Goal: Task Accomplishment & Management: Manage account settings

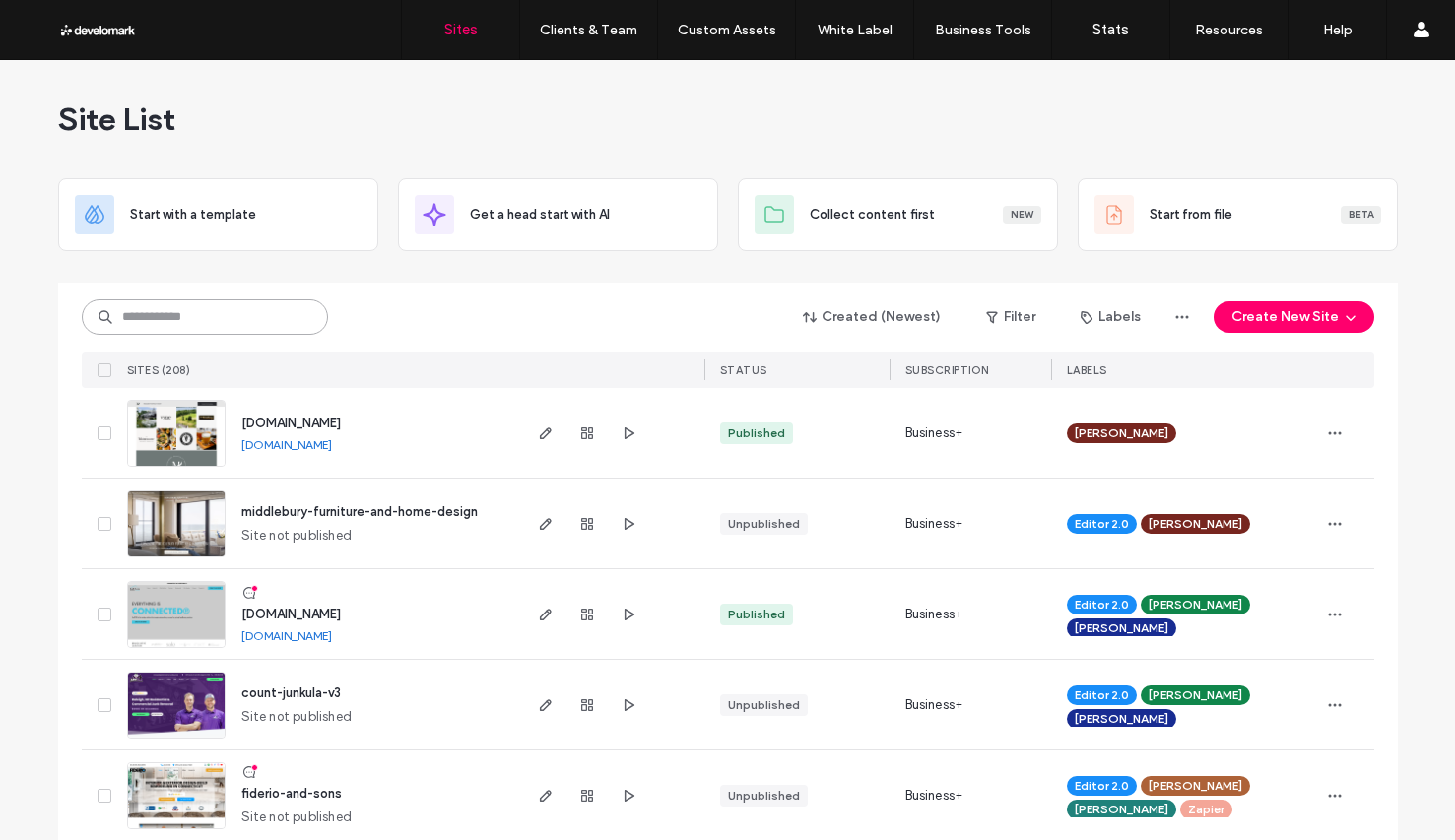
click at [191, 327] on input at bounding box center [205, 317] width 246 height 36
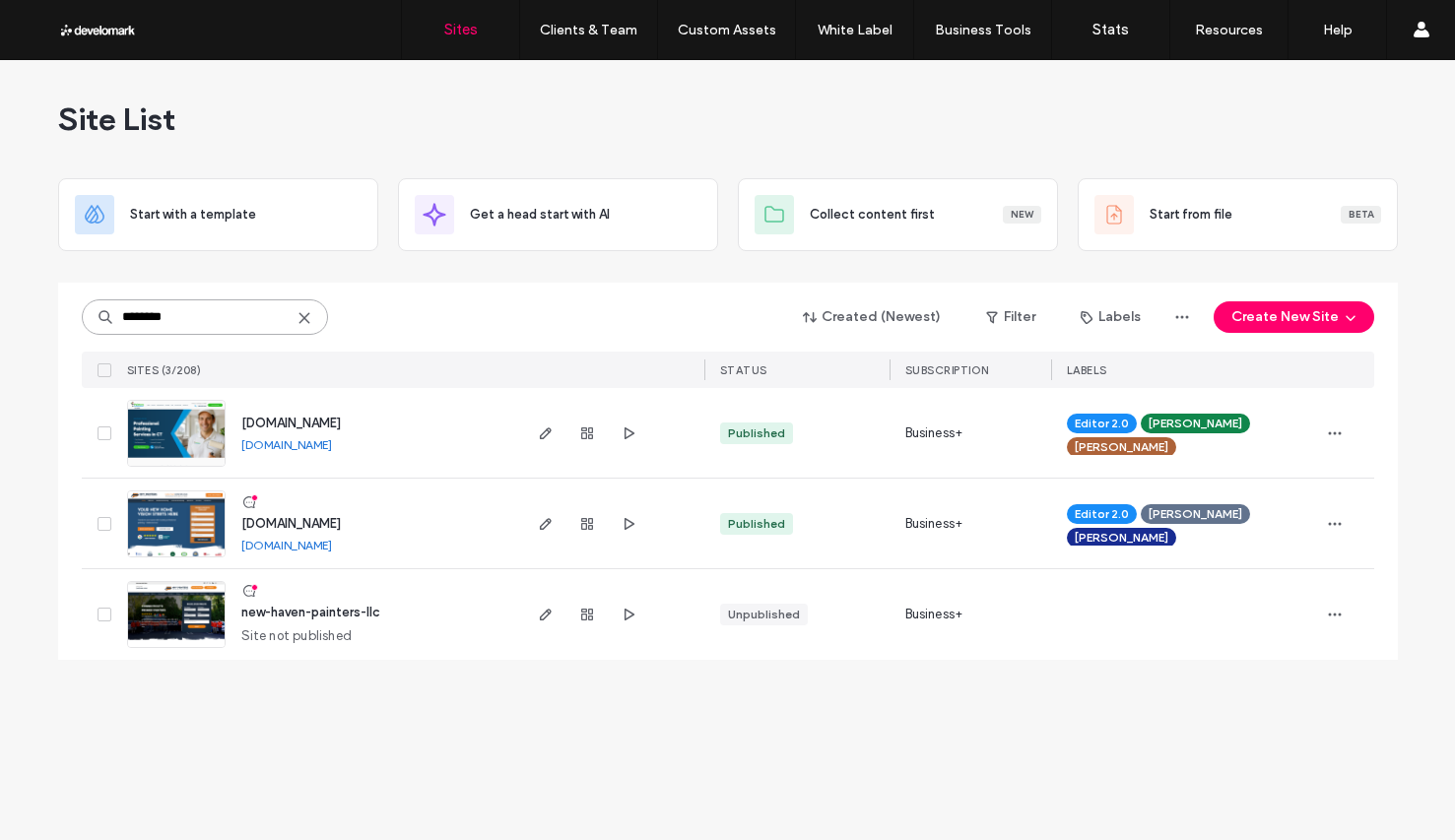
type input "********"
click at [341, 422] on span "www.paintersinct.com" at bounding box center [291, 423] width 100 height 15
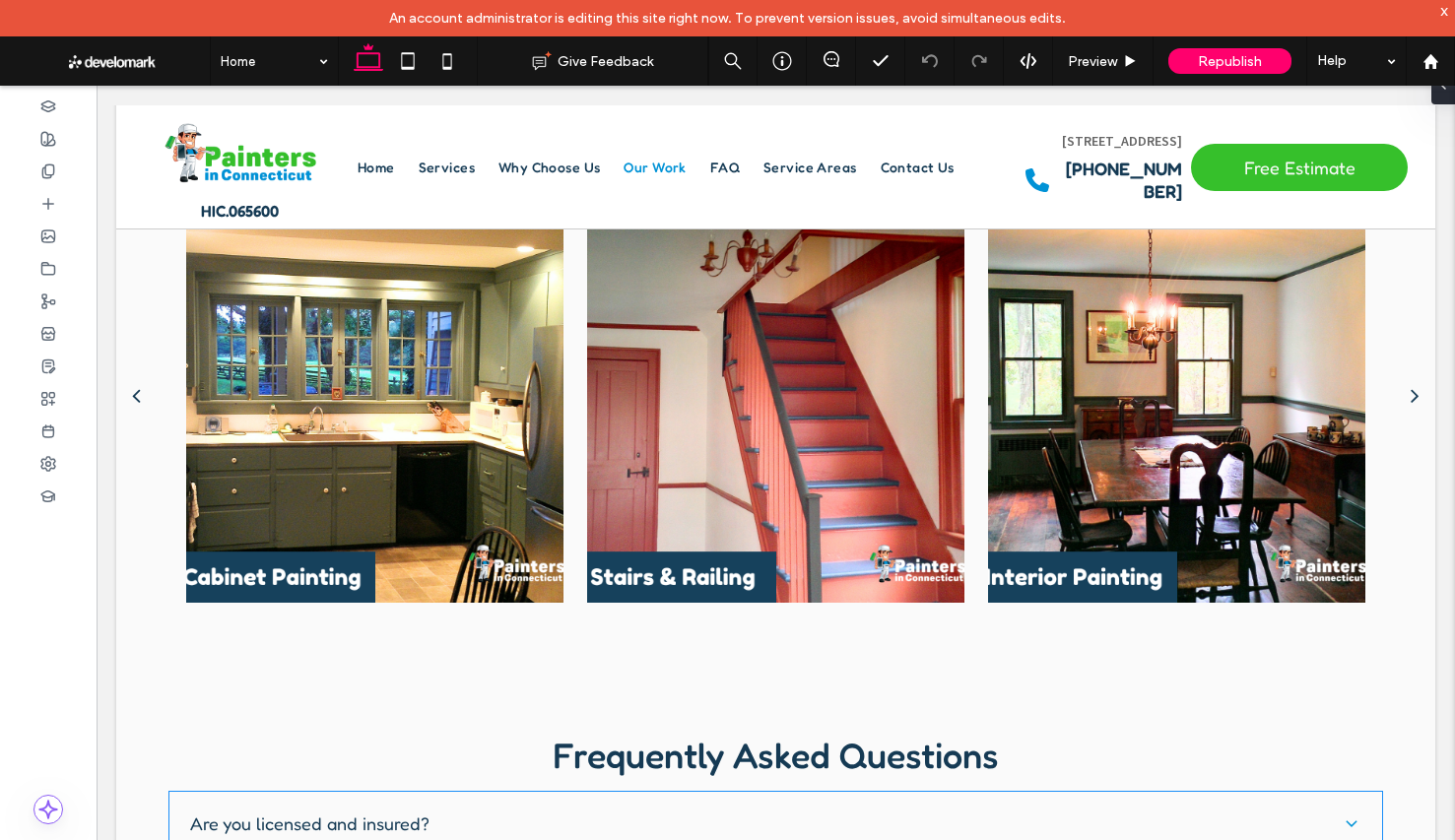
scroll to position [2489, 0]
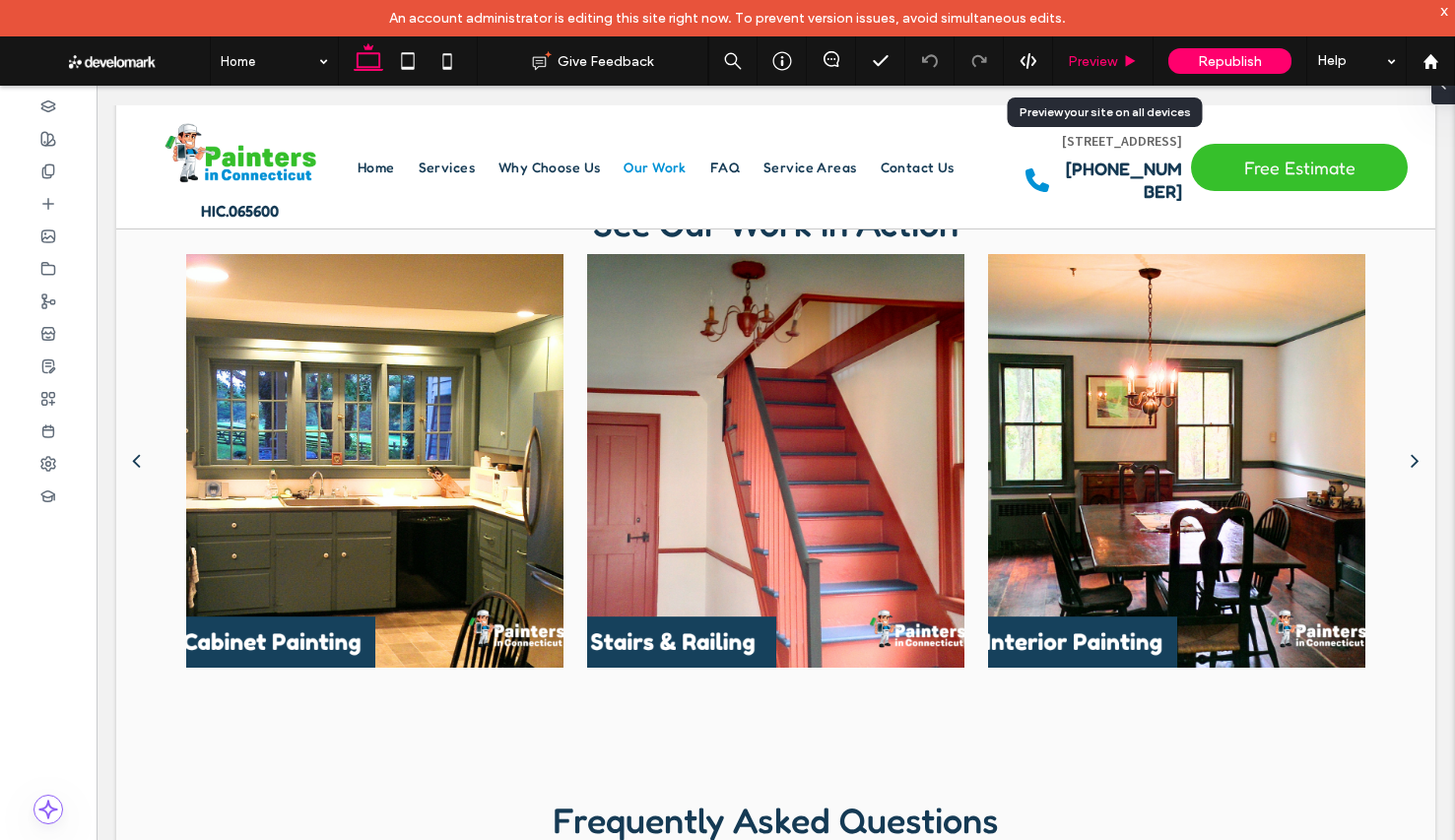
click at [1087, 66] on span "Preview" at bounding box center [1092, 61] width 49 height 17
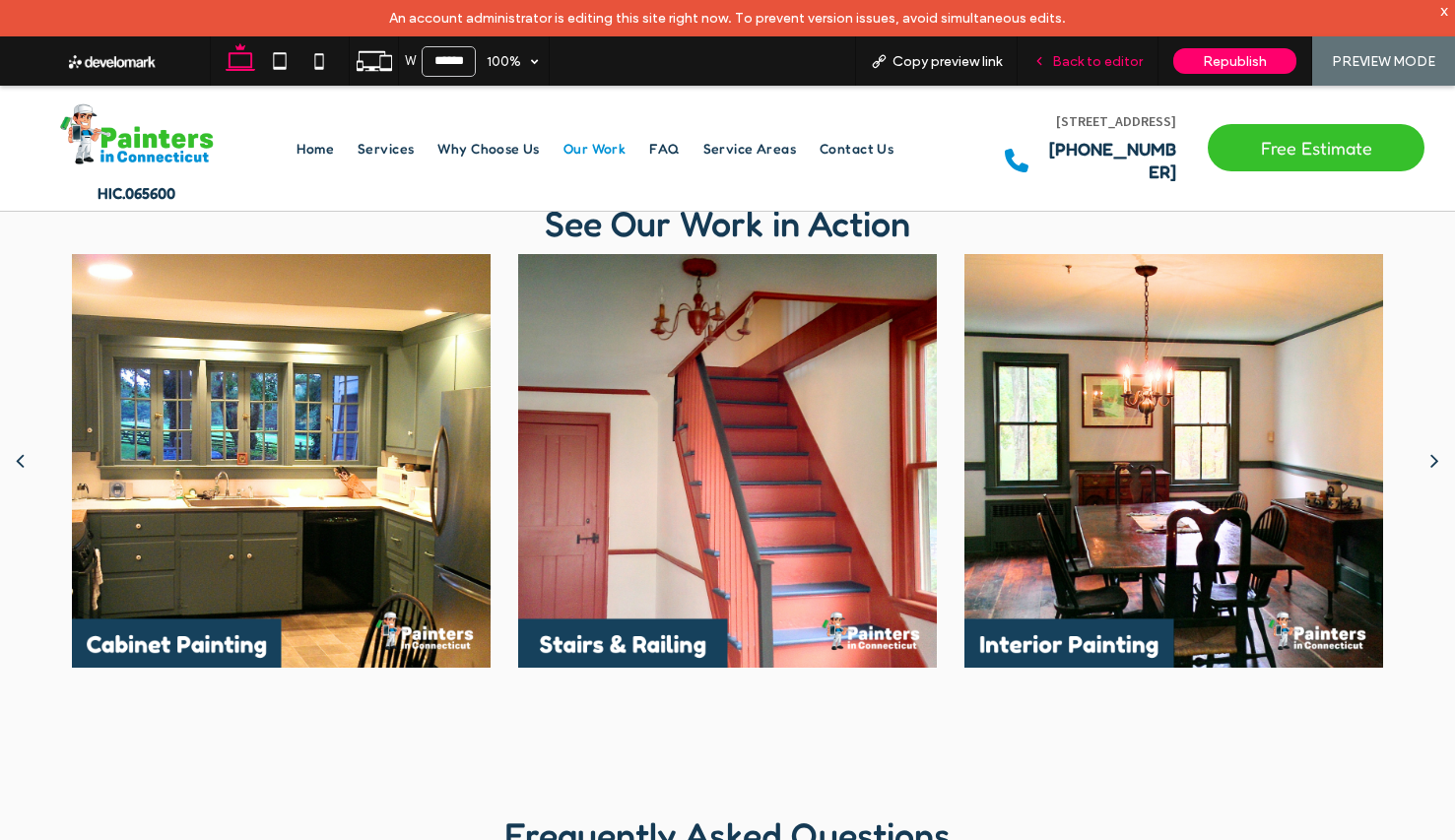
click at [1086, 66] on span "Back to editor" at bounding box center [1097, 61] width 91 height 17
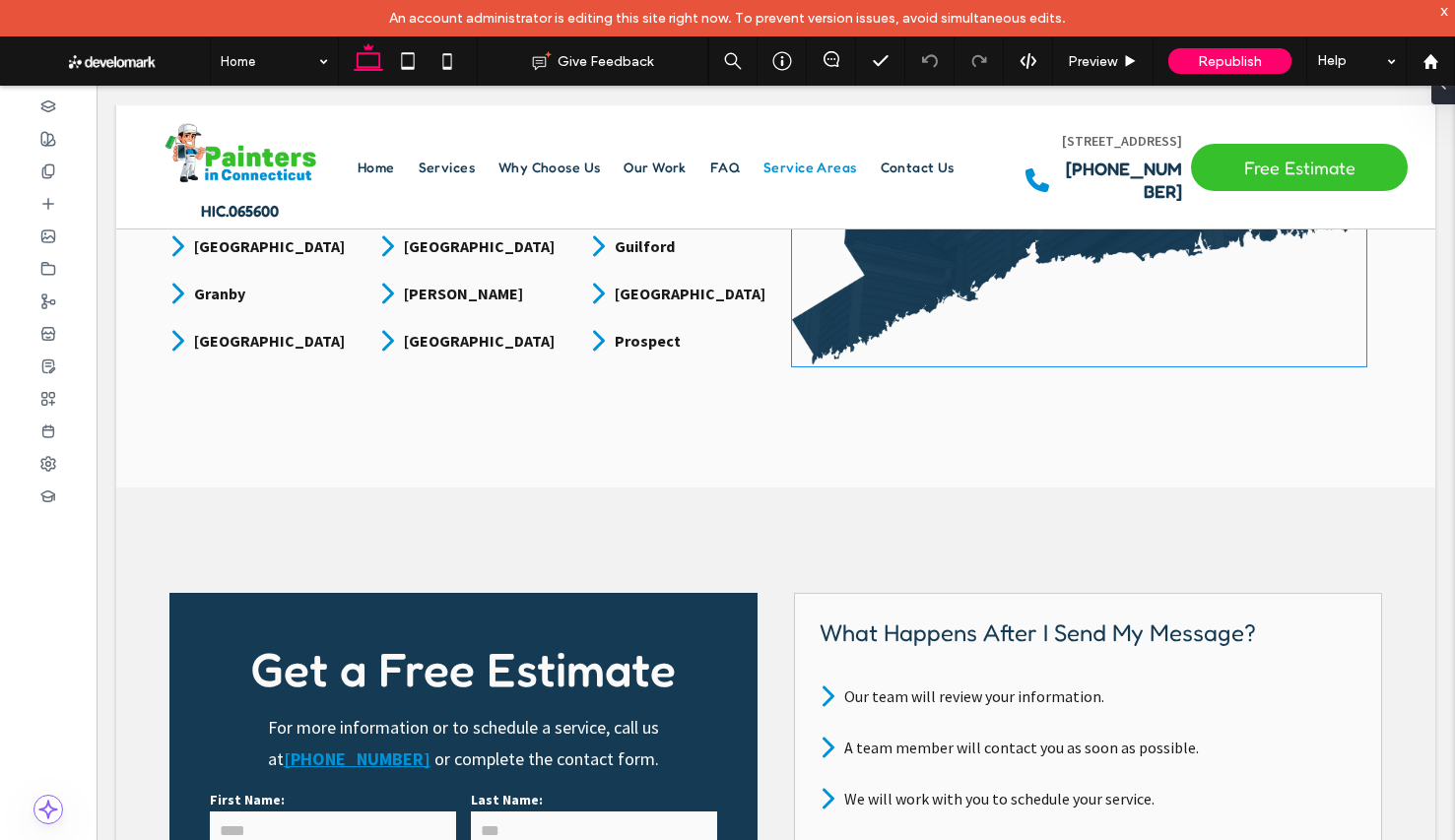
scroll to position [4112, 0]
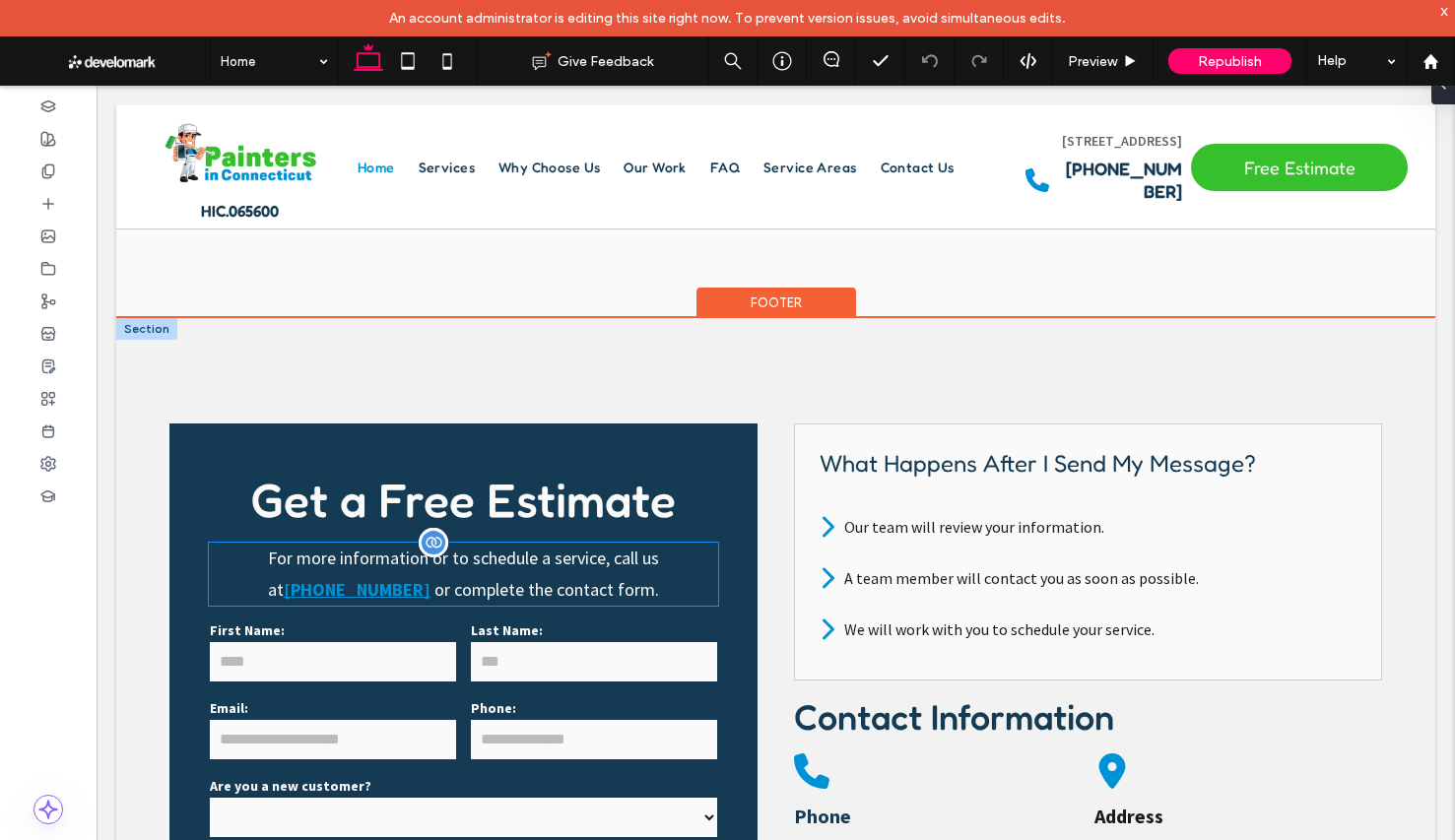
click at [646, 543] on p "For more information or to schedule a service, call us at (203) 507-6431 ﻿ or c…" at bounding box center [463, 574] width 509 height 63
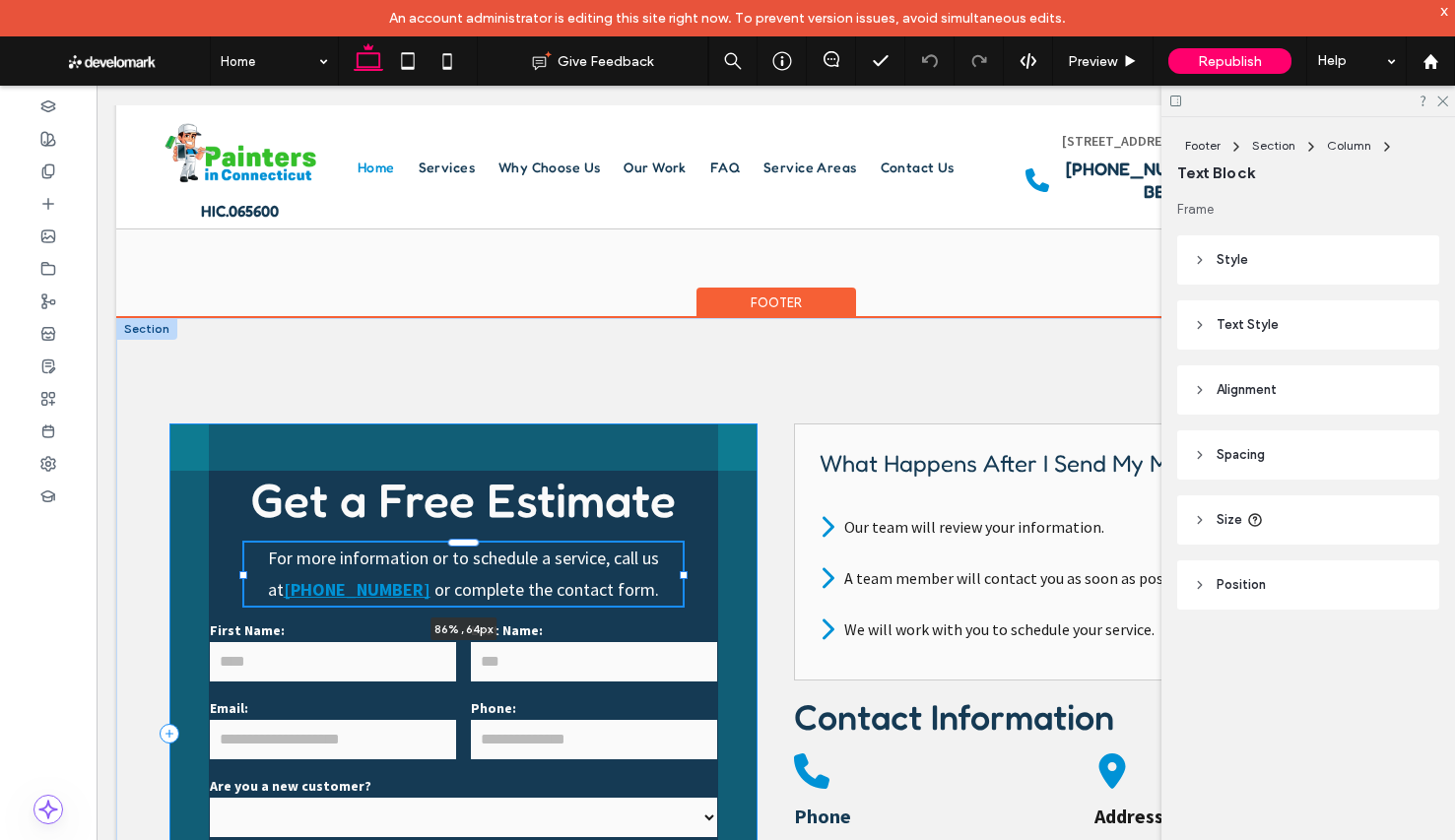
drag, startPoint x: 719, startPoint y: 534, endPoint x: 685, endPoint y: 533, distance: 34.0
click at [684, 571] on div at bounding box center [684, 575] width 8 height 8
type input "**"
type input "****"
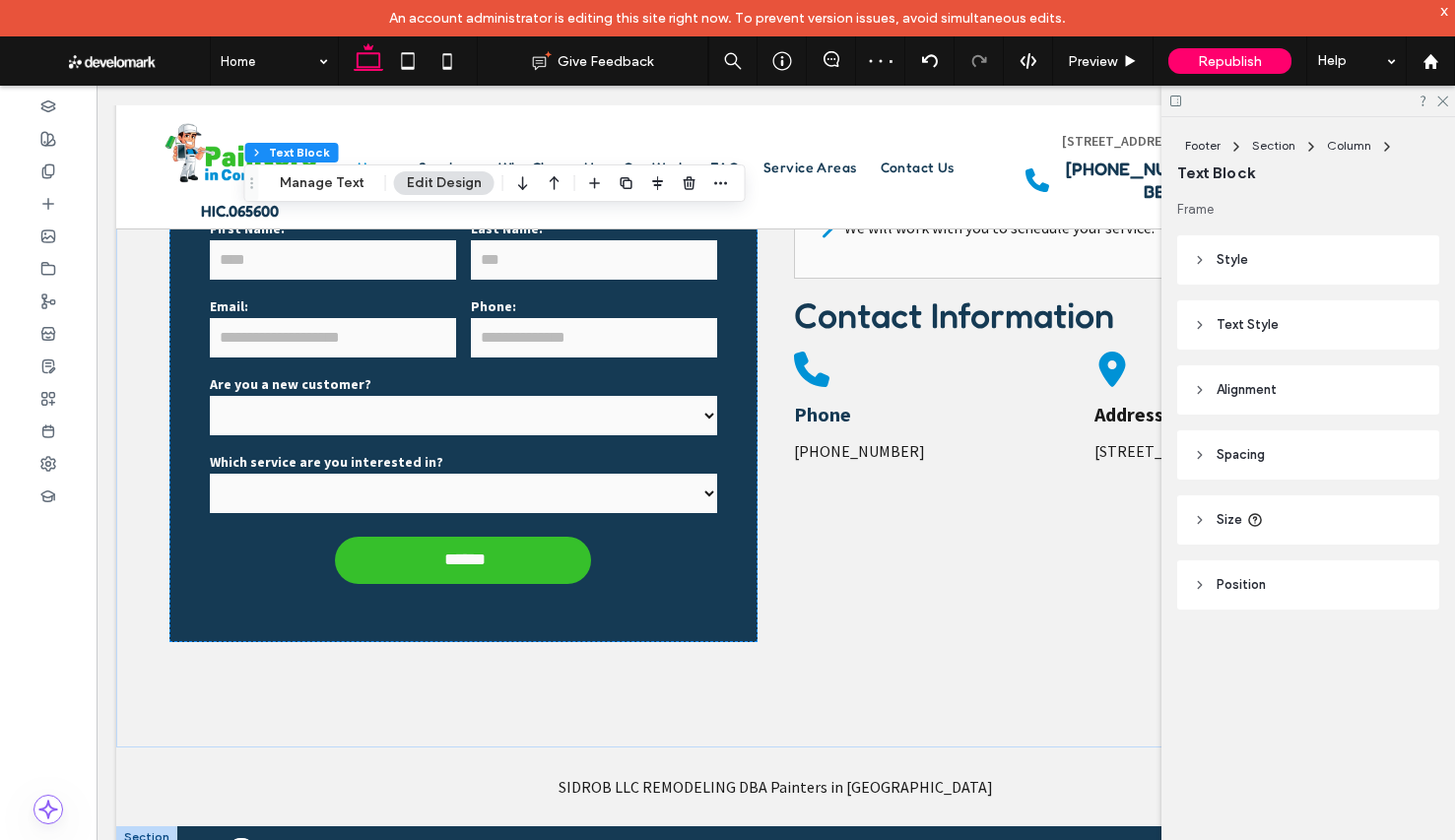
scroll to position [4514, 0]
click at [43, 268] on use at bounding box center [48, 268] width 13 height 12
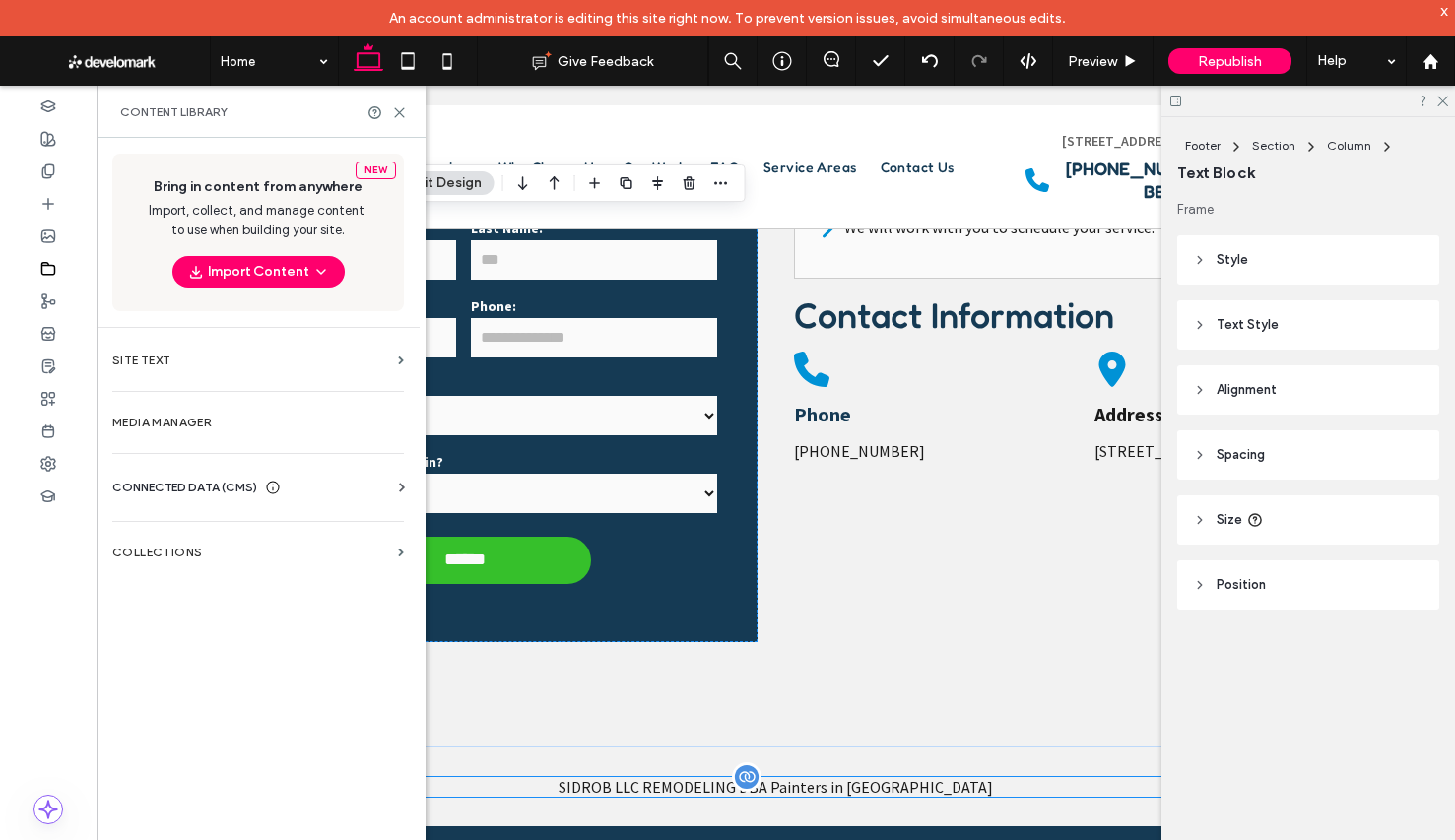
click at [873, 777] on span "SIDROB LLC REMODELING DBA Painters in CT" at bounding box center [775, 787] width 434 height 20
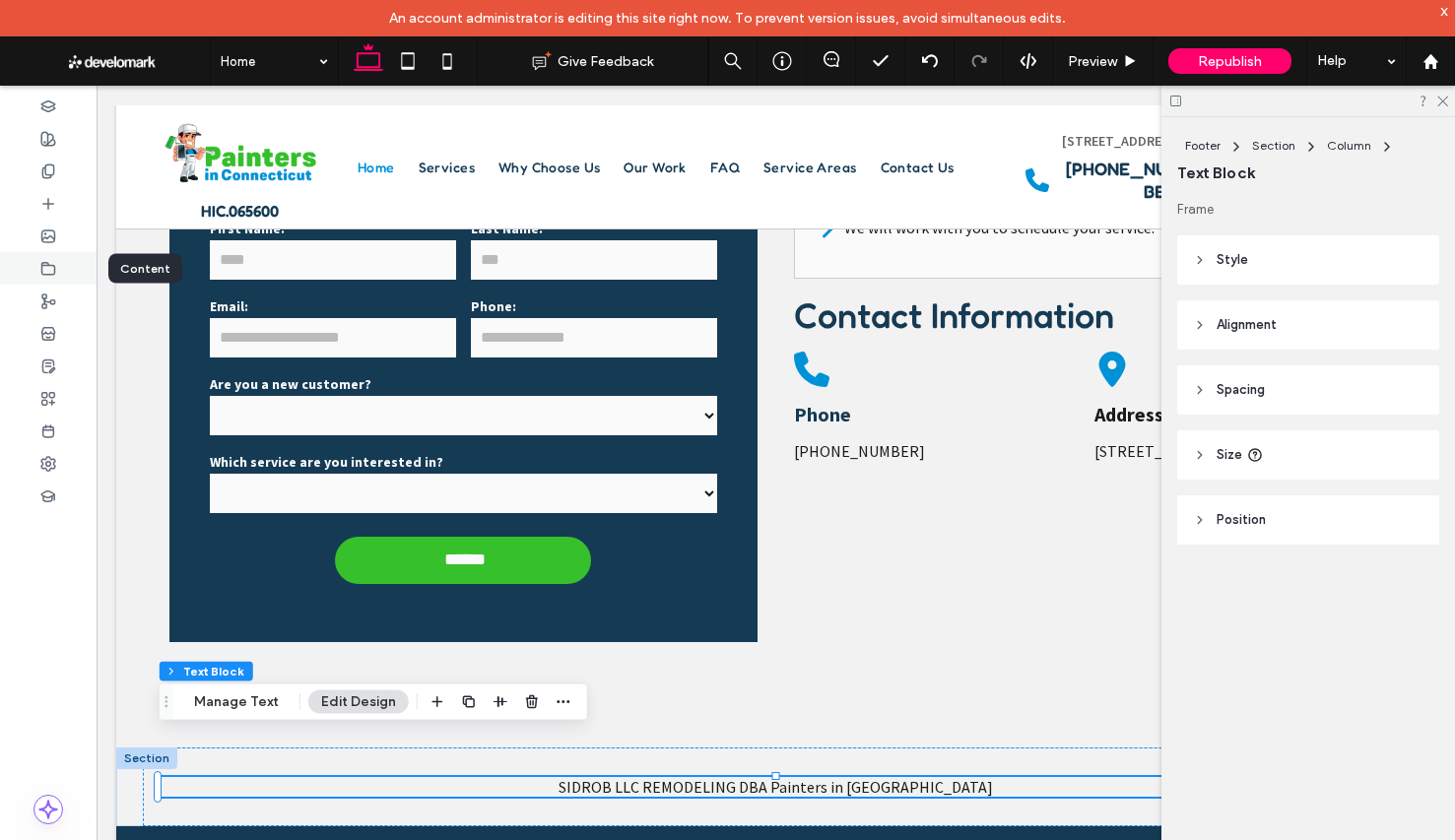
click at [35, 254] on div at bounding box center [48, 268] width 97 height 33
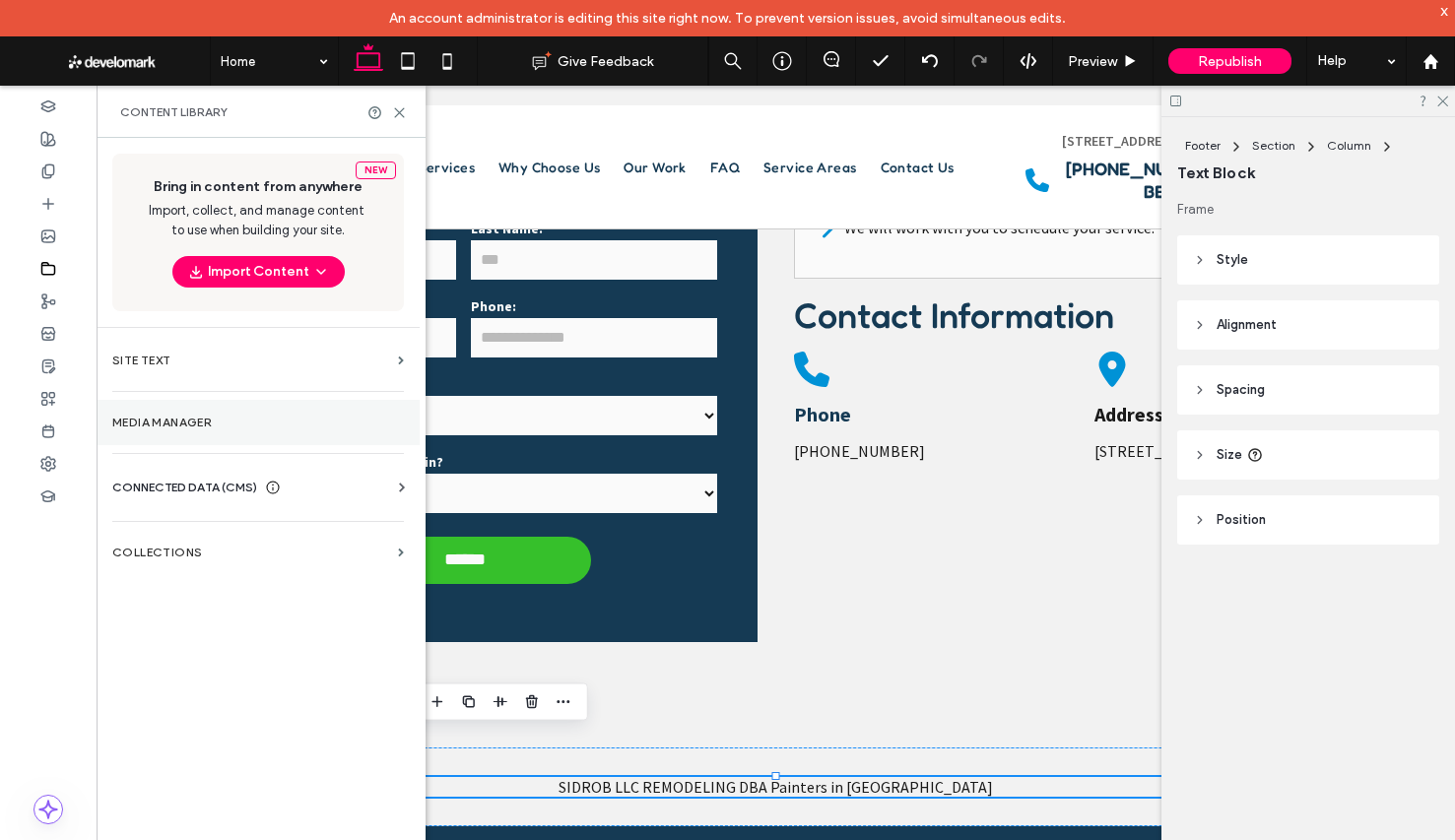
click at [208, 421] on label "Media Manager" at bounding box center [258, 423] width 292 height 14
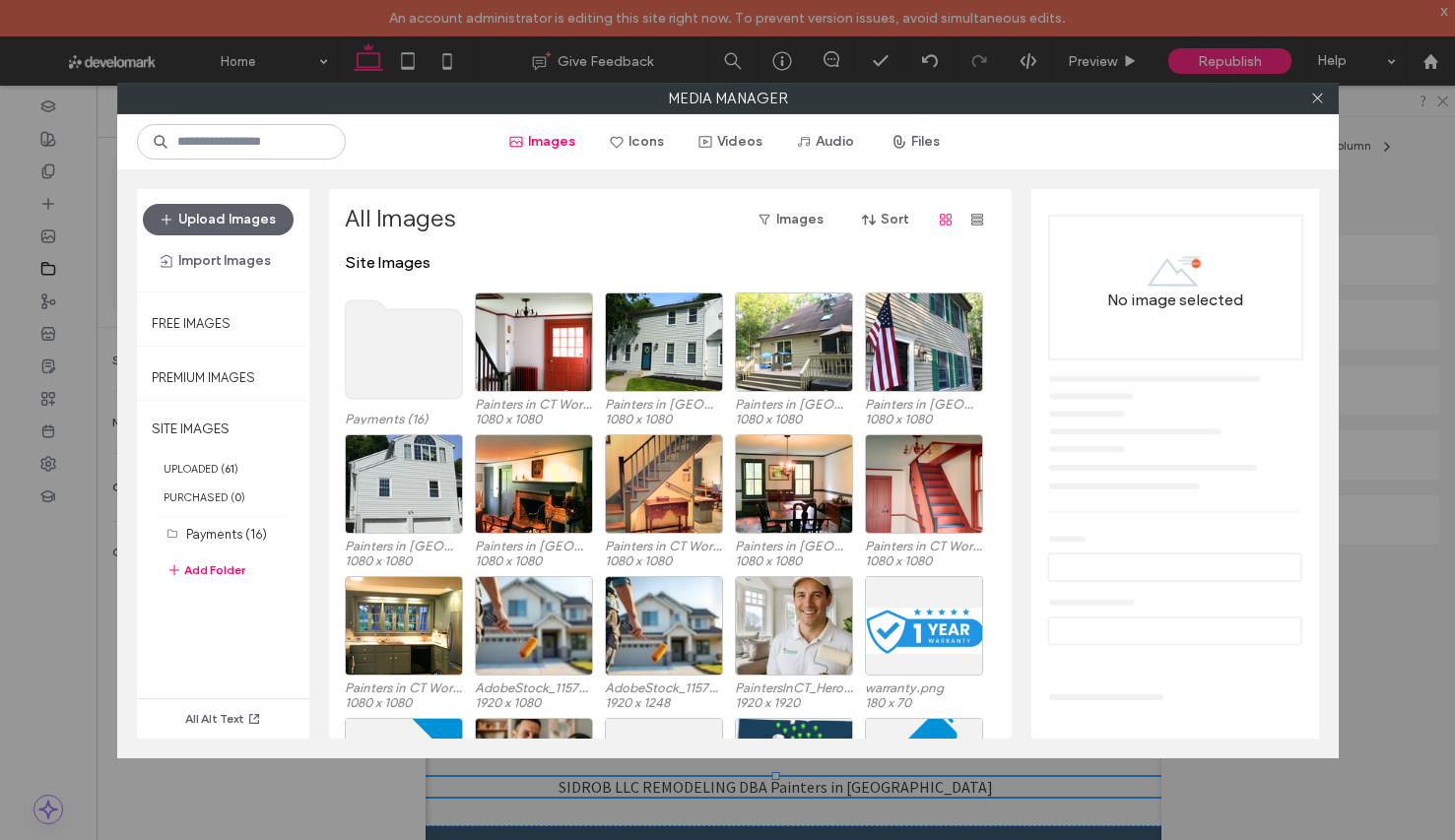
drag, startPoint x: 1318, startPoint y: 104, endPoint x: 879, endPoint y: 255, distance: 464.2
click at [1318, 104] on icon at bounding box center [1317, 98] width 15 height 15
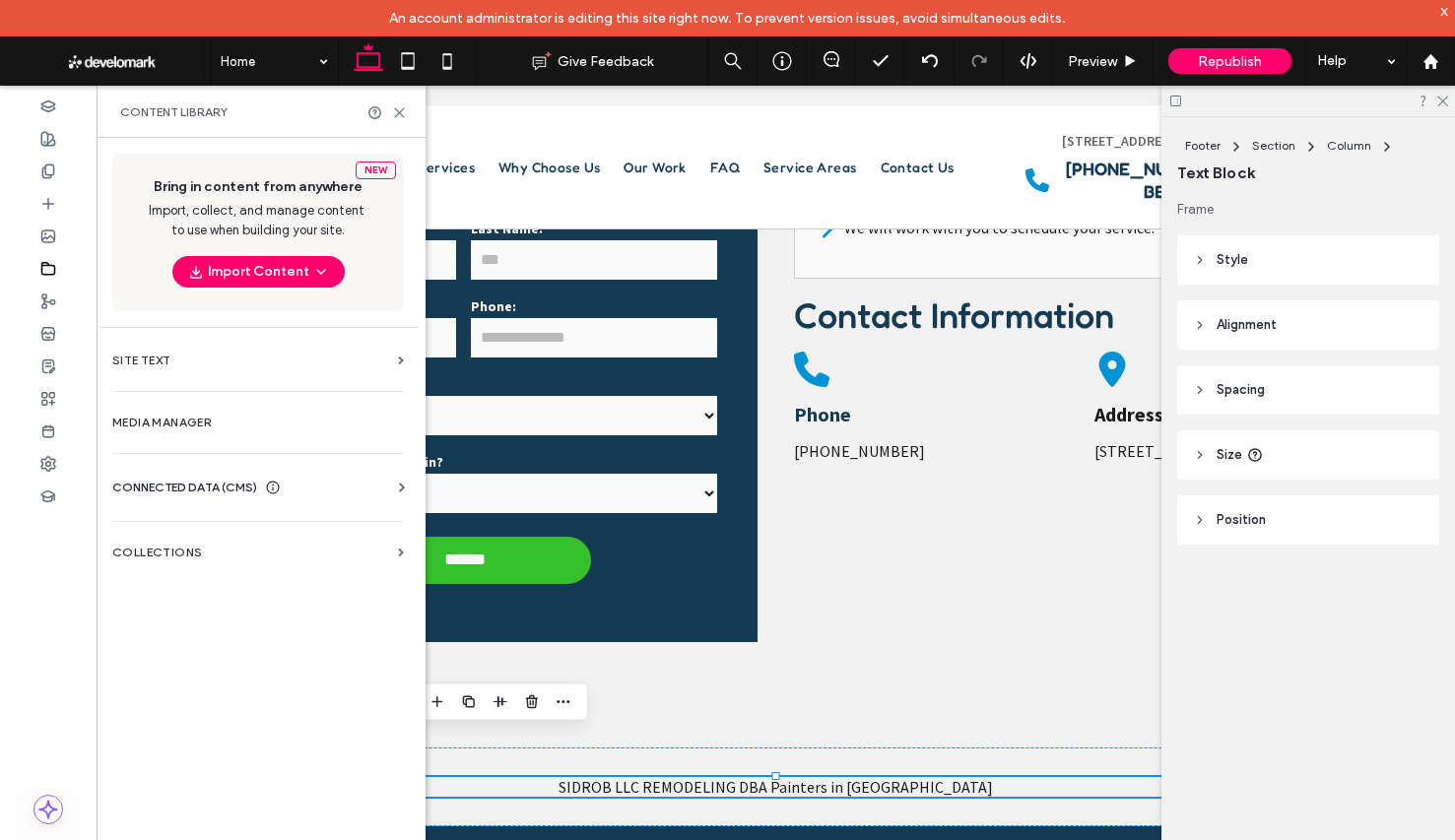
click at [233, 489] on span "CONNECTED DATA (CMS)" at bounding box center [185, 487] width 144 height 20
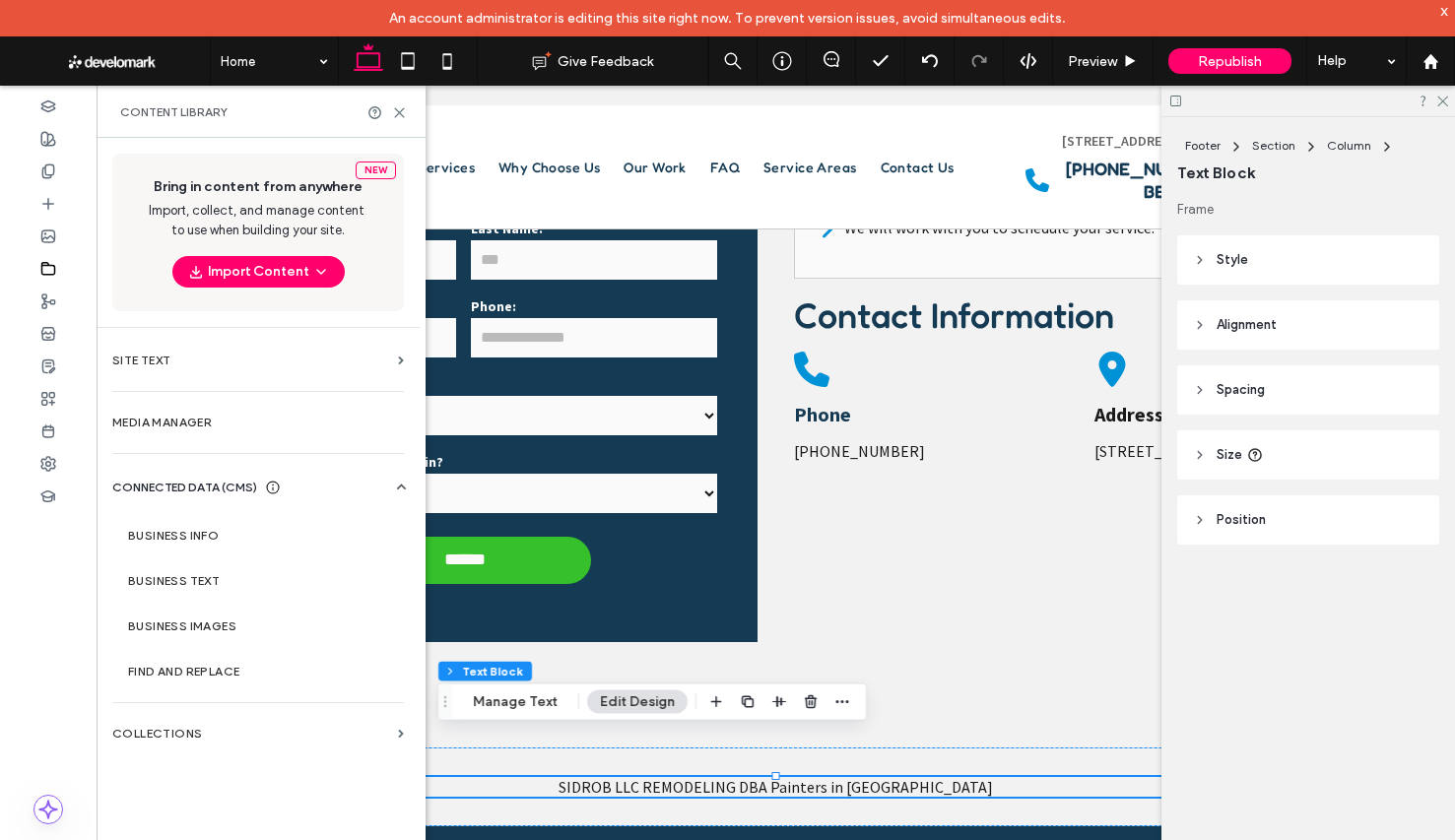
click at [229, 513] on section "Business Info" at bounding box center [262, 536] width 300 height 45
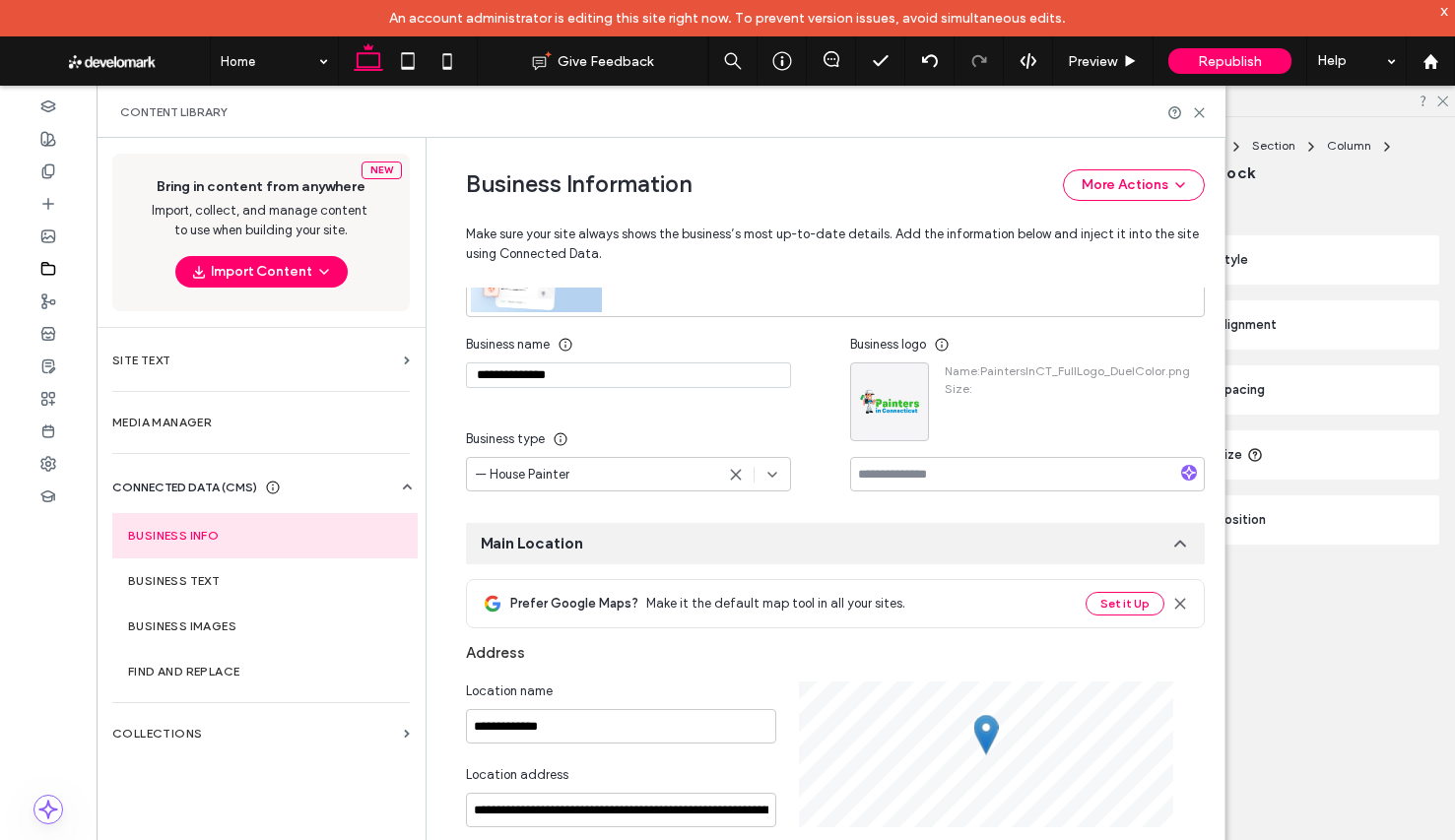
scroll to position [234, 0]
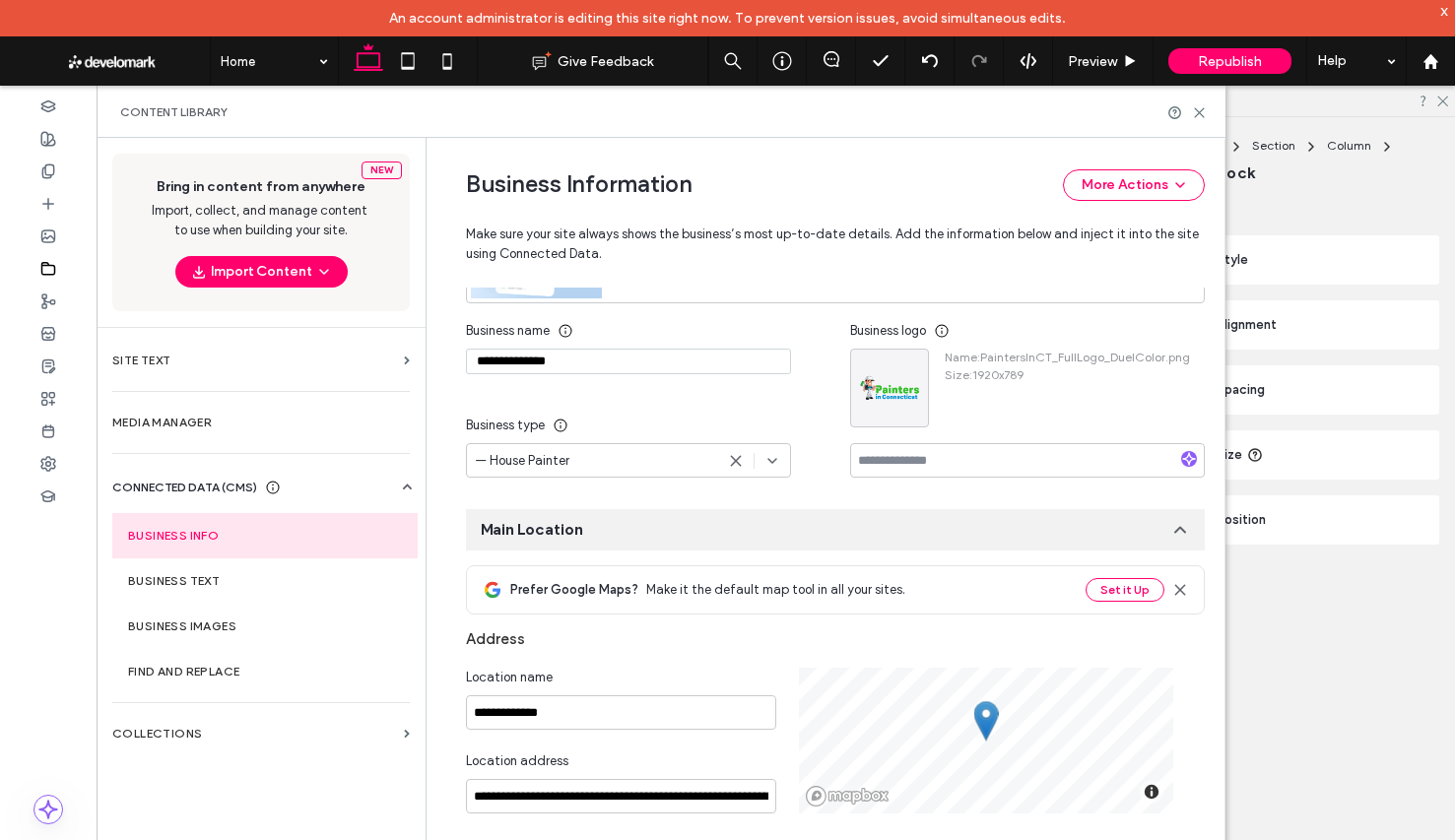
drag, startPoint x: 635, startPoint y: 363, endPoint x: 278, endPoint y: 333, distance: 358.3
click at [278, 333] on div "**********" at bounding box center [661, 506] width 1129 height 736
paste input "**********"
type input "**********"
click at [671, 410] on div "Business type" at bounding box center [628, 426] width 325 height 36
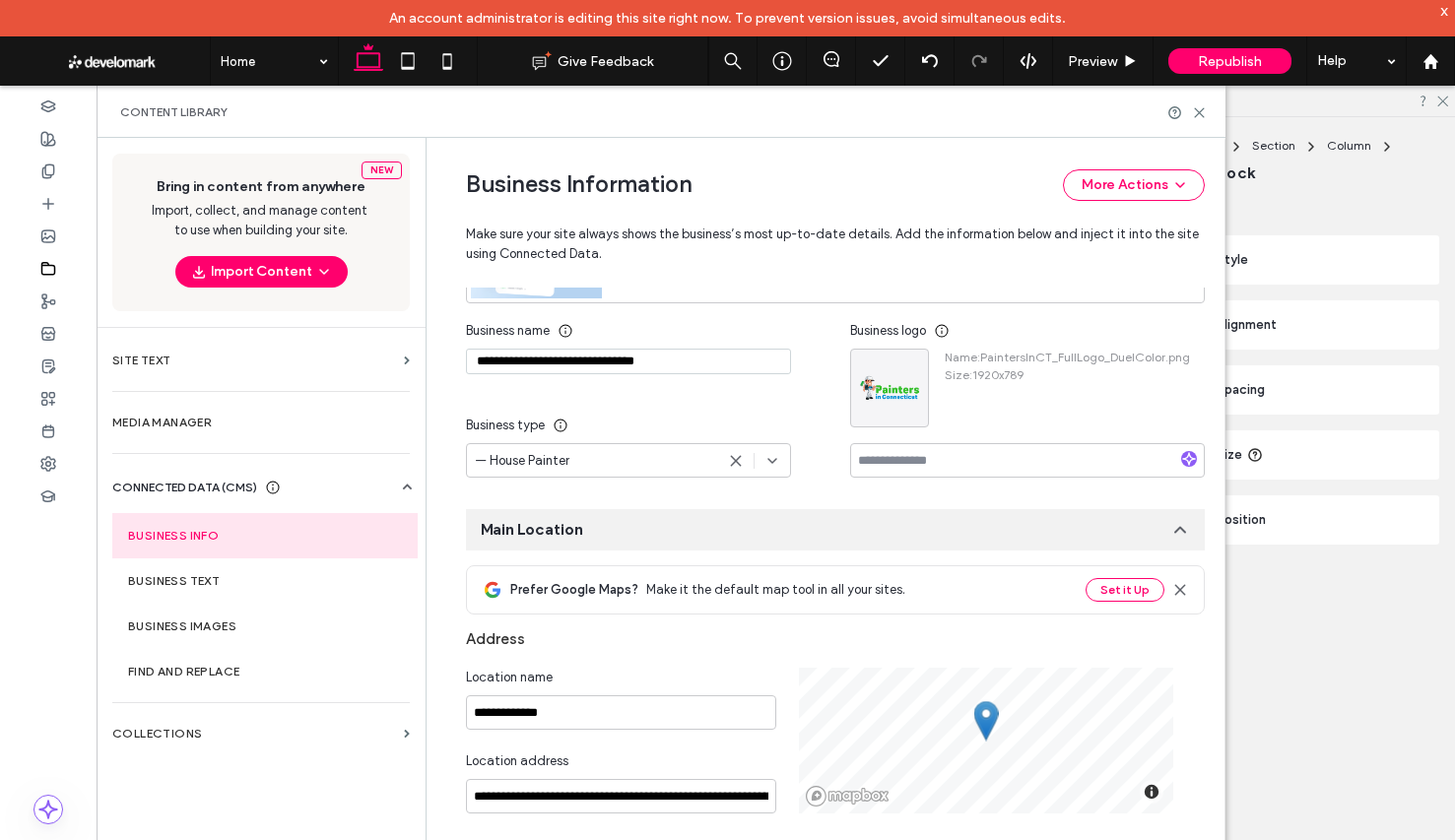
drag, startPoint x: 181, startPoint y: 590, endPoint x: 412, endPoint y: 573, distance: 231.6
click at [181, 590] on section "Business Text" at bounding box center [265, 581] width 305 height 45
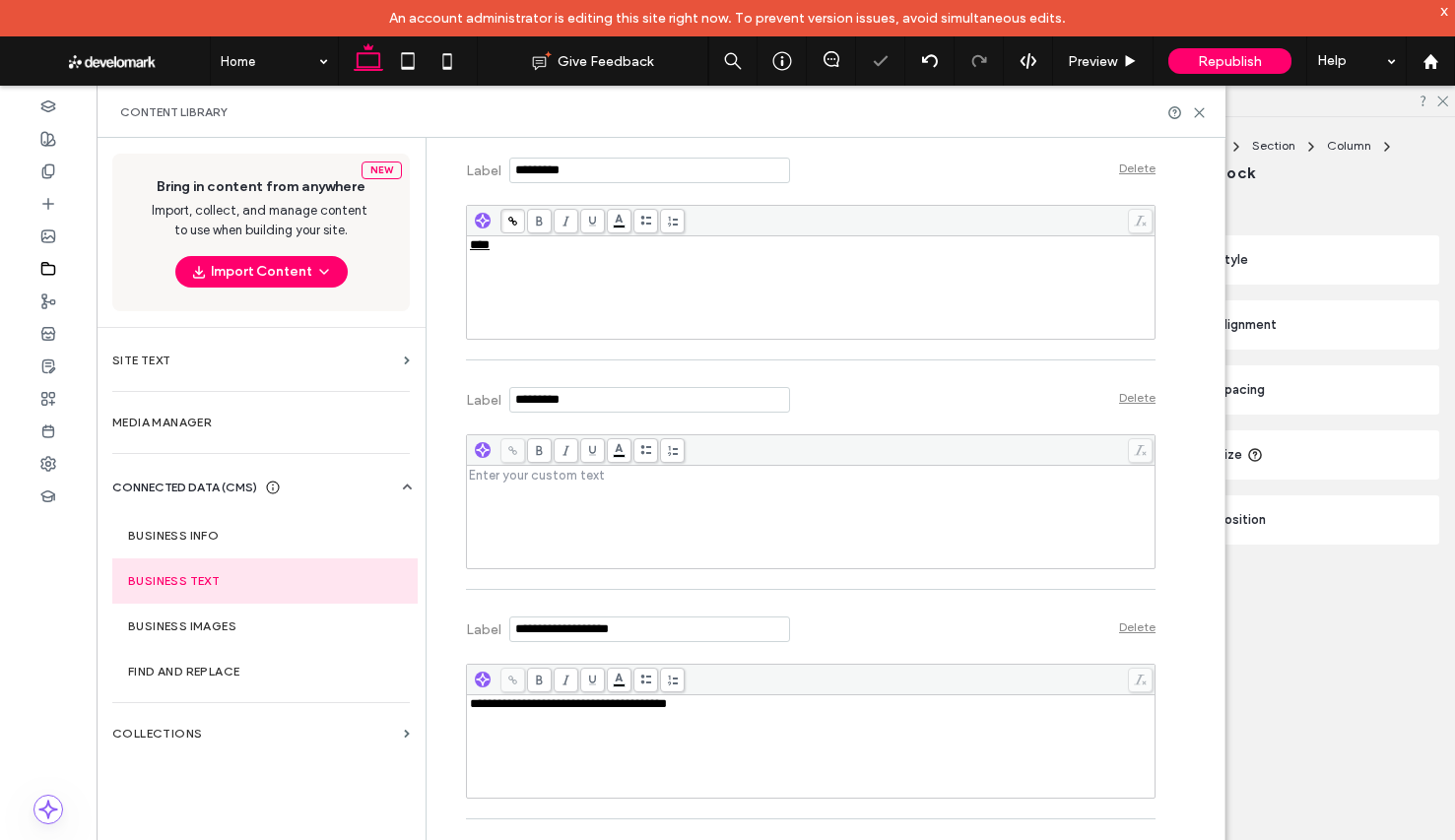
scroll to position [2555, 0]
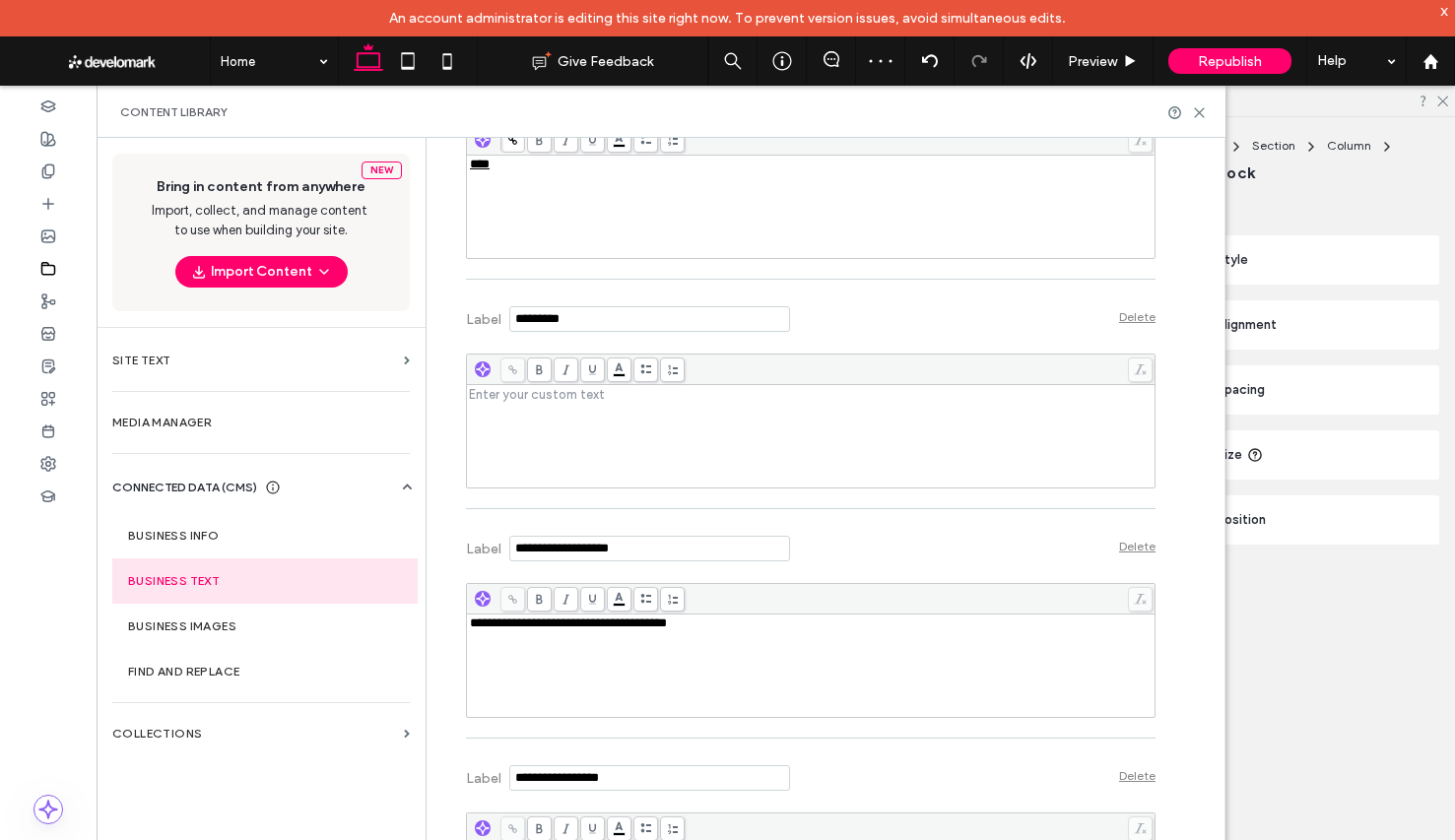
click at [744, 641] on div "**********" at bounding box center [811, 666] width 683 height 99
click at [899, 507] on div "Label Delete Enter your custom text" at bounding box center [811, 404] width 690 height 229
click at [1196, 112] on icon at bounding box center [1199, 113] width 15 height 15
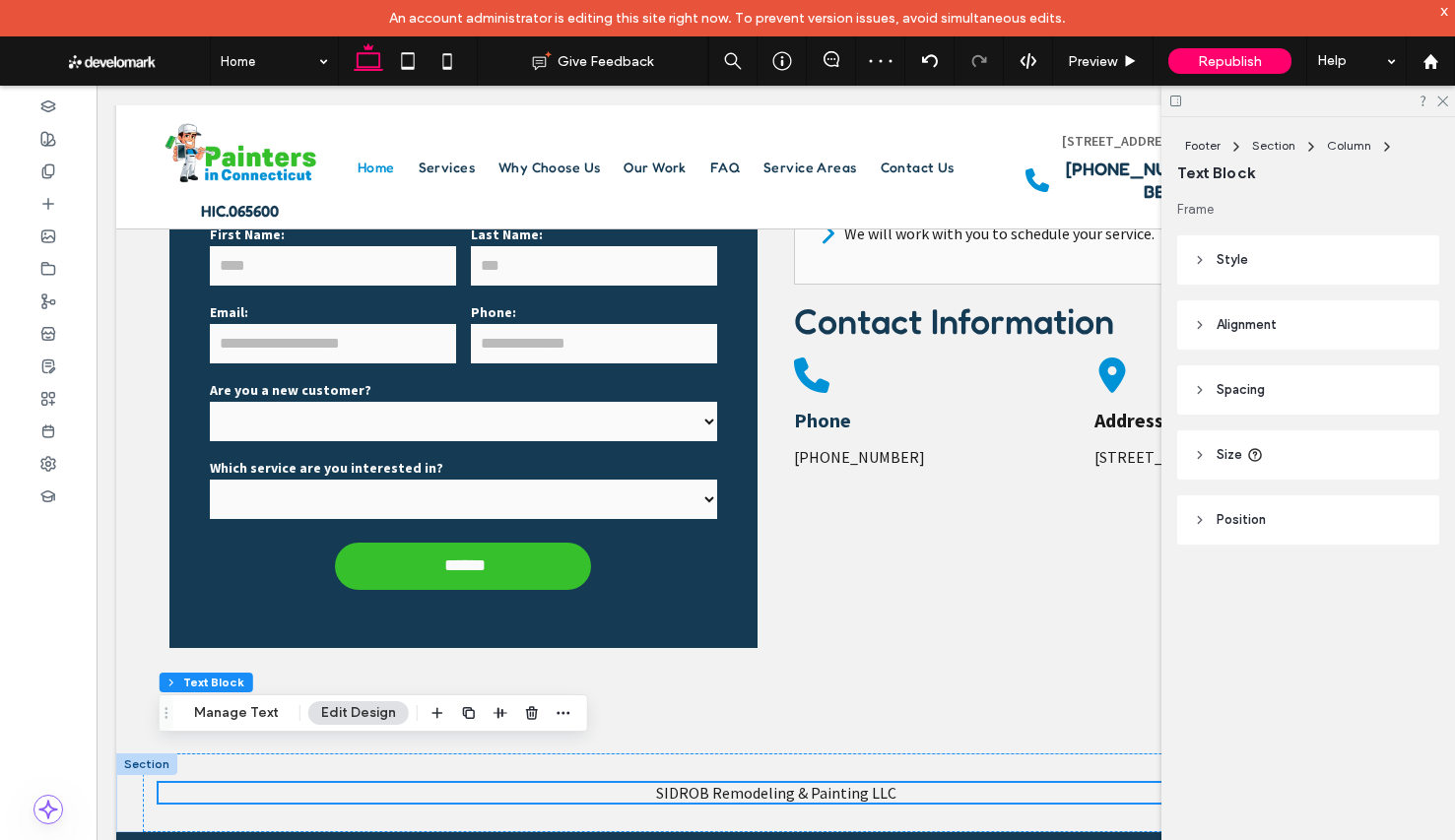
scroll to position [4509, 0]
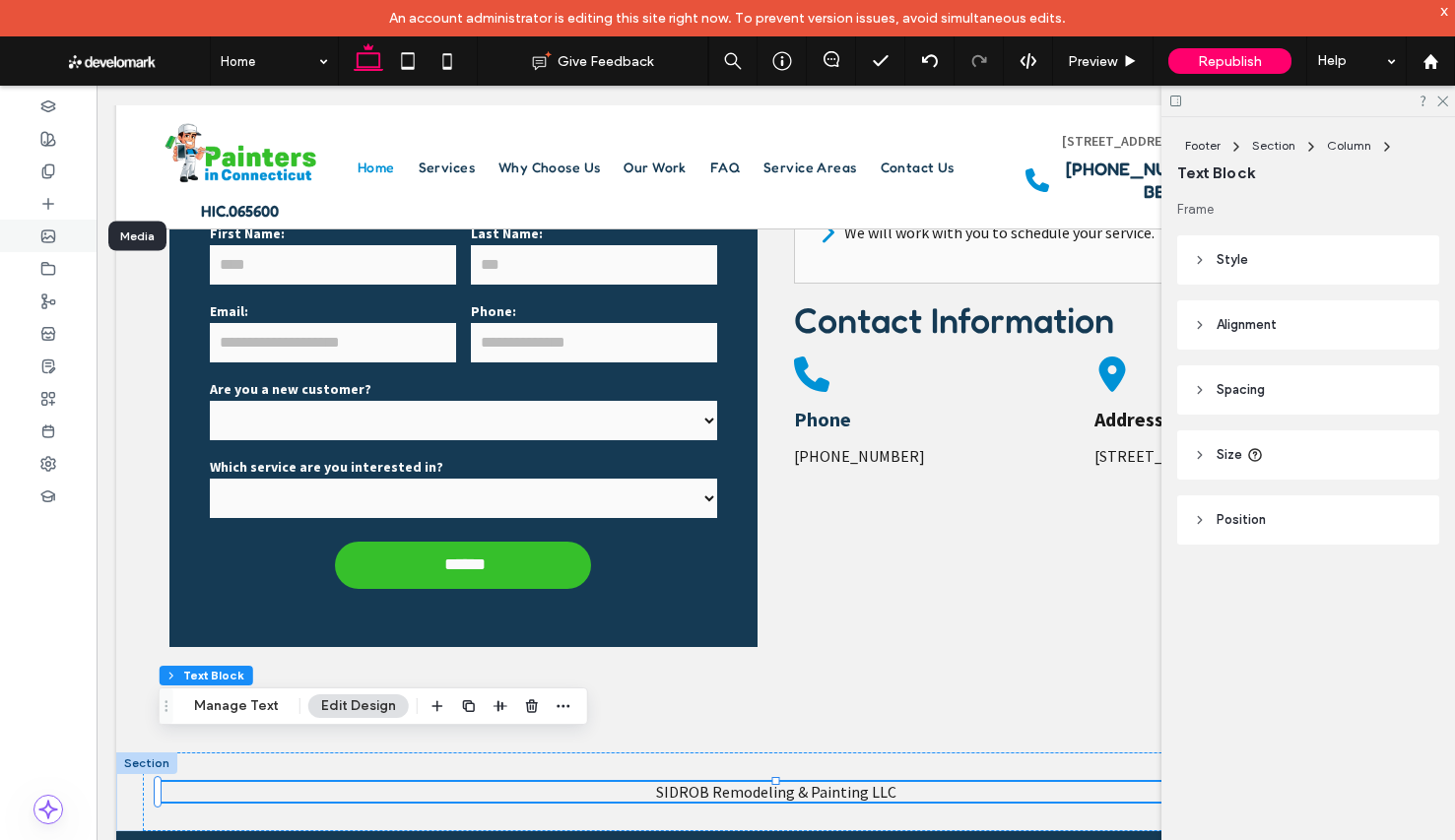
drag, startPoint x: 64, startPoint y: 240, endPoint x: 54, endPoint y: 237, distance: 10.4
click at [64, 240] on div at bounding box center [48, 235] width 97 height 33
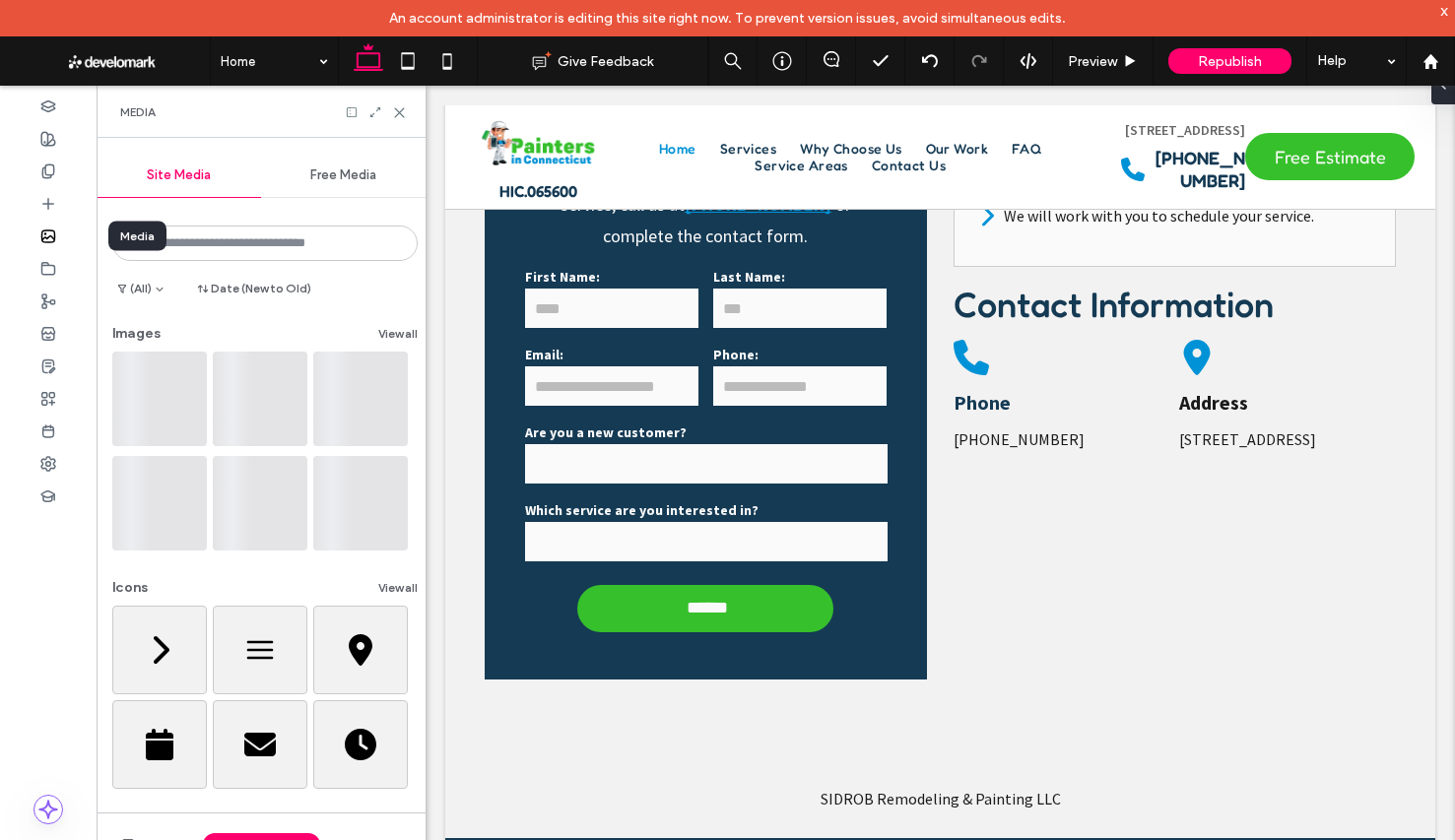
scroll to position [4529, 0]
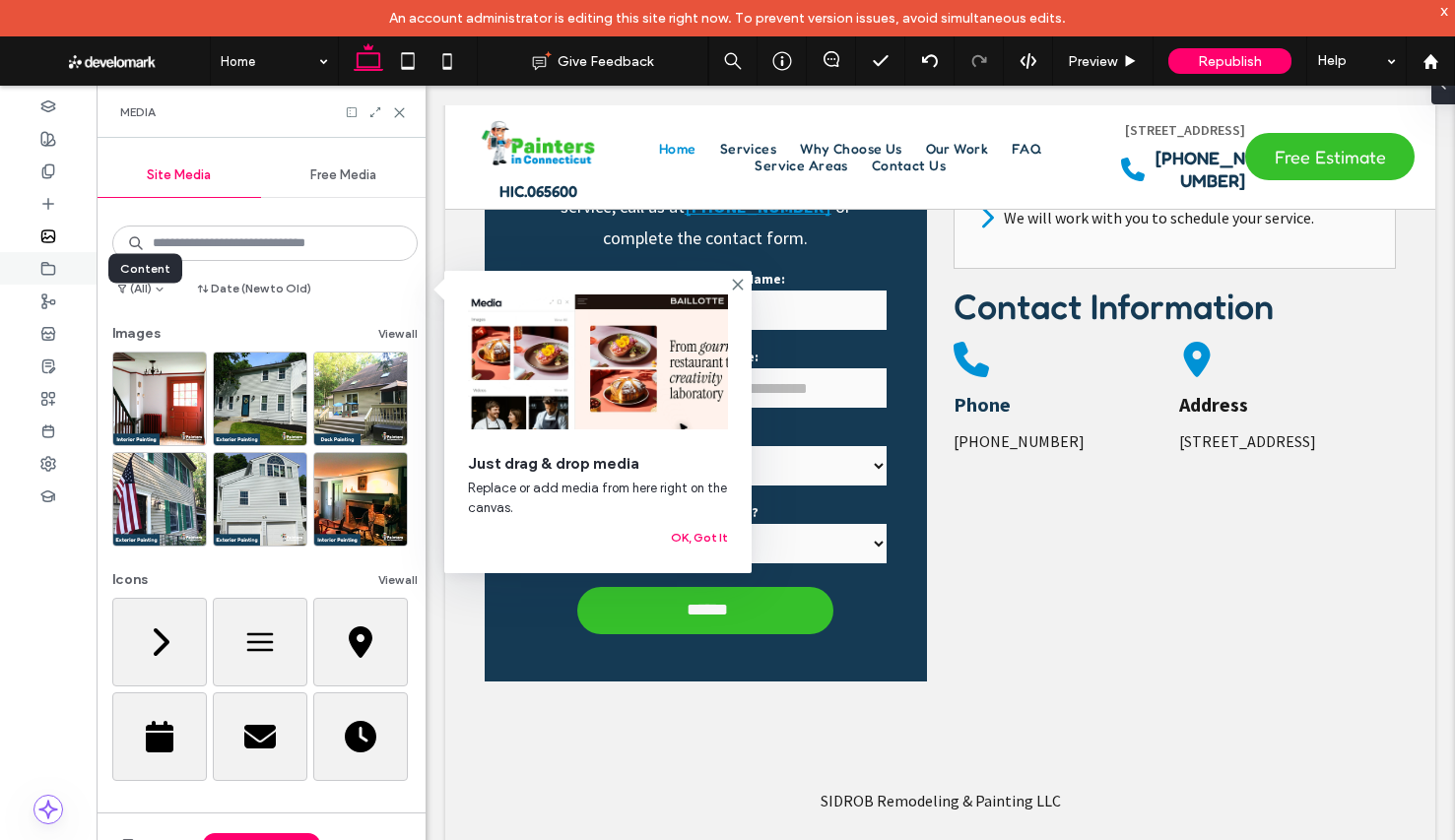
click at [61, 268] on div at bounding box center [48, 268] width 97 height 33
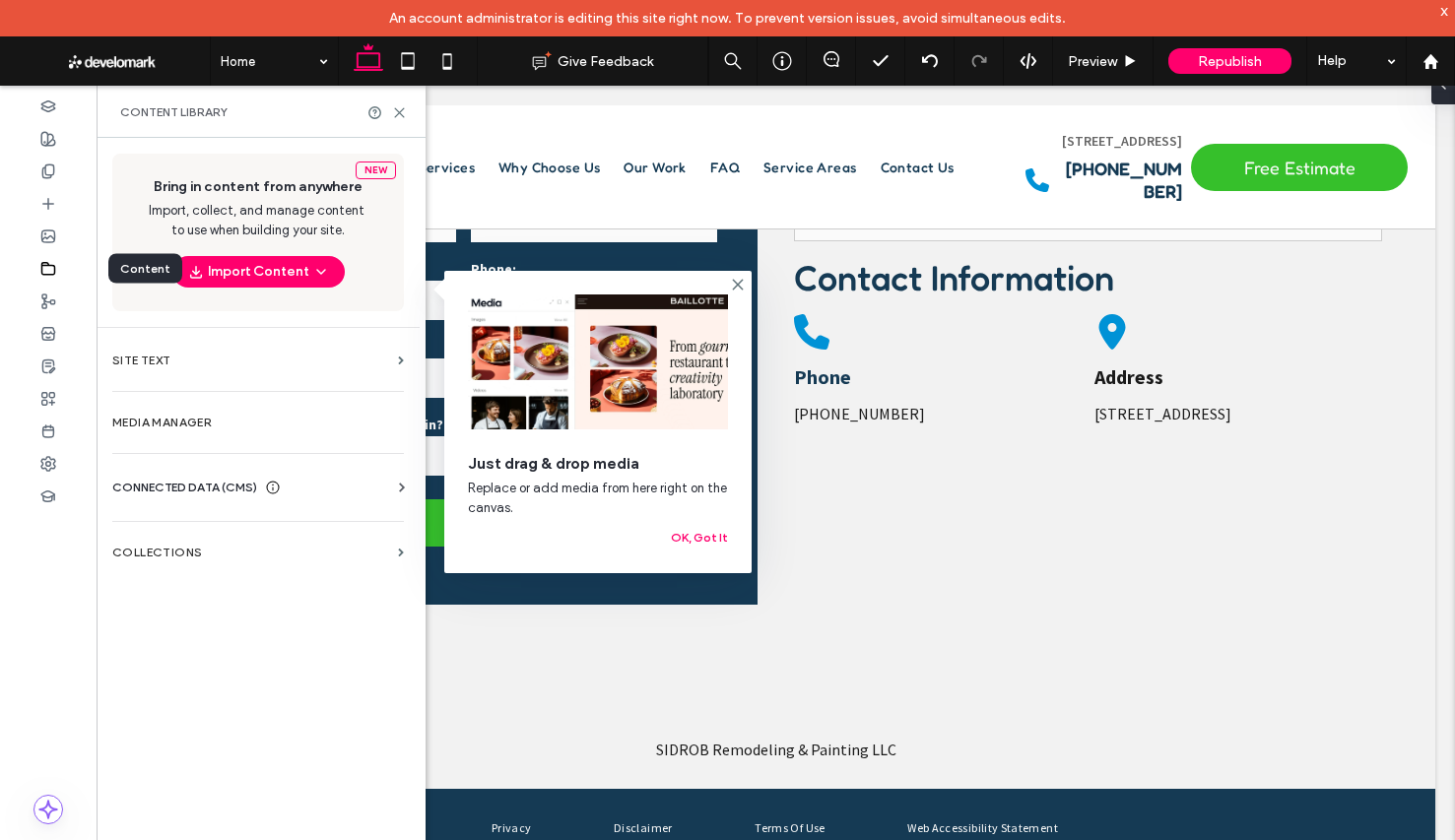
scroll to position [4509, 0]
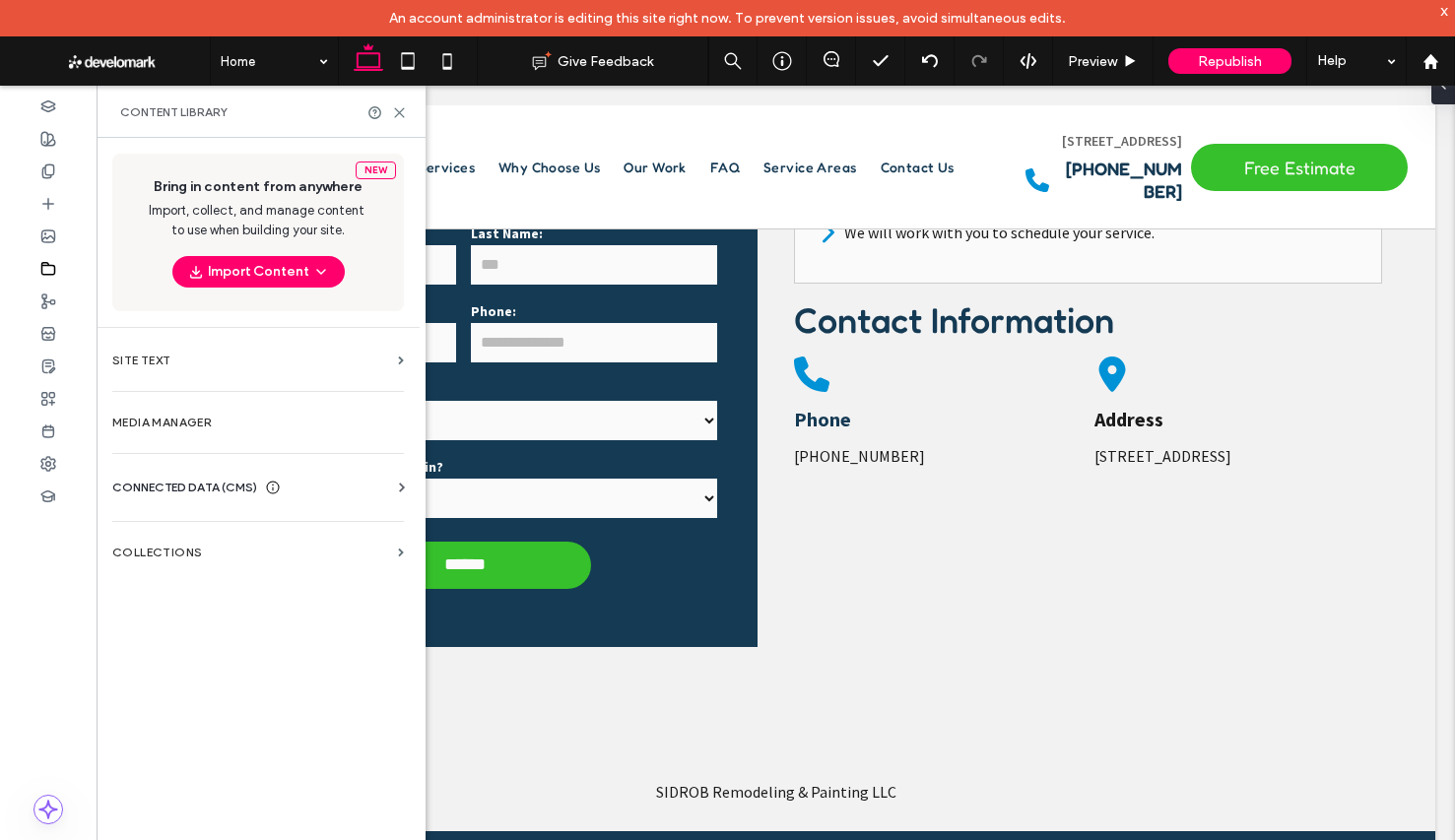
click at [285, 507] on div "Business Info Business Text Business Images Find and Replace" at bounding box center [262, 505] width 300 height 16
click at [279, 489] on icon at bounding box center [273, 487] width 16 height 16
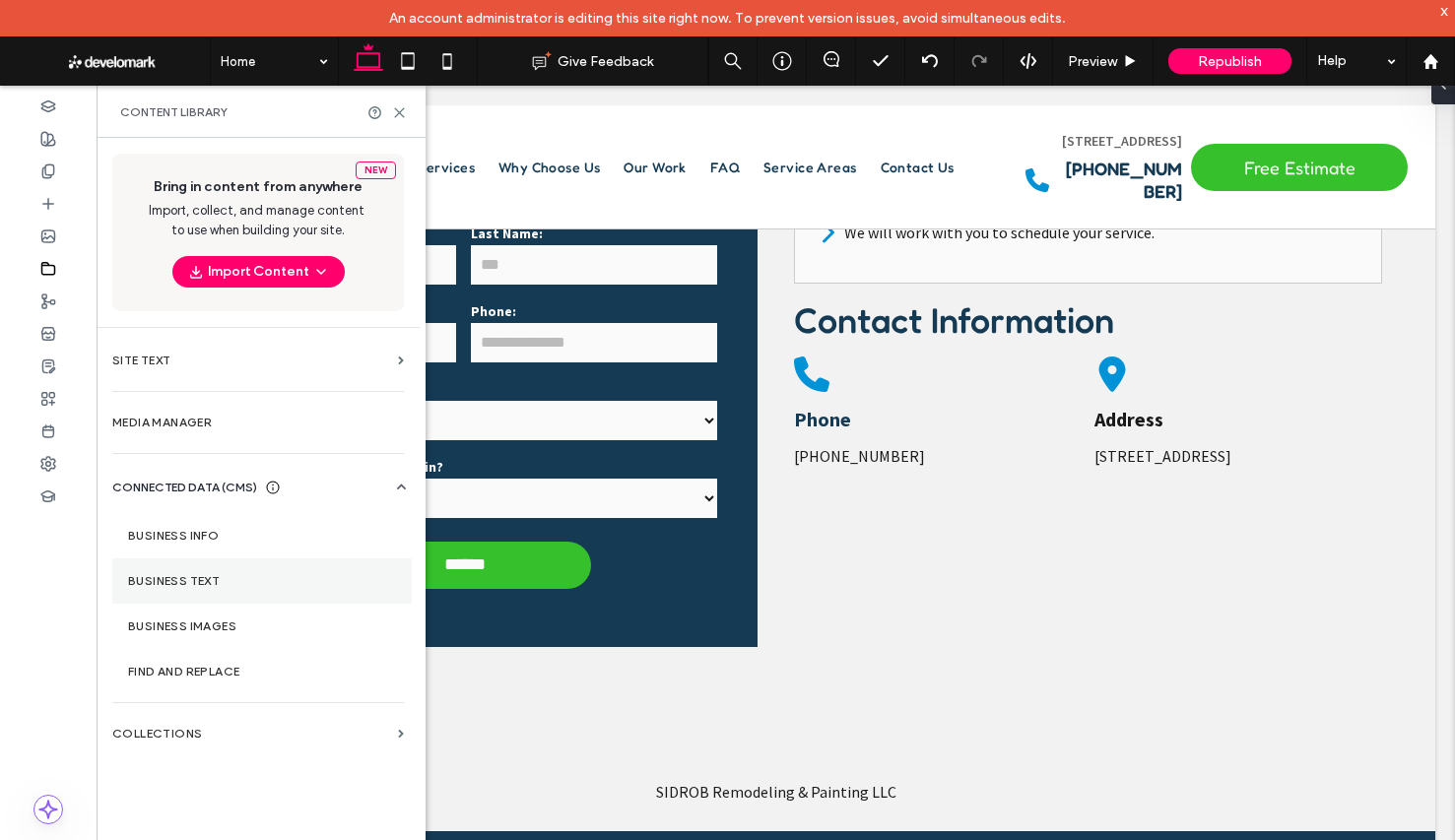
click at [272, 572] on section "Business Text" at bounding box center [262, 581] width 300 height 45
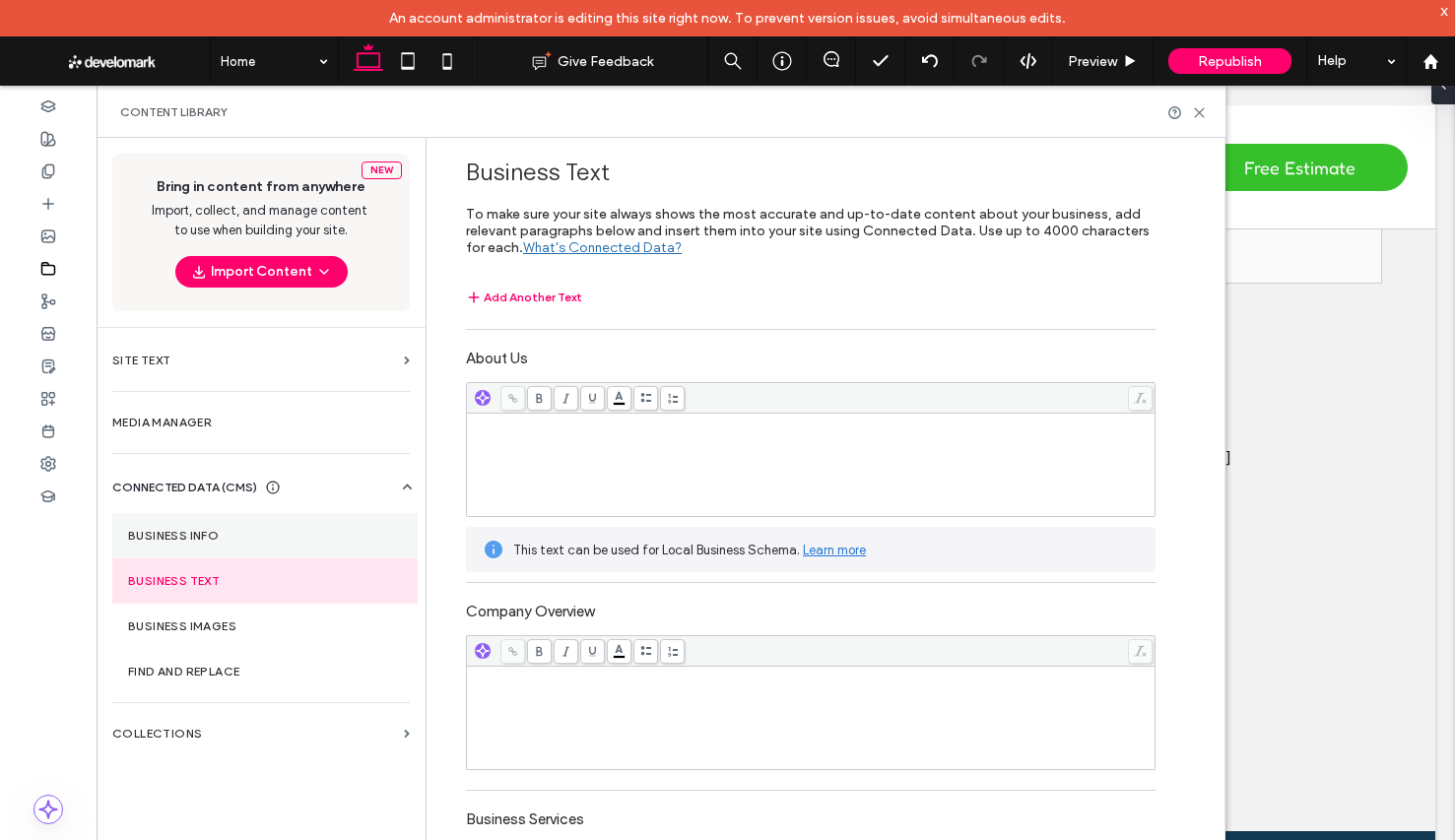
click at [276, 541] on label "Business Info" at bounding box center [265, 536] width 274 height 14
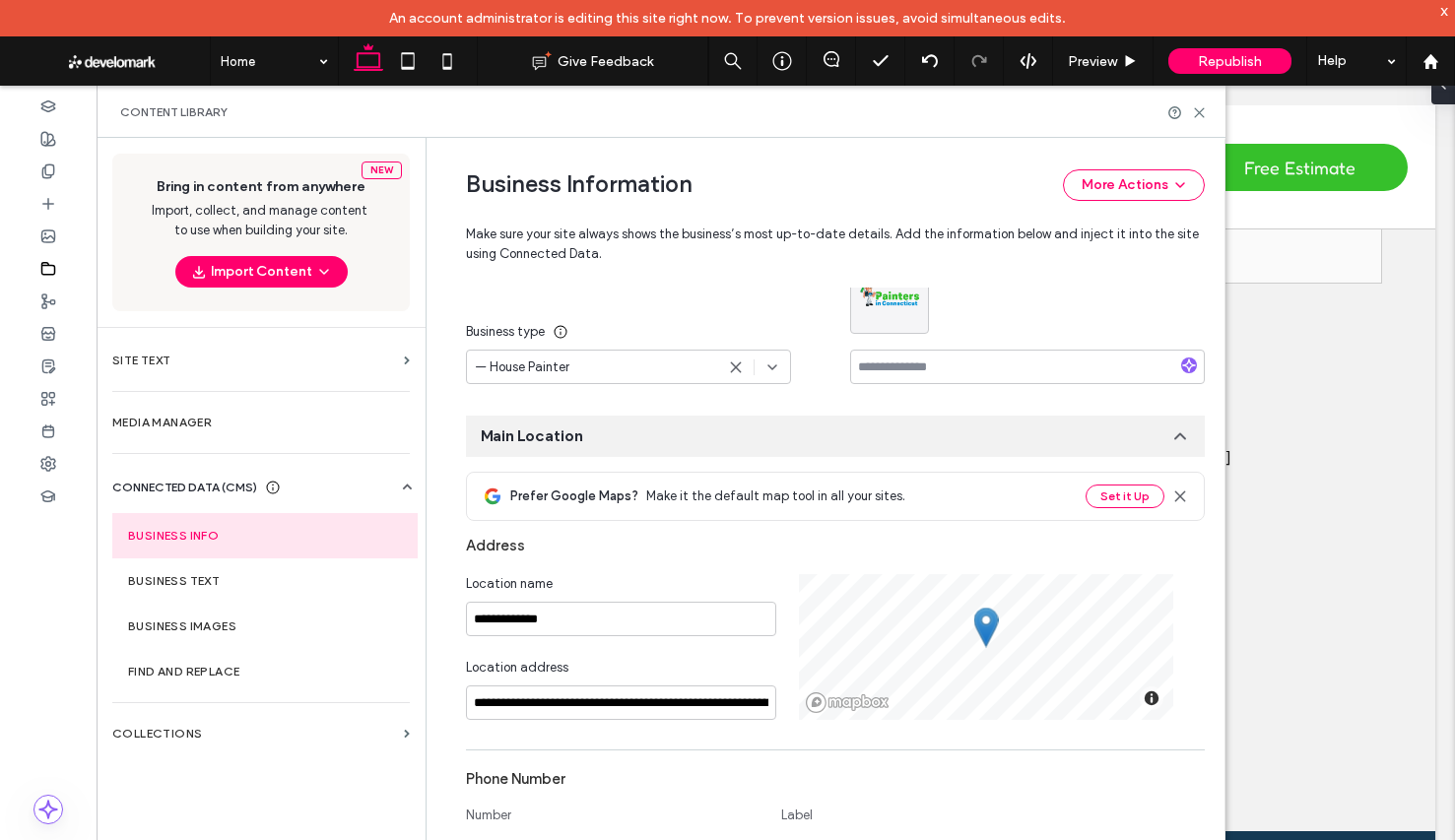
scroll to position [387, 0]
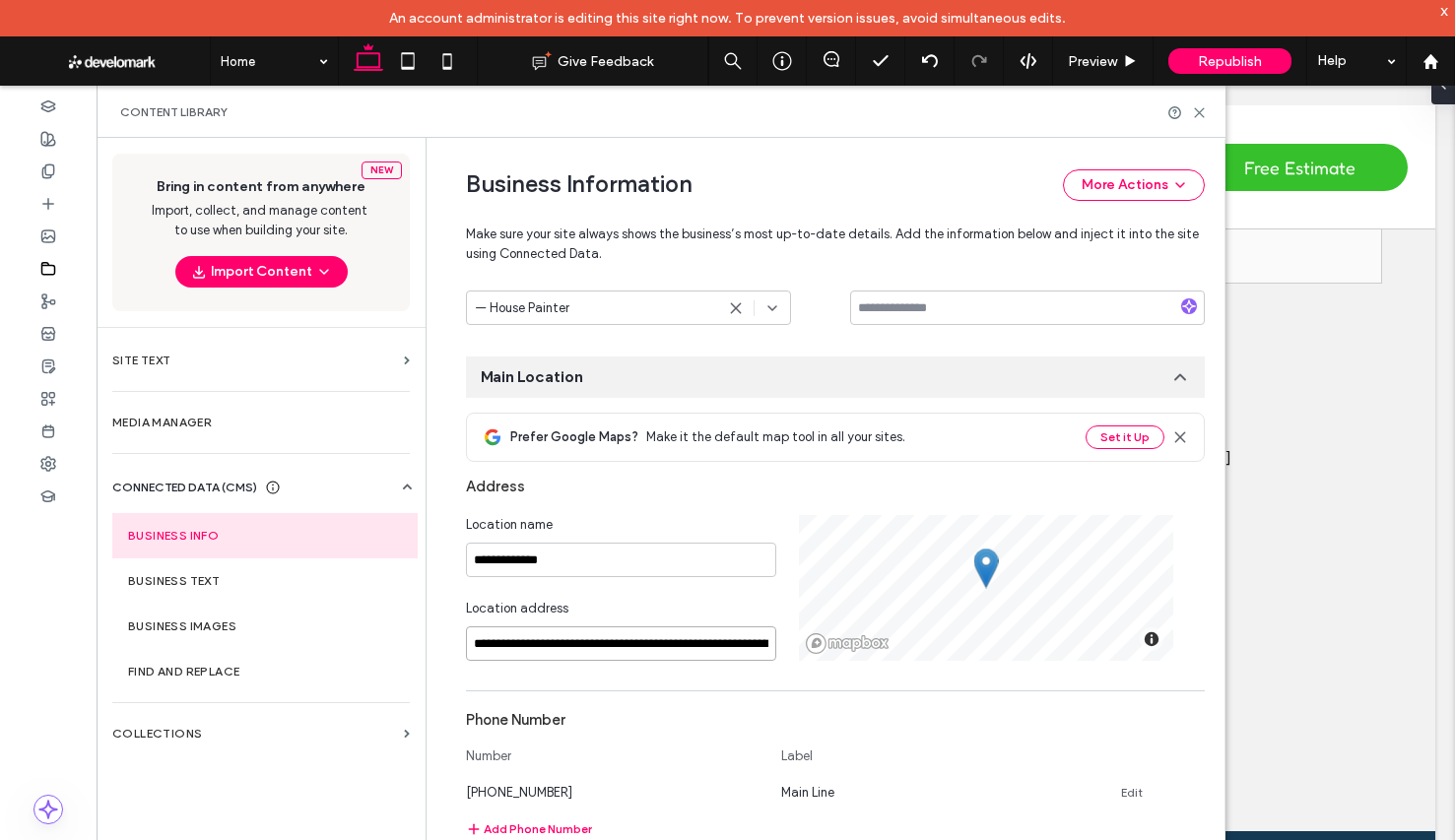
click at [612, 635] on input "**********" at bounding box center [621, 643] width 310 height 35
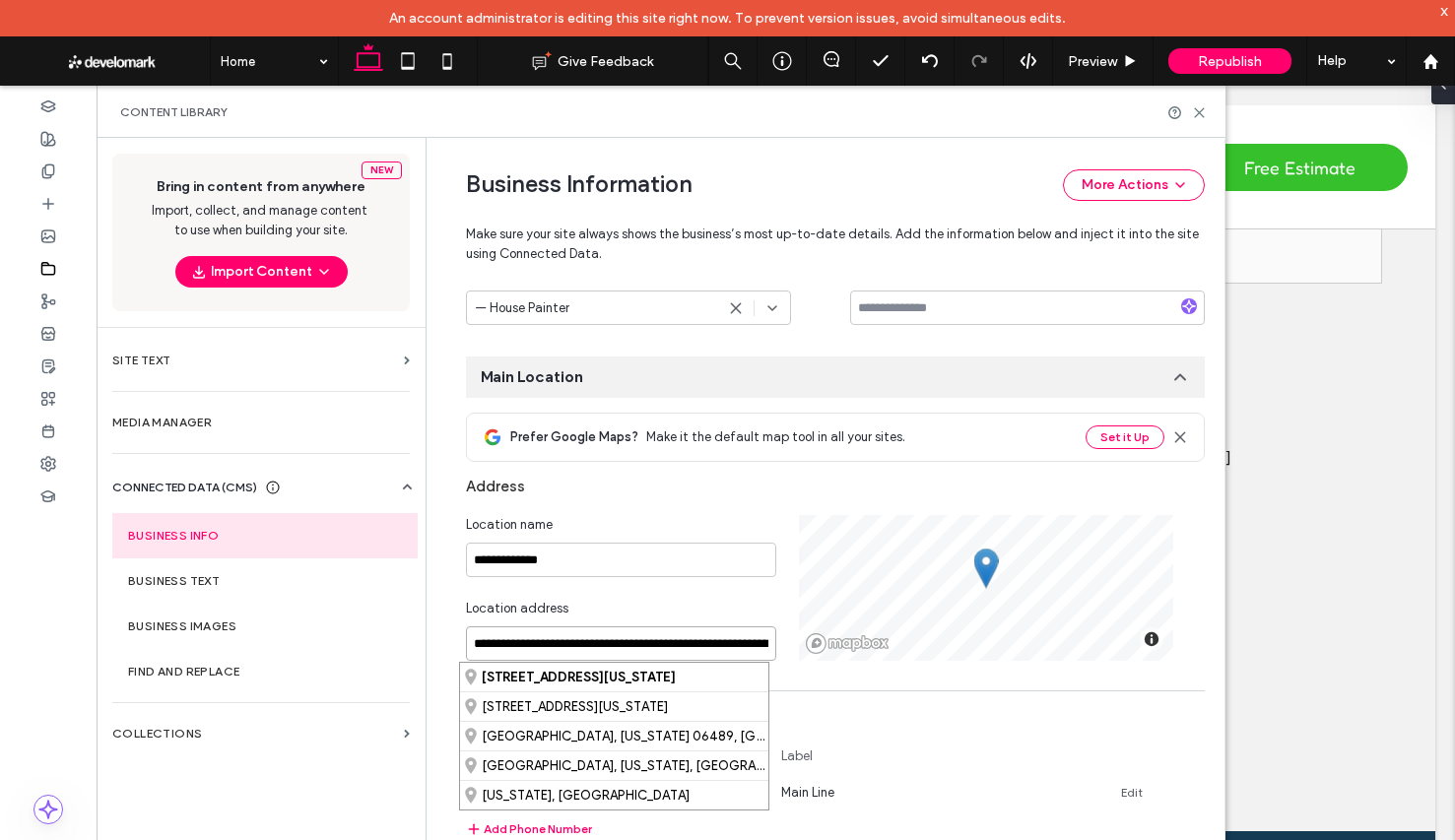
click at [612, 635] on input "**********" at bounding box center [621, 643] width 310 height 35
paste input
click at [594, 678] on div "[STREET_ADDRESS][US_STATE]" at bounding box center [614, 677] width 308 height 29
type input "**********"
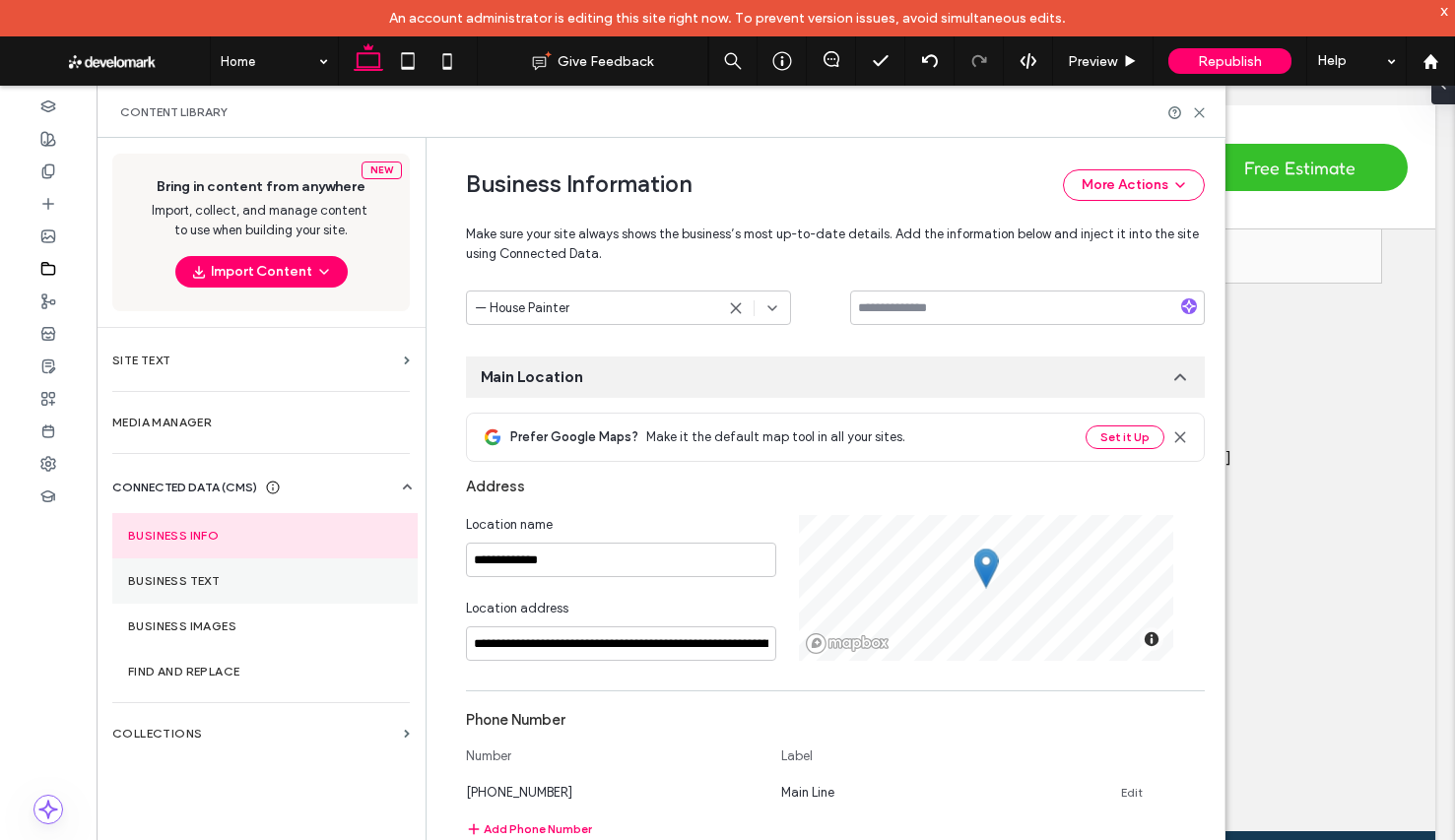
click at [259, 582] on label "Business Text" at bounding box center [265, 581] width 274 height 14
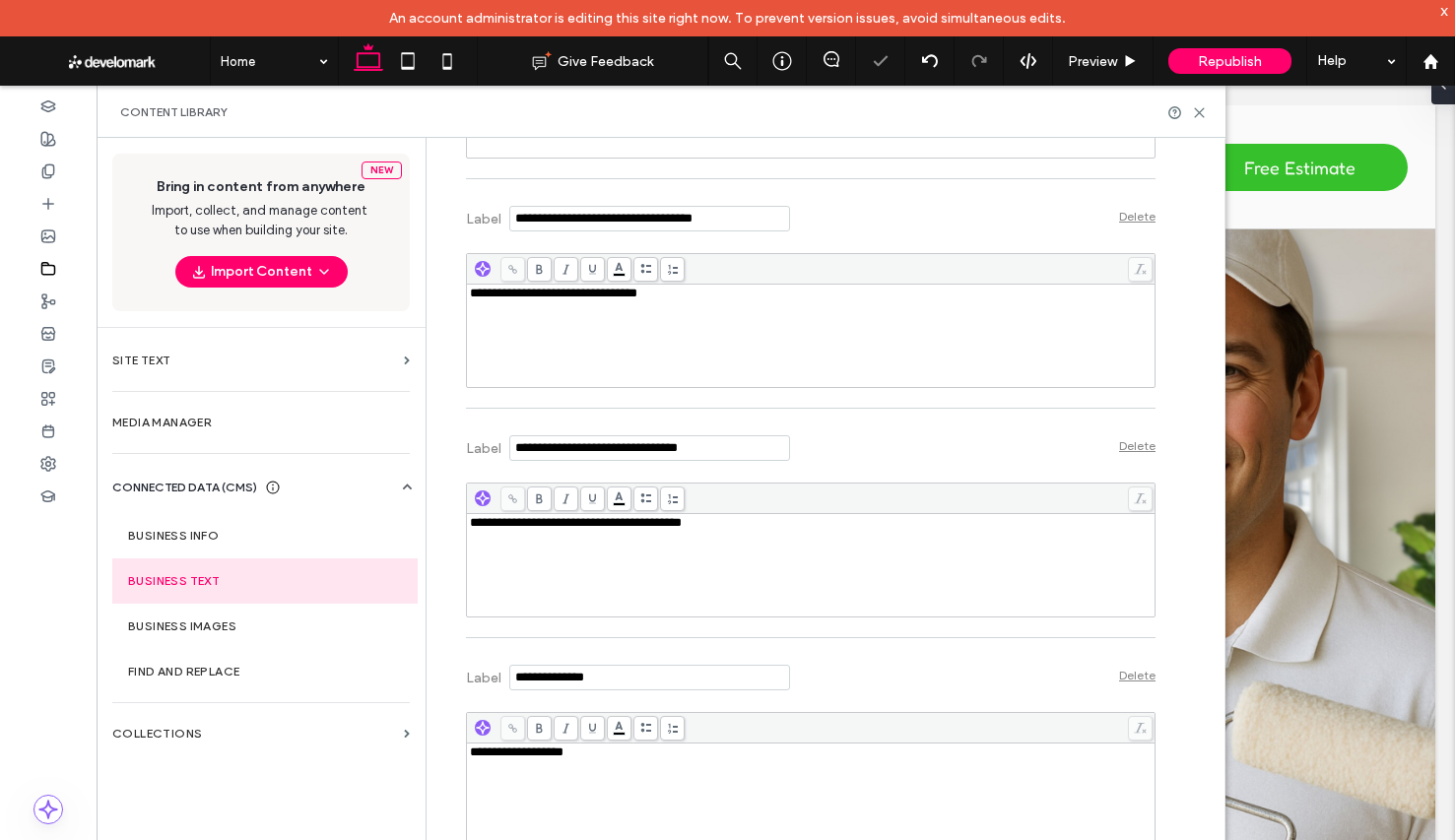
scroll to position [0, 0]
click at [652, 315] on div "**********" at bounding box center [811, 336] width 683 height 99
click at [566, 294] on span "**********" at bounding box center [580, 293] width 221 height 13
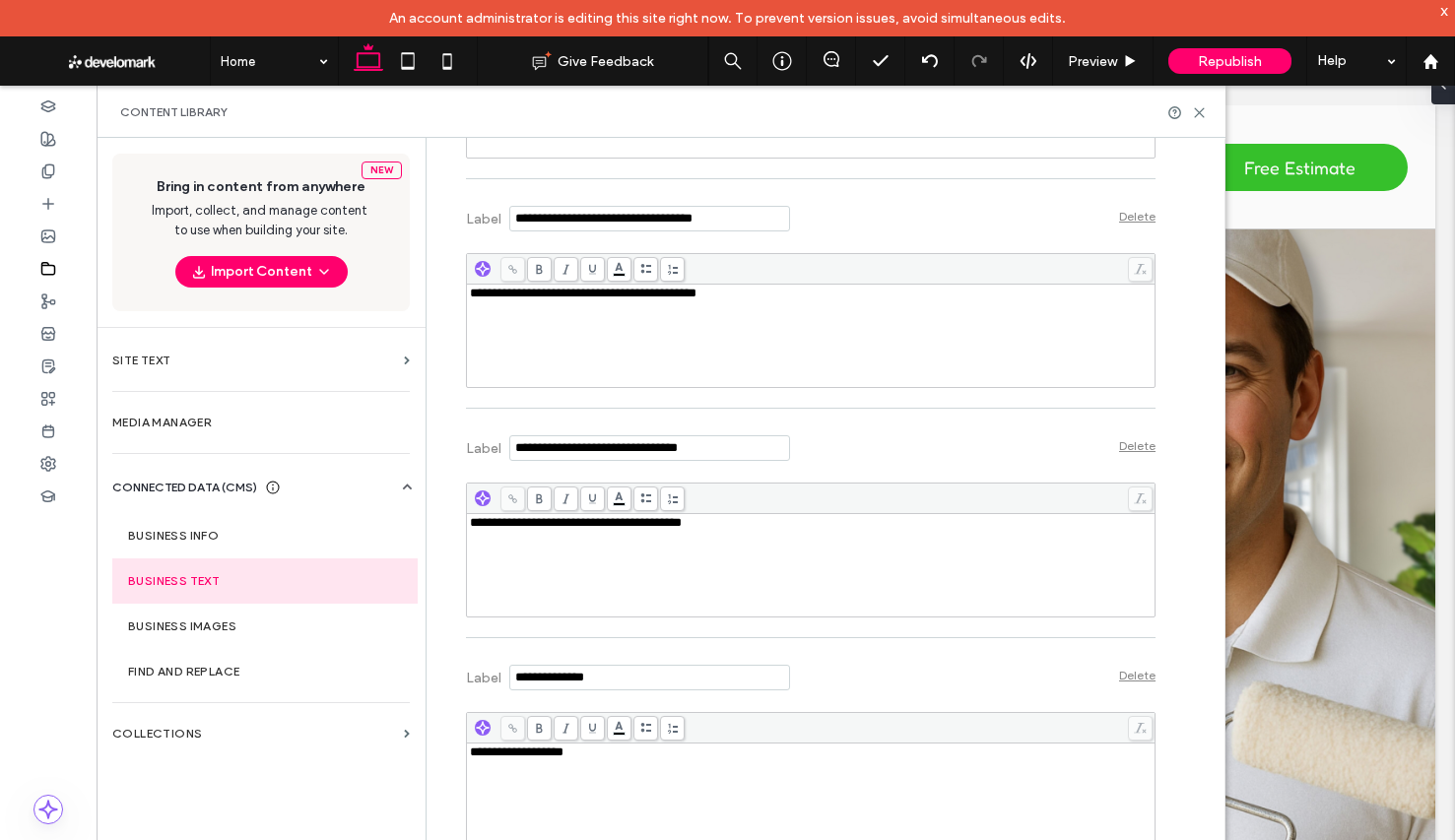
click at [625, 294] on span "**********" at bounding box center [582, 293] width 226 height 13
click at [835, 348] on div "**********" at bounding box center [811, 336] width 683 height 99
click at [601, 297] on span "**********" at bounding box center [587, 293] width 236 height 13
click at [733, 343] on div "**********" at bounding box center [811, 336] width 683 height 99
click at [1202, 115] on use at bounding box center [1199, 113] width 9 height 9
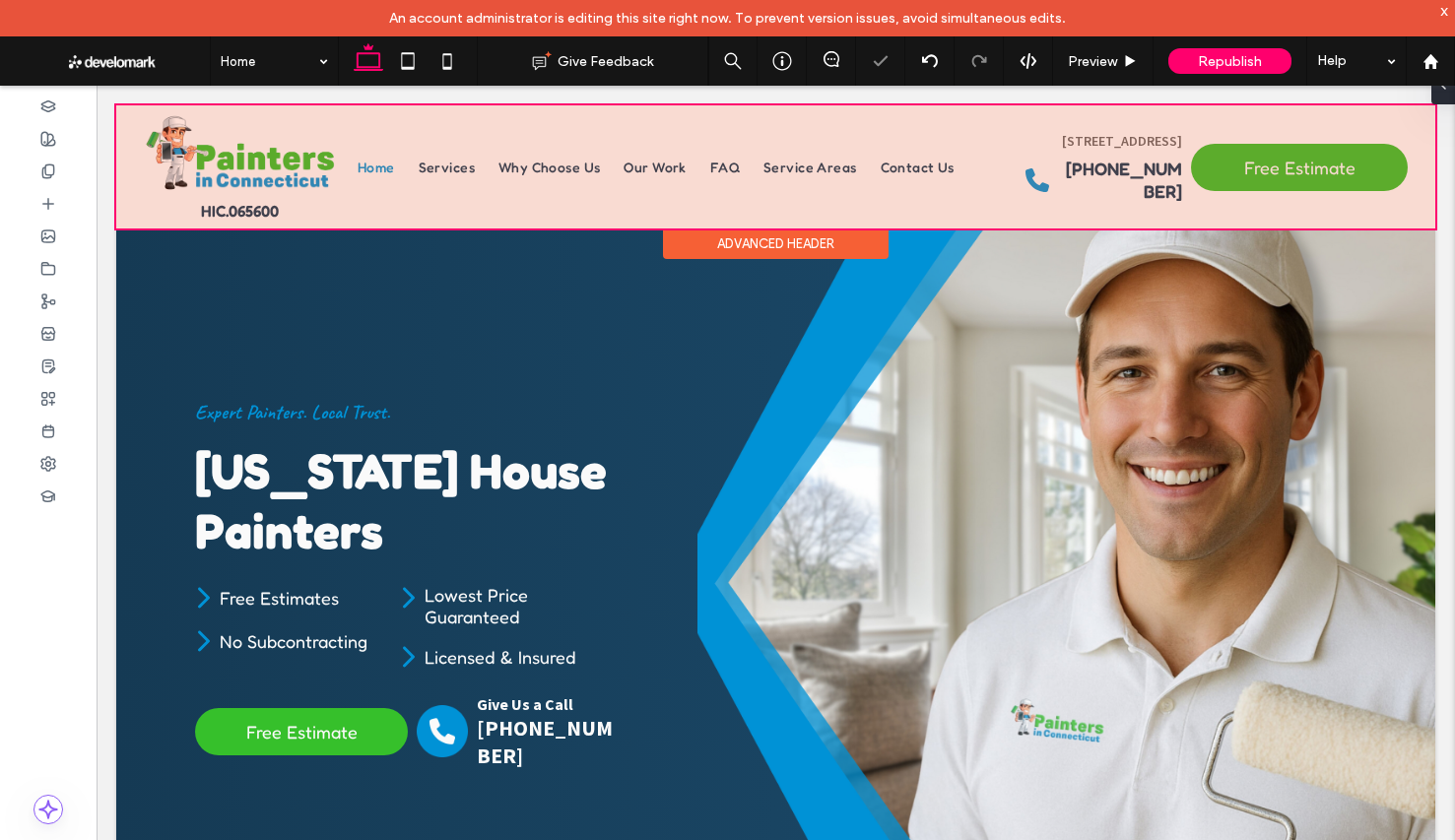
click at [1088, 139] on div at bounding box center [776, 167] width 1319 height 124
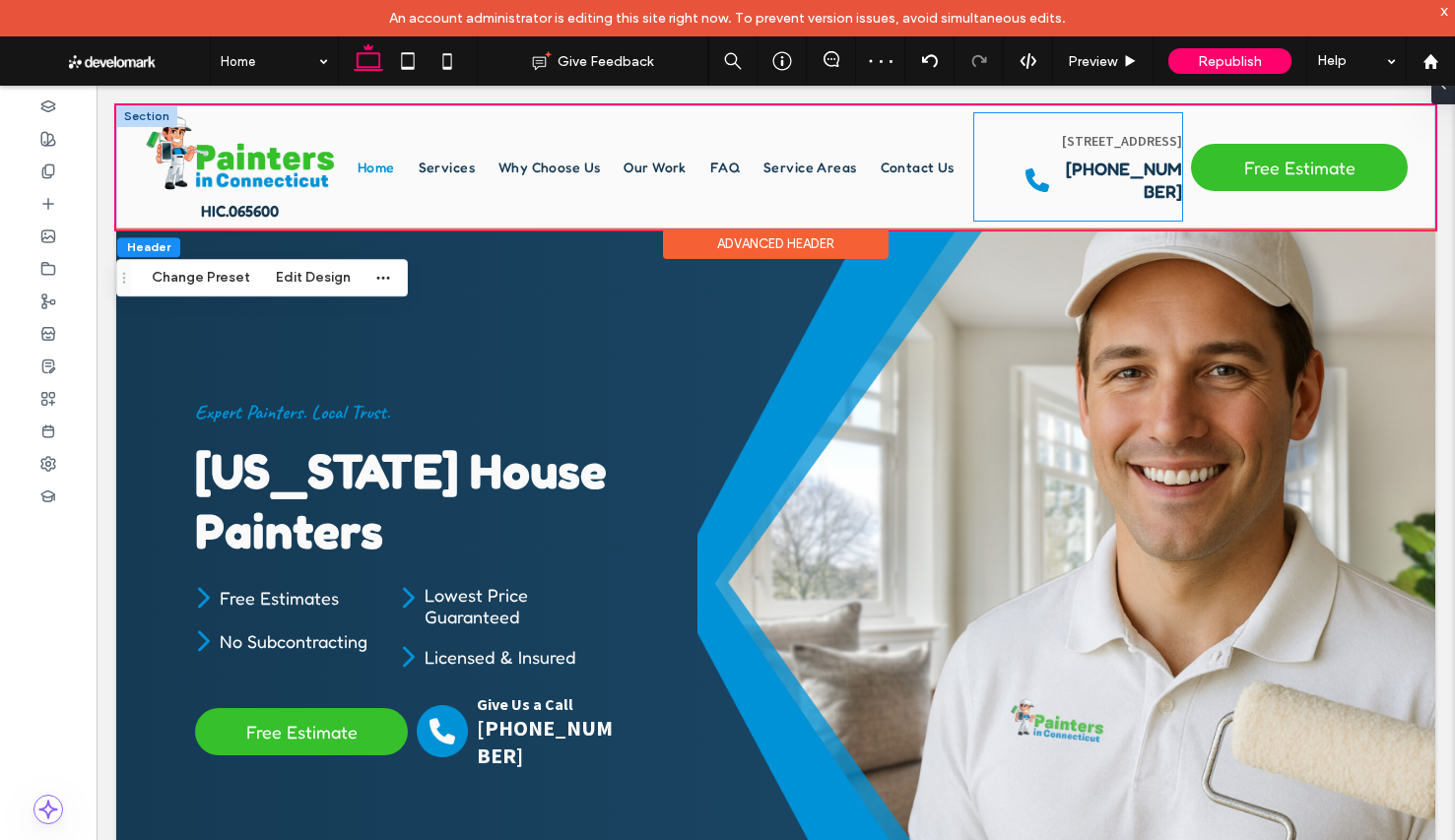
click at [1146, 168] on div "808 Highland Ave, 2nd Floor, Waterbury, CT 06708 Phone (203) 507-6431" at bounding box center [1078, 167] width 208 height 108
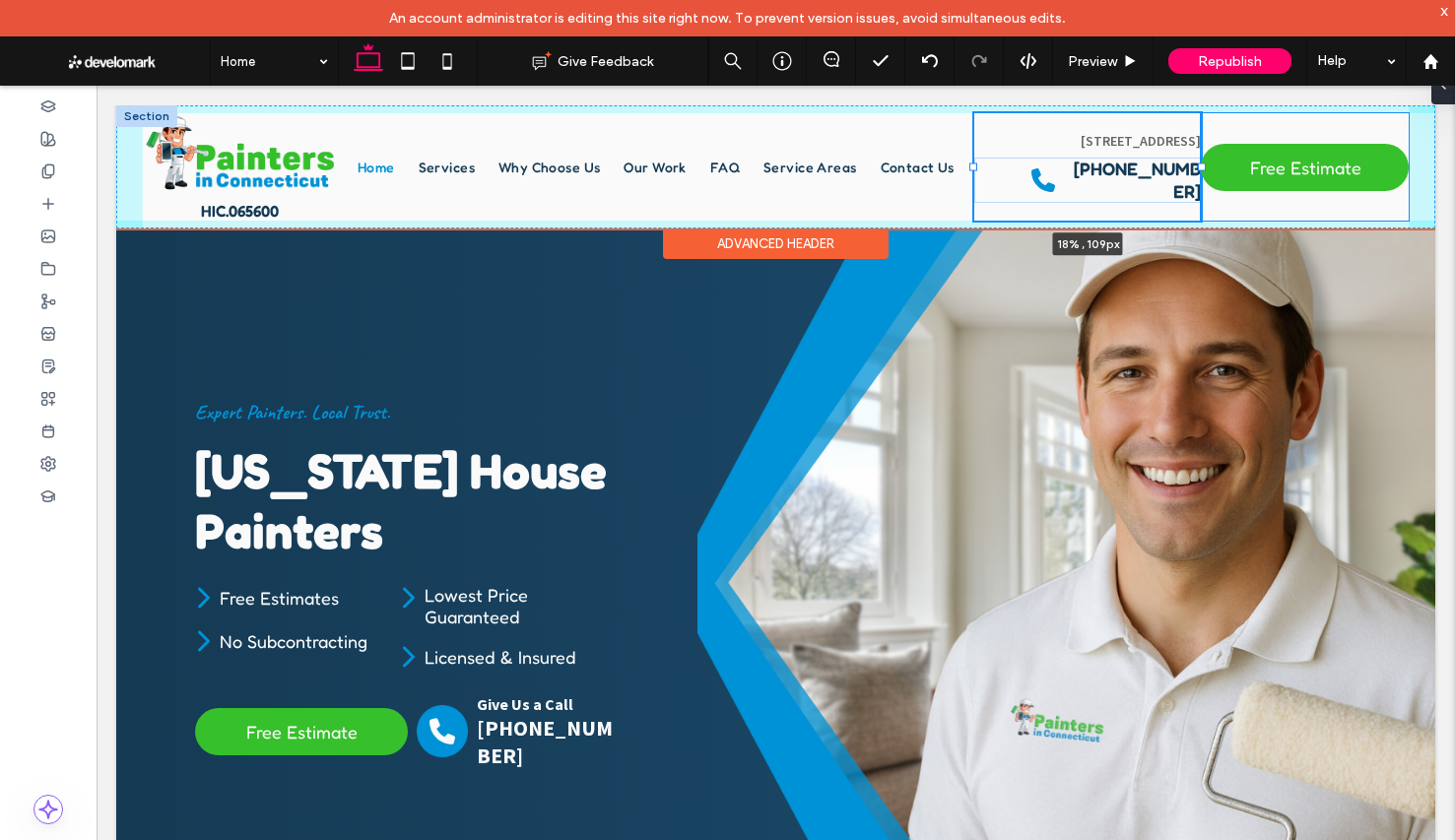
drag, startPoint x: 1183, startPoint y: 165, endPoint x: 1202, endPoint y: 166, distance: 19.0
click at [1202, 166] on div at bounding box center [1202, 167] width 8 height 8
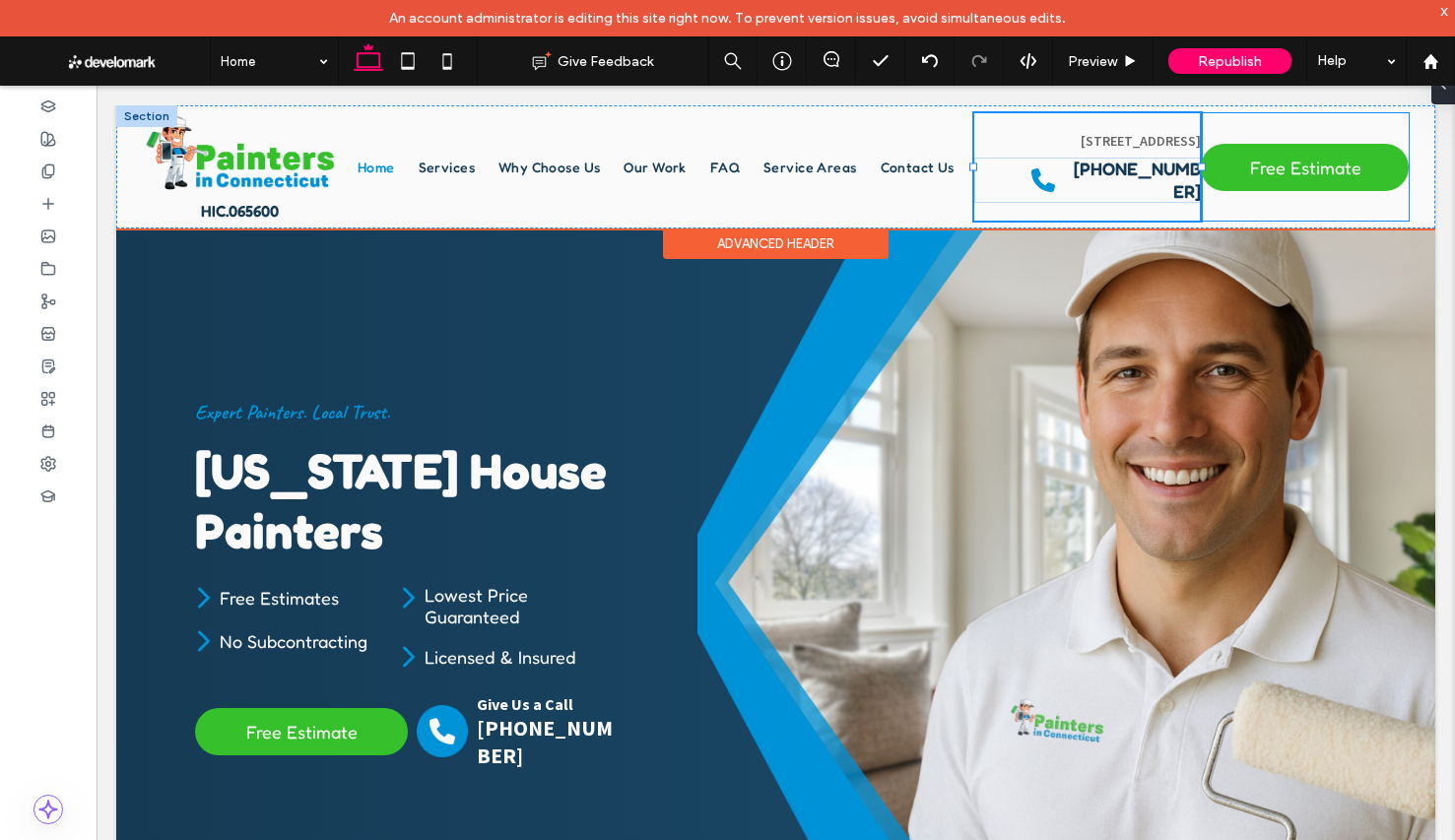
type input "**"
type input "*****"
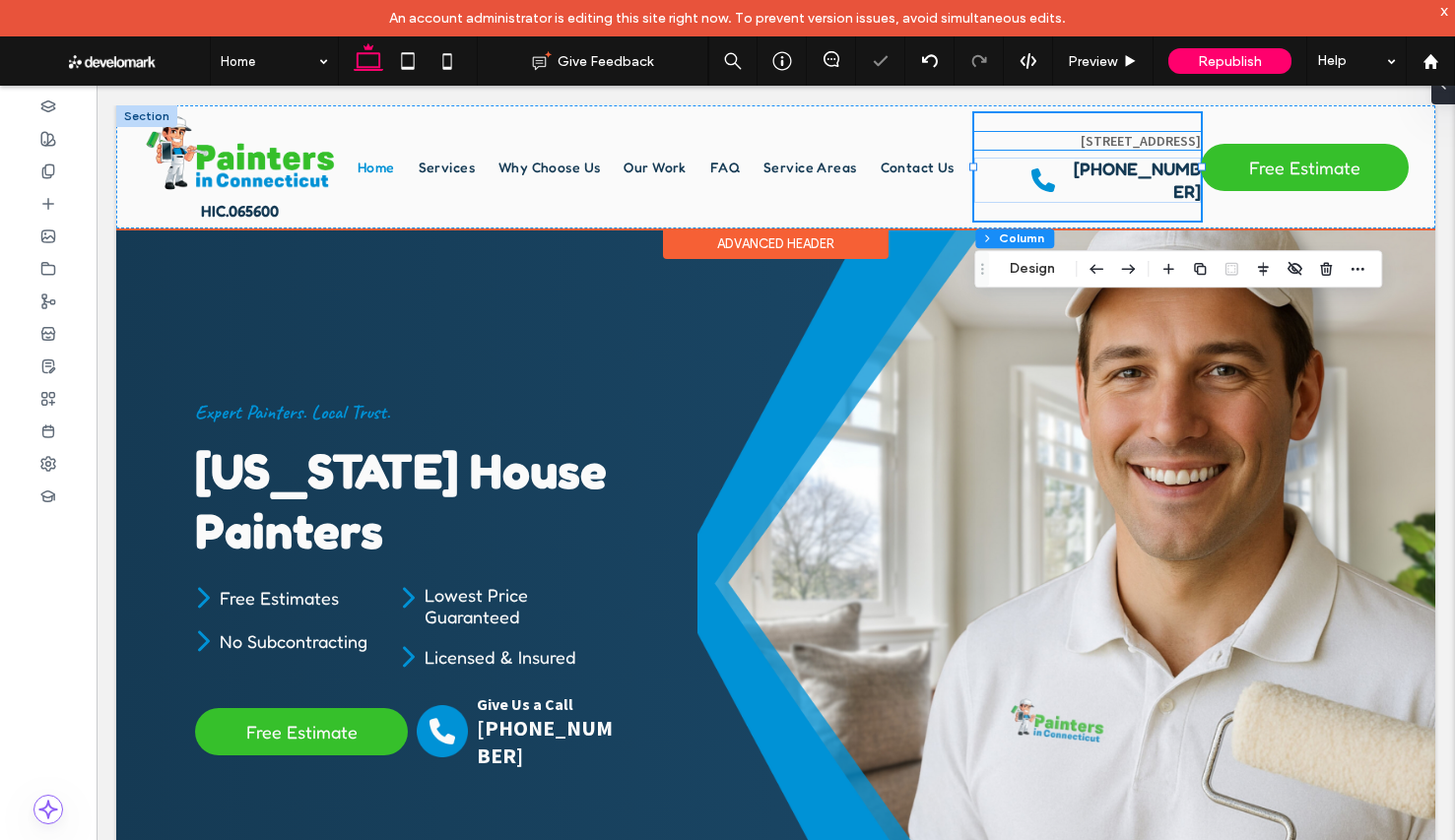
click at [1109, 149] on span "[STREET_ADDRESS]" at bounding box center [1141, 141] width 121 height 18
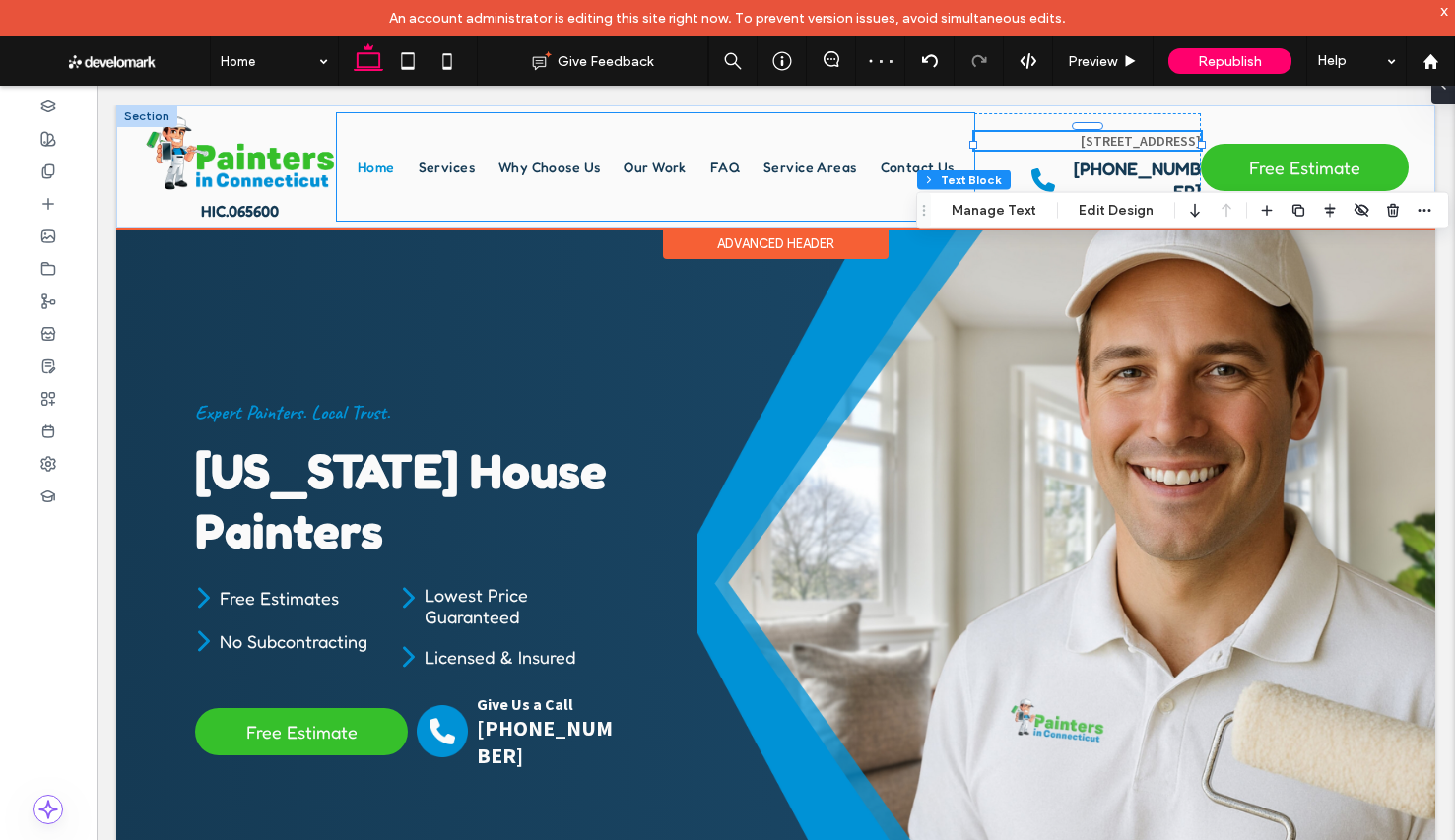
click at [877, 132] on div "Home Services Why Choose Us Our Work FAQ Service Areas Contact Us" at bounding box center [655, 167] width 638 height 108
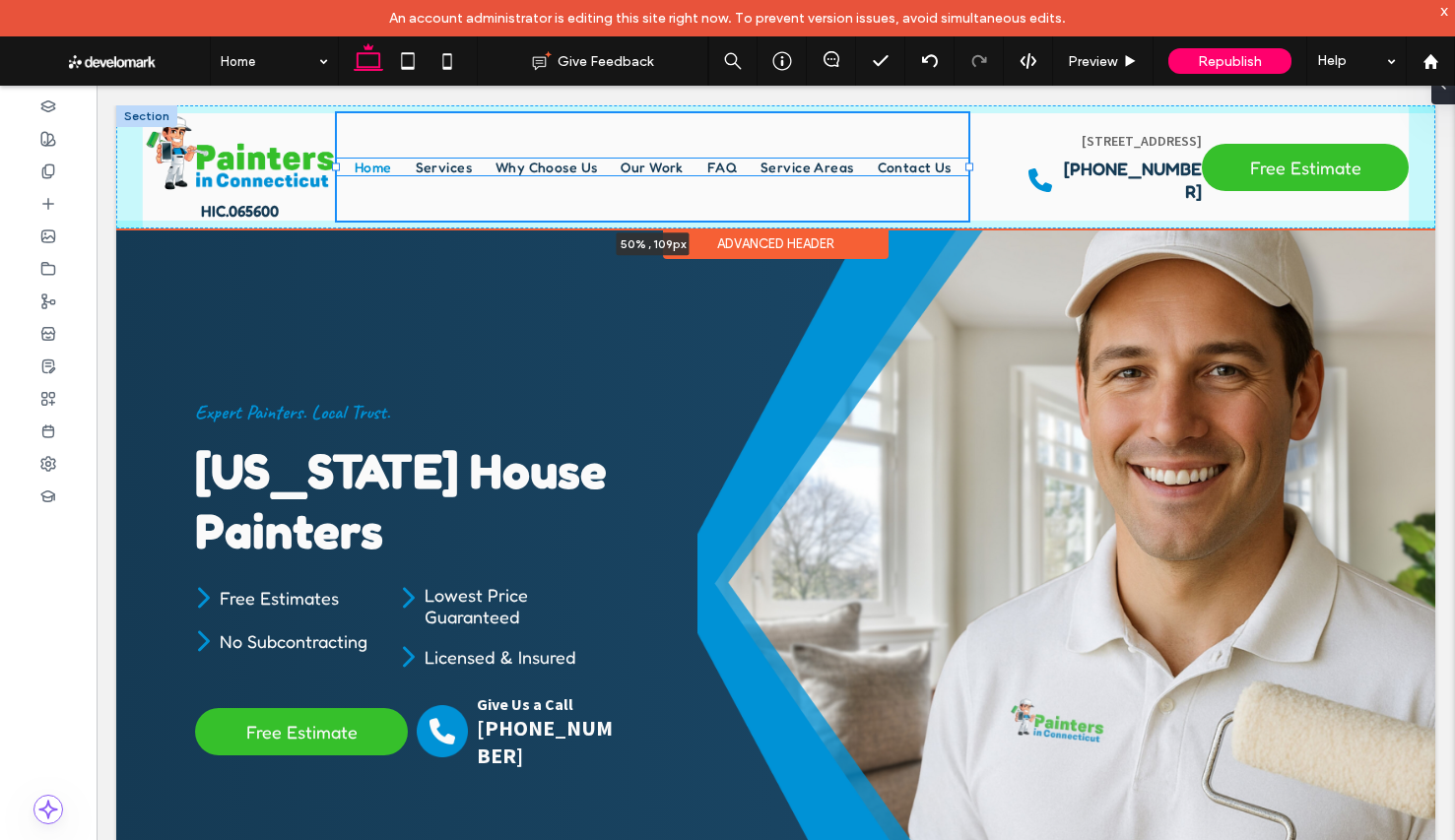
click at [971, 169] on div at bounding box center [970, 167] width 8 height 8
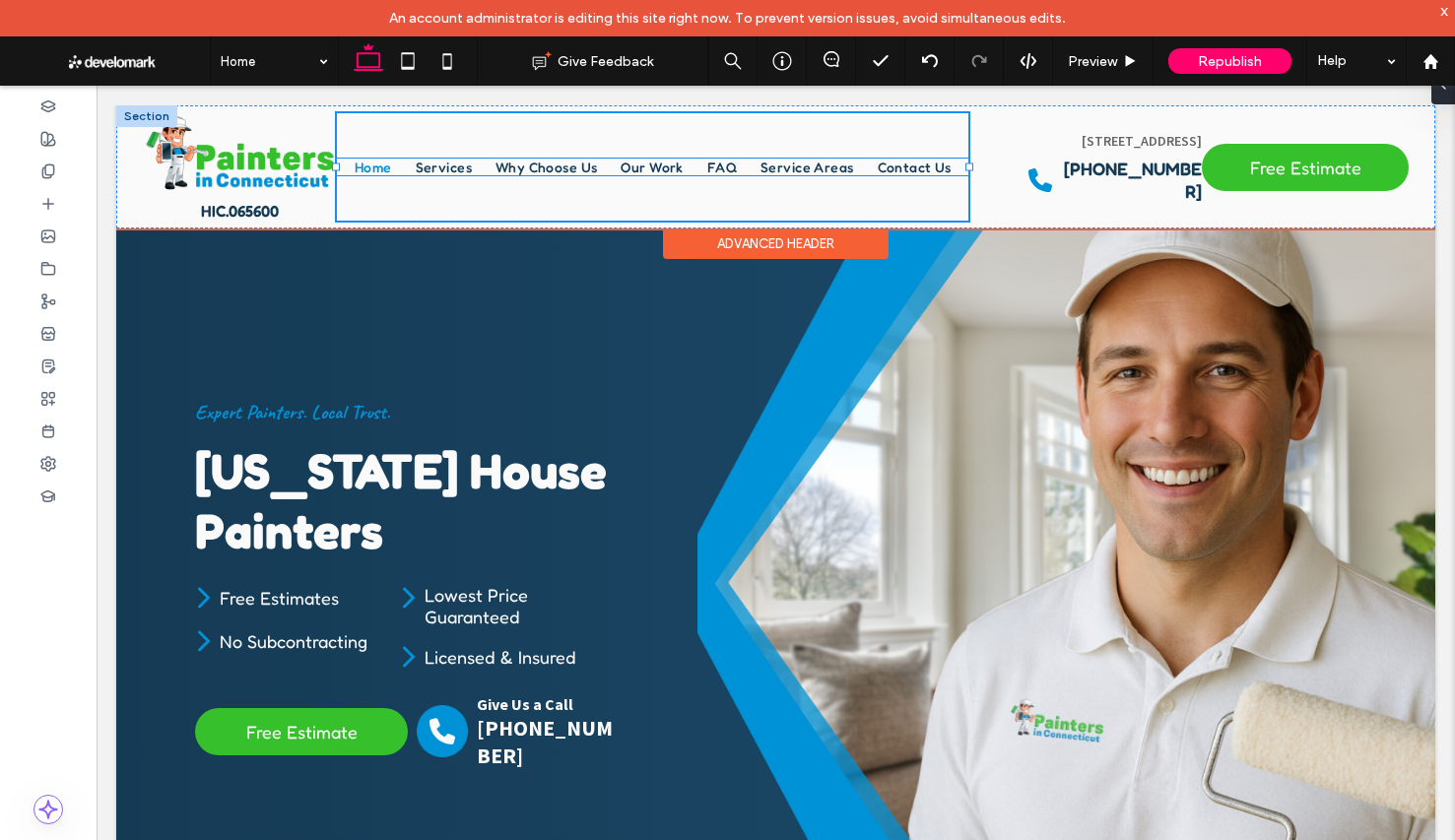
type input "*****"
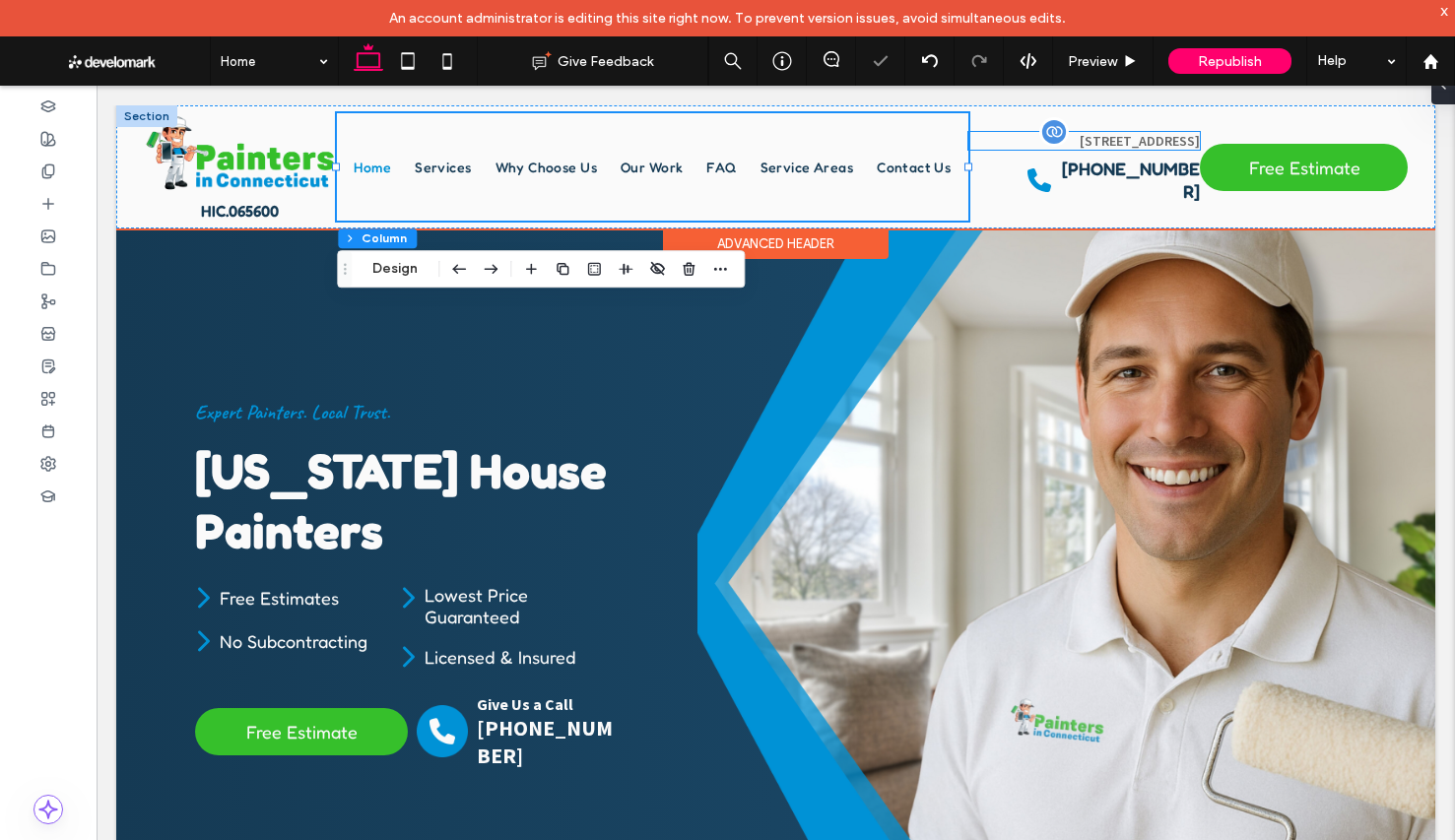
click at [1110, 149] on span "[STREET_ADDRESS]" at bounding box center [1140, 141] width 121 height 18
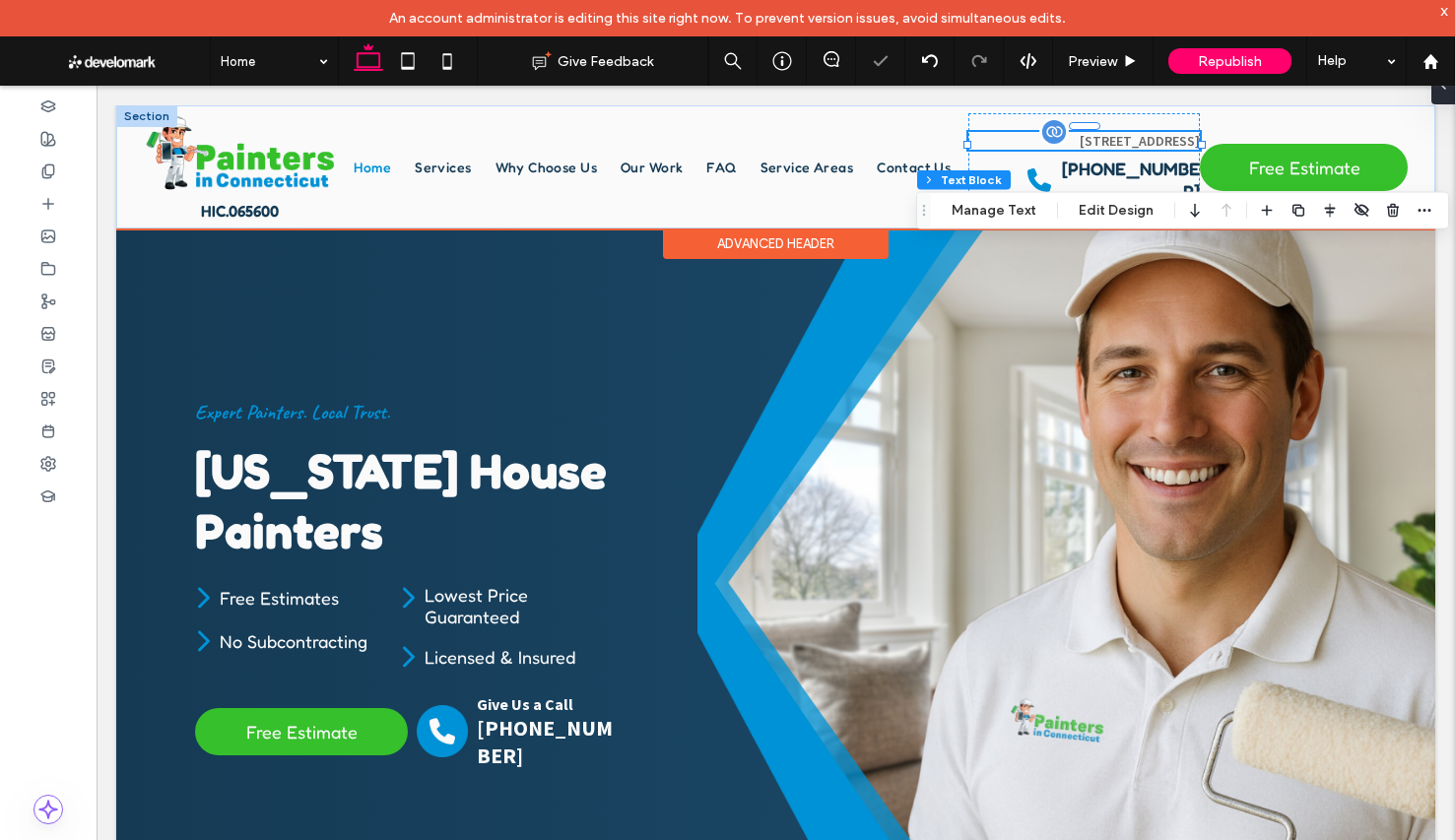
click at [1116, 141] on span "[STREET_ADDRESS]" at bounding box center [1140, 141] width 121 height 18
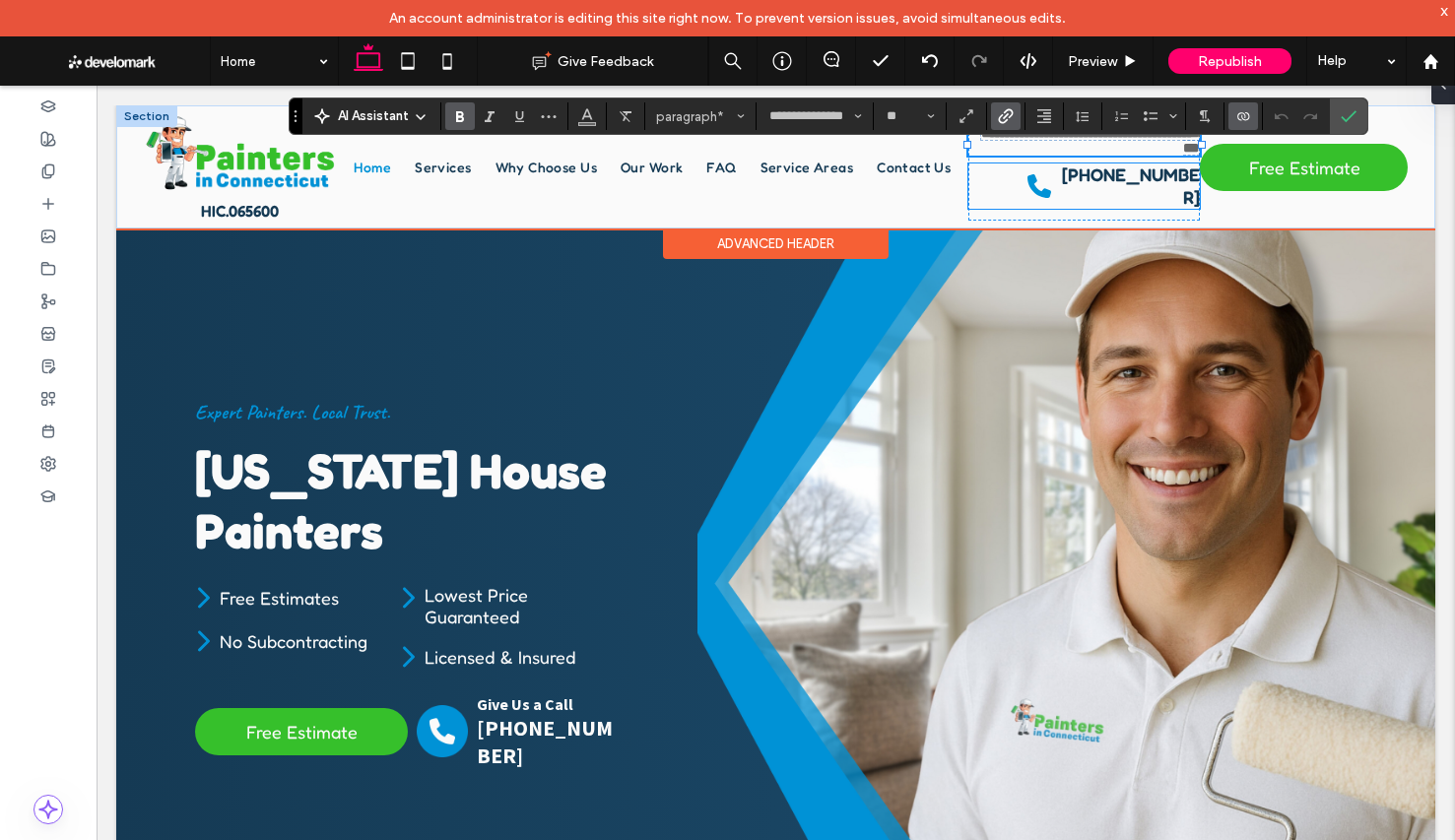
click at [977, 198] on div "Phone (203) 507-6431" at bounding box center [1084, 186] width 232 height 45
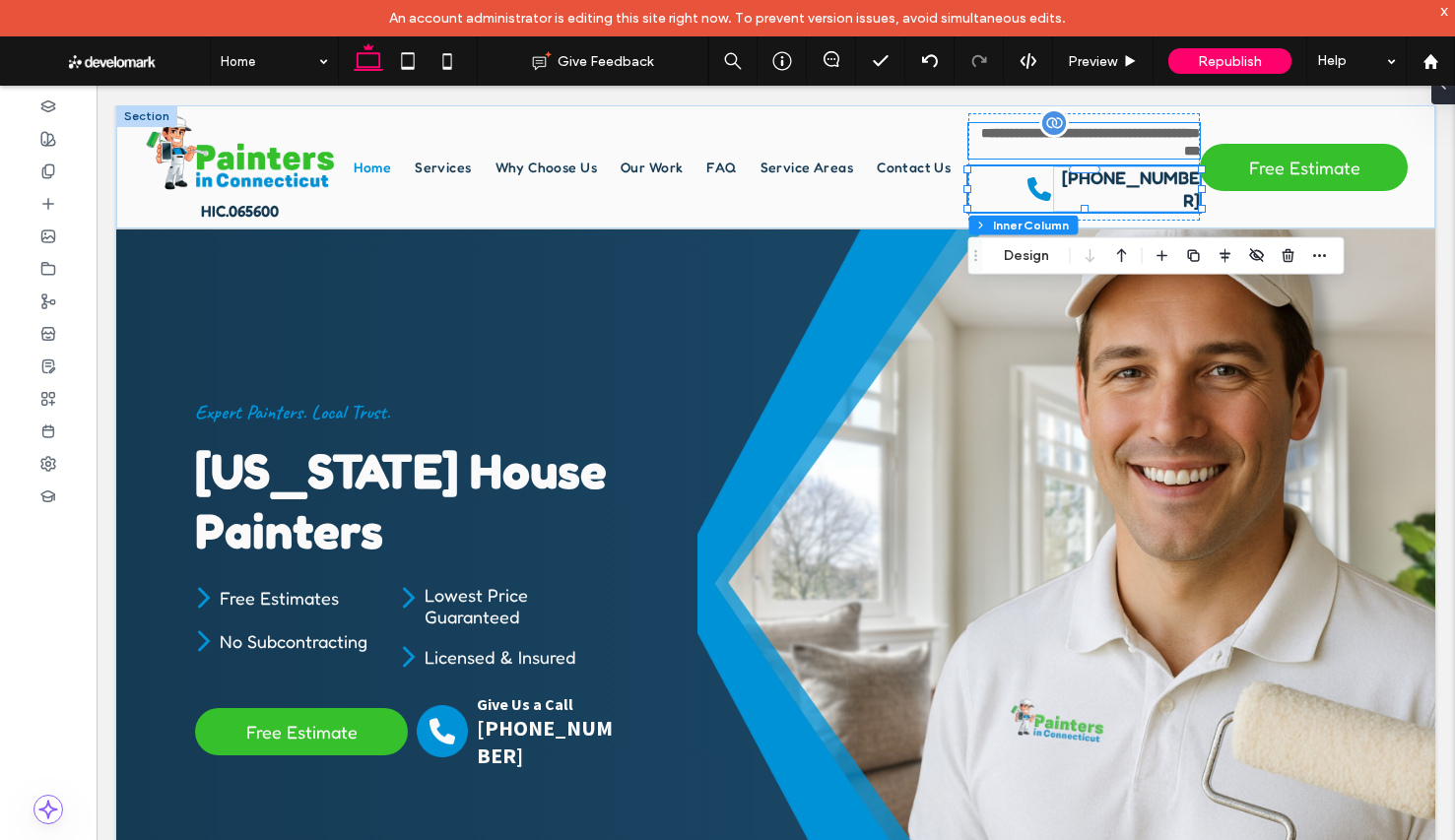
click at [1024, 155] on p "**********" at bounding box center [1084, 141] width 232 height 36
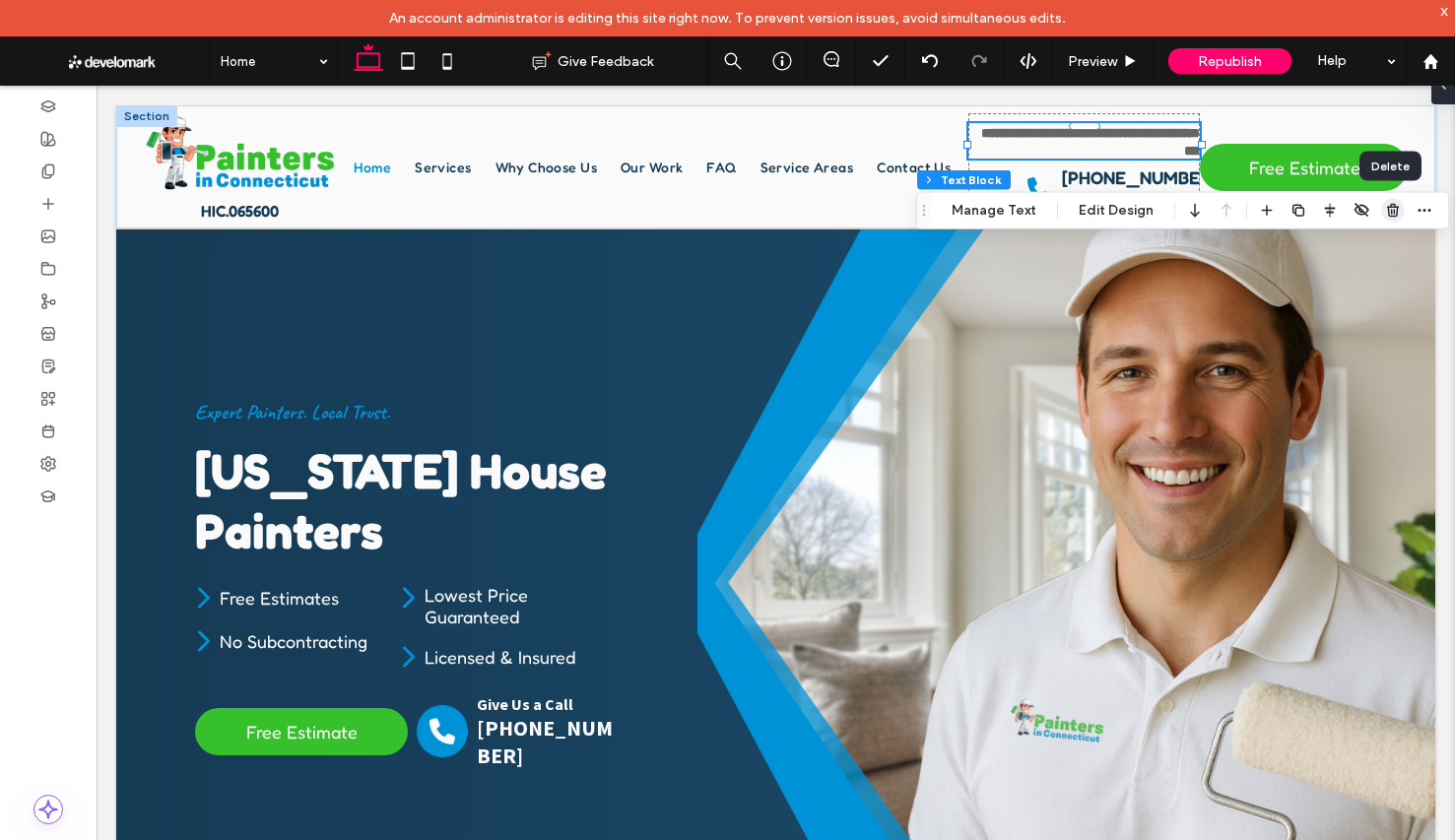
click at [1389, 216] on icon "button" at bounding box center [1393, 210] width 16 height 16
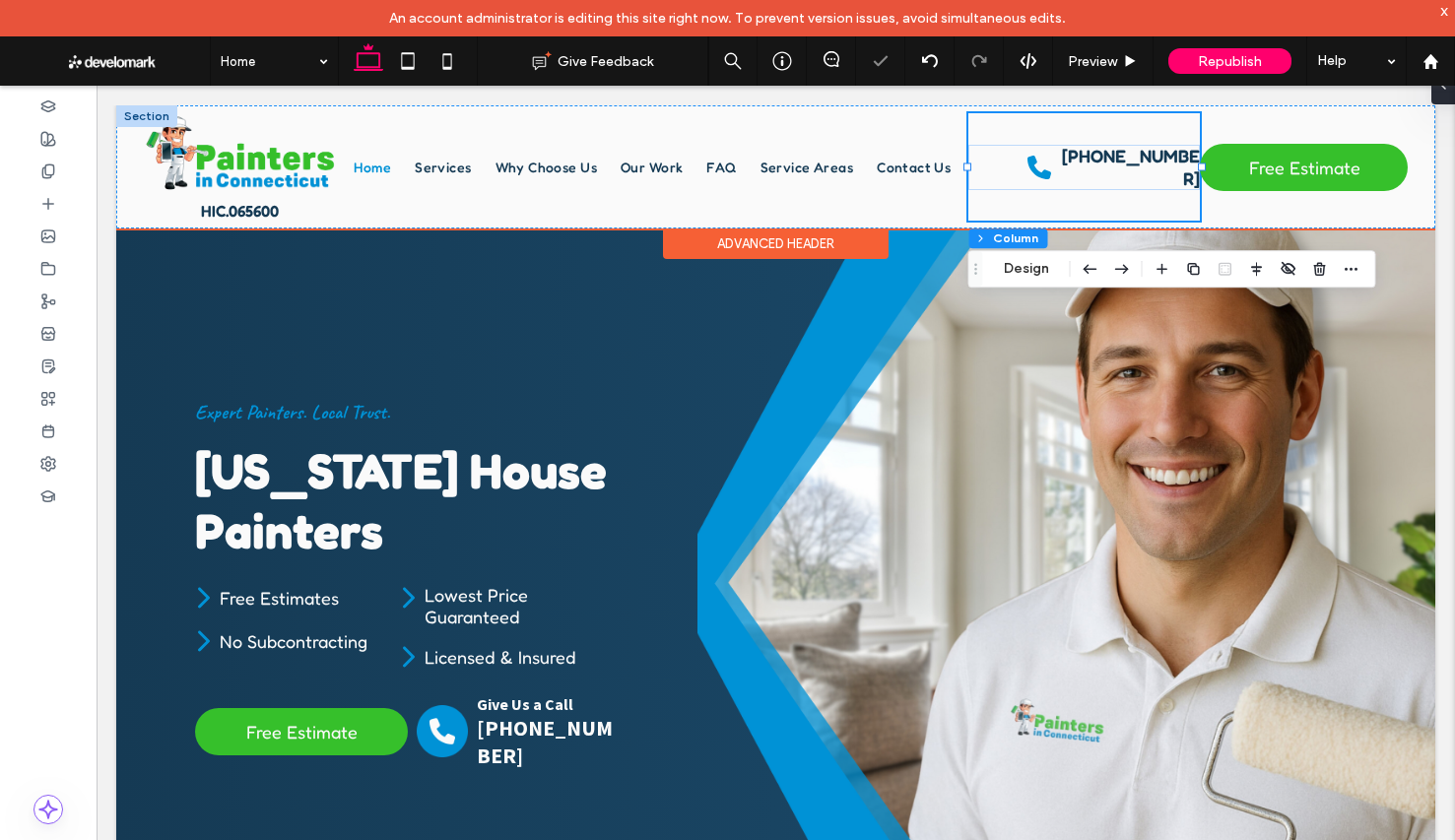
click at [1179, 208] on div "Phone (203) 507-6431" at bounding box center [1084, 167] width 232 height 108
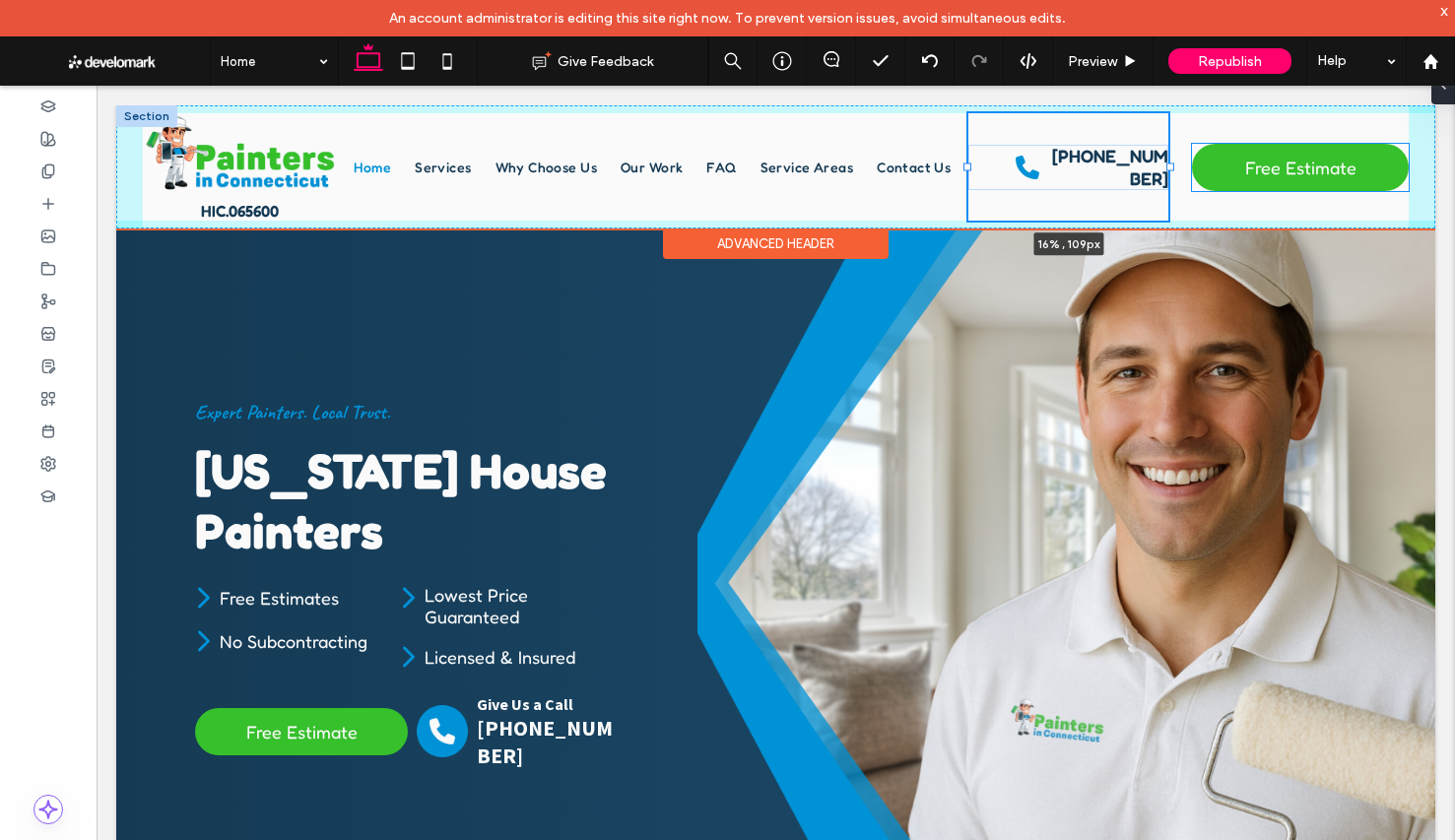
drag, startPoint x: 1202, startPoint y: 167, endPoint x: 1170, endPoint y: 167, distance: 32.0
click at [1170, 167] on div at bounding box center [1170, 167] width 8 height 8
type input "**"
type input "*****"
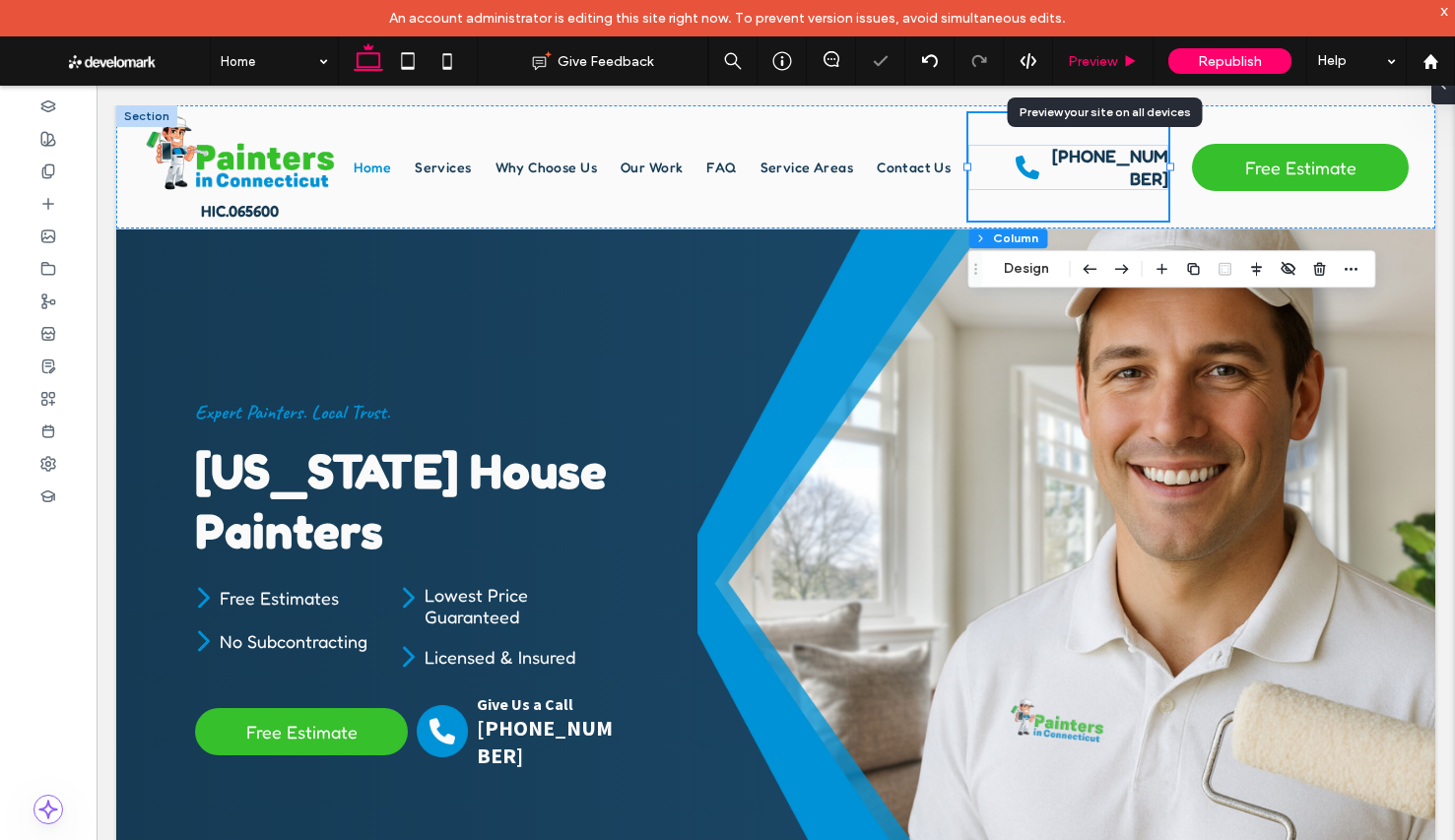
click at [1100, 62] on span "Preview" at bounding box center [1092, 61] width 49 height 17
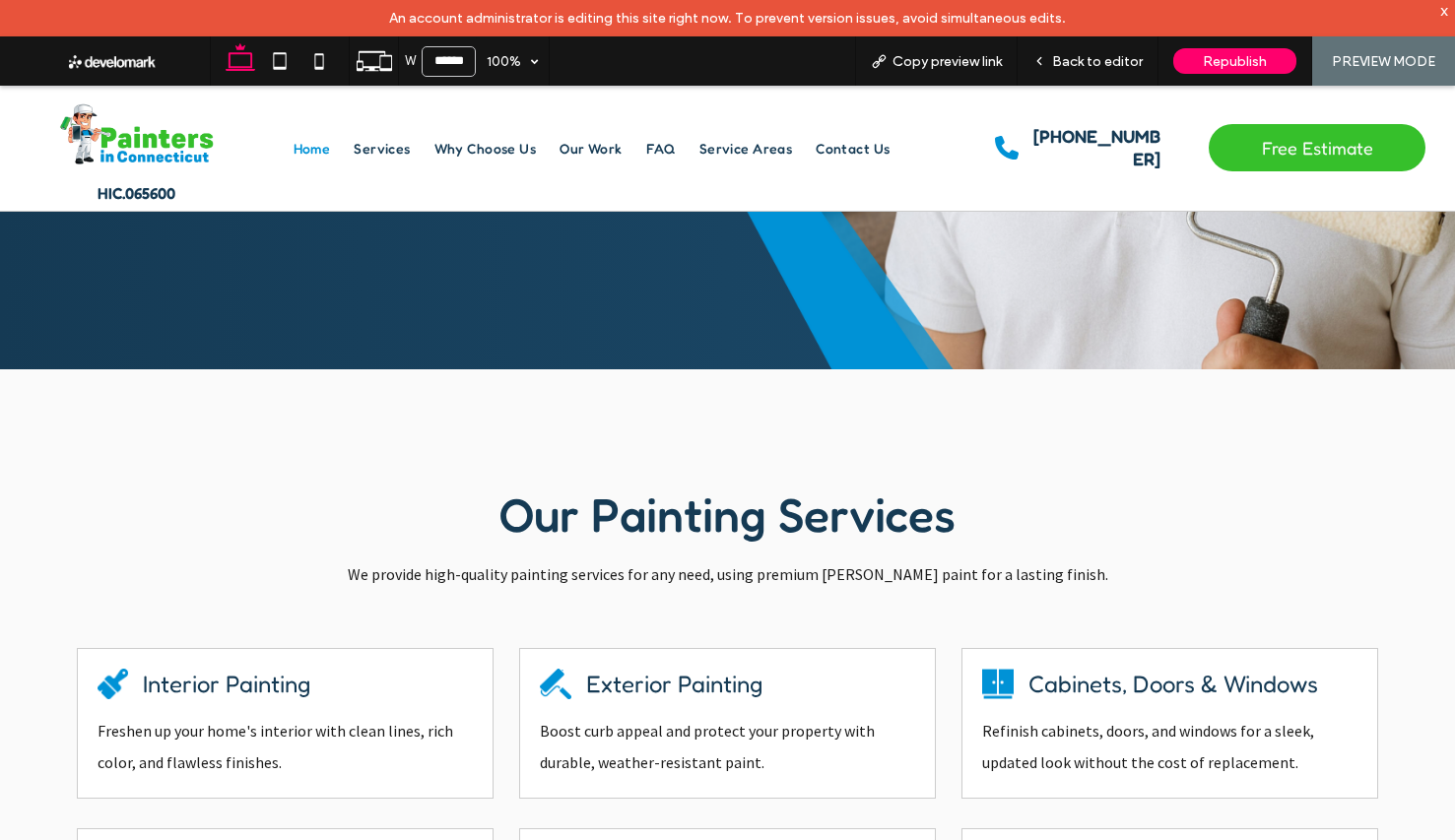
scroll to position [556, 0]
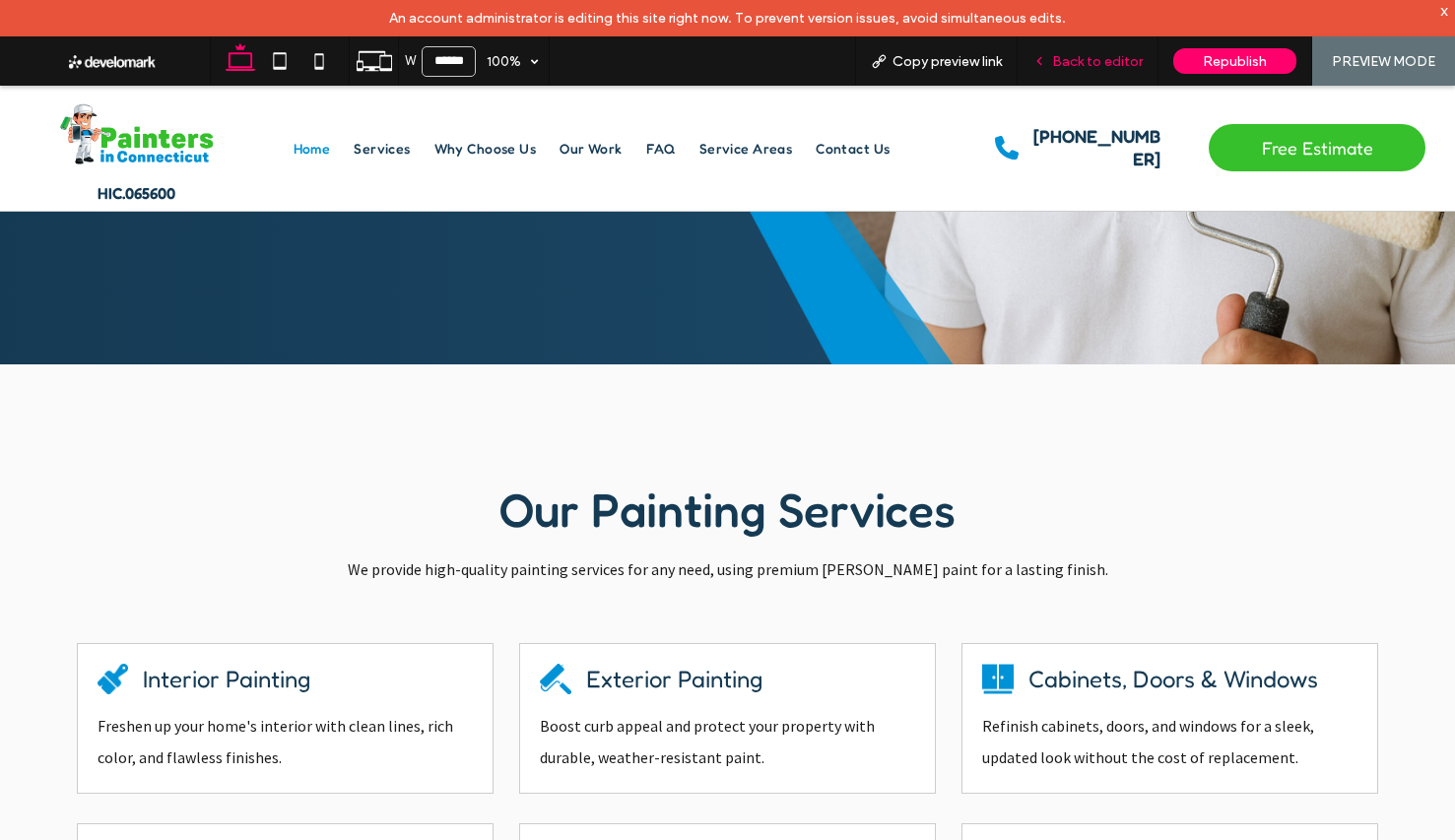
drag, startPoint x: 1078, startPoint y: 77, endPoint x: 1066, endPoint y: 82, distance: 13.0
click at [1078, 77] on div "Back to editor" at bounding box center [1087, 61] width 140 height 49
click at [1082, 57] on span "Back to editor" at bounding box center [1097, 61] width 91 height 17
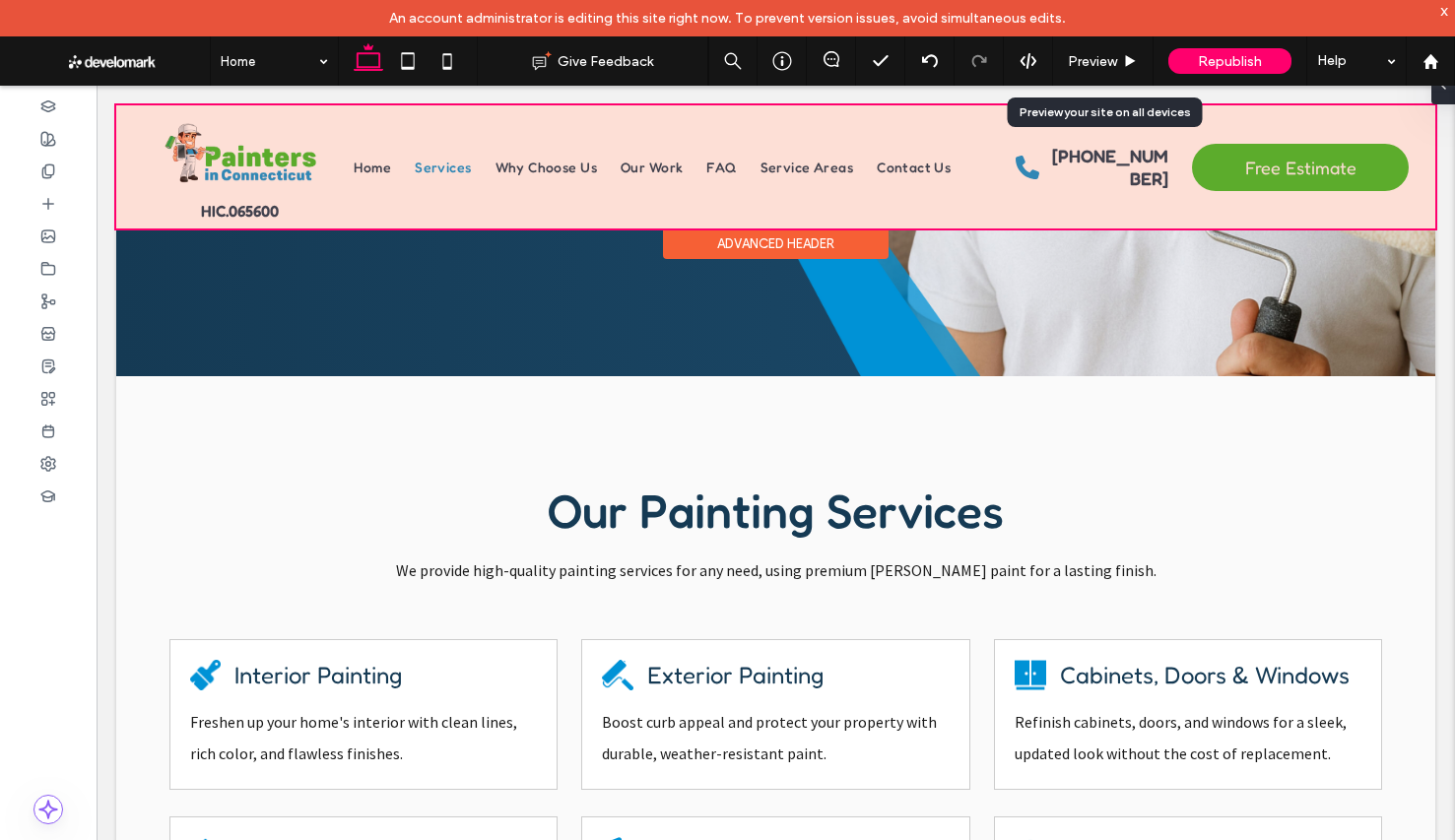
scroll to position [562, 0]
click at [903, 202] on div at bounding box center [776, 167] width 1319 height 124
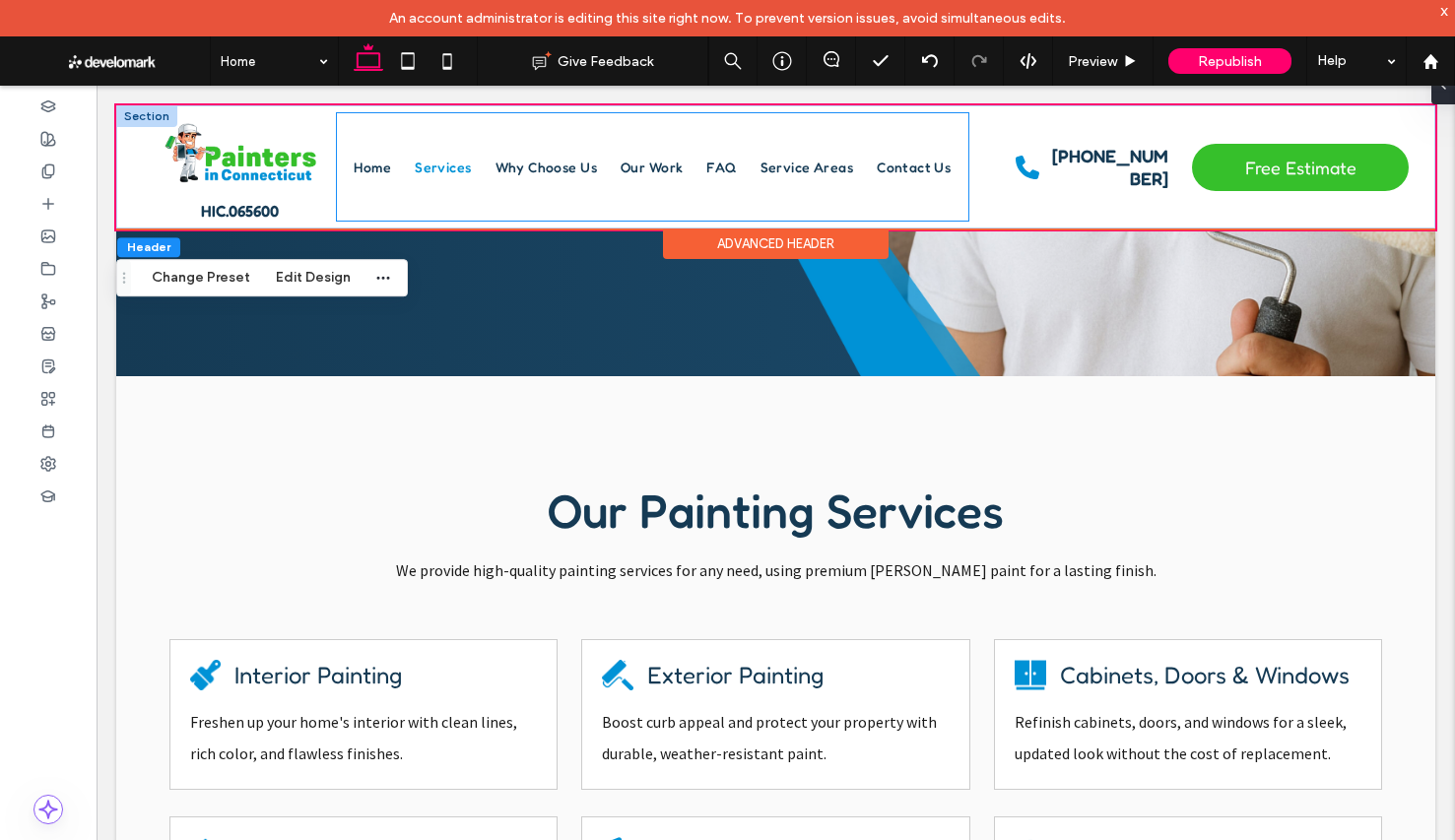
click at [903, 201] on div "Home Services Why Choose Us Our Work FAQ Service Areas Contact Us" at bounding box center [652, 167] width 631 height 108
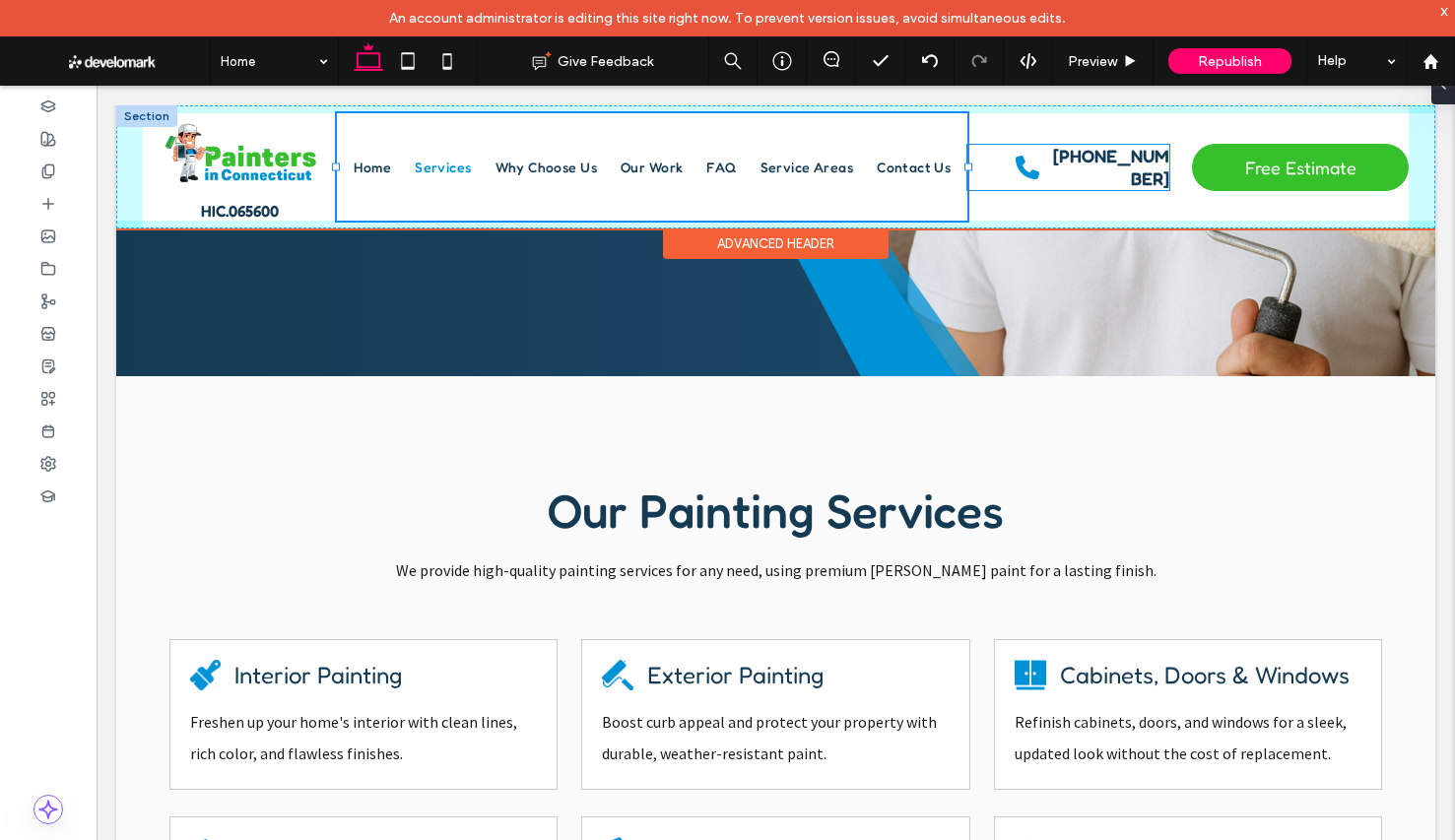
click at [977, 167] on div "HIC.065600 Home Services Why Choose Us Our Work FAQ Service Areas Contact Us Ph…" at bounding box center [776, 167] width 1319 height 124
type input "*****"
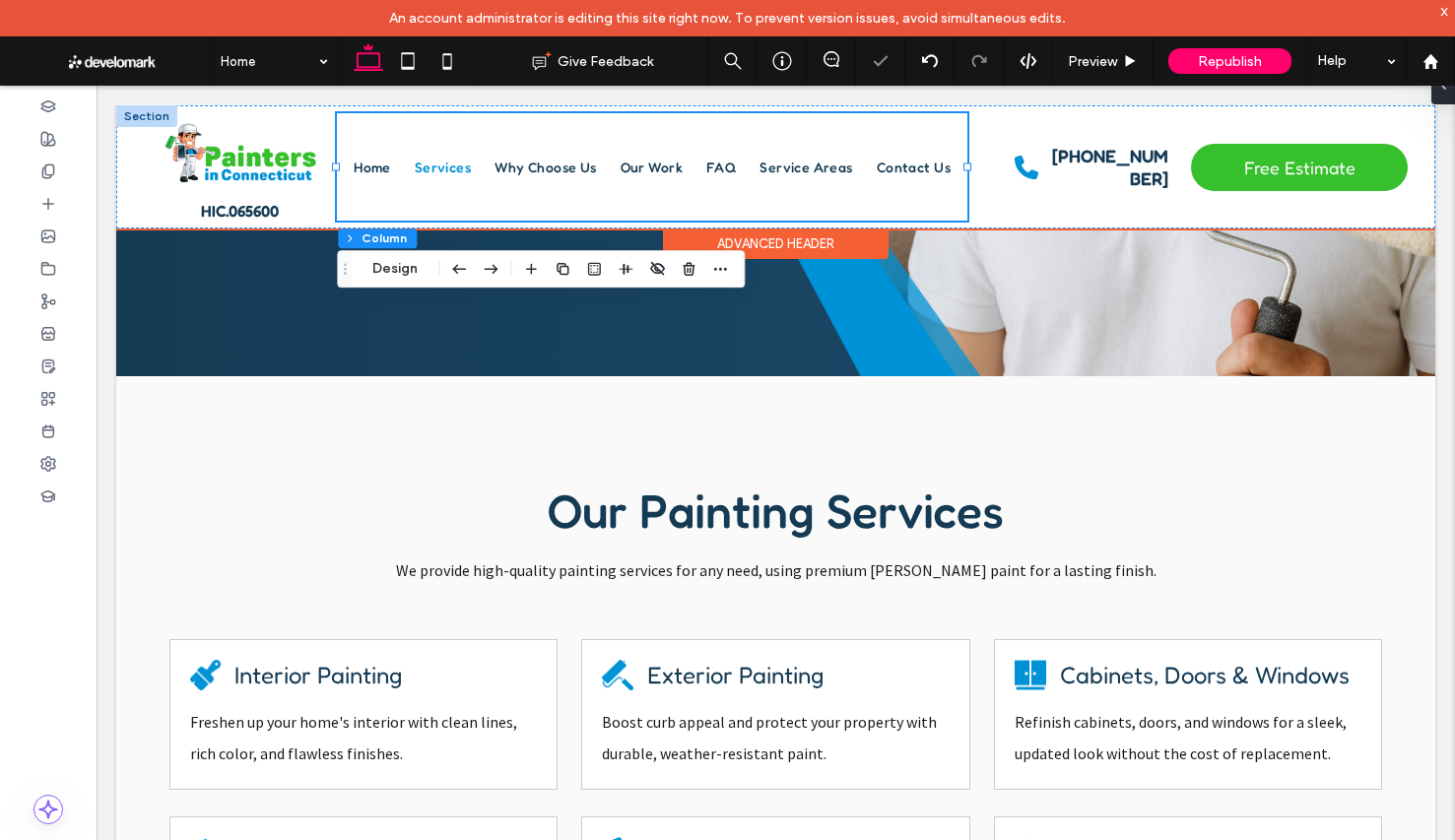
click at [952, 144] on div "Home Services Why Choose Us Our Work FAQ Service Areas Contact Us" at bounding box center [651, 167] width 630 height 108
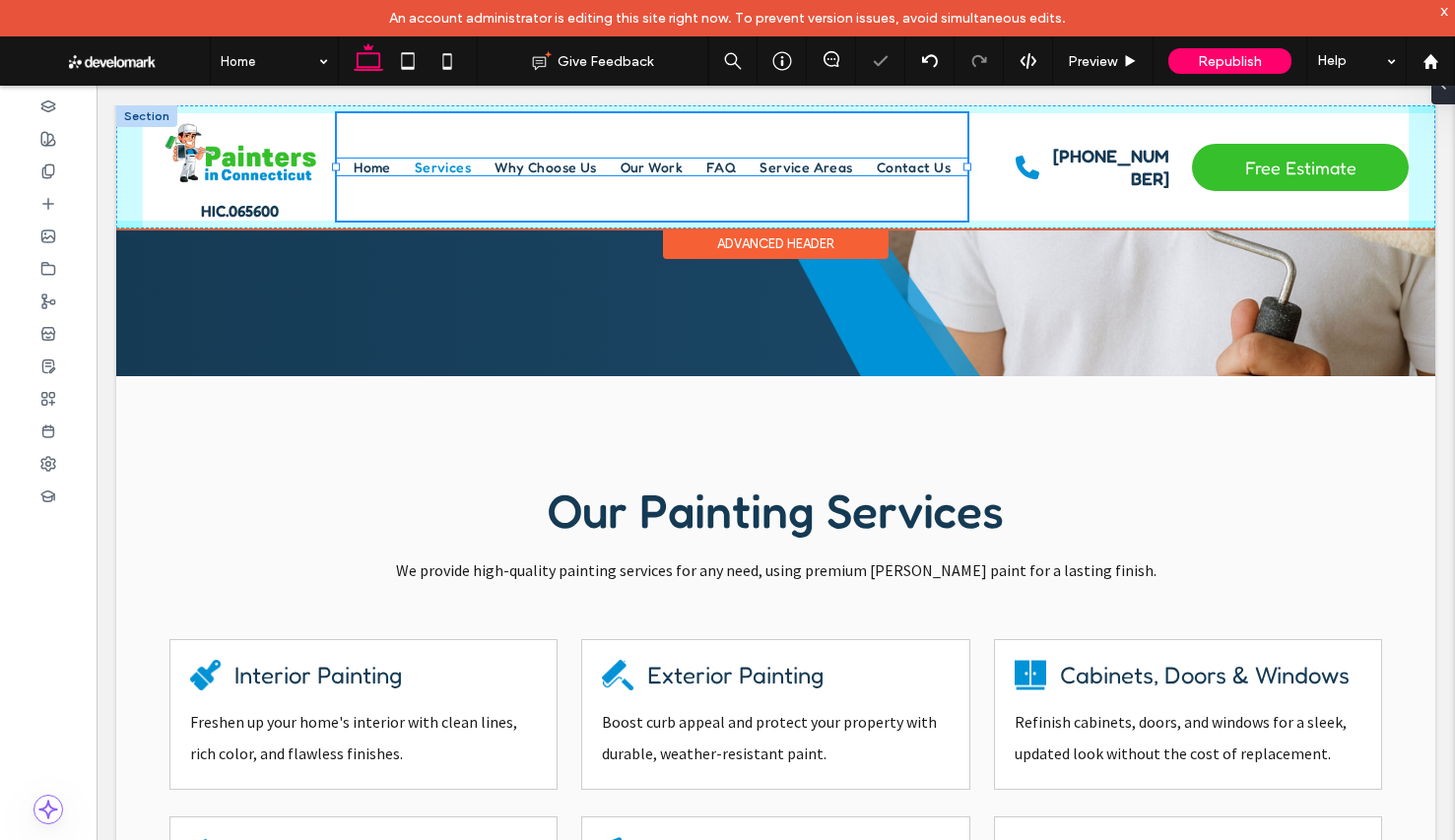
click at [975, 167] on div "HIC.065600 Home Services Why Choose Us Our Work FAQ Service Areas Contact Us Ph…" at bounding box center [776, 167] width 1319 height 124
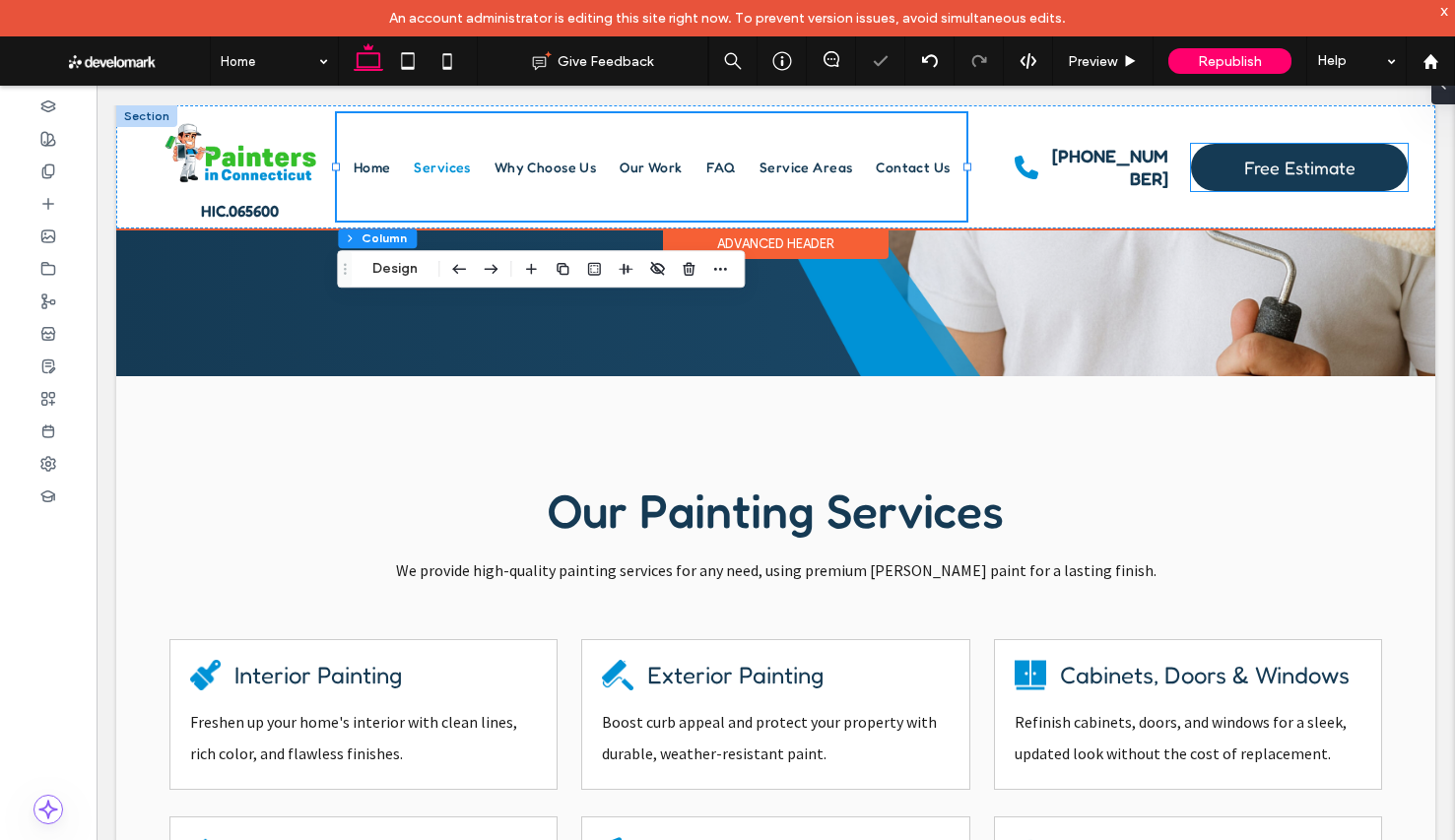
click at [1300, 174] on span "Free Estimate" at bounding box center [1300, 167] width 112 height 42
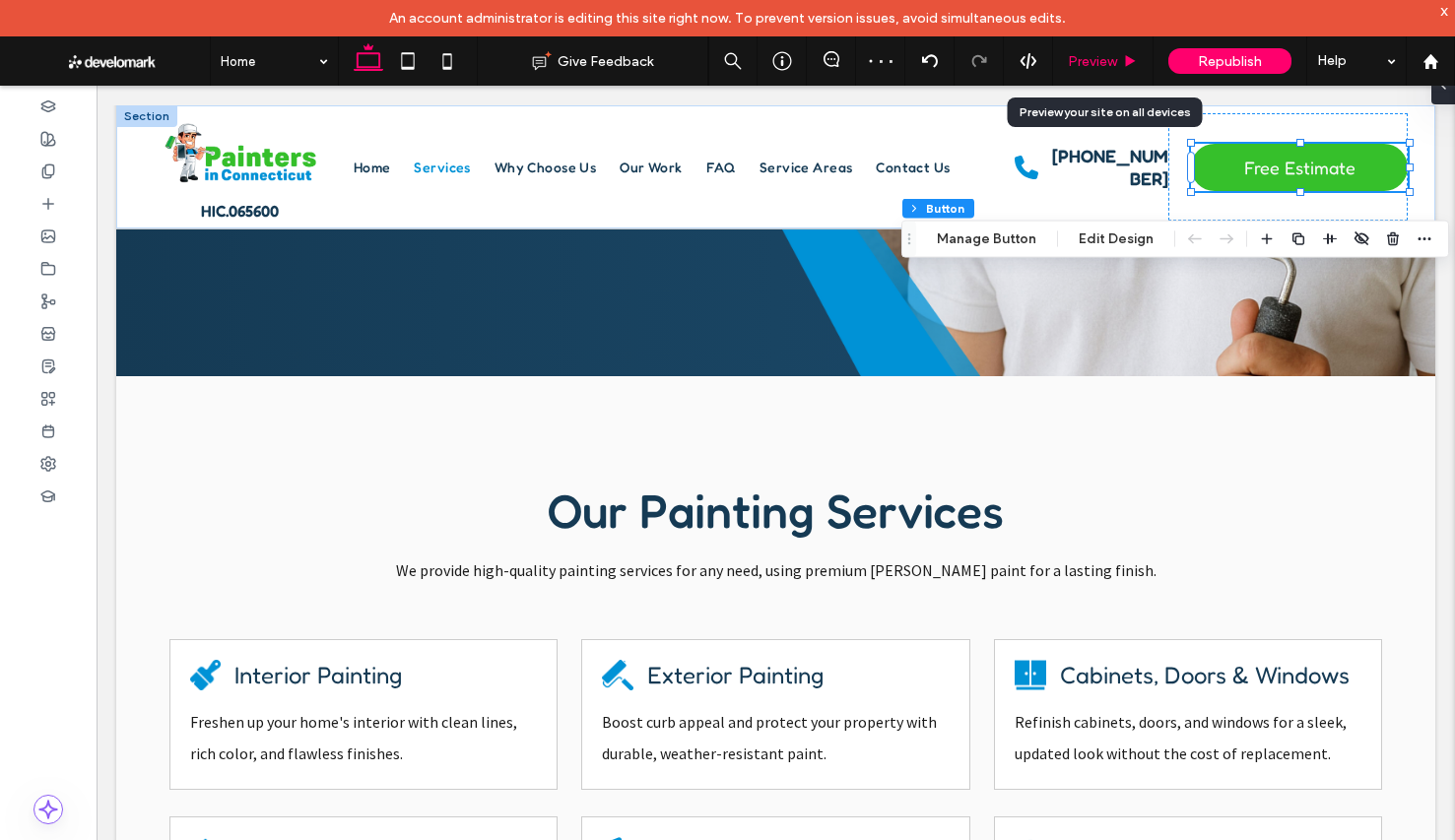
click at [1087, 50] on div "Preview" at bounding box center [1103, 61] width 101 height 49
click at [1089, 53] on span "Preview" at bounding box center [1092, 61] width 49 height 17
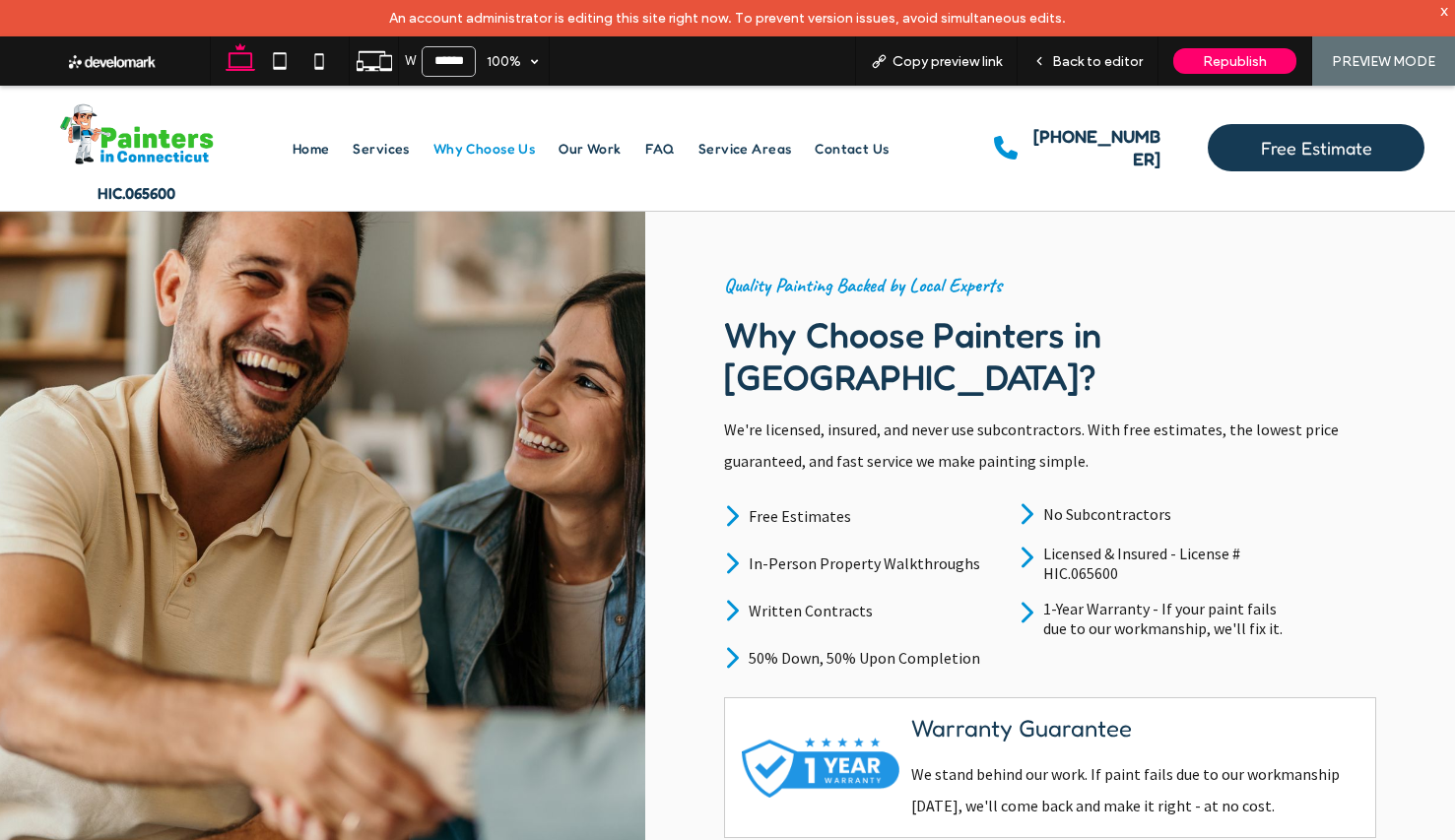
scroll to position [1597, 0]
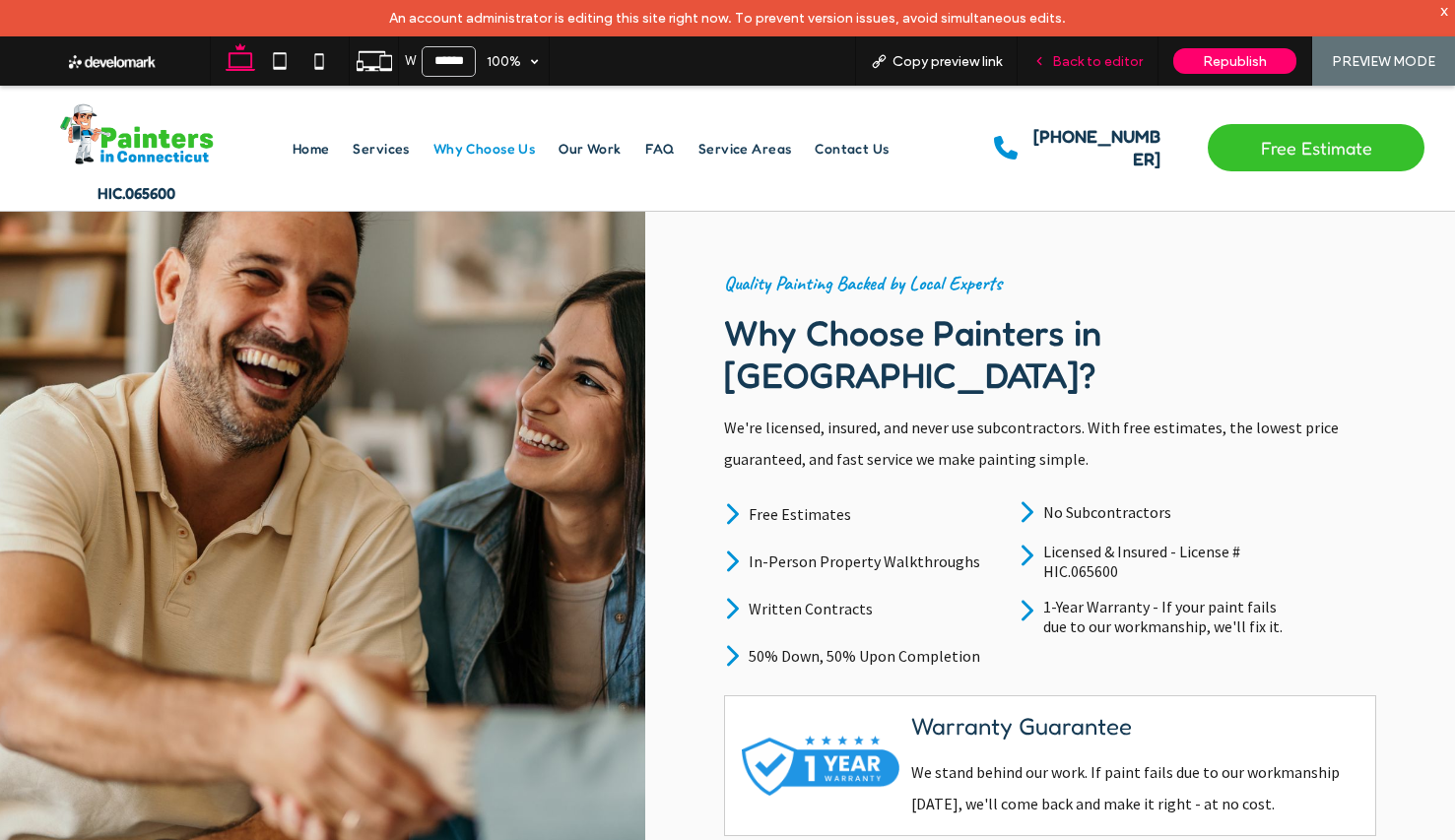
click at [1126, 58] on span "Back to editor" at bounding box center [1097, 61] width 91 height 17
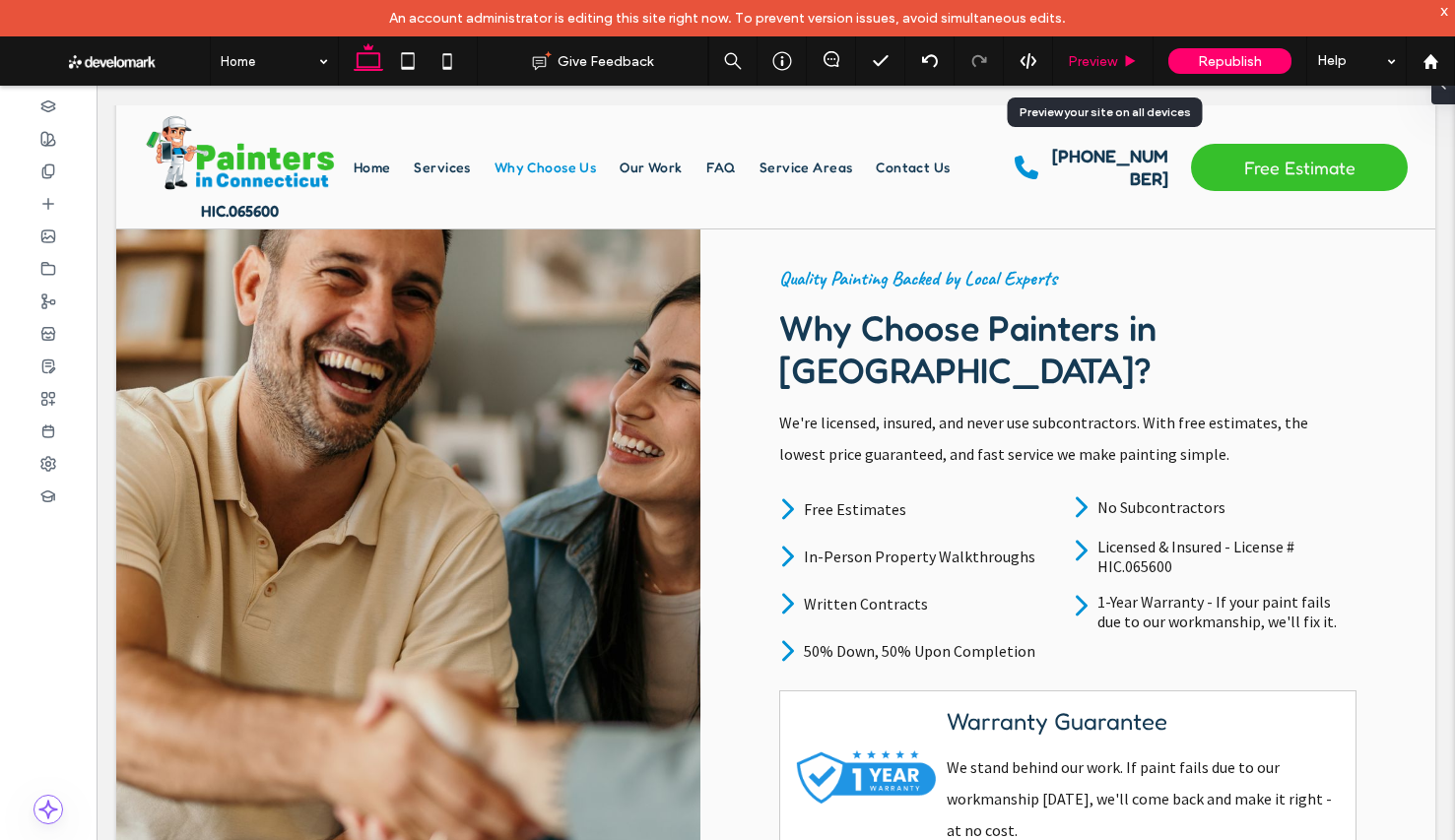
scroll to position [1585, 0]
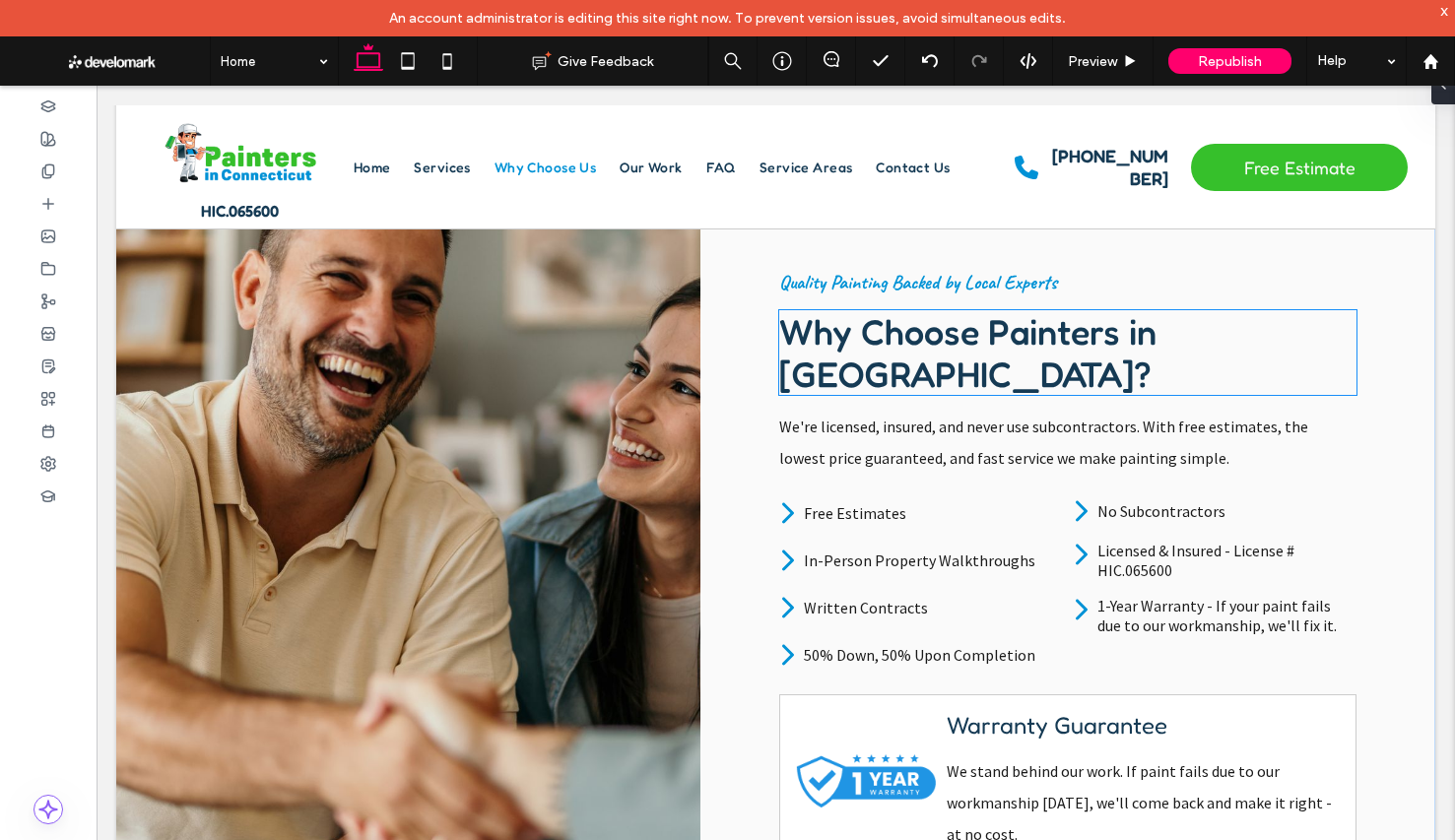
click at [1142, 339] on span "Why Choose Painters in CT?" at bounding box center [968, 353] width 378 height 85
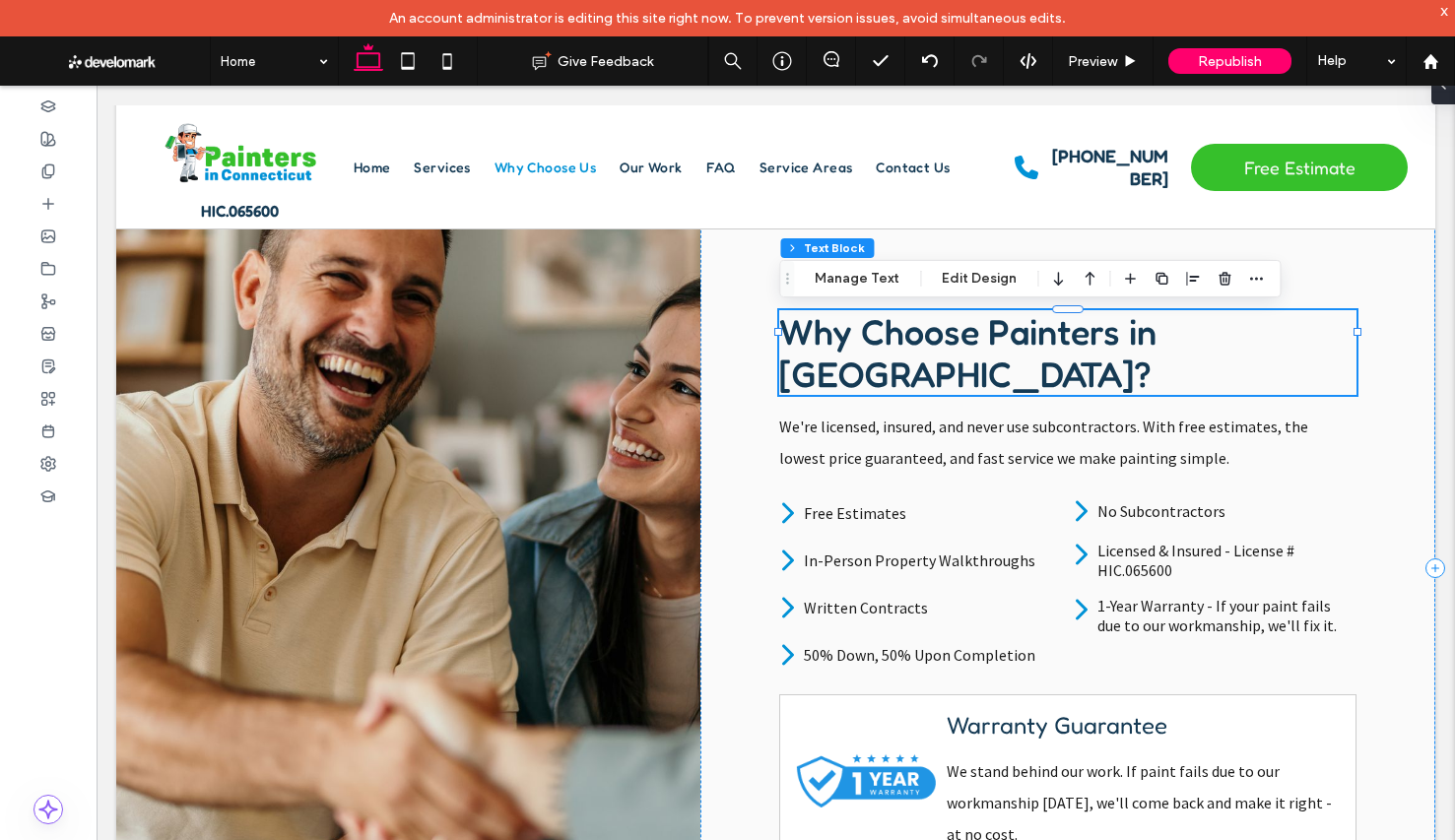
click at [1145, 340] on span "Why Choose Painters in CT?" at bounding box center [968, 353] width 378 height 85
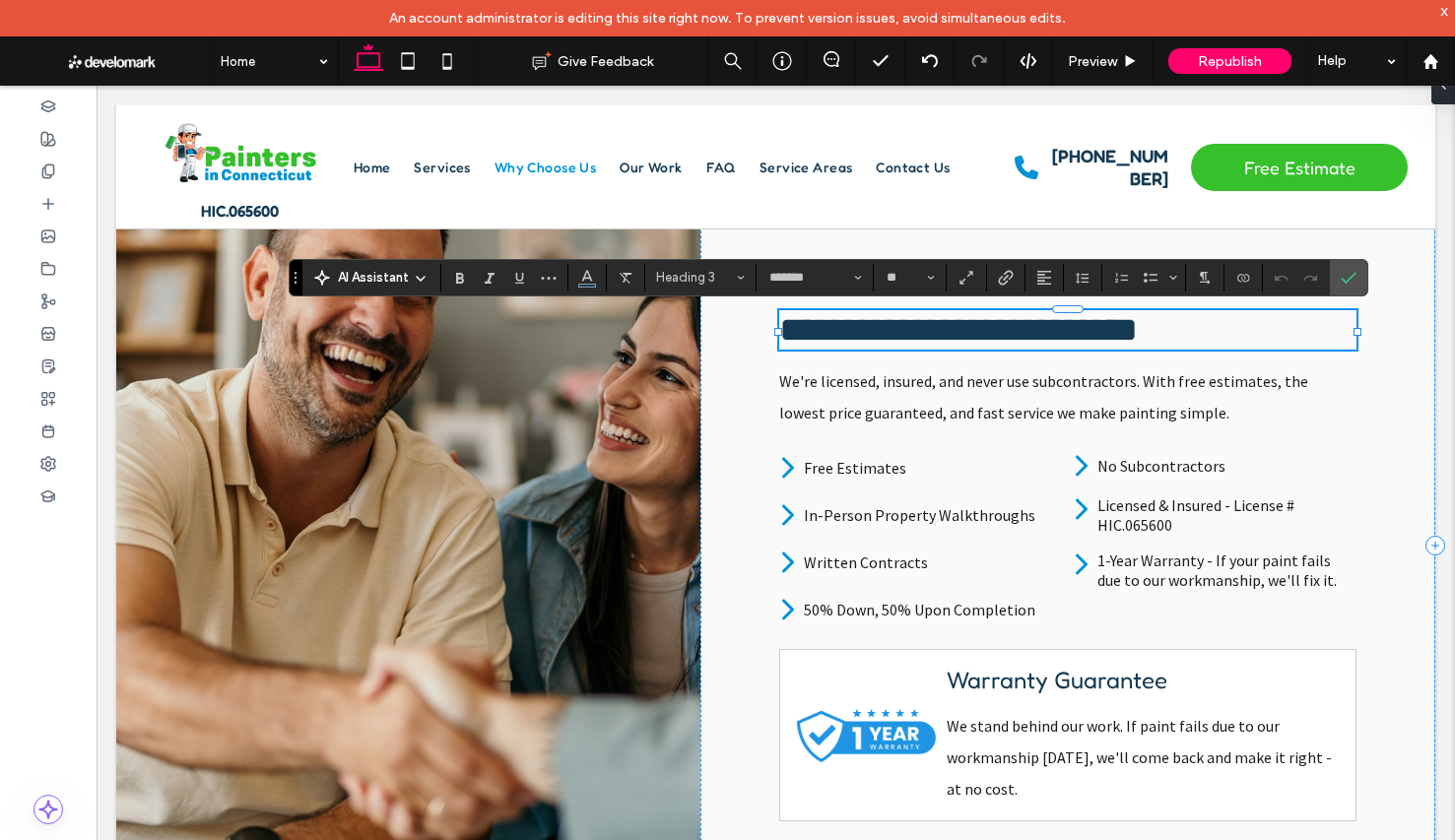
click at [1138, 342] on span "**********" at bounding box center [958, 330] width 359 height 36
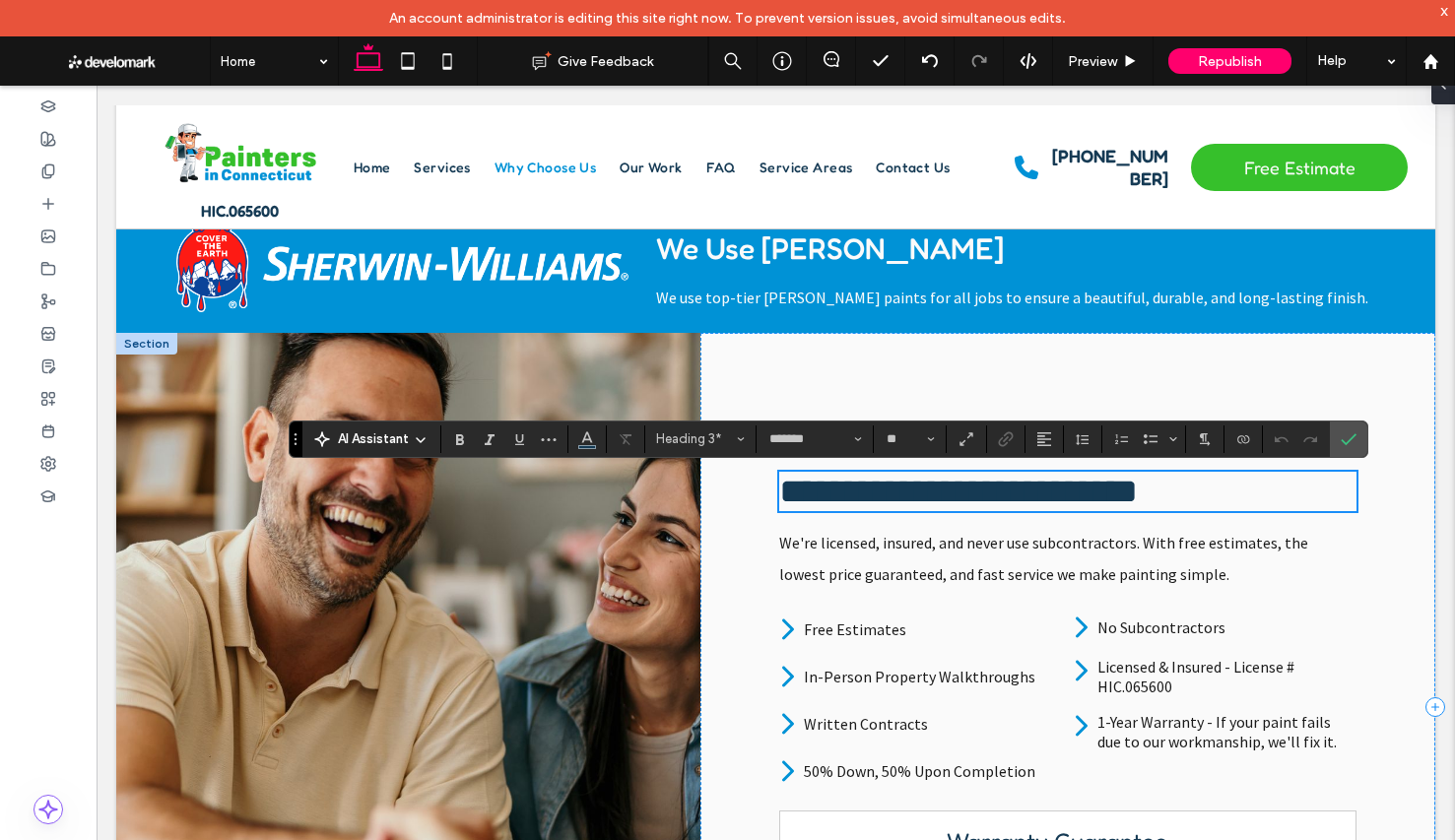
scroll to position [1427, 0]
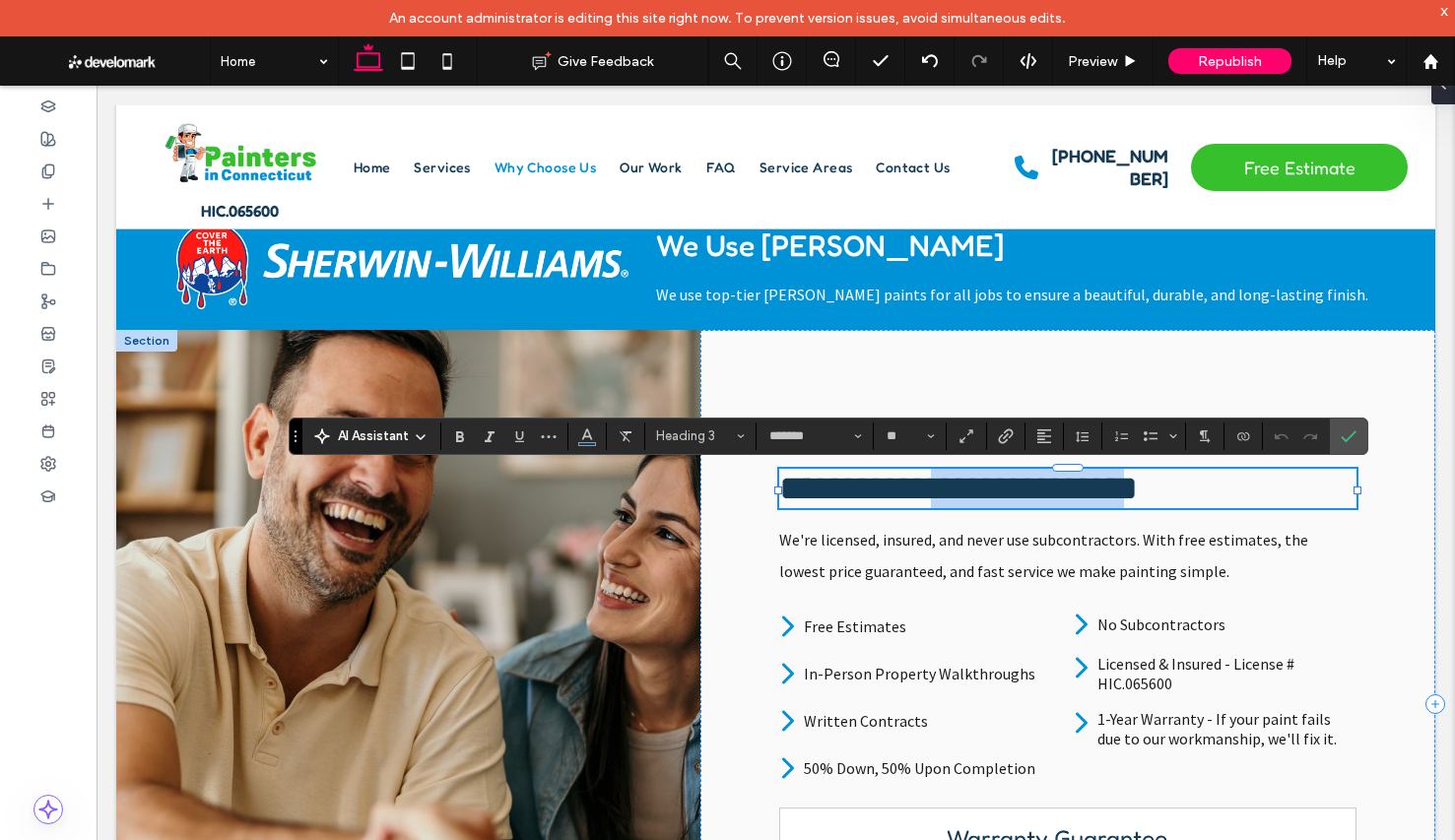
drag, startPoint x: 991, startPoint y: 490, endPoint x: 1212, endPoint y: 483, distance: 221.1
click at [1138, 500] on span "**********" at bounding box center [958, 488] width 359 height 36
click at [1237, 443] on icon "Connect To Data" at bounding box center [1243, 436] width 16 height 16
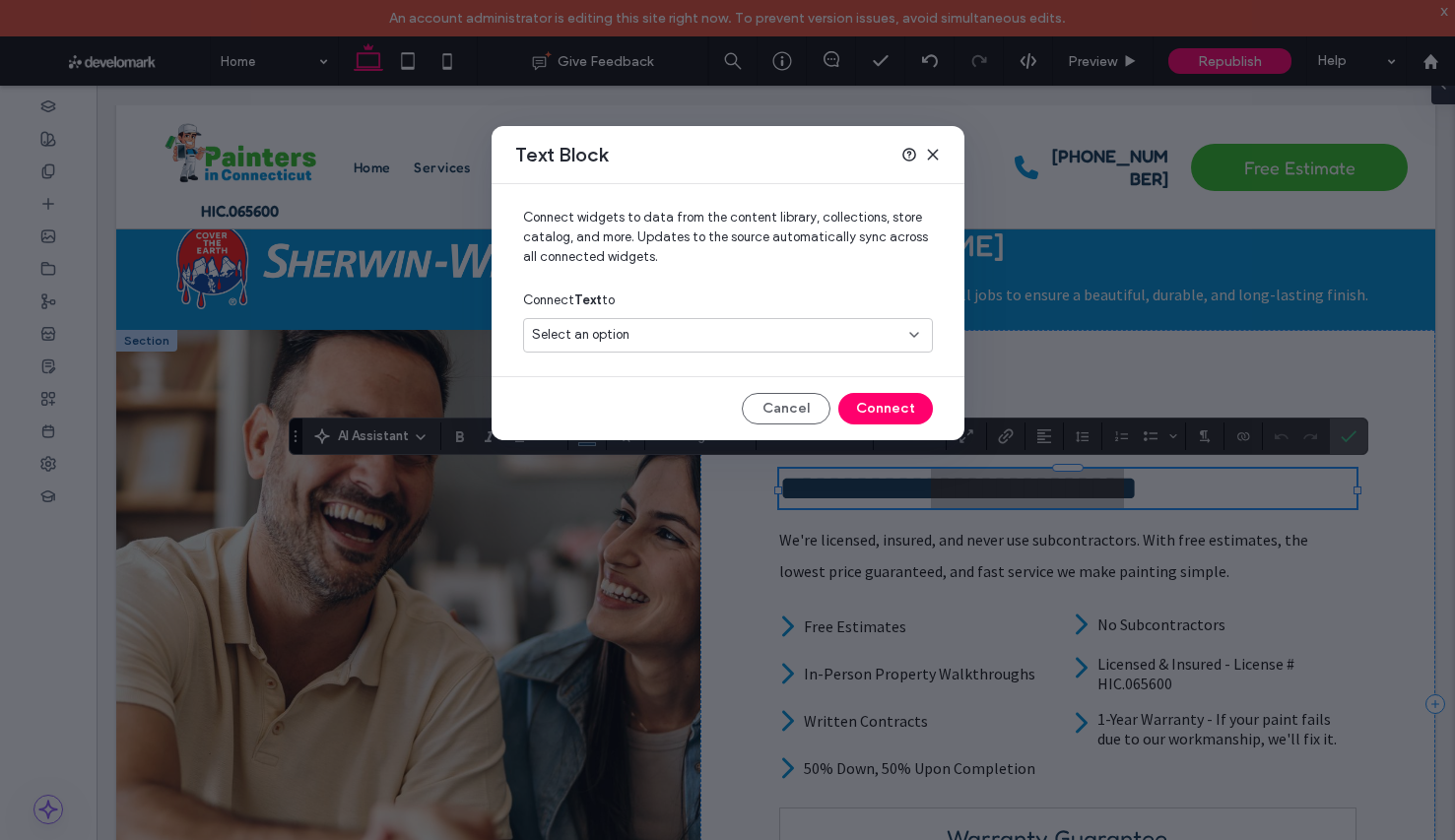
click at [740, 335] on div "Select an option" at bounding box center [716, 335] width 369 height 20
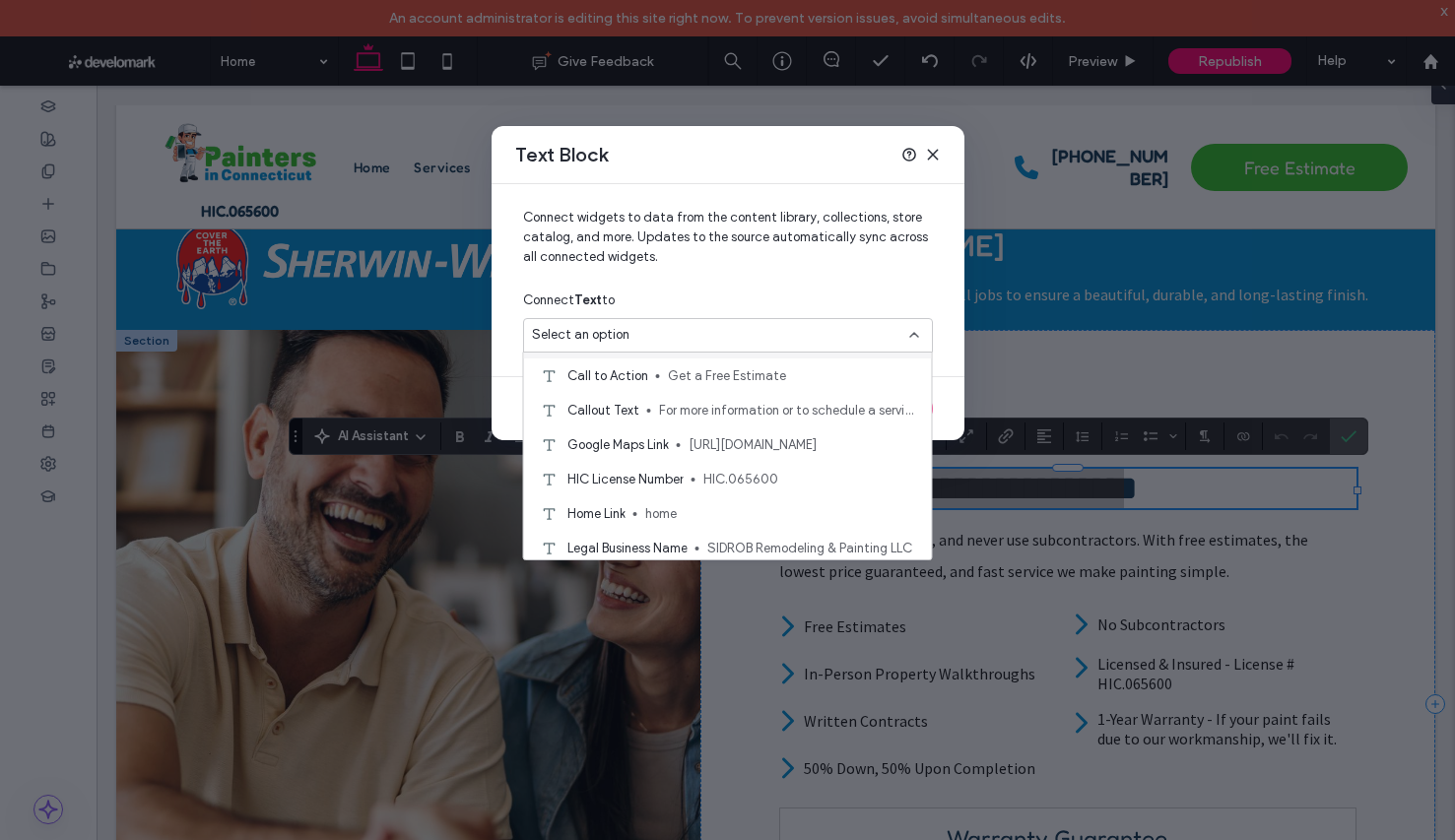
scroll to position [249, 0]
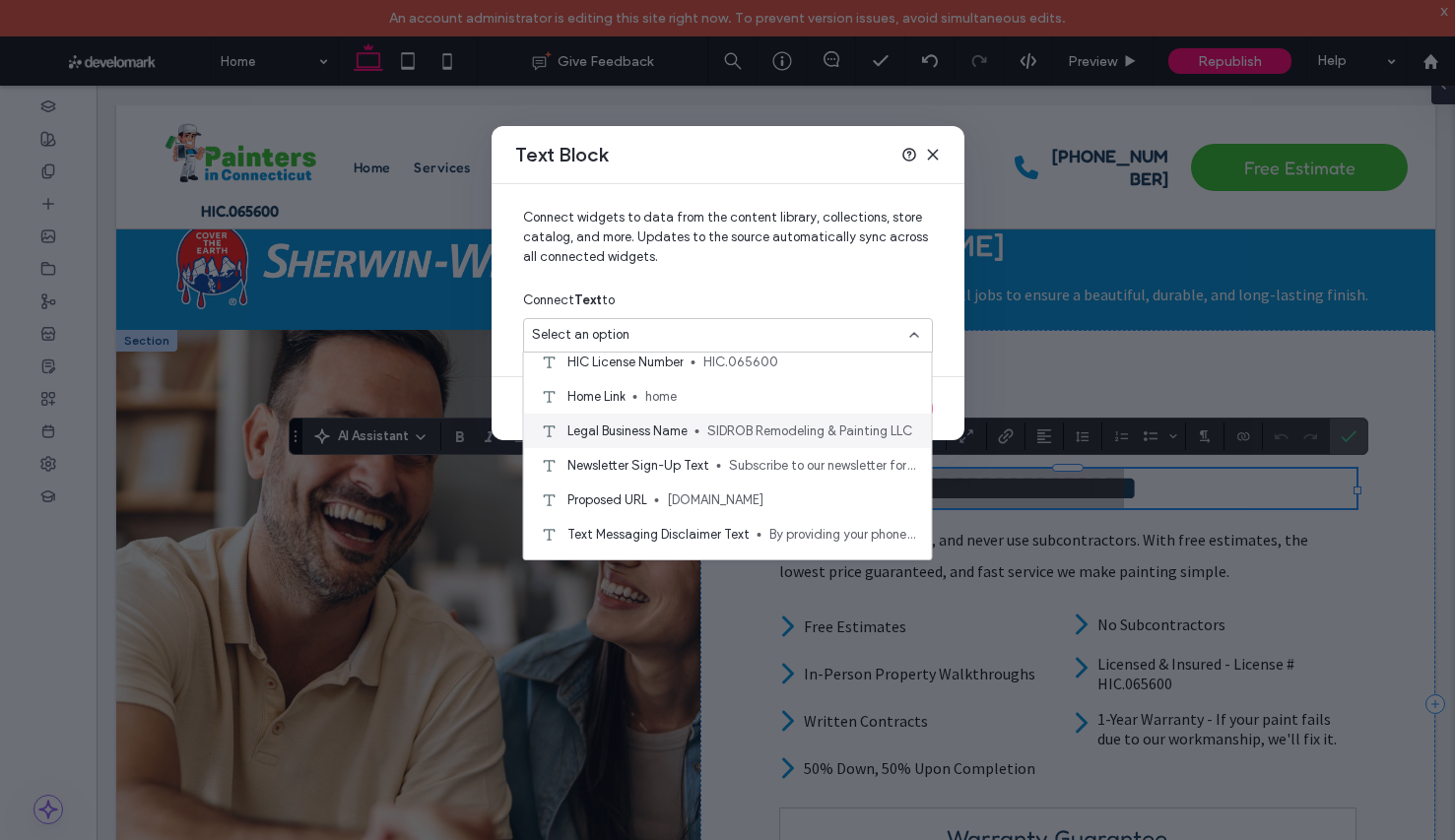
click at [798, 434] on span "SIDROB Remodeling & Painting LLC" at bounding box center [811, 431] width 209 height 20
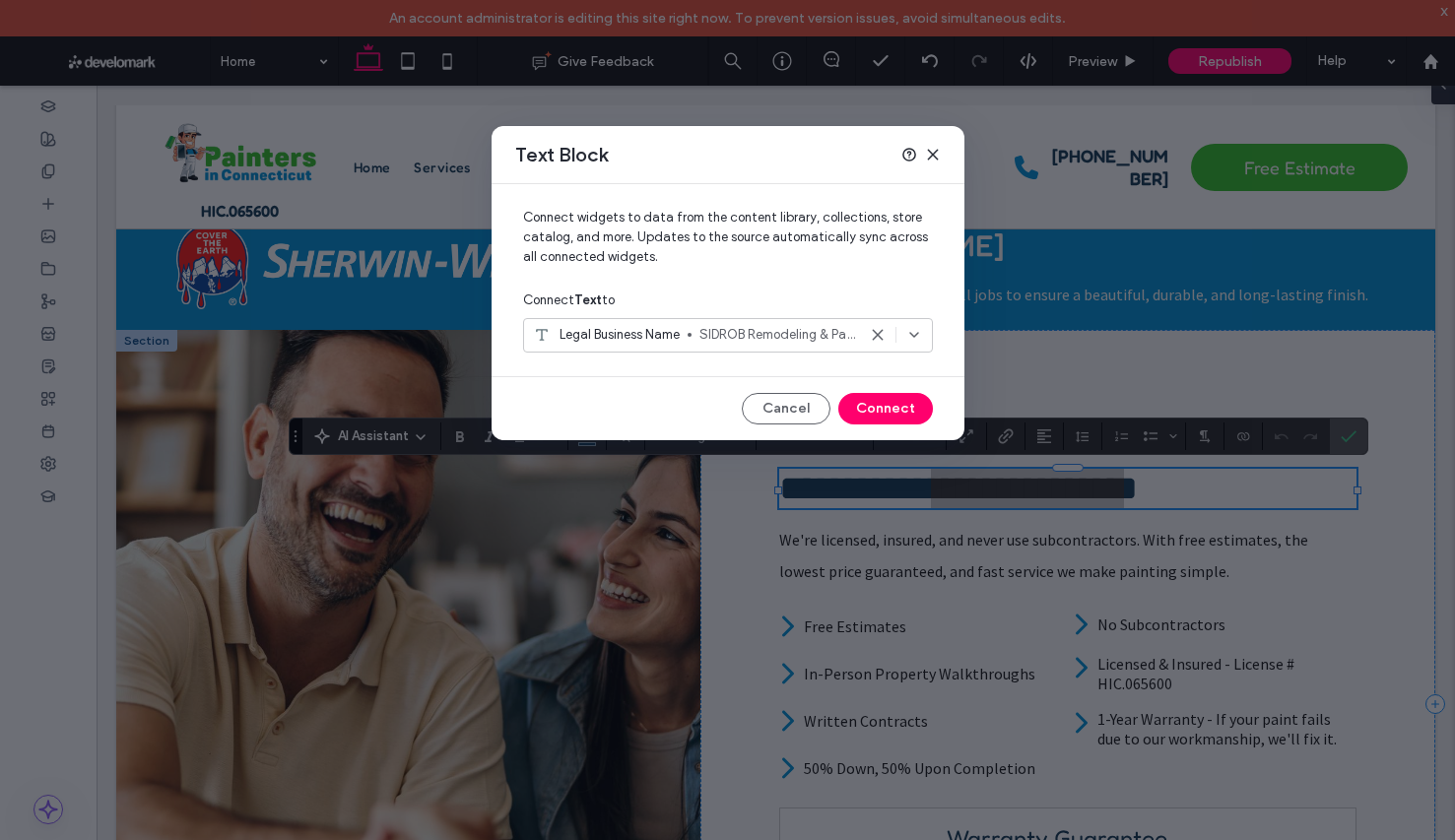
click at [791, 344] on span "SIDROB Remodeling & Painting LLC" at bounding box center [777, 335] width 156 height 20
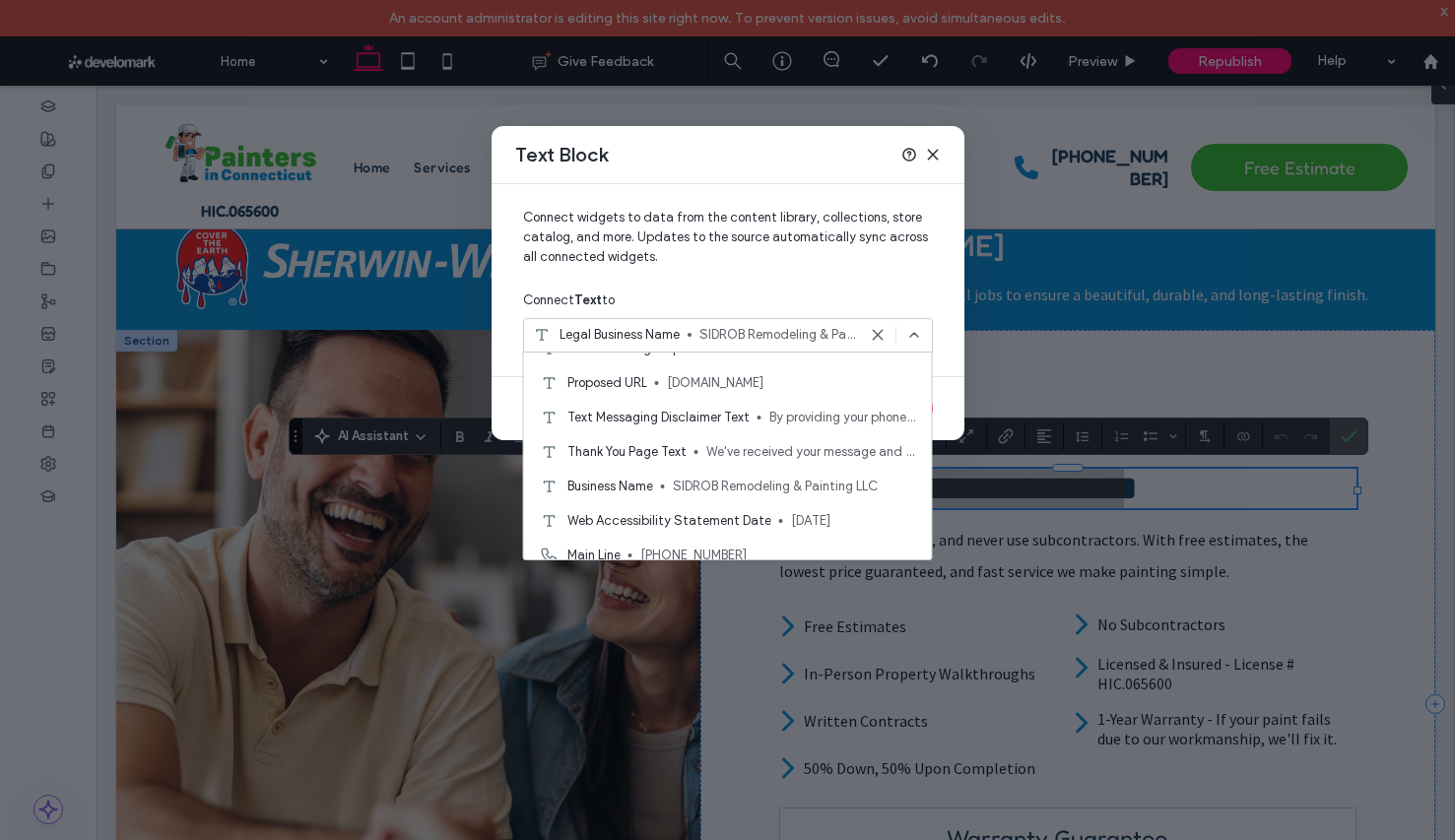
scroll to position [397, 0]
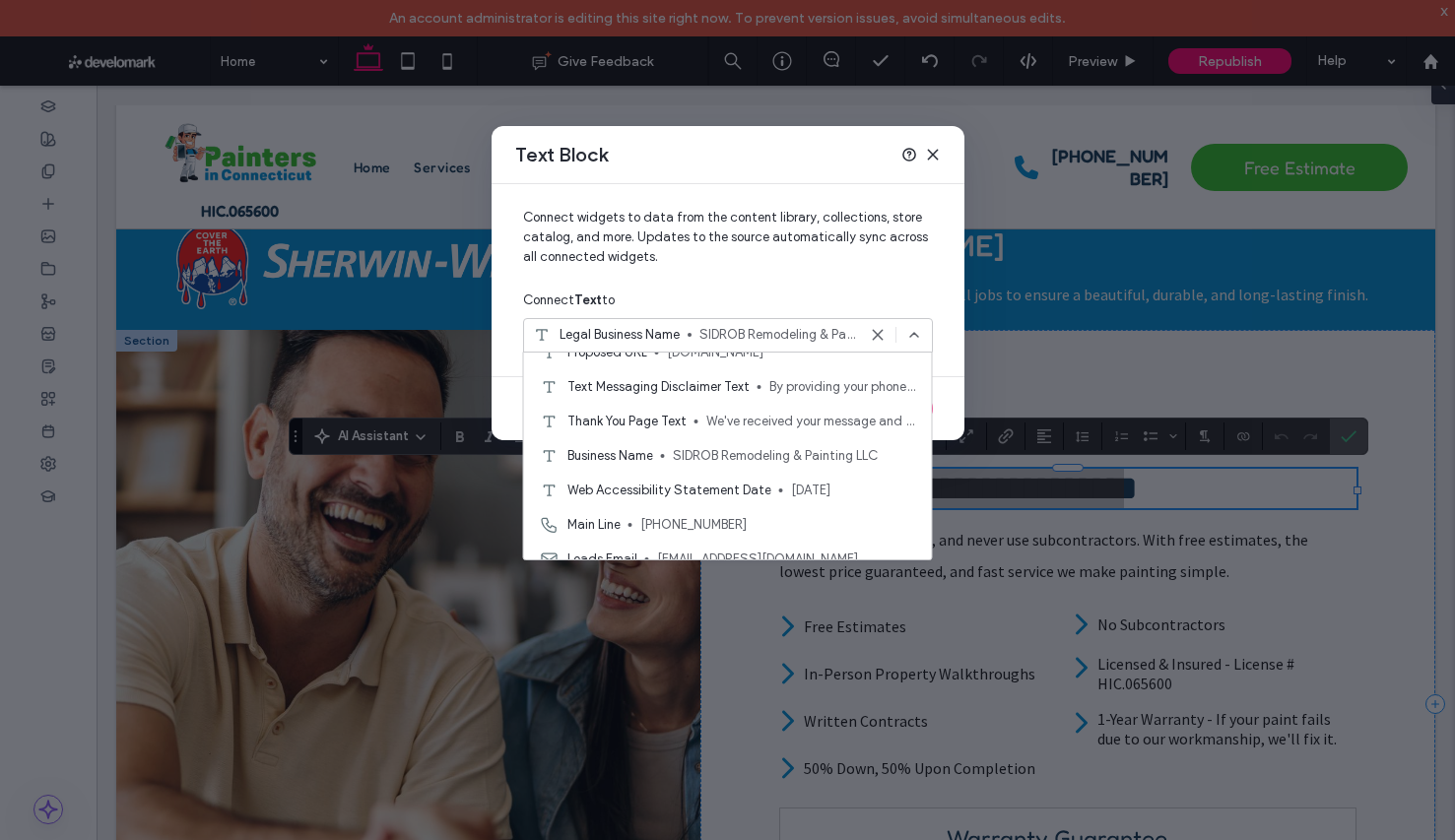
click at [791, 469] on div "Business Name SIDROB Remodeling & Painting LLC" at bounding box center [728, 455] width 408 height 35
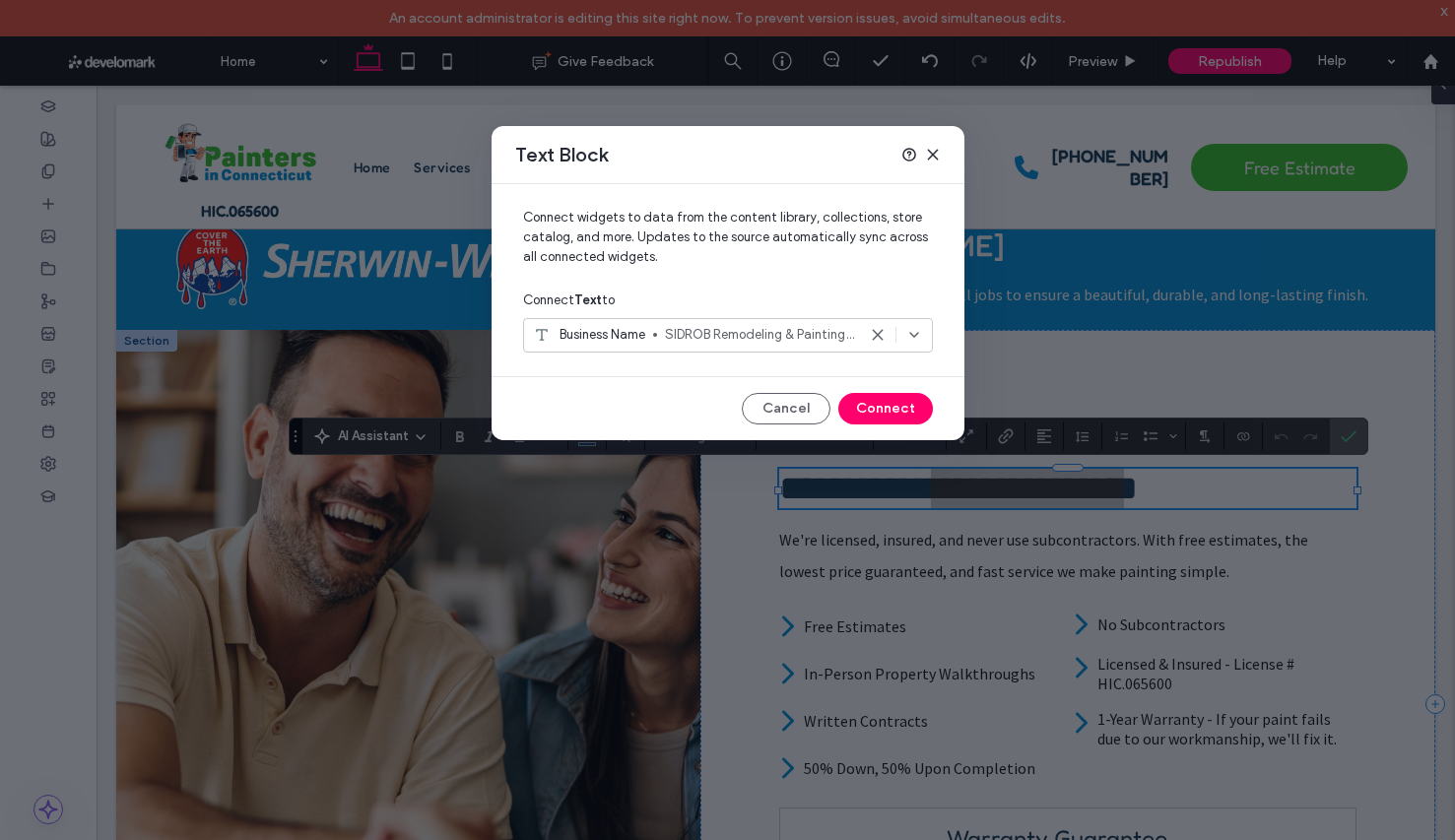
click at [871, 424] on div "Connect widgets to data from the content library, collections, store catalog, a…" at bounding box center [728, 311] width 472 height 256
drag, startPoint x: 887, startPoint y: 412, endPoint x: 790, endPoint y: 326, distance: 129.6
click at [887, 412] on button "Connect" at bounding box center [886, 409] width 95 height 32
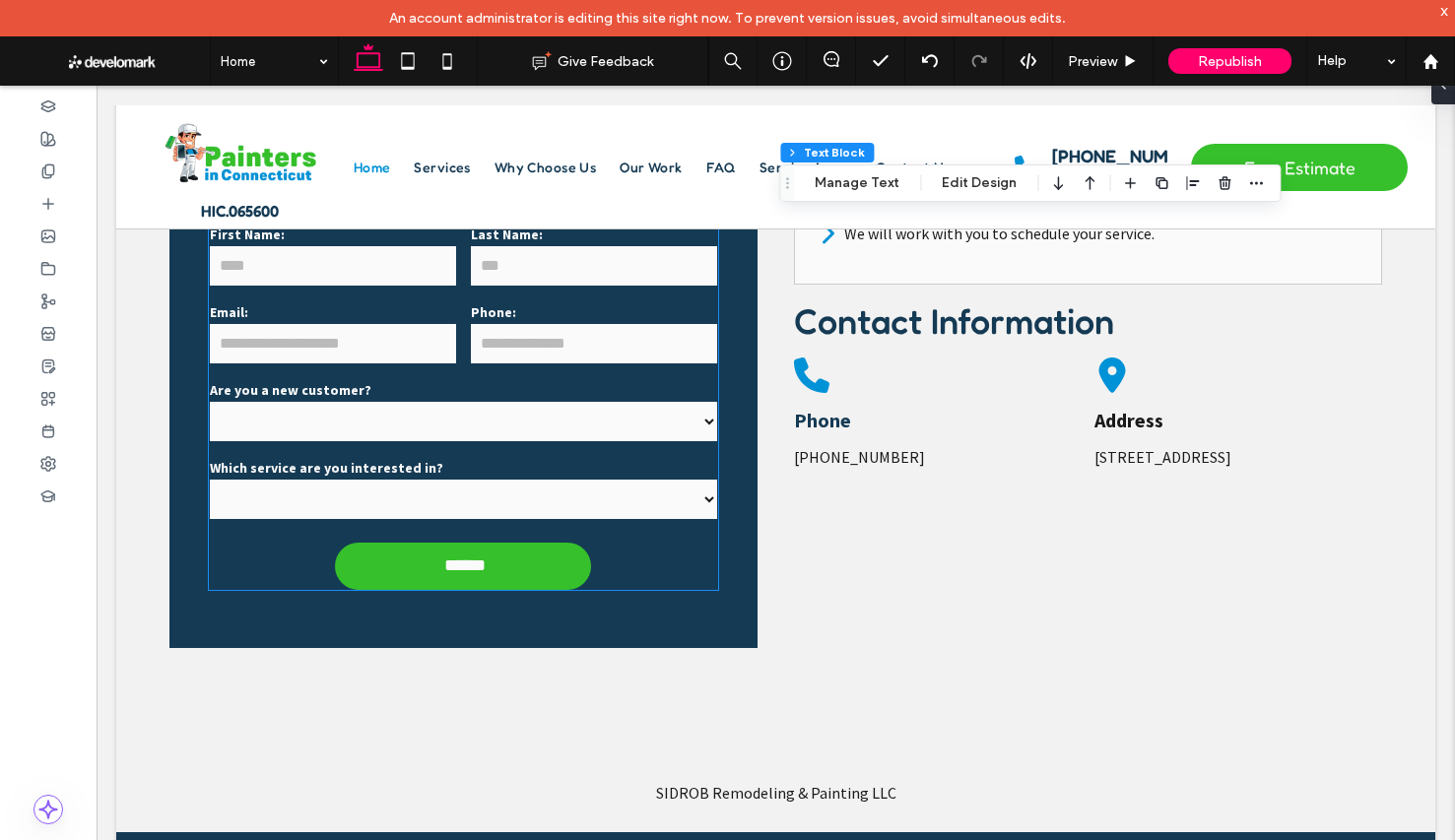
scroll to position [4573, 0]
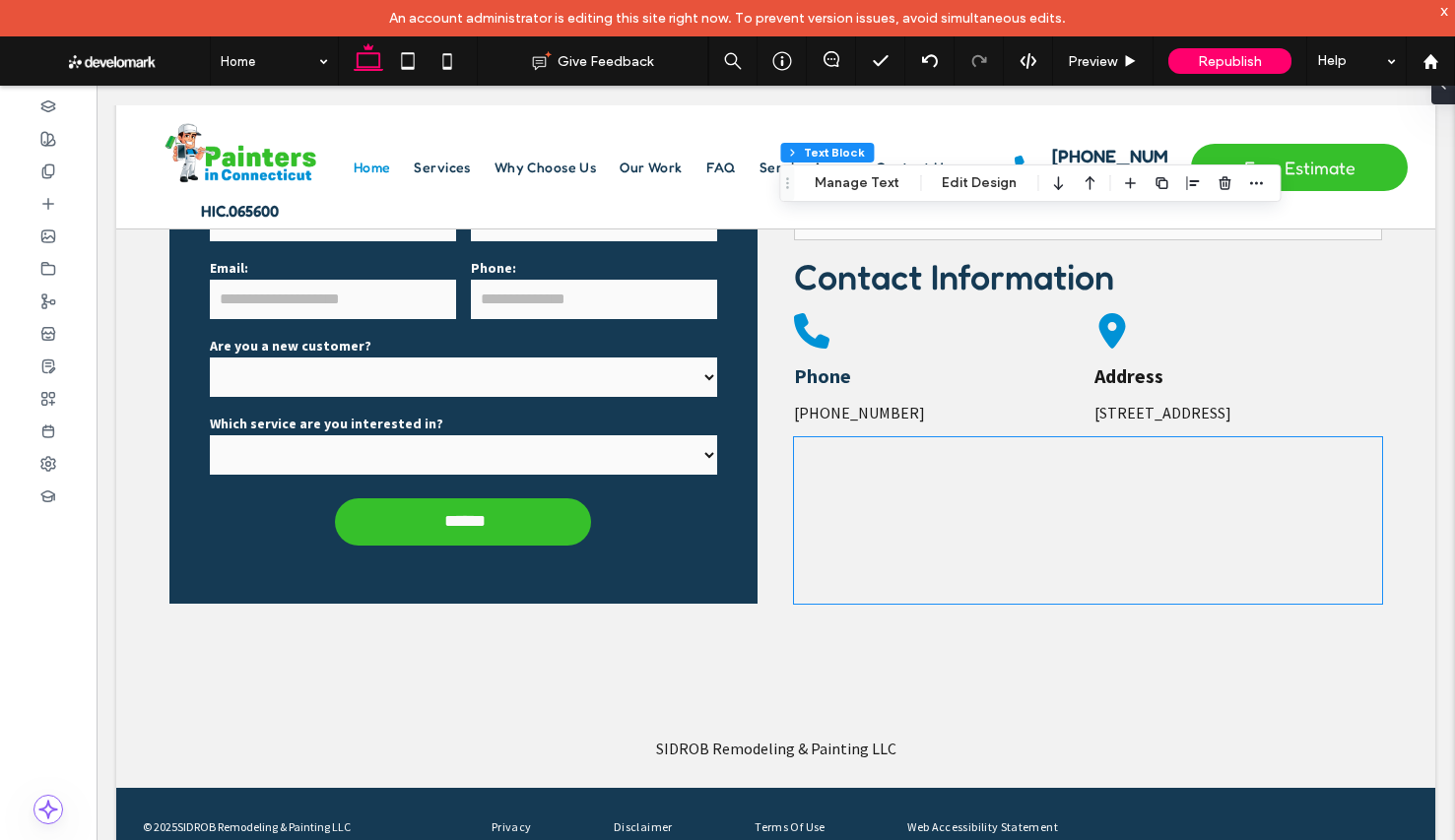
click at [1136, 535] on div at bounding box center [1087, 519] width 588 height 147
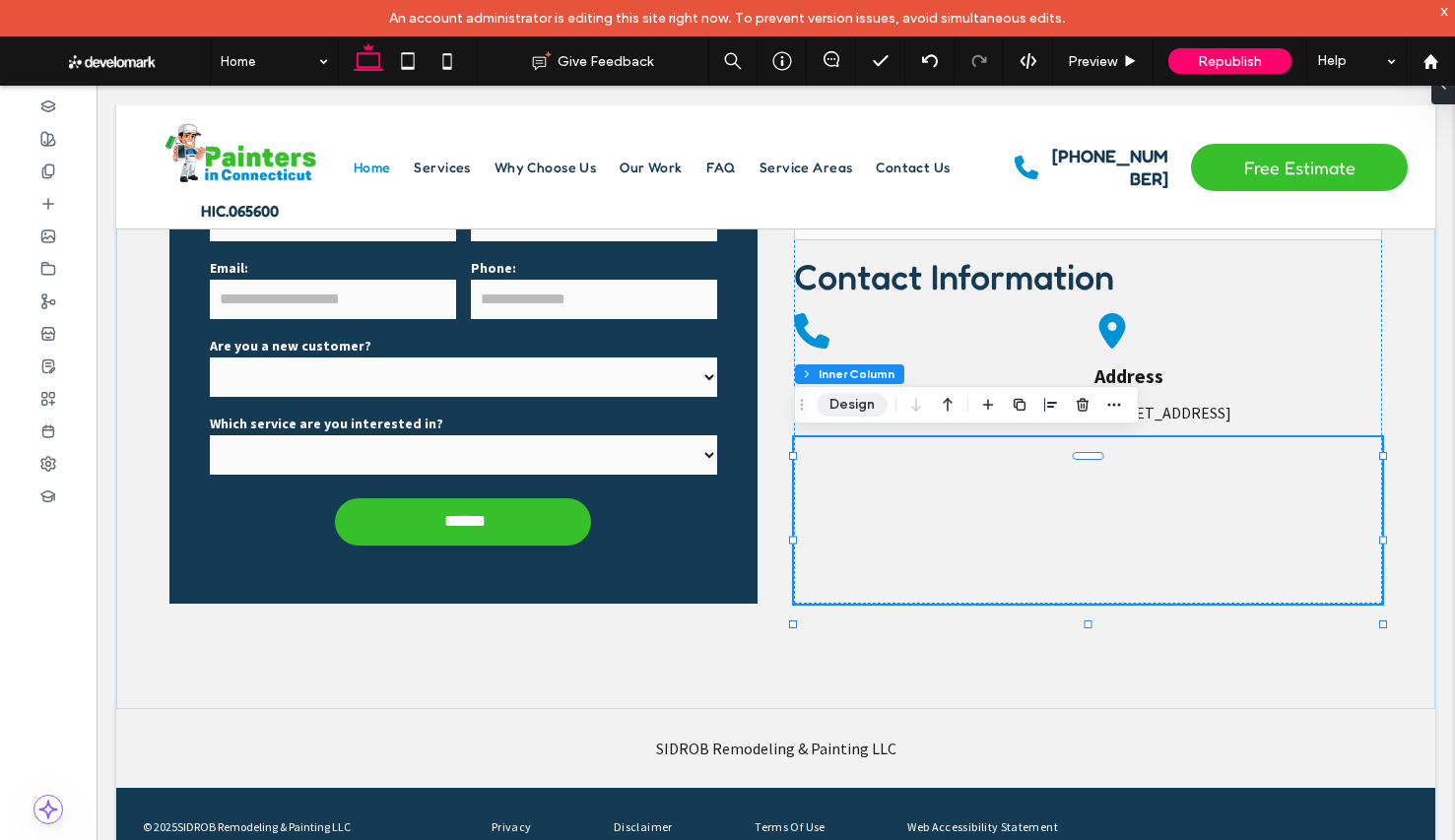
click at [859, 397] on button "Design" at bounding box center [852, 405] width 71 height 24
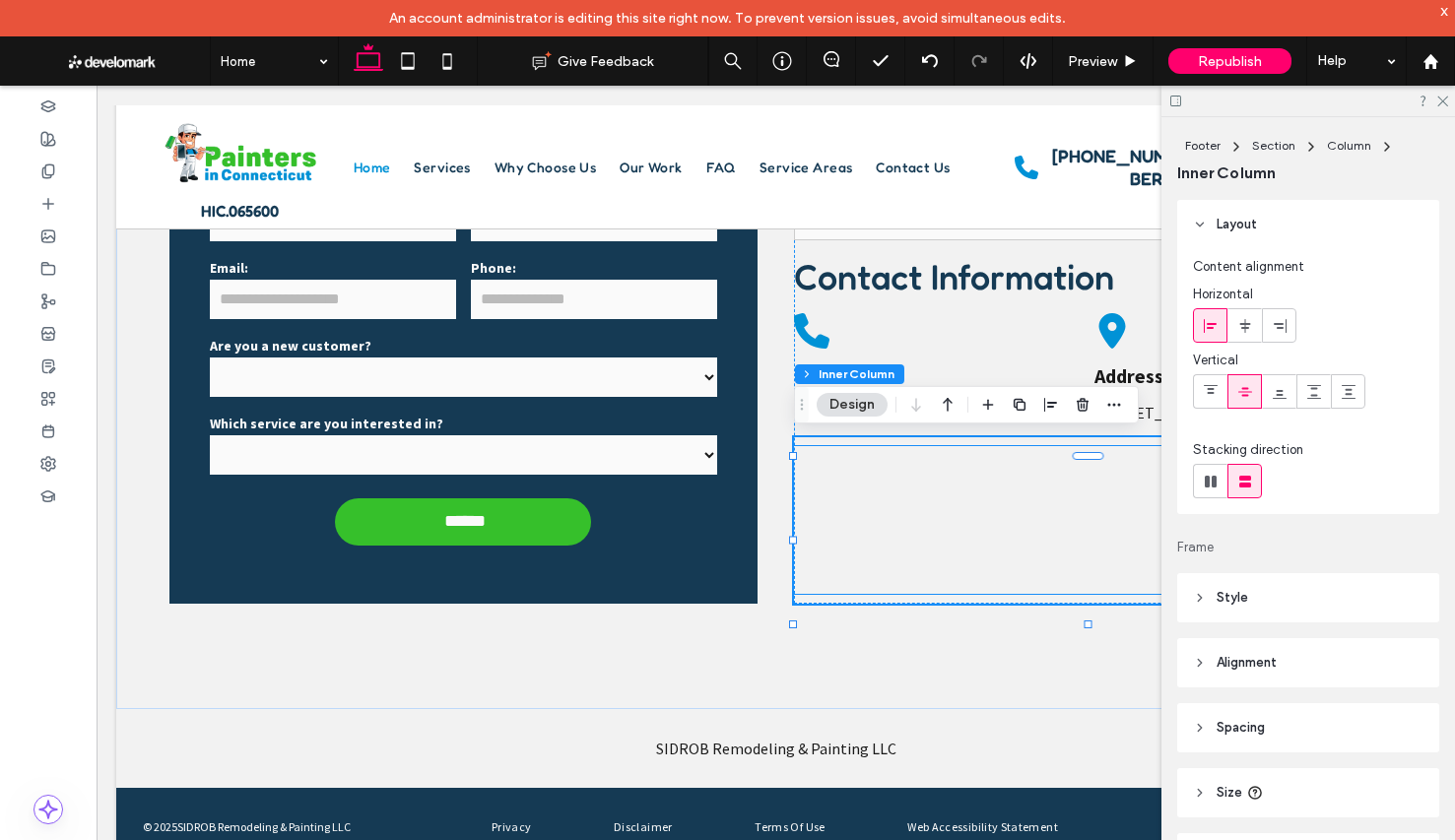
click at [885, 525] on div at bounding box center [1087, 519] width 588 height 147
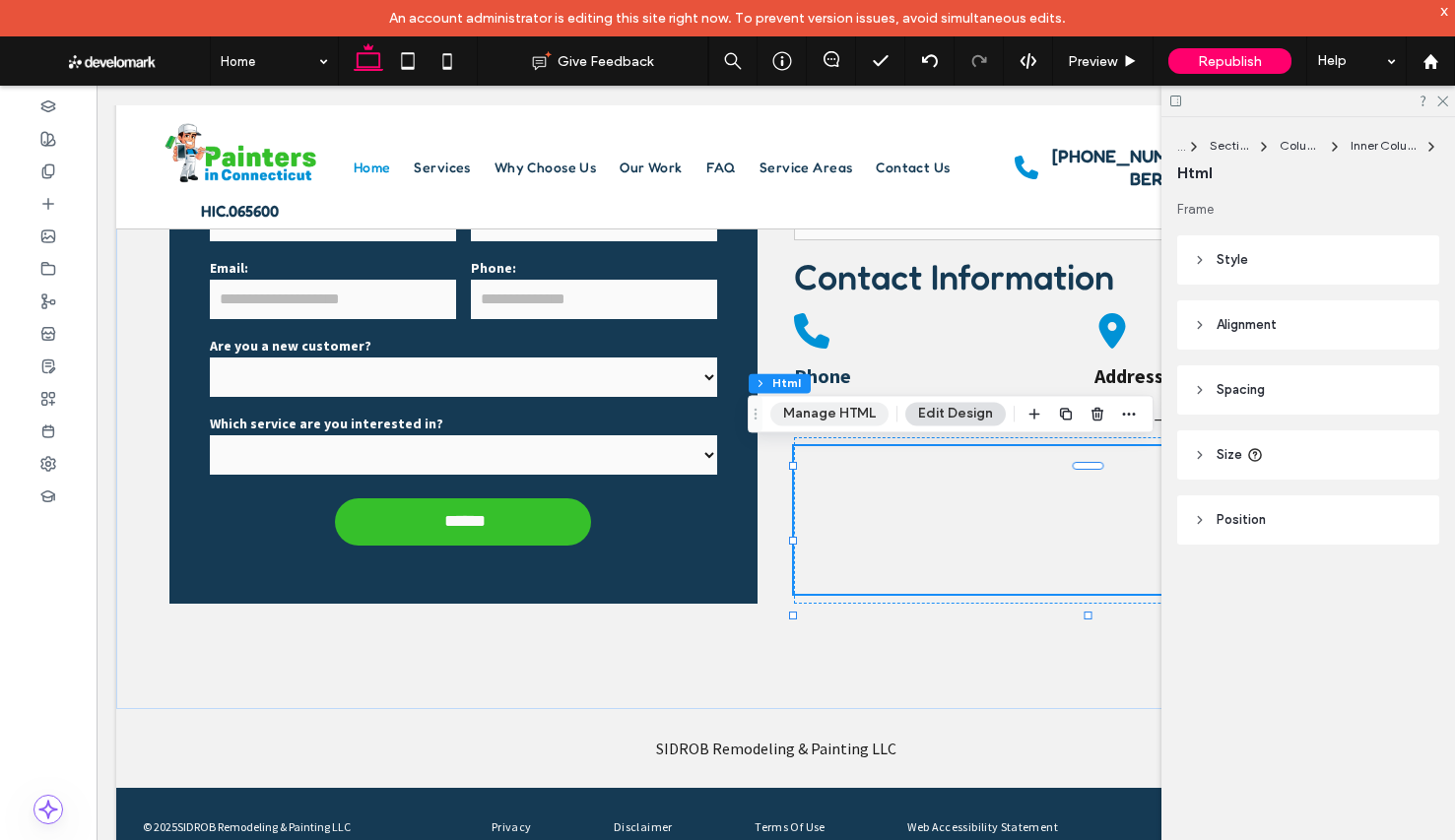
click at [826, 408] on button "Manage HTML" at bounding box center [829, 414] width 119 height 24
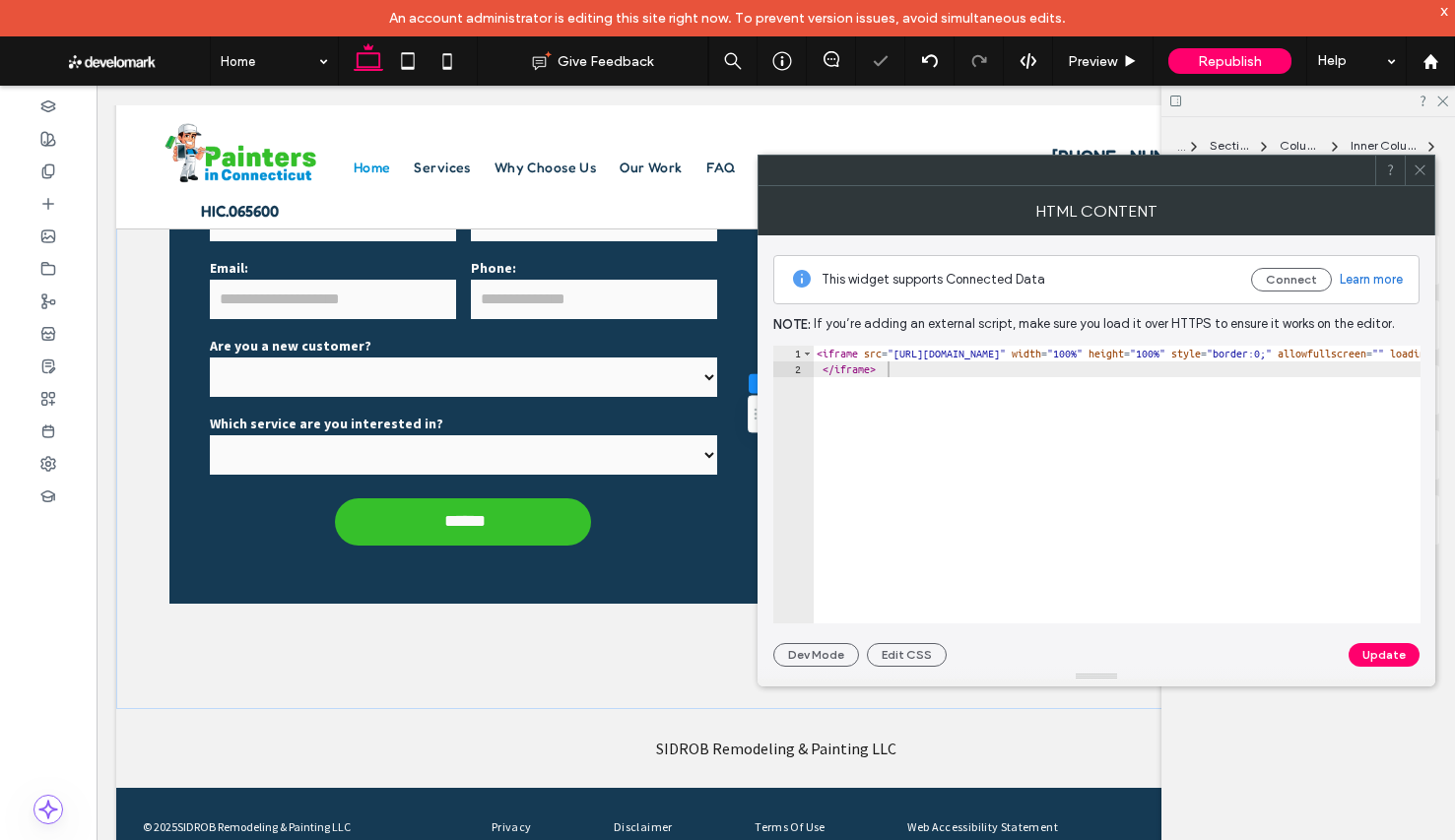
type textarea "*********"
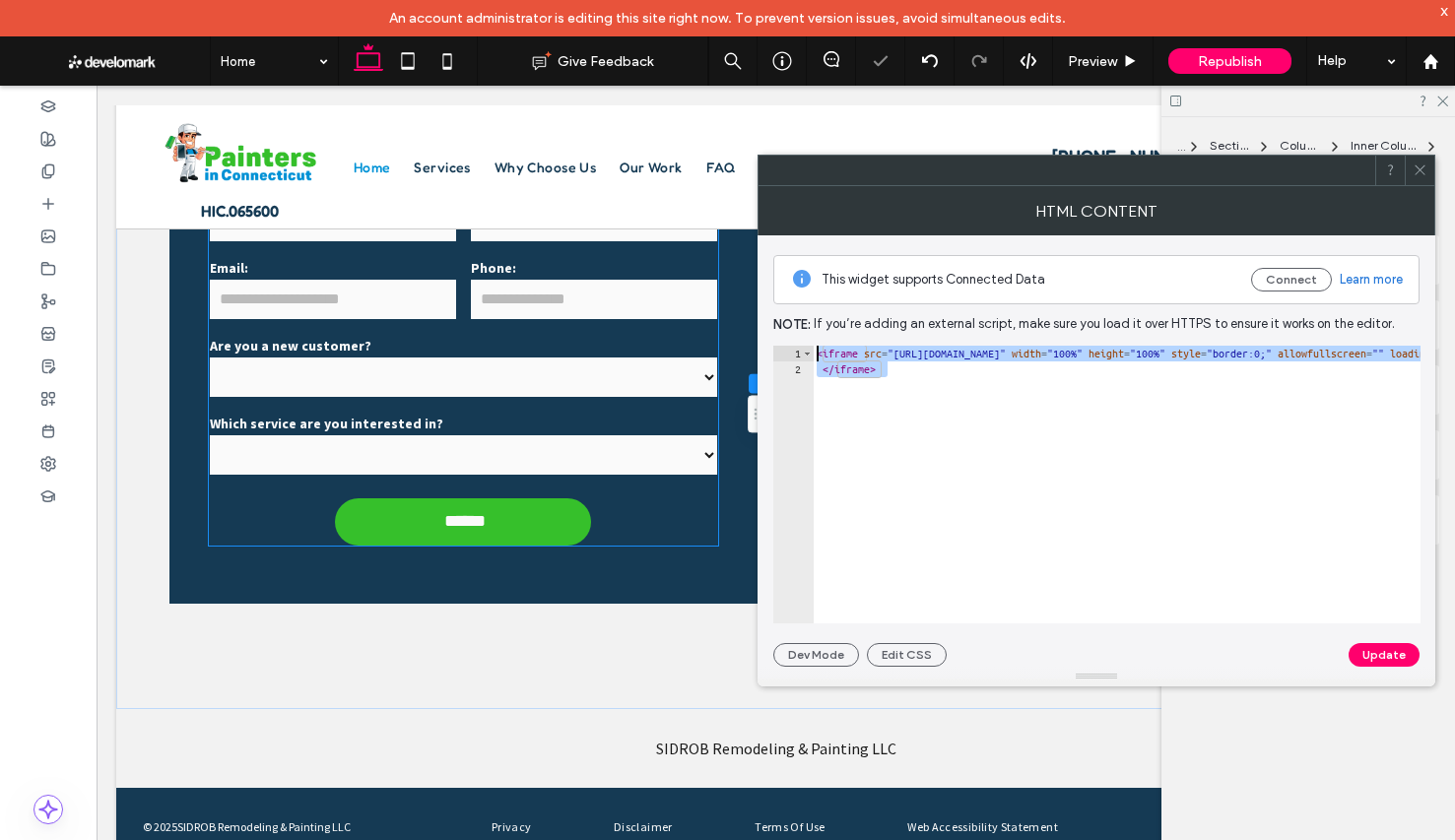
drag, startPoint x: 871, startPoint y: 417, endPoint x: 706, endPoint y: 321, distance: 190.9
paste textarea "Cursor at row 1"
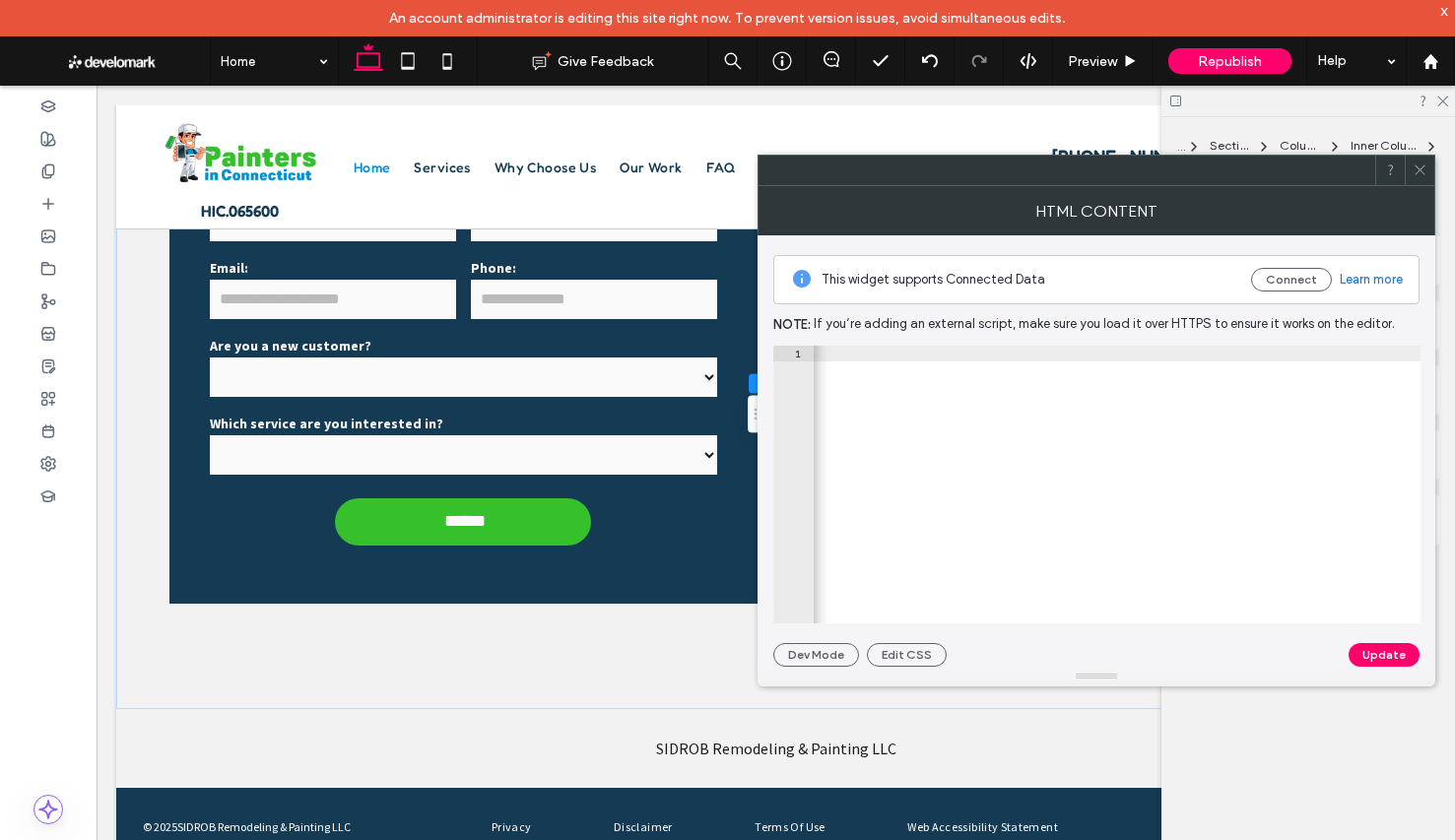
scroll to position [0, 2043]
click at [1162, 352] on div "< iframe src = "https://www.google.com/maps/embed?pb=!1m18!1m12!1m3!1d2986.5354…" at bounding box center [393, 500] width 3249 height 309
click at [1263, 350] on div "< iframe src = "https://www.google.com/maps/embed?pb=!1m18!1m12!1m3!1d2986.5354…" at bounding box center [397, 500] width 3256 height 309
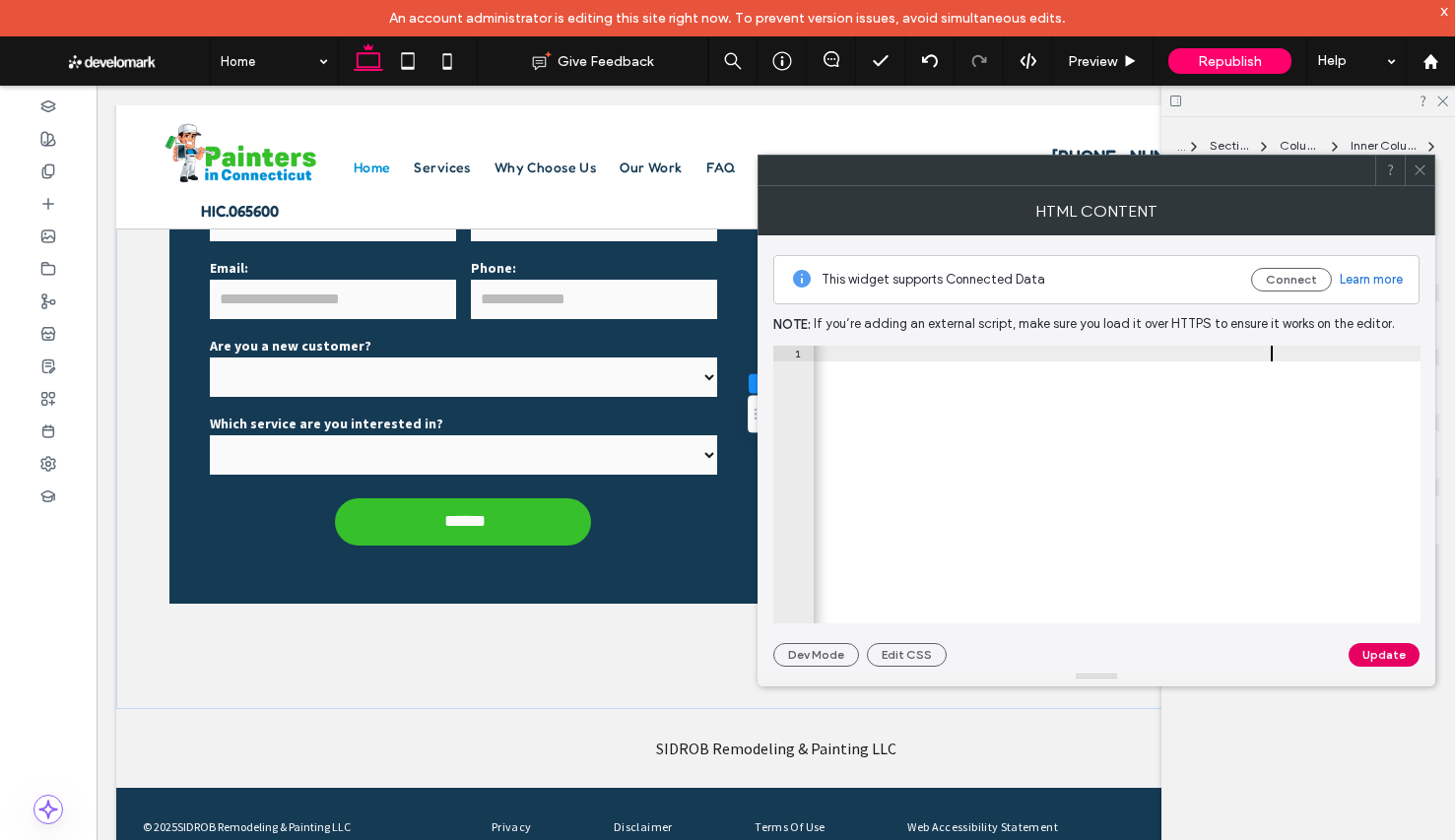
type textarea "**********"
click at [1395, 657] on button "Update" at bounding box center [1384, 655] width 71 height 24
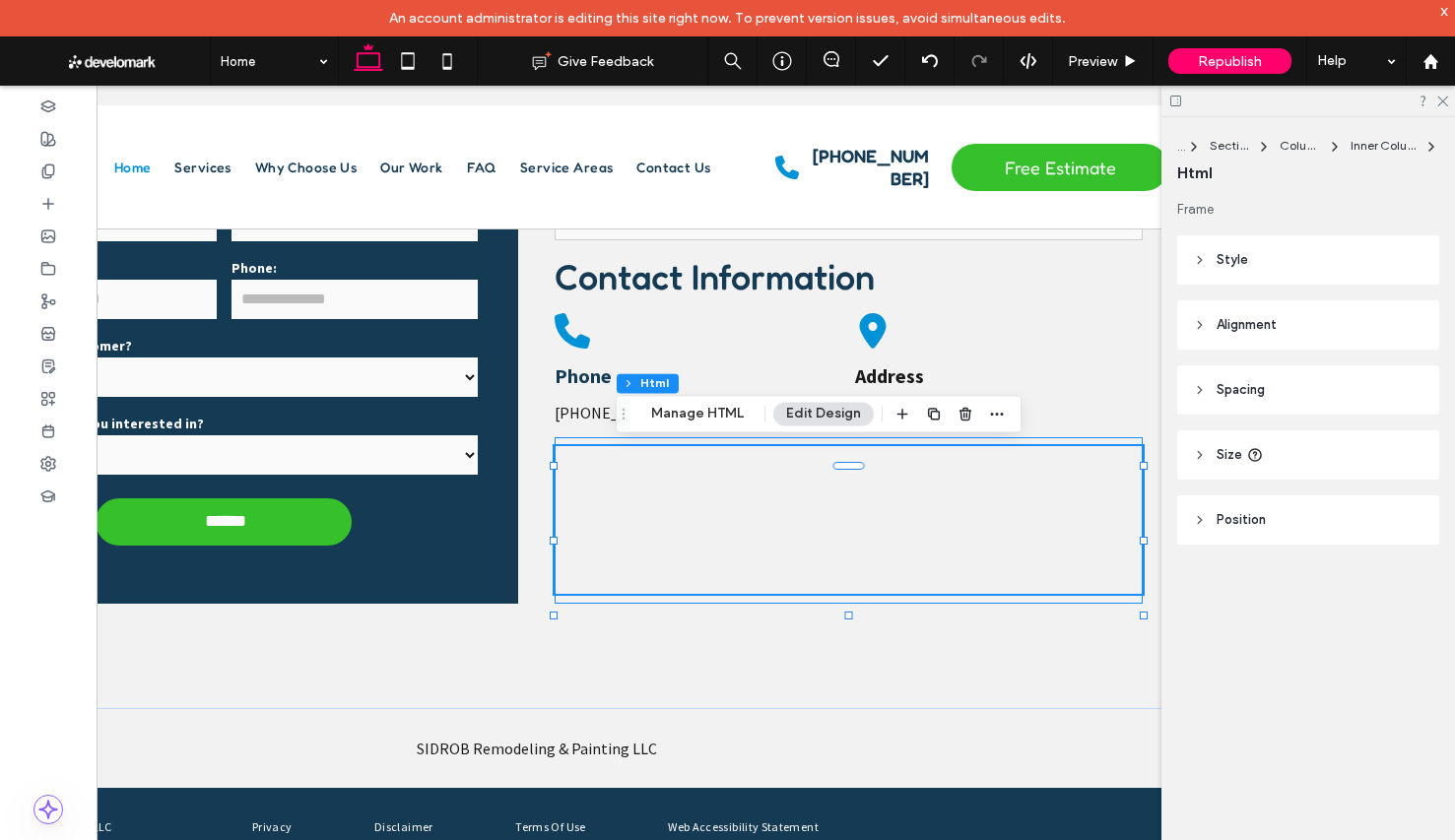
scroll to position [0, 277]
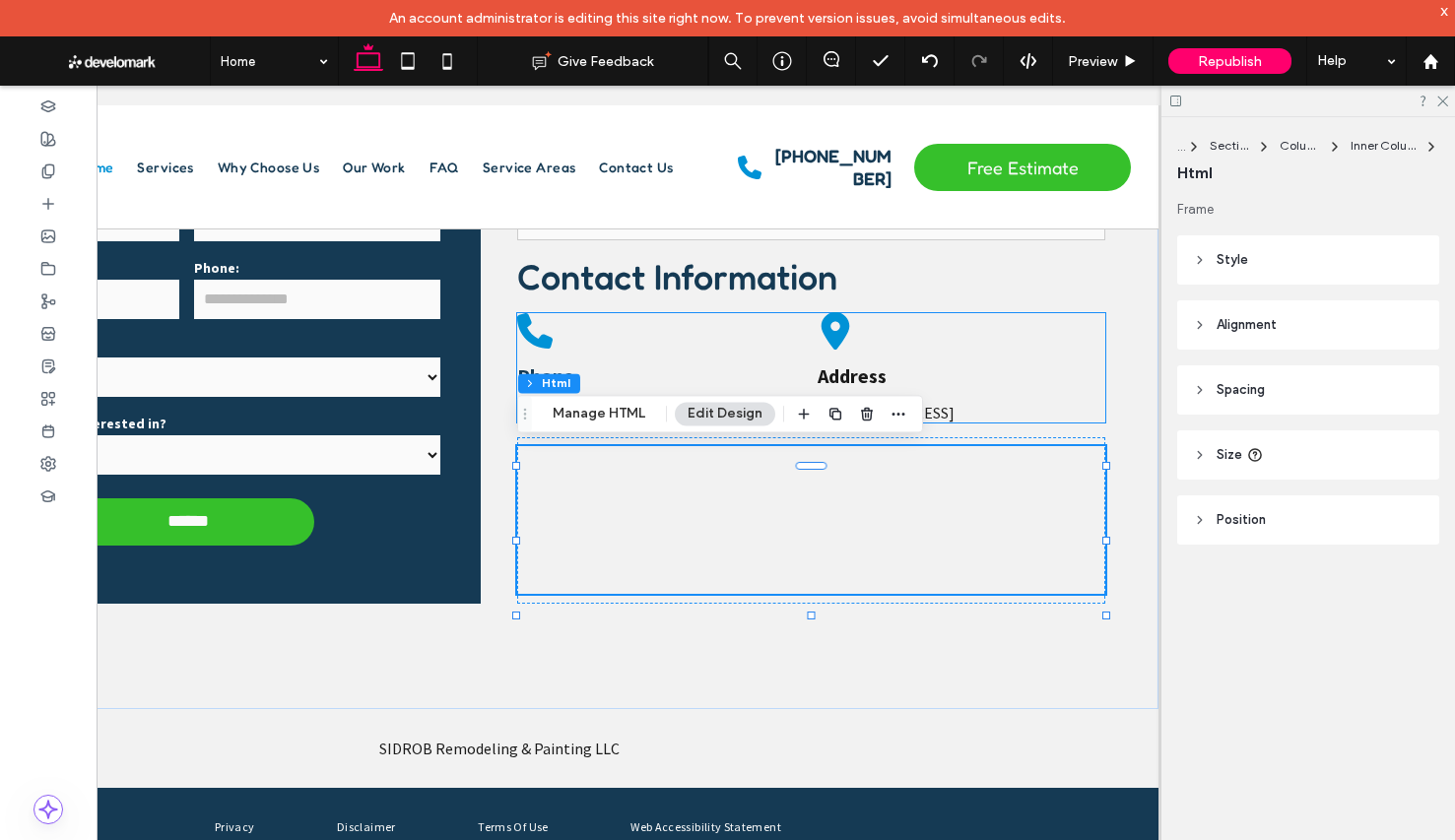
click at [827, 312] on icon at bounding box center [835, 331] width 29 height 38
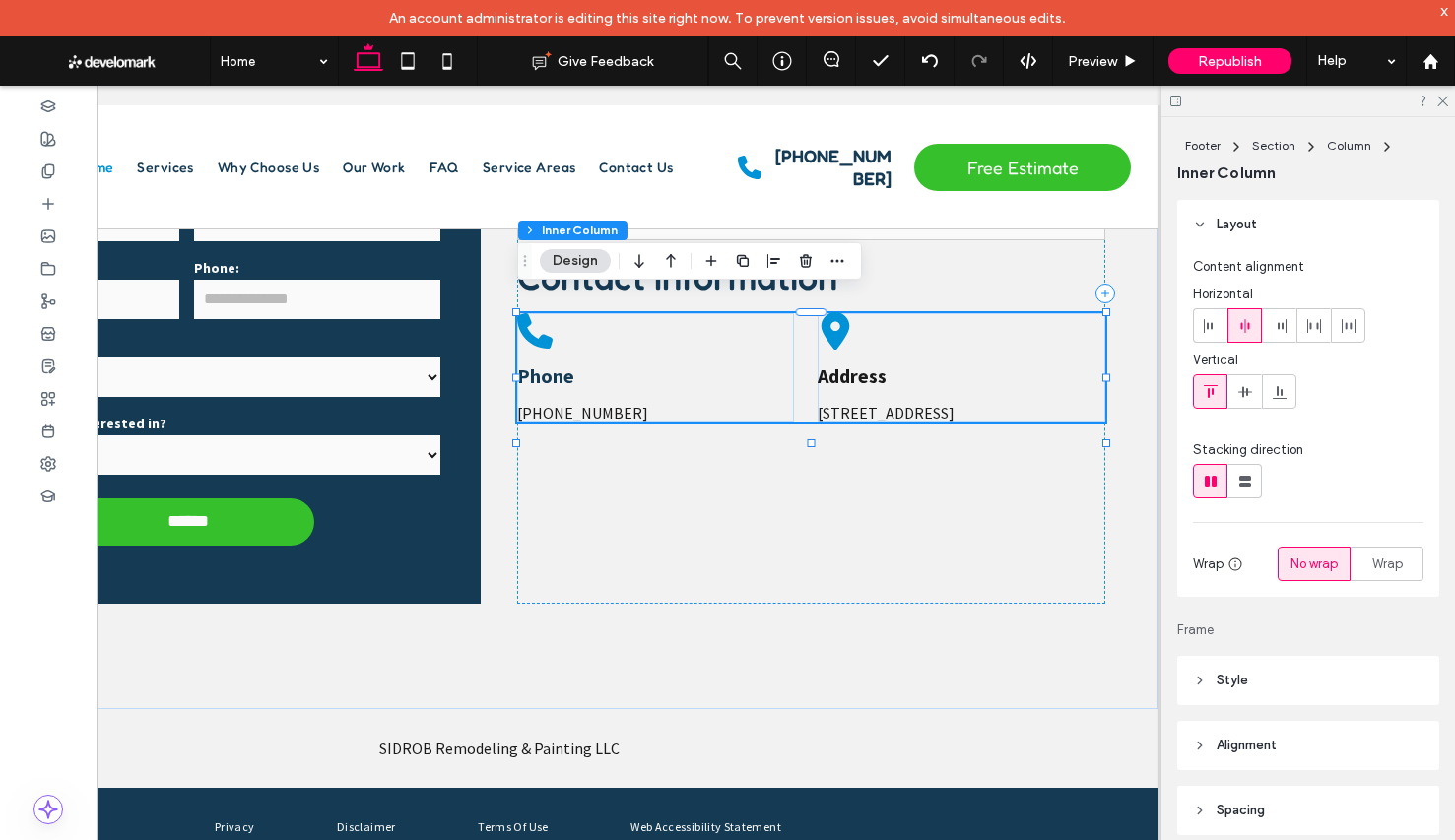
click at [827, 312] on icon at bounding box center [835, 331] width 29 height 38
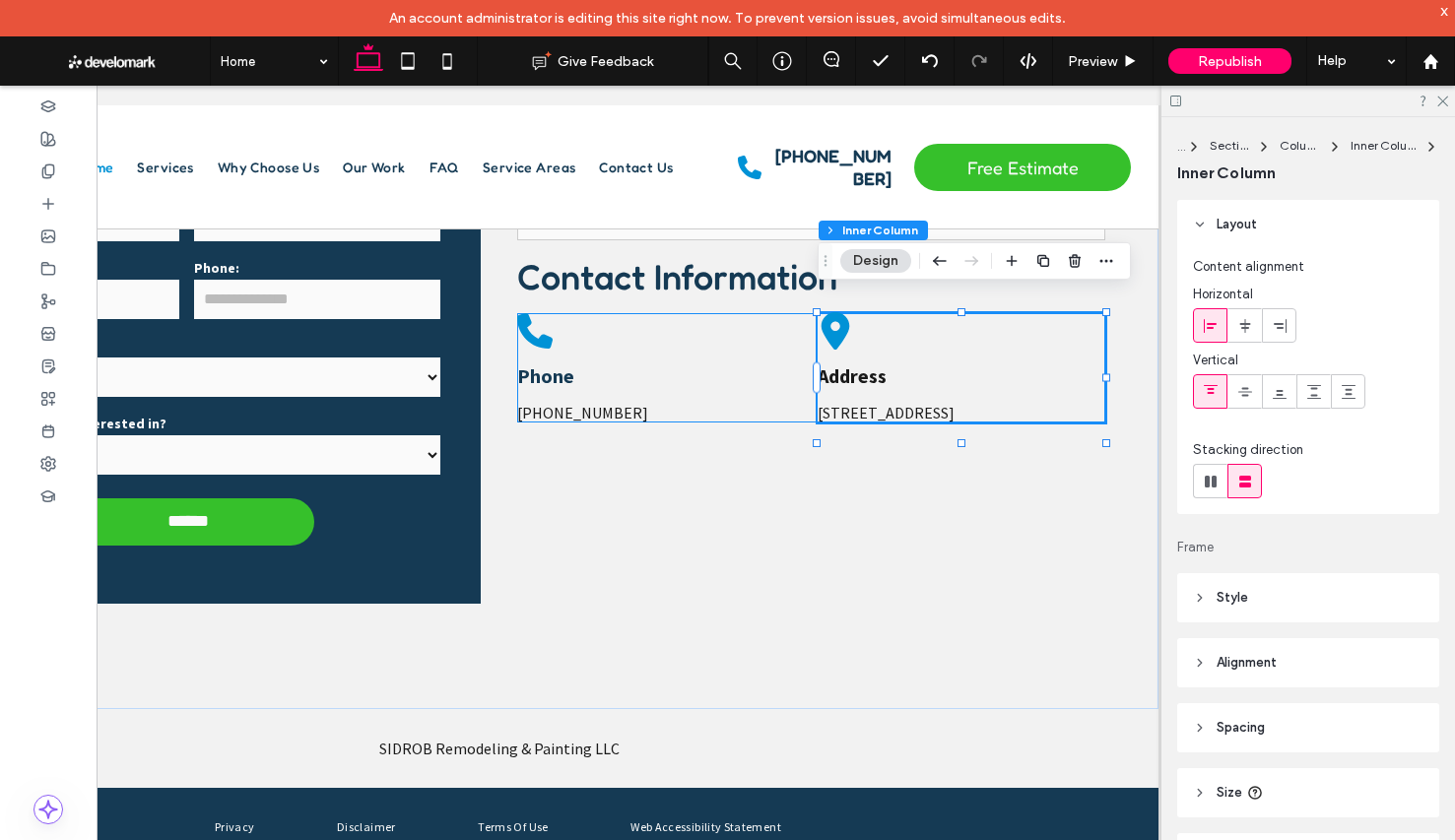
click at [829, 312] on icon at bounding box center [835, 331] width 29 height 38
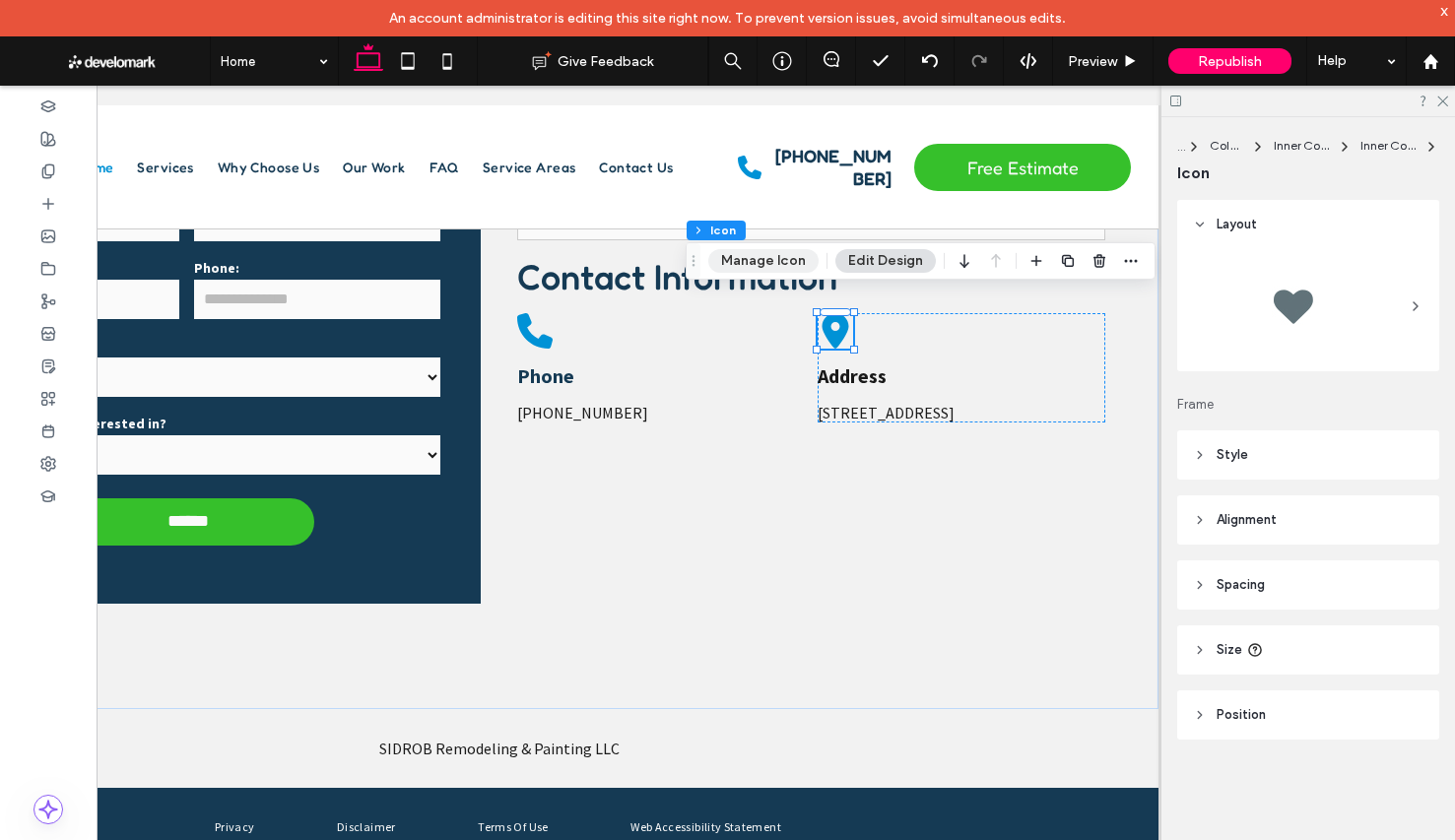
click at [781, 260] on button "Manage Icon" at bounding box center [763, 261] width 111 height 24
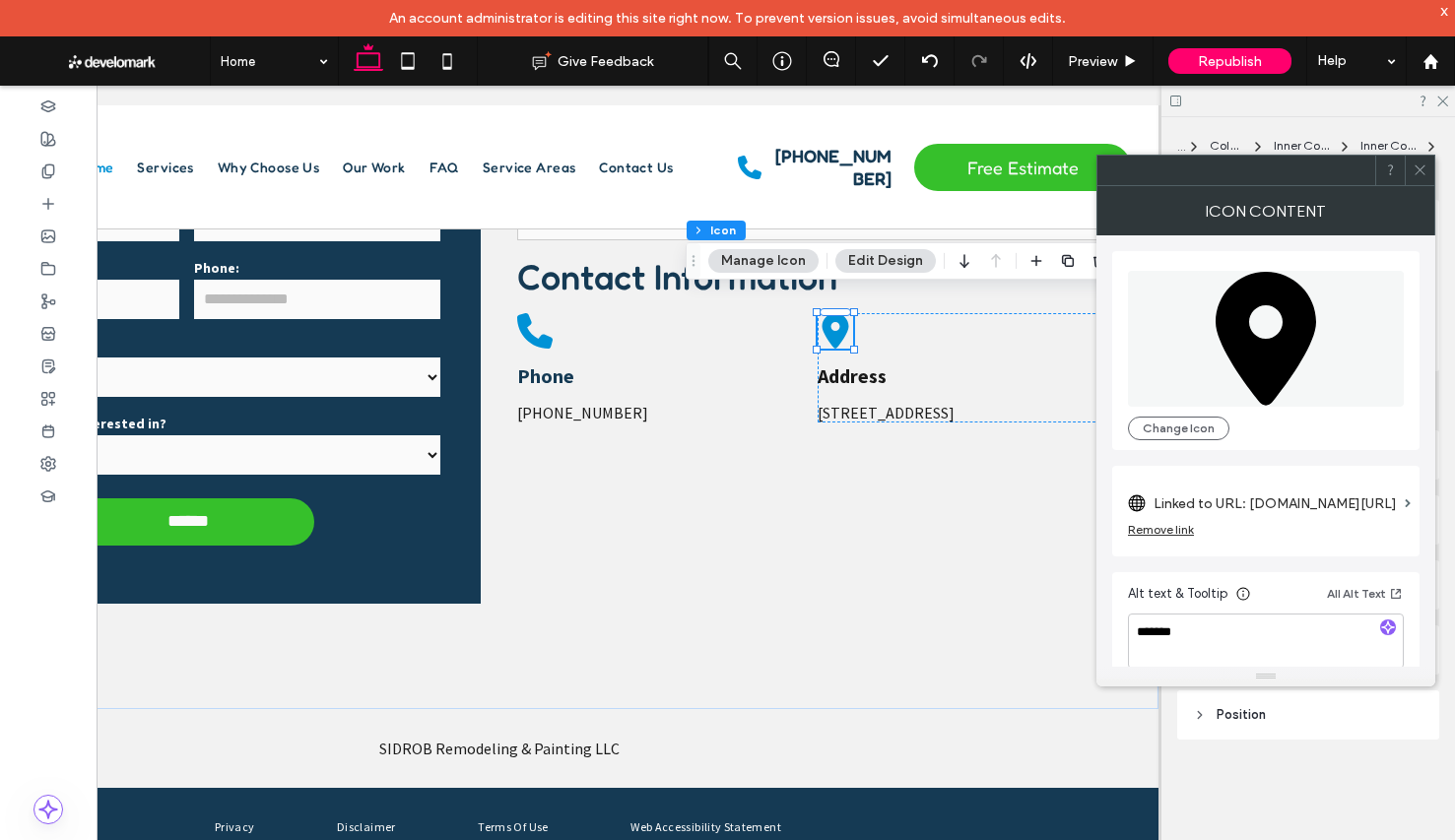
click at [1145, 524] on div "Remove link" at bounding box center [1160, 529] width 66 height 15
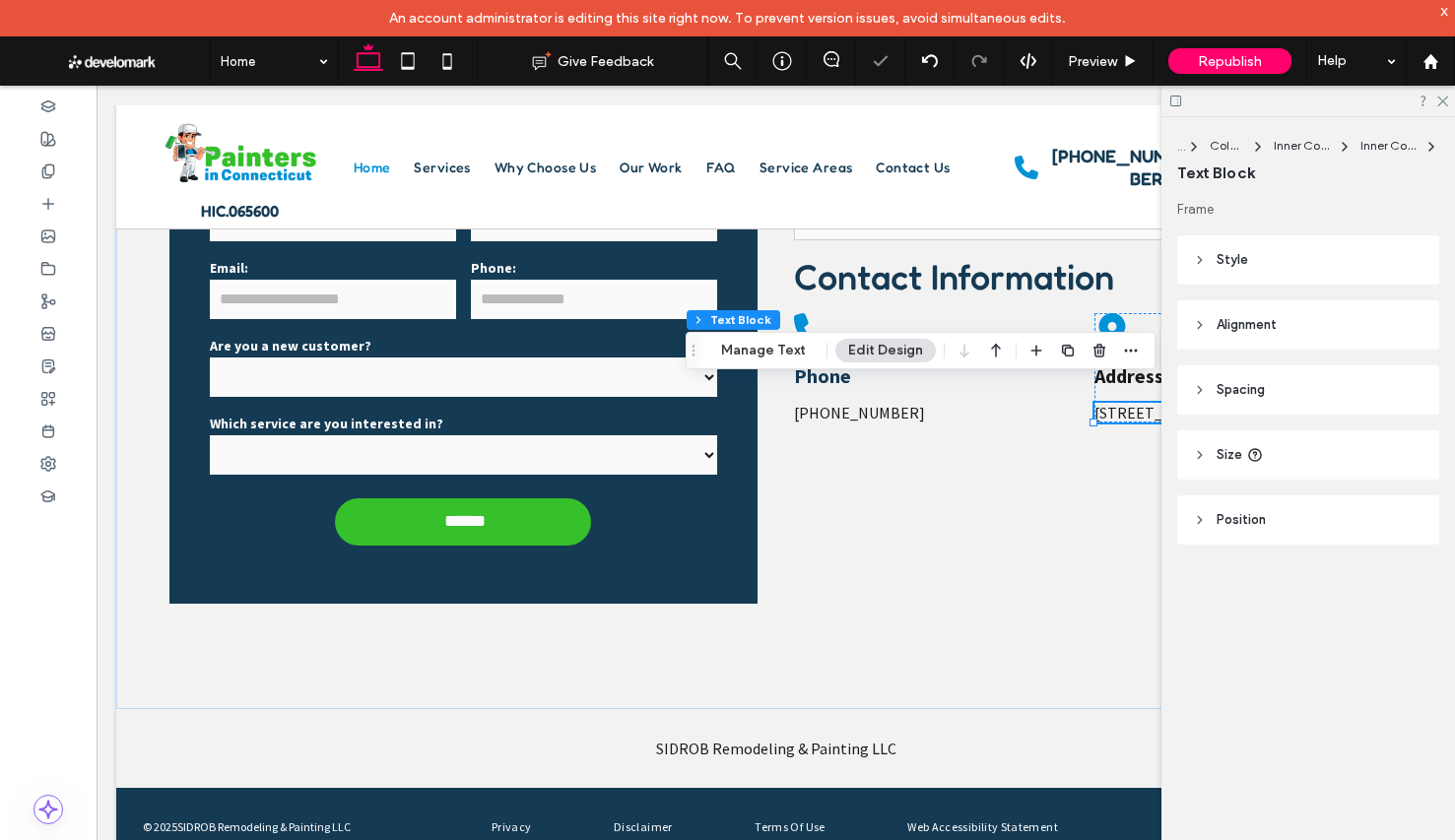
scroll to position [0, 277]
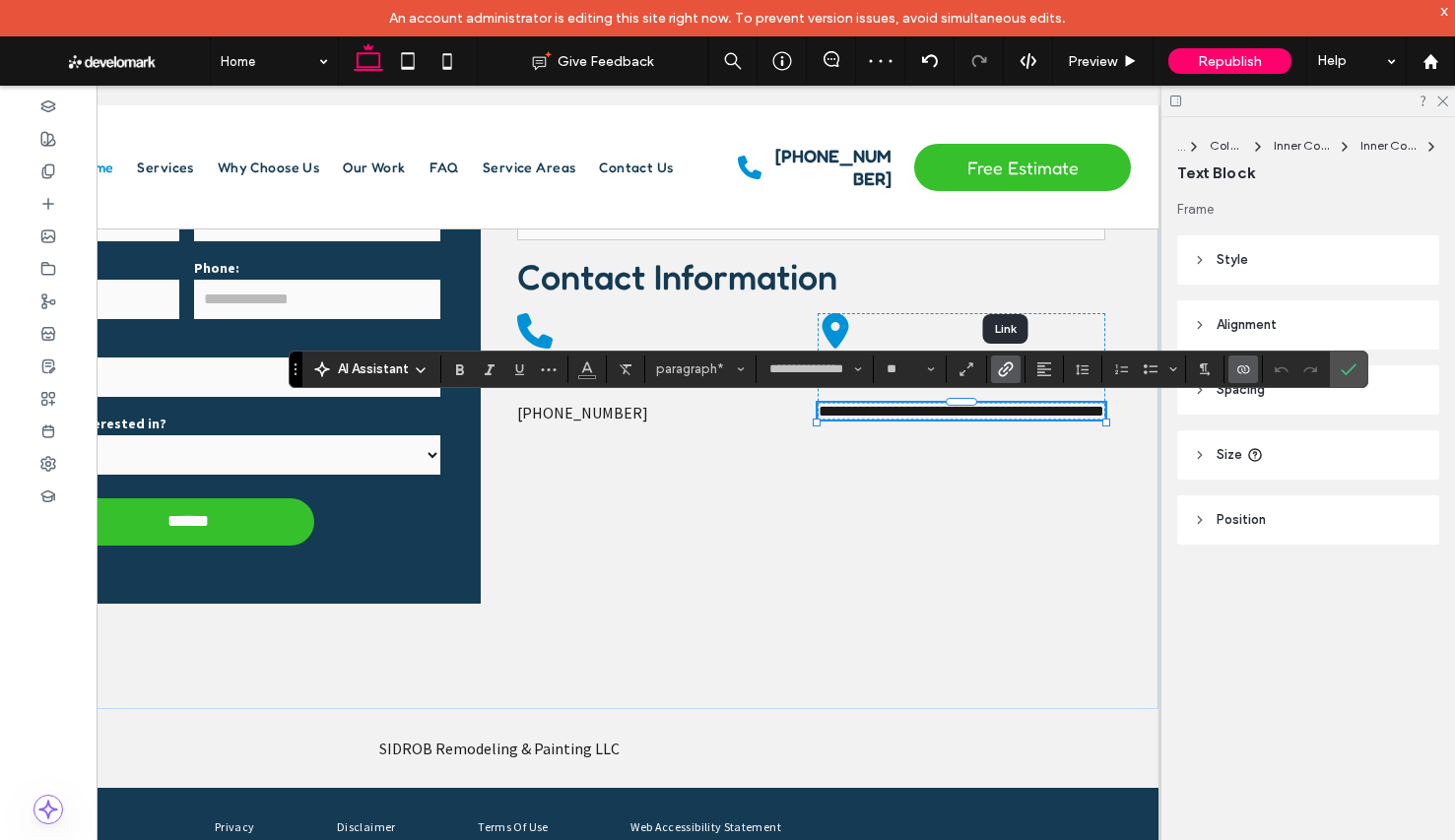
click at [1000, 375] on use "Link" at bounding box center [1004, 369] width 15 height 15
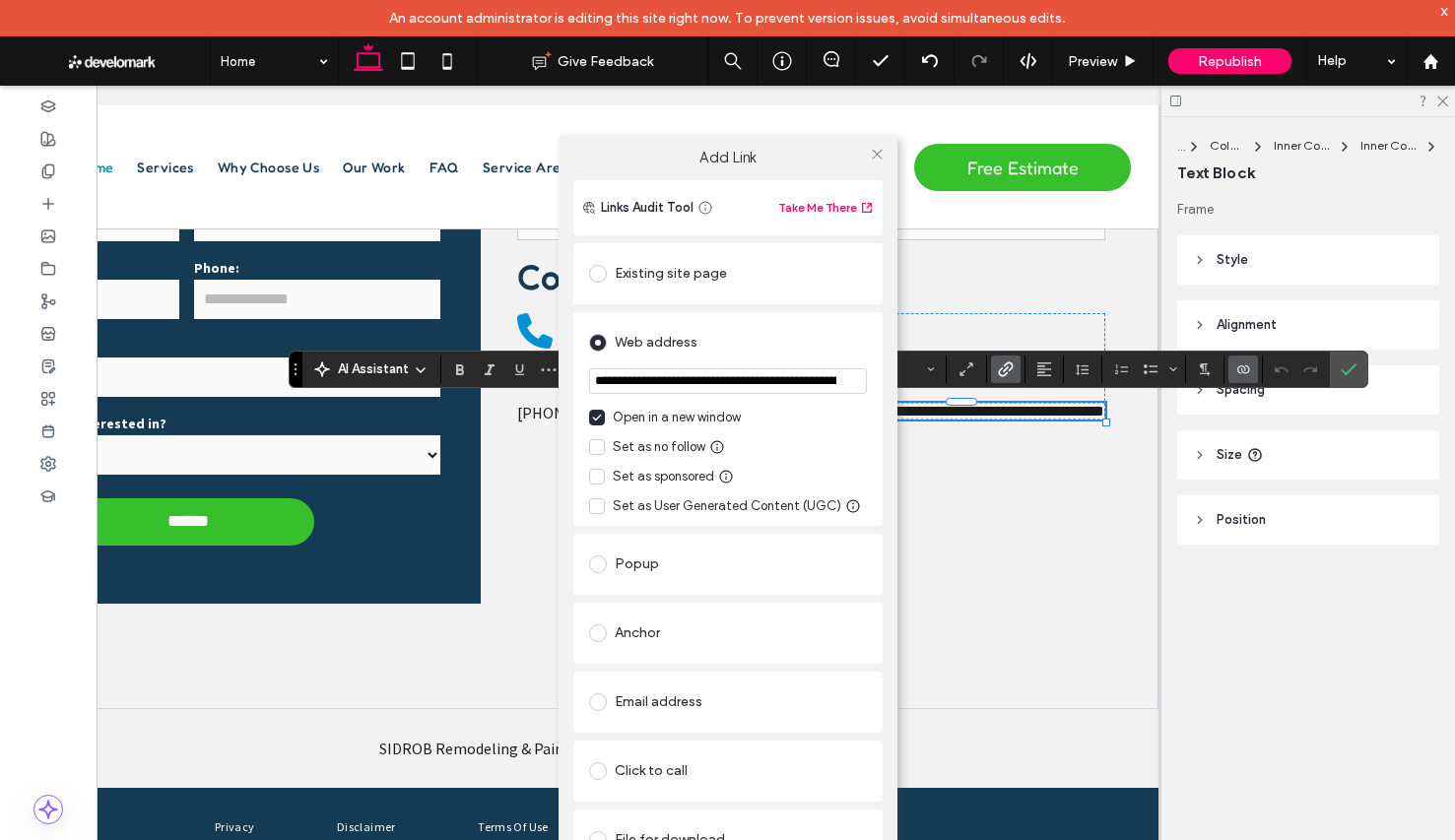
click at [1441, 11] on div "x" at bounding box center [1444, 10] width 9 height 17
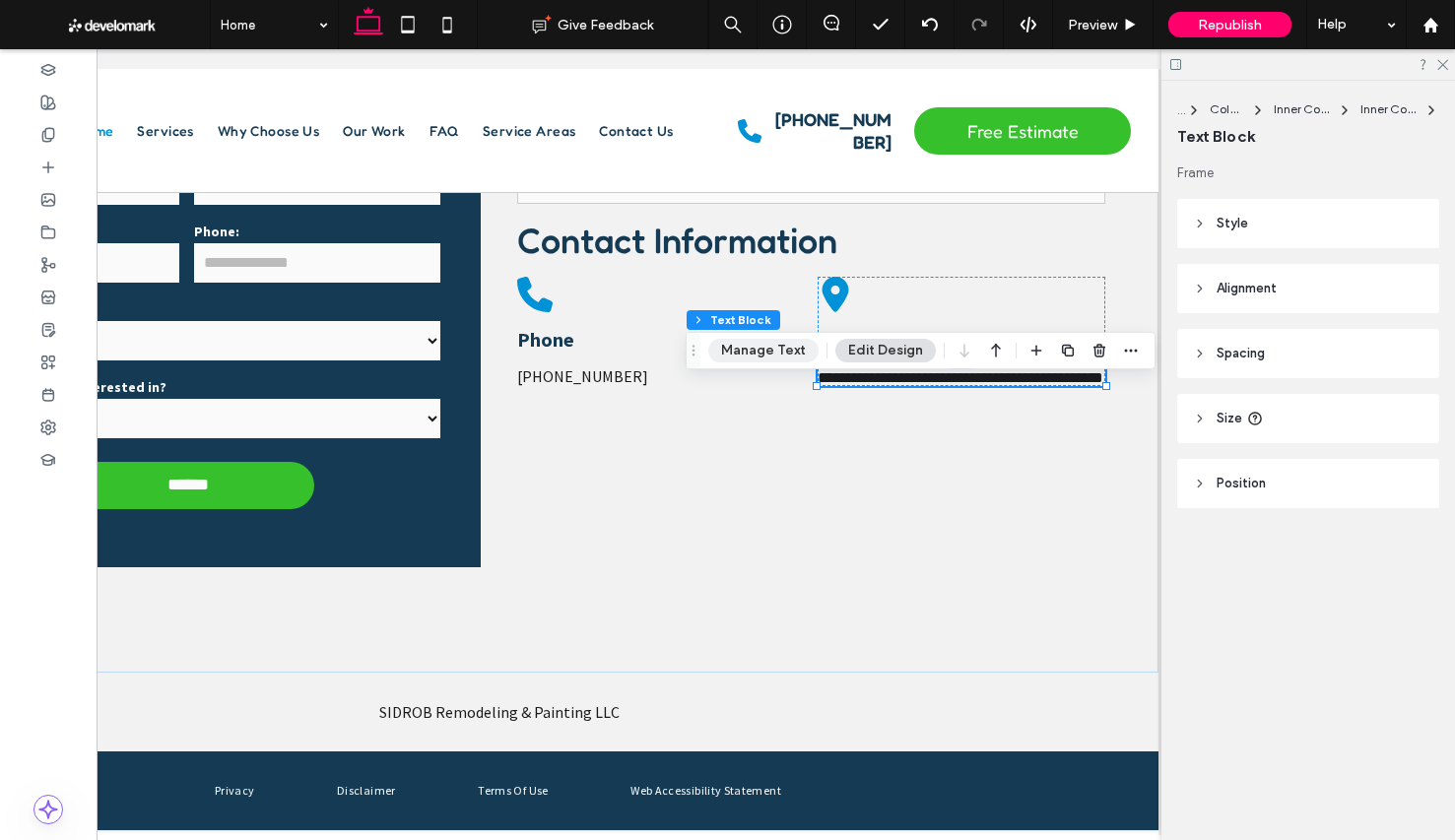
click at [779, 356] on button "Manage Text" at bounding box center [763, 351] width 111 height 24
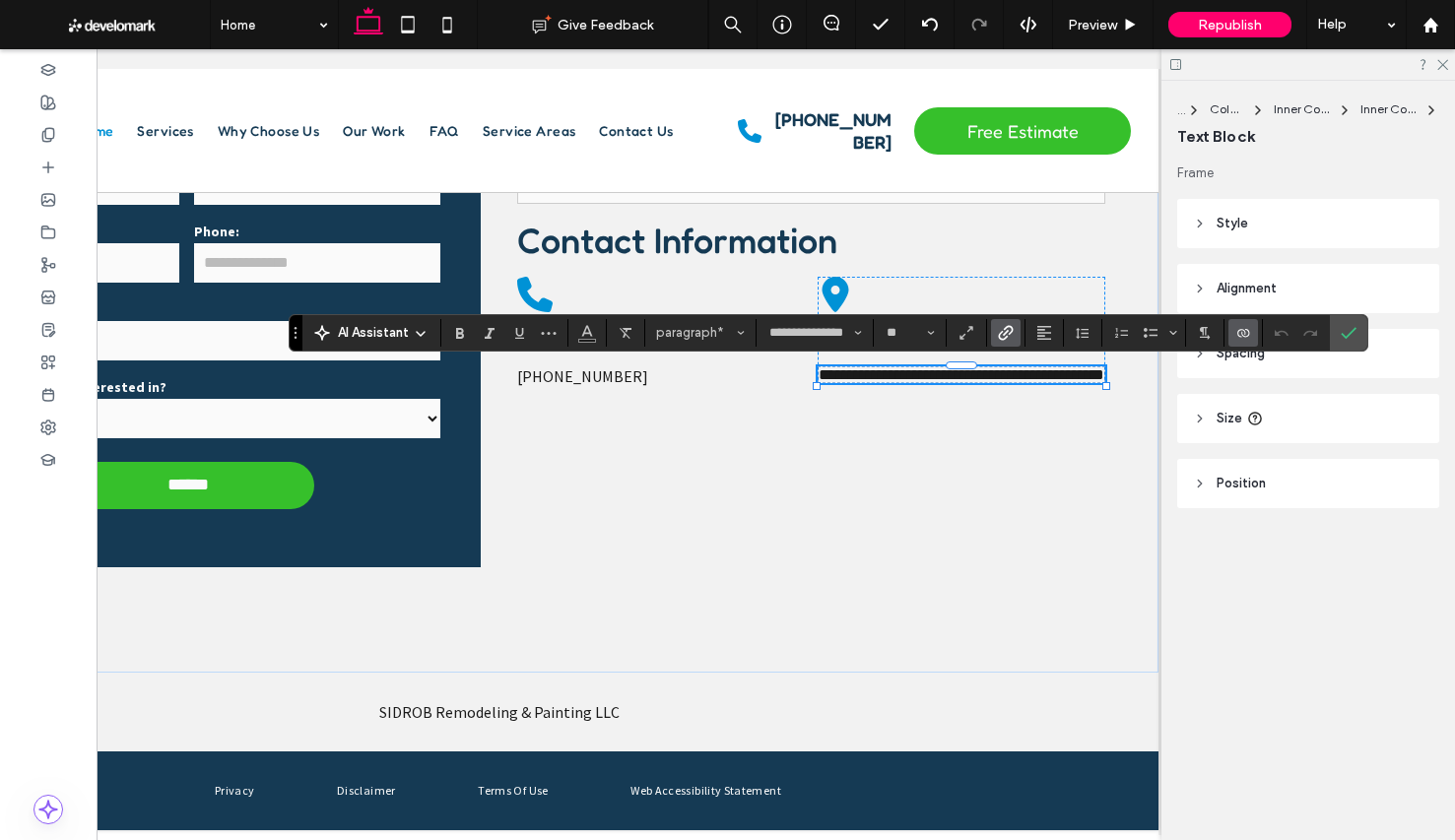
click at [1001, 335] on icon "Link" at bounding box center [1005, 333] width 16 height 16
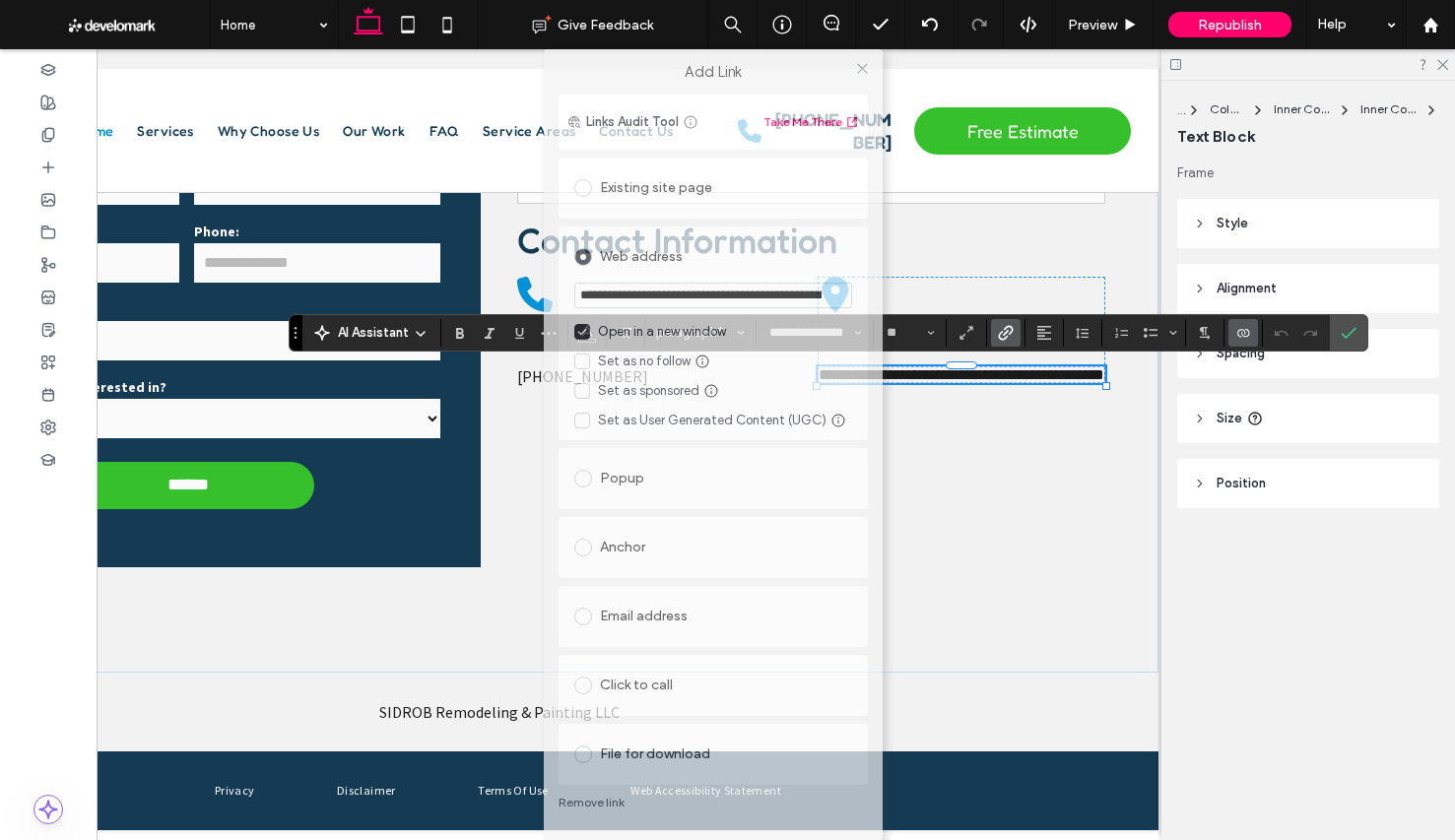
drag, startPoint x: 756, startPoint y: 111, endPoint x: 743, endPoint y: 62, distance: 50.7
click at [743, 59] on div "Add Link" at bounding box center [713, 72] width 339 height 45
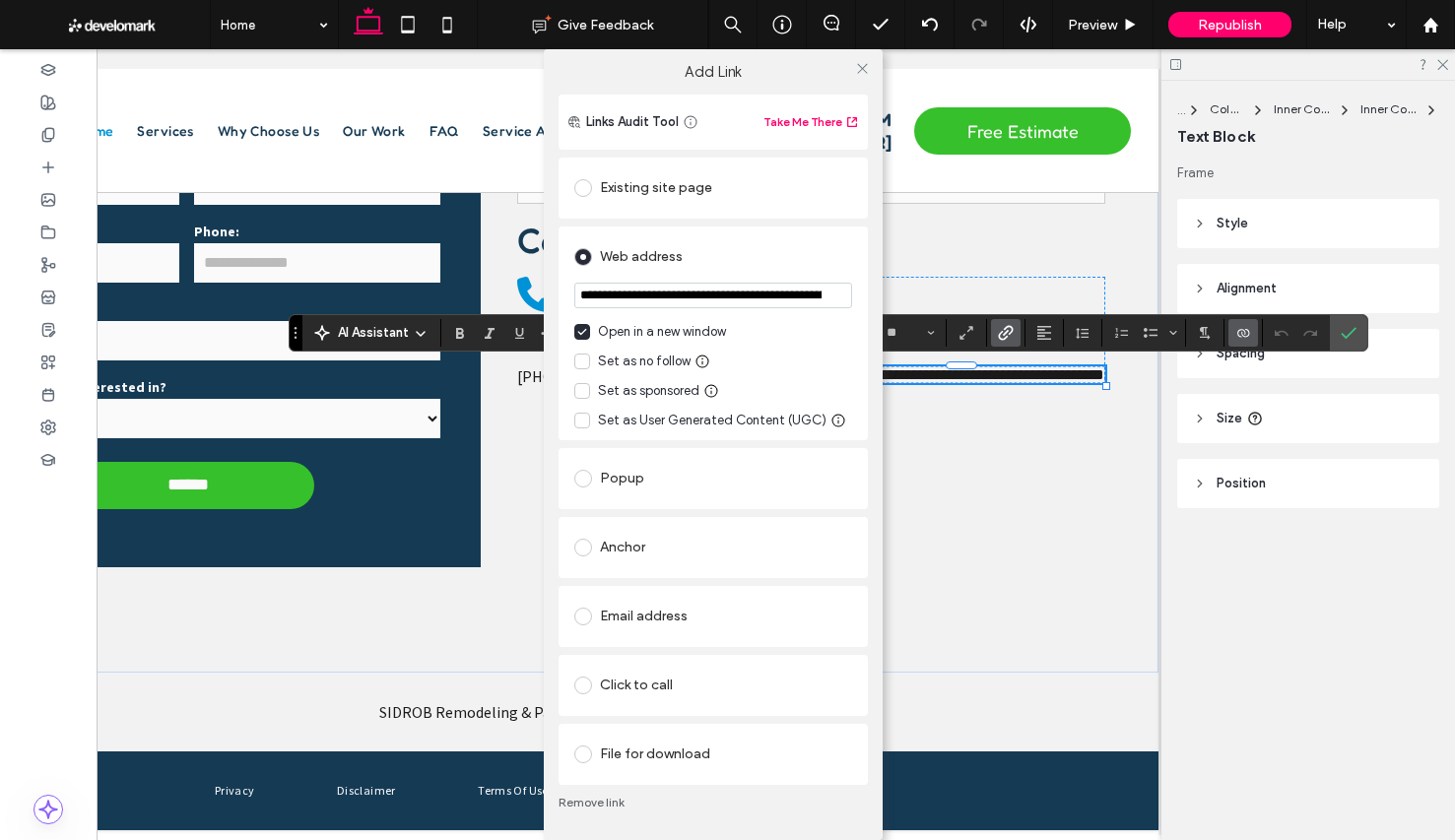
click at [607, 808] on link "Remove link" at bounding box center [713, 802] width 309 height 16
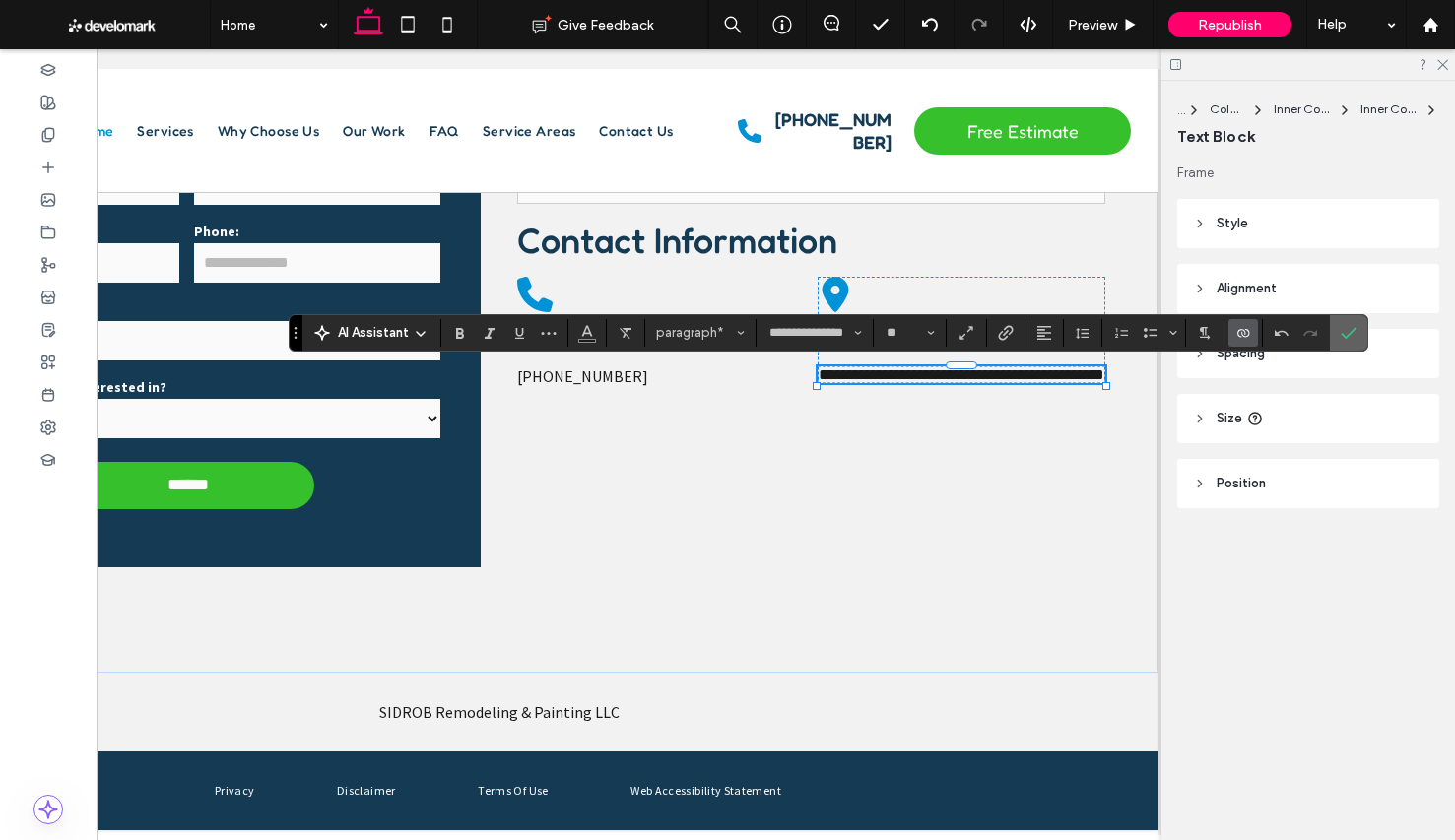
click at [1349, 336] on icon "Confirm" at bounding box center [1348, 333] width 16 height 16
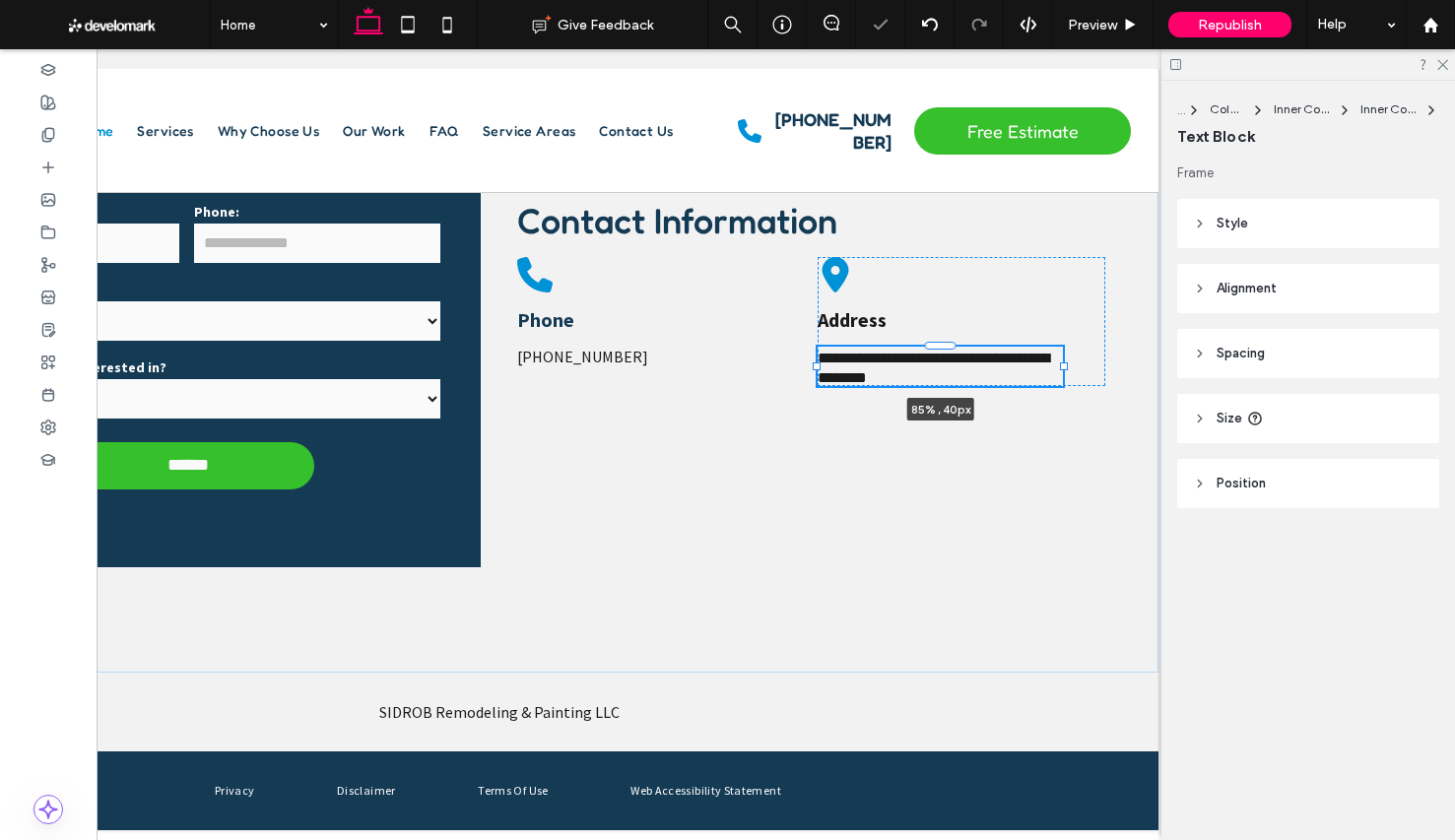
drag, startPoint x: 1105, startPoint y: 369, endPoint x: 1063, endPoint y: 369, distance: 42.0
click at [1063, 369] on div at bounding box center [1064, 367] width 8 height 8
type input "**"
type input "****"
click at [400, 33] on icon at bounding box center [408, 25] width 40 height 40
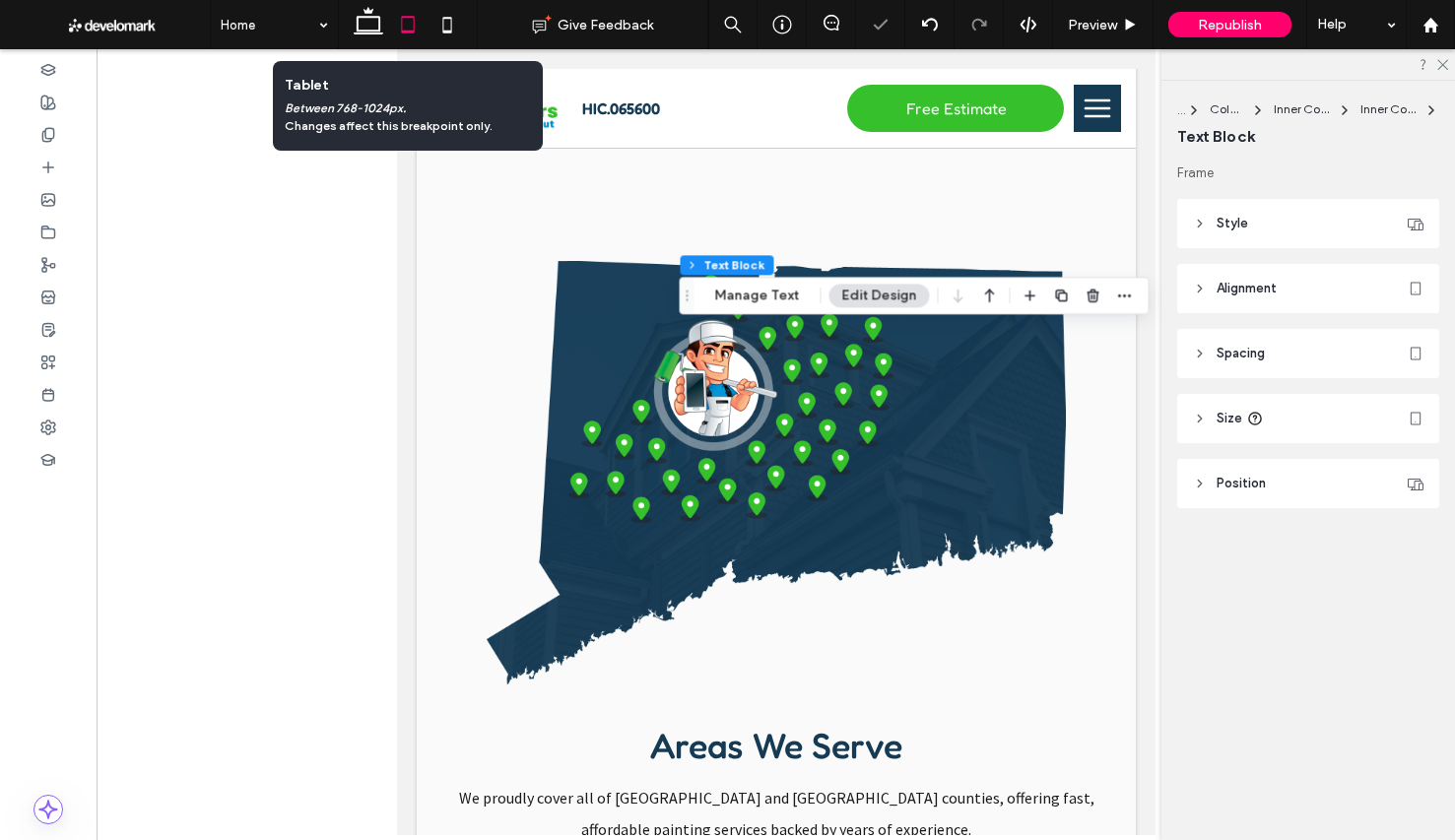
scroll to position [6420, 0]
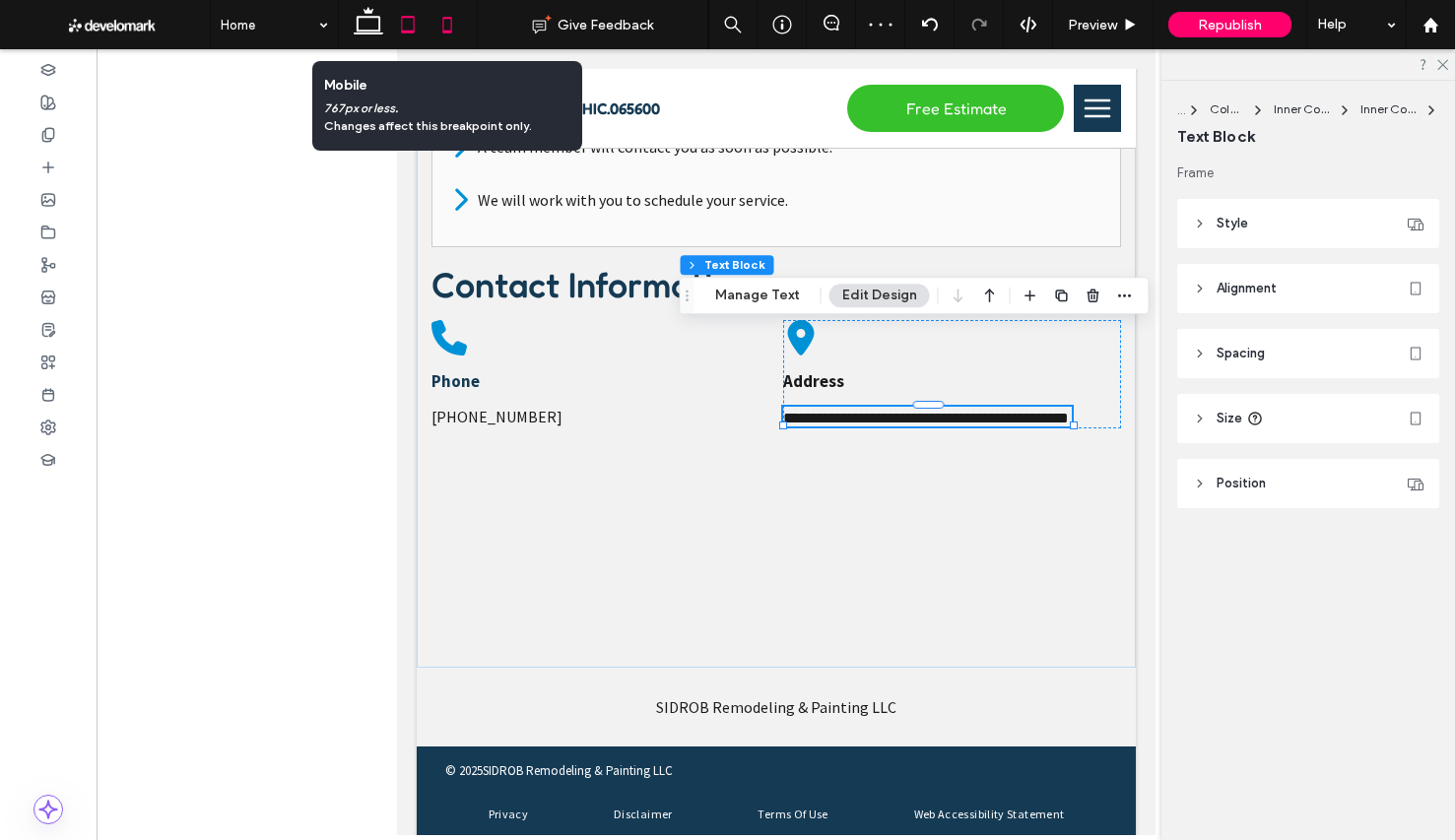
click at [445, 15] on icon at bounding box center [447, 25] width 40 height 40
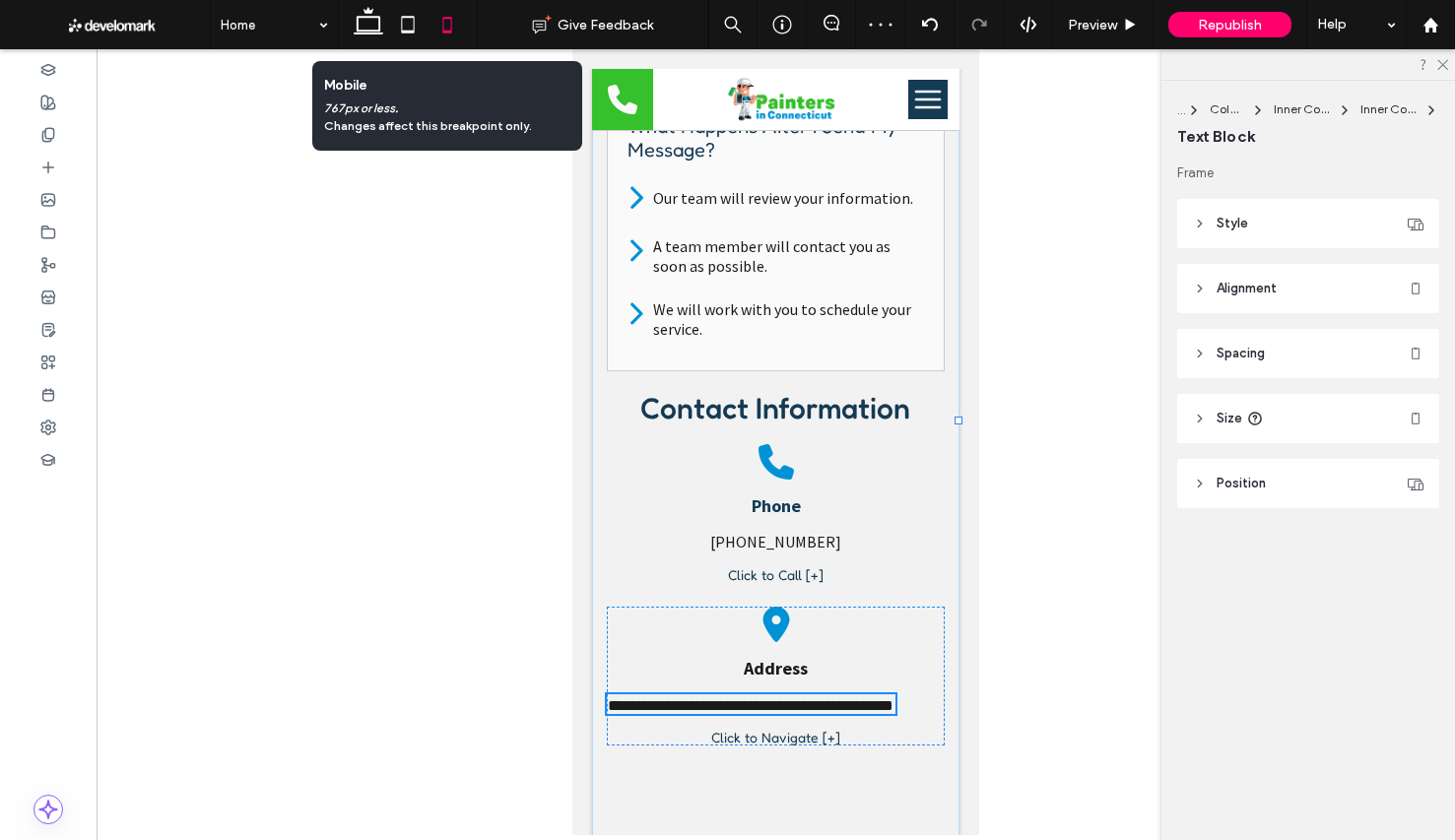
scroll to position [6607, 0]
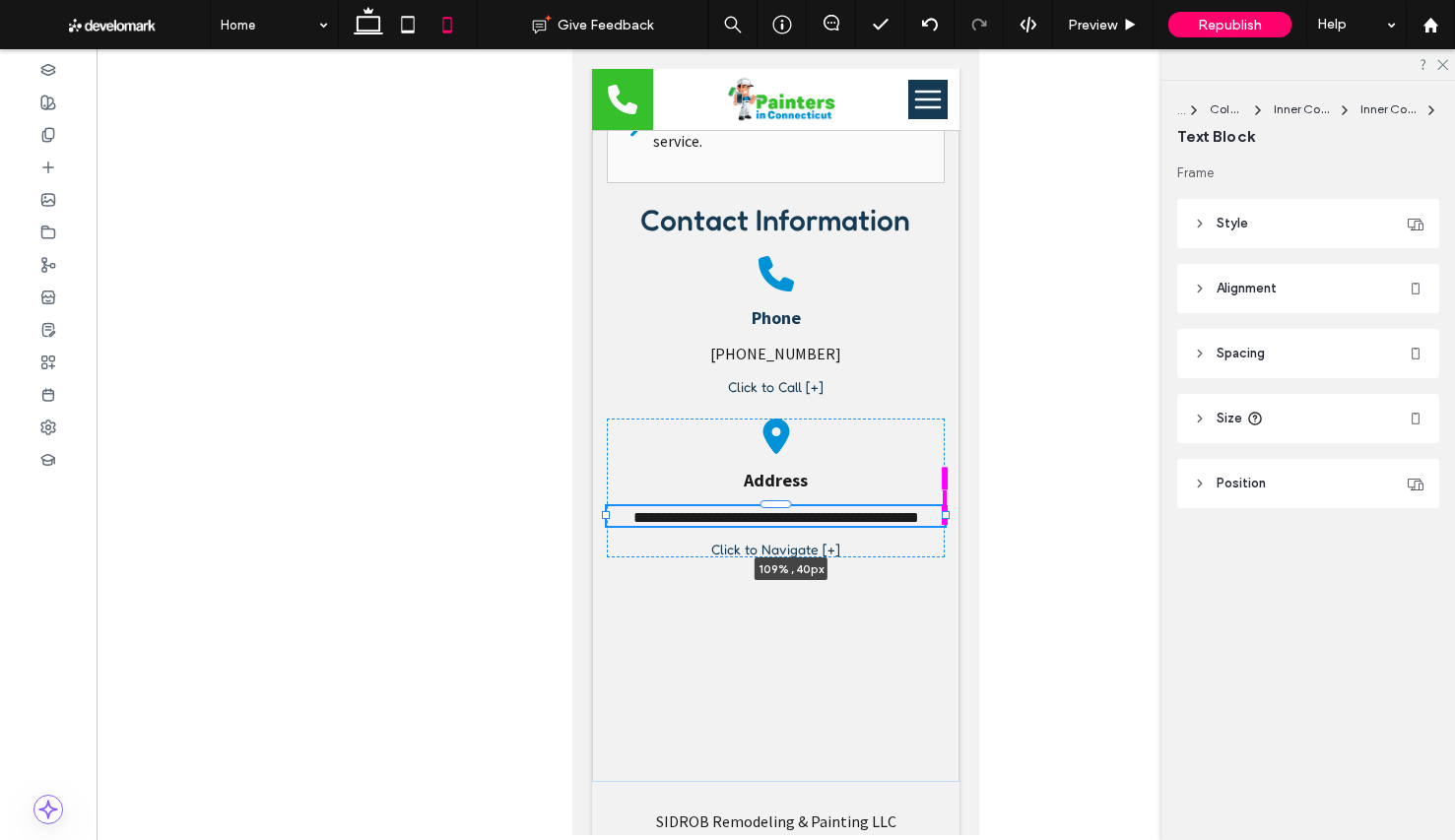
drag, startPoint x: 897, startPoint y: 446, endPoint x: 977, endPoint y: 445, distance: 80.0
type input "***"
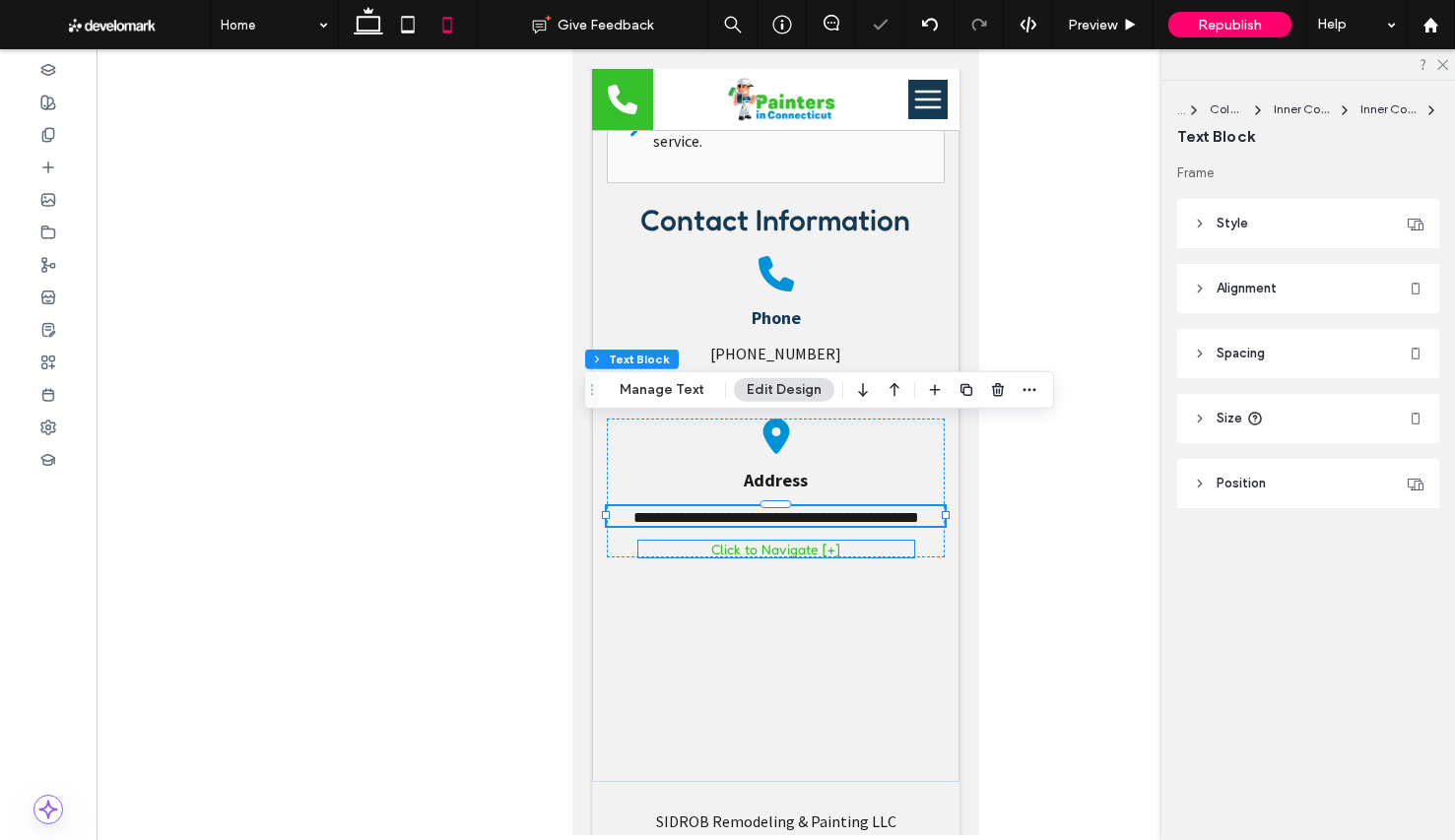
click at [820, 541] on span "Click to Navigate [+]" at bounding box center [775, 548] width 129 height 17
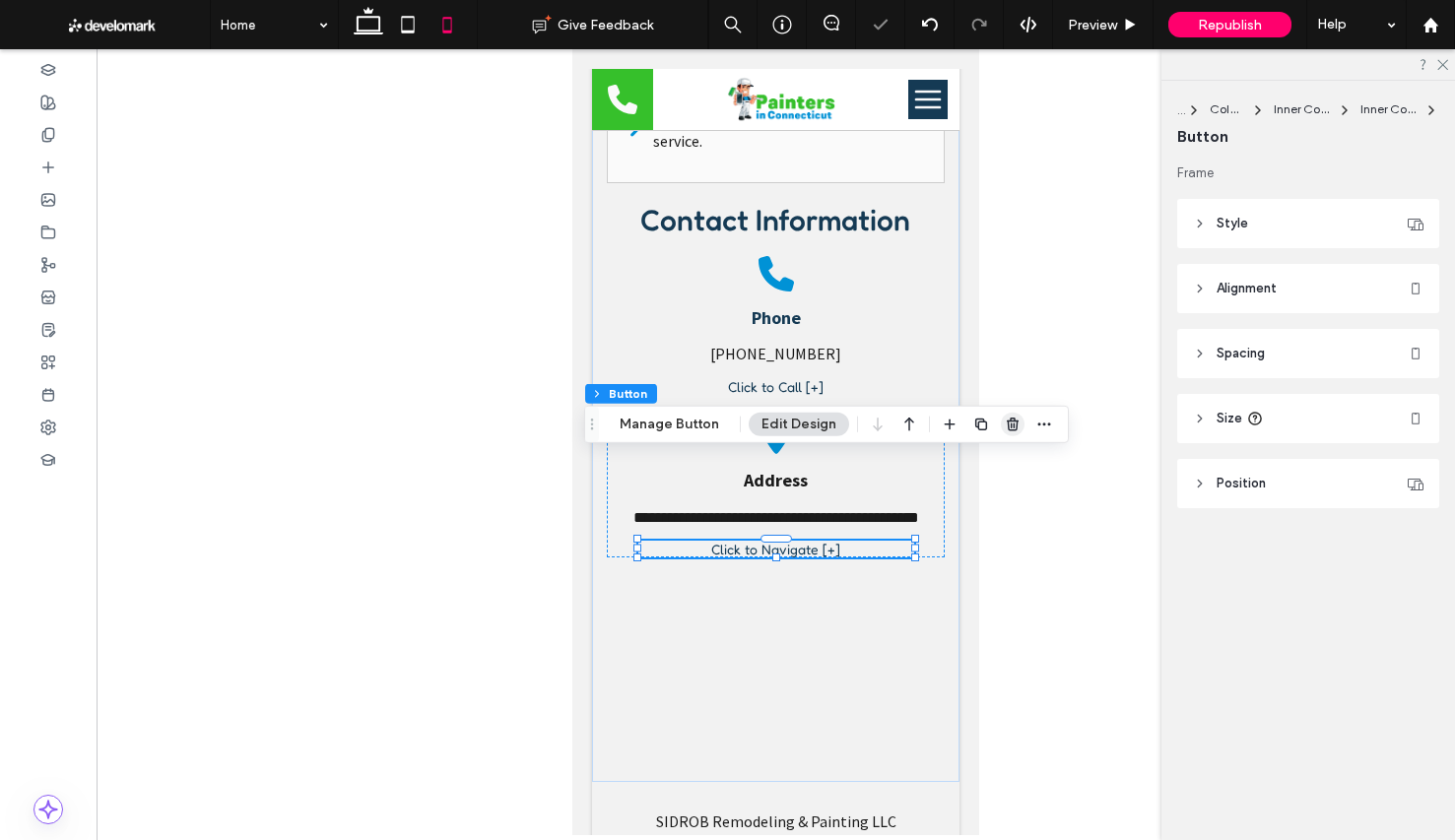
click at [1010, 425] on icon "button" at bounding box center [1012, 425] width 16 height 16
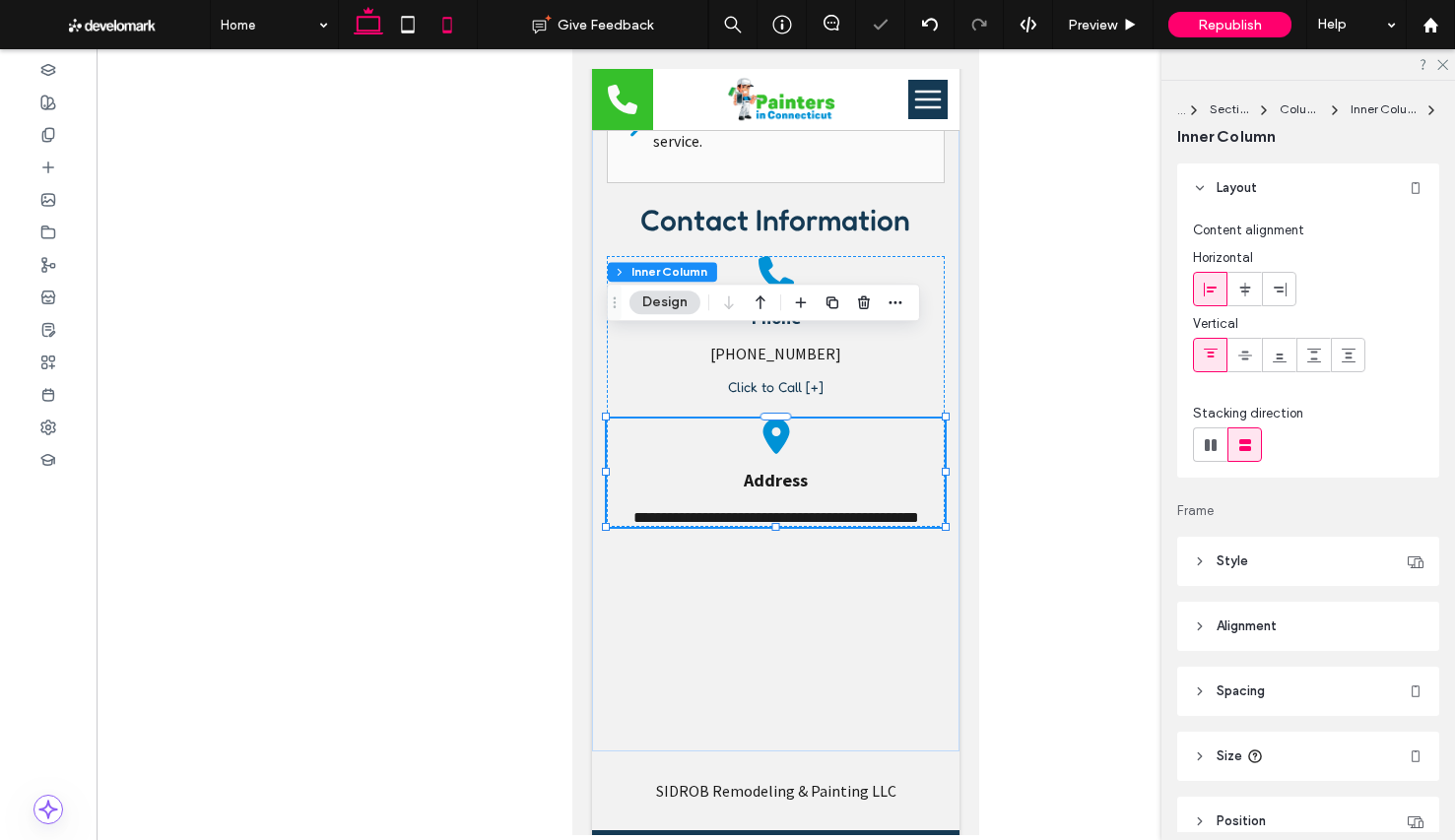
click at [353, 30] on icon at bounding box center [369, 25] width 40 height 40
type input "**"
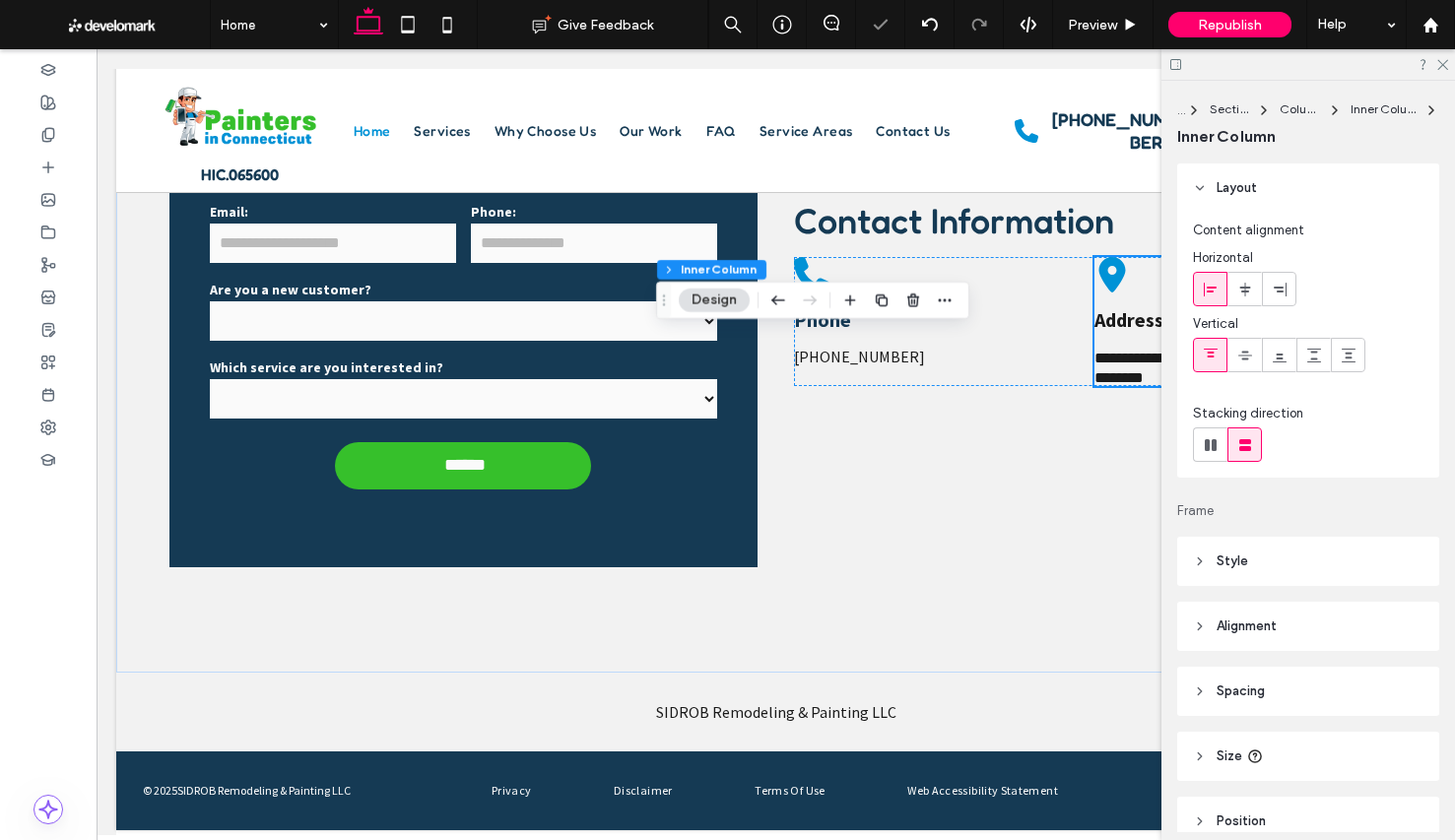
scroll to position [4496, 0]
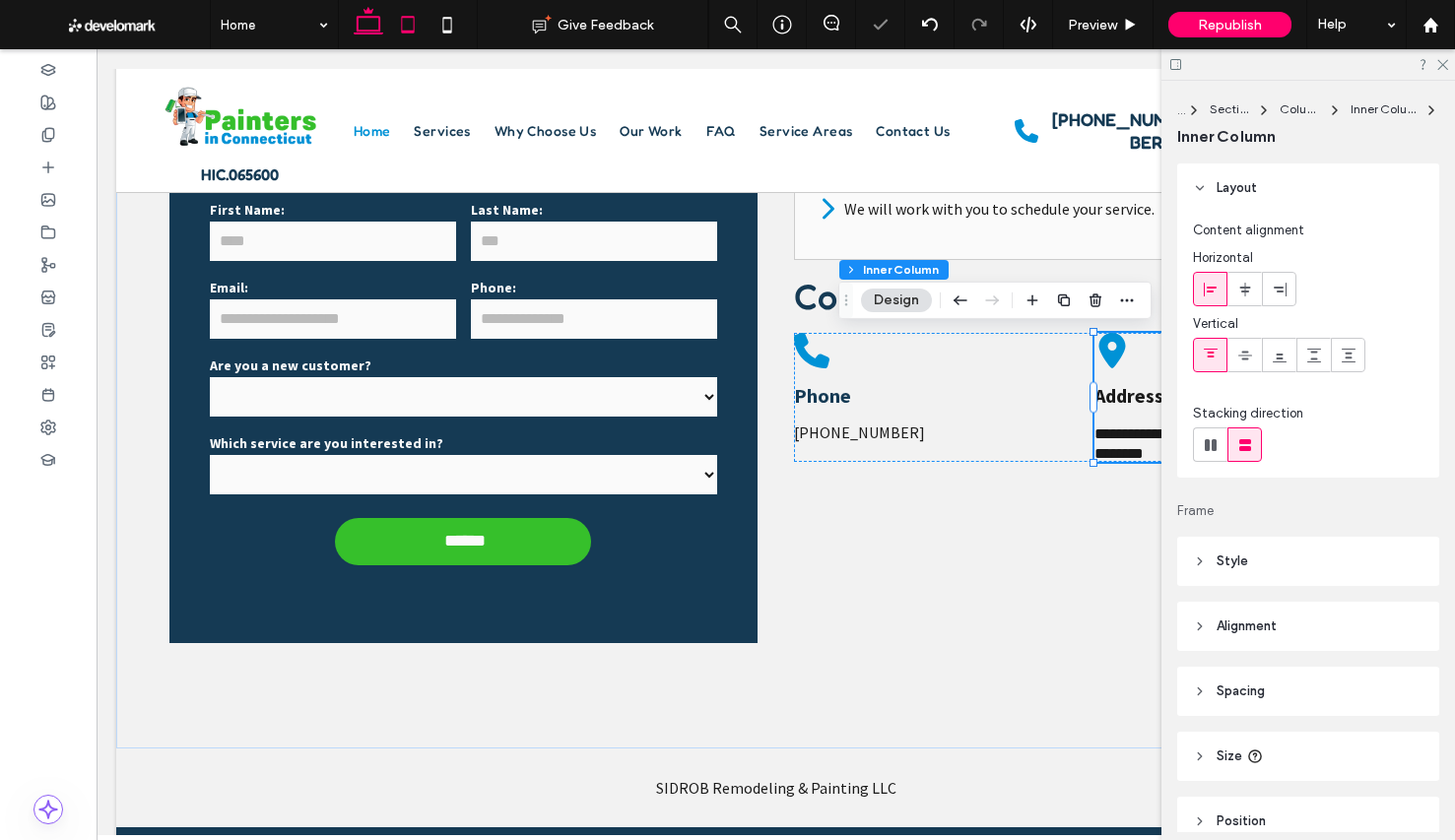
click at [404, 25] on icon at bounding box center [408, 25] width 40 height 40
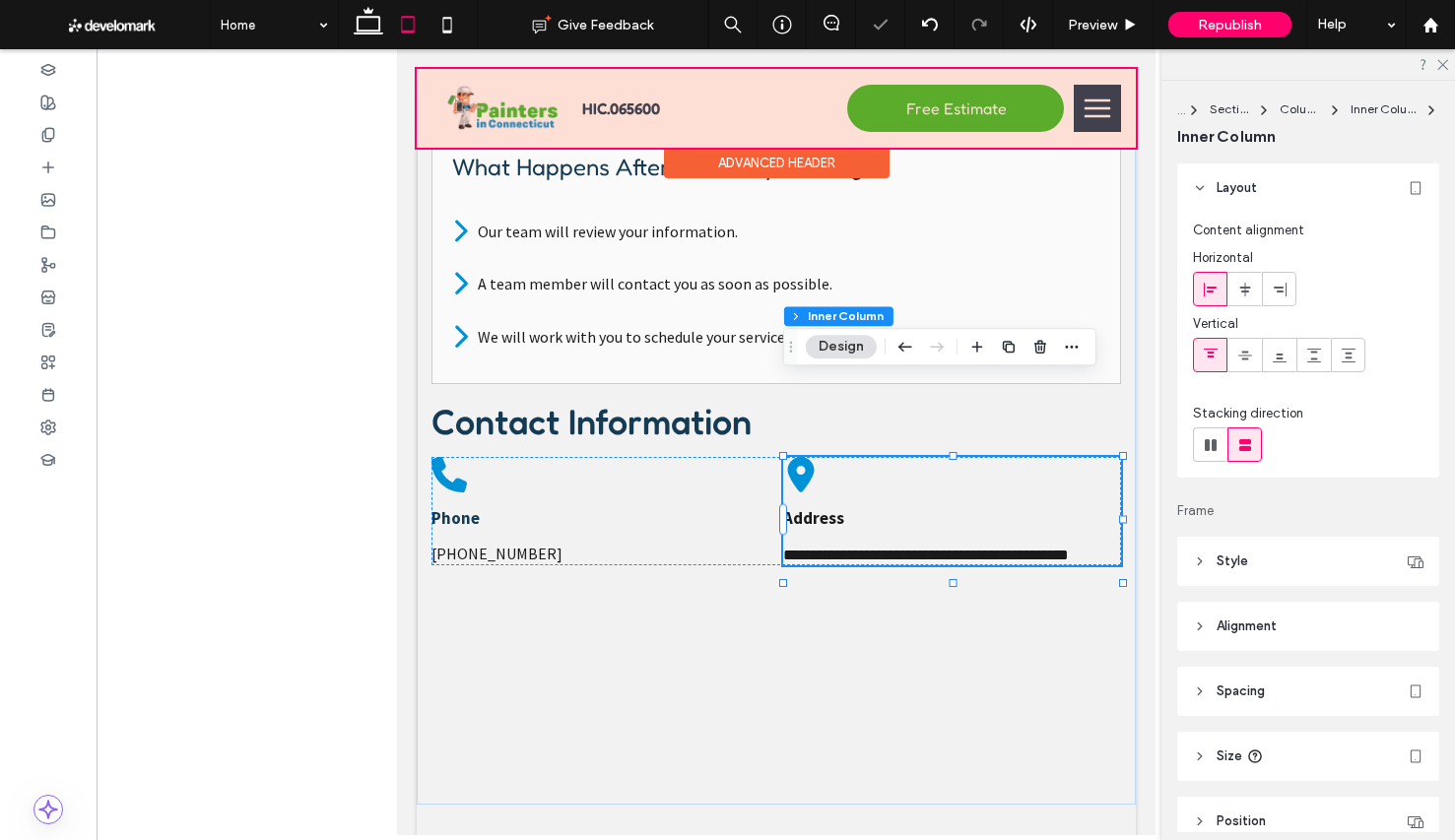
click at [1100, 109] on div at bounding box center [775, 109] width 719 height 79
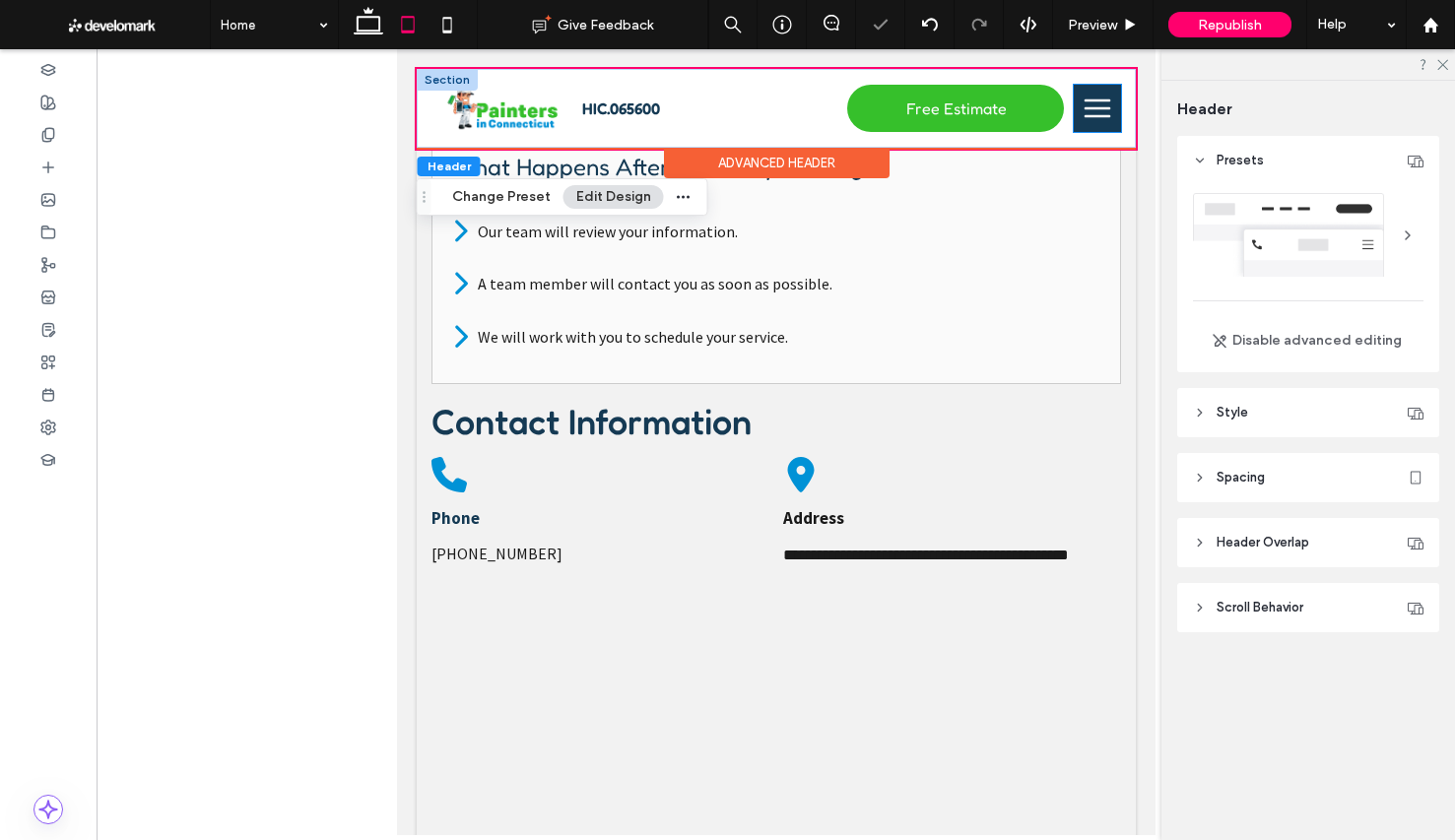
click at [1100, 109] on icon at bounding box center [1095, 109] width 27 height 19
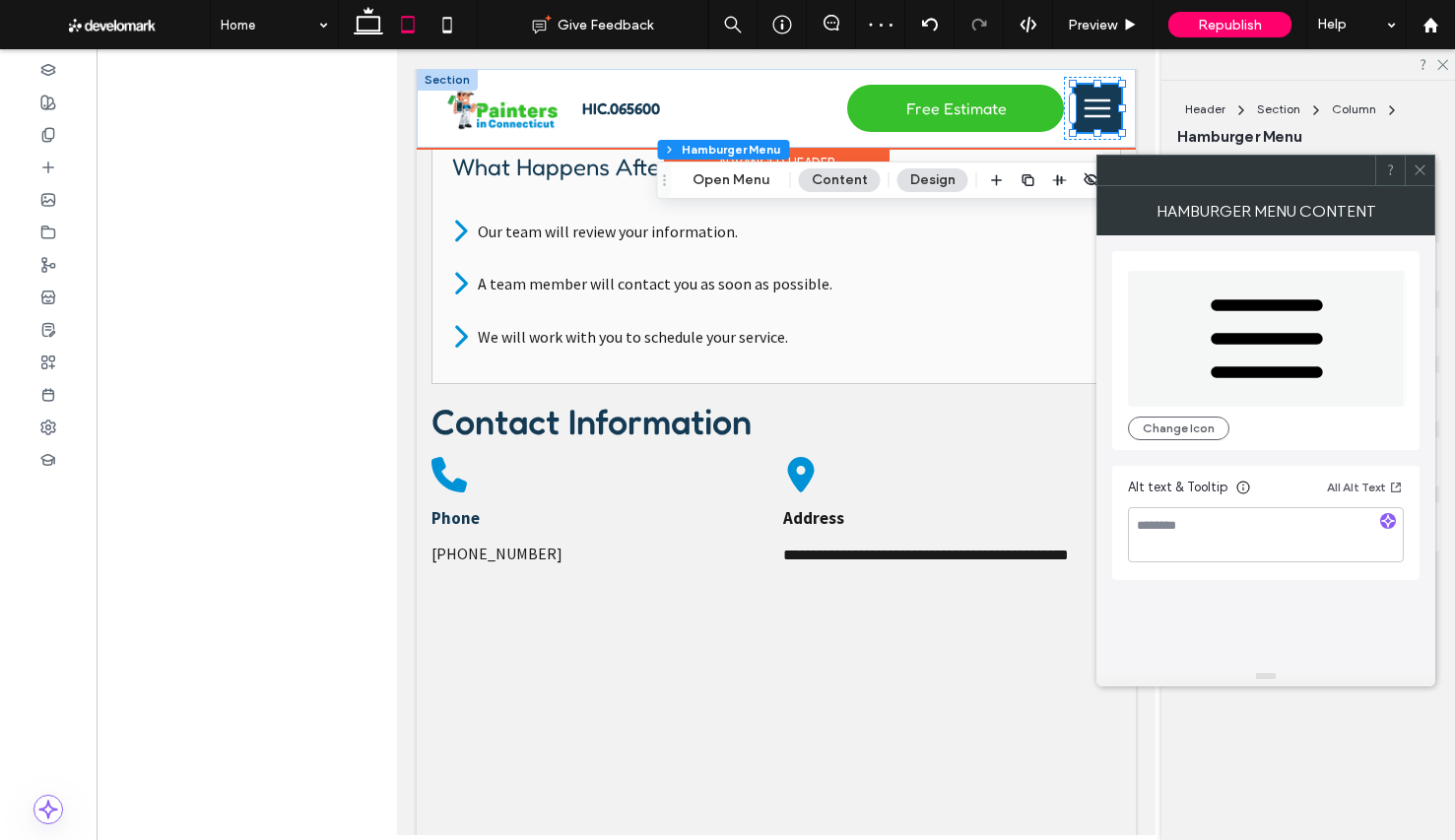
click at [1100, 109] on icon at bounding box center [1095, 109] width 27 height 19
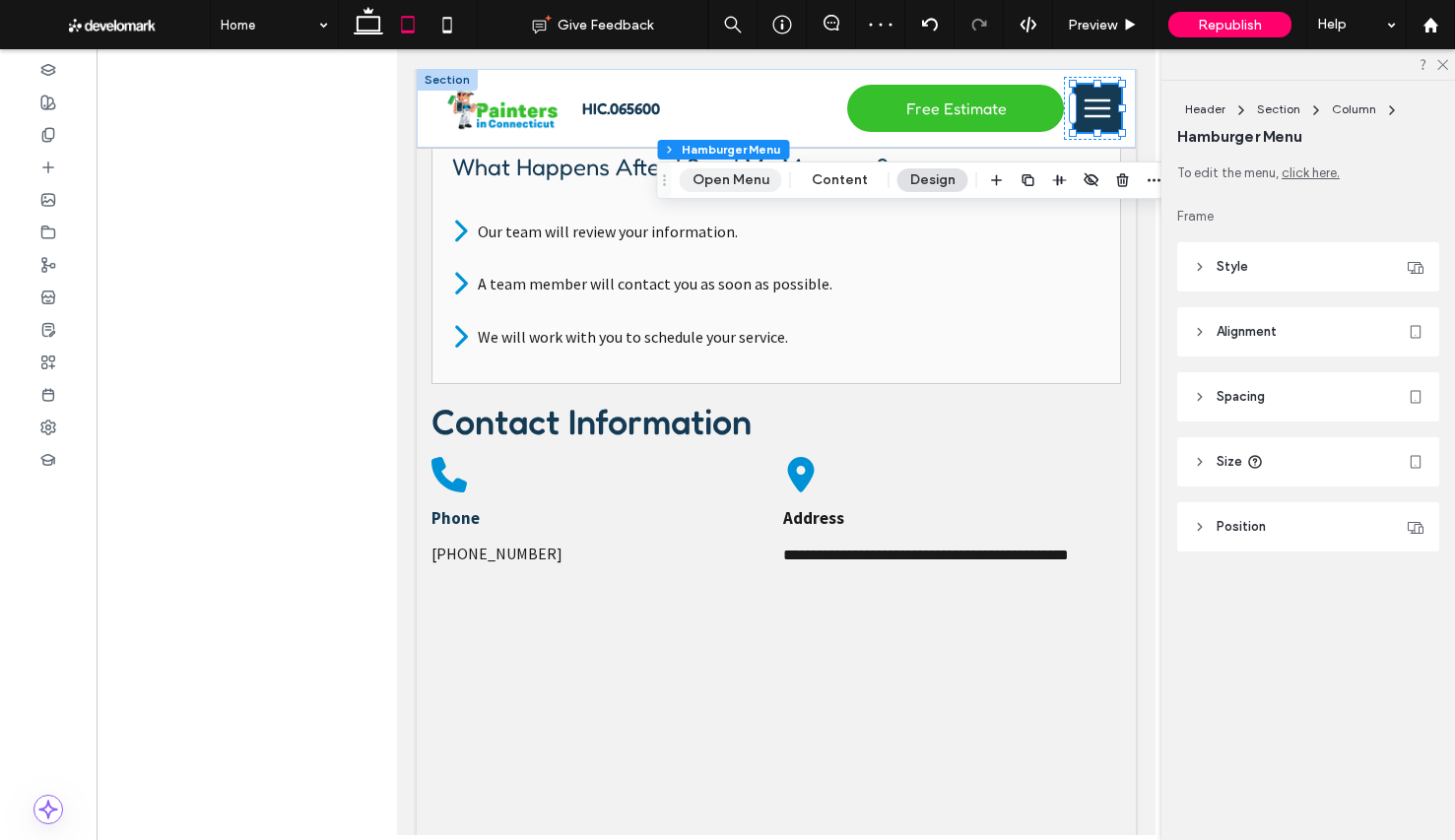
click at [760, 179] on button "Open Menu" at bounding box center [731, 180] width 103 height 24
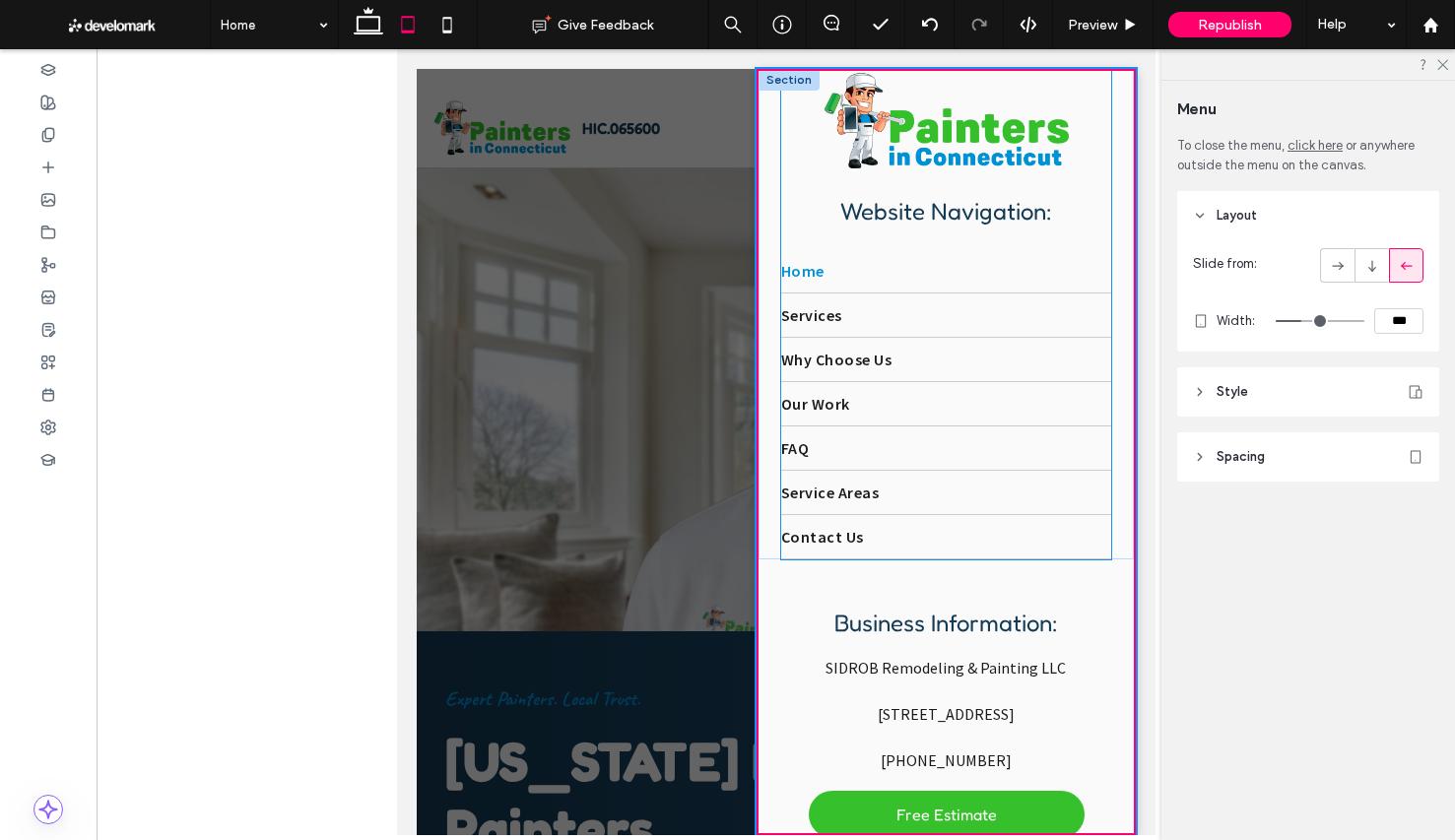
scroll to position [149, 0]
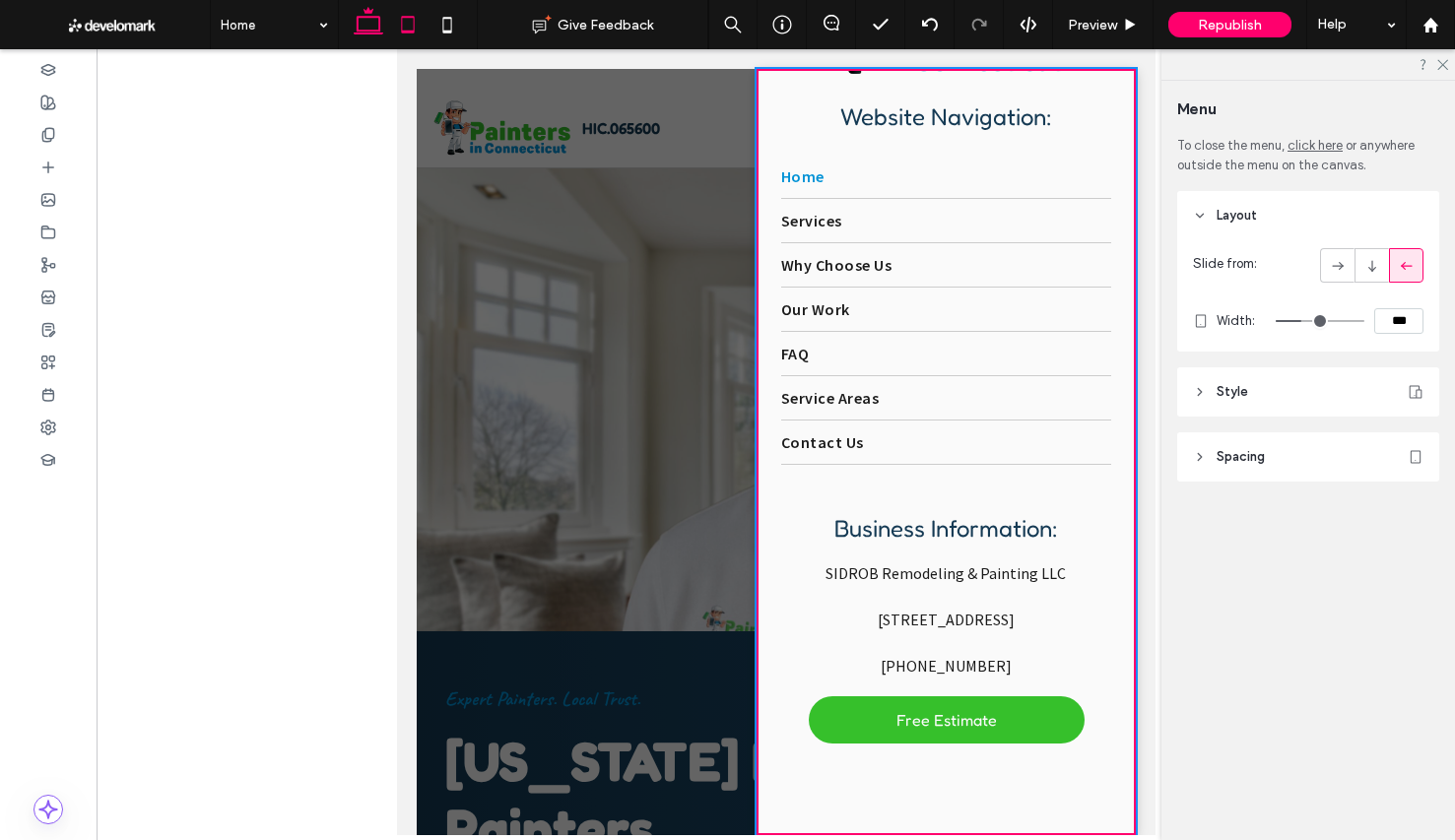
click at [369, 29] on icon at bounding box center [369, 25] width 40 height 40
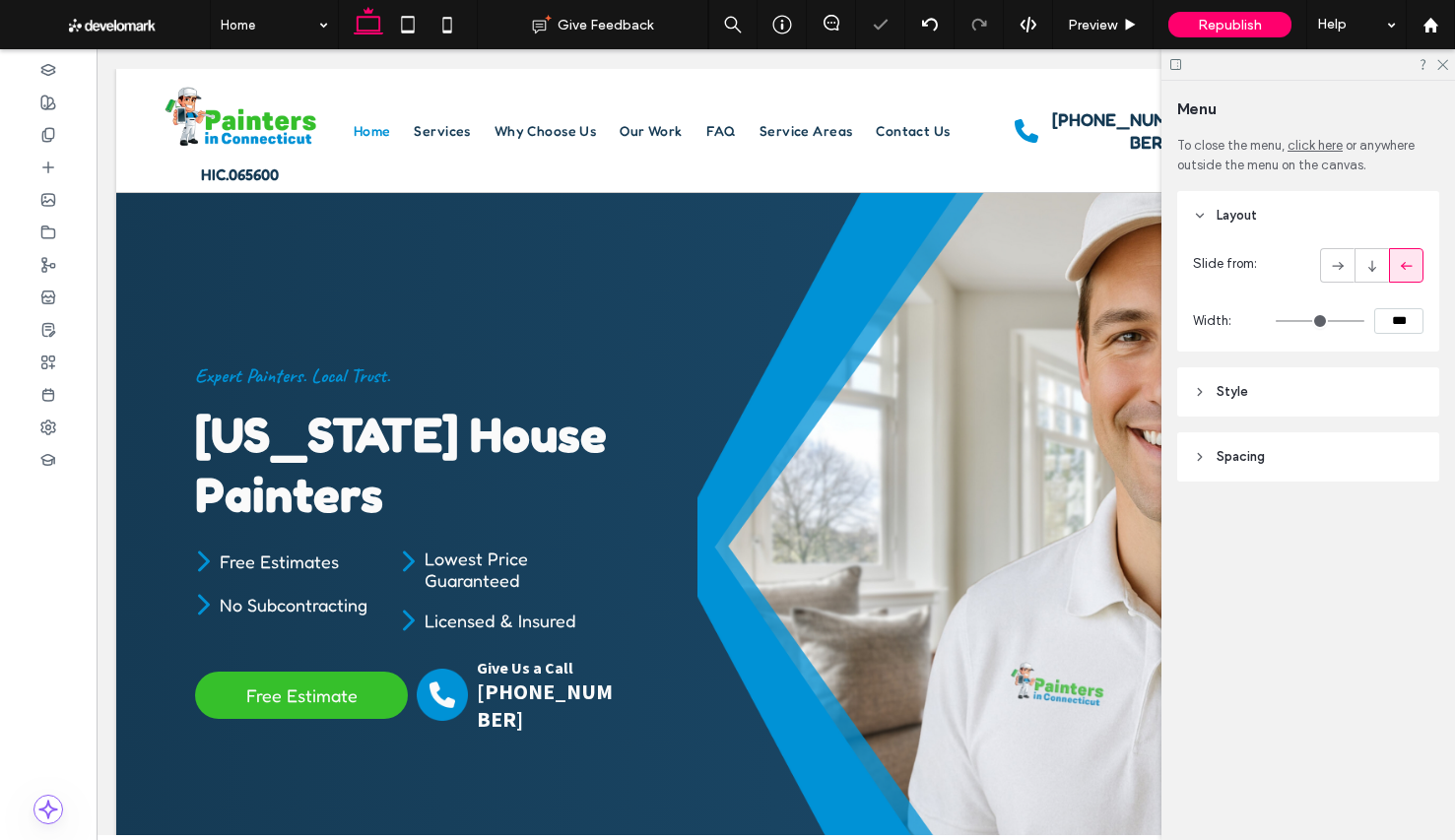
scroll to position [4573, 0]
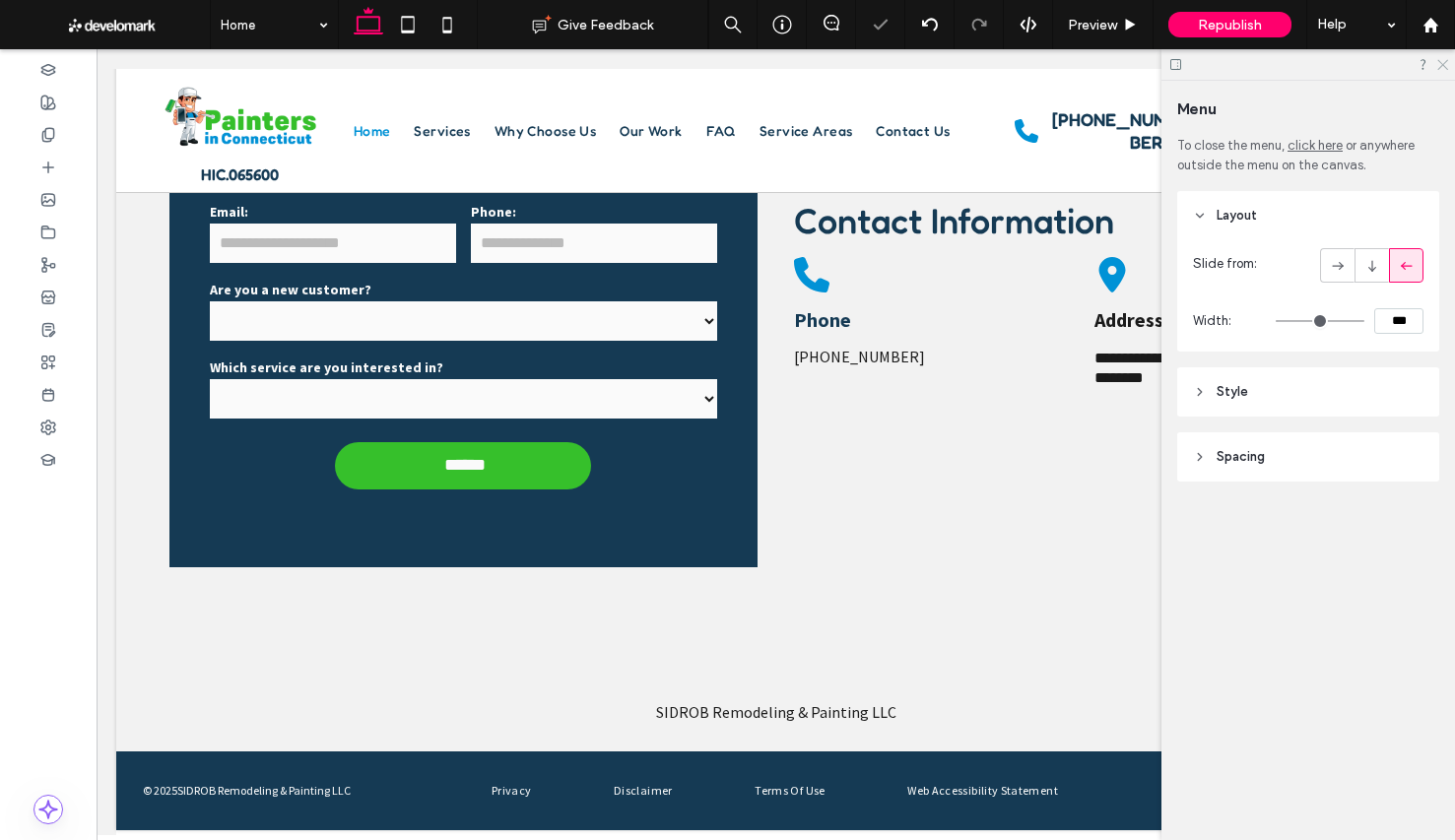
click at [1438, 62] on icon at bounding box center [1441, 63] width 13 height 13
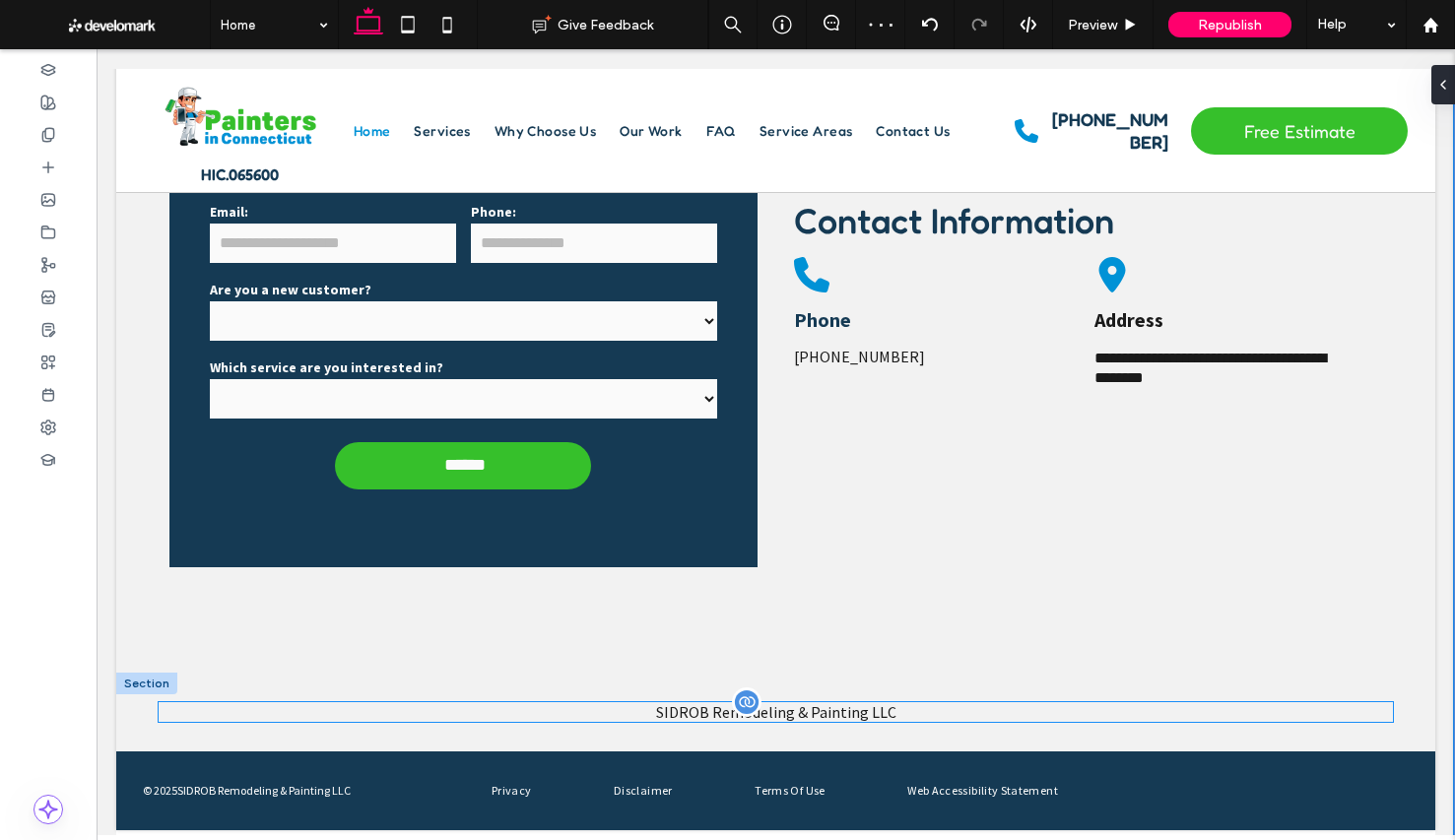
click at [837, 714] on span "SIDROB Remodeling & Painting LLC" at bounding box center [776, 712] width 240 height 20
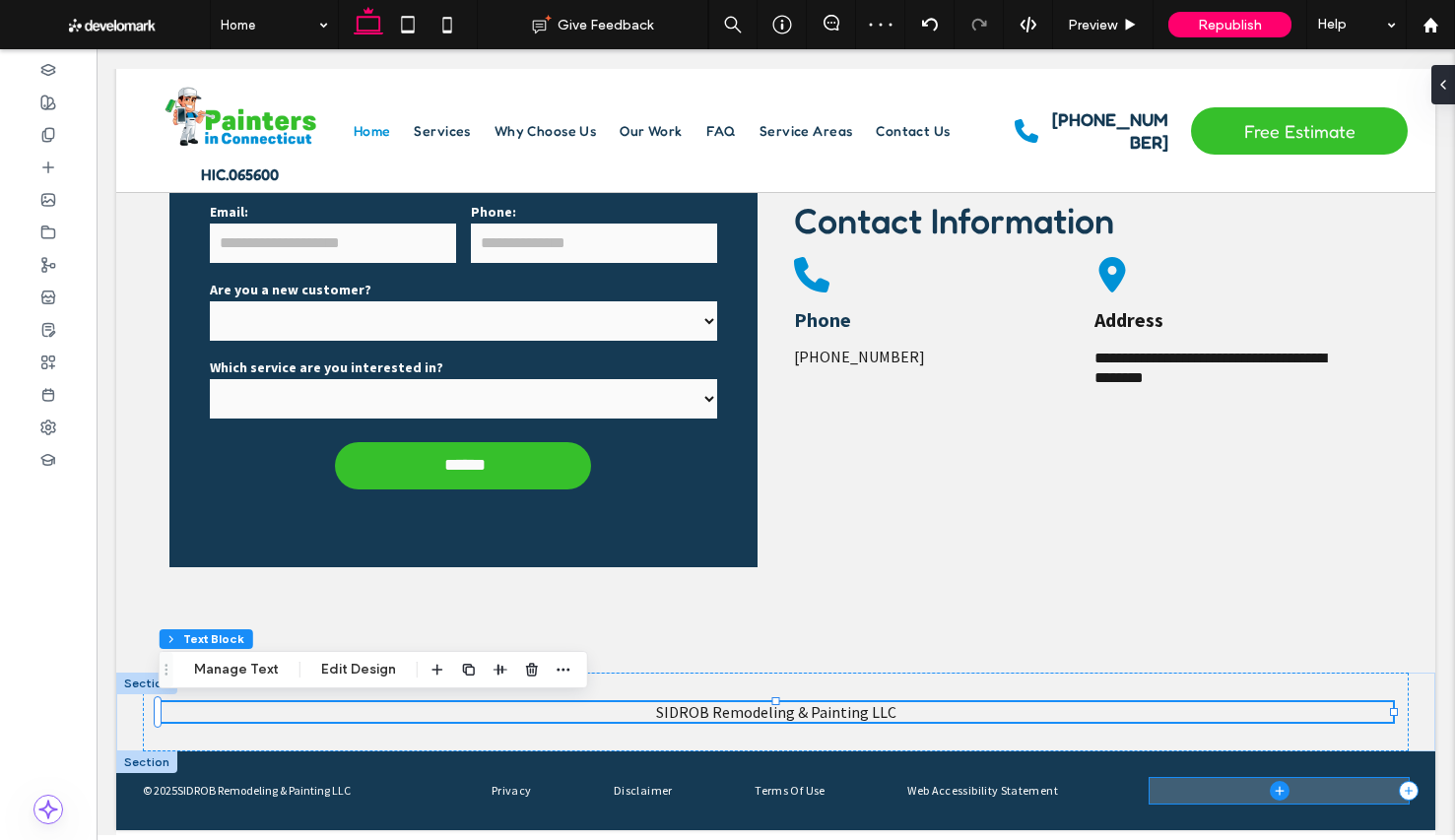
click at [1214, 796] on span at bounding box center [1279, 791] width 259 height 26
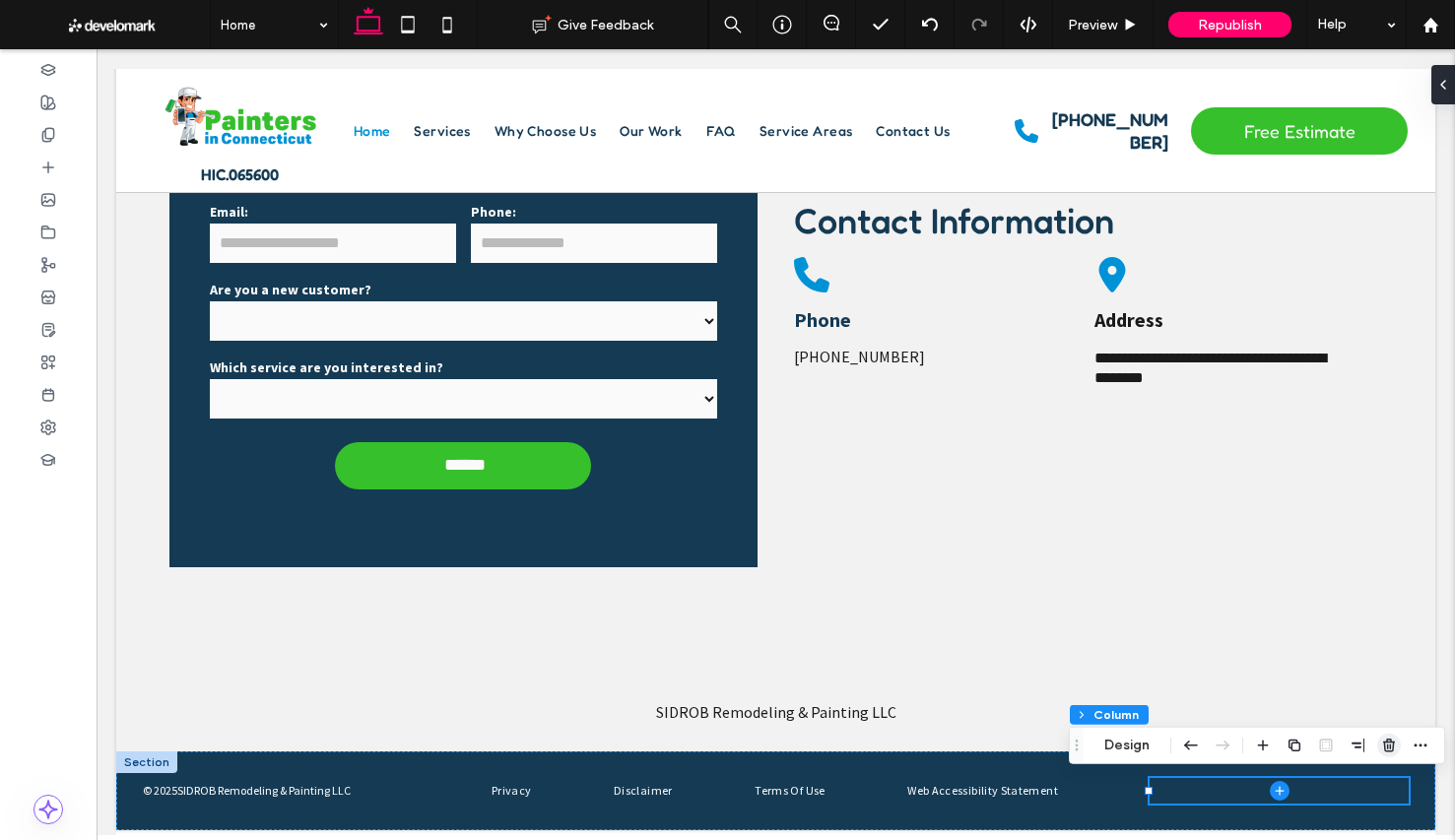
click at [1387, 743] on icon "button" at bounding box center [1389, 745] width 16 height 16
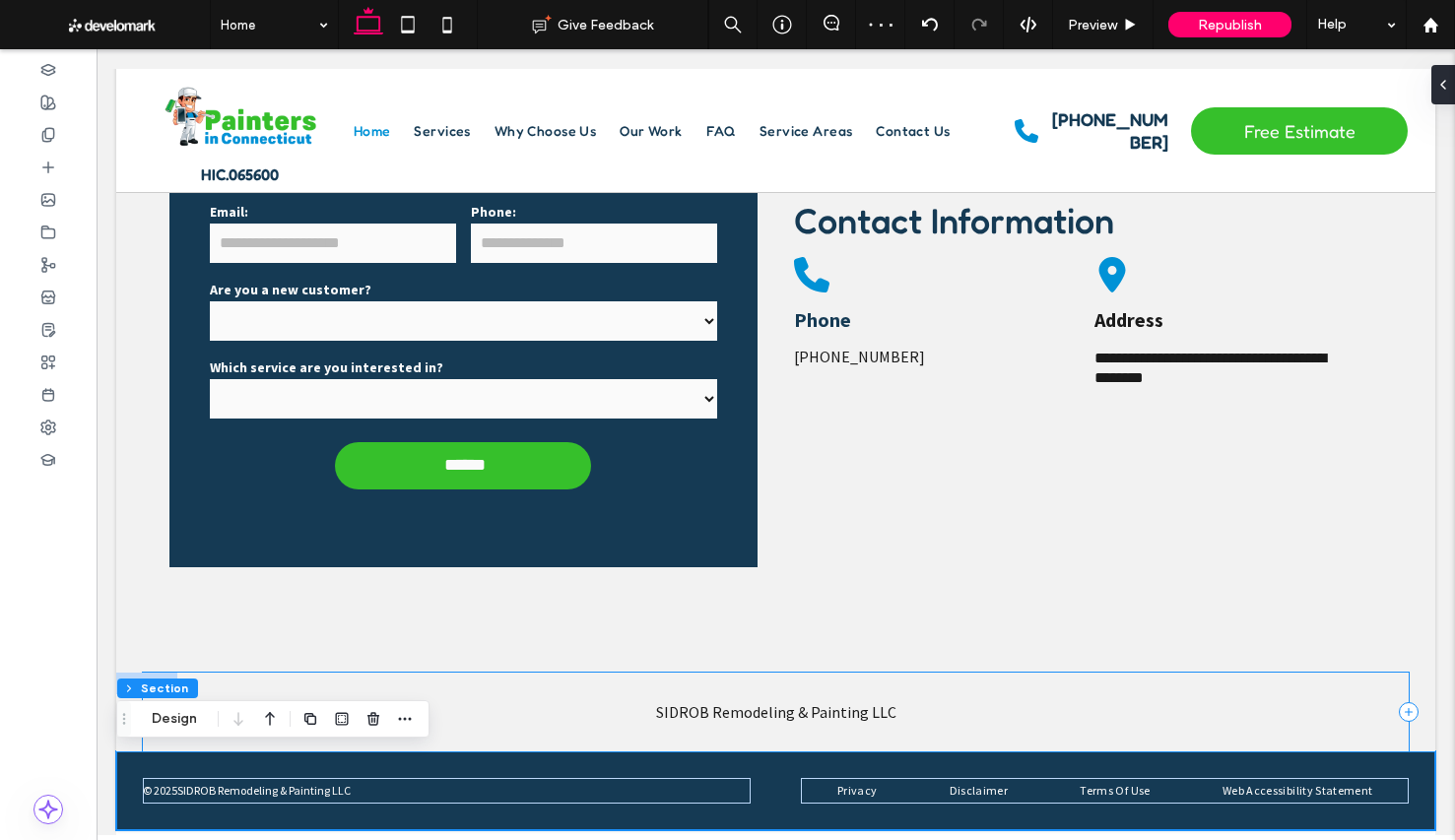
click at [1196, 723] on div "SIDROB Remodeling & Painting LLC" at bounding box center [775, 713] width 1265 height 79
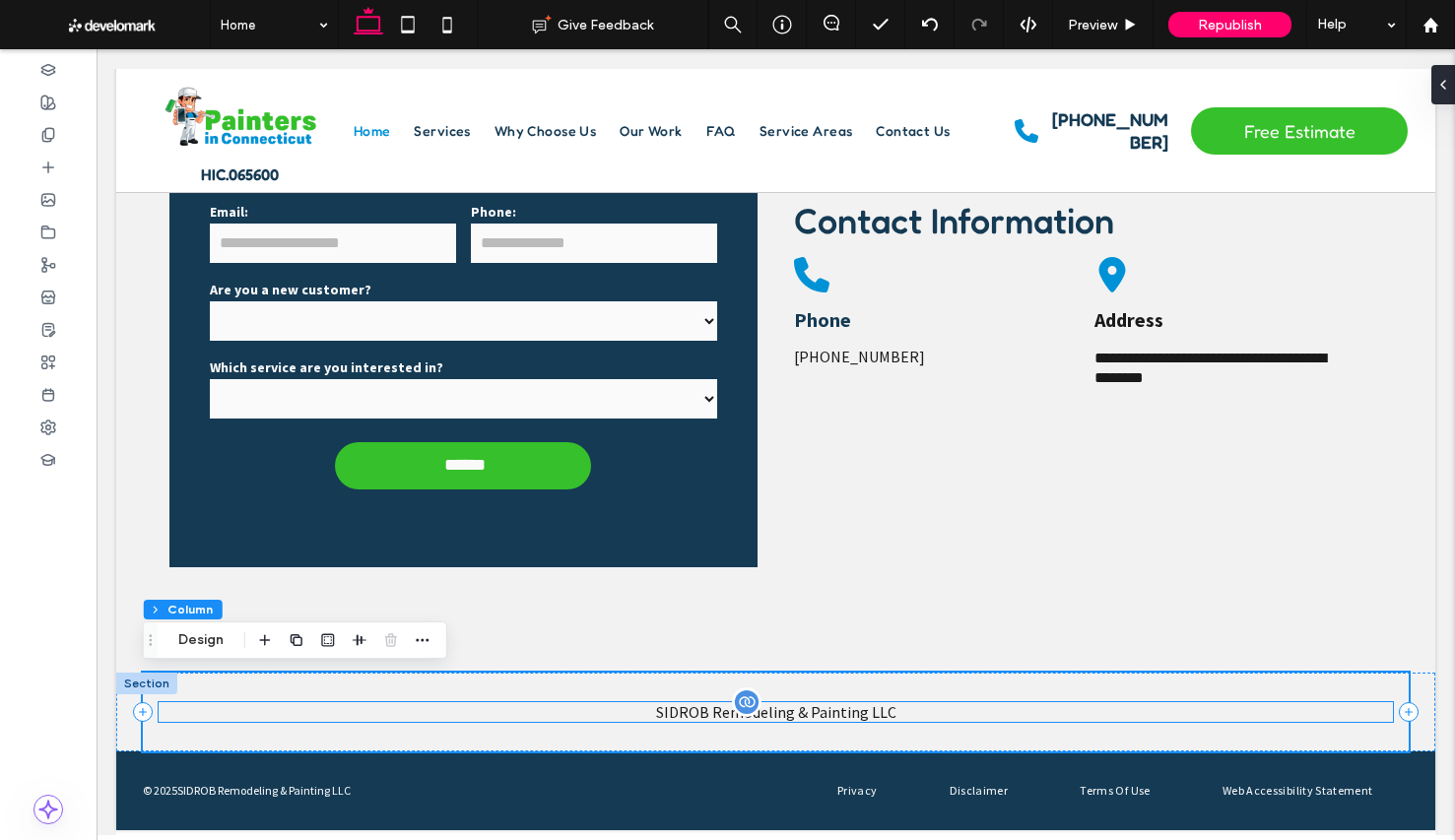
click at [1177, 707] on p "SIDROB Remodeling & Painting LLC" at bounding box center [775, 712] width 1235 height 20
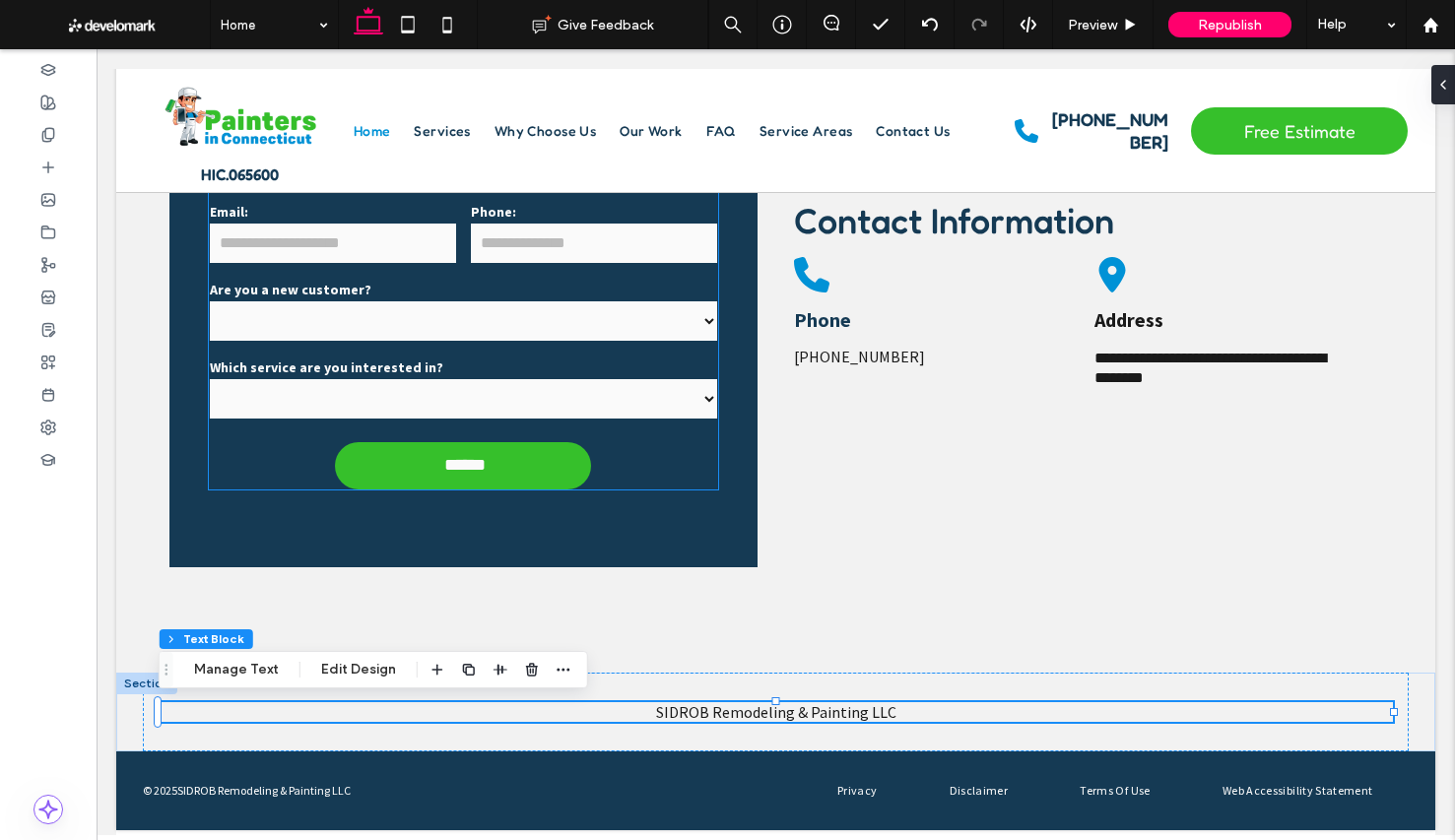
click at [391, 271] on div "Email:" at bounding box center [332, 233] width 261 height 78
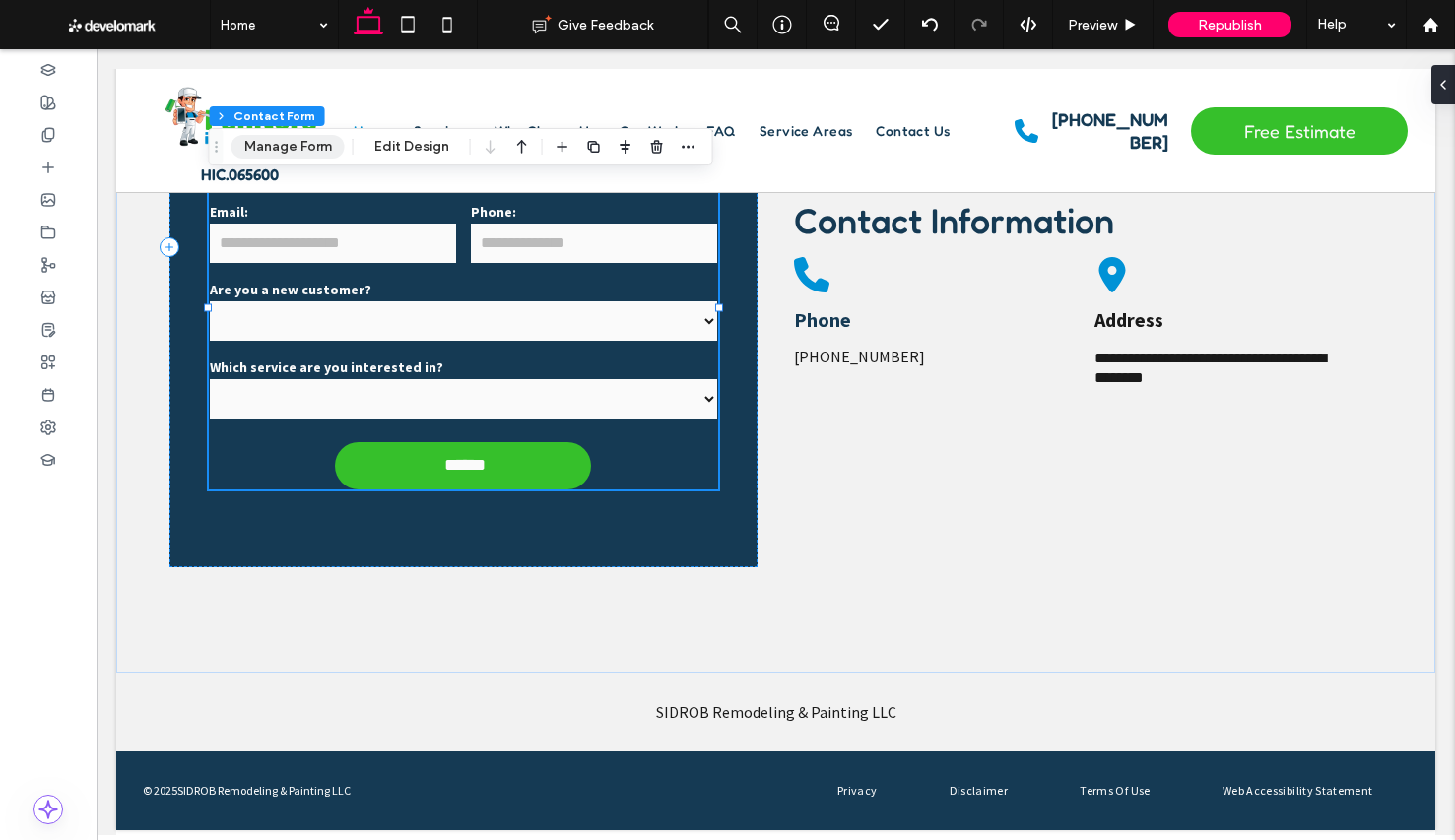
click at [329, 143] on button "Manage Form" at bounding box center [288, 147] width 114 height 24
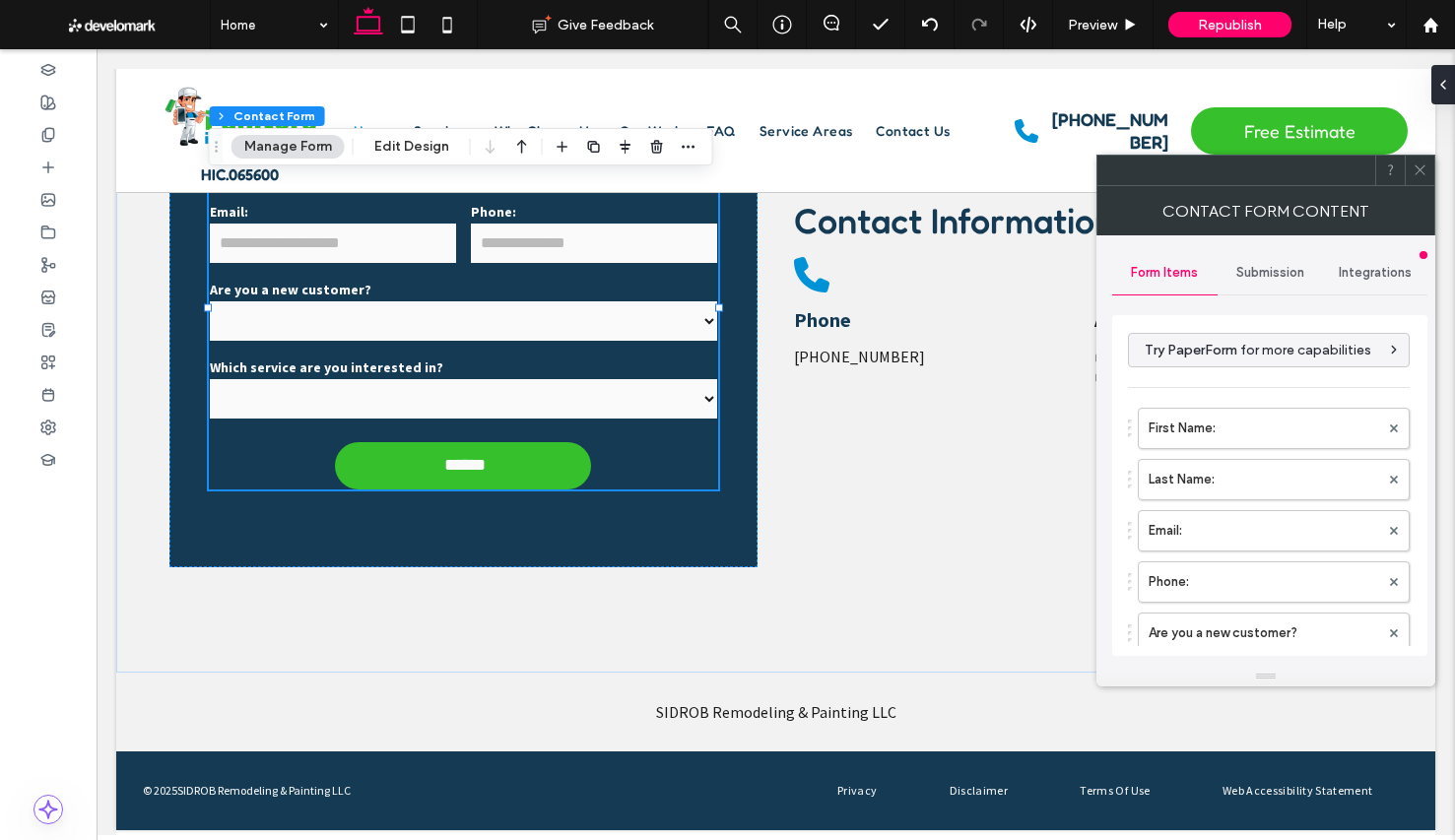
click at [1261, 285] on div "Submission" at bounding box center [1270, 273] width 106 height 43
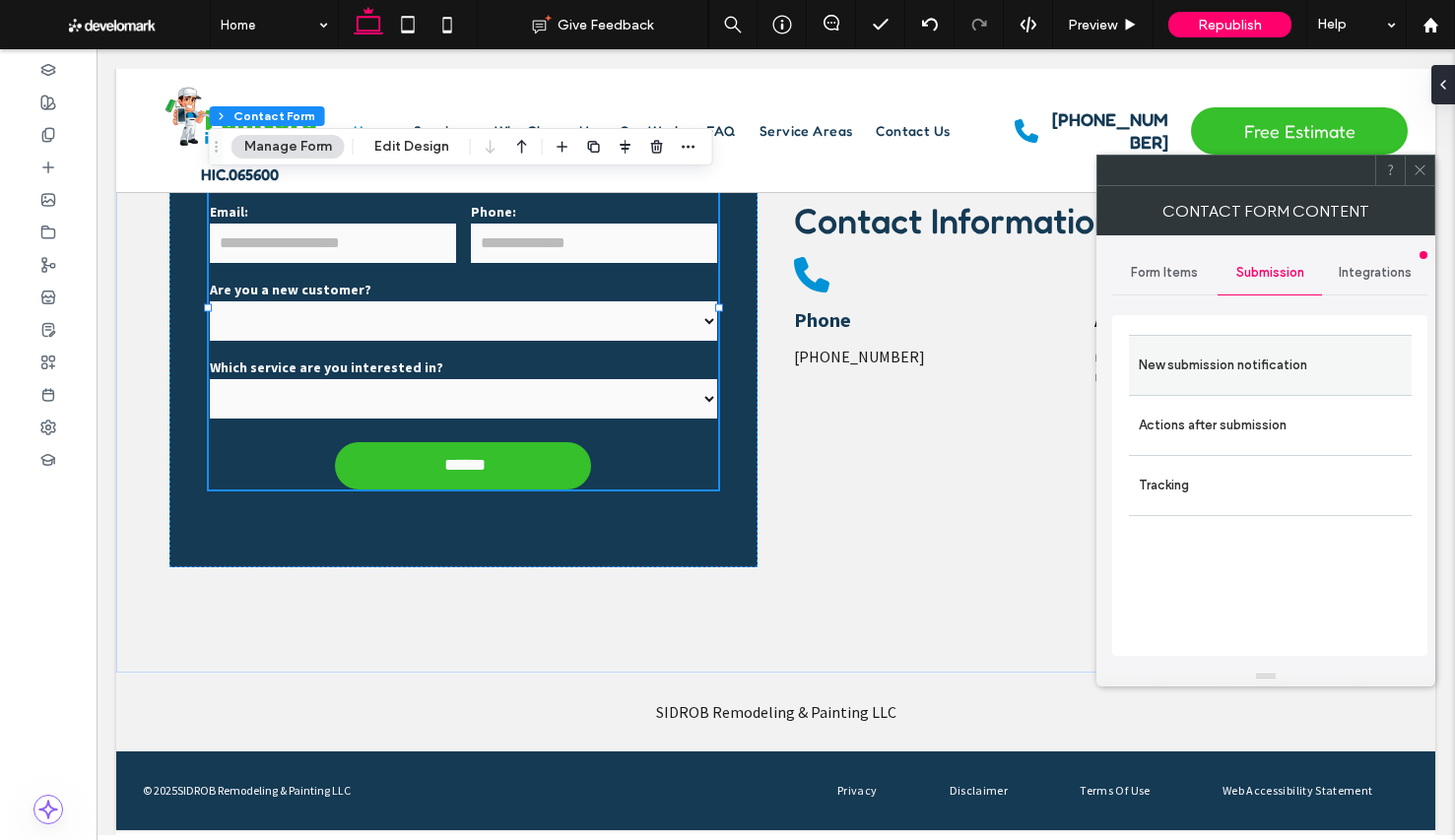
click at [1278, 356] on label "New submission notification" at bounding box center [1270, 366] width 263 height 40
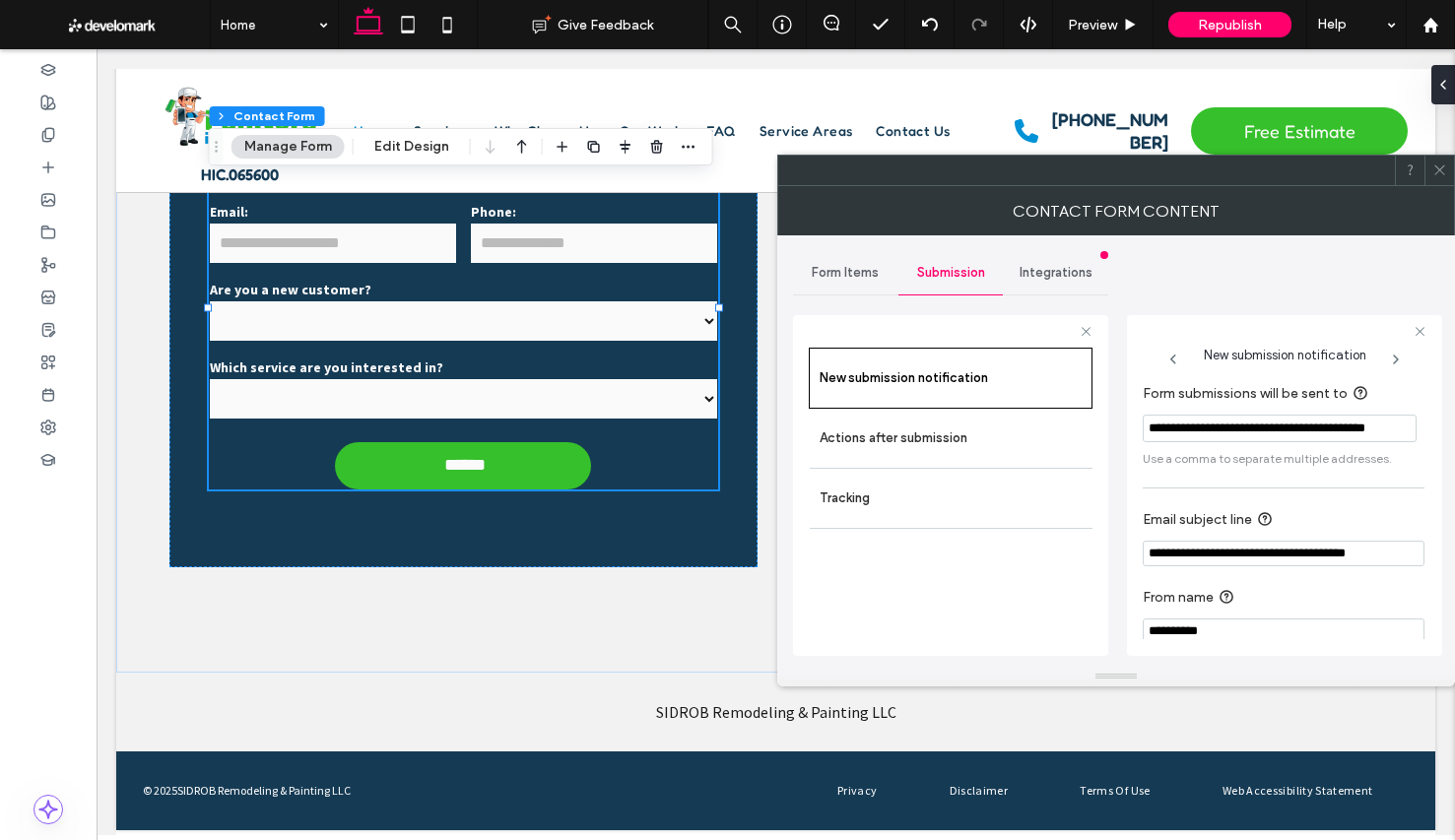
scroll to position [0, 0]
drag, startPoint x: 1229, startPoint y: 551, endPoint x: 1101, endPoint y: 548, distance: 128.0
click at [1101, 548] on div "**********" at bounding box center [950, 482] width 315 height 367
paste input "**********"
type input "**********"
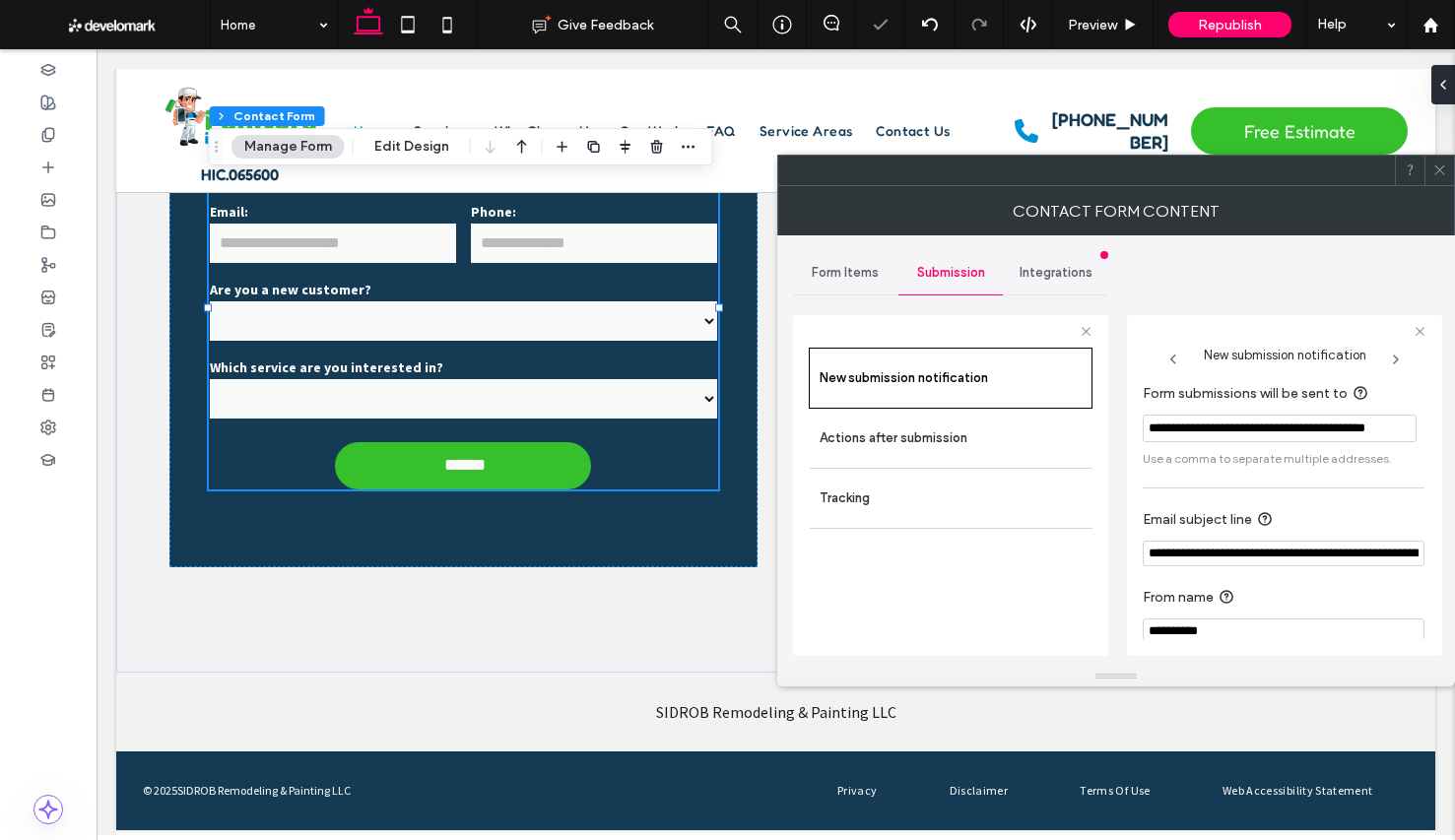
click at [1310, 500] on section "**********" at bounding box center [1283, 537] width 282 height 78
click at [1435, 166] on icon at bounding box center [1439, 169] width 15 height 15
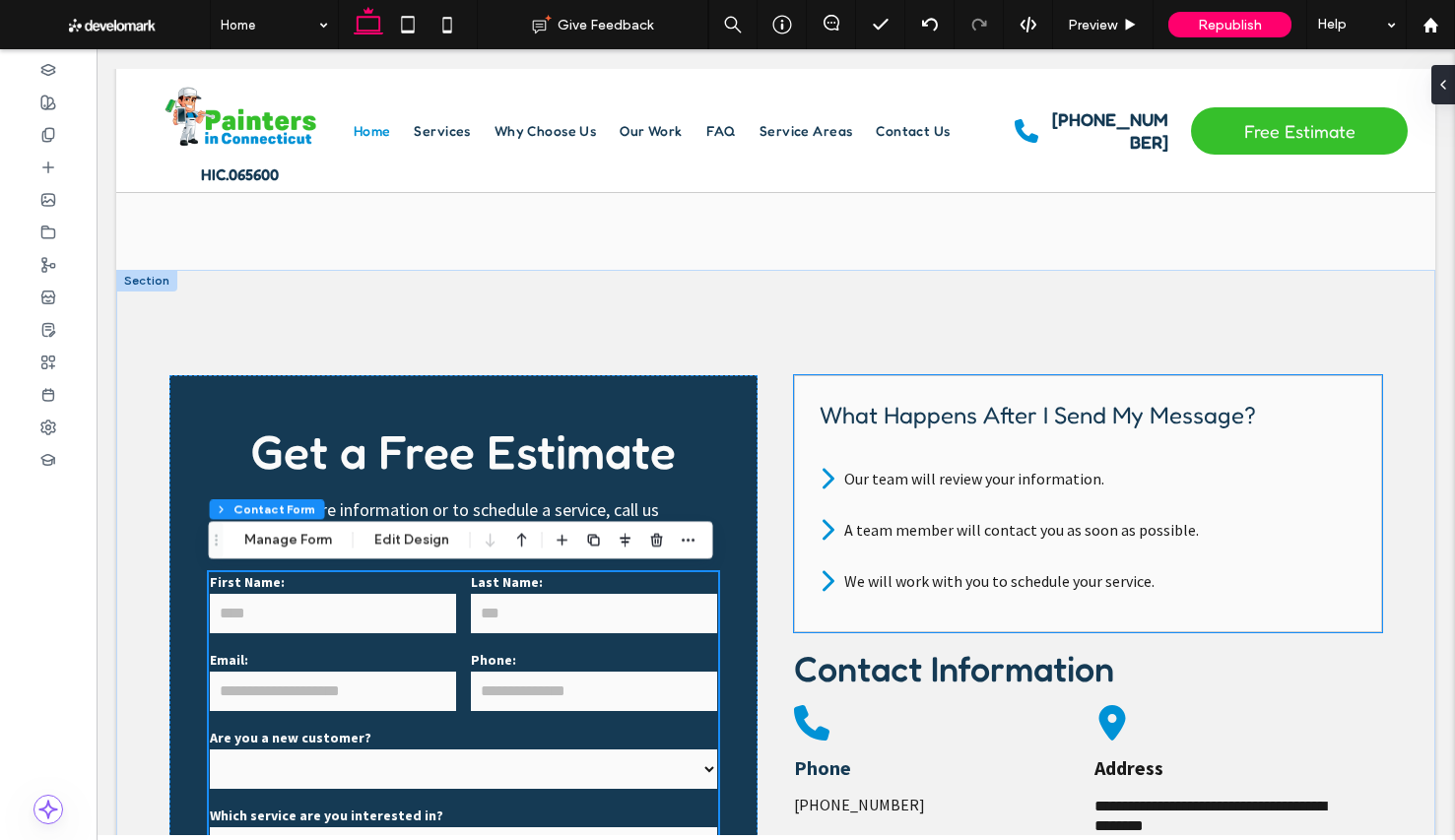
scroll to position [4573, 0]
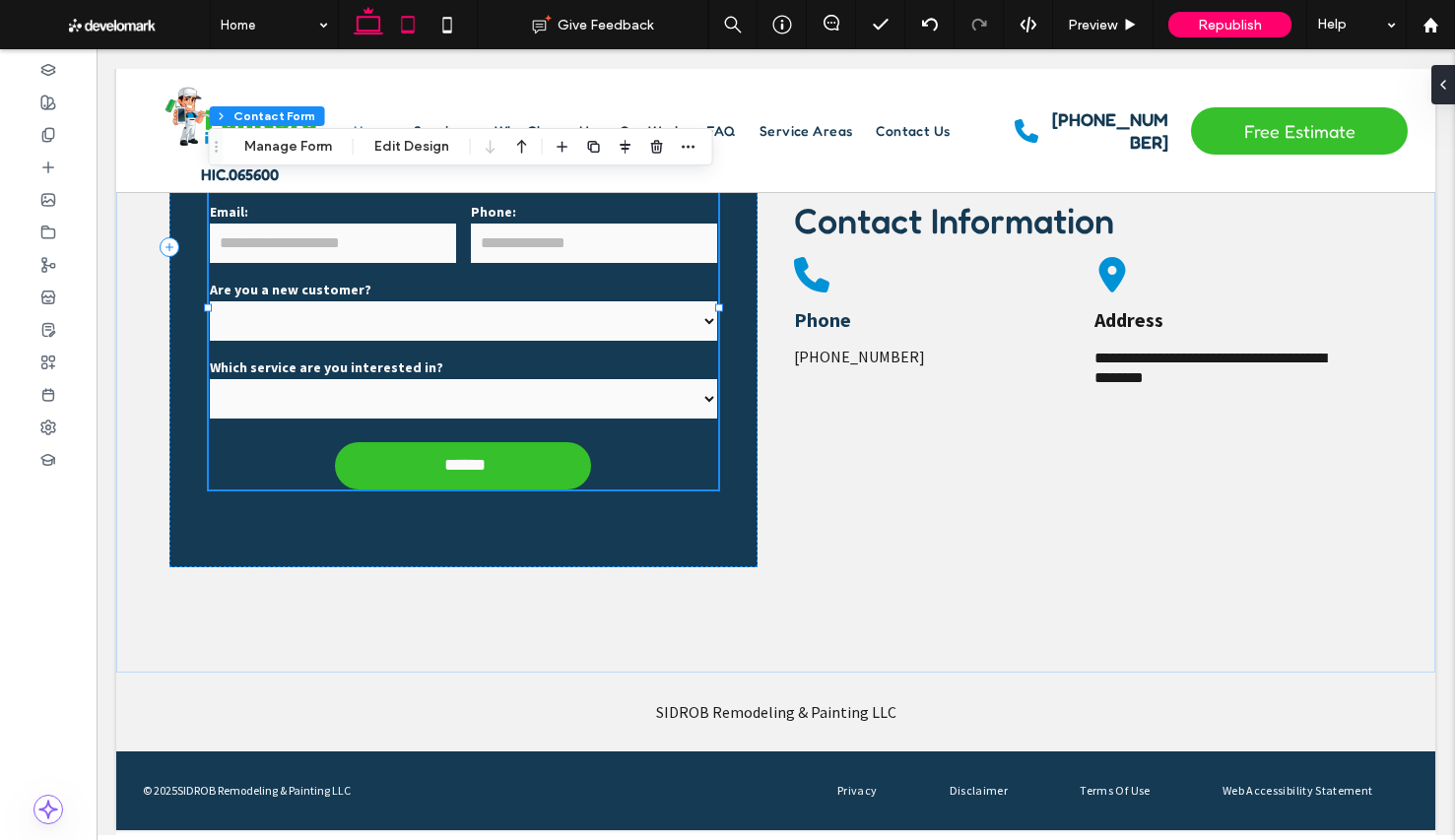
drag, startPoint x: 312, startPoint y: 0, endPoint x: 409, endPoint y: 48, distance: 108.2
click at [409, 48] on span at bounding box center [408, 25] width 40 height 49
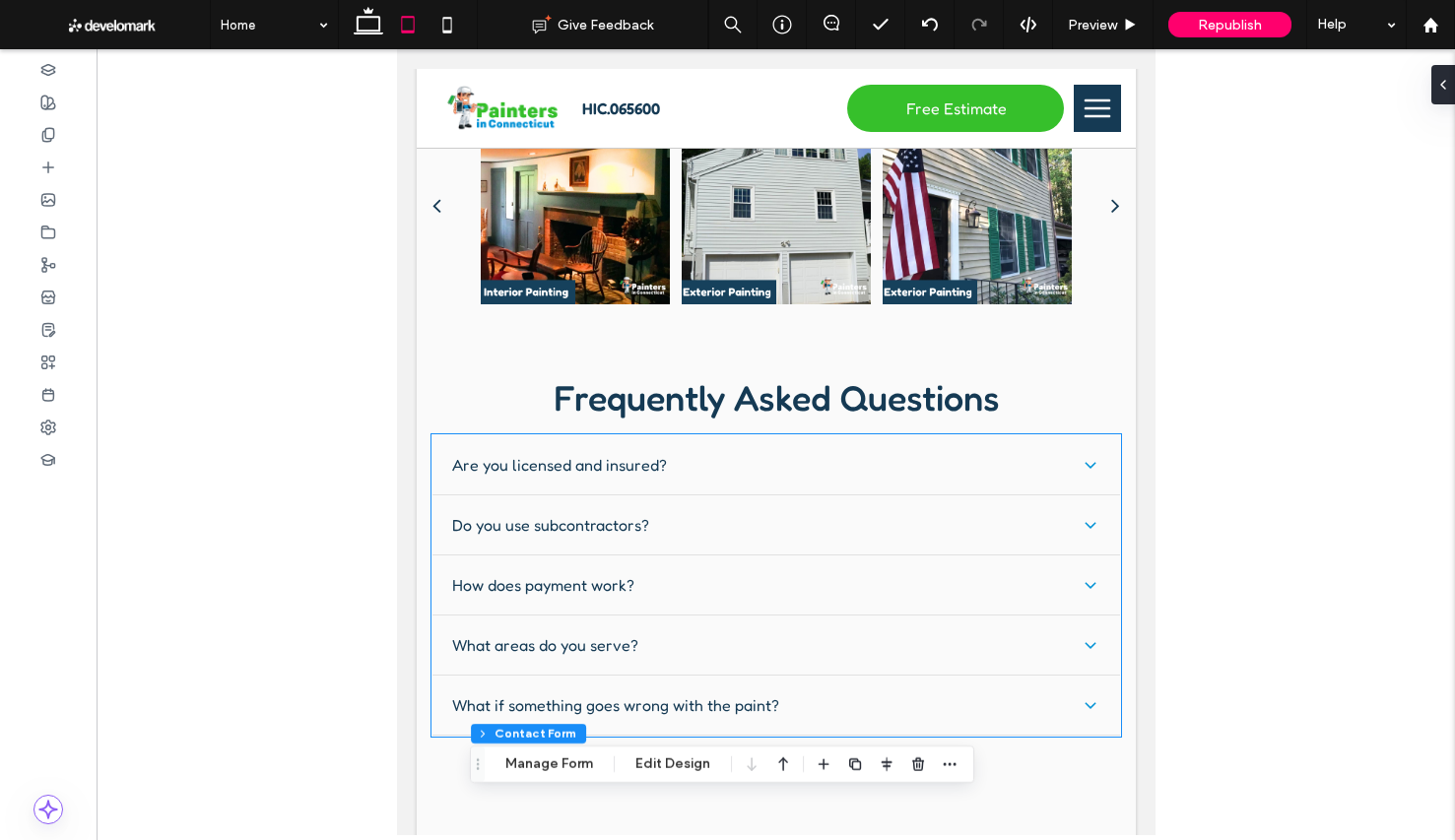
scroll to position [4258, 0]
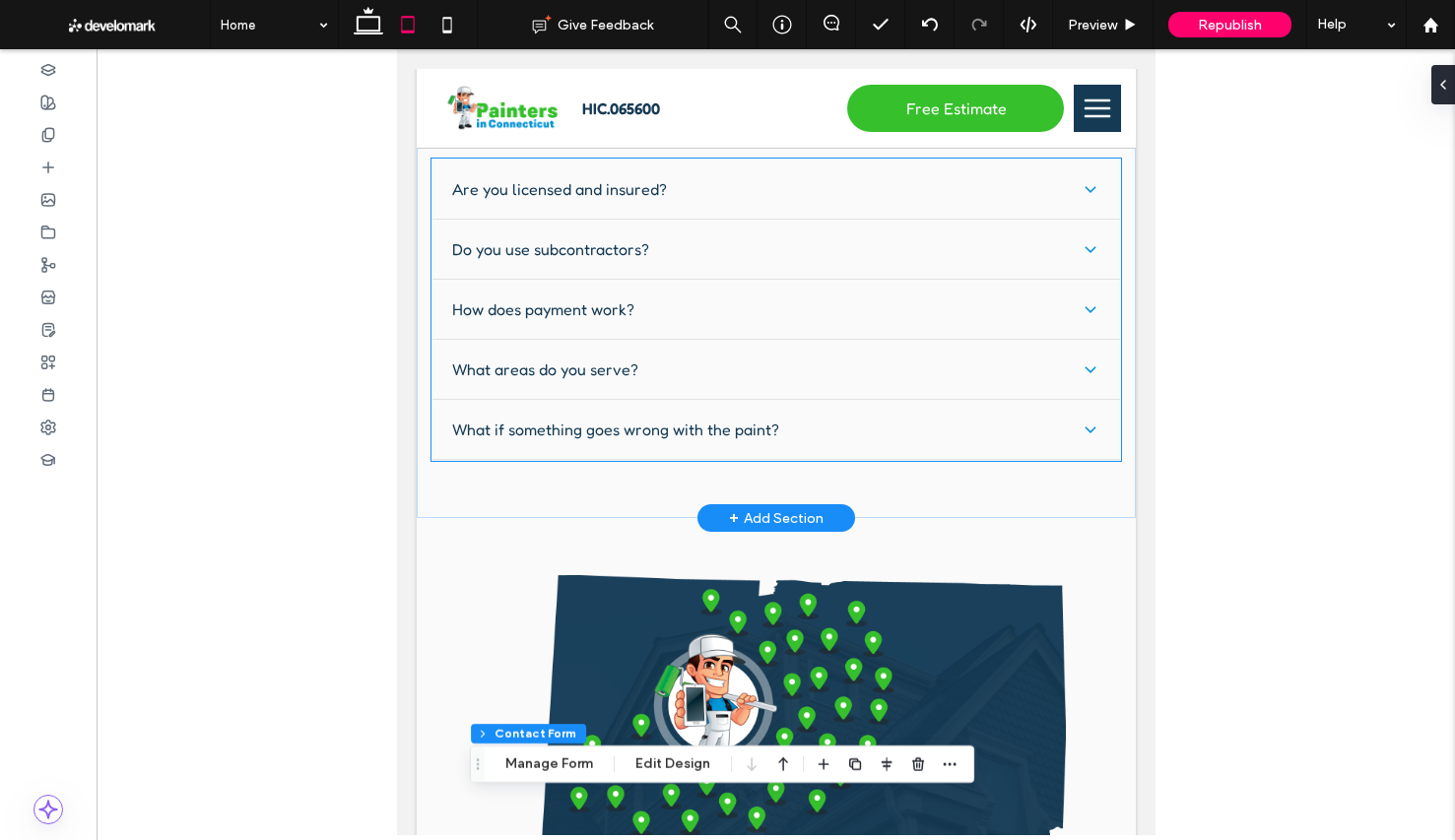
click at [668, 400] on div "What if something goes wrong with the paint?" at bounding box center [775, 430] width 689 height 60
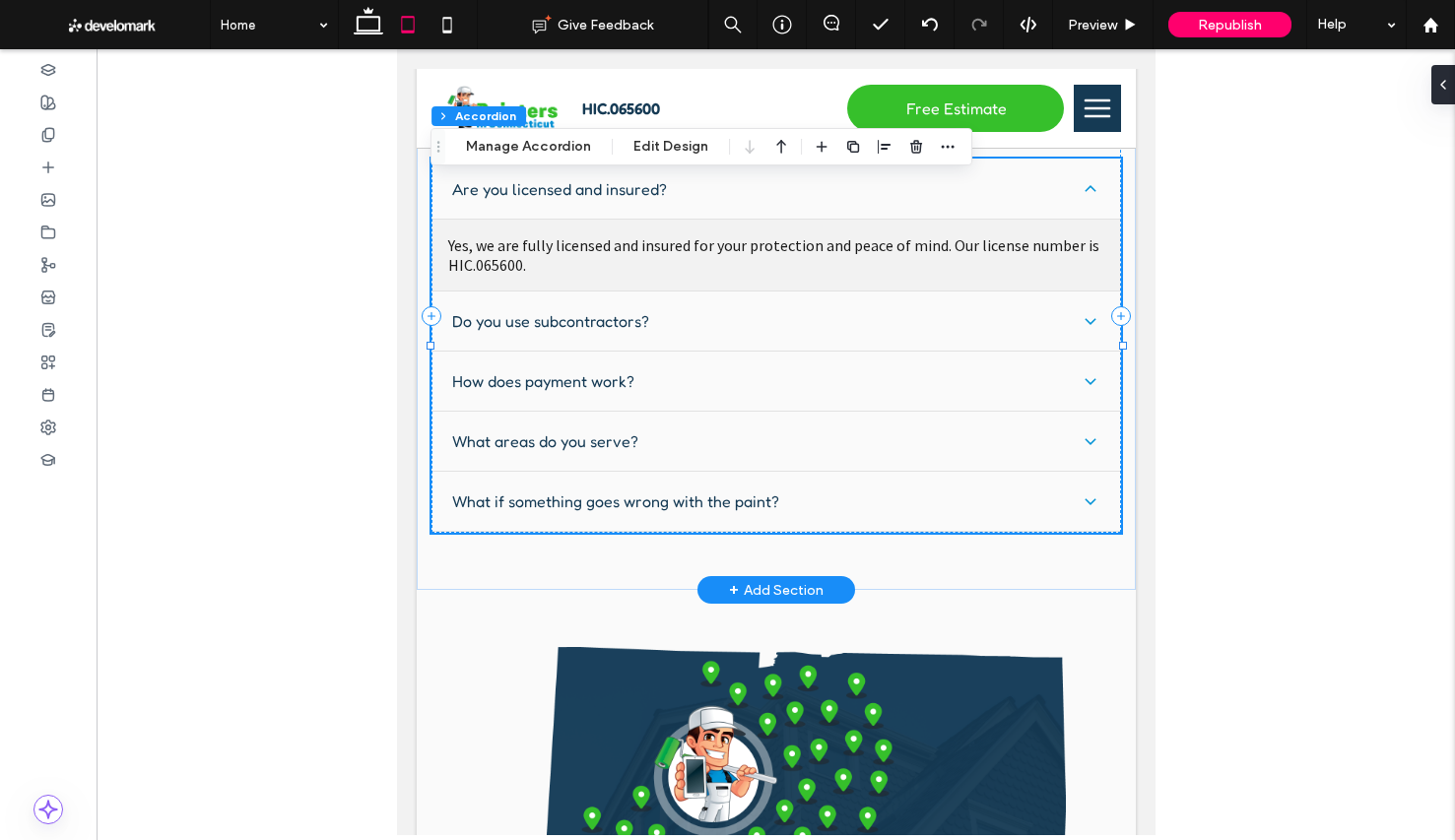
click at [620, 311] on span "Do you use subcontractors?" at bounding box center [761, 321] width 622 height 20
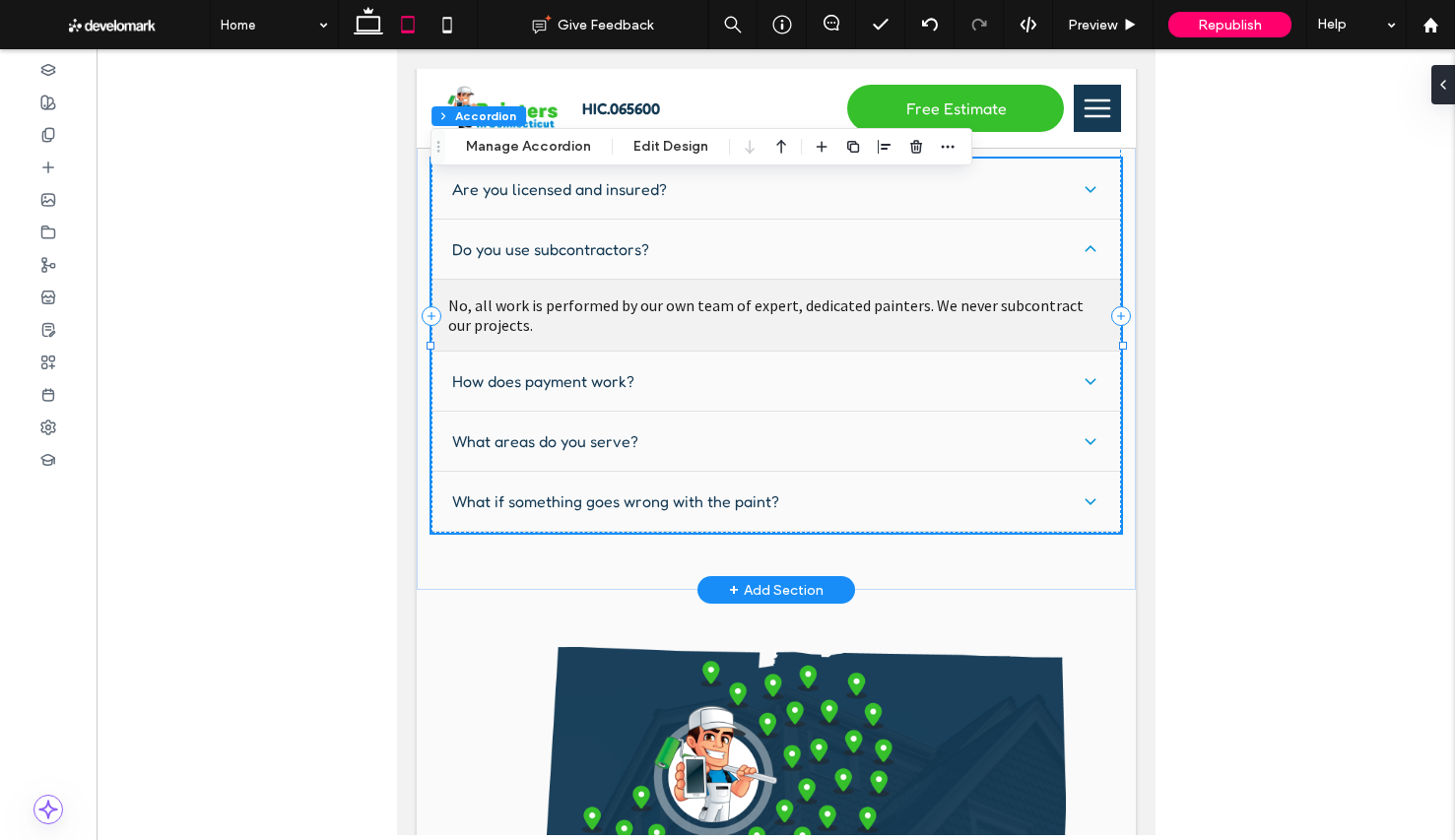
scroll to position [4259, 0]
click at [626, 371] on span "How does payment work?" at bounding box center [761, 380] width 622 height 20
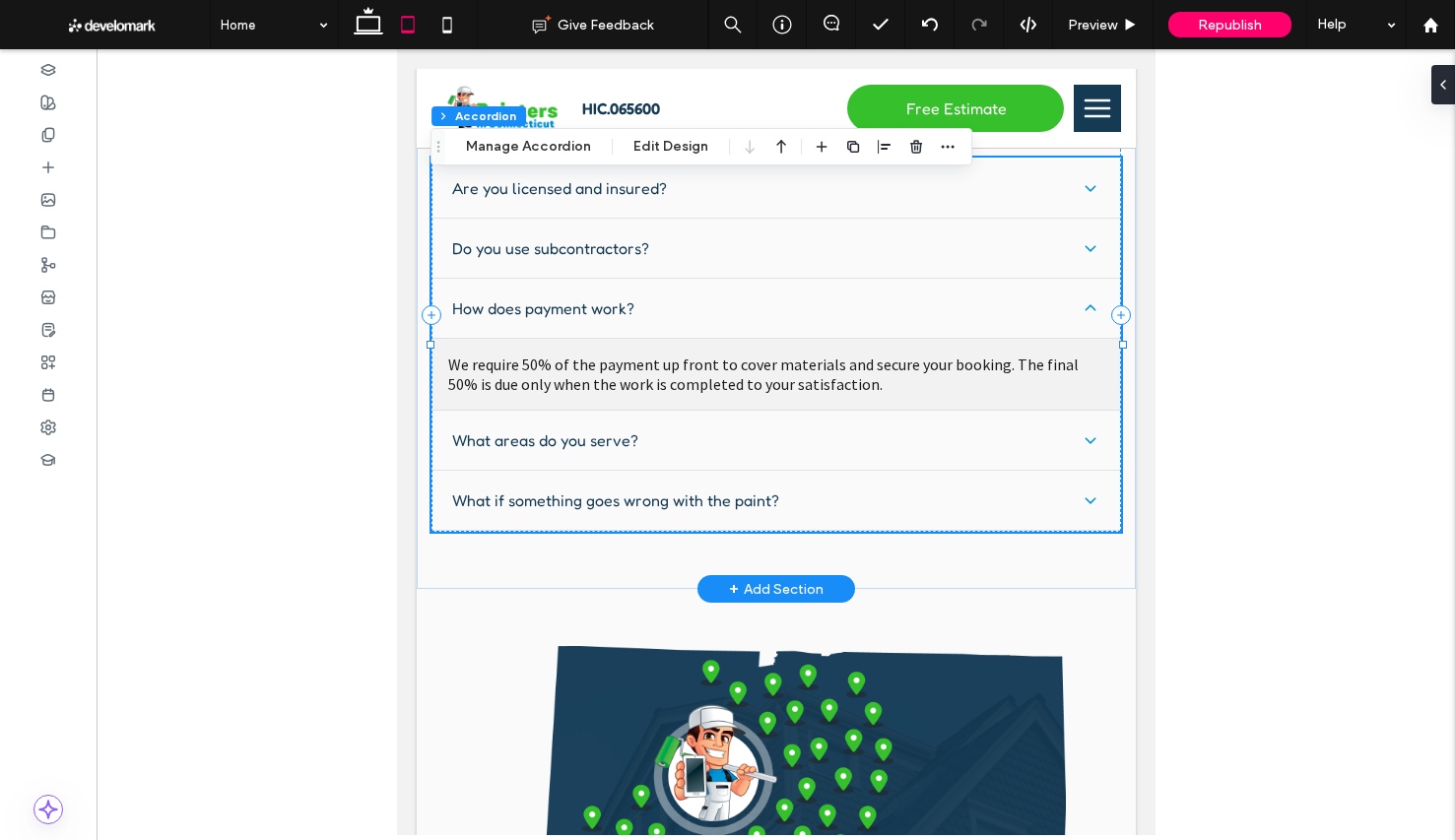
click at [624, 411] on div "What areas do you serve?" at bounding box center [775, 441] width 689 height 60
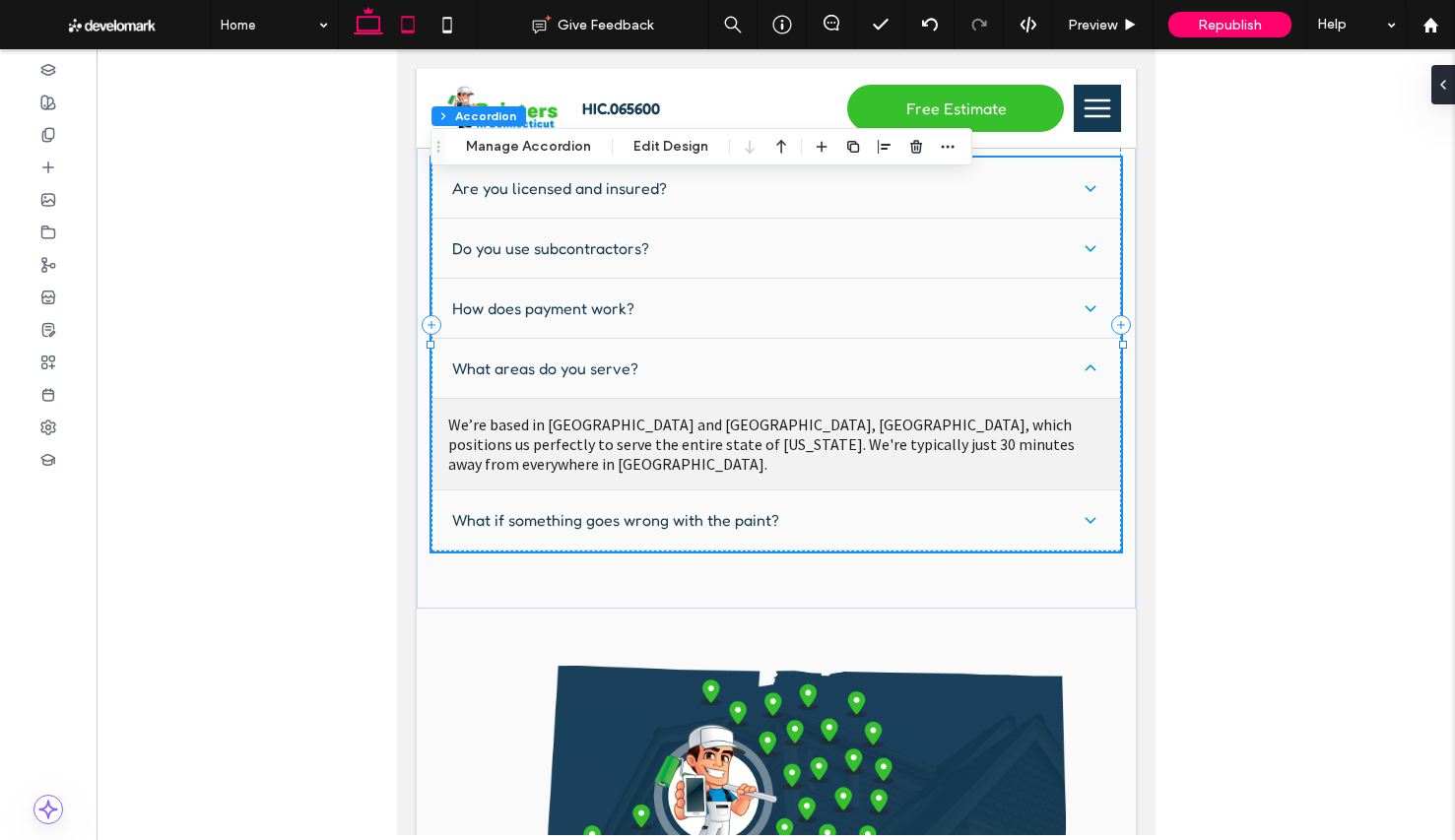
click at [362, 19] on icon at bounding box center [369, 25] width 40 height 40
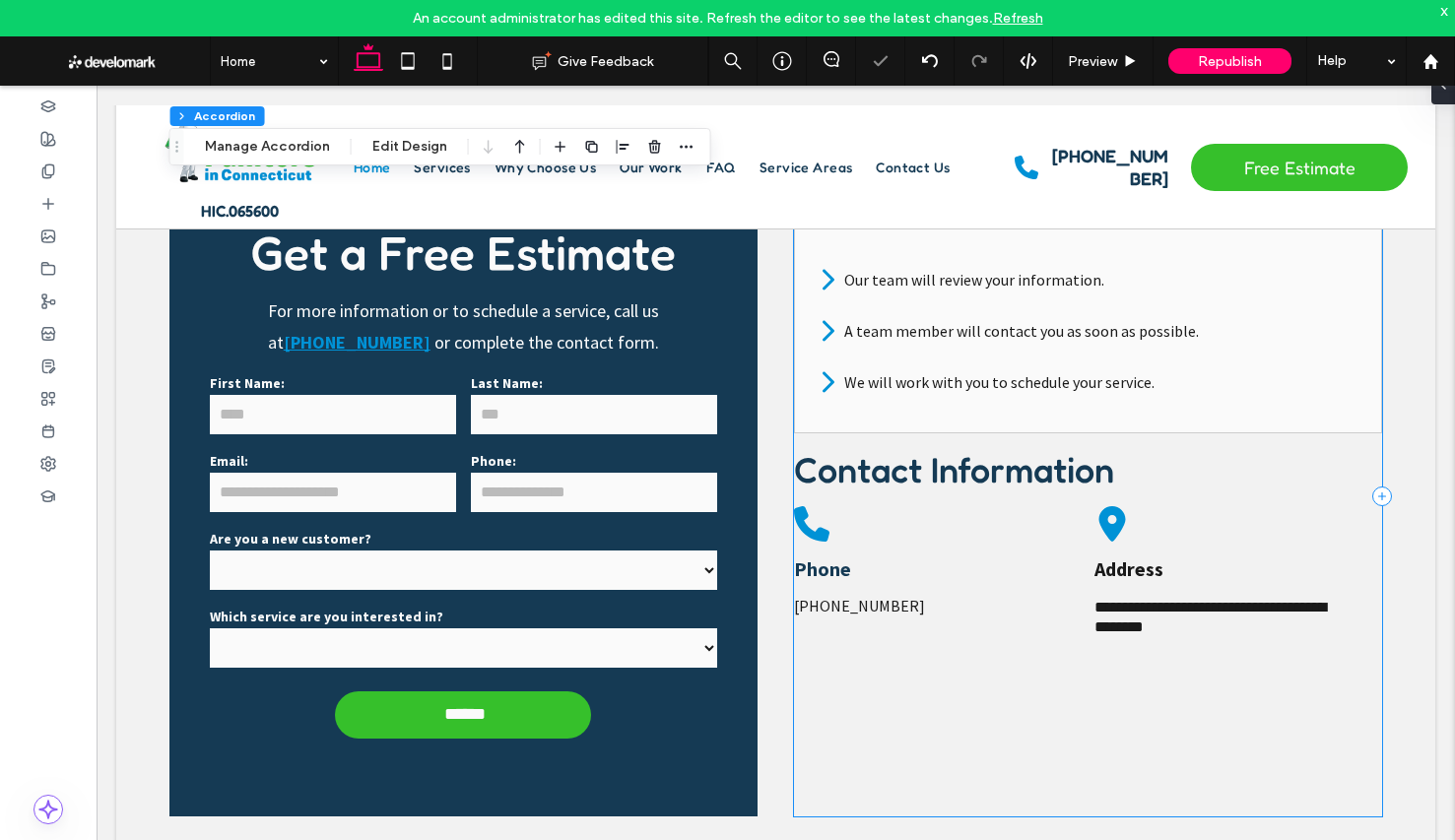
scroll to position [4624, 0]
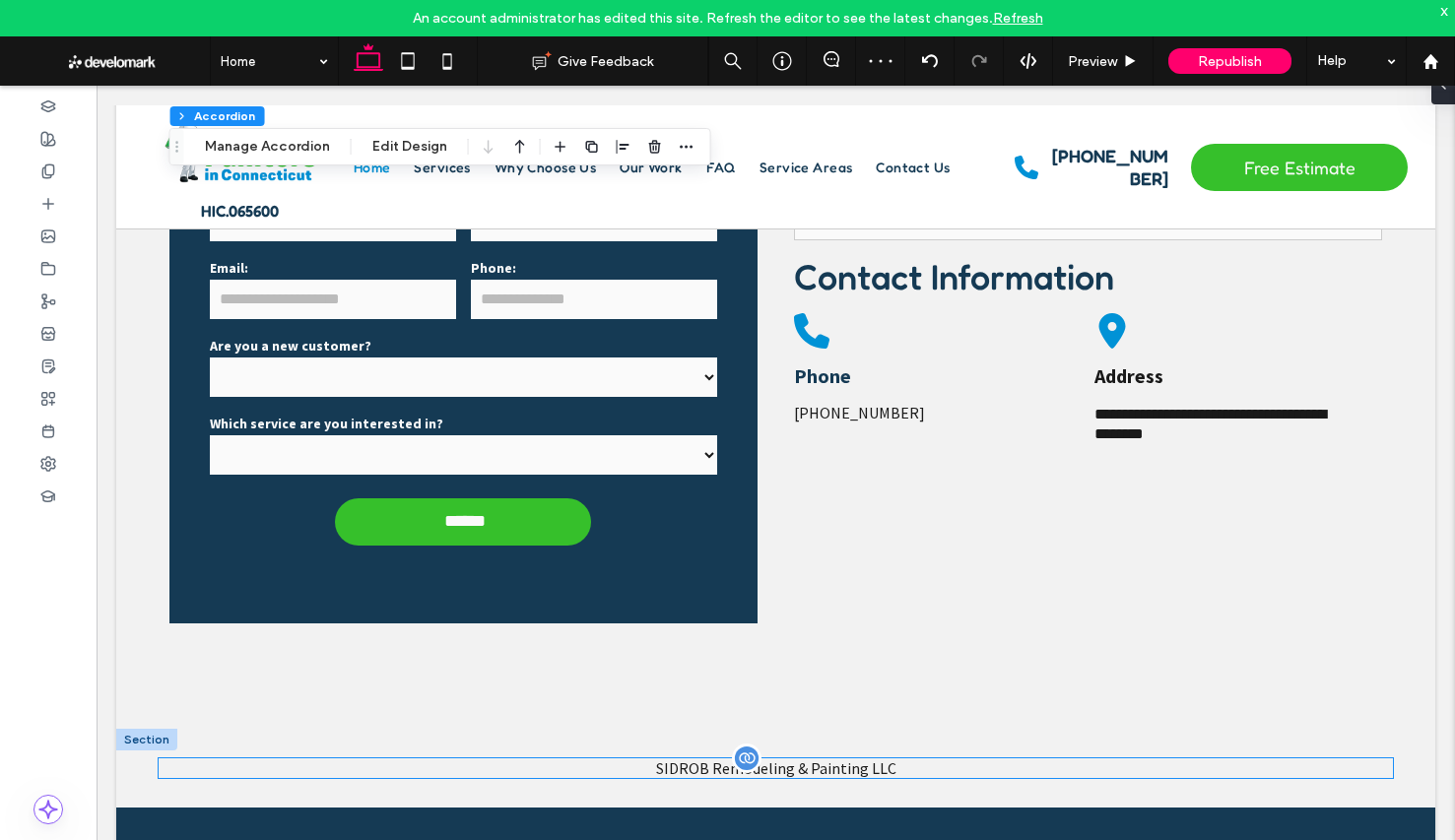
click at [890, 758] on span "SIDROB Remodeling & Painting LLC" at bounding box center [776, 768] width 240 height 20
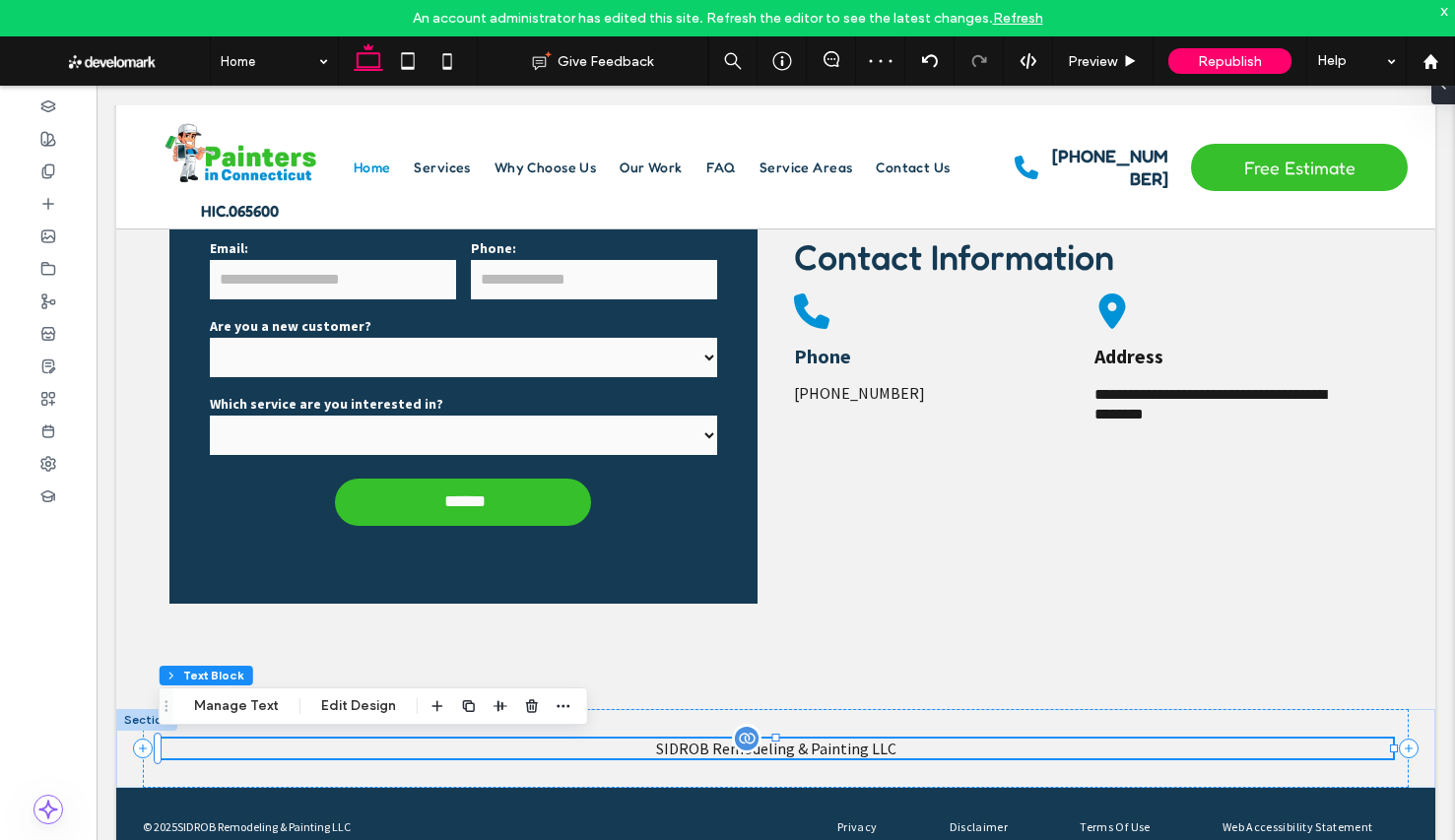
click at [890, 751] on span "SIDROB Remodeling & Painting LLC" at bounding box center [776, 748] width 240 height 20
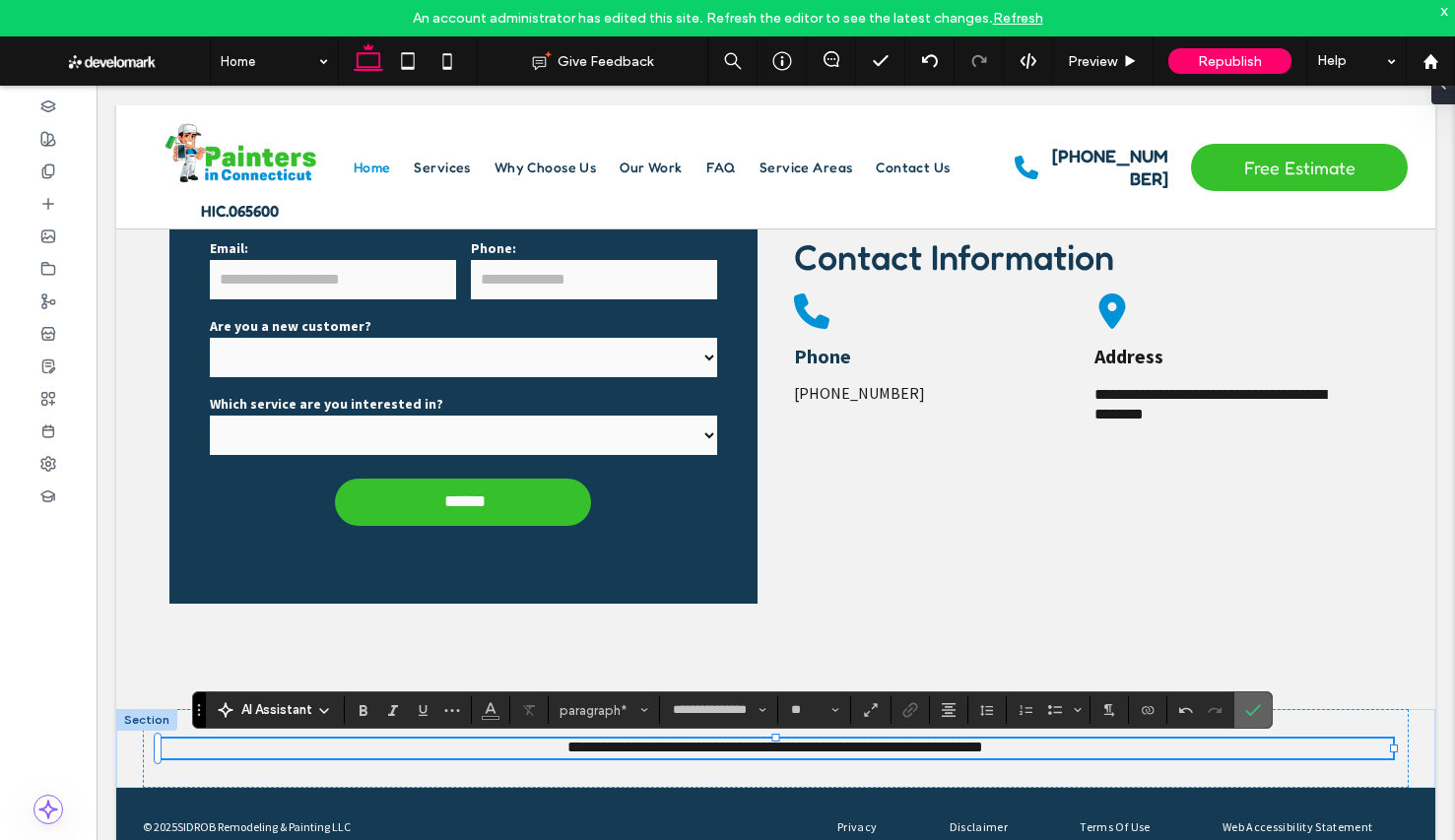
click at [1255, 705] on icon "Confirm" at bounding box center [1253, 710] width 16 height 16
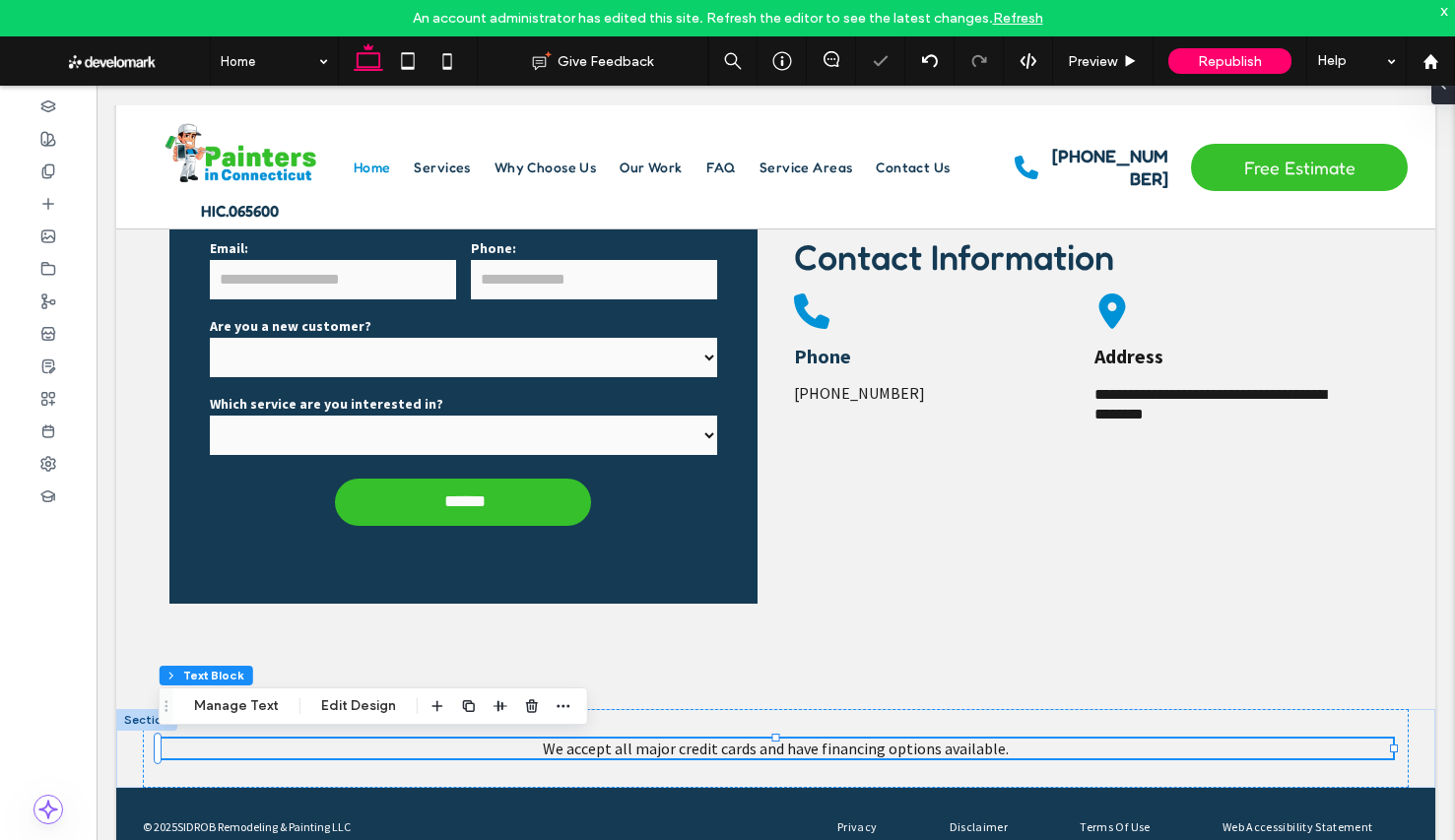
click at [1014, 21] on link "Refresh" at bounding box center [1017, 18] width 50 height 17
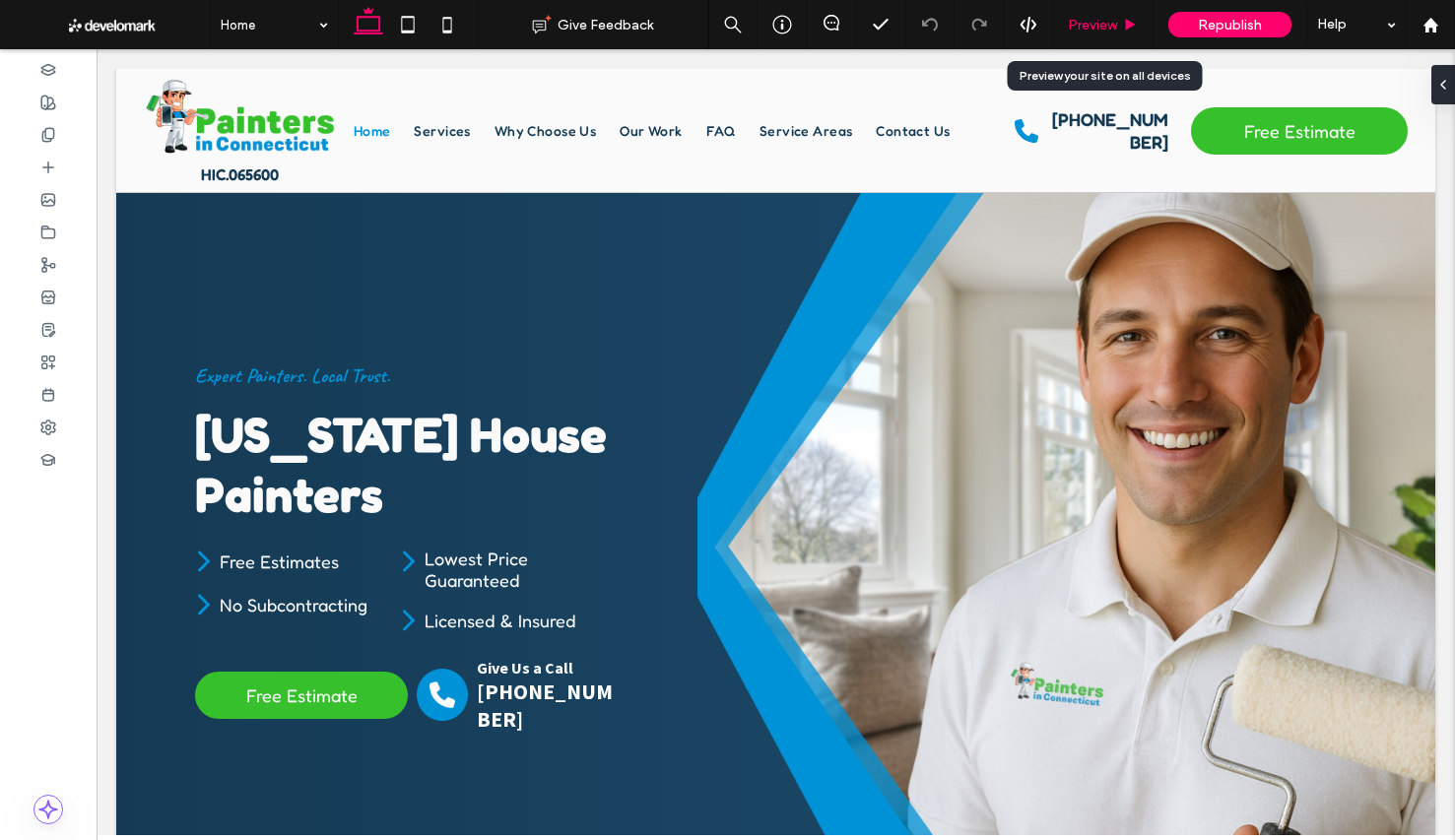
click at [1094, 12] on div "Preview" at bounding box center [1103, 25] width 101 height 49
click at [1106, 17] on span "Preview" at bounding box center [1092, 25] width 49 height 17
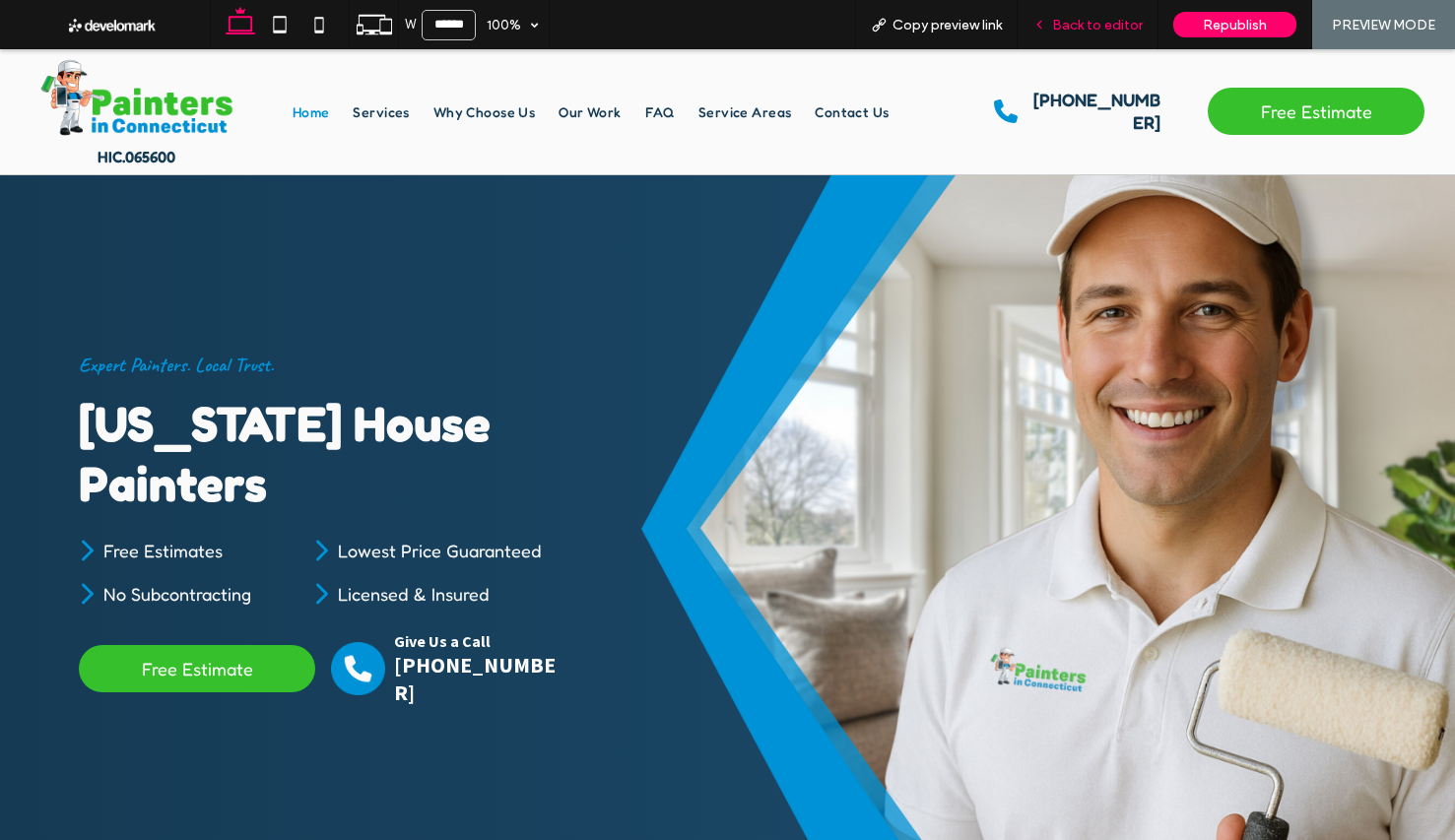
click at [1106, 20] on span "Back to editor" at bounding box center [1097, 25] width 91 height 17
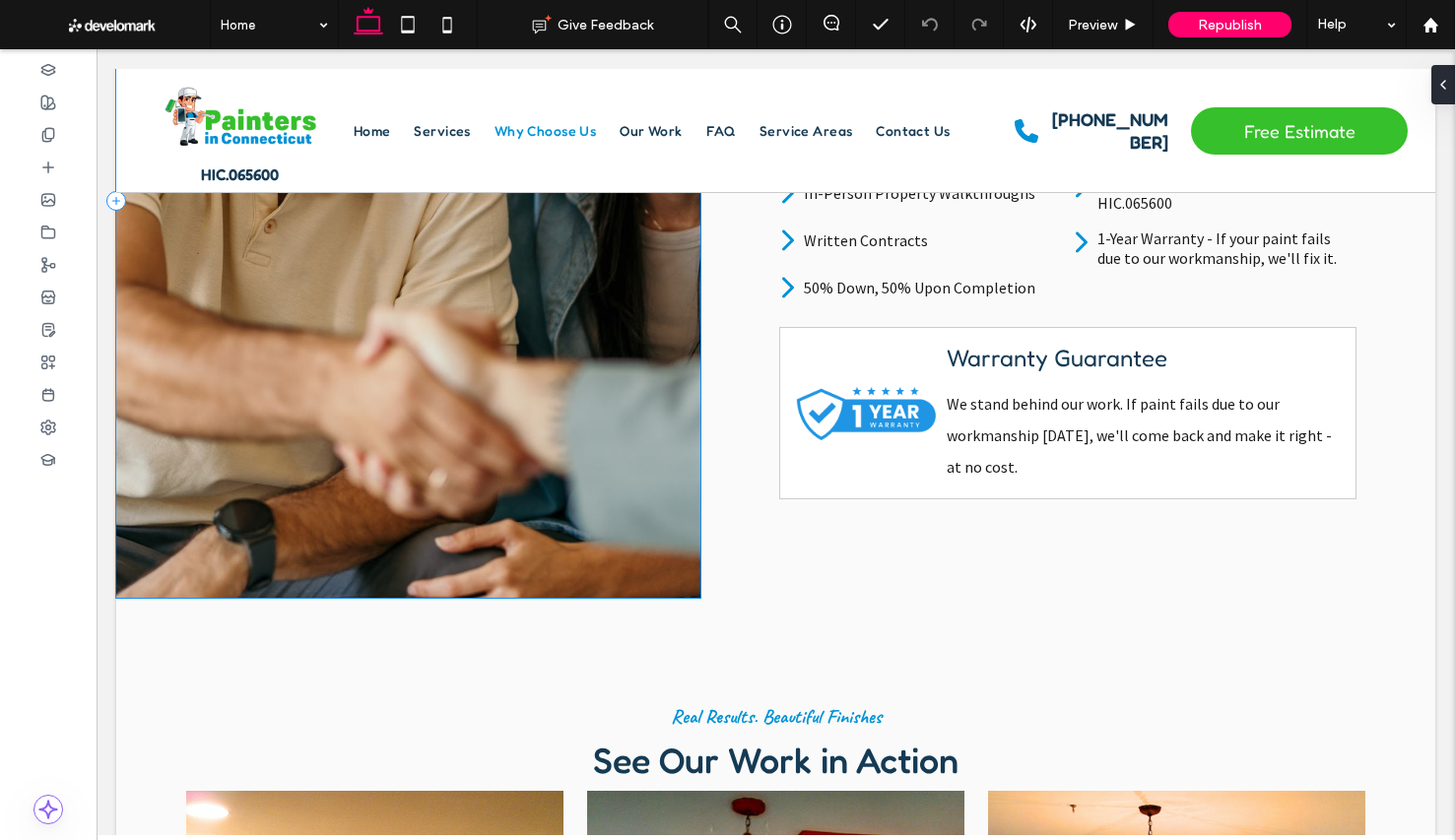
scroll to position [2151, 0]
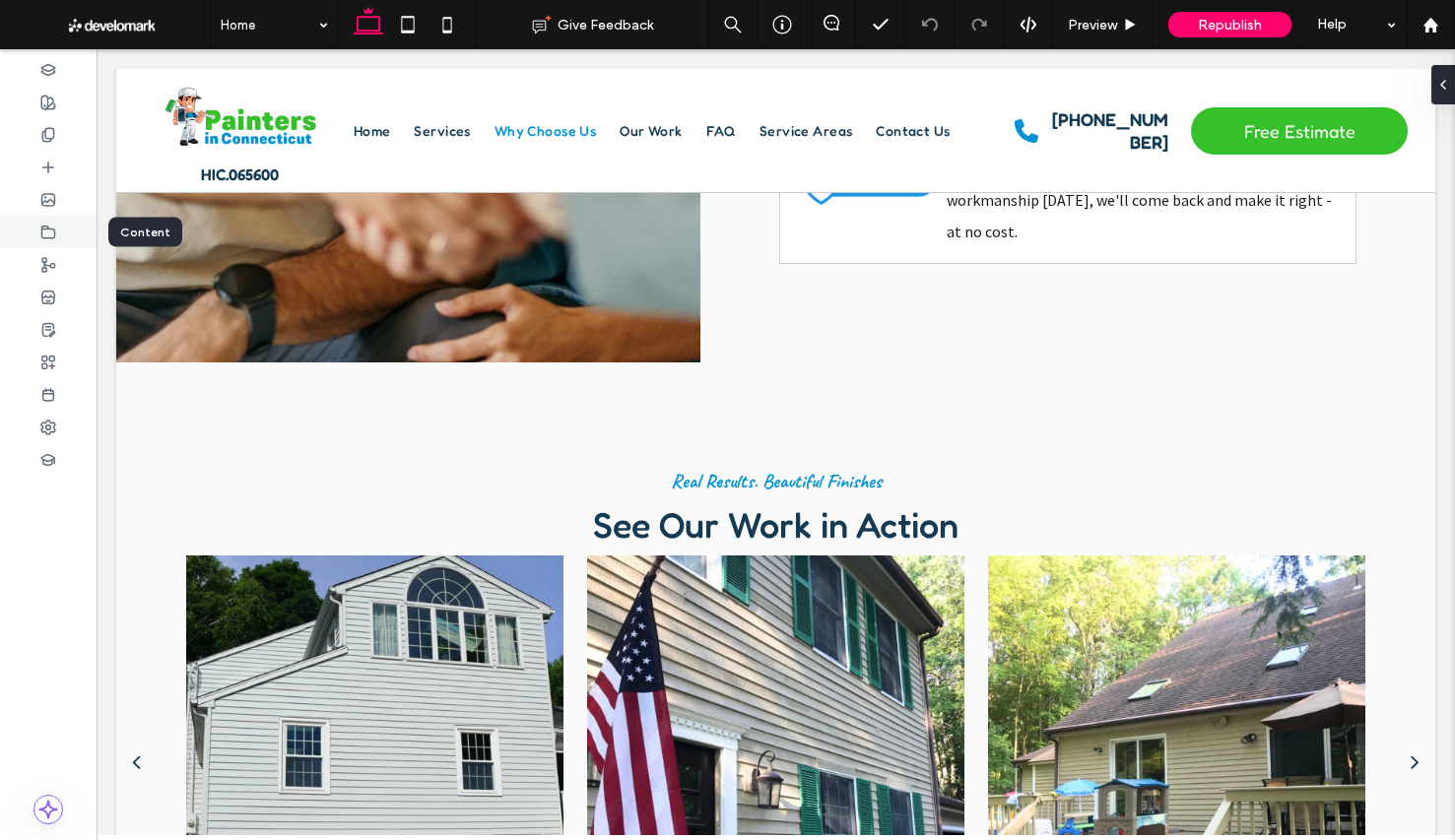
click at [52, 230] on icon at bounding box center [48, 232] width 16 height 16
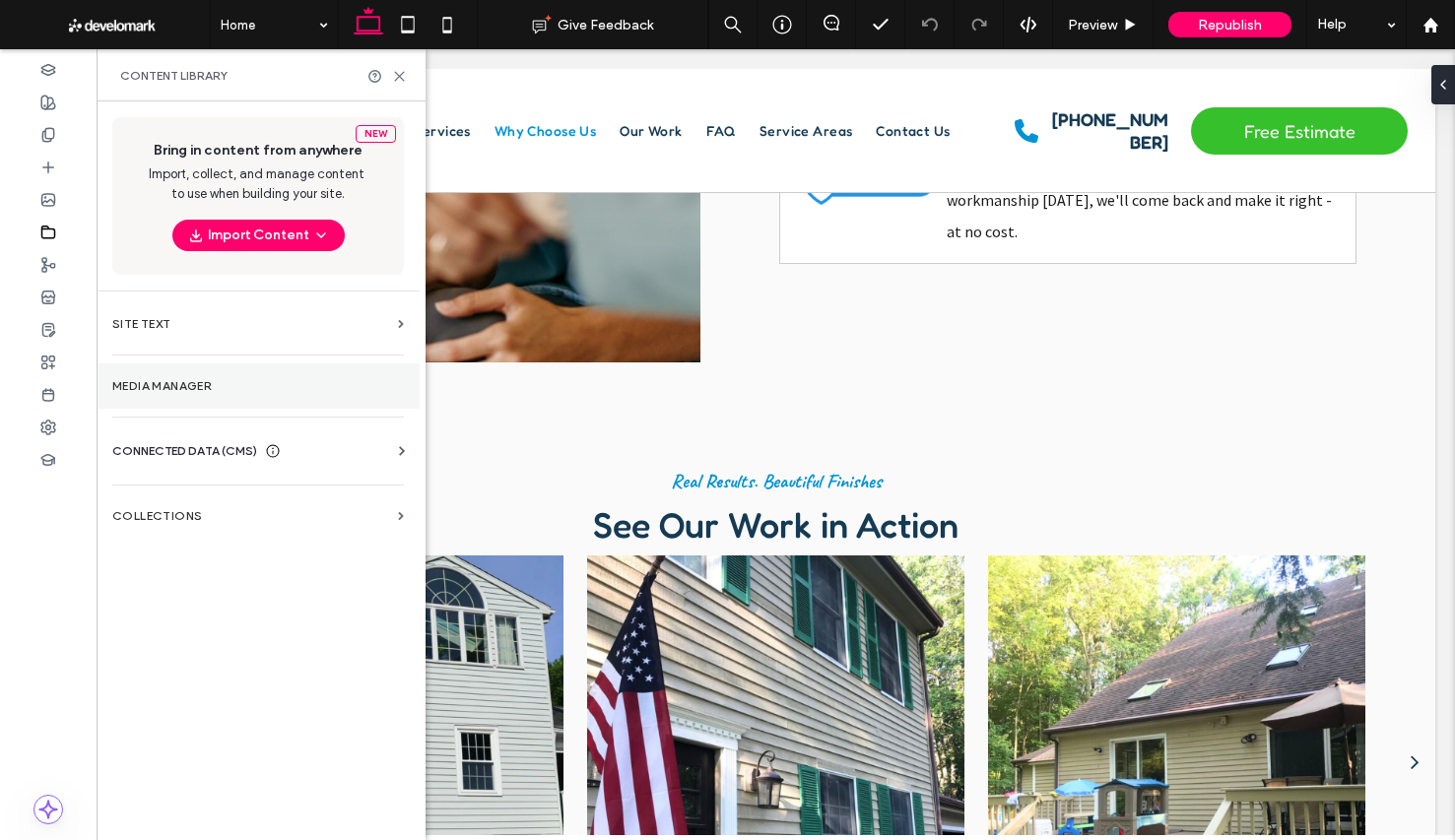
click at [216, 396] on section "Media Manager" at bounding box center [258, 386] width 323 height 45
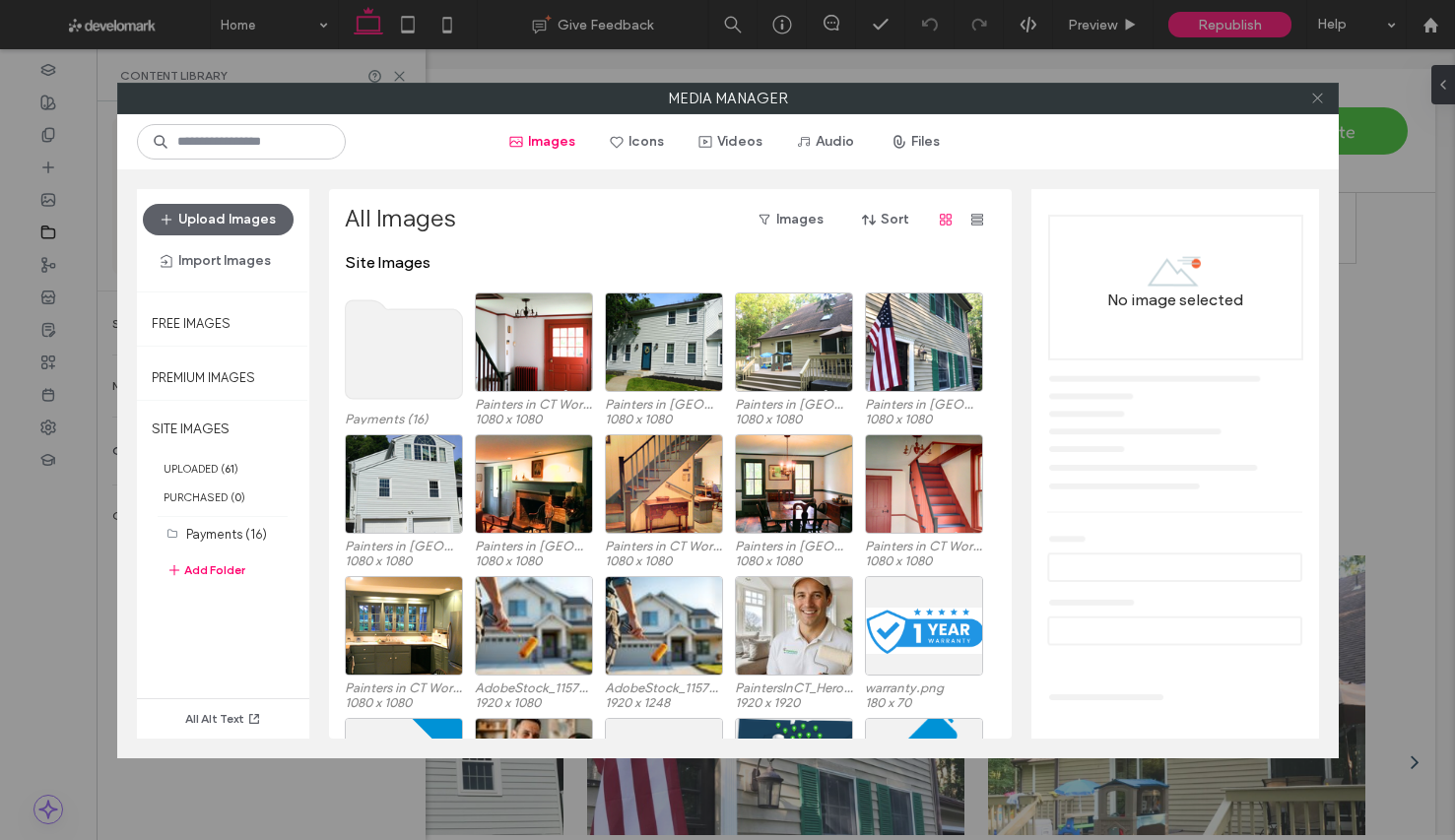
click at [1310, 97] on icon at bounding box center [1317, 98] width 15 height 15
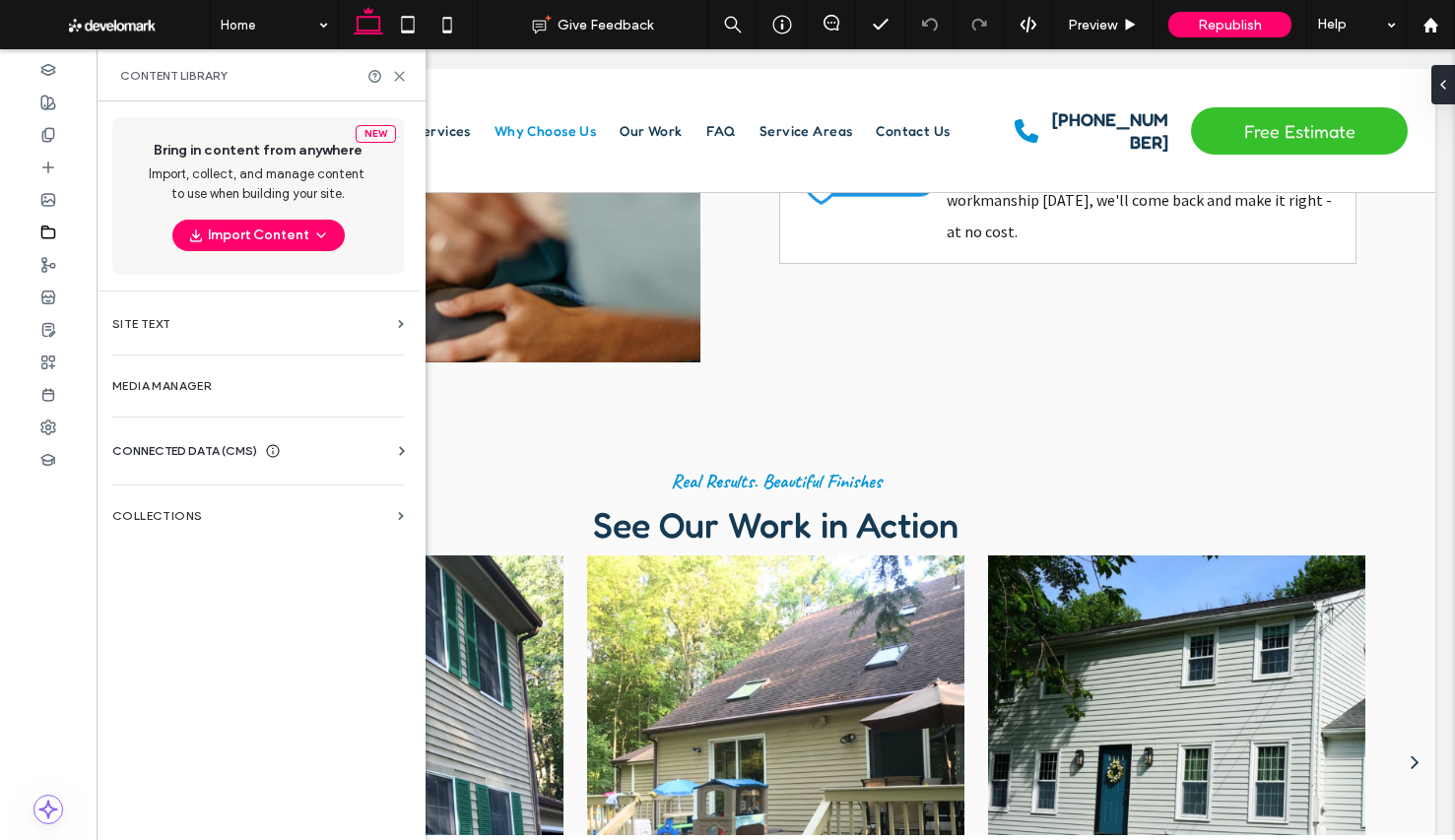
click at [279, 441] on span at bounding box center [273, 451] width 16 height 20
click at [257, 507] on section "Business Info" at bounding box center [262, 499] width 300 height 45
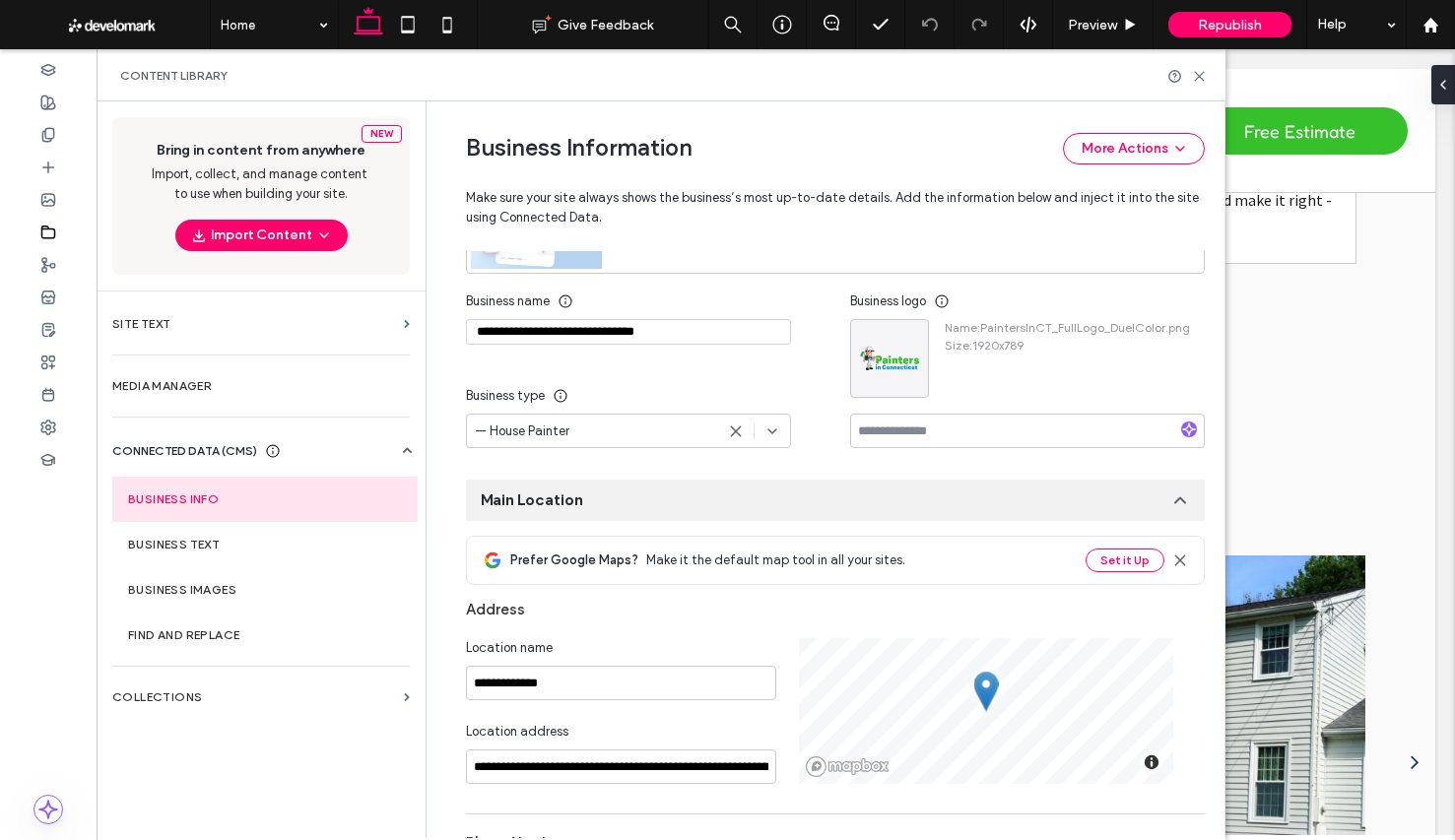
scroll to position [234, 0]
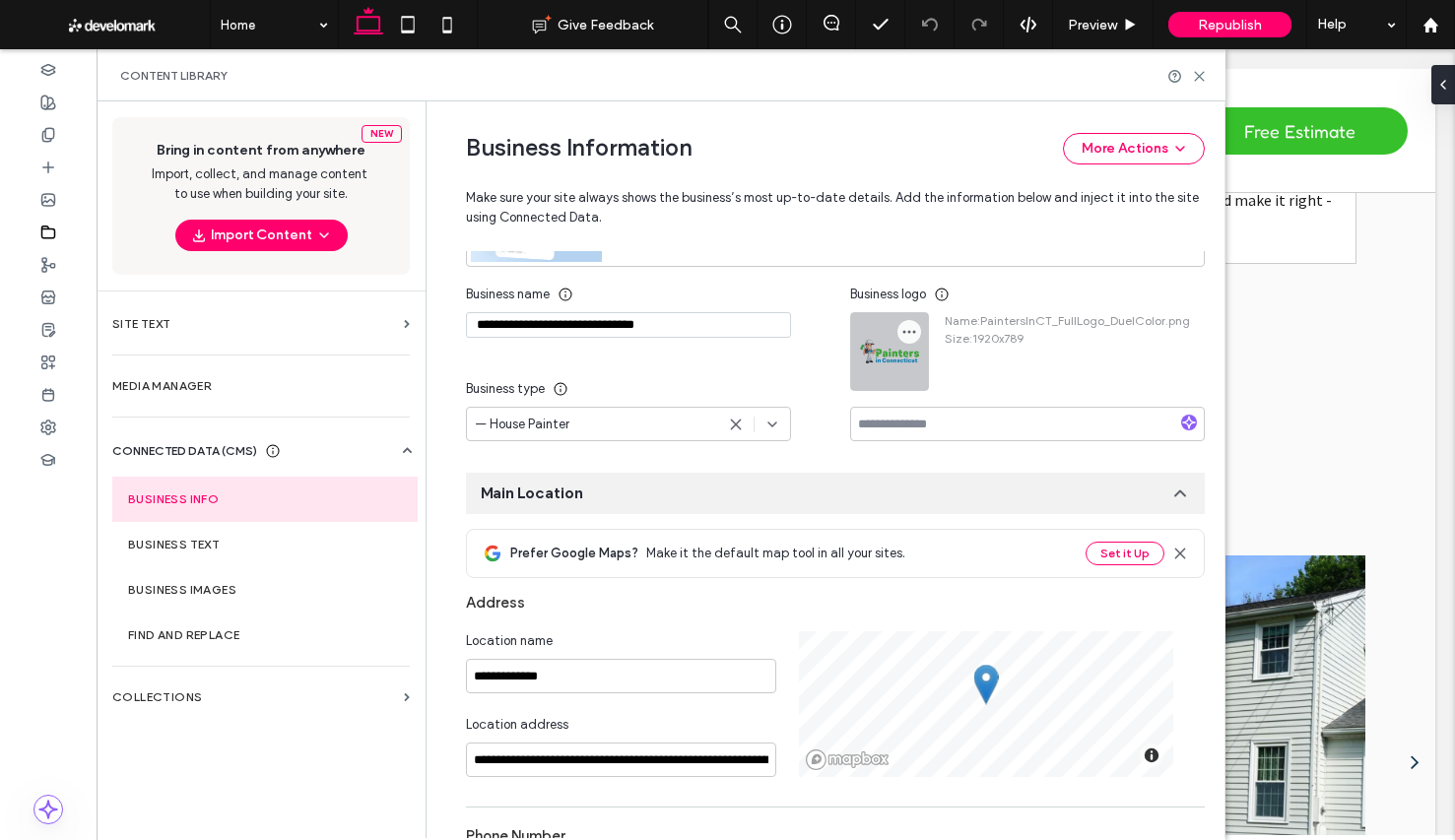
click at [901, 335] on icon "button" at bounding box center [909, 332] width 16 height 16
click at [961, 382] on span "Replace Image" at bounding box center [975, 380] width 88 height 20
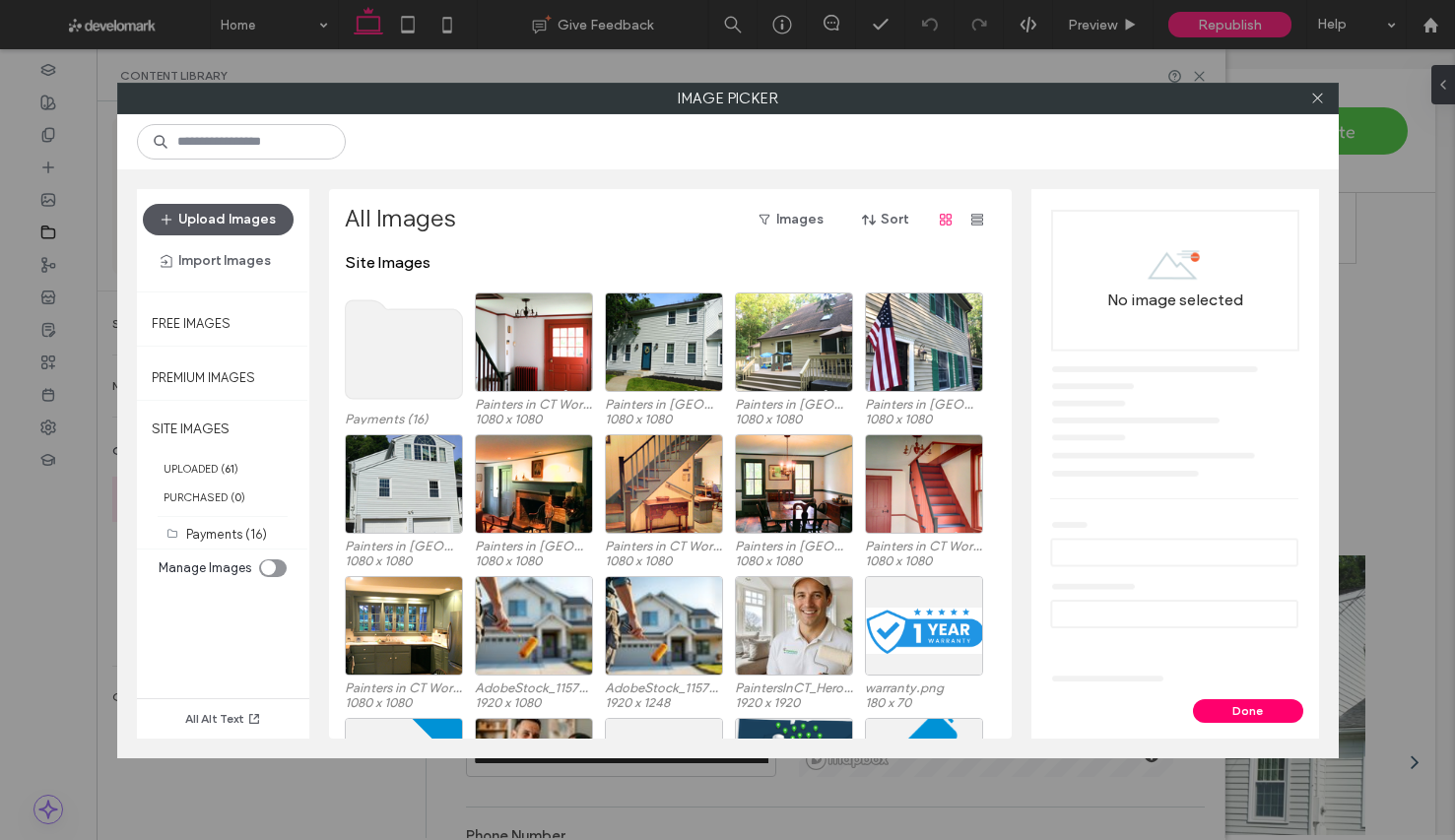
click at [208, 217] on button "Upload Images" at bounding box center [217, 219] width 150 height 32
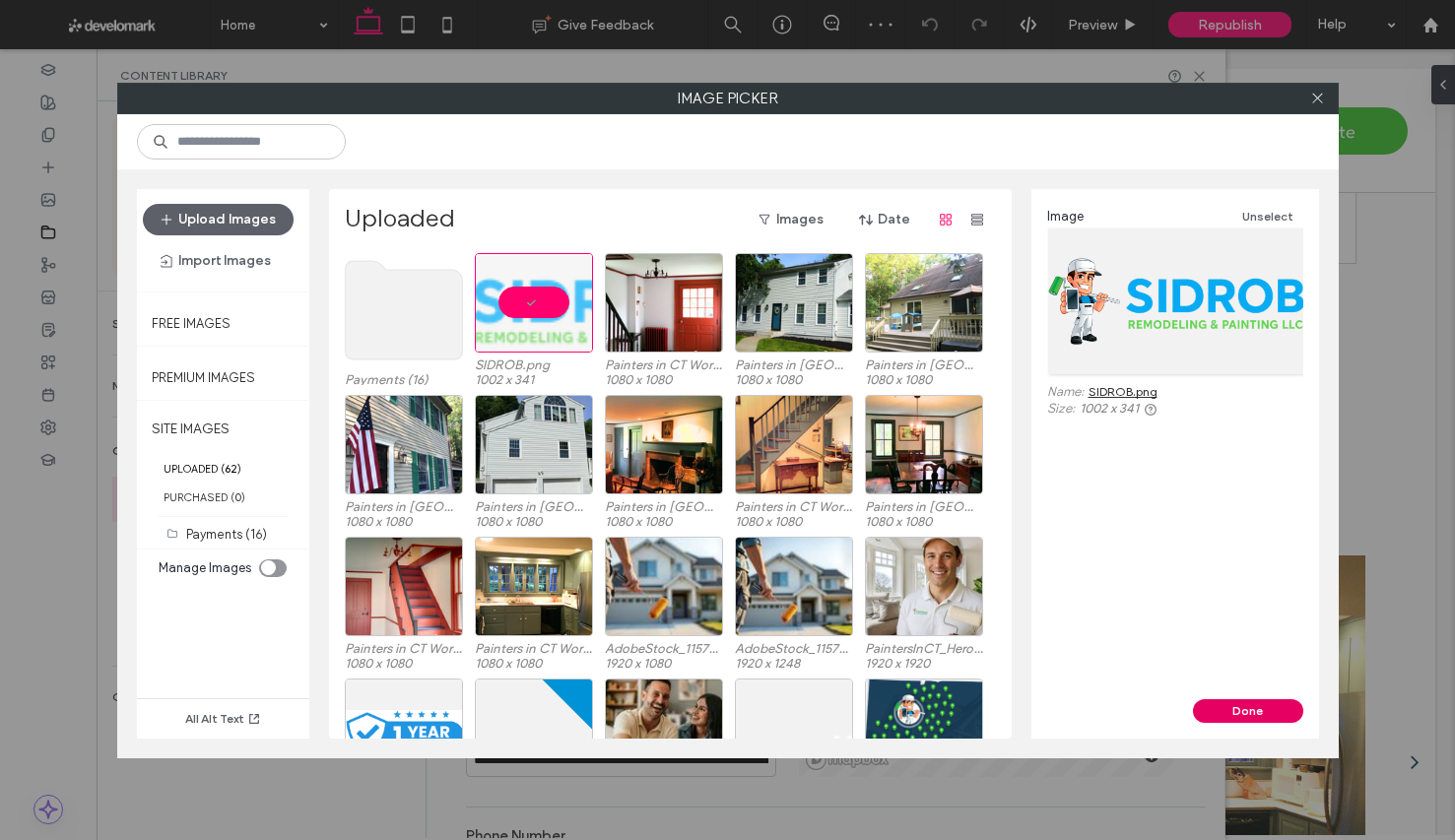
click at [1232, 707] on button "Done" at bounding box center [1248, 711] width 111 height 24
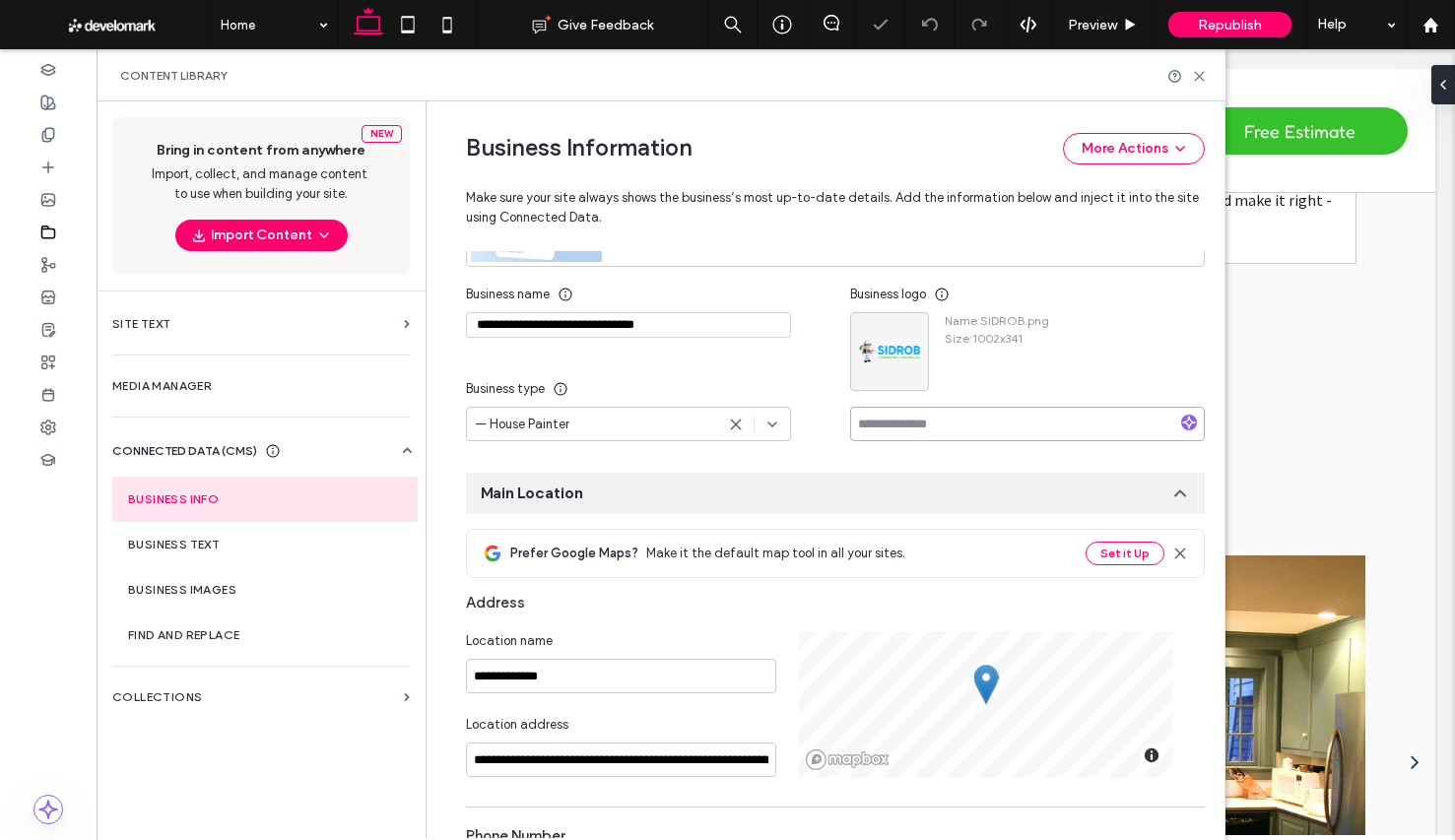
click at [926, 419] on input at bounding box center [1027, 424] width 355 height 35
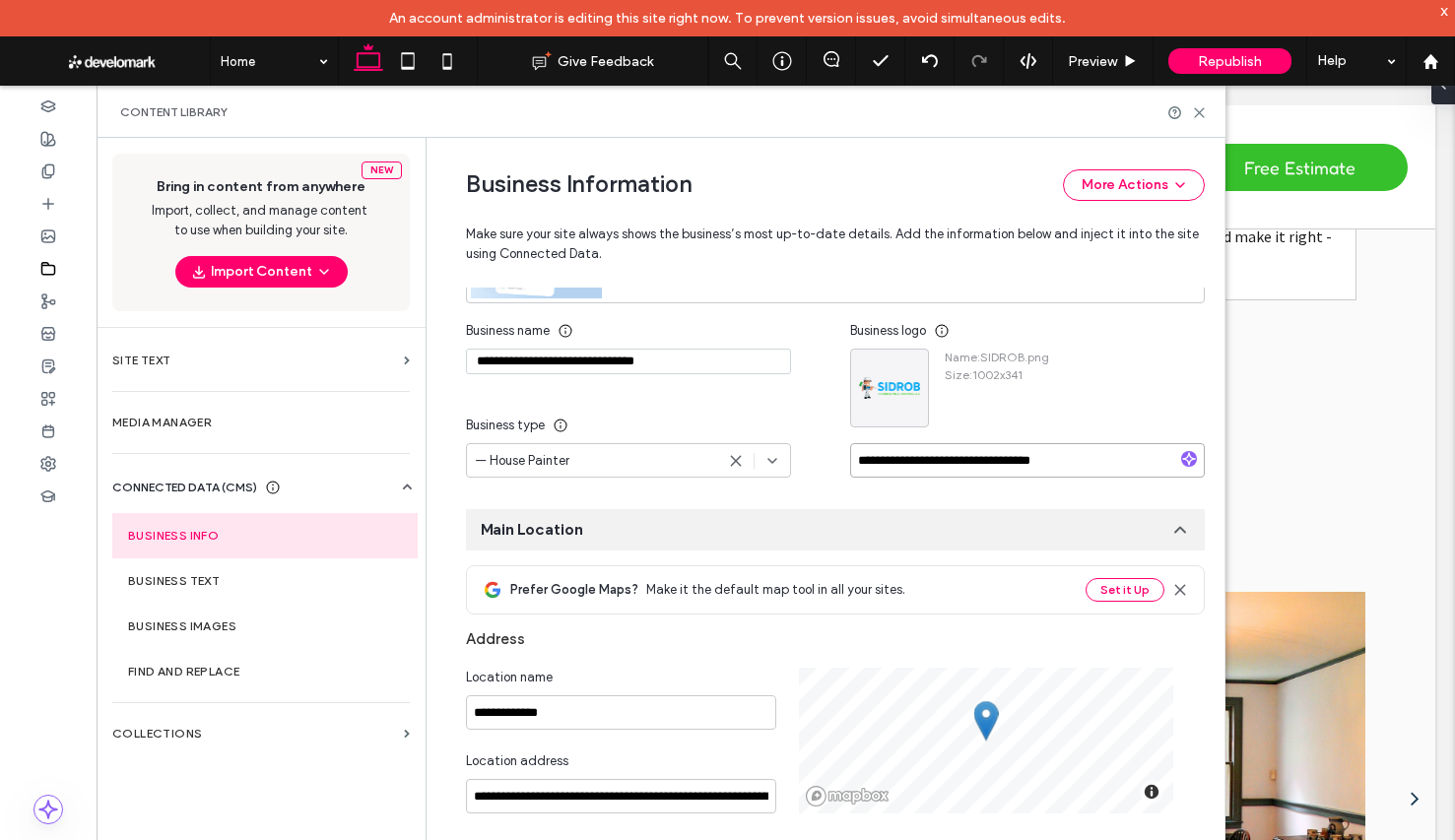
type input "**********"
click at [1132, 378] on div "Name : SIDROB.png Size : 1002x341" at bounding box center [1027, 388] width 355 height 79
click at [1198, 113] on use at bounding box center [1199, 113] width 9 height 9
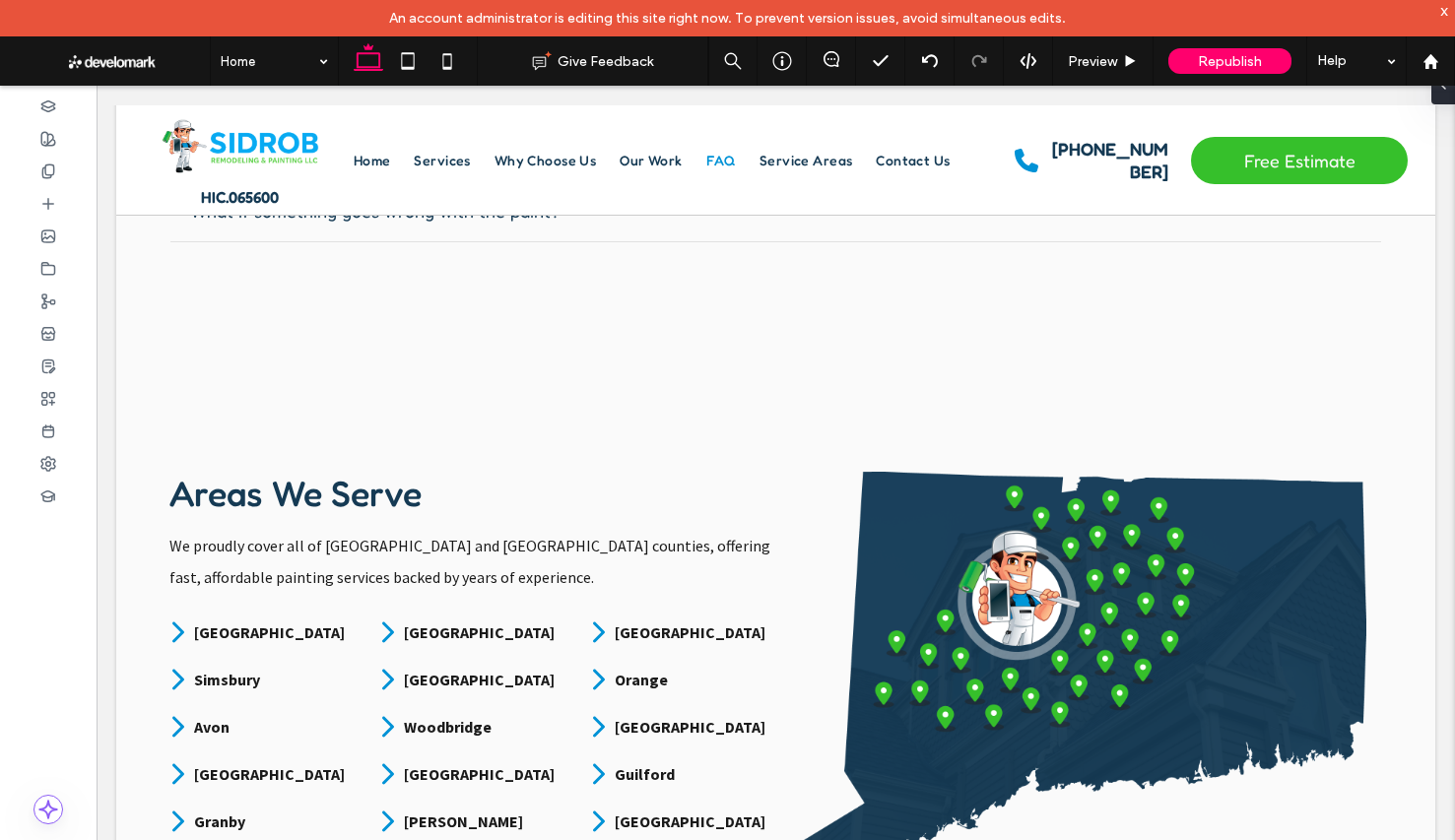
scroll to position [3401, 0]
click at [1443, 14] on div "x" at bounding box center [1444, 10] width 9 height 17
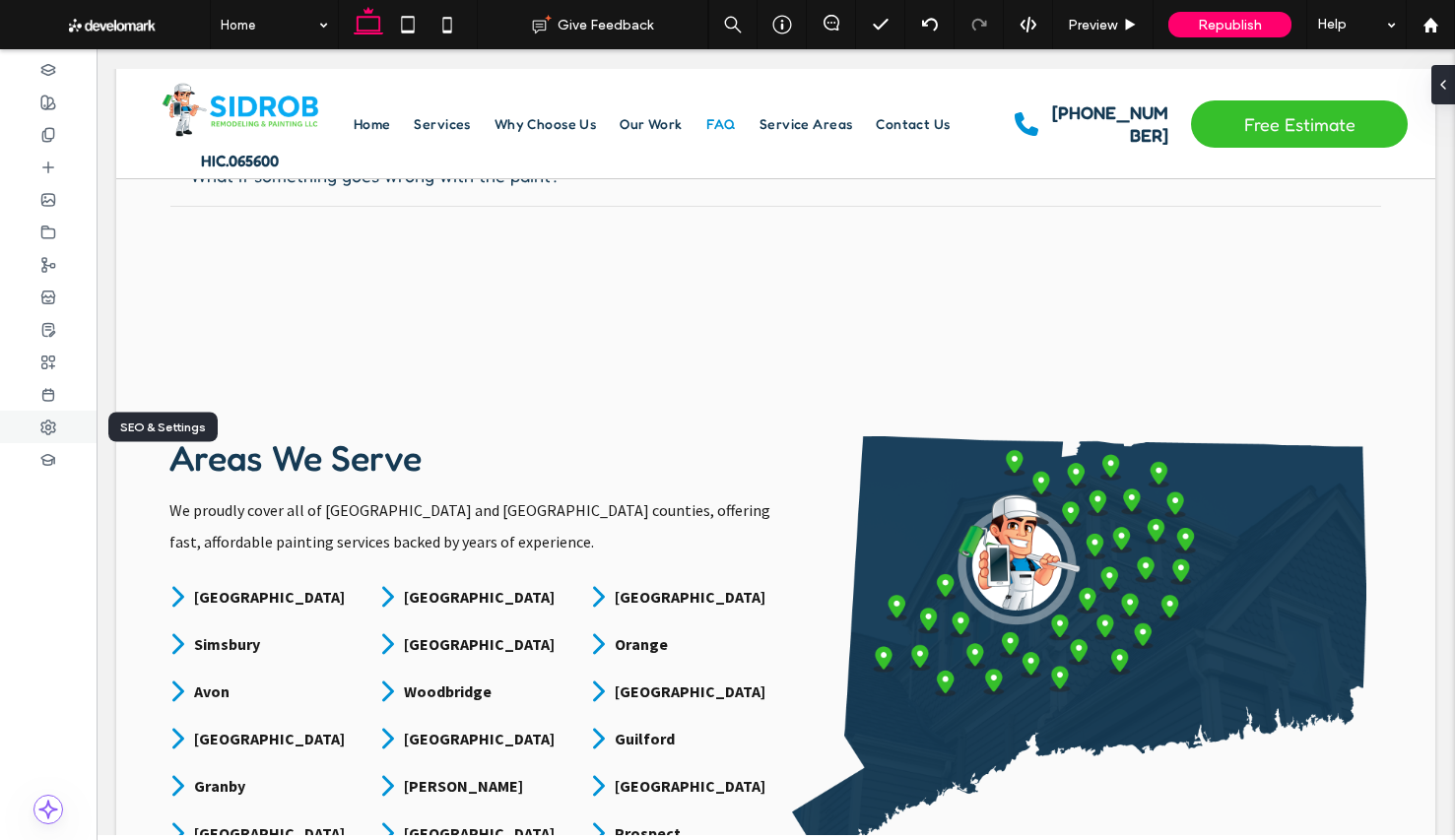
click at [45, 432] on icon at bounding box center [48, 427] width 16 height 16
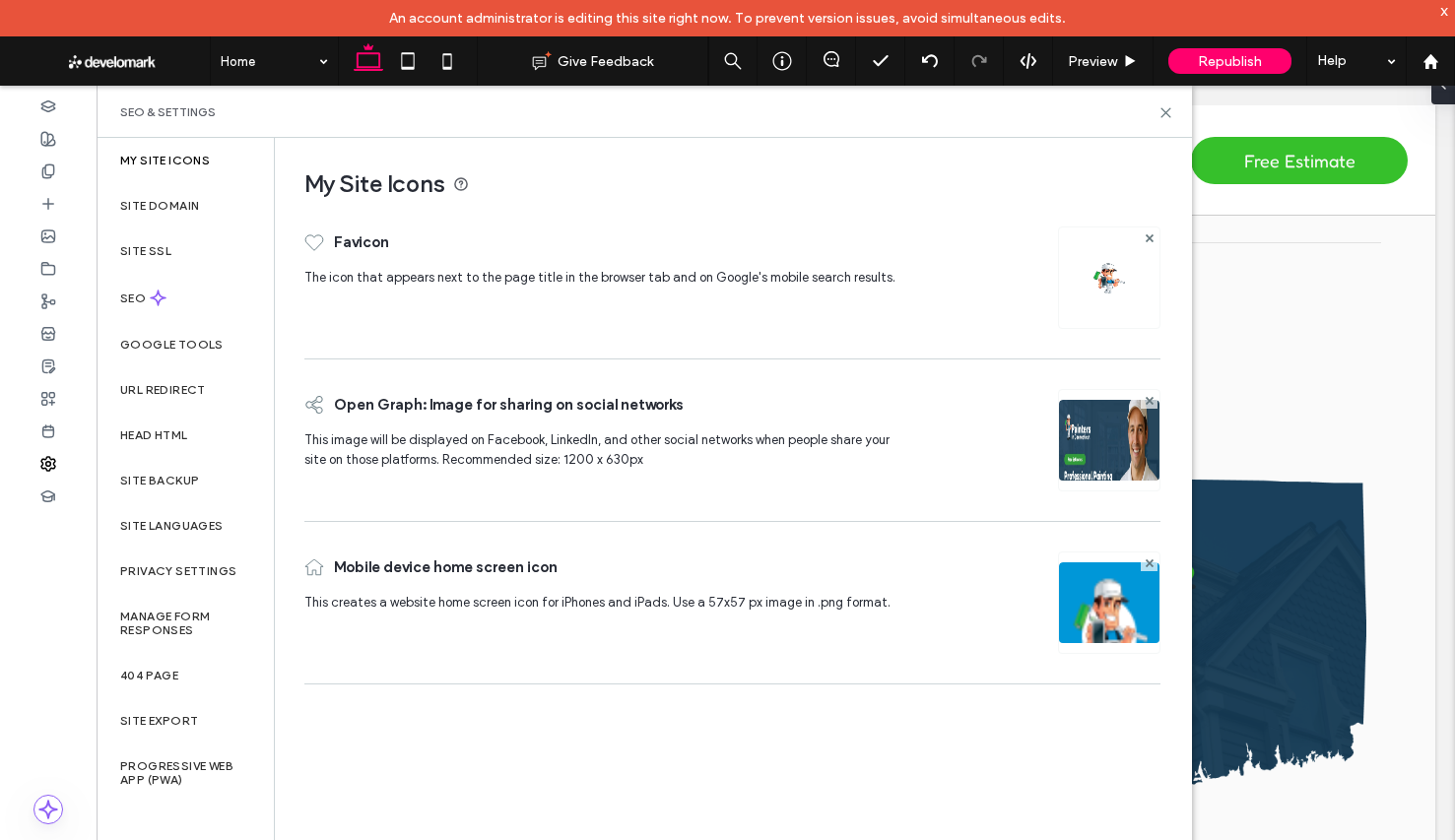
click at [1099, 459] on img at bounding box center [1109, 467] width 101 height 134
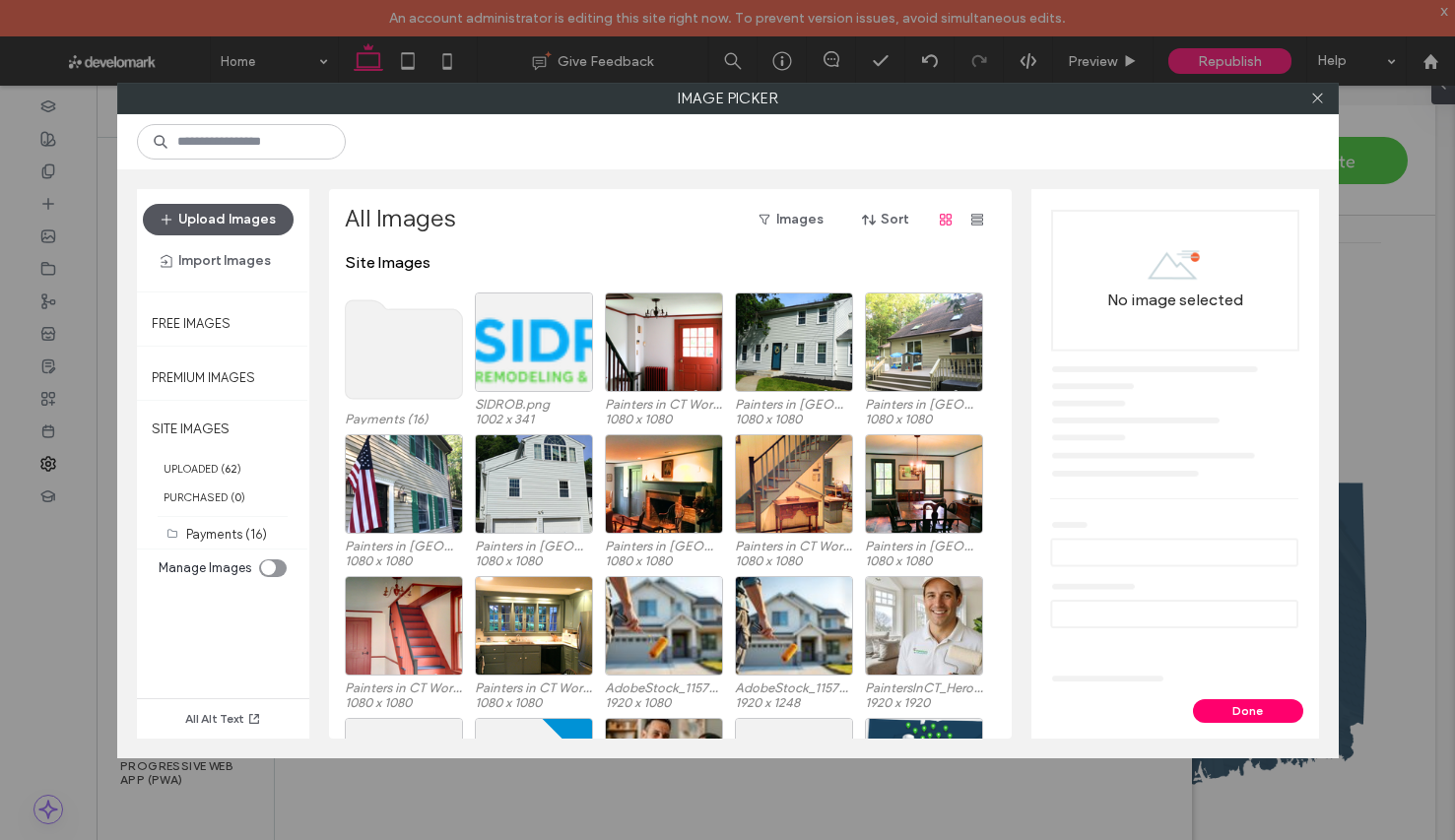
click at [224, 216] on button "Upload Images" at bounding box center [217, 219] width 150 height 32
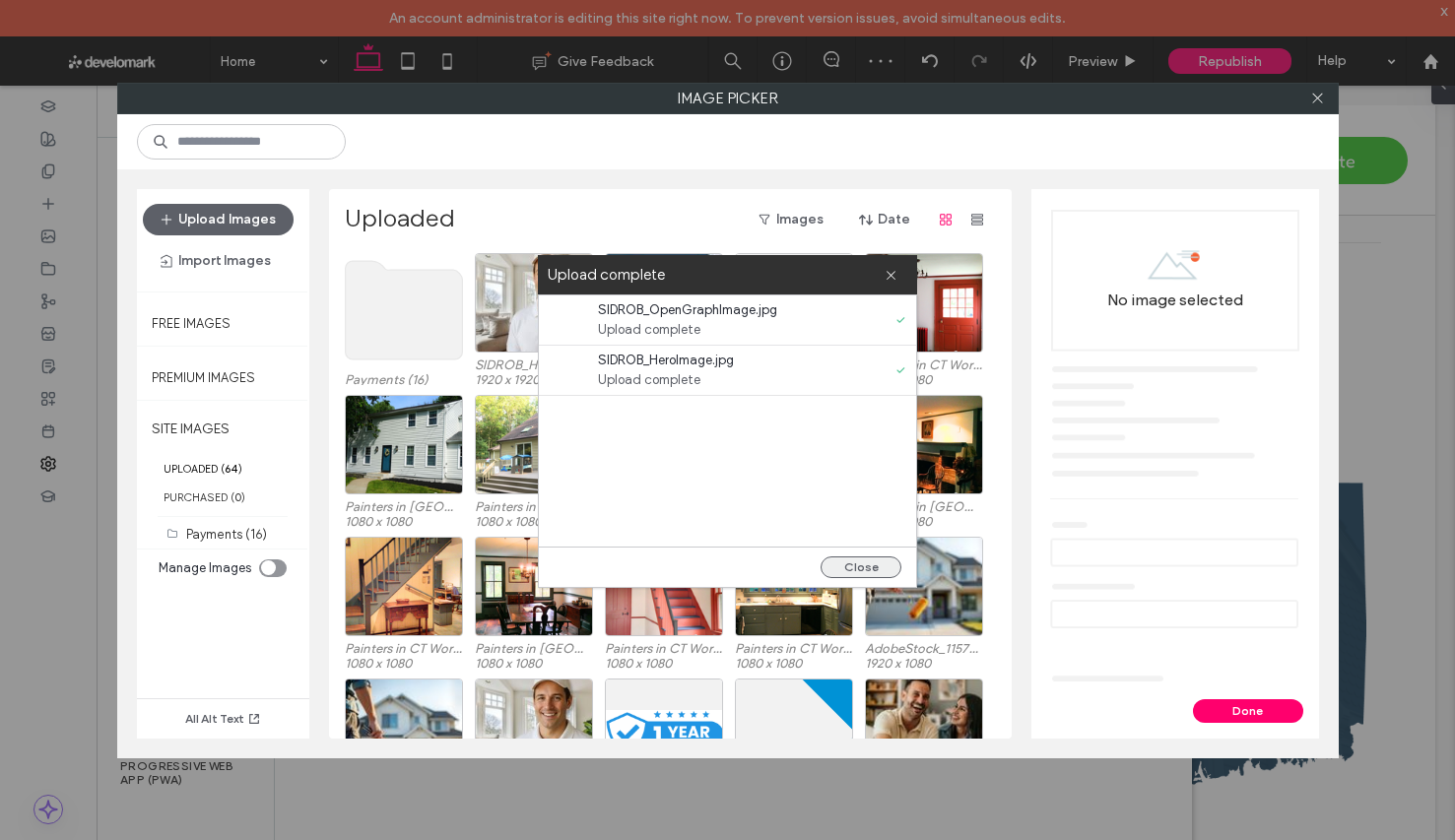
click at [862, 562] on button "Close" at bounding box center [861, 567] width 81 height 22
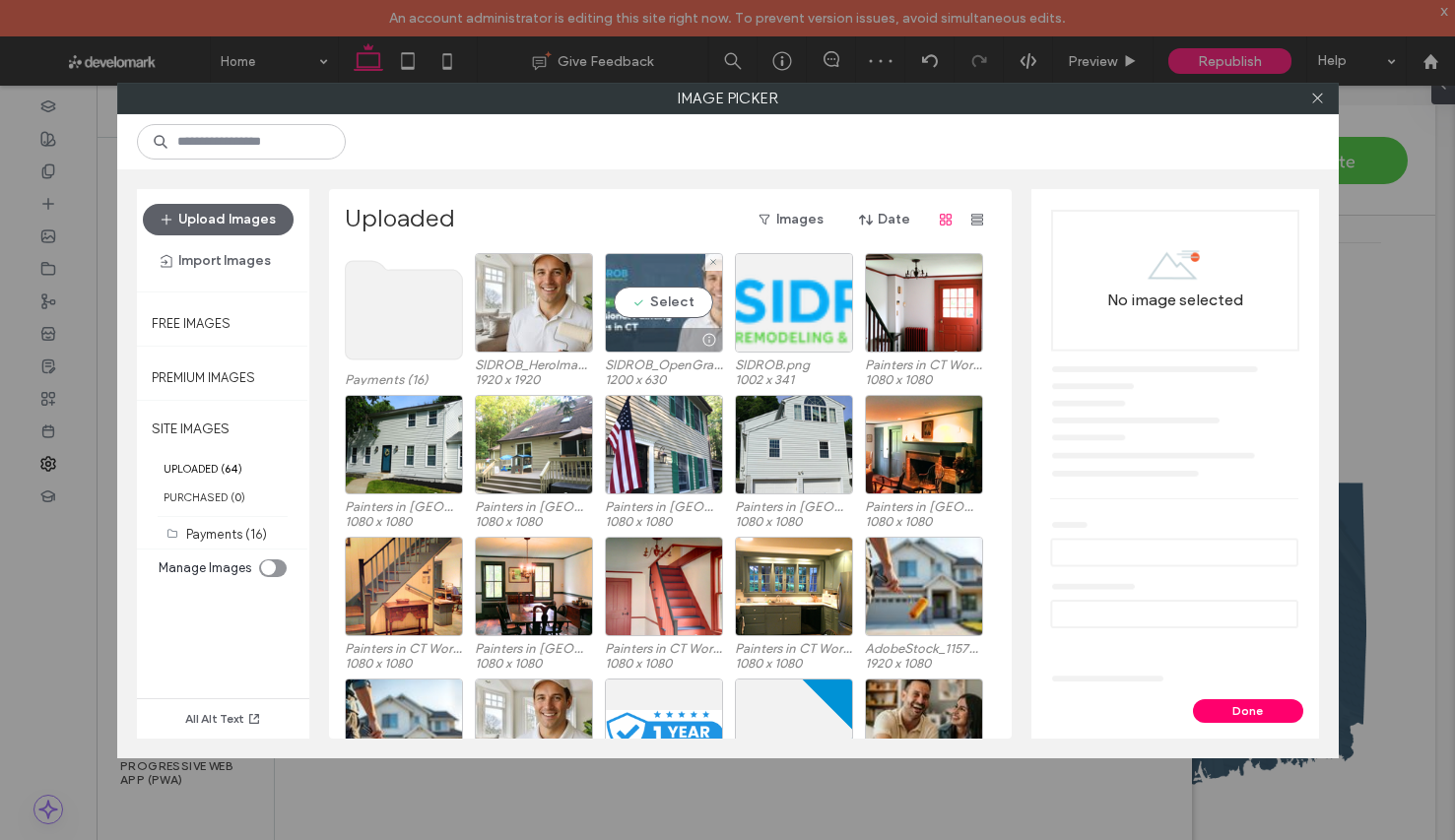
drag, startPoint x: 664, startPoint y: 283, endPoint x: 696, endPoint y: 290, distance: 32.8
click at [664, 283] on div "Select" at bounding box center [664, 302] width 119 height 100
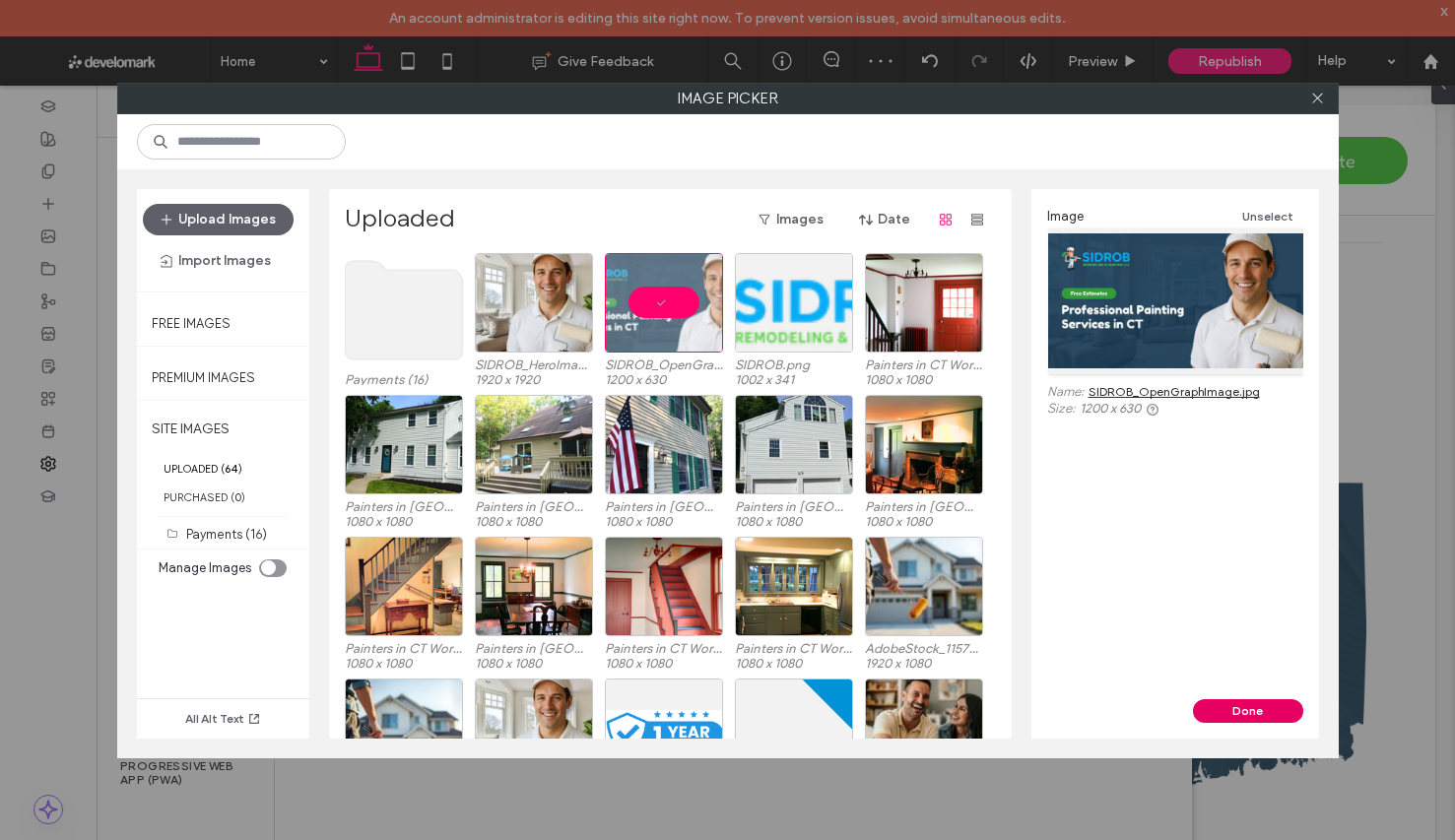
drag, startPoint x: 1189, startPoint y: 626, endPoint x: 1286, endPoint y: 711, distance: 129.0
click at [1286, 711] on button "Done" at bounding box center [1248, 711] width 111 height 24
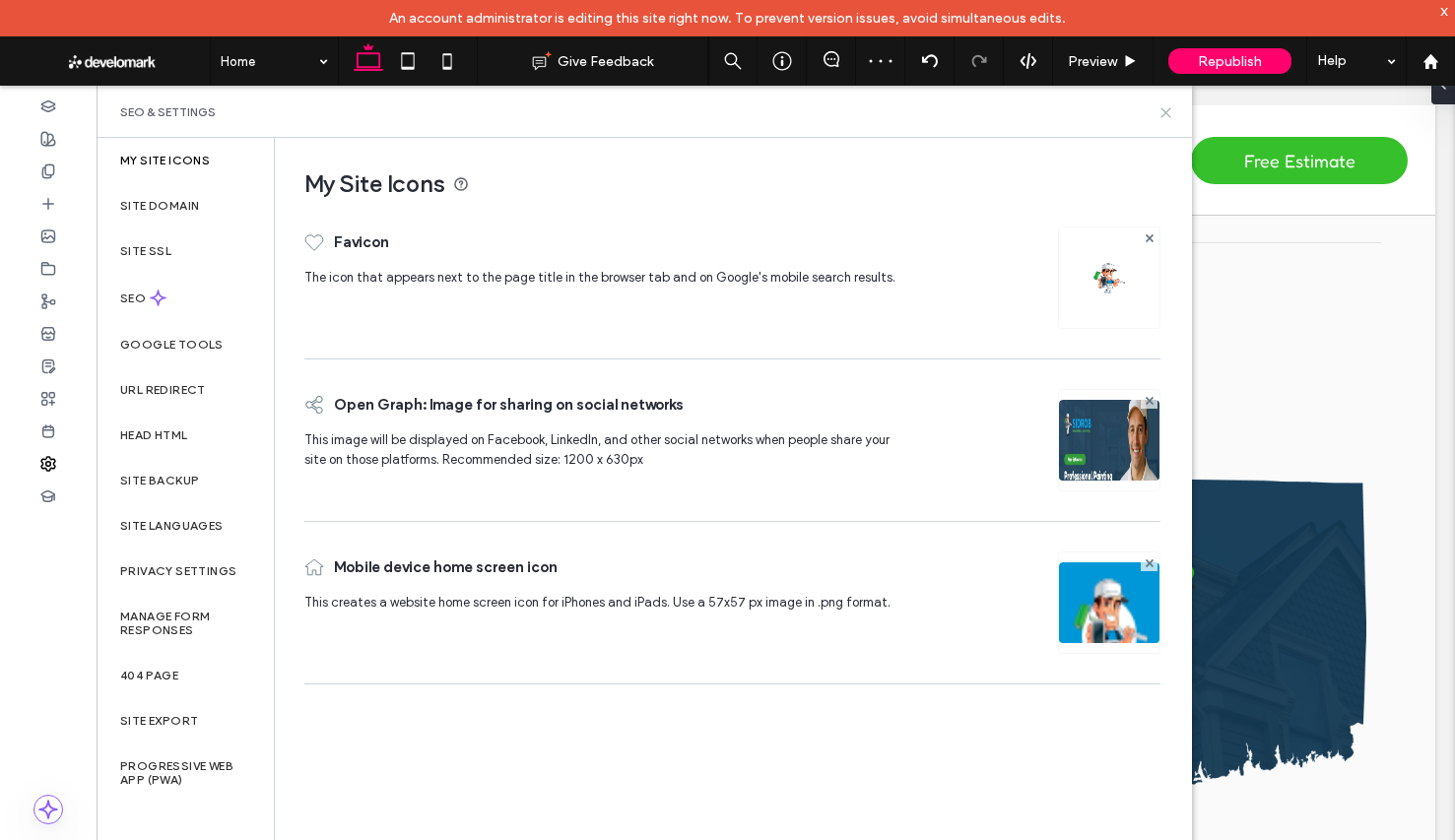
click at [1160, 114] on icon at bounding box center [1165, 113] width 15 height 15
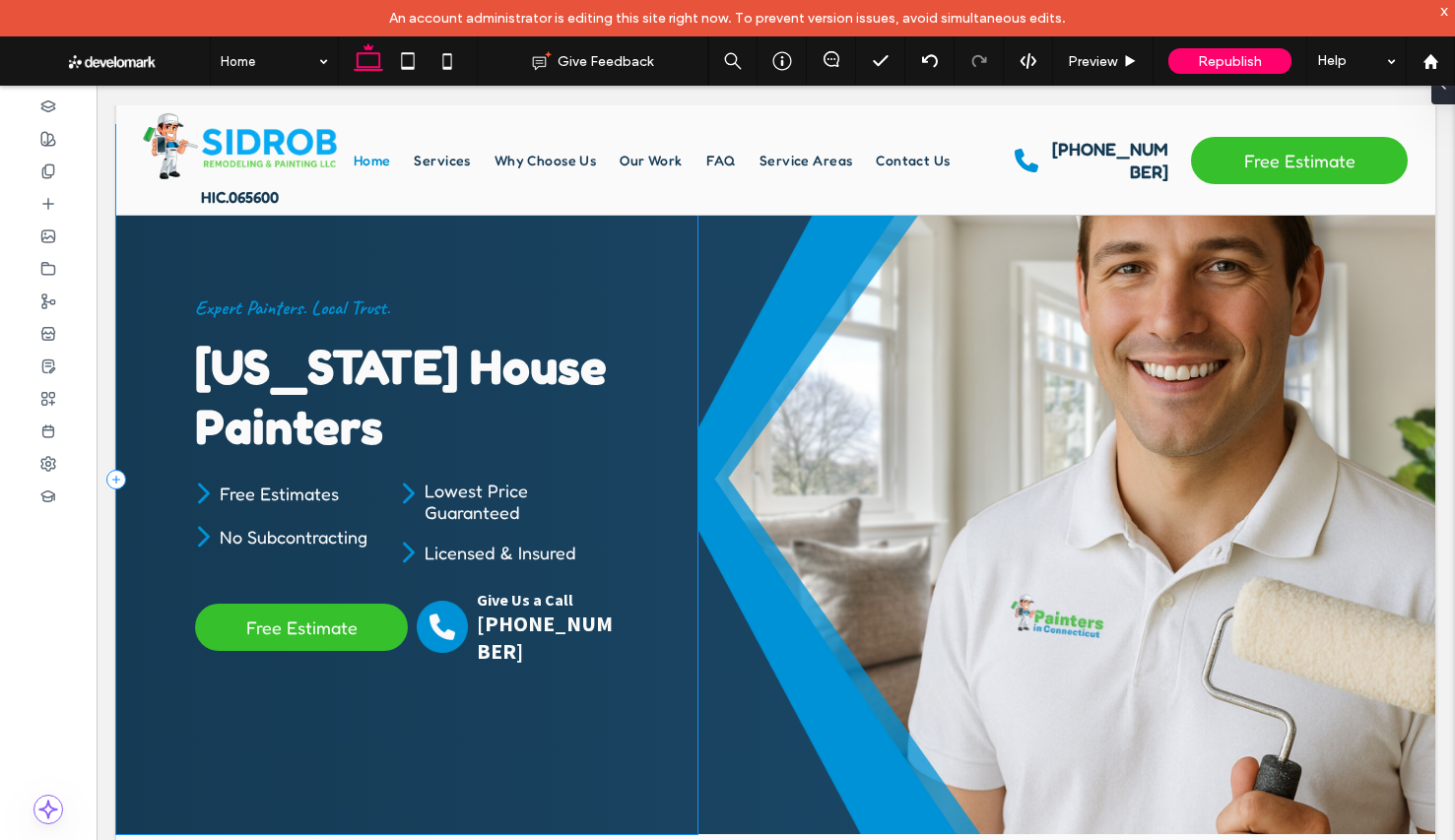
scroll to position [0, 0]
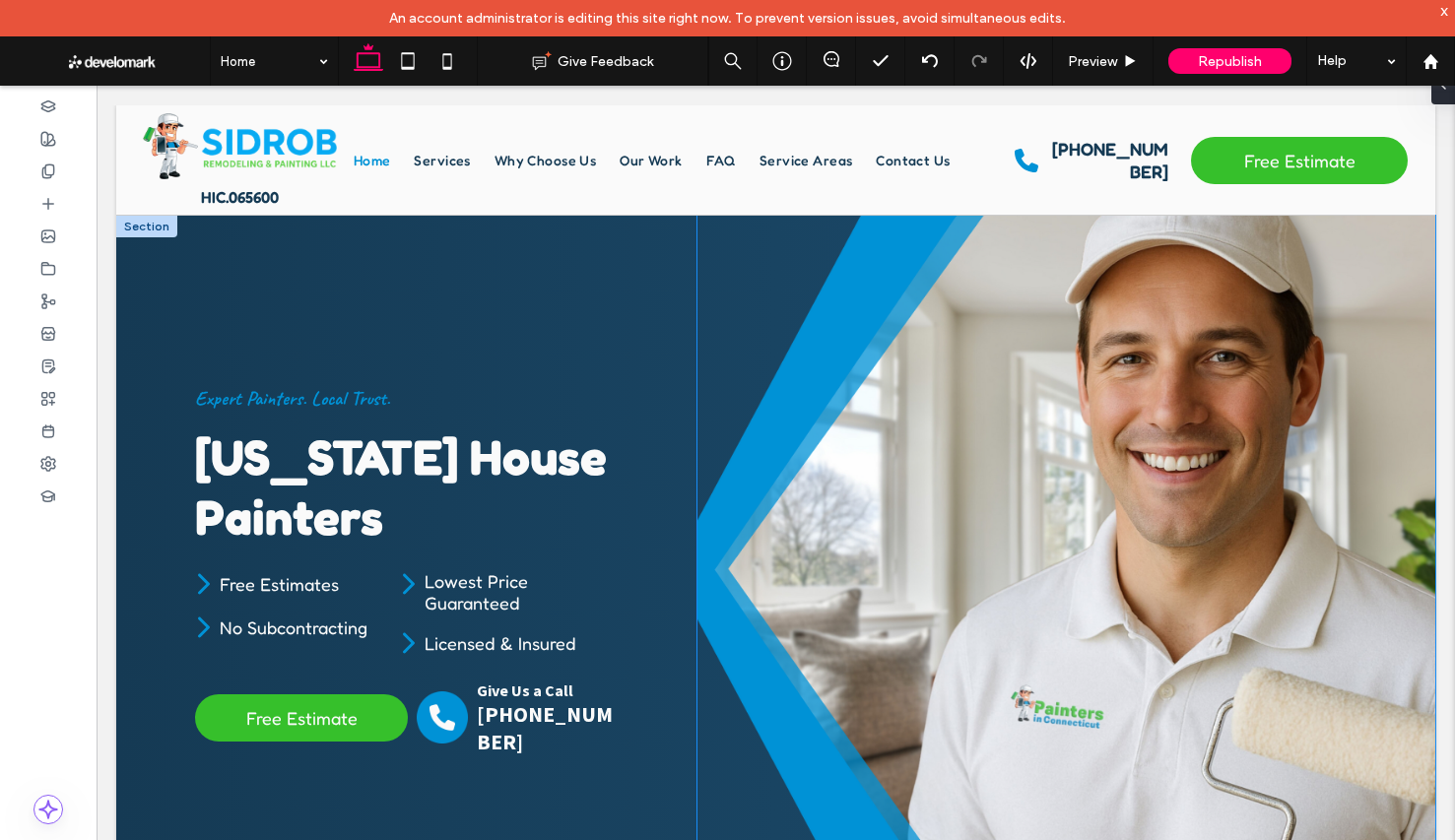
click at [1406, 482] on img at bounding box center [1067, 569] width 737 height 709
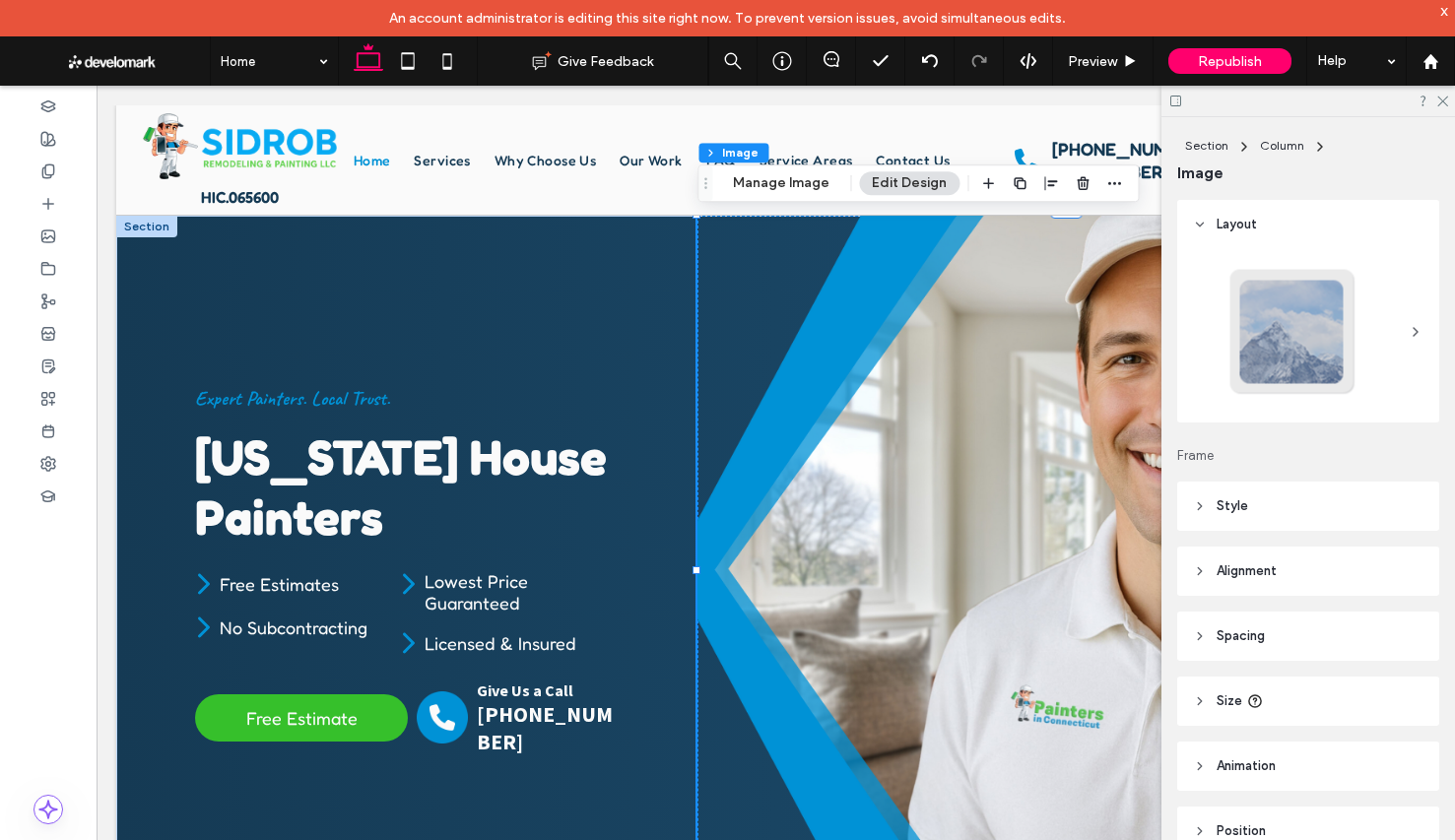
click at [742, 164] on div "Section Column Image Manage Image Edit Design" at bounding box center [918, 183] width 441 height 38
click at [748, 173] on button "Manage Image" at bounding box center [781, 183] width 123 height 24
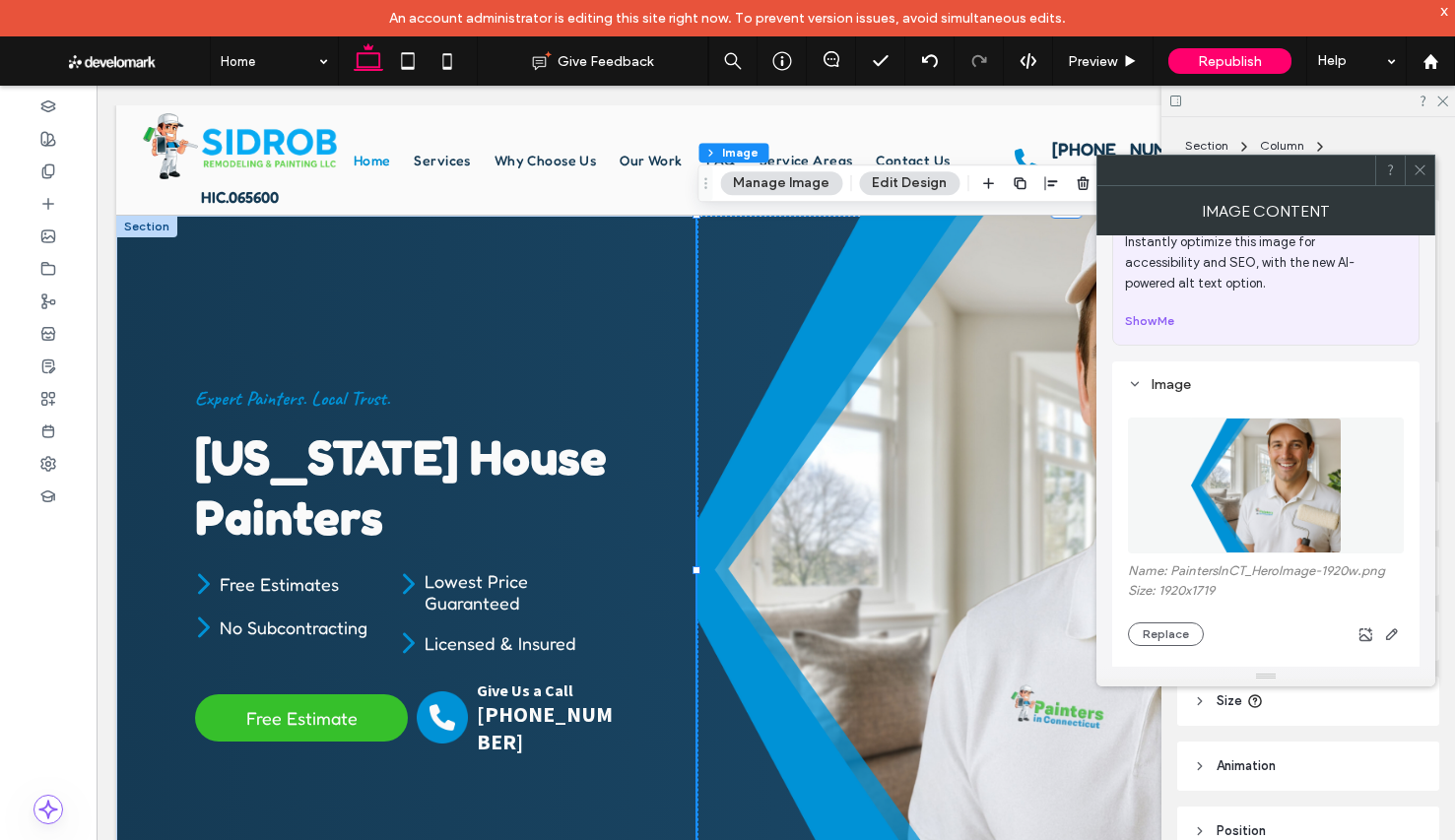
scroll to position [119, 0]
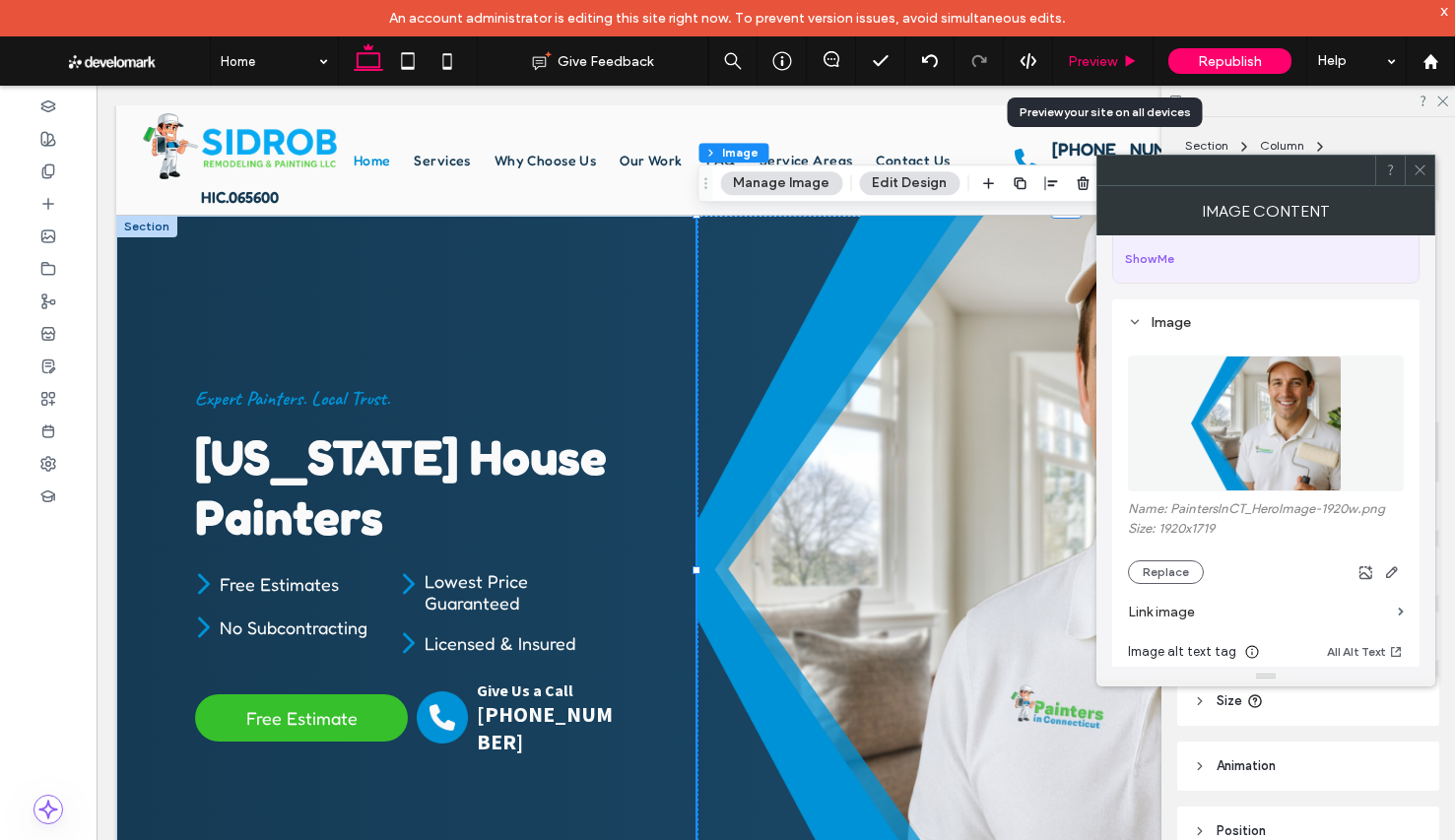
click at [1091, 48] on div "Preview" at bounding box center [1103, 61] width 101 height 49
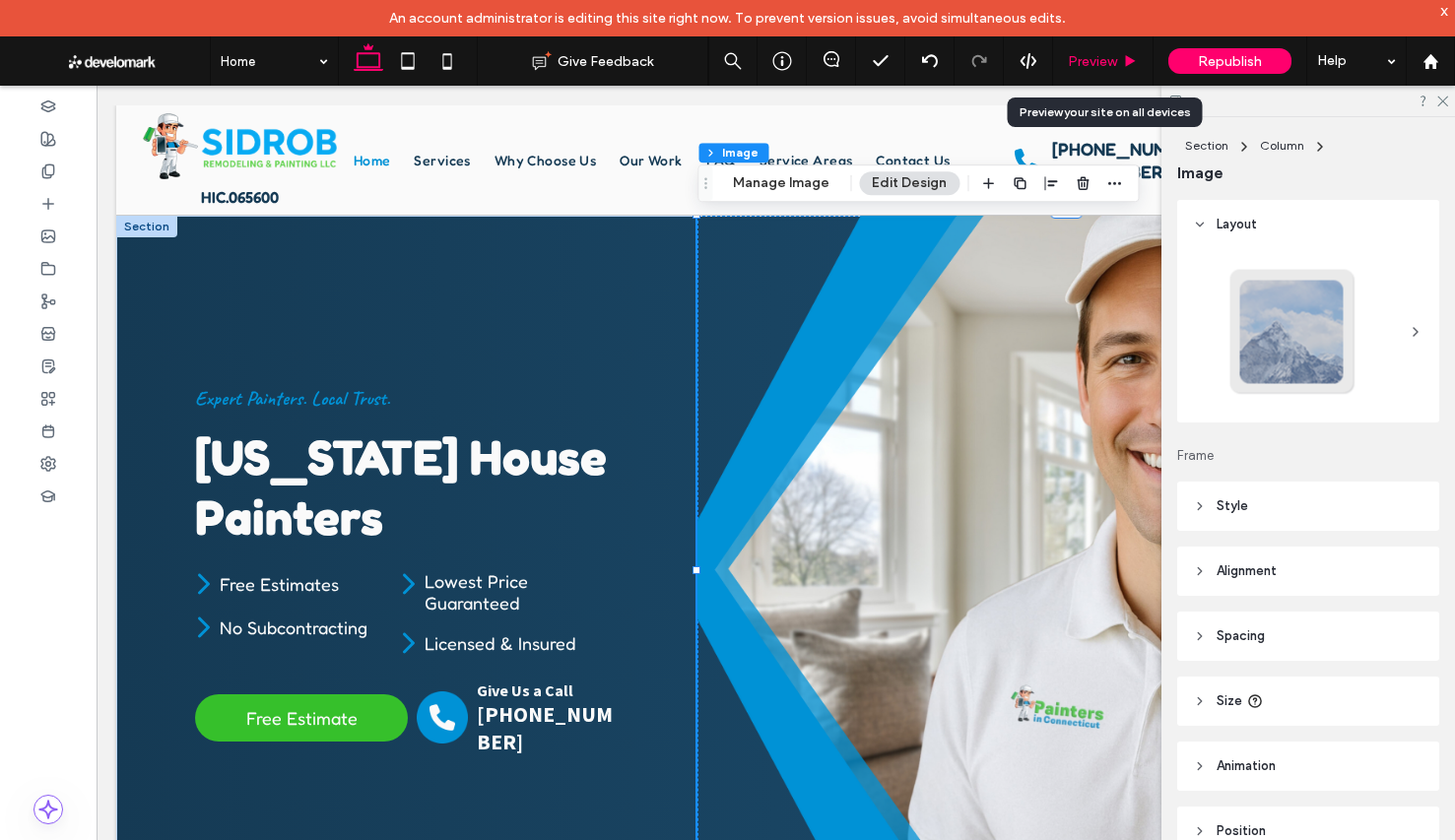
click at [1092, 53] on span "Preview" at bounding box center [1092, 61] width 49 height 17
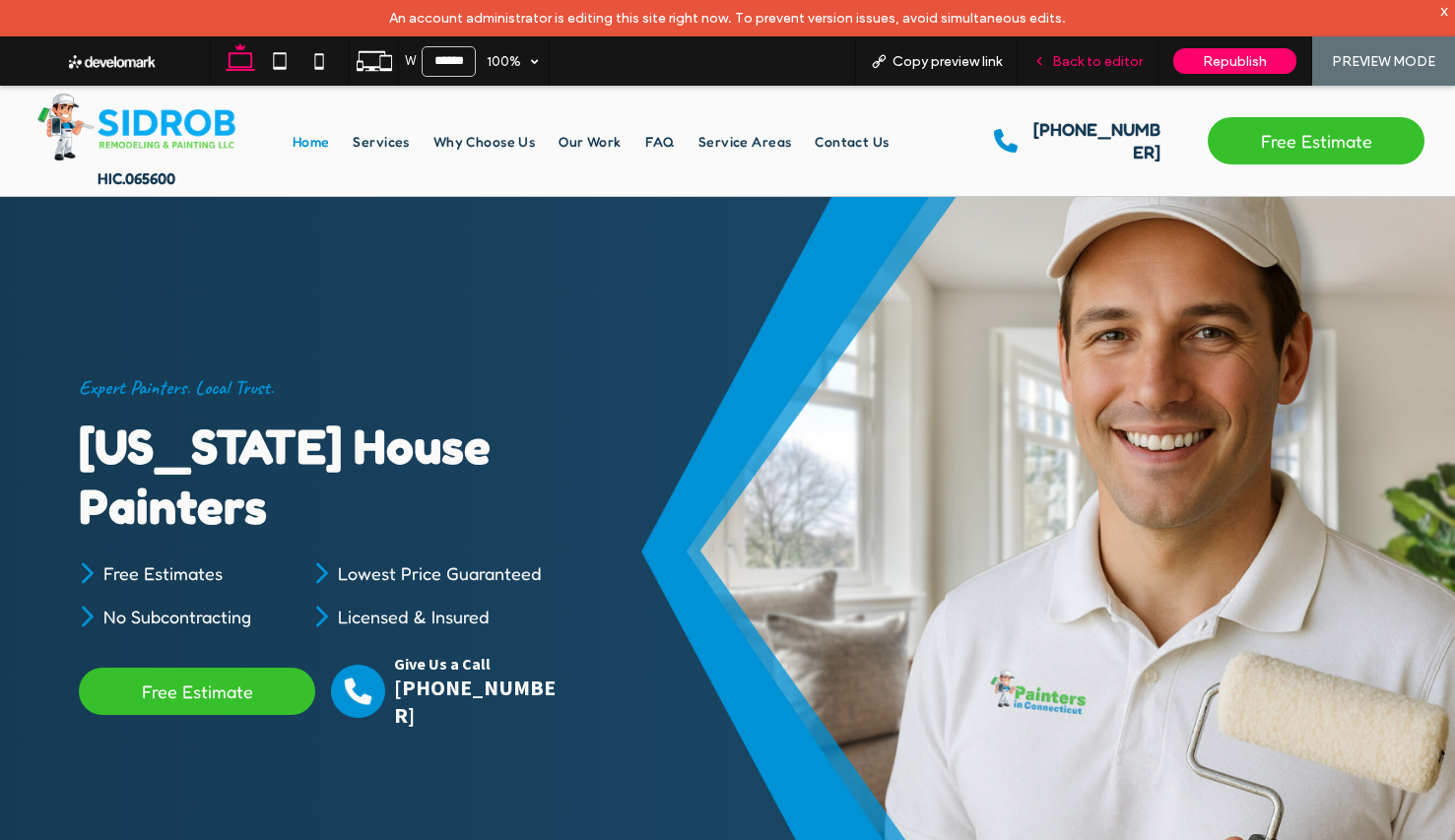
click at [1092, 53] on span "Back to editor" at bounding box center [1097, 61] width 91 height 17
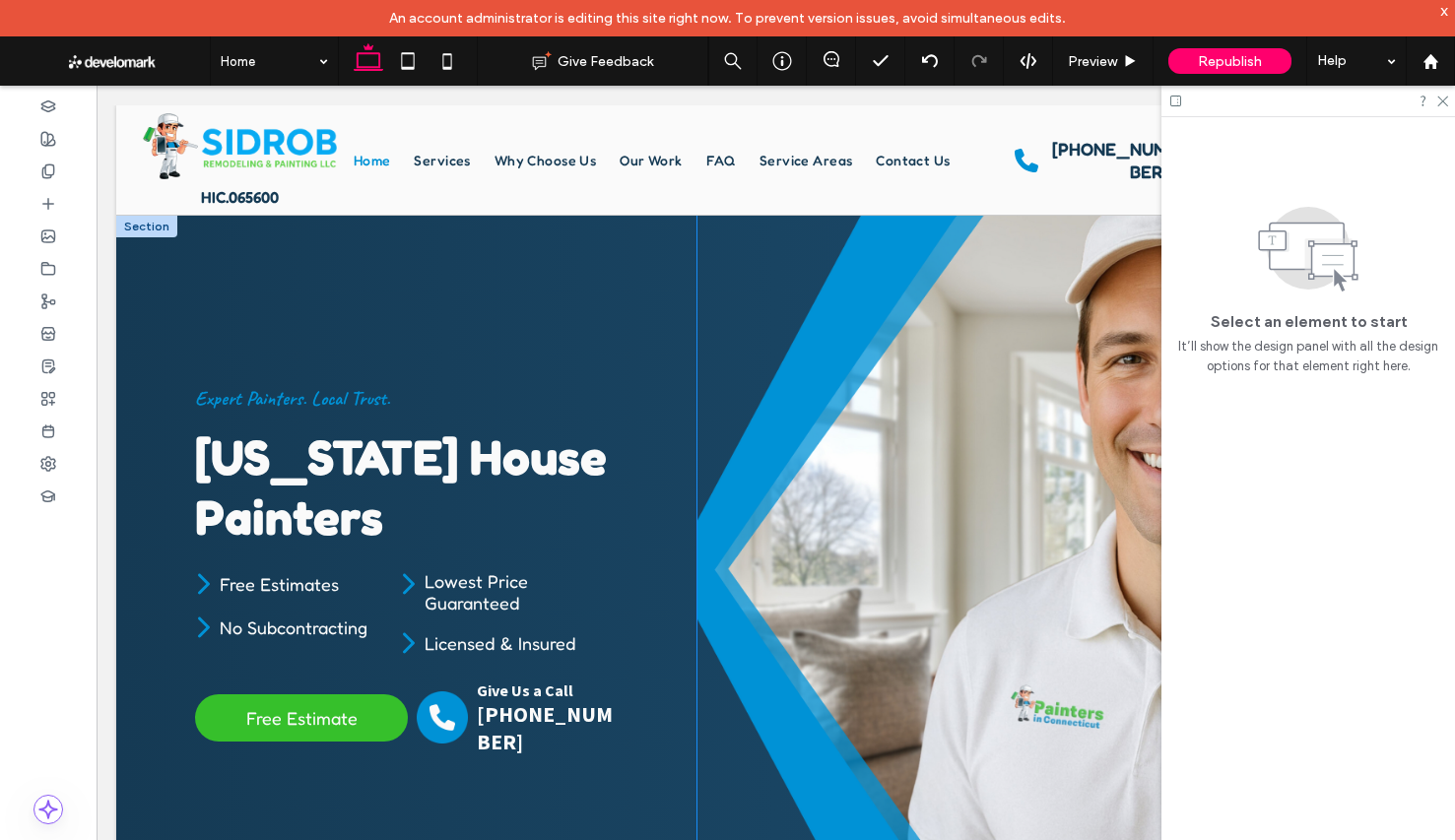
click at [931, 410] on img at bounding box center [1067, 569] width 737 height 709
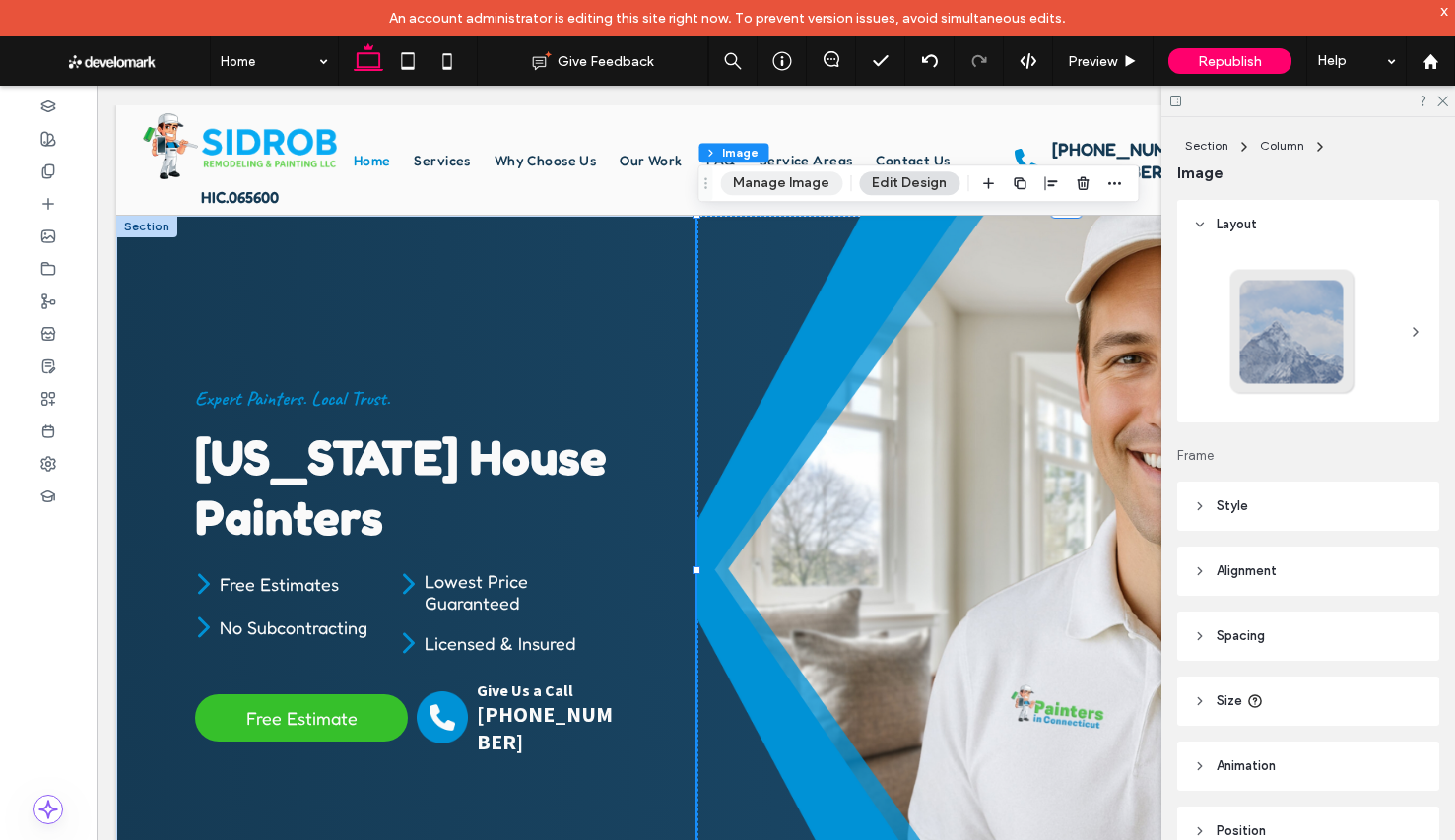
click at [788, 182] on button "Manage Image" at bounding box center [781, 183] width 123 height 24
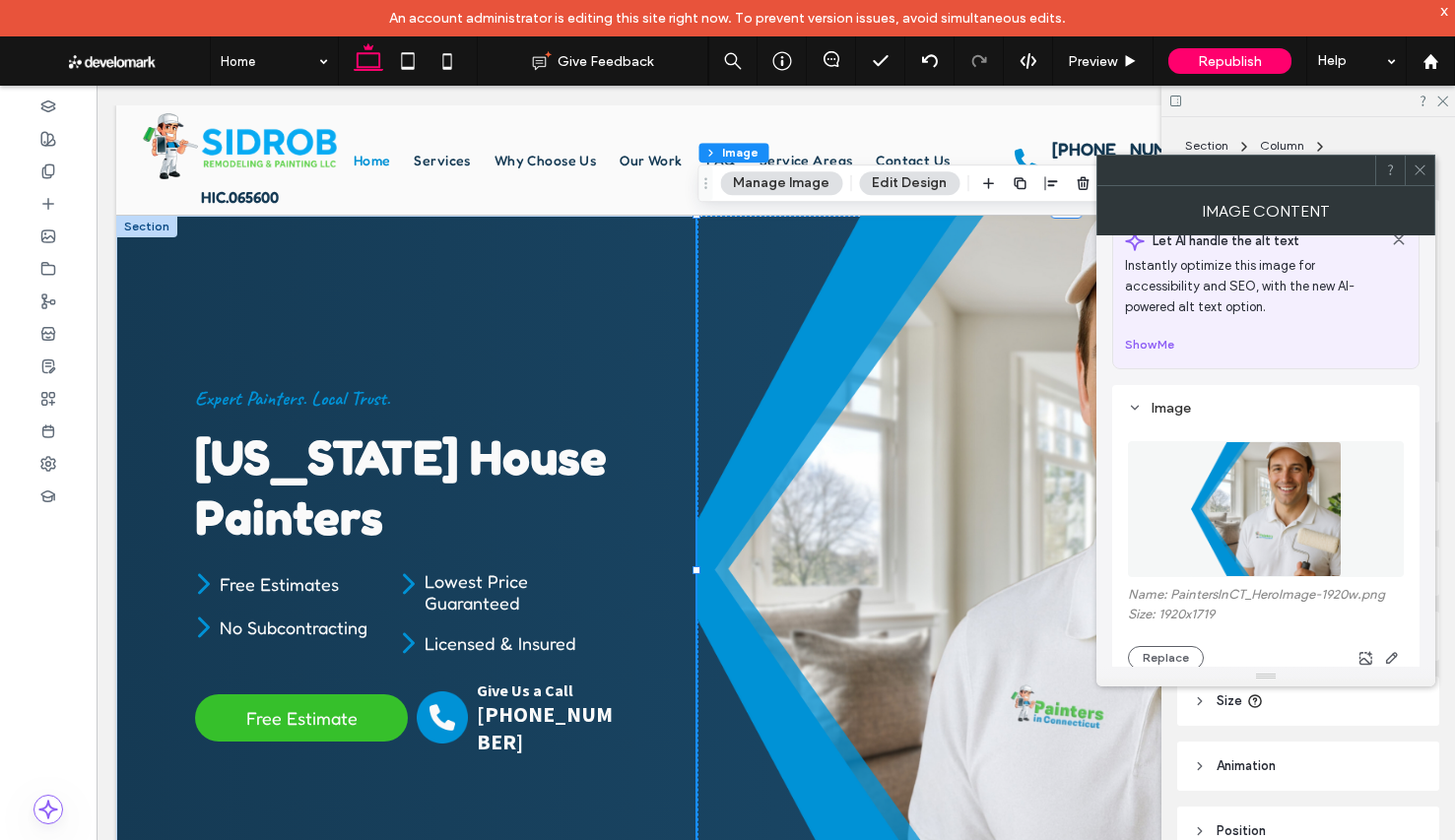
scroll to position [65, 0]
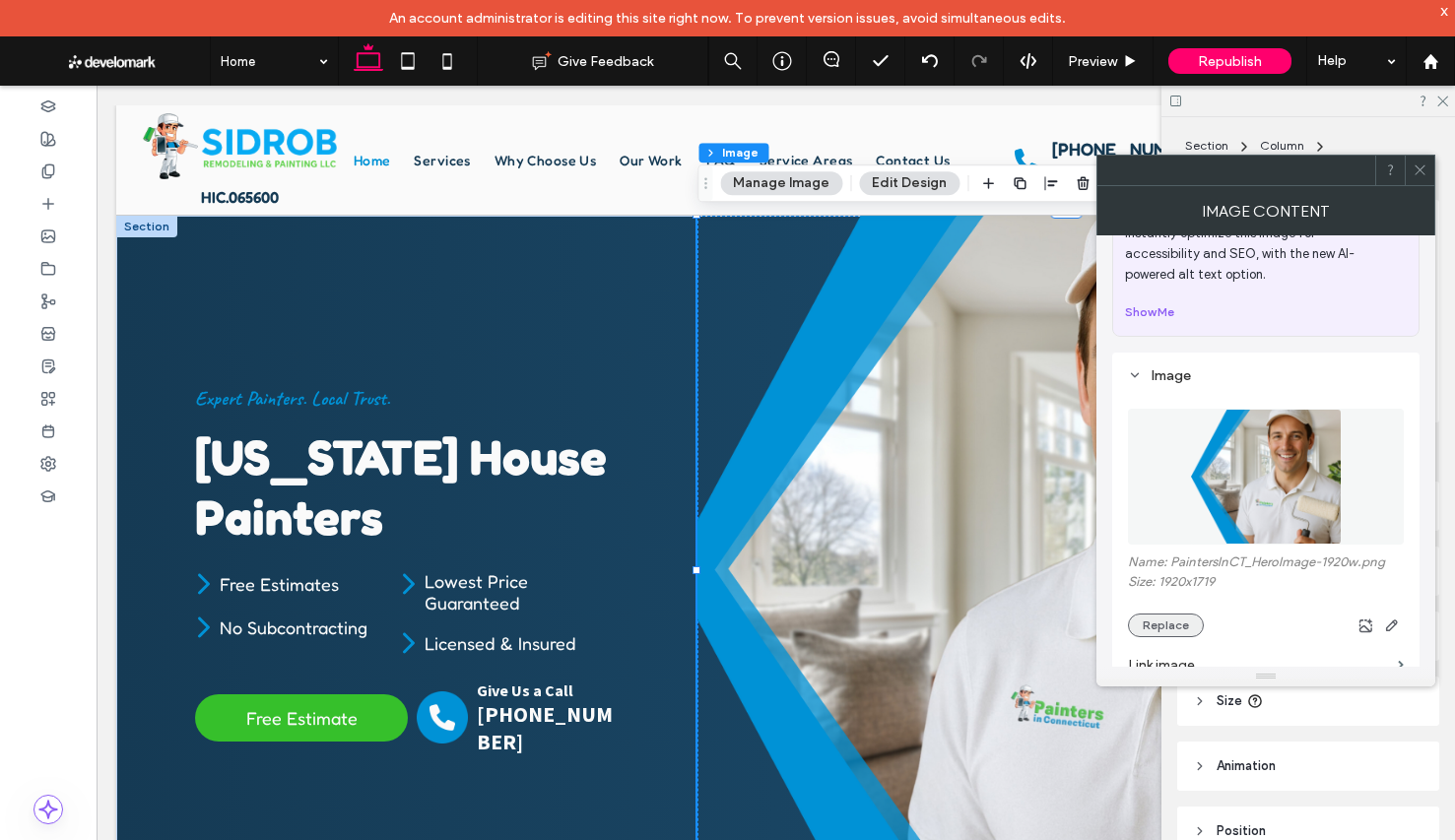
click at [1184, 621] on button "Replace" at bounding box center [1165, 626] width 76 height 24
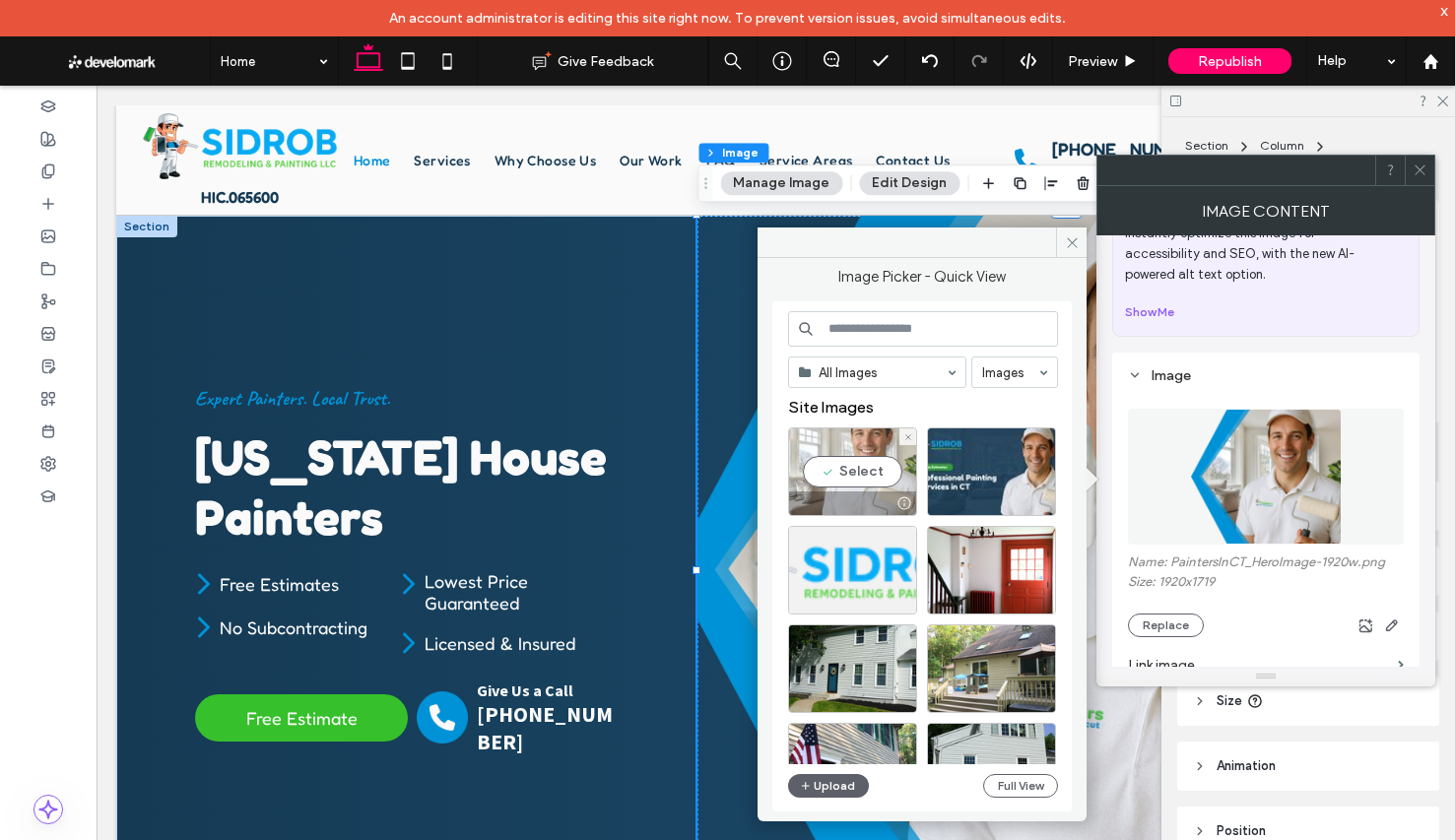
click at [891, 480] on div "Select" at bounding box center [852, 471] width 129 height 89
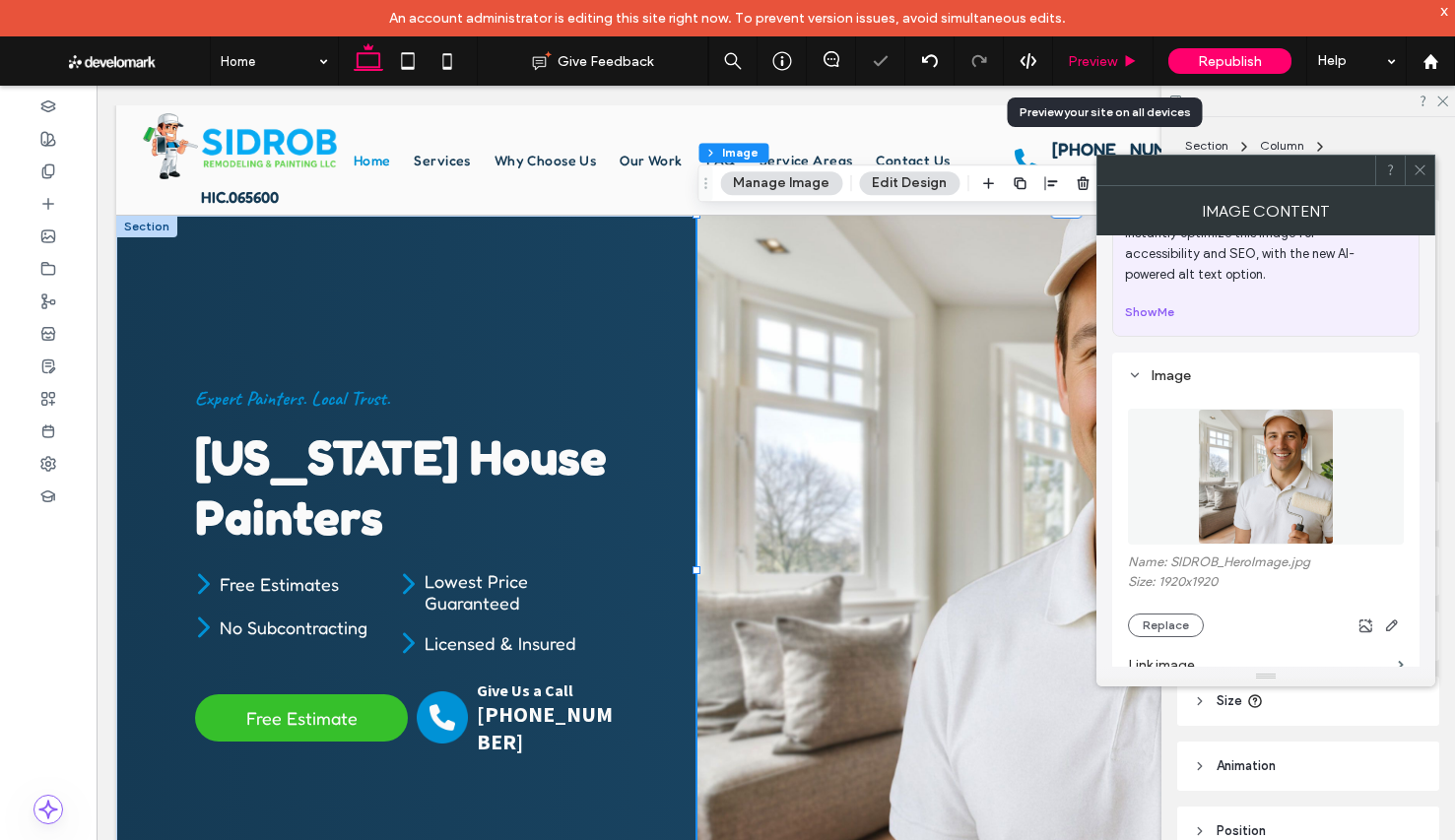
click at [1077, 64] on span "Preview" at bounding box center [1092, 61] width 49 height 17
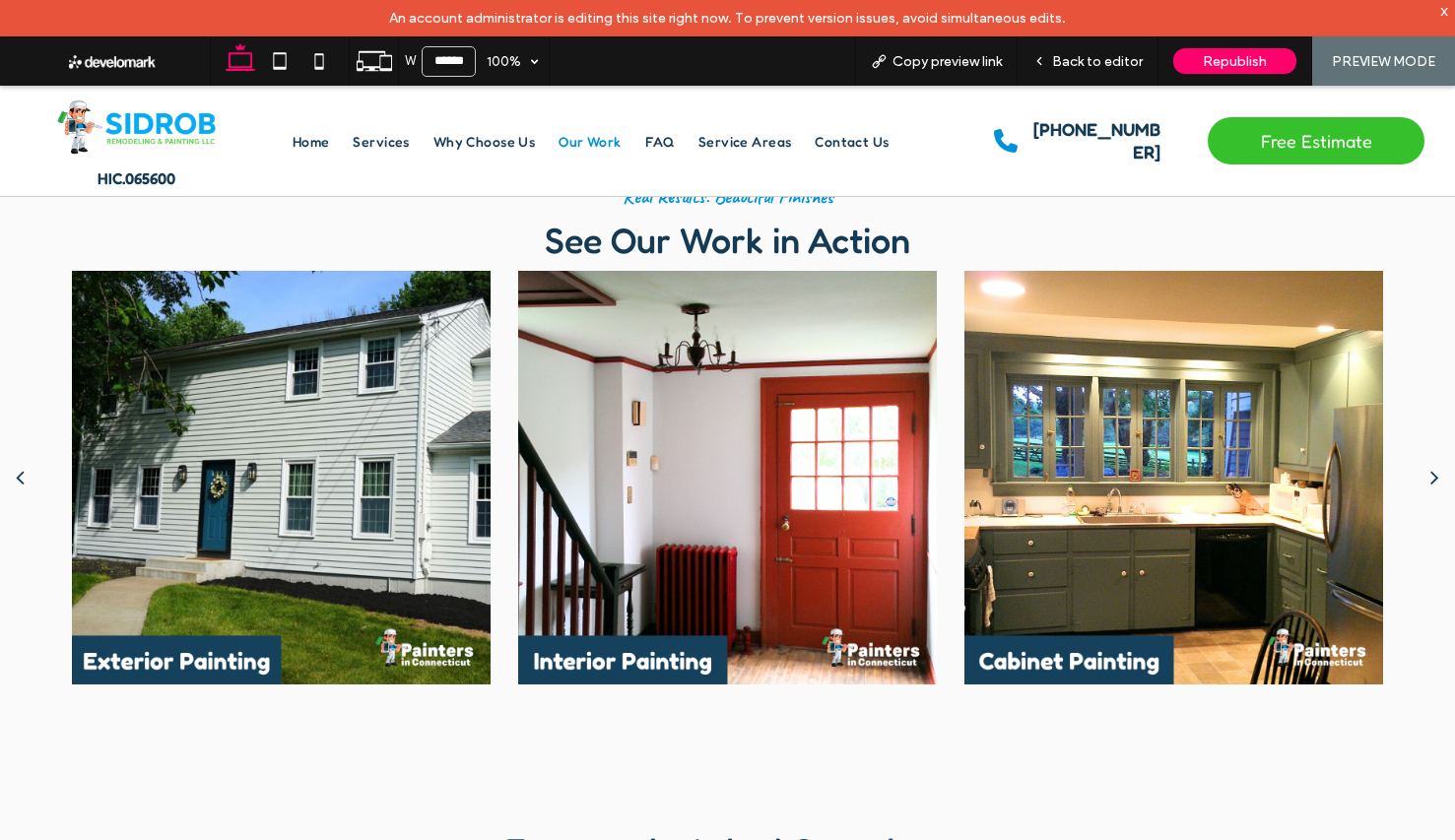
scroll to position [2418, 0]
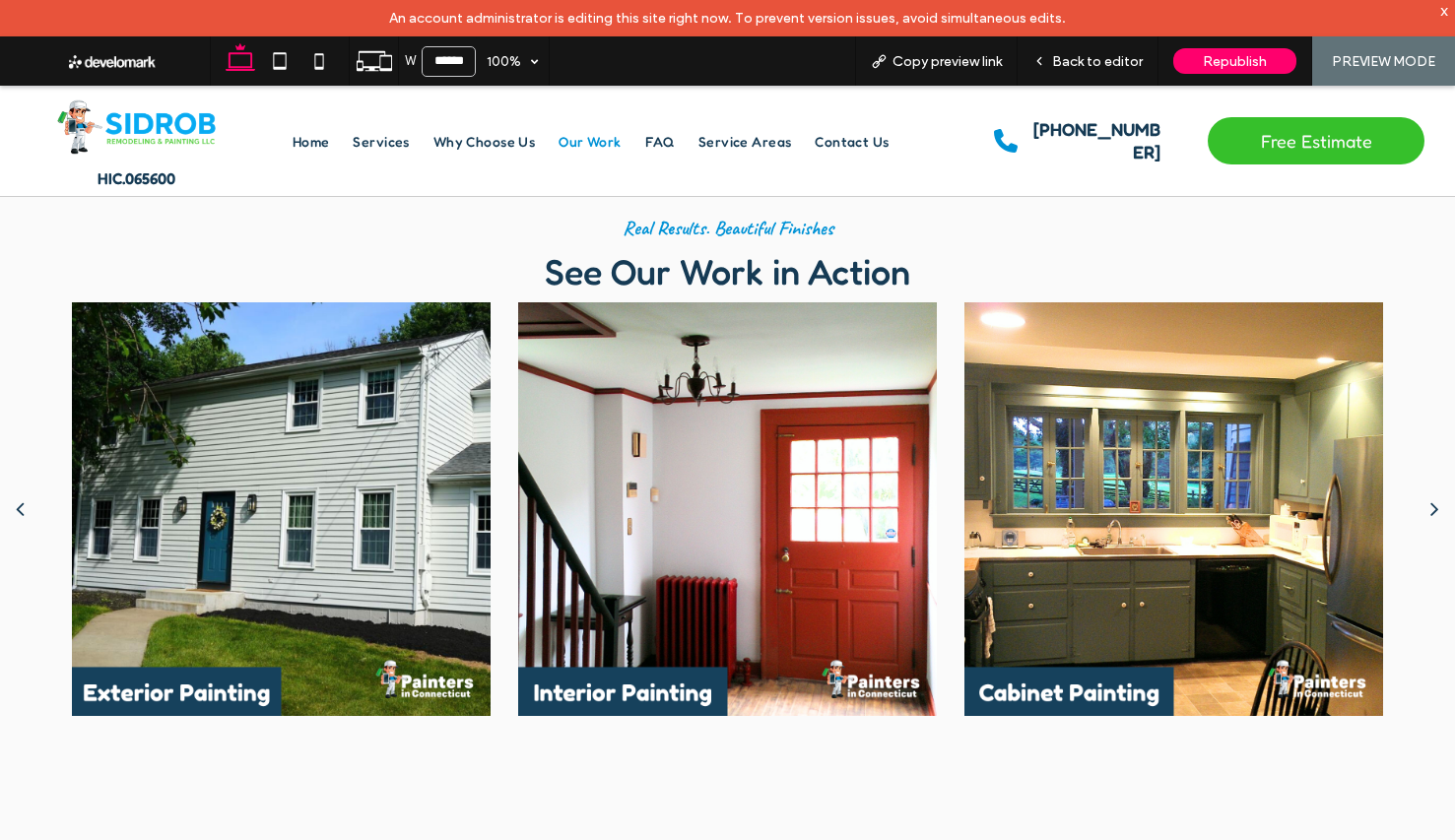
click at [1228, 512] on div at bounding box center [1174, 509] width 419 height 414
click at [1096, 63] on span "Back to editor" at bounding box center [1097, 61] width 91 height 17
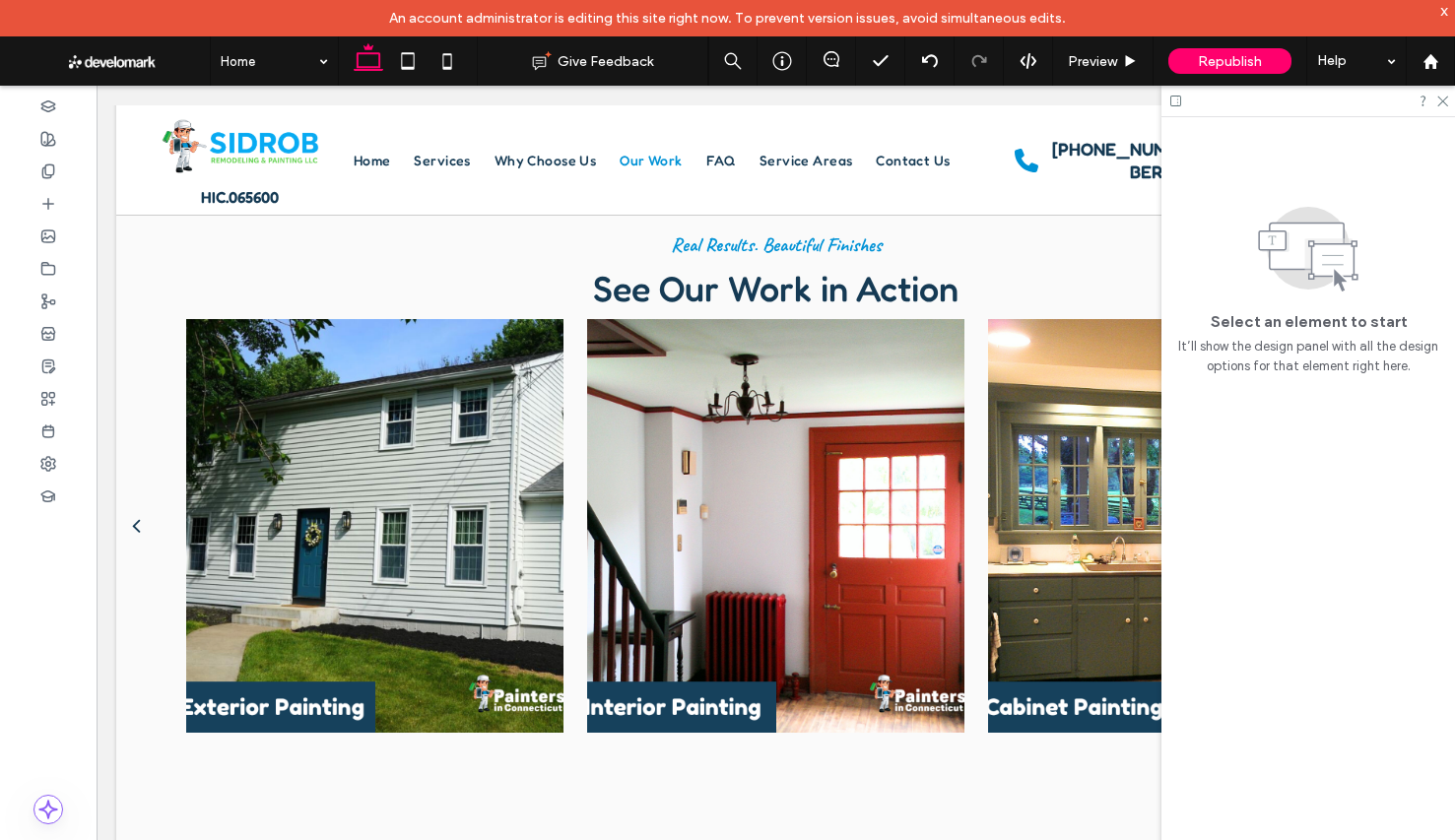
scroll to position [2406, 0]
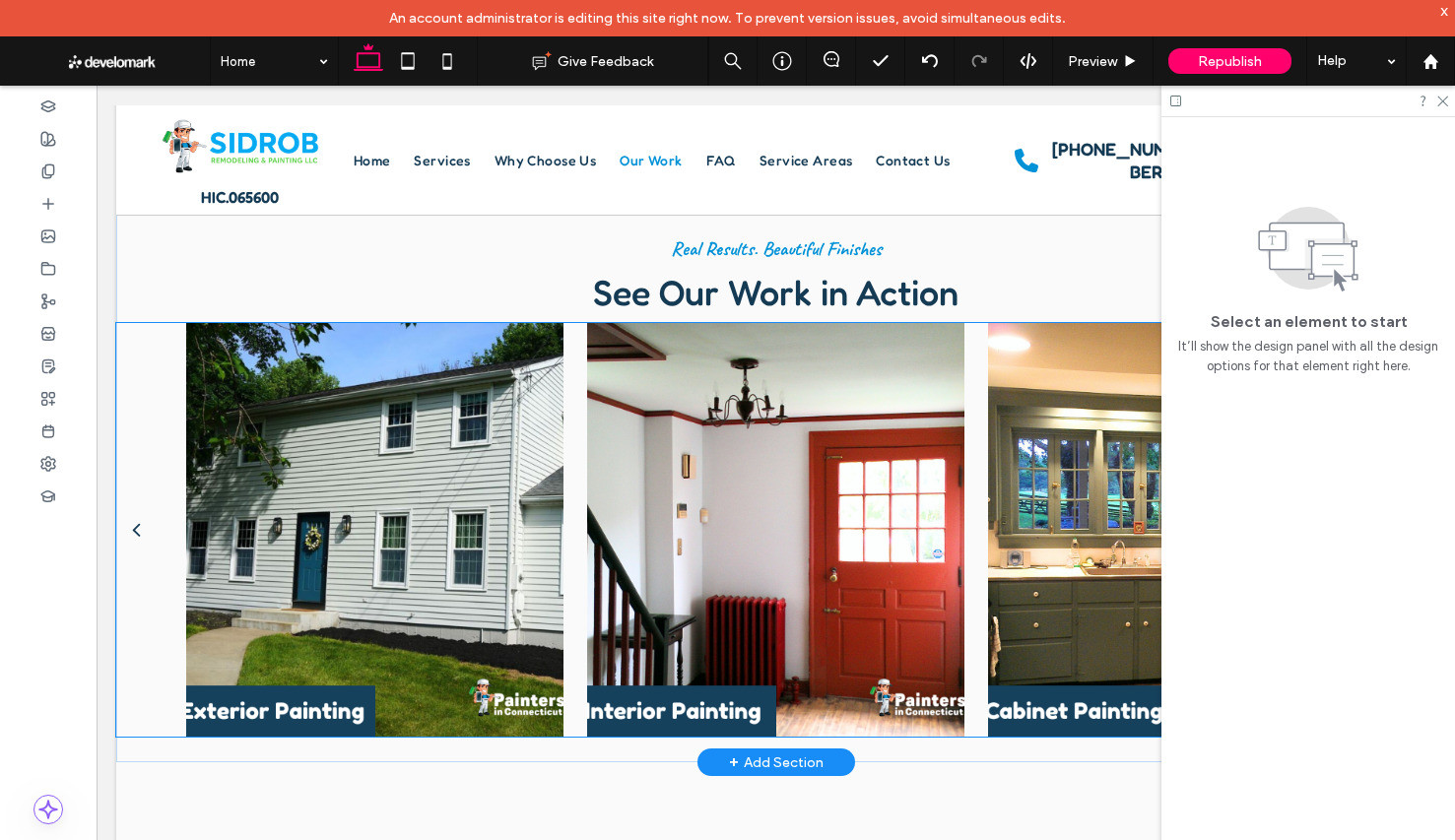
click at [409, 550] on div at bounding box center [375, 530] width 378 height 414
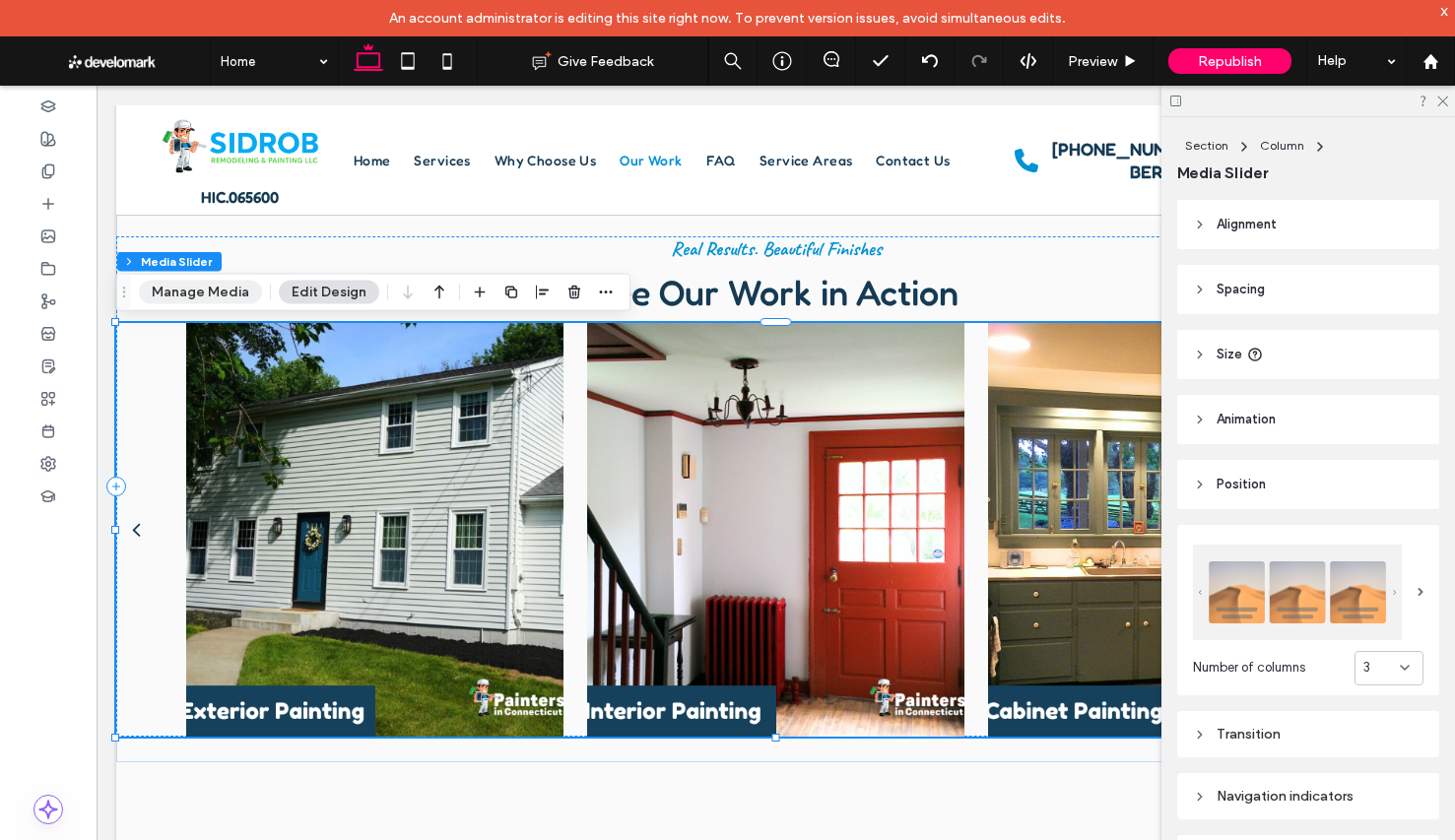
click at [191, 281] on button "Manage Media" at bounding box center [201, 293] width 124 height 24
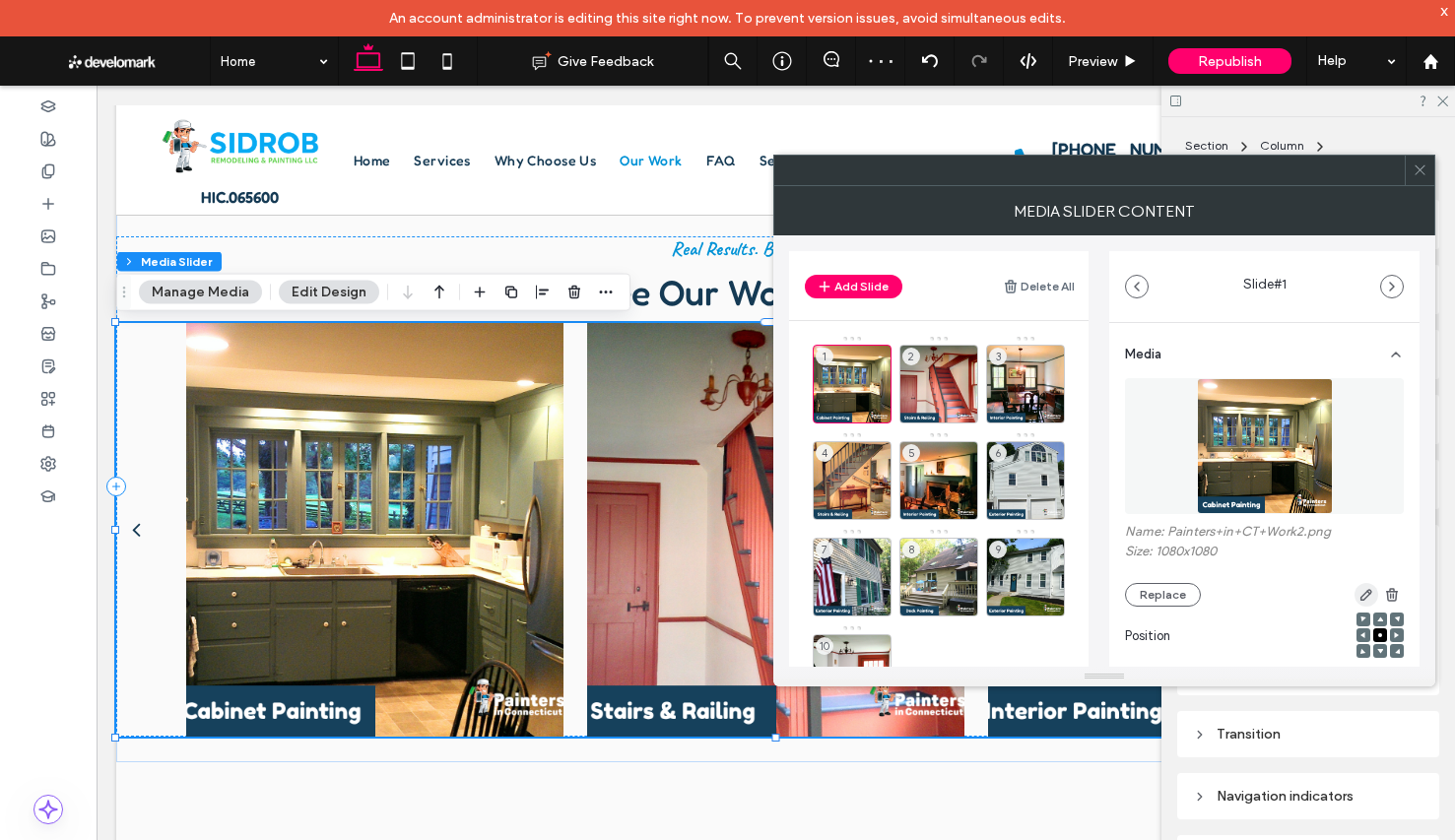
click at [1358, 598] on icon "button" at bounding box center [1366, 595] width 16 height 16
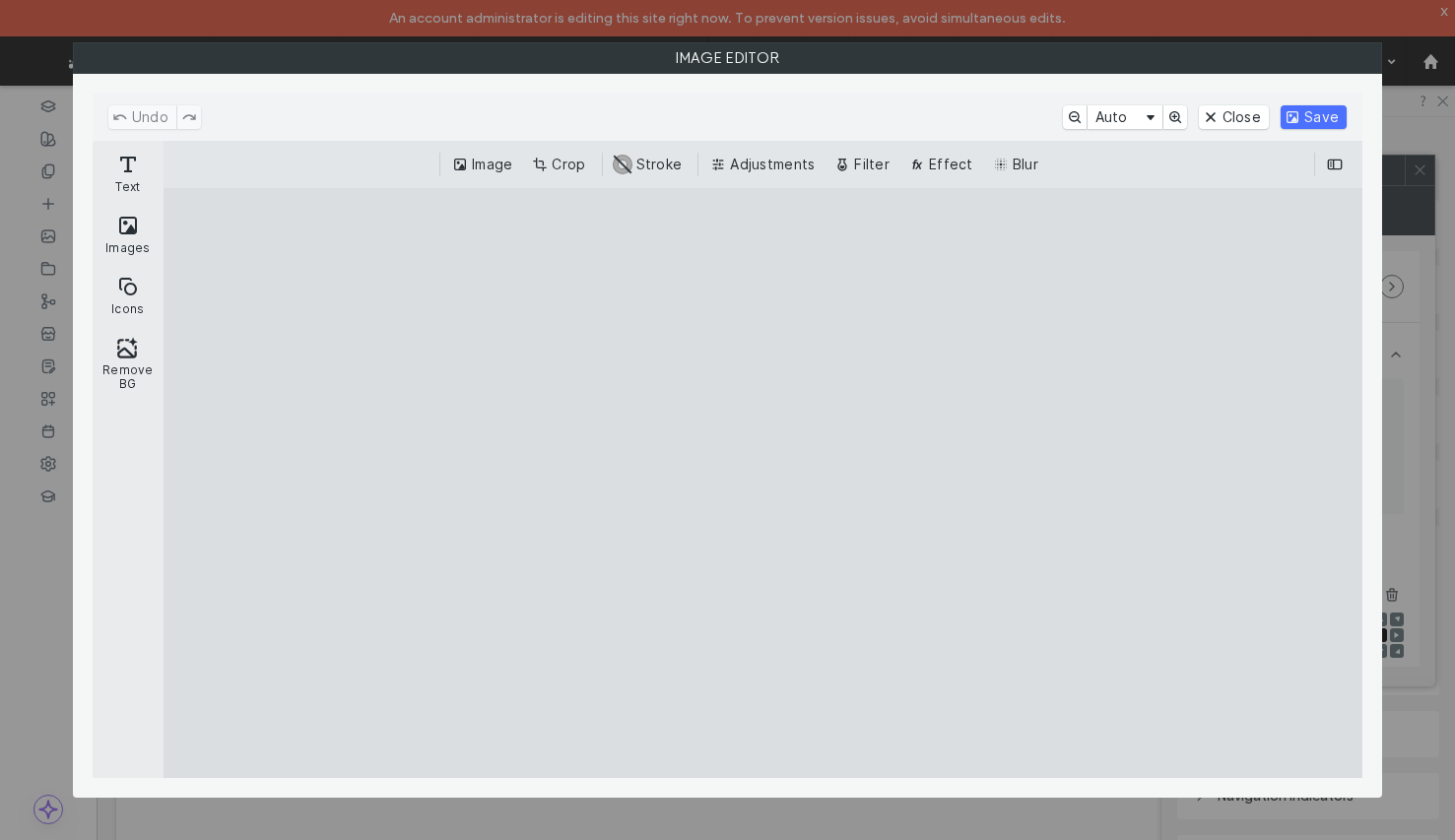
drag, startPoint x: 581, startPoint y: 166, endPoint x: 768, endPoint y: 381, distance: 284.9
click at [581, 166] on button "Crop" at bounding box center [560, 164] width 65 height 24
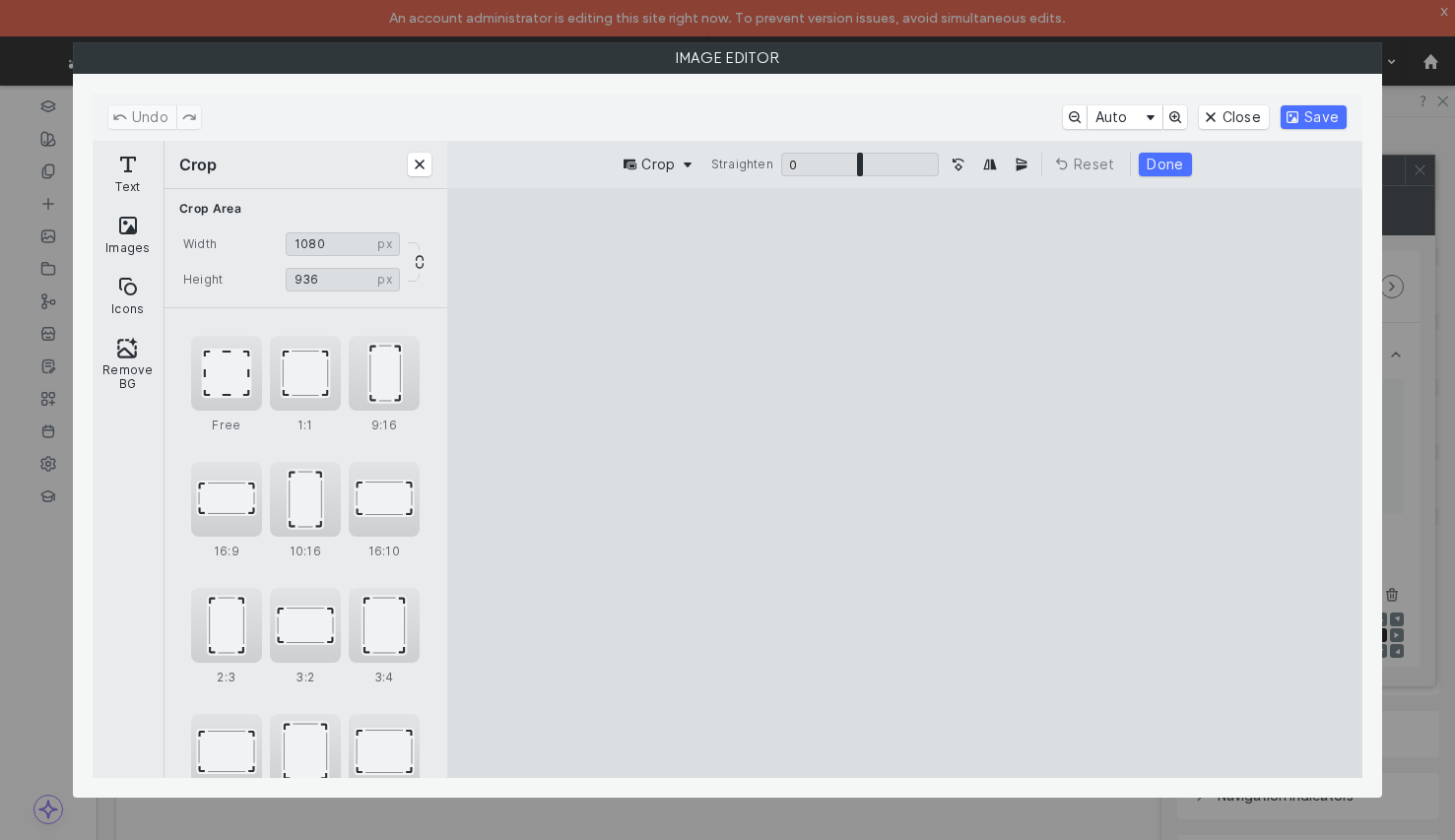
type input "***"
drag, startPoint x: 907, startPoint y: 703, endPoint x: 920, endPoint y: 655, distance: 49.7
click at [904, 483] on cesdk-canvas "Editor canvas" at bounding box center [904, 483] width 0 height 0
drag, startPoint x: 1172, startPoint y: 165, endPoint x: 1240, endPoint y: 133, distance: 75.2
click at [1172, 165] on button "Done" at bounding box center [1164, 164] width 52 height 24
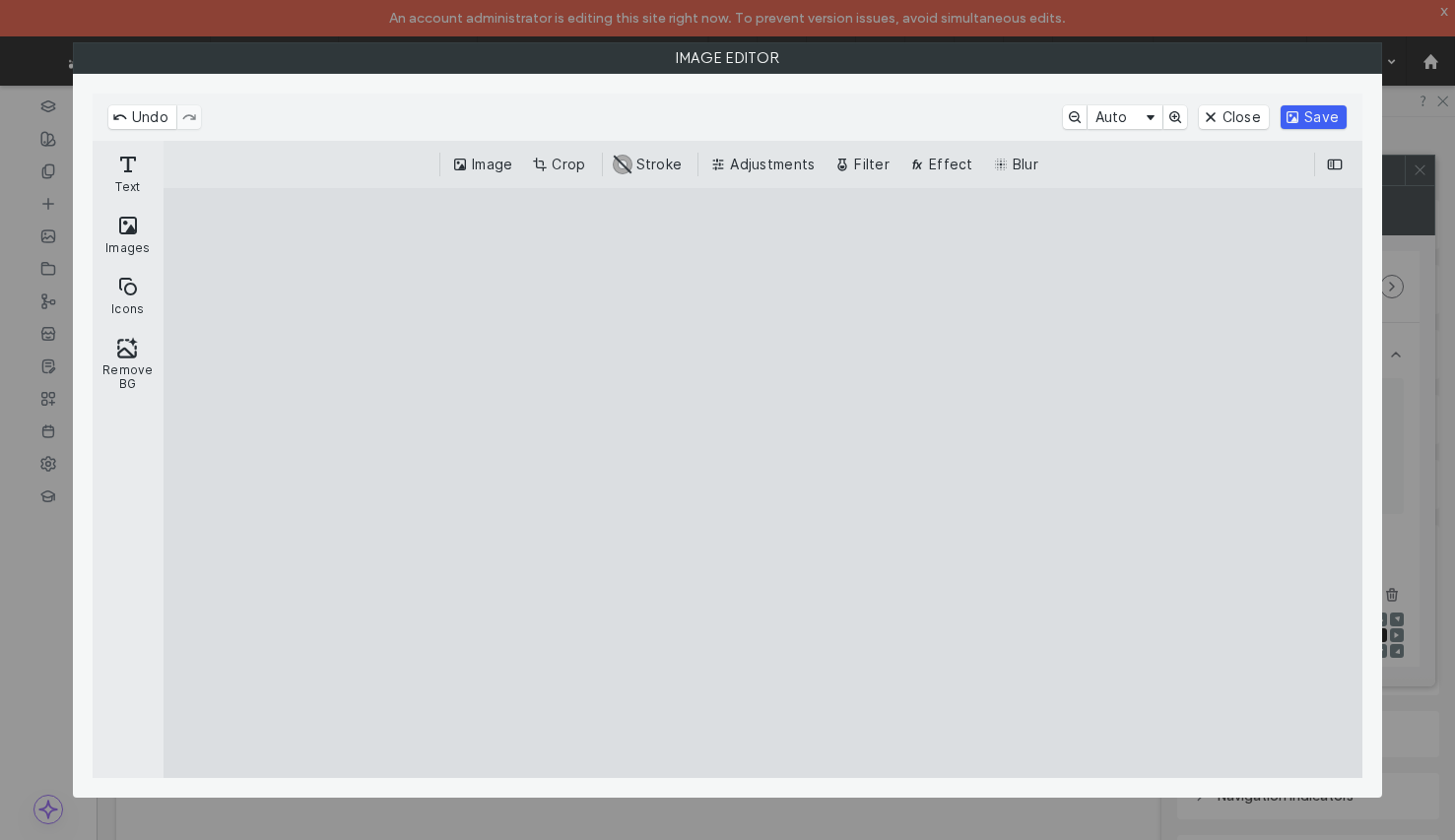
click at [1306, 111] on button "Save" at bounding box center [1313, 118] width 66 height 24
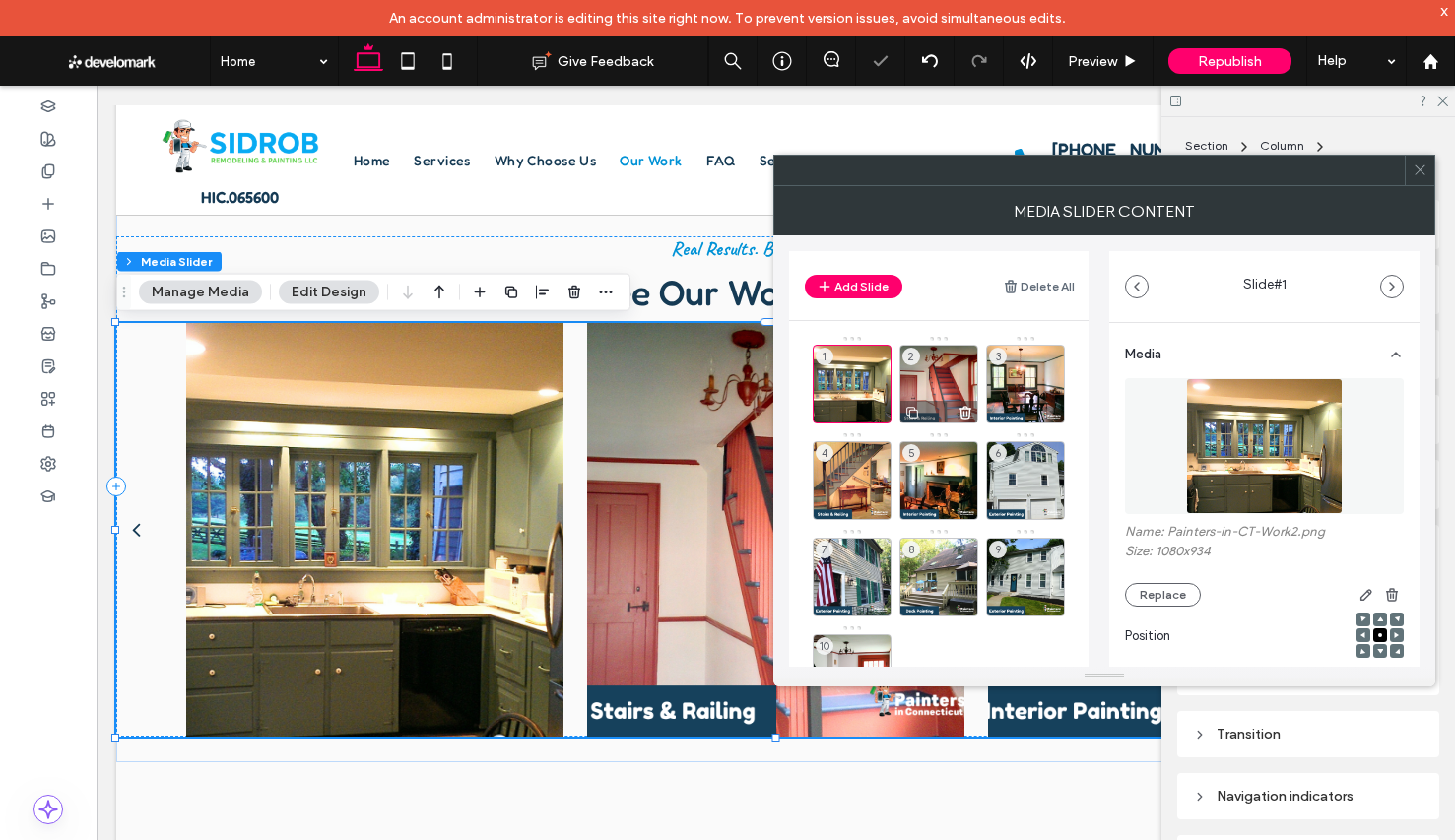
click at [931, 384] on div "2" at bounding box center [939, 384] width 79 height 79
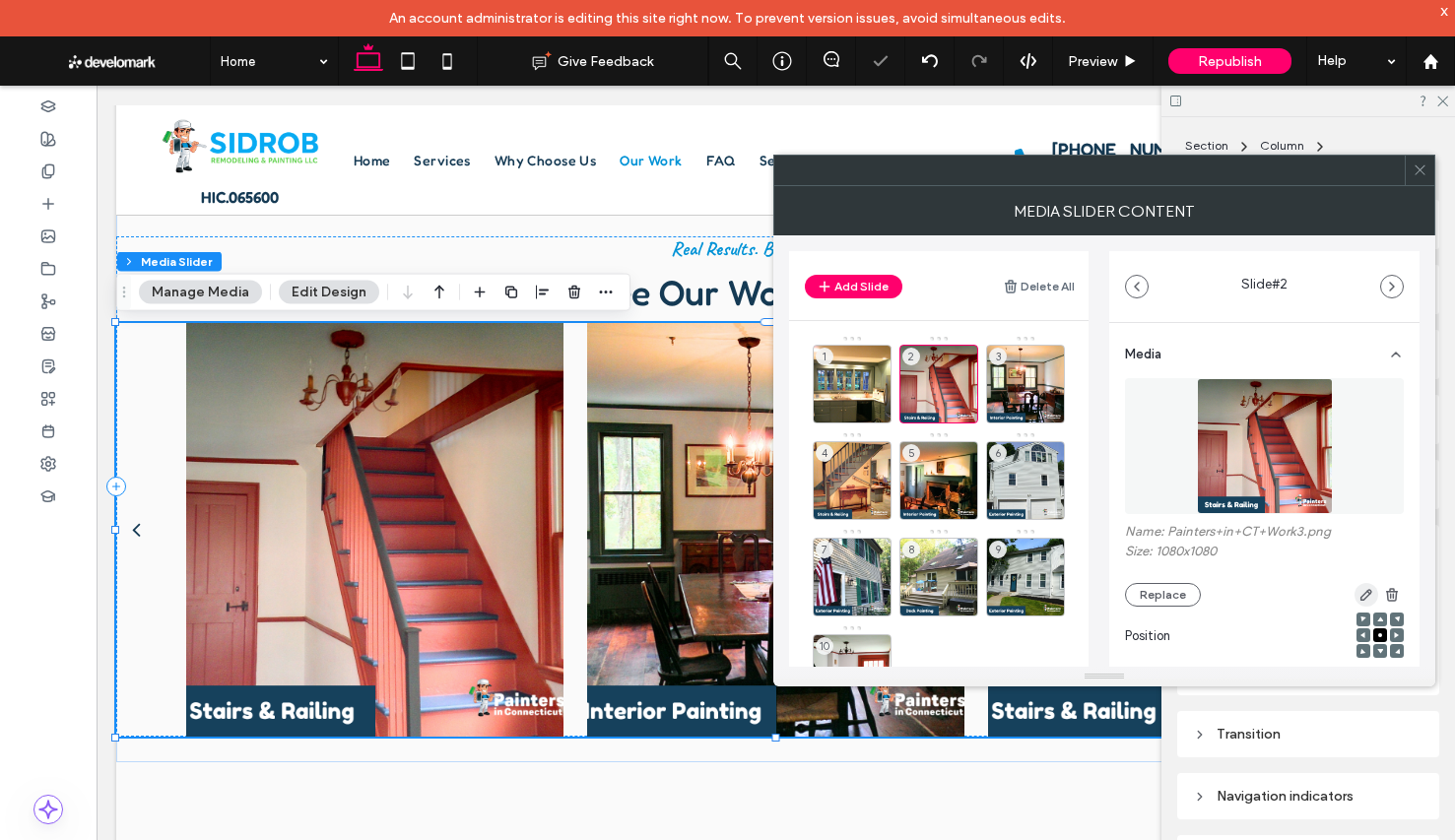
click at [1360, 600] on use "button" at bounding box center [1366, 595] width 12 height 12
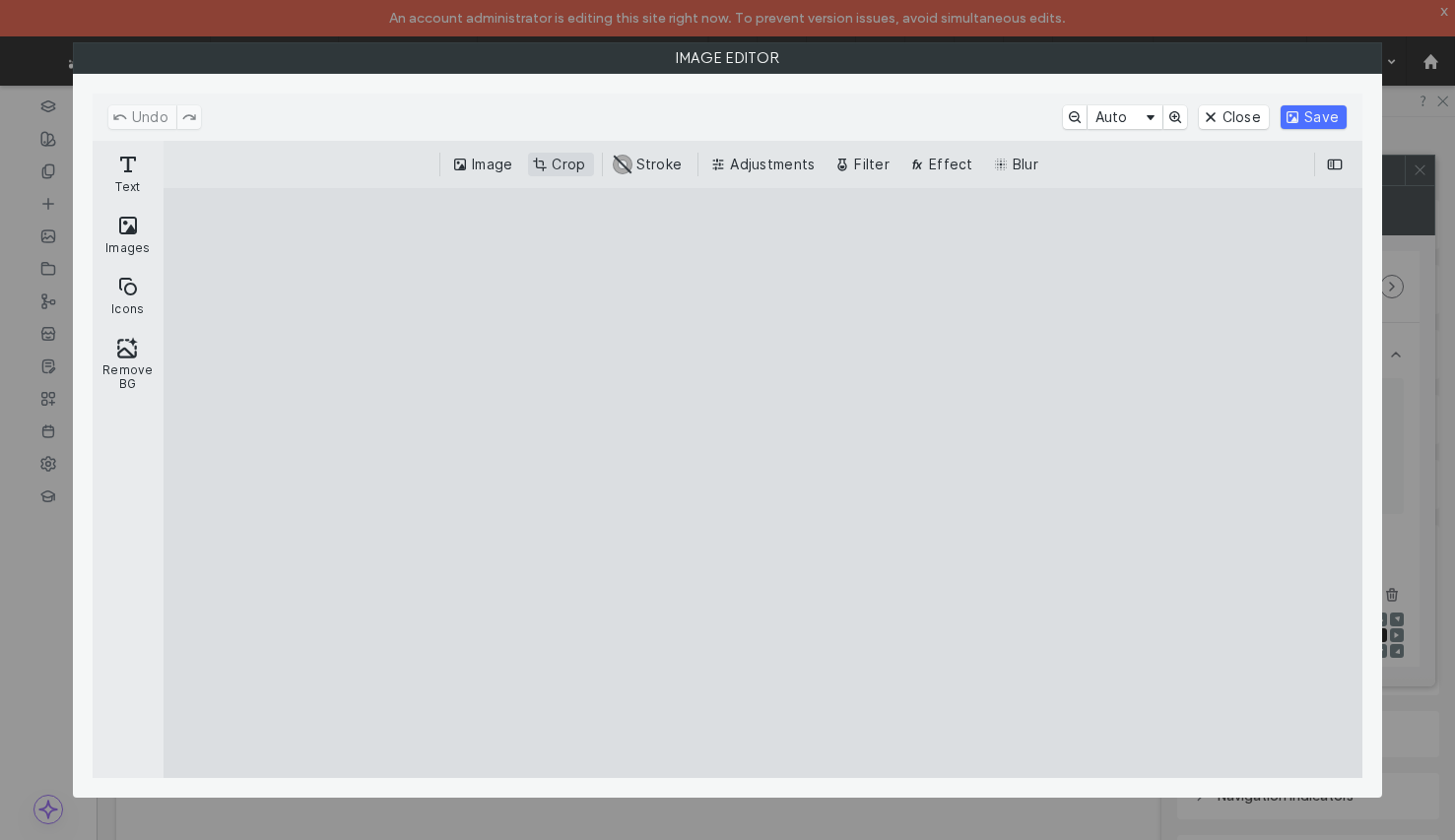
click at [556, 167] on button "Crop" at bounding box center [560, 164] width 65 height 24
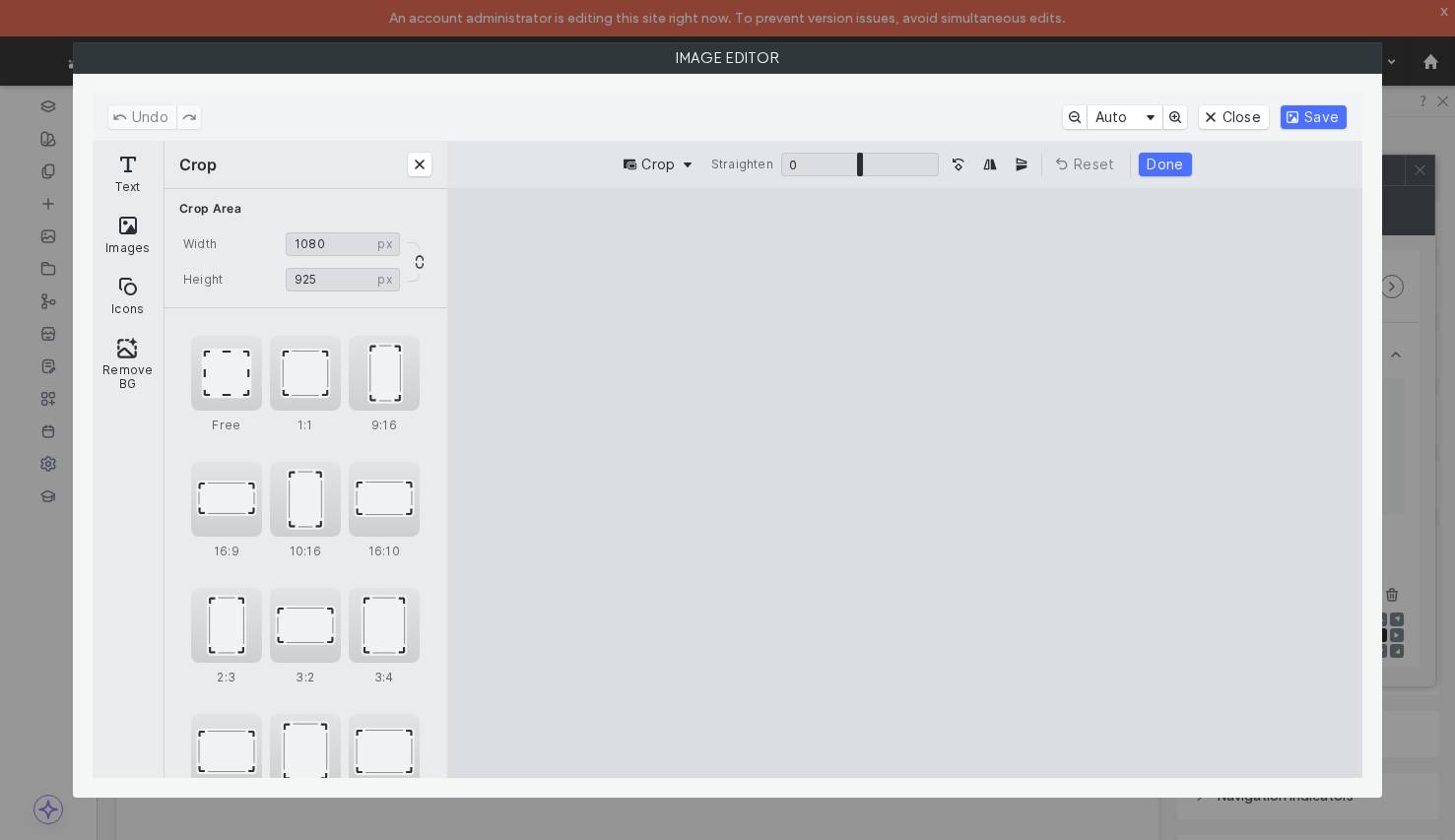
type input "***"
drag, startPoint x: 906, startPoint y: 721, endPoint x: 917, endPoint y: 654, distance: 67.9
click at [904, 483] on cesdk-canvas "Editor canvas" at bounding box center [904, 483] width 0 height 0
click at [1173, 170] on button "Done" at bounding box center [1164, 164] width 52 height 24
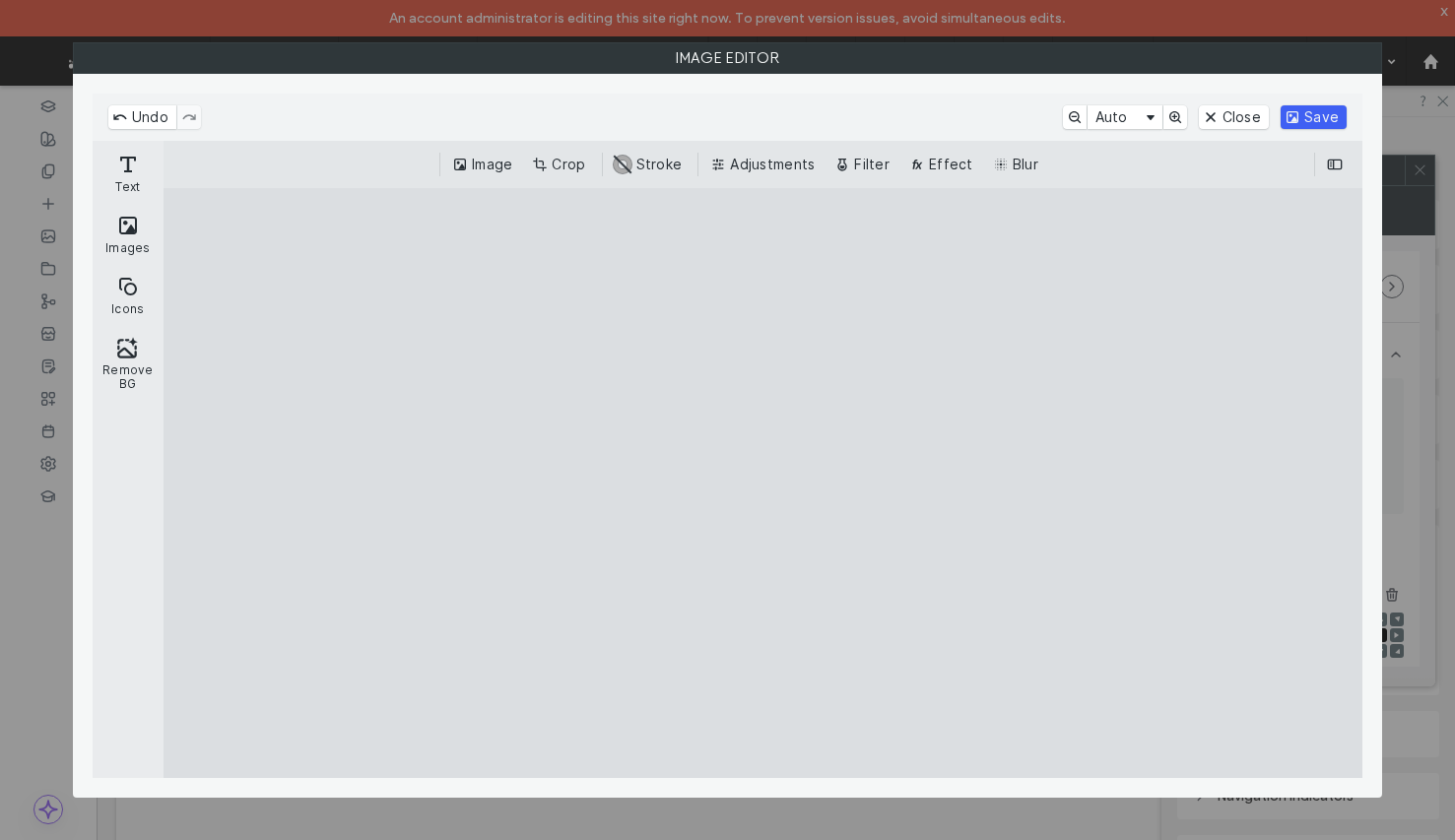
click at [1329, 114] on button "Save" at bounding box center [1313, 118] width 66 height 24
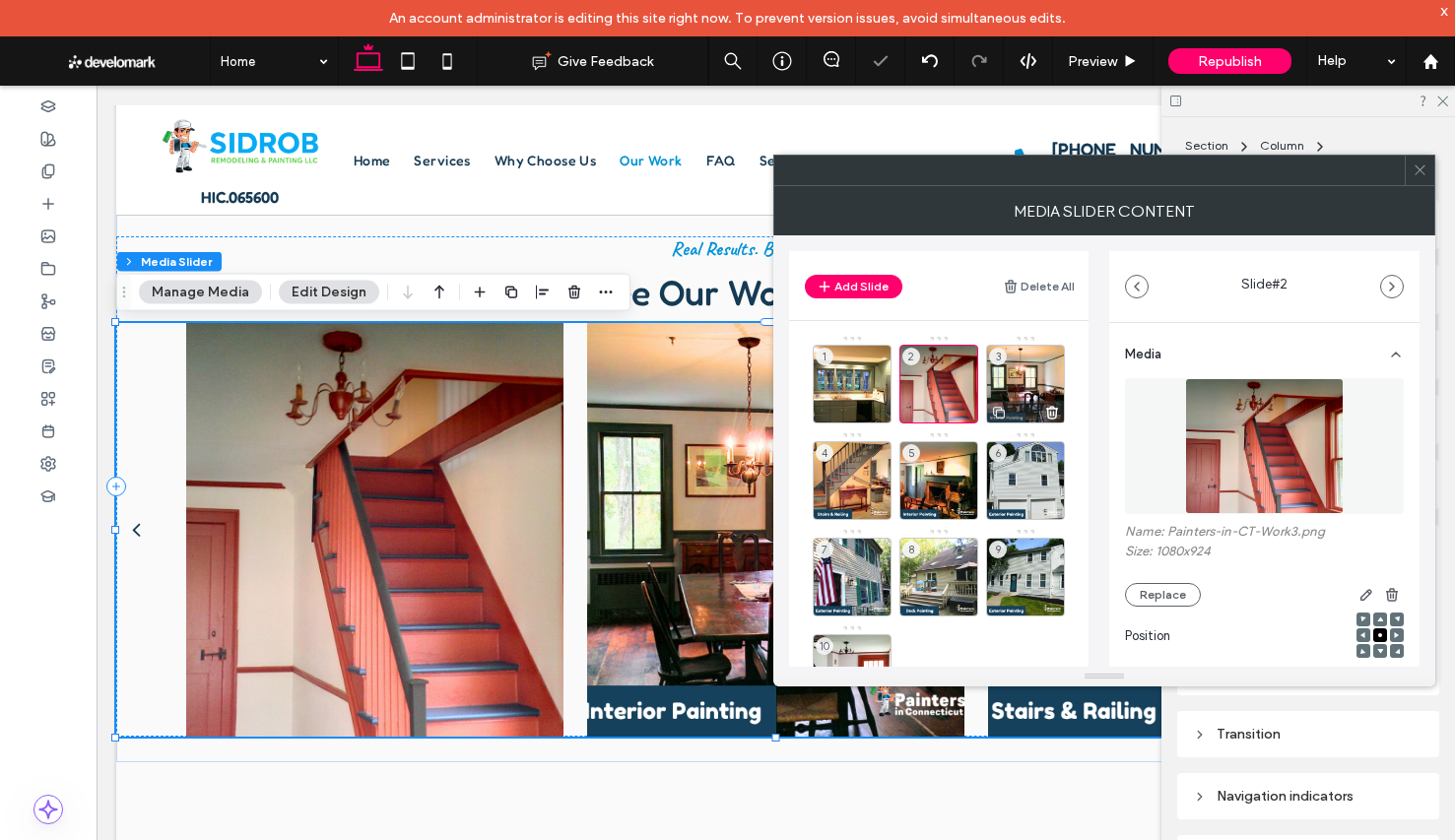
click at [1016, 389] on div "3" at bounding box center [1025, 384] width 79 height 79
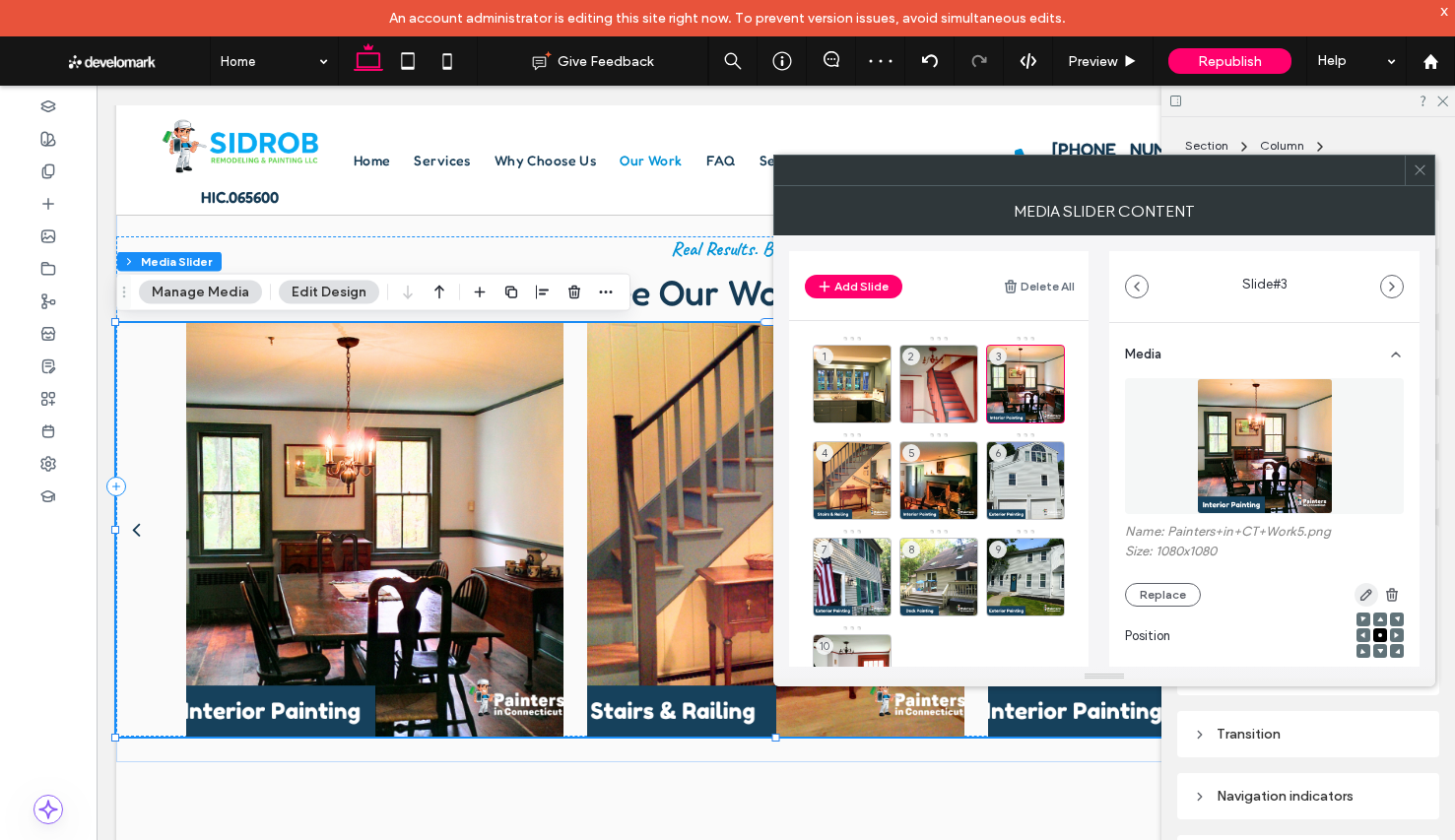
click at [1358, 596] on icon "button" at bounding box center [1366, 595] width 16 height 16
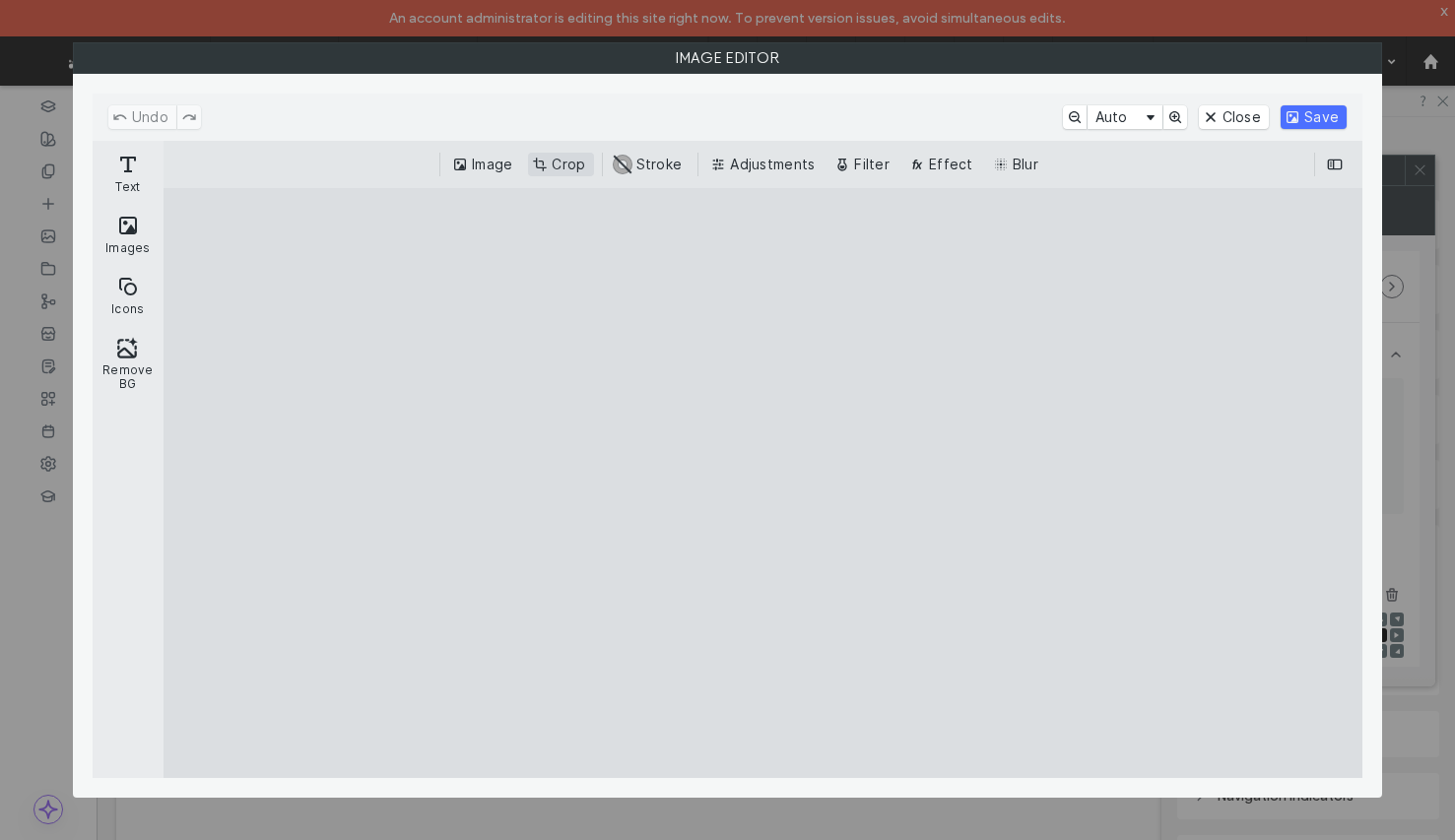
click at [577, 167] on button "Crop" at bounding box center [560, 164] width 65 height 24
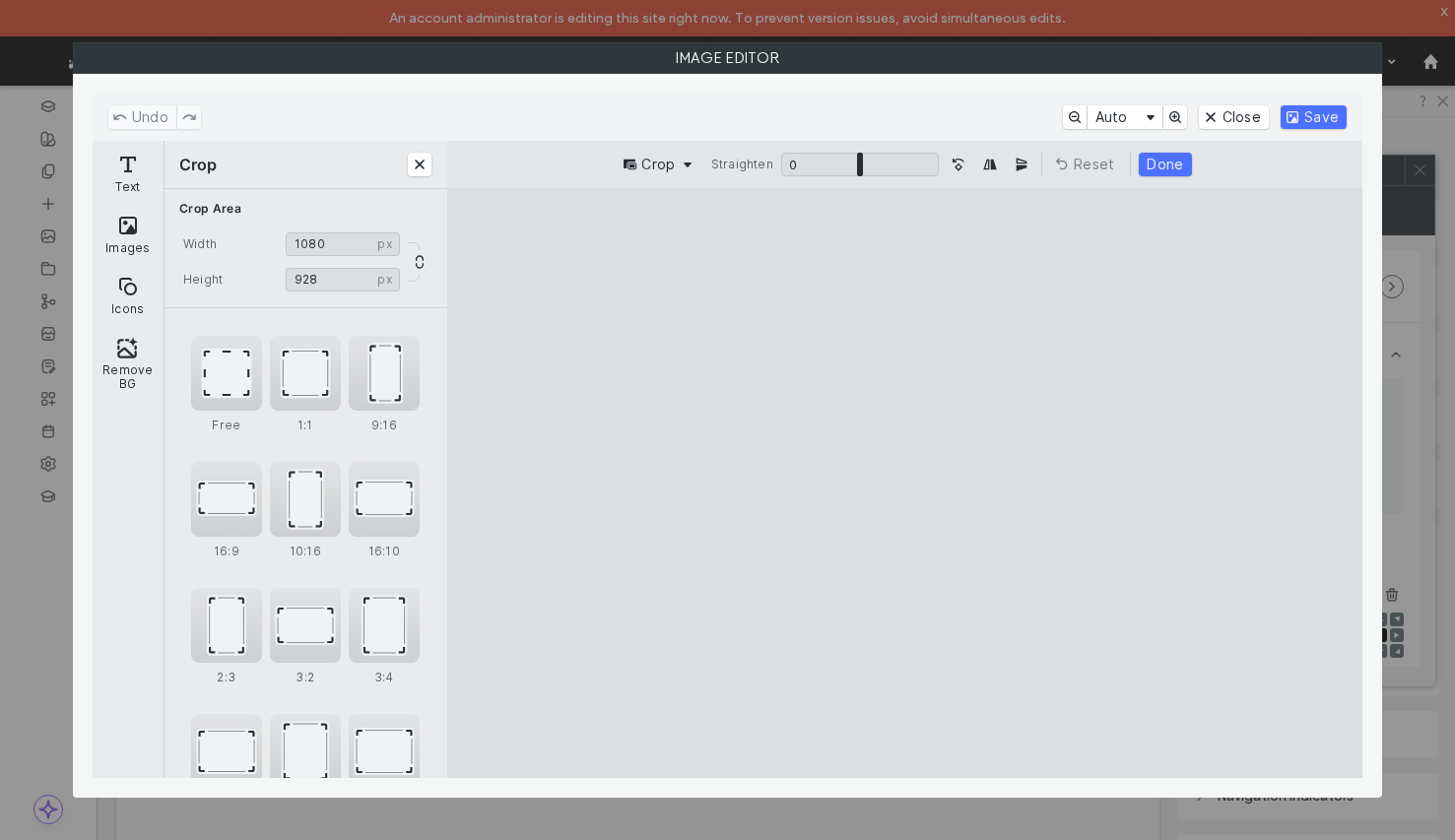
type input "***"
drag, startPoint x: 910, startPoint y: 716, endPoint x: 914, endPoint y: 647, distance: 69.1
click at [904, 483] on cesdk-canvas "Editor canvas" at bounding box center [904, 483] width 0 height 0
click at [1151, 164] on button "Done" at bounding box center [1164, 164] width 52 height 24
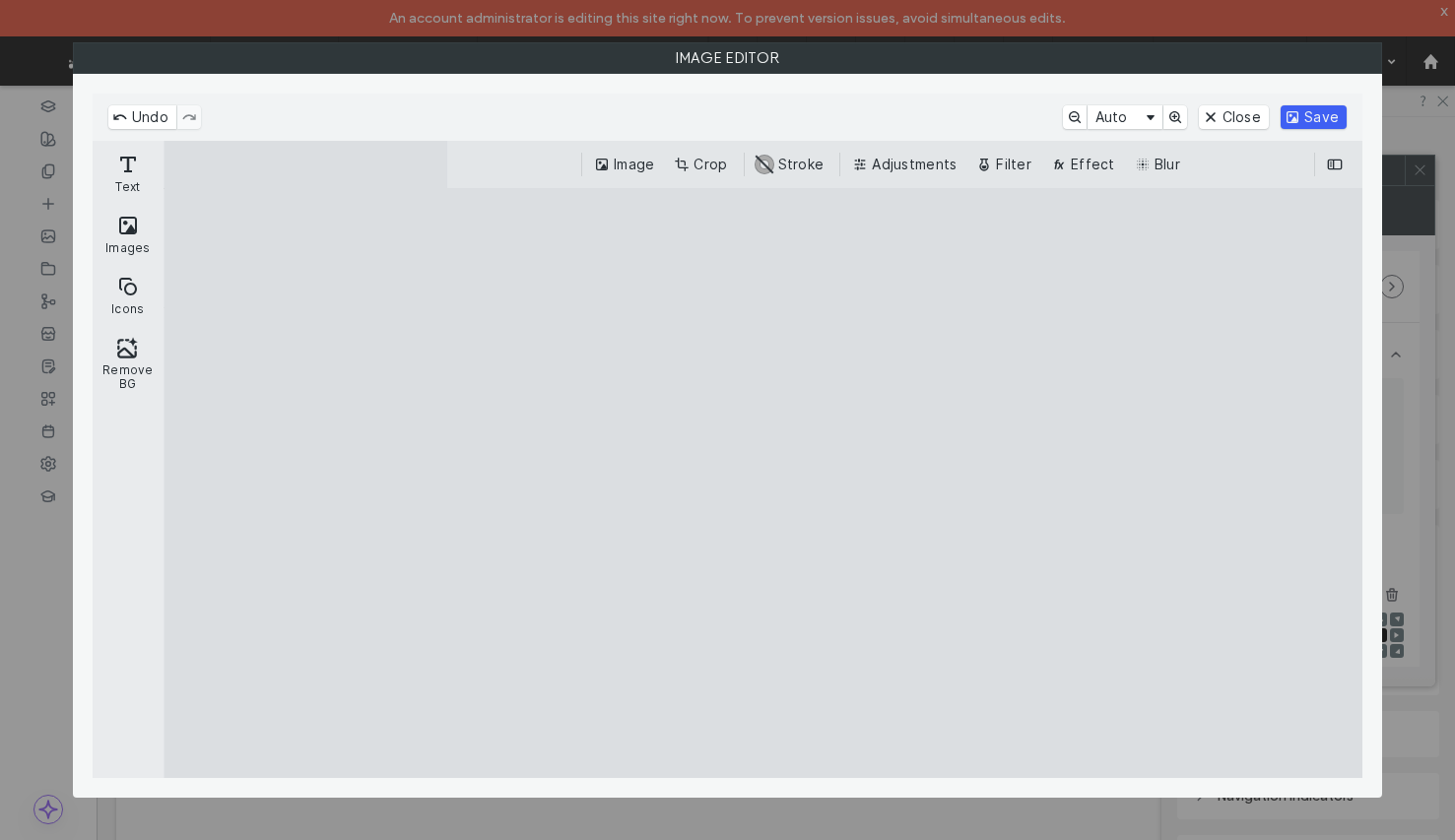
click at [1325, 122] on button "Save" at bounding box center [1313, 118] width 66 height 24
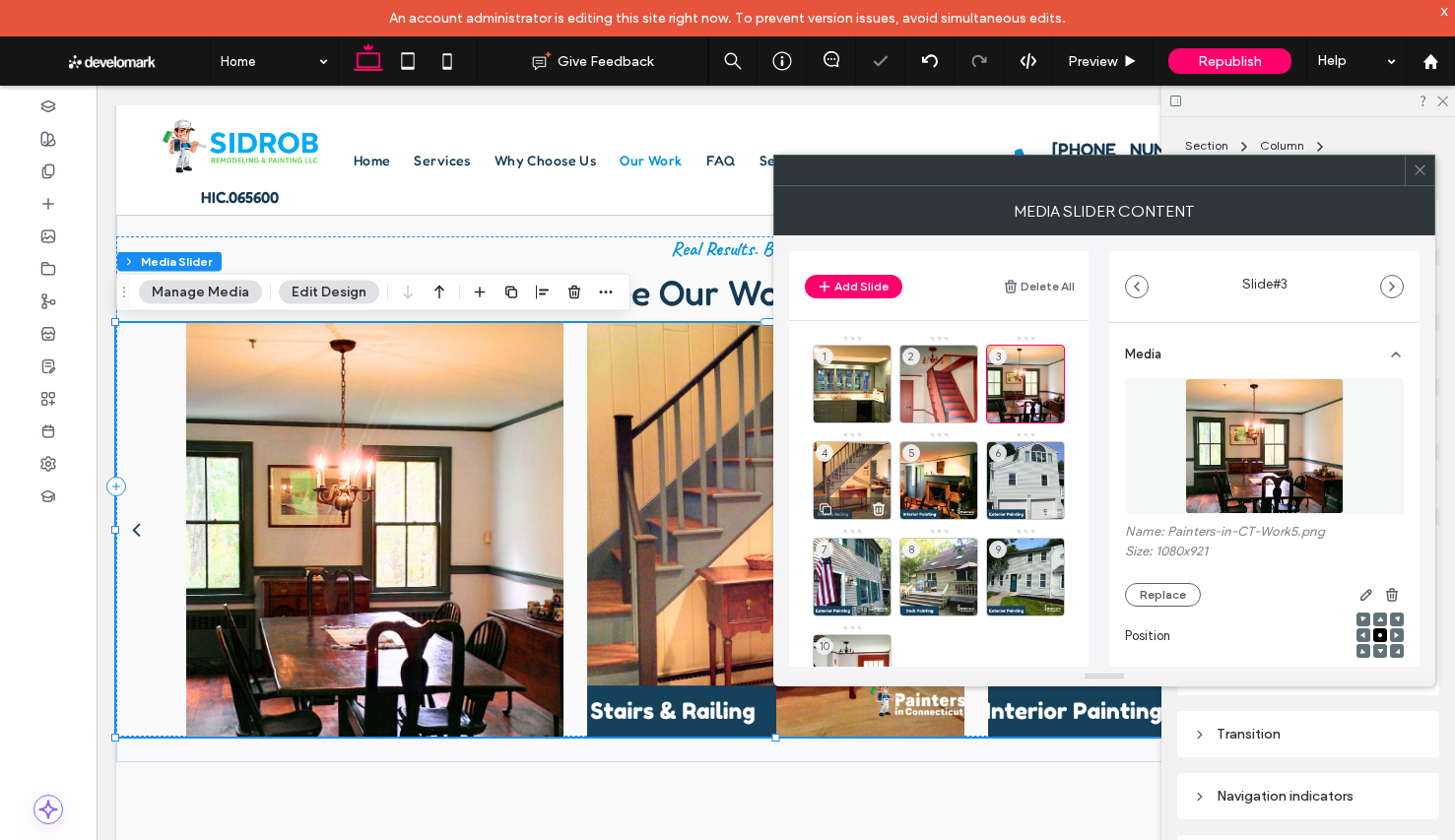
click at [842, 474] on div "4" at bounding box center [852, 480] width 79 height 79
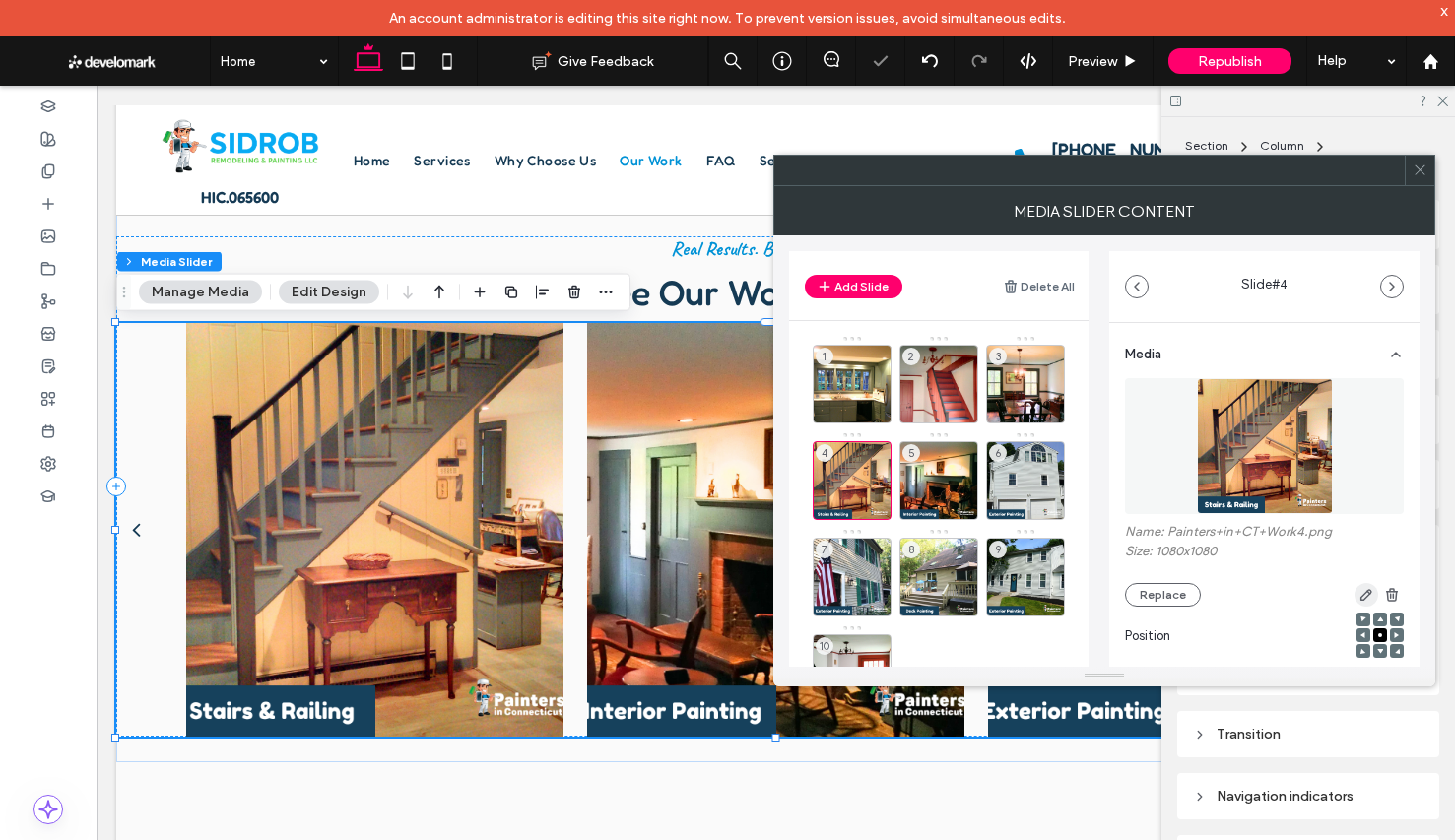
click at [1354, 594] on span "button" at bounding box center [1366, 595] width 24 height 24
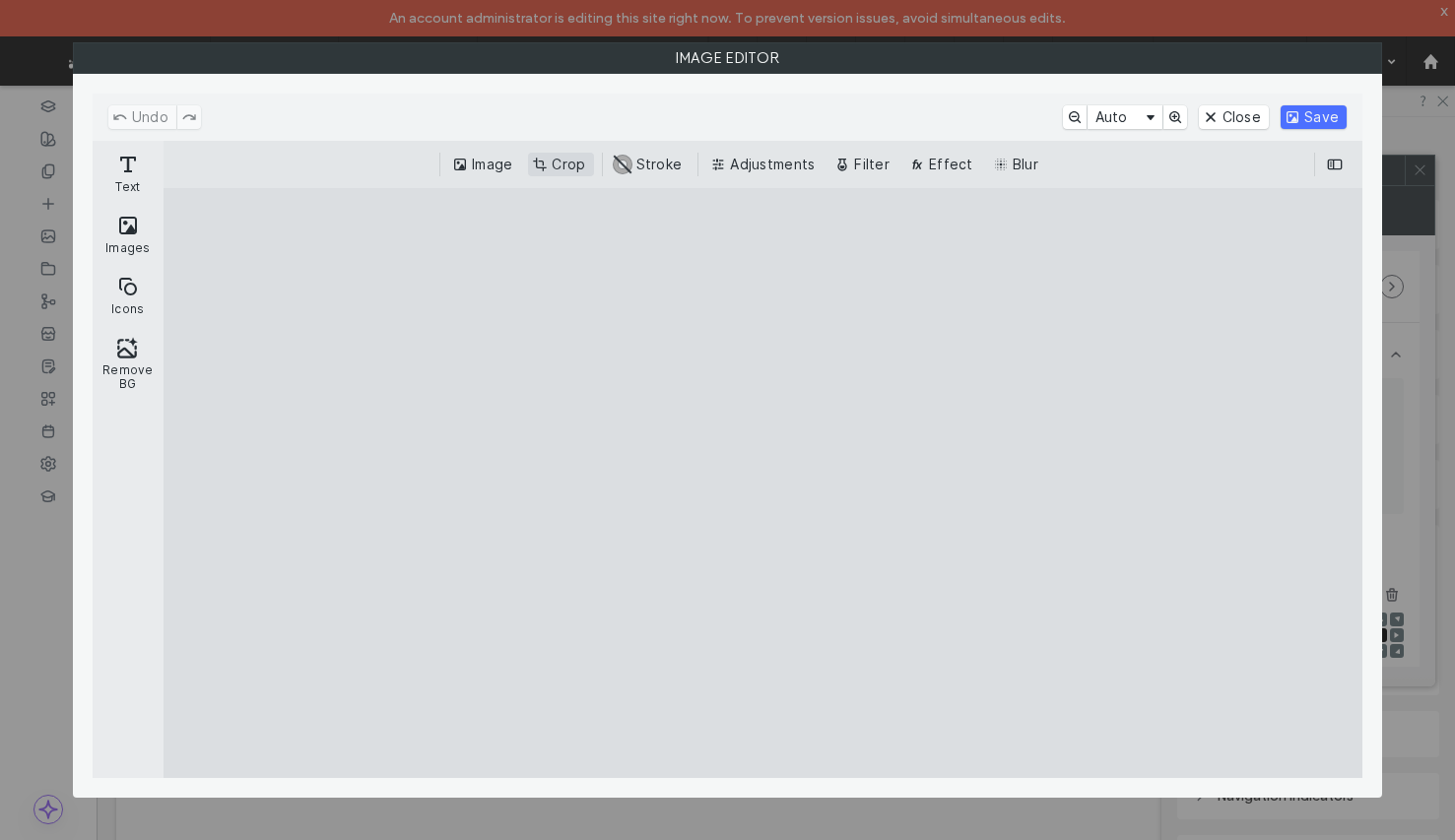
click at [560, 160] on button "Crop" at bounding box center [560, 164] width 65 height 24
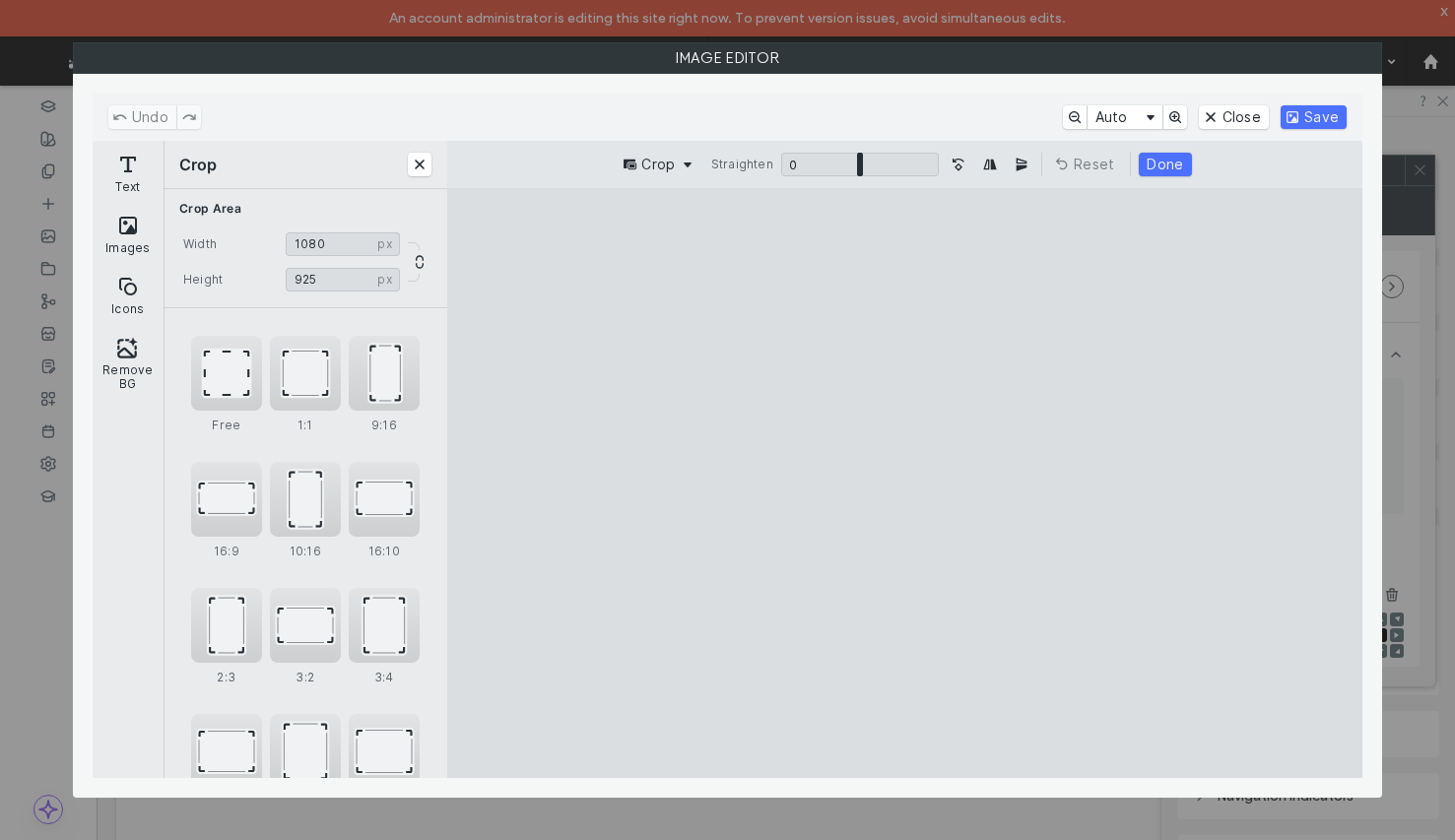
type input "***"
drag, startPoint x: 904, startPoint y: 717, endPoint x: 911, endPoint y: 651, distance: 66.4
click at [904, 483] on cesdk-canvas "Editor canvas" at bounding box center [904, 483] width 0 height 0
click at [1162, 164] on button "Done" at bounding box center [1164, 164] width 52 height 24
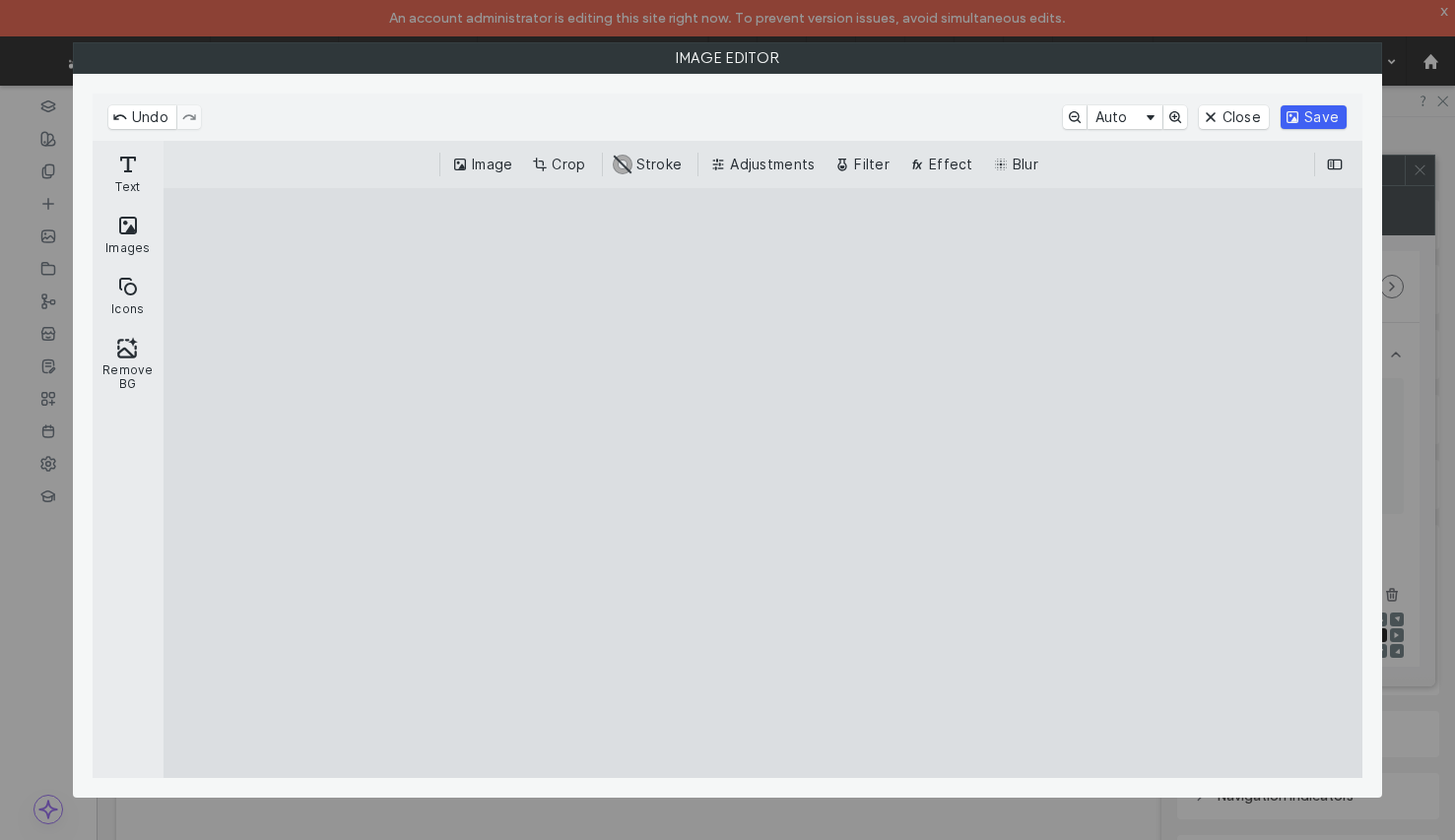
click at [1309, 120] on button "Save" at bounding box center [1313, 118] width 66 height 24
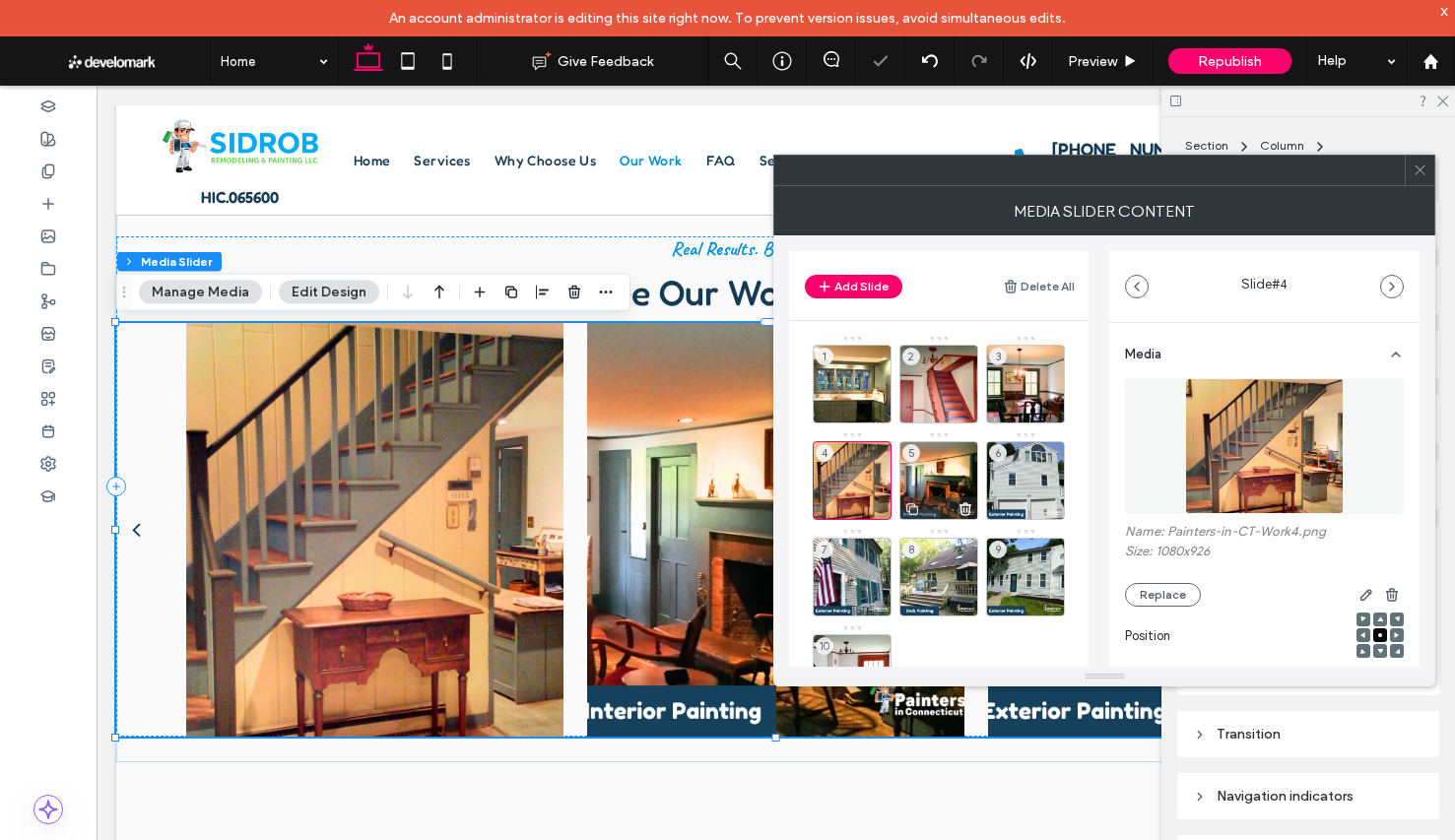
drag, startPoint x: 939, startPoint y: 475, endPoint x: 959, endPoint y: 475, distance: 20.0
click at [939, 475] on div "5" at bounding box center [939, 480] width 79 height 79
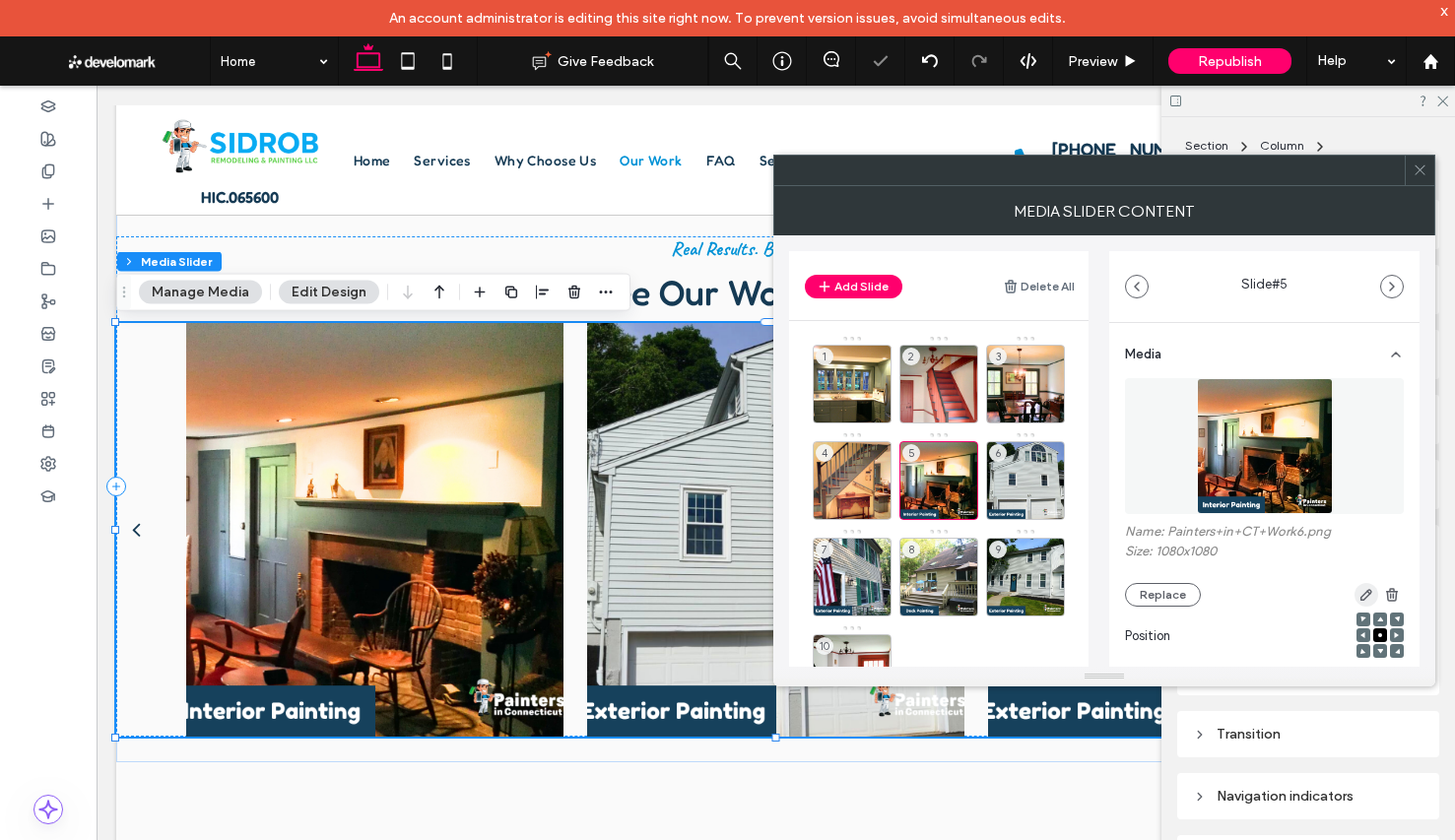
click at [1358, 594] on icon "button" at bounding box center [1366, 595] width 16 height 16
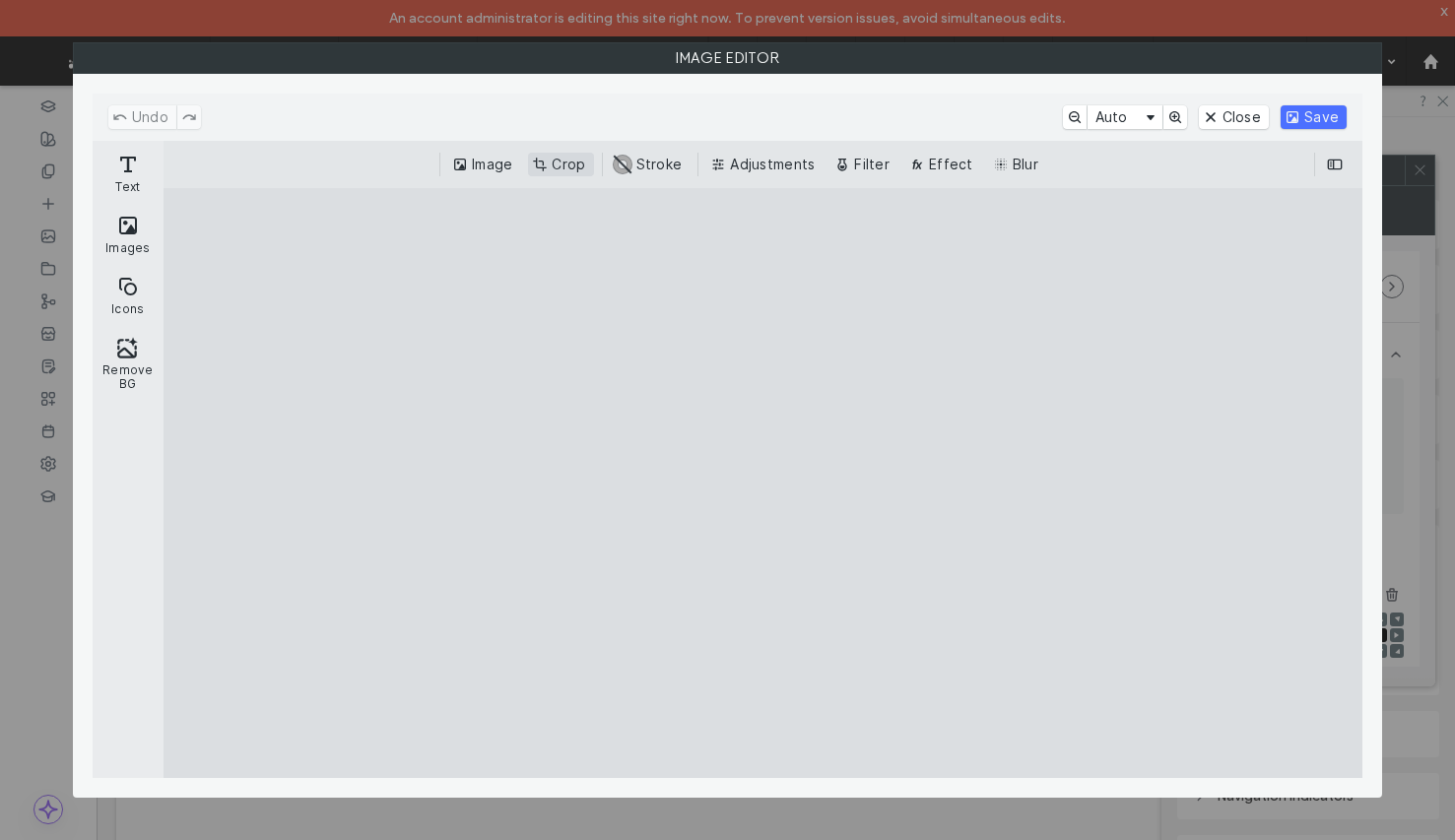
click at [550, 155] on button "Crop" at bounding box center [560, 164] width 65 height 24
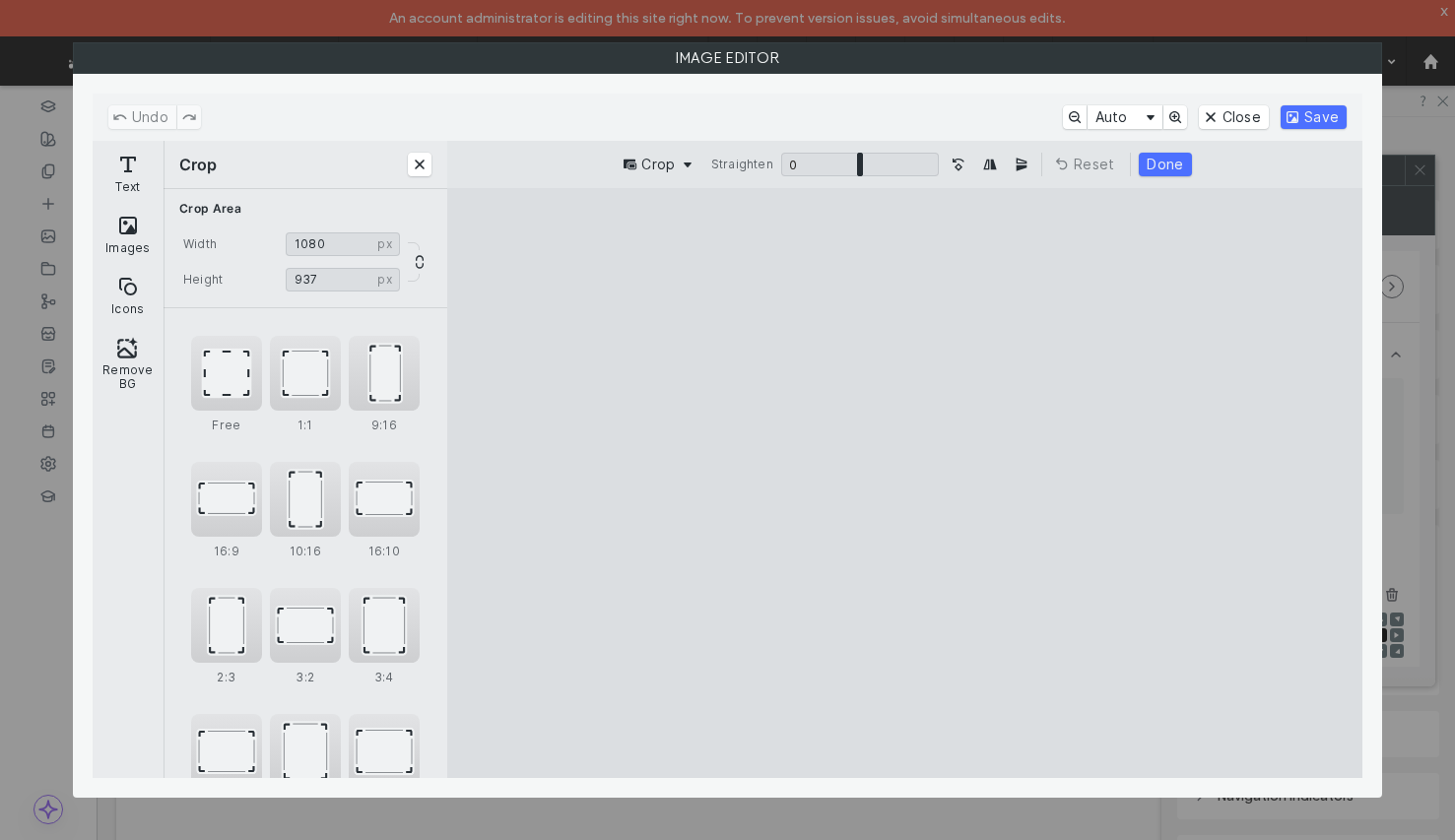
type input "***"
drag, startPoint x: 901, startPoint y: 717, endPoint x: 904, endPoint y: 655, distance: 62.1
click at [904, 483] on cesdk-canvas "Editor canvas" at bounding box center [904, 483] width 0 height 0
click at [1155, 167] on button "Done" at bounding box center [1164, 164] width 52 height 24
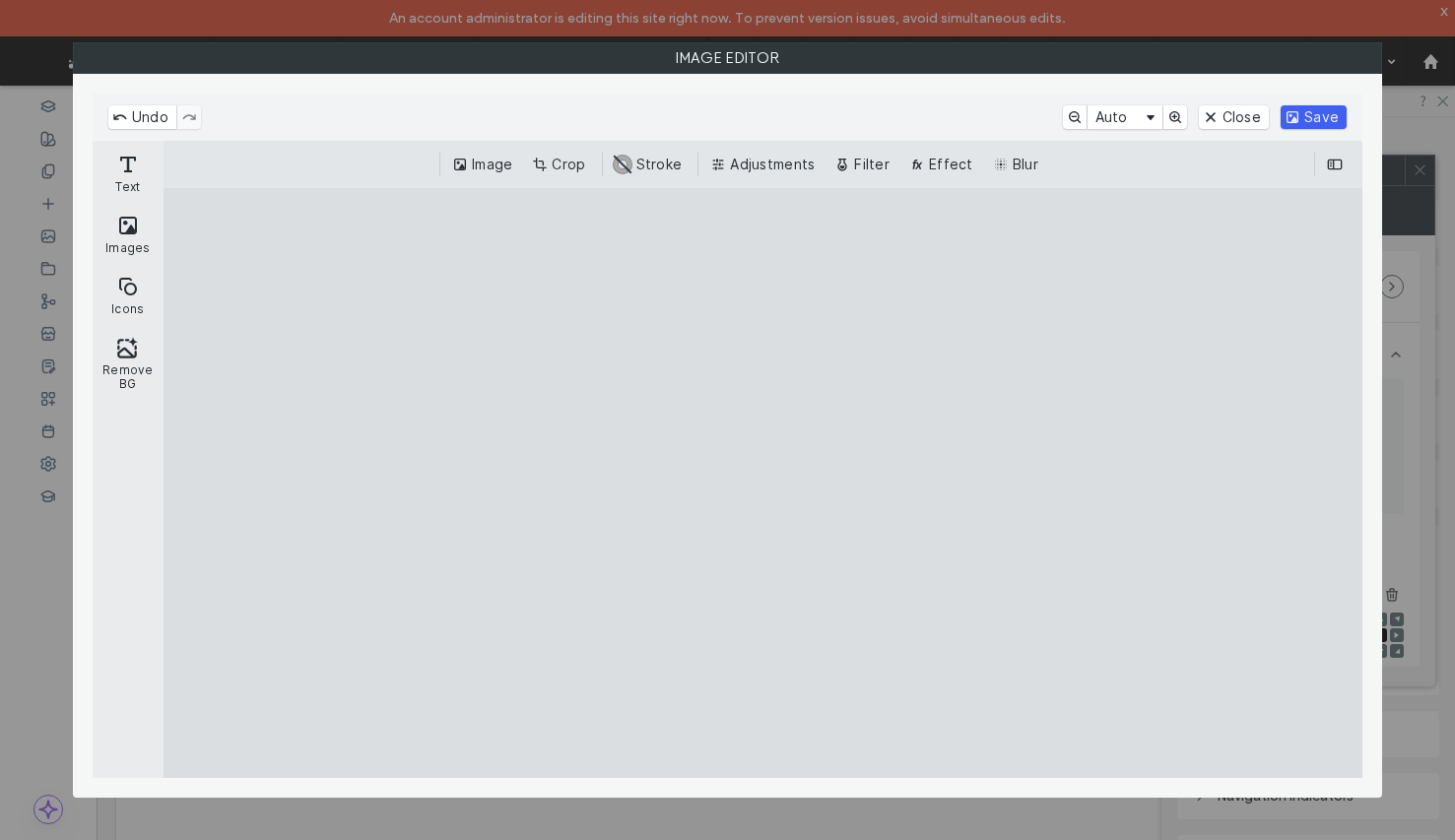
click at [1288, 119] on button "Save" at bounding box center [1313, 118] width 66 height 24
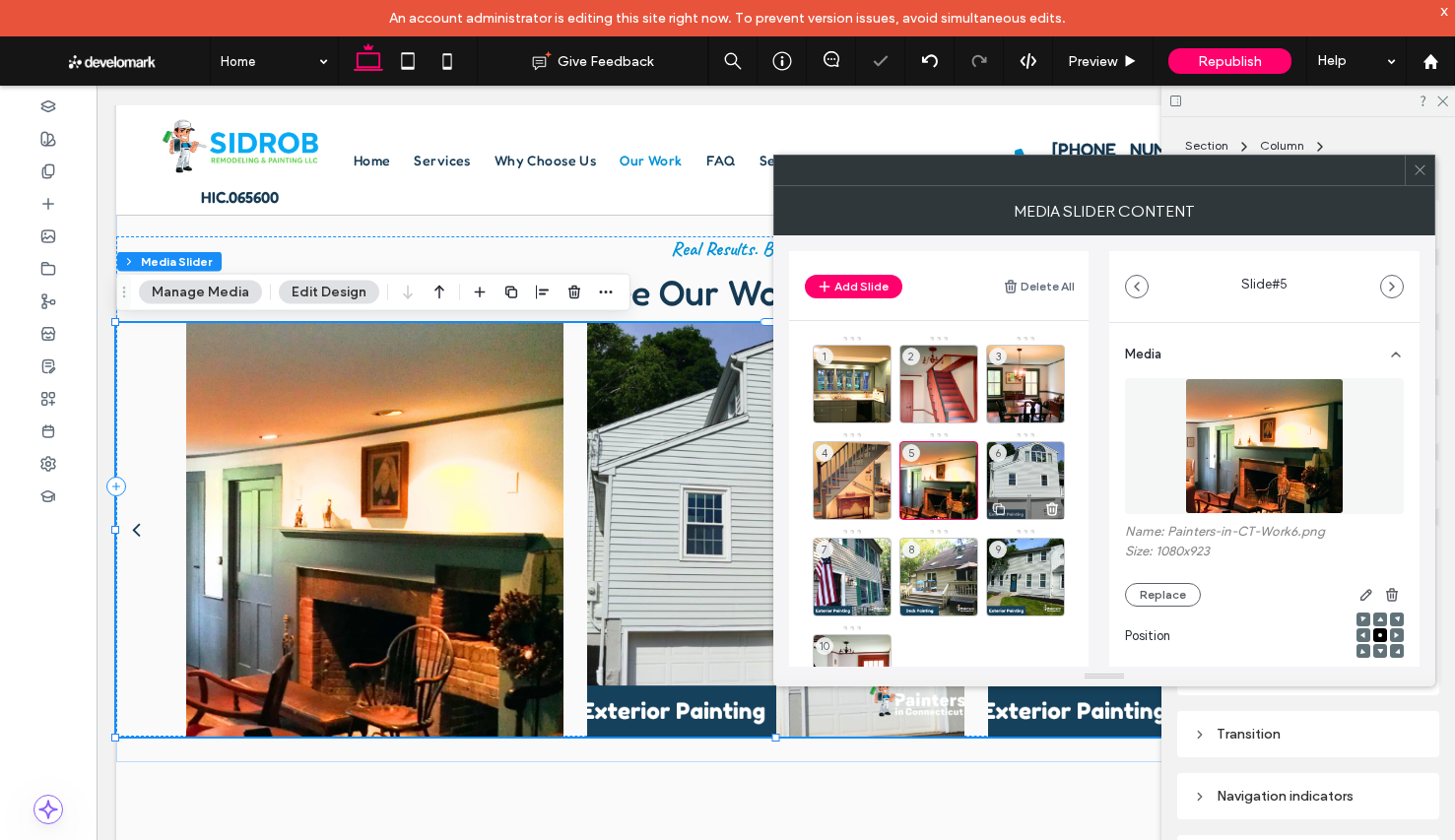
click at [1041, 473] on div "6" at bounding box center [1025, 480] width 79 height 79
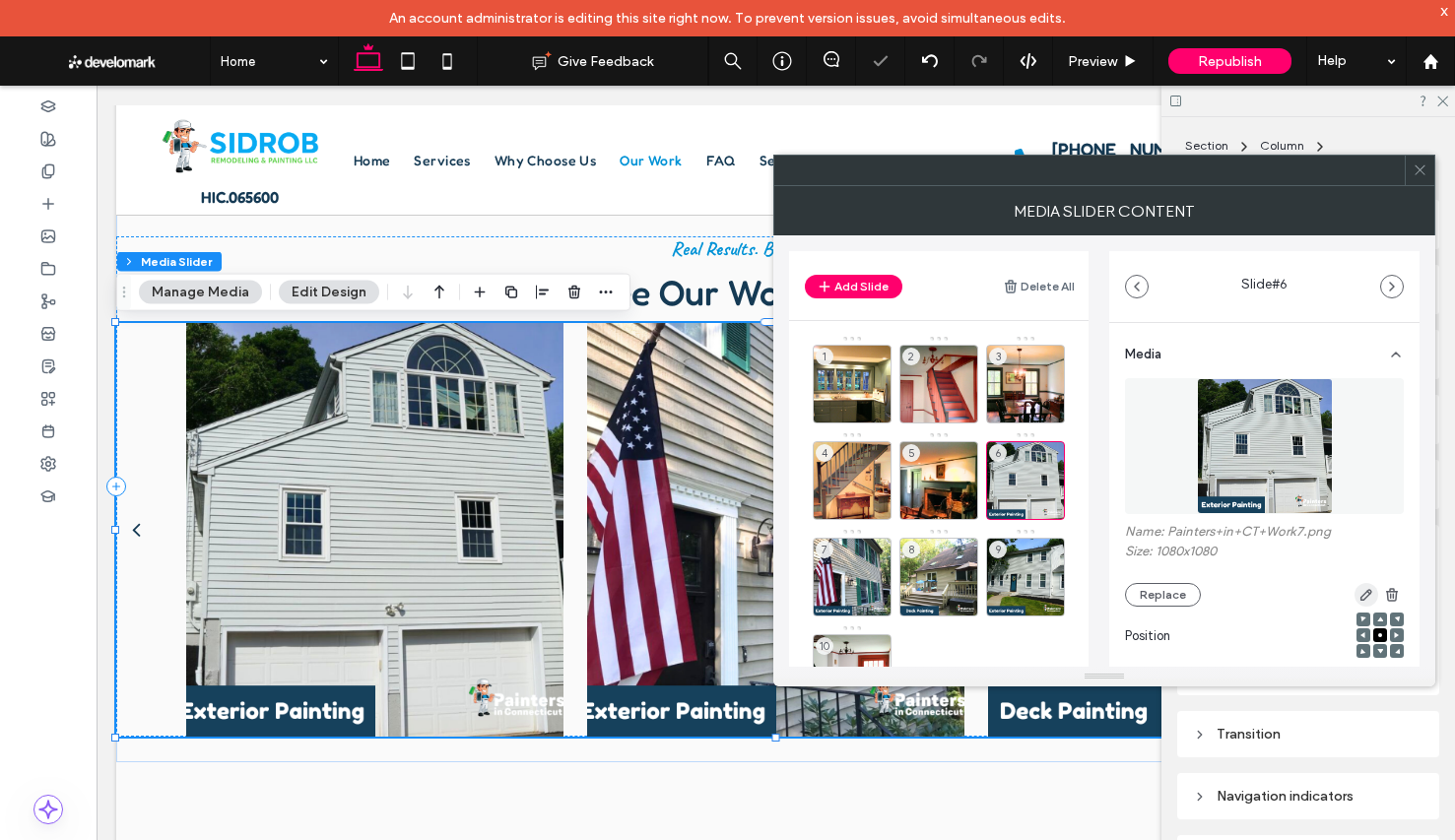
click at [1360, 597] on use "button" at bounding box center [1366, 595] width 12 height 12
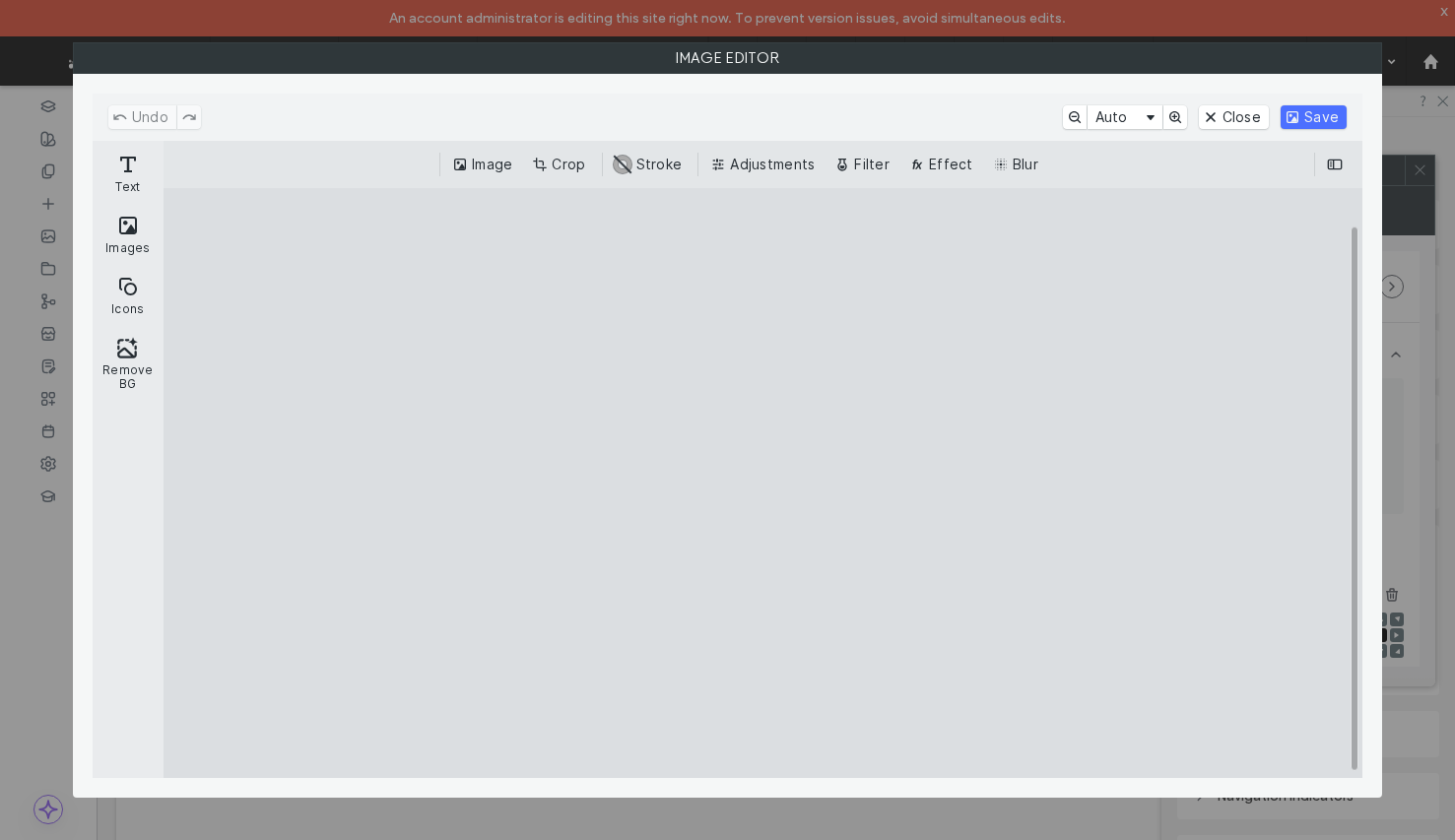
click at [543, 168] on button "Crop" at bounding box center [560, 164] width 65 height 24
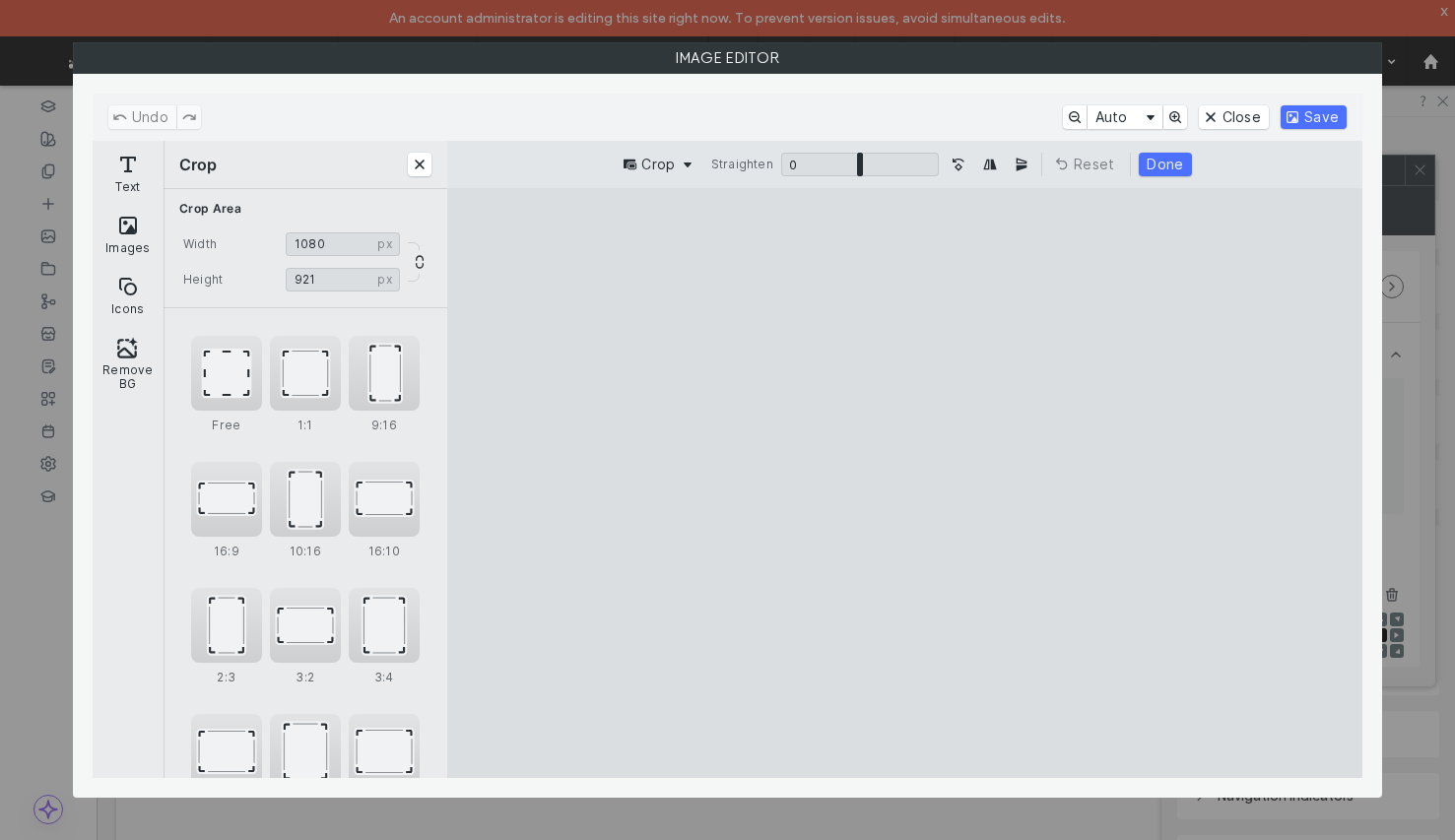
type input "***"
drag, startPoint x: 902, startPoint y: 717, endPoint x: 899, endPoint y: 649, distance: 68.1
click at [904, 483] on cesdk-canvas "Editor canvas" at bounding box center [904, 483] width 0 height 0
click at [1172, 155] on button "Done" at bounding box center [1164, 164] width 52 height 24
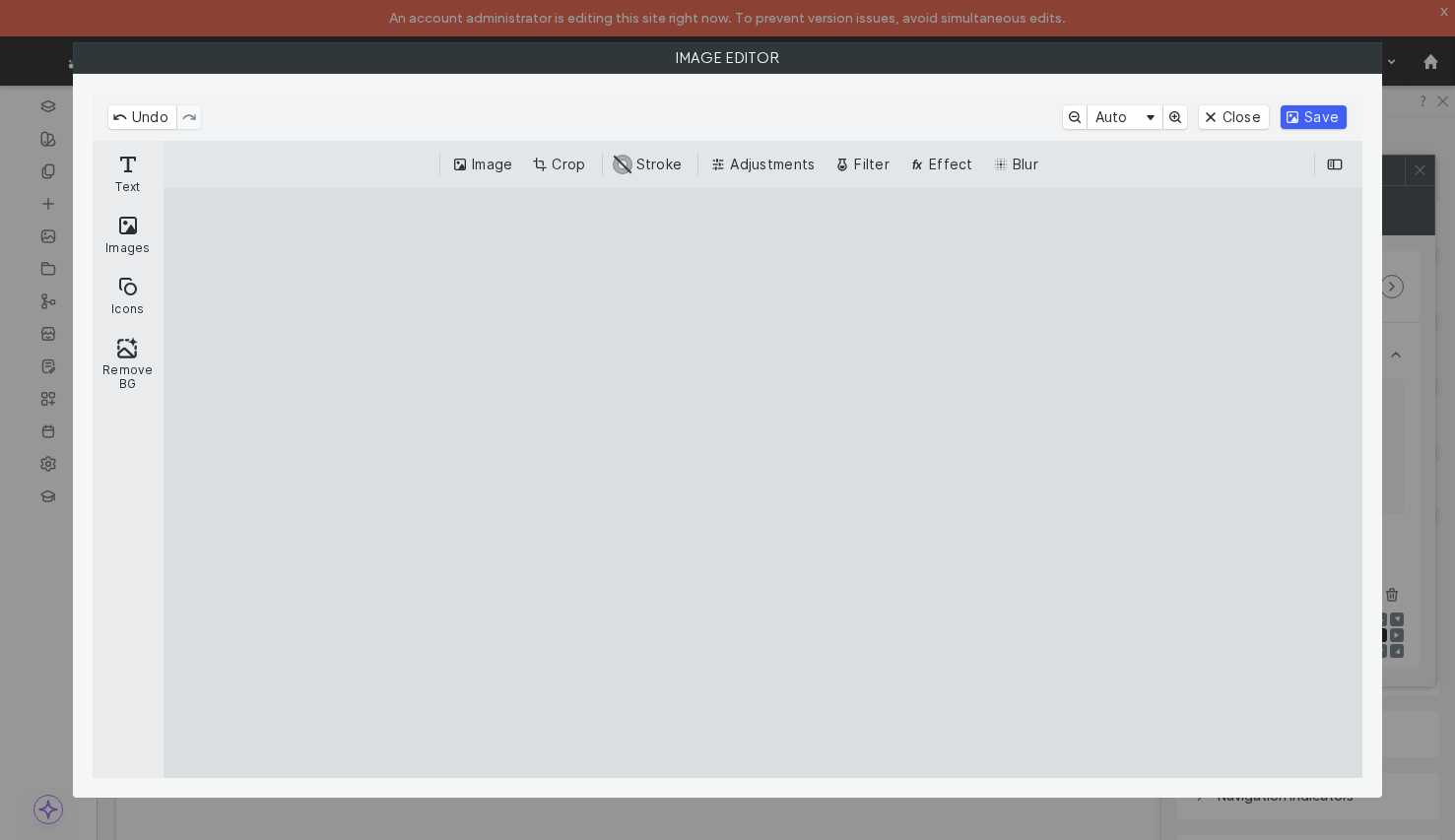
click at [1320, 114] on button "Save" at bounding box center [1313, 118] width 66 height 24
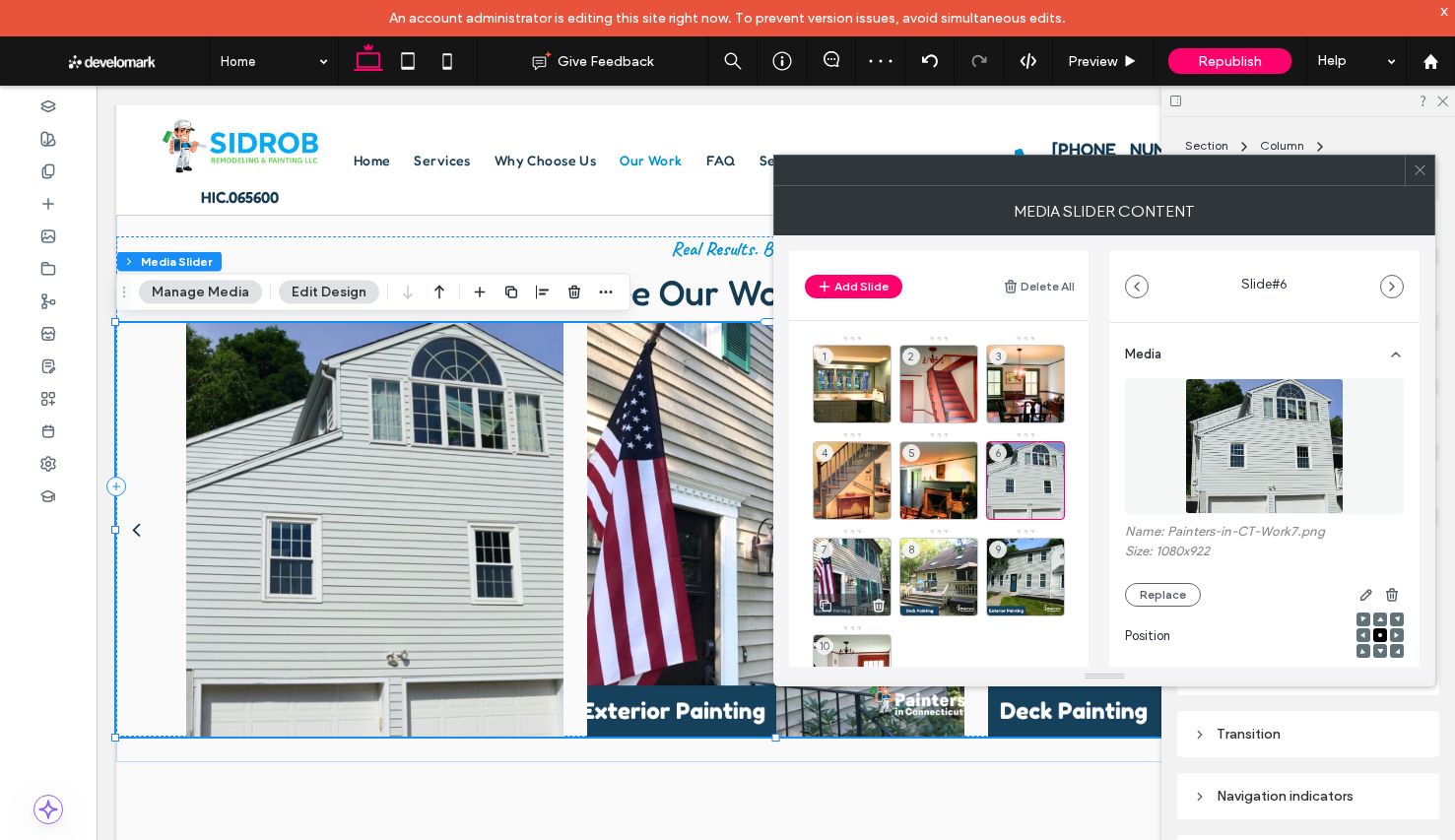
click at [862, 572] on div "7" at bounding box center [852, 577] width 79 height 79
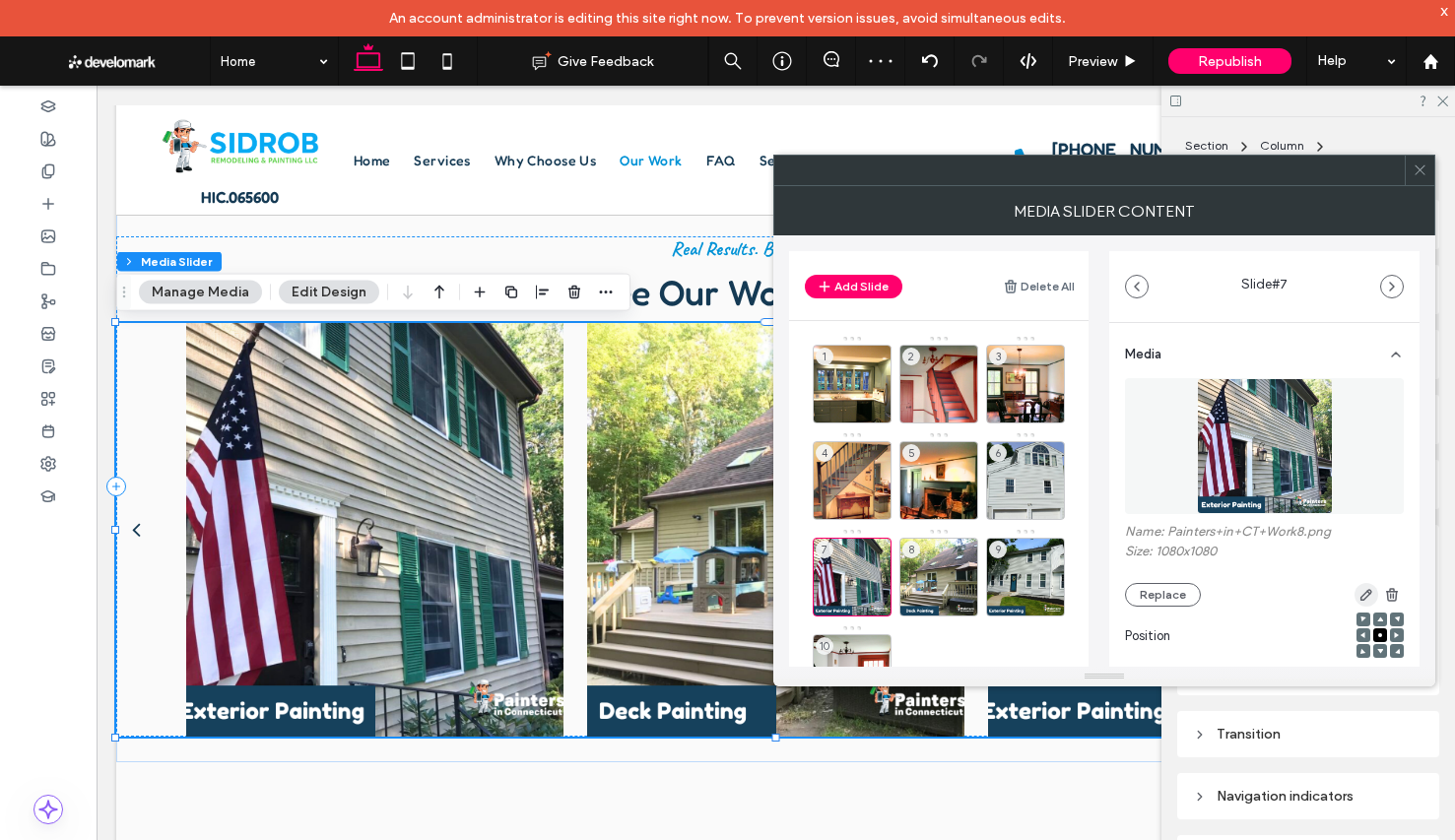
click at [1358, 592] on icon "button" at bounding box center [1366, 595] width 16 height 16
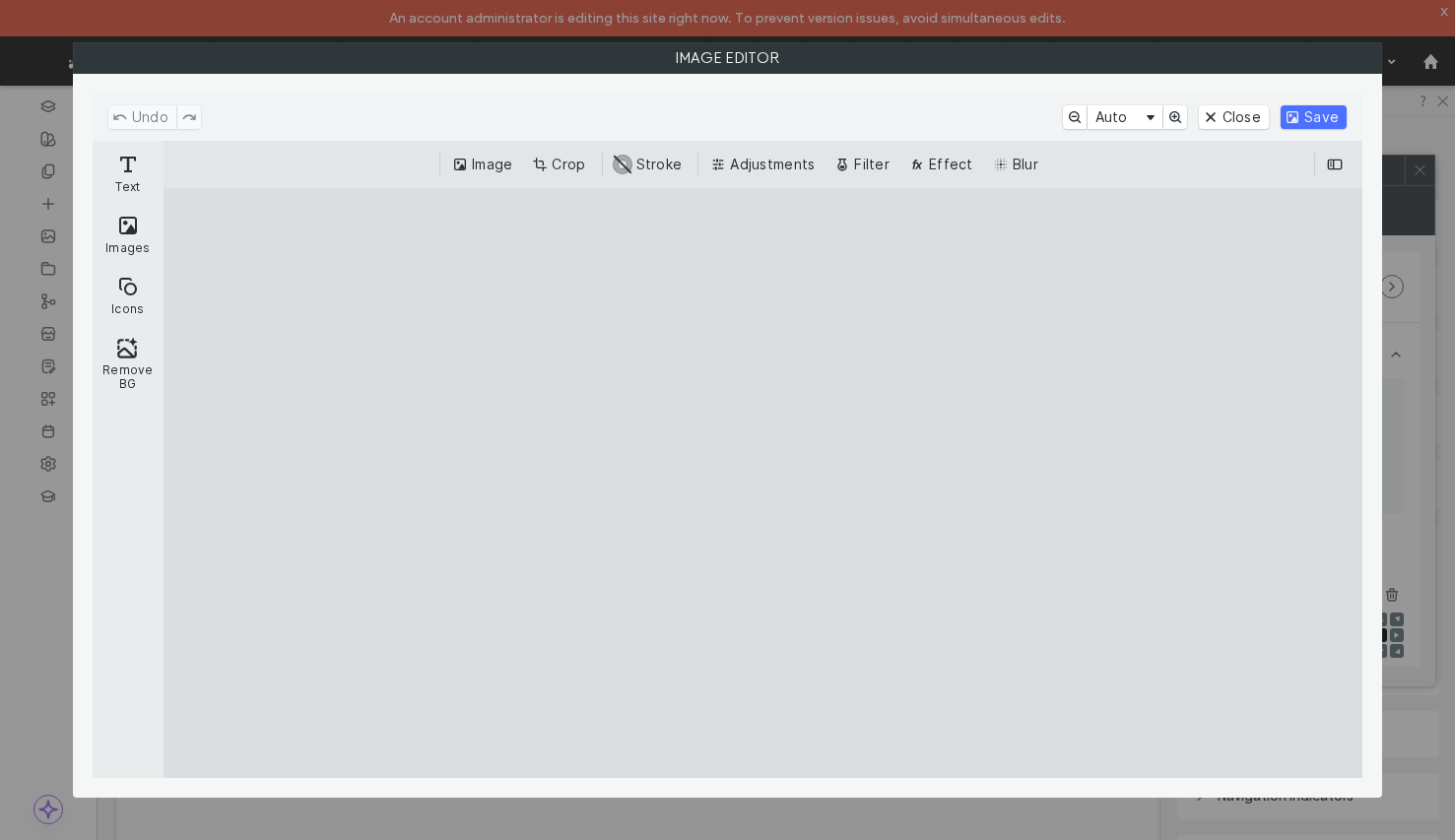
drag, startPoint x: 558, startPoint y: 170, endPoint x: 581, endPoint y: 195, distance: 34.0
click at [558, 170] on button "Crop" at bounding box center [560, 164] width 65 height 24
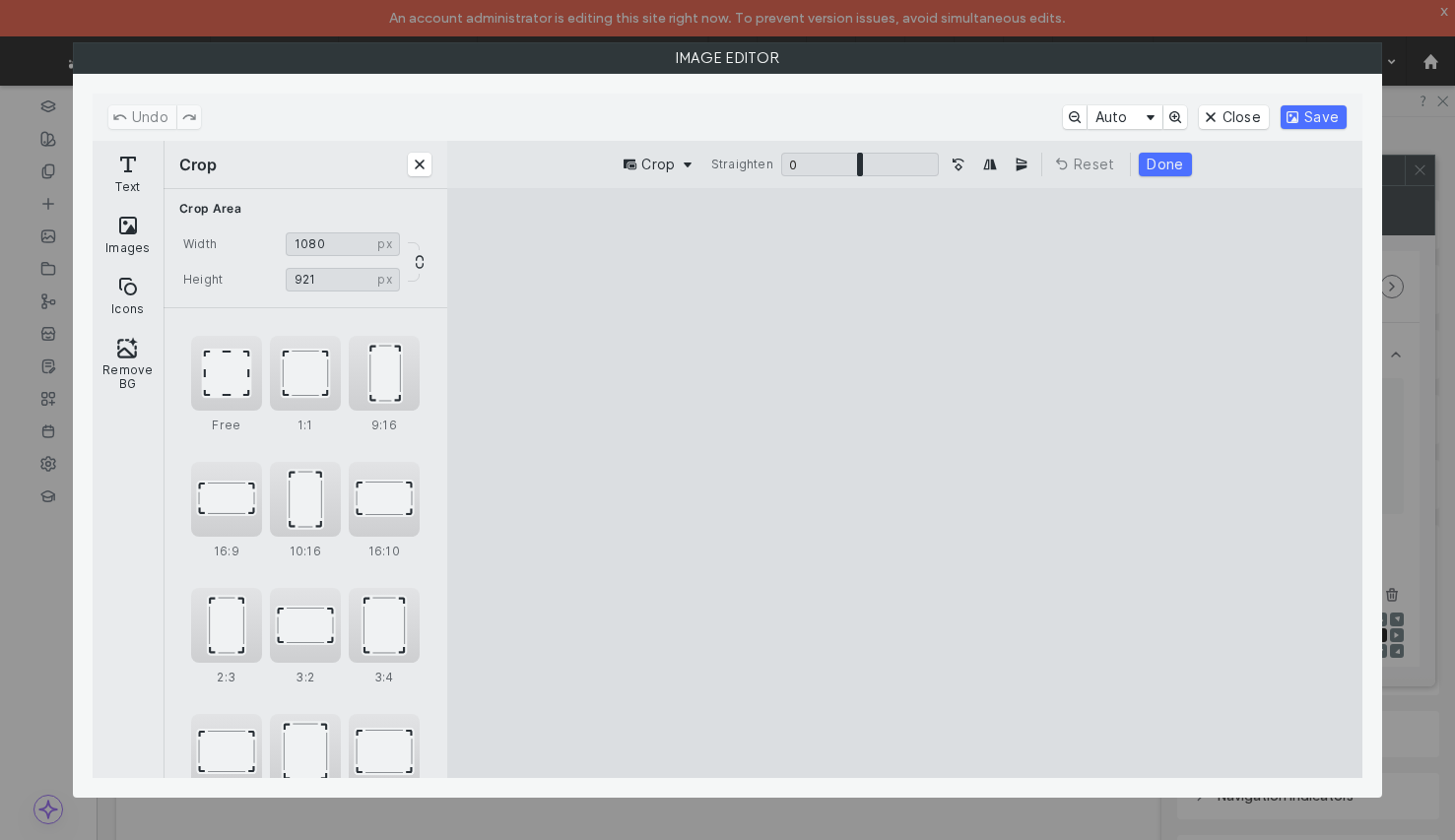
type input "***"
drag, startPoint x: 903, startPoint y: 719, endPoint x: 864, endPoint y: 652, distance: 77.5
click at [904, 483] on cesdk-canvas "Editor canvas" at bounding box center [904, 483] width 0 height 0
click at [1167, 166] on button "Done" at bounding box center [1164, 164] width 52 height 24
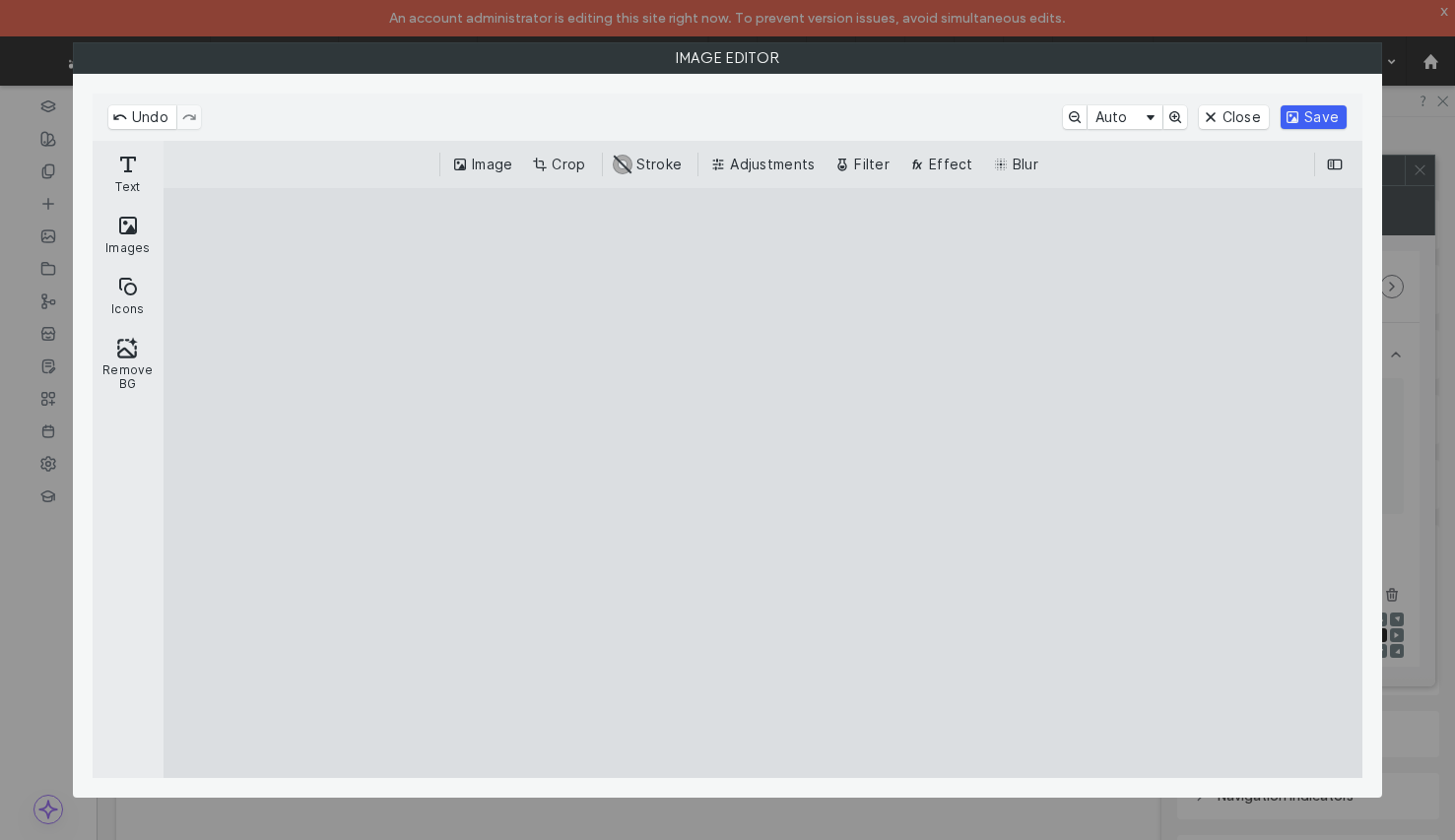
click at [1302, 121] on button "Save" at bounding box center [1313, 118] width 66 height 24
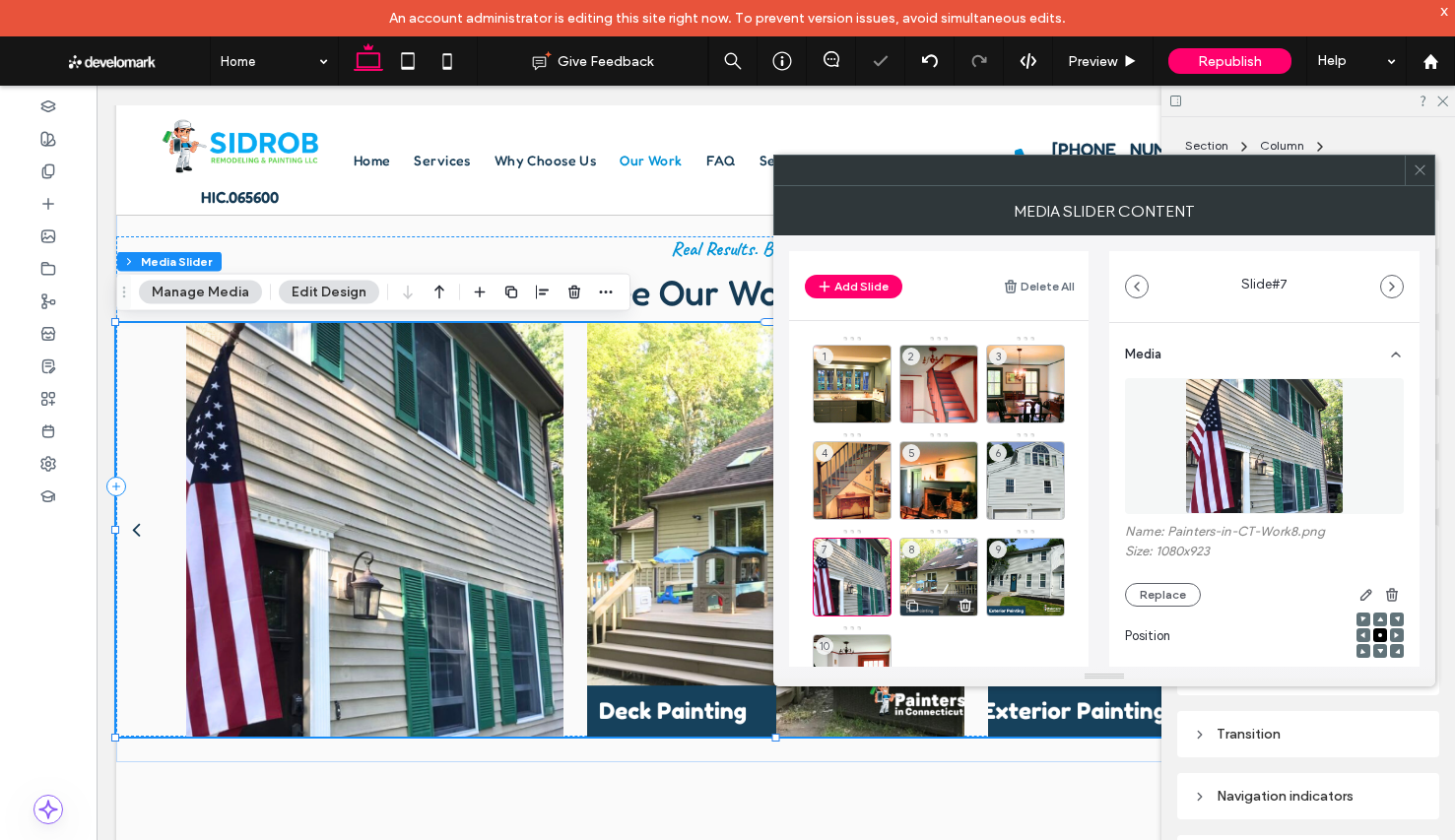
click at [935, 572] on div "8" at bounding box center [939, 577] width 79 height 79
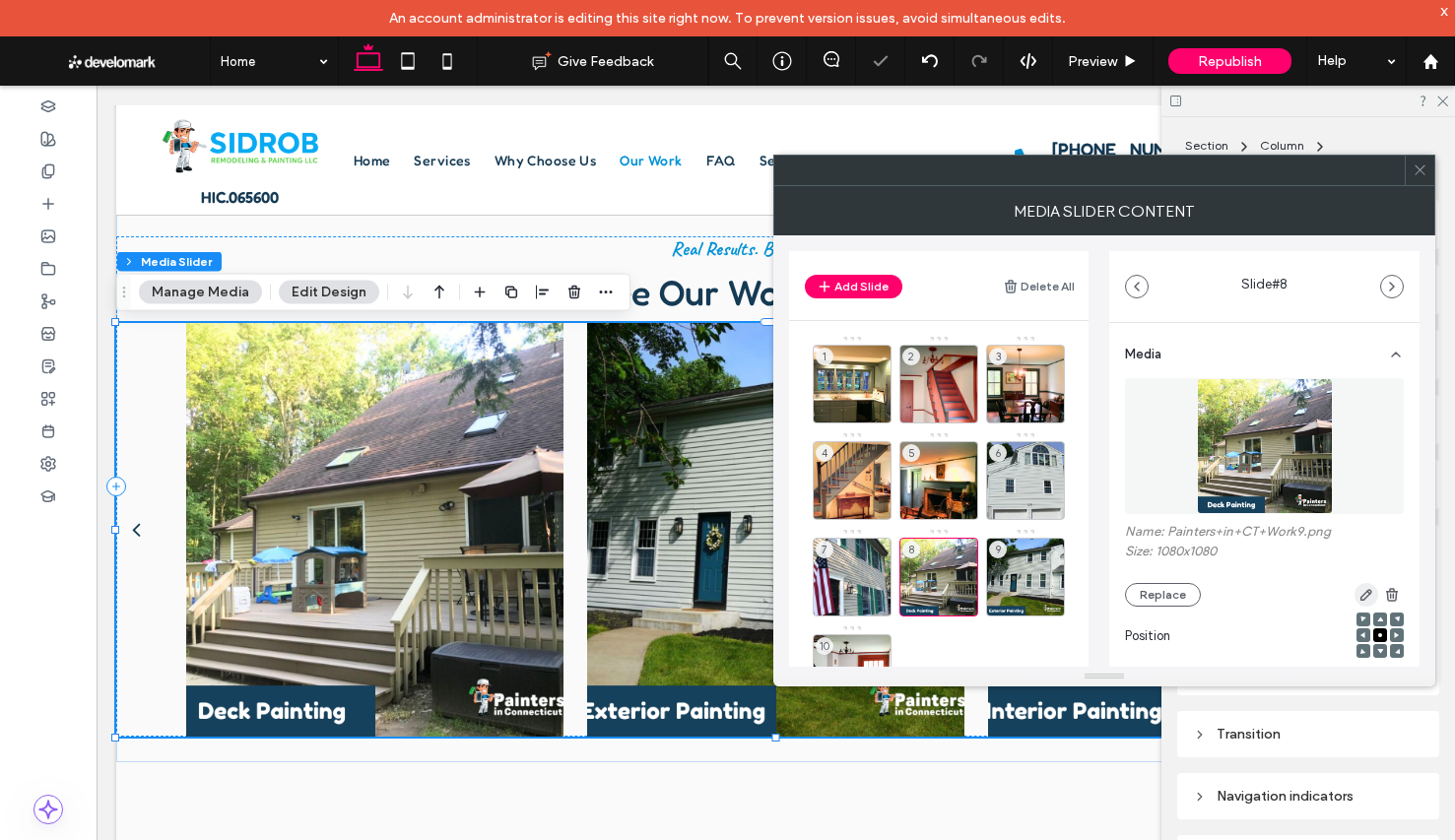
click at [1358, 597] on icon "button" at bounding box center [1366, 595] width 16 height 16
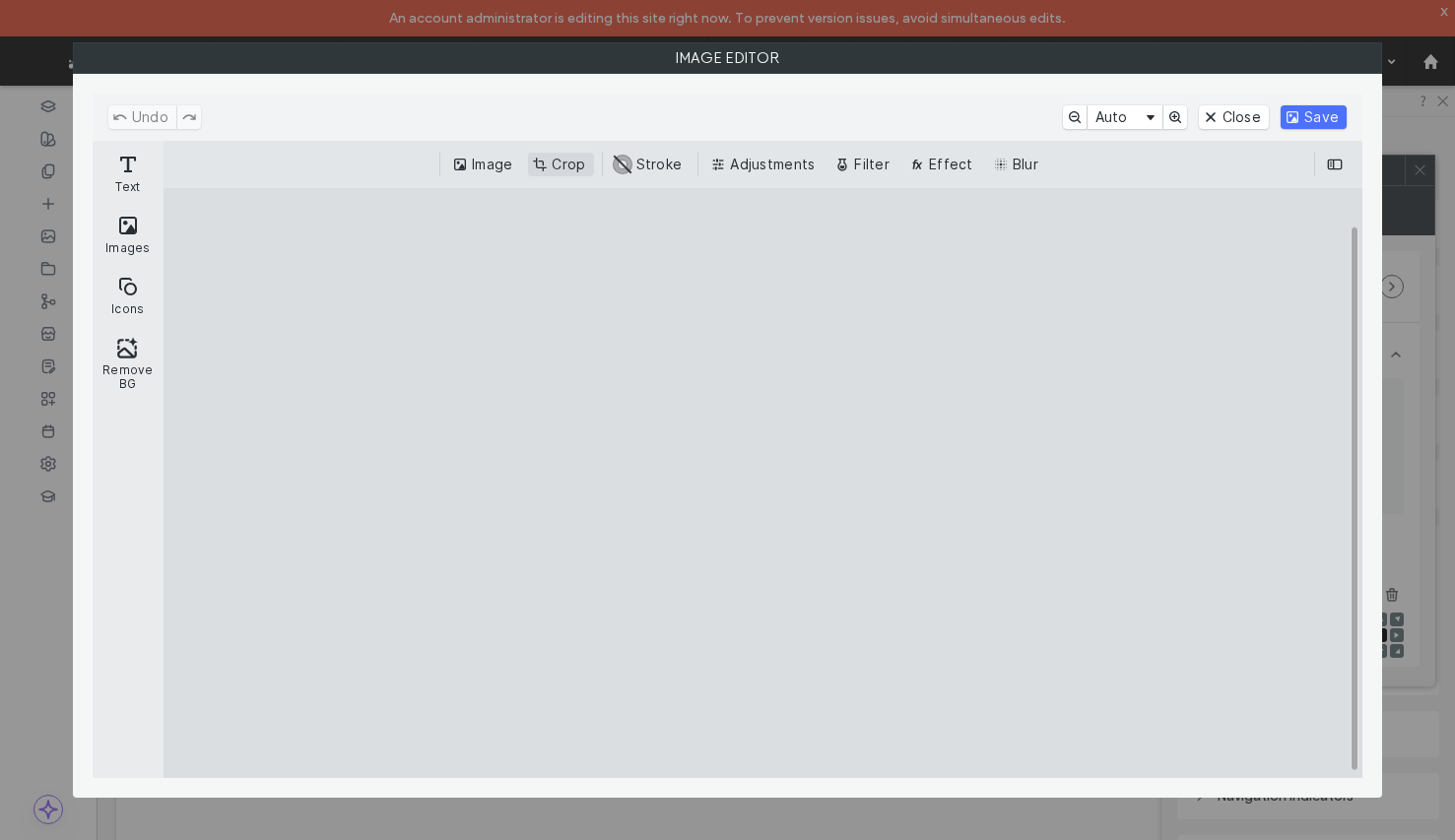
click at [566, 165] on button "Crop" at bounding box center [560, 164] width 65 height 24
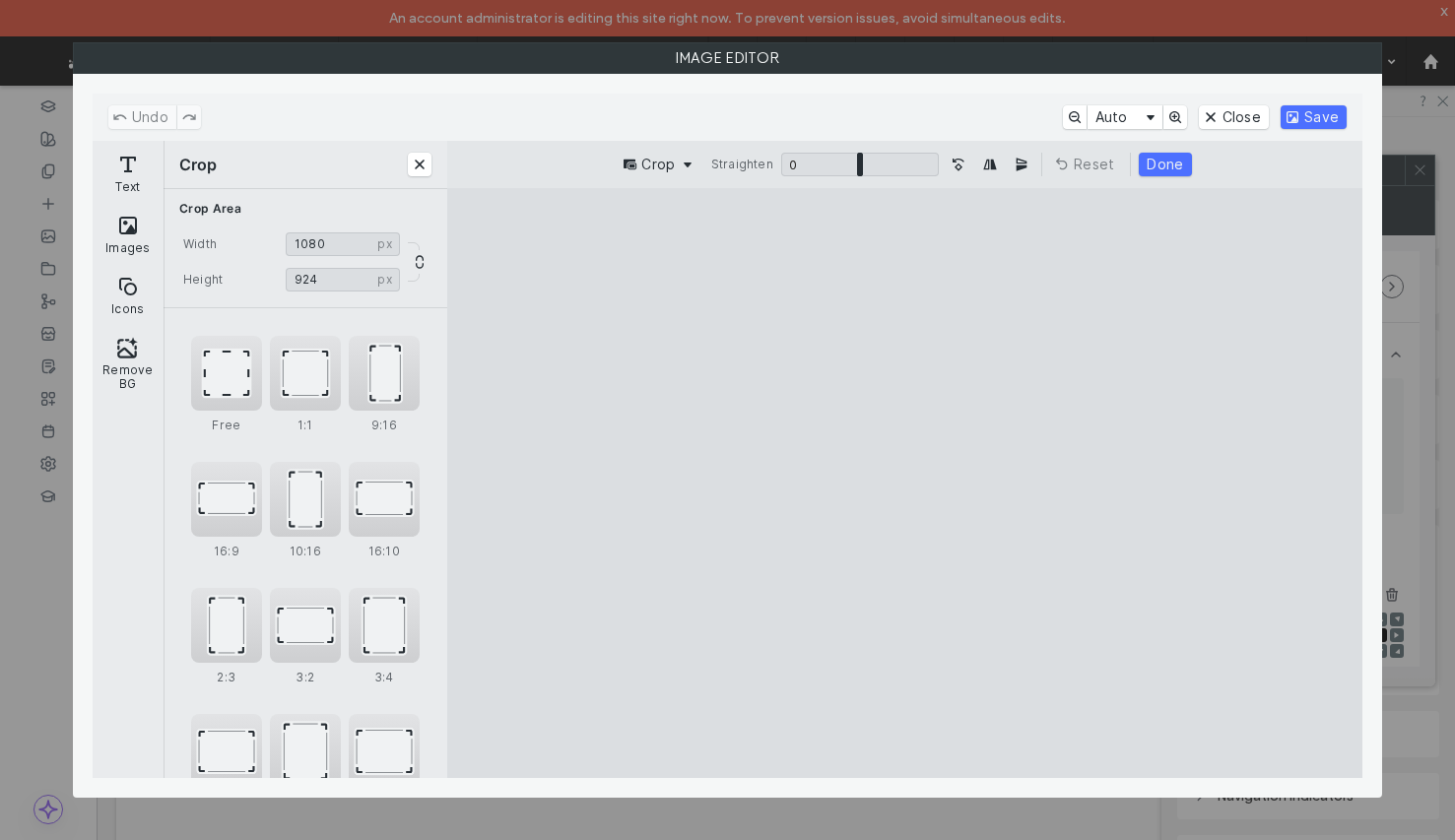
type input "***"
drag, startPoint x: 864, startPoint y: 695, endPoint x: 825, endPoint y: 652, distance: 58.1
click at [904, 483] on cesdk-canvas "Editor canvas" at bounding box center [904, 483] width 0 height 0
click at [1155, 162] on button "Done" at bounding box center [1164, 164] width 52 height 24
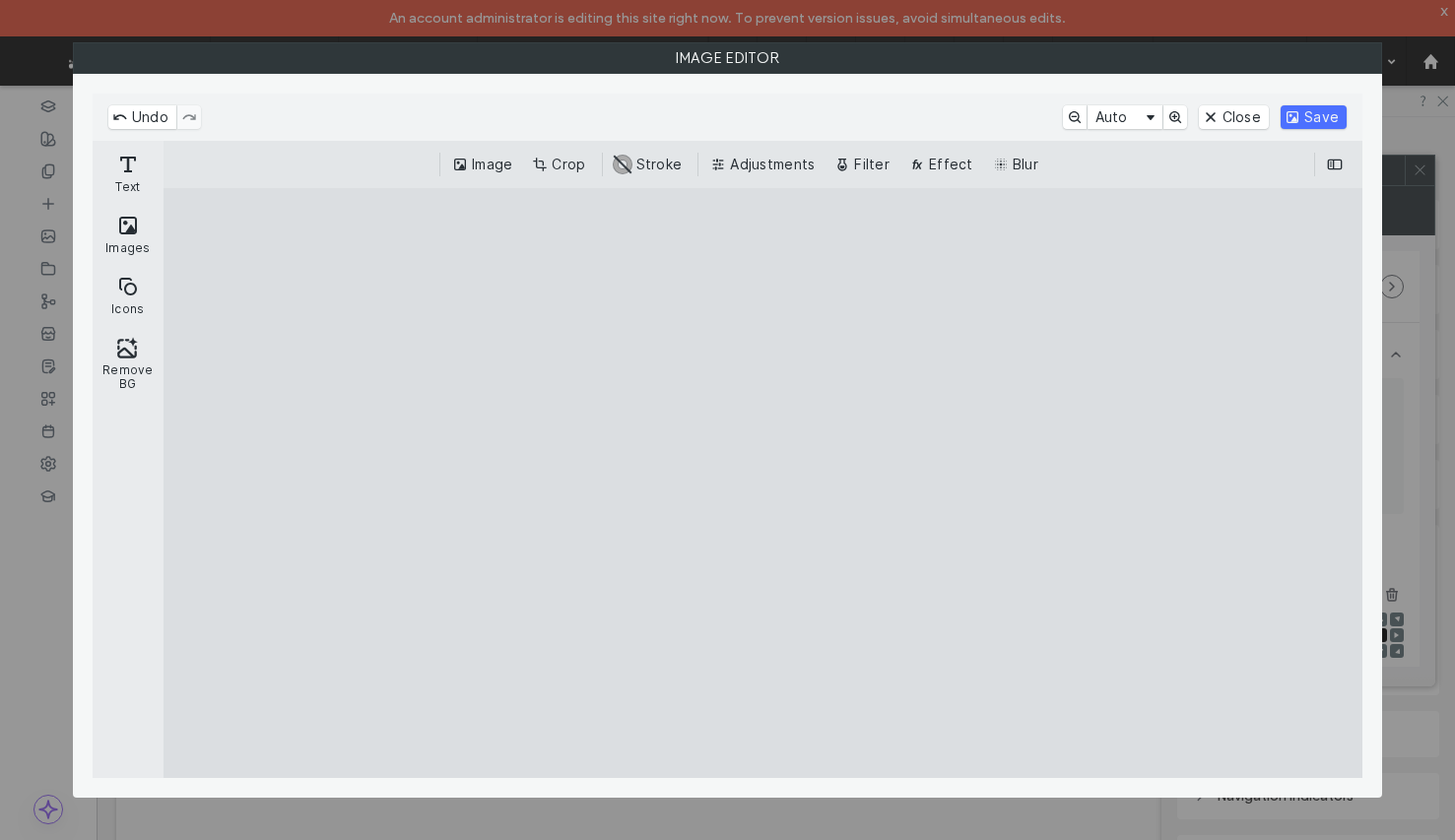
click at [1305, 115] on button "Save" at bounding box center [1313, 118] width 66 height 24
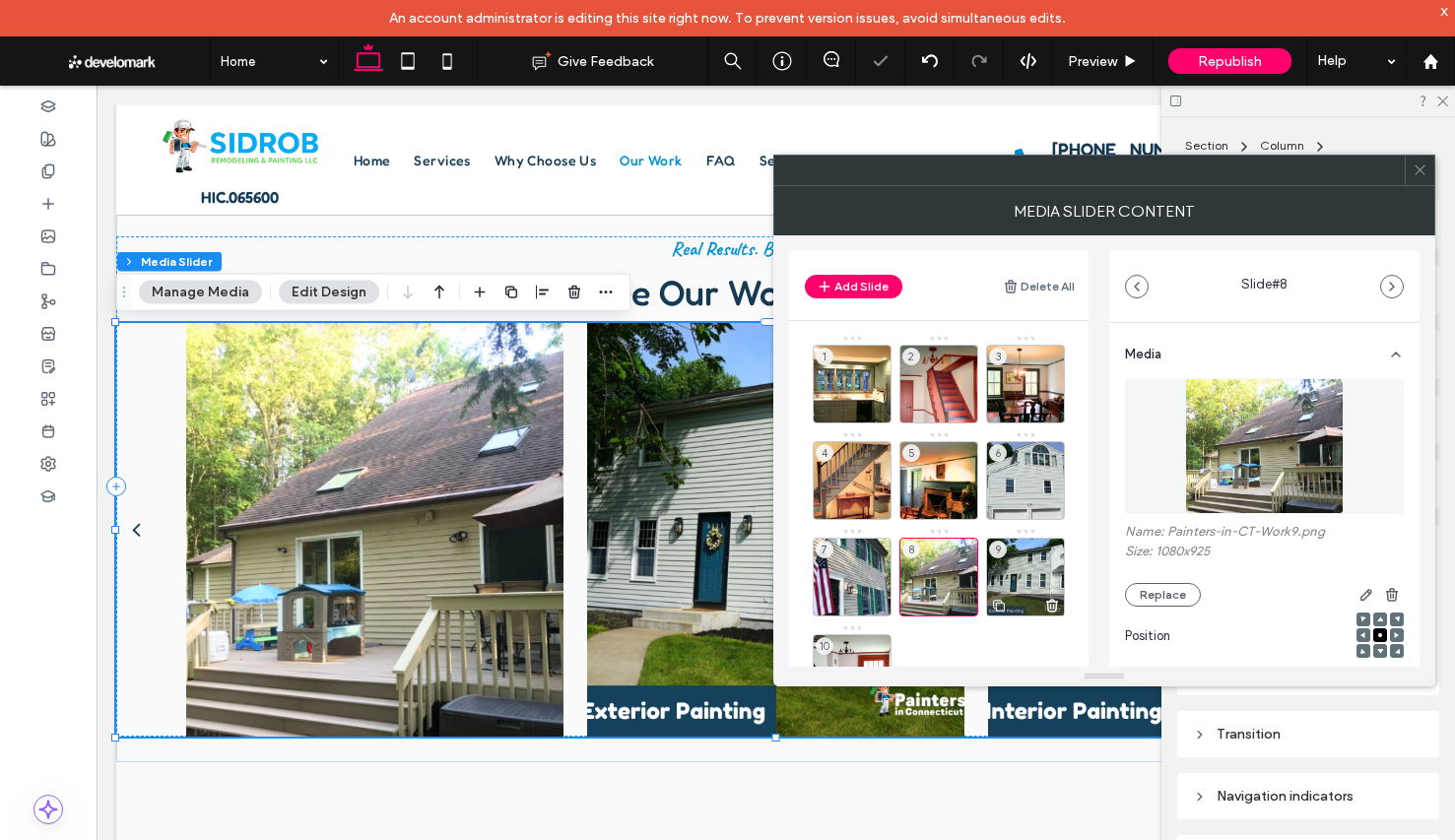
click at [1013, 576] on div "9" at bounding box center [1025, 577] width 79 height 79
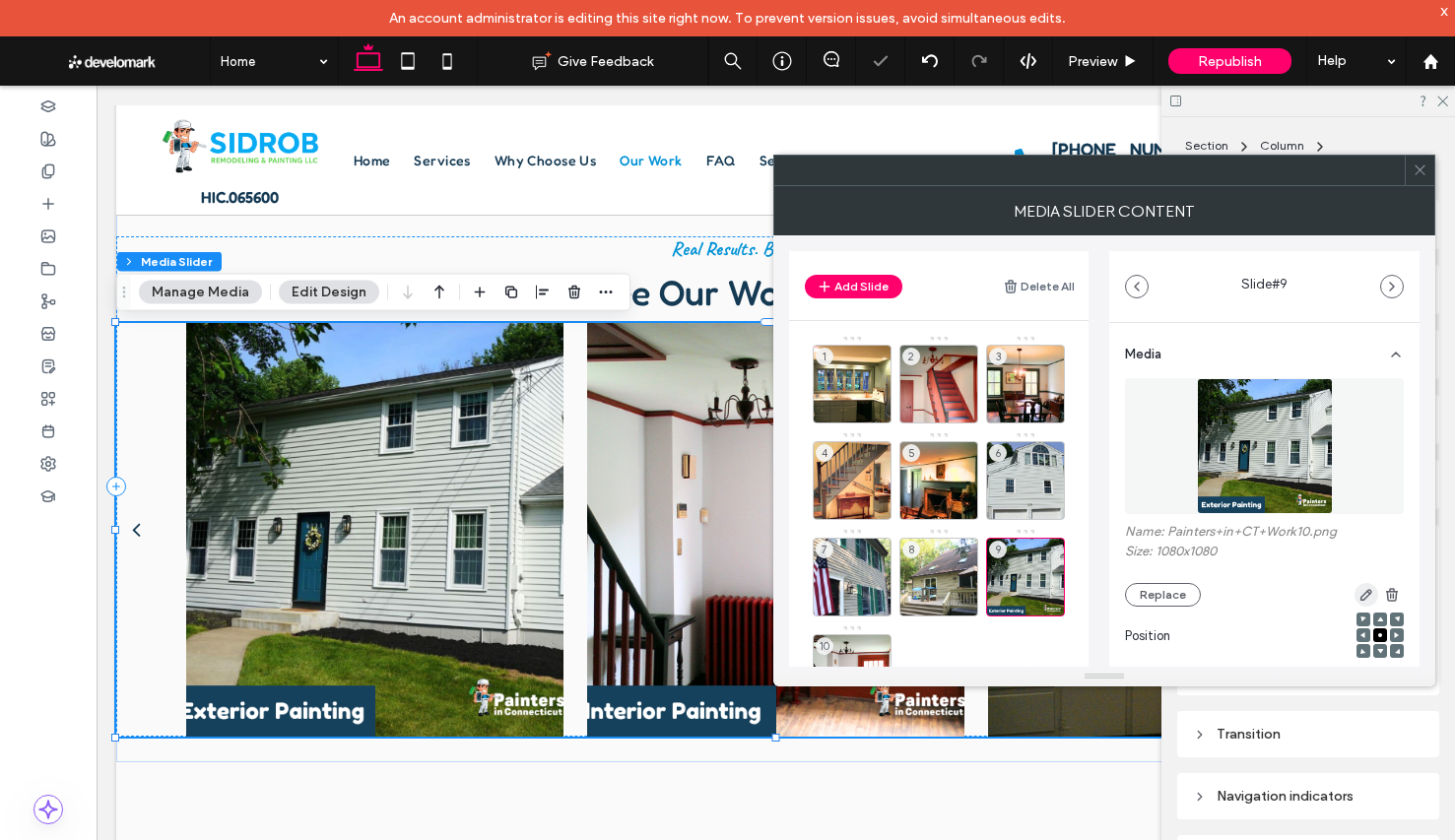
click at [1358, 602] on icon "button" at bounding box center [1366, 595] width 16 height 16
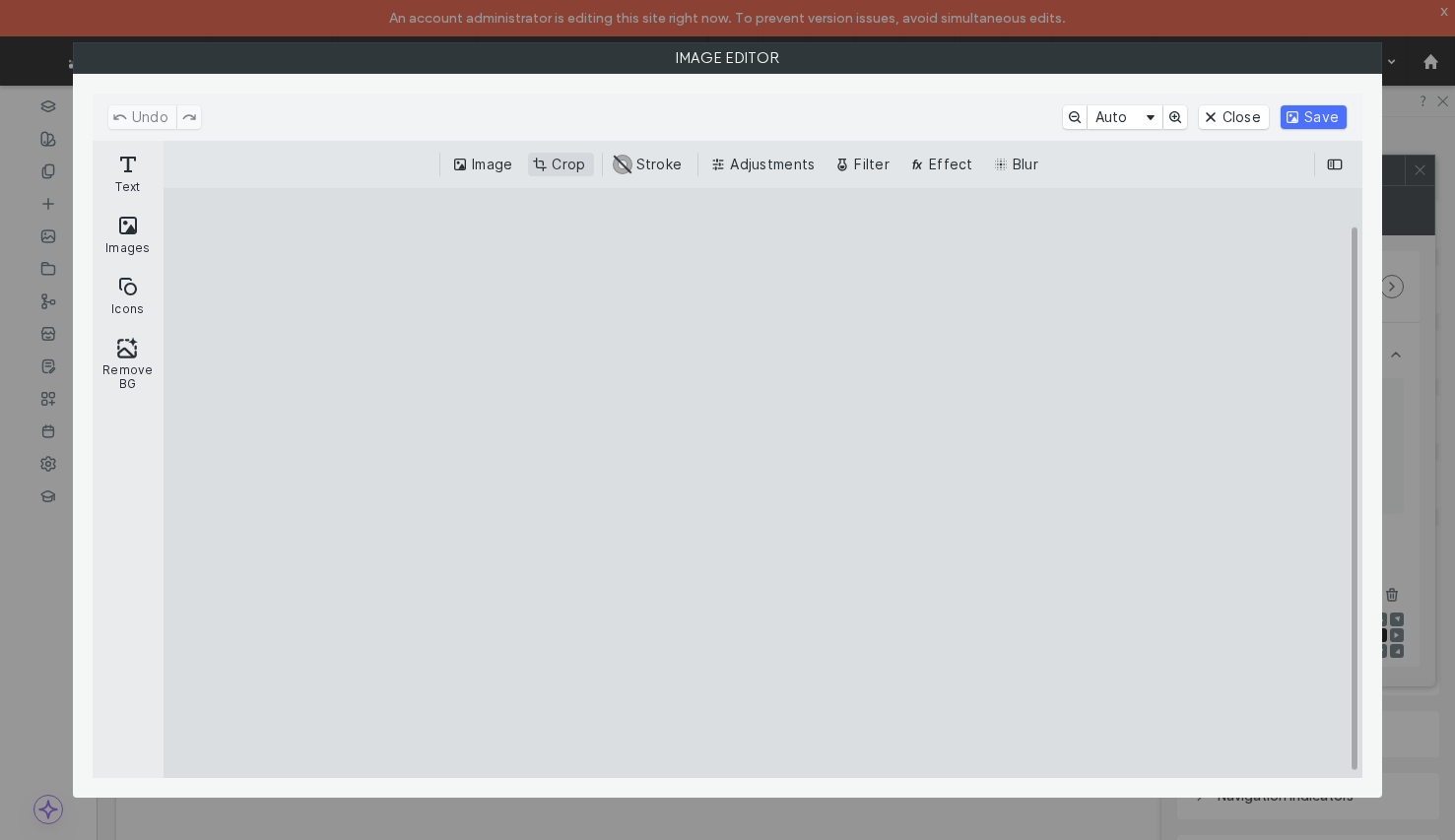
click at [541, 156] on button "Crop" at bounding box center [560, 164] width 65 height 24
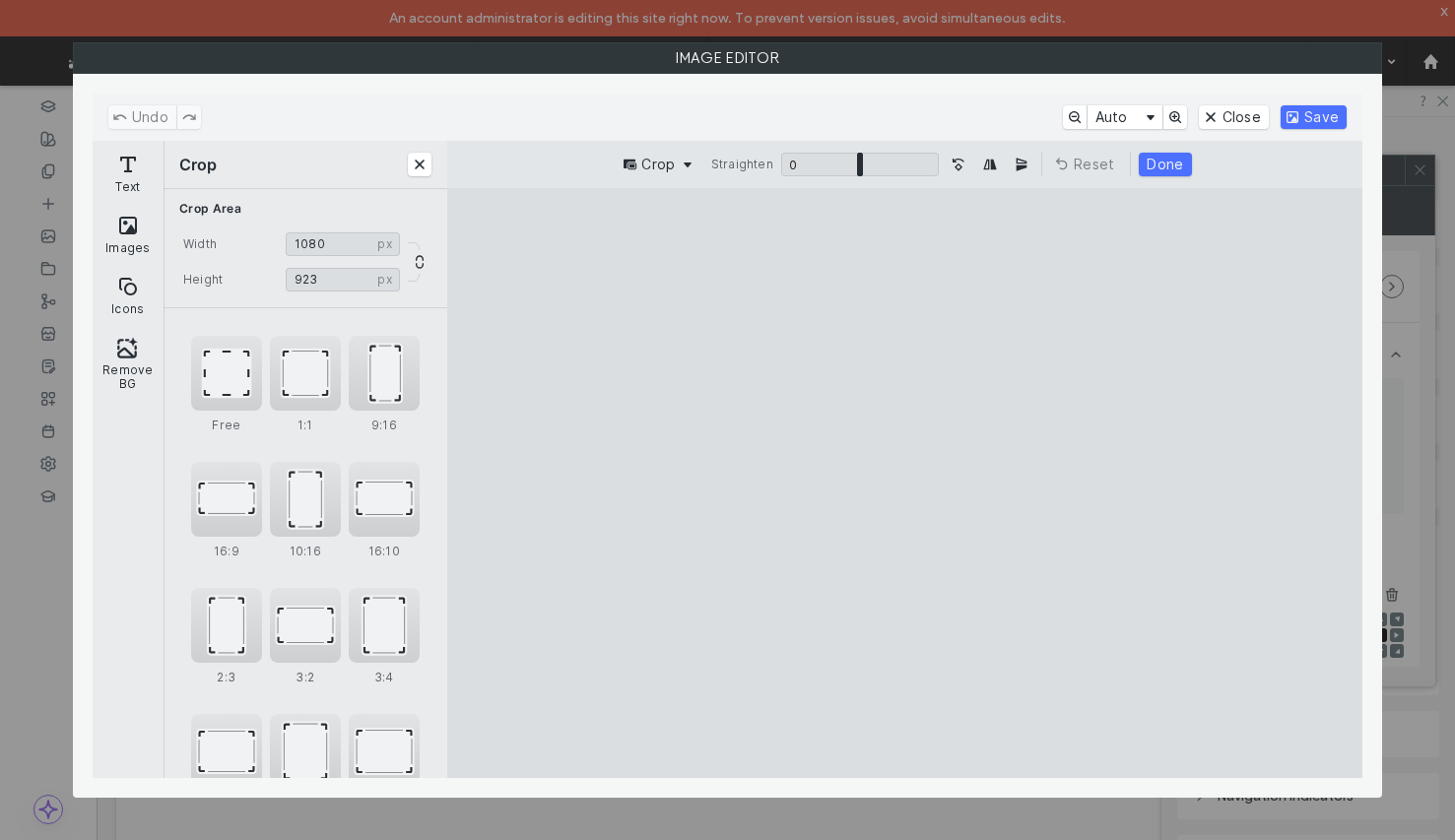
type input "***"
drag, startPoint x: 900, startPoint y: 722, endPoint x: 880, endPoint y: 655, distance: 69.9
click at [904, 483] on cesdk-canvas "Editor canvas" at bounding box center [904, 483] width 0 height 0
click at [1156, 161] on button "Done" at bounding box center [1164, 164] width 52 height 24
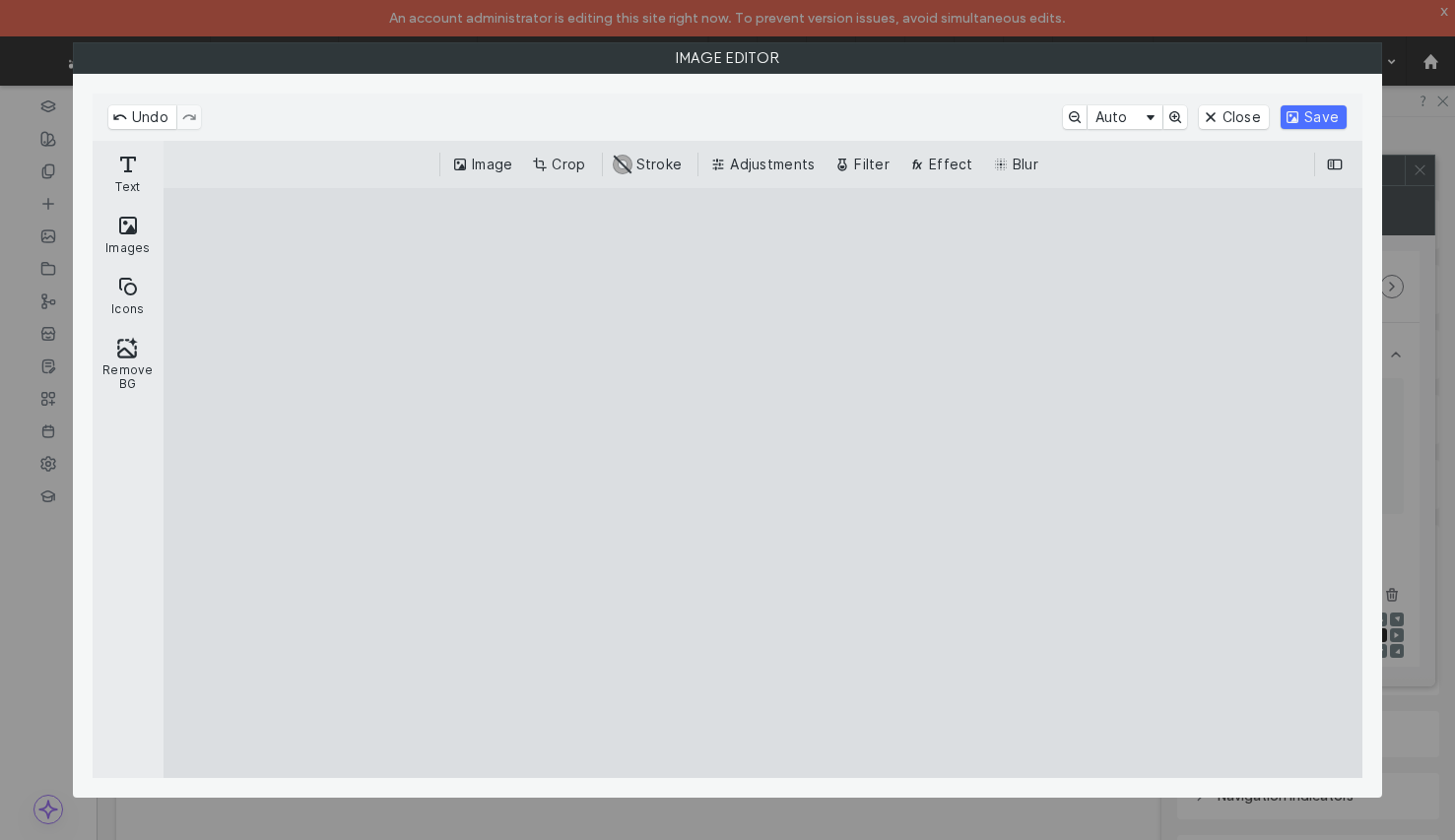
drag, startPoint x: 1316, startPoint y: 122, endPoint x: 1264, endPoint y: 215, distance: 106.6
click at [1315, 122] on button "Save" at bounding box center [1313, 118] width 66 height 24
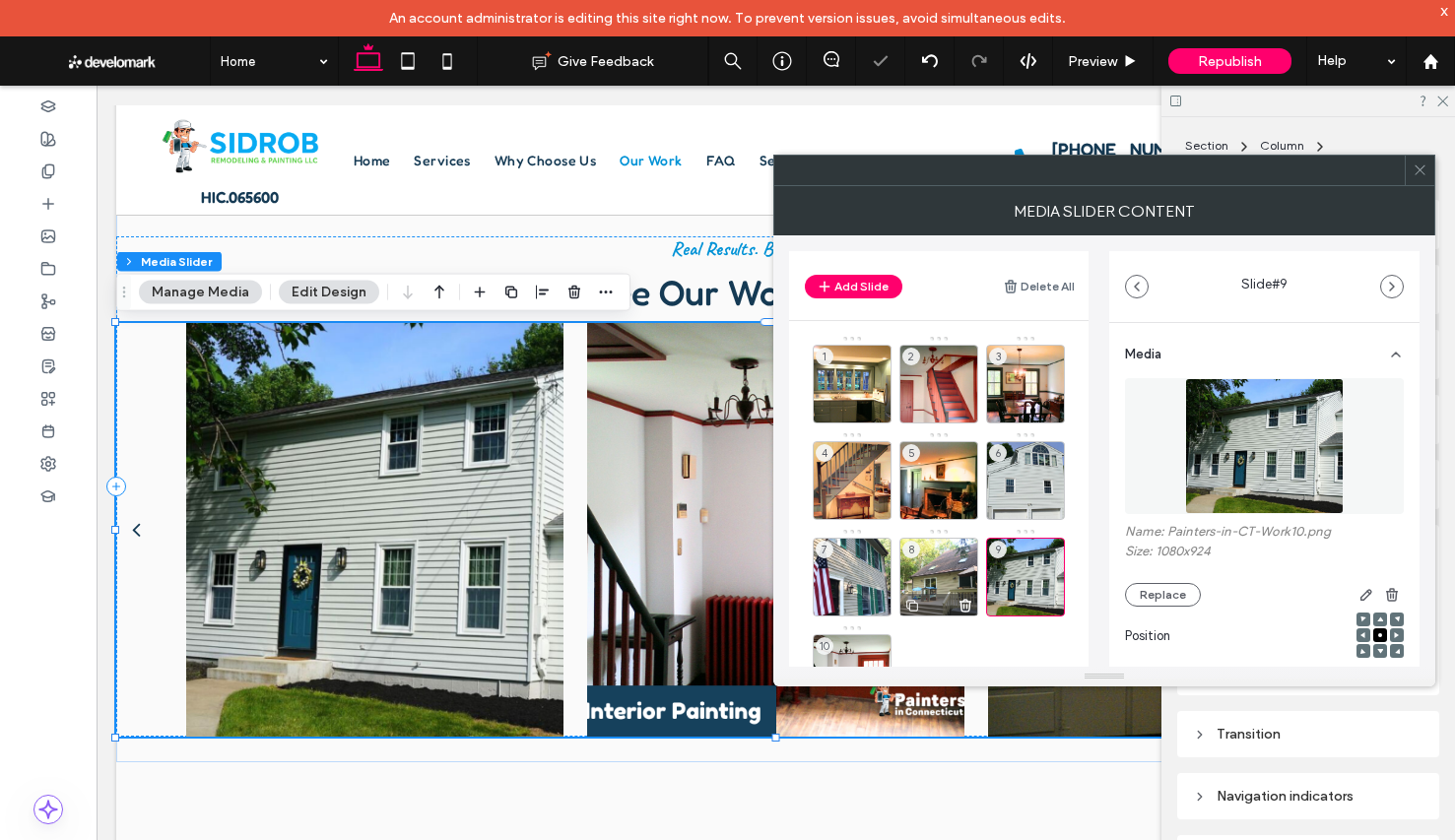
scroll to position [81, 0]
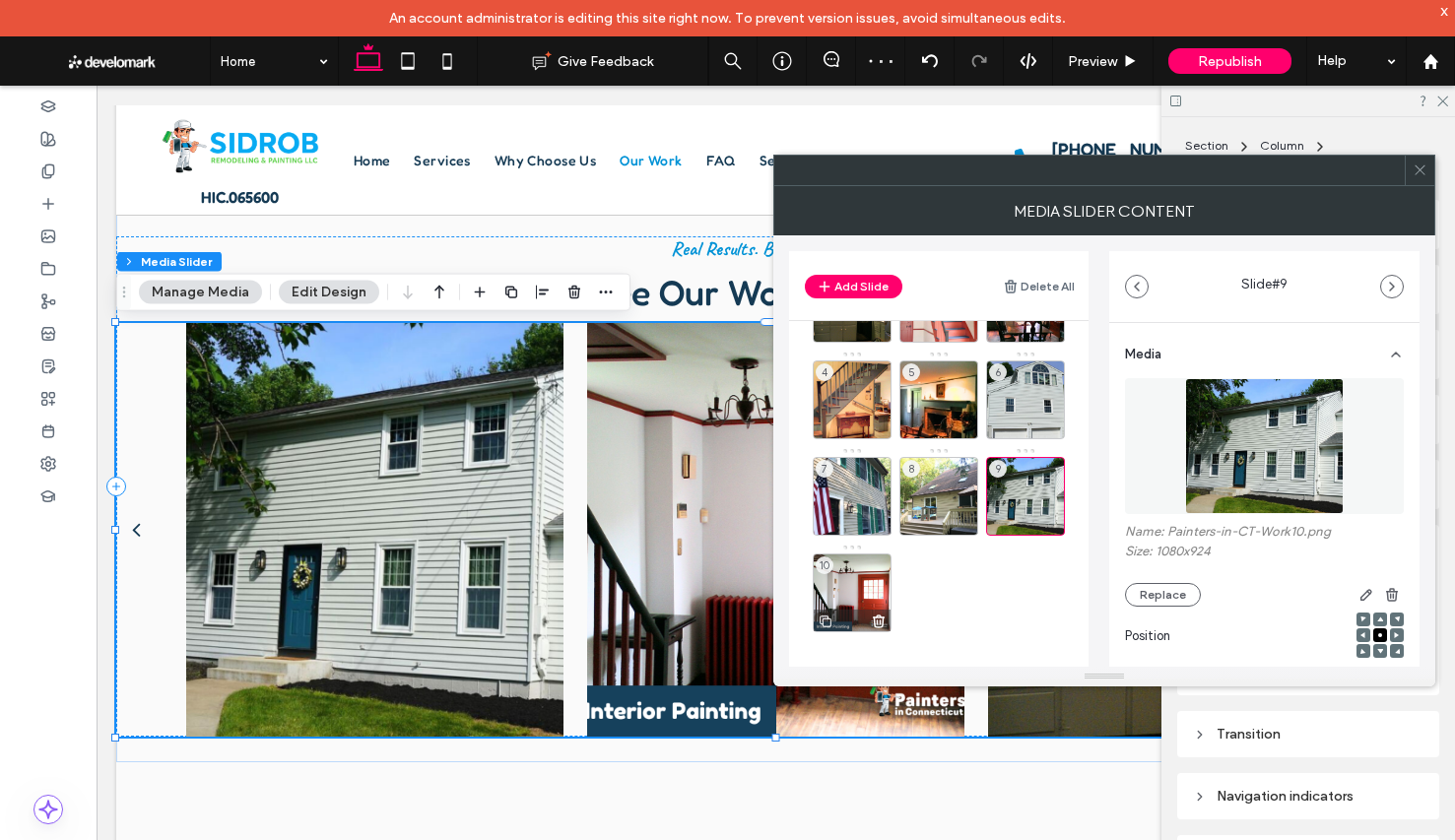
click at [867, 584] on div "10" at bounding box center [852, 593] width 79 height 79
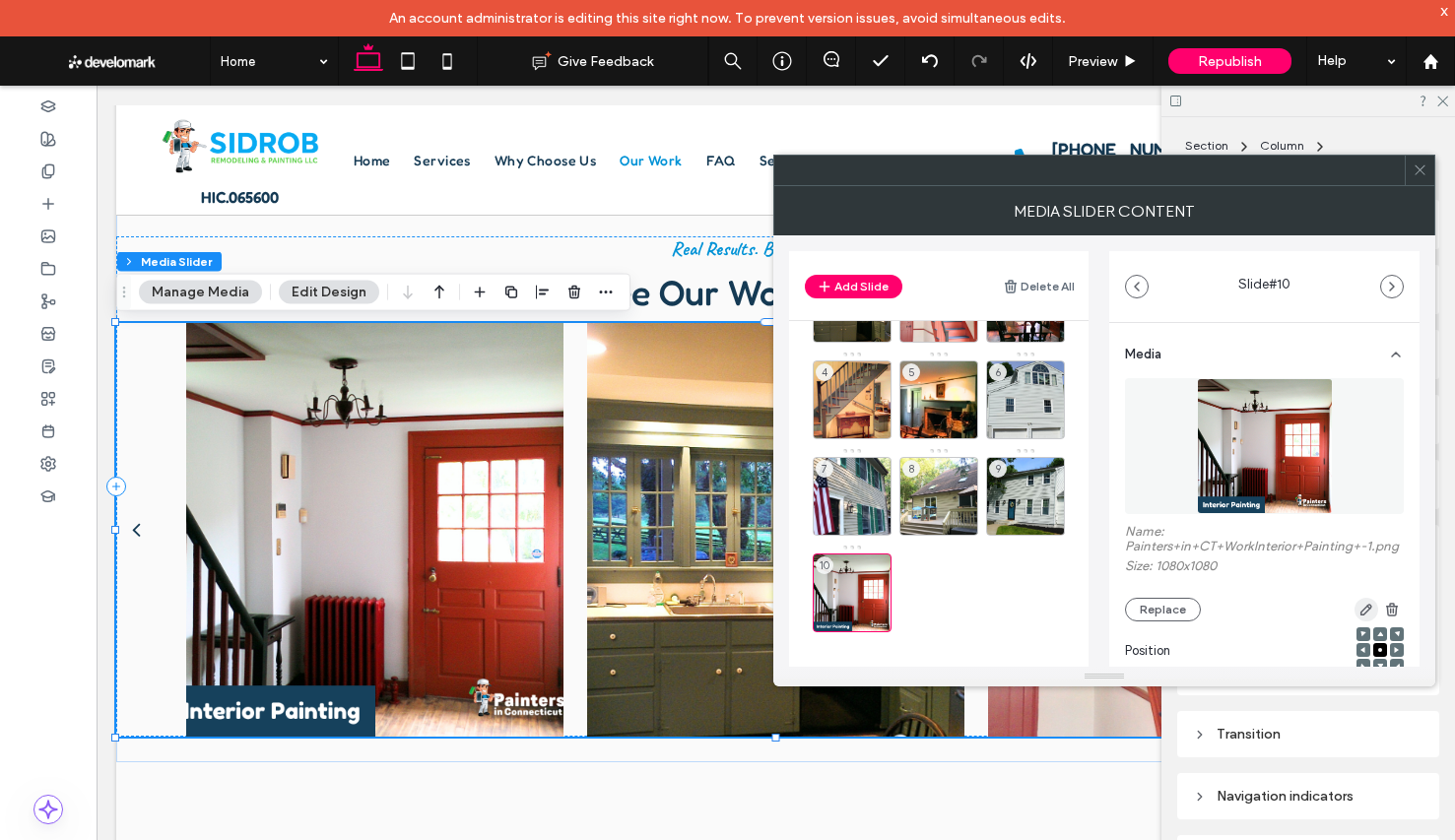
click at [1360, 616] on use "button" at bounding box center [1366, 610] width 12 height 12
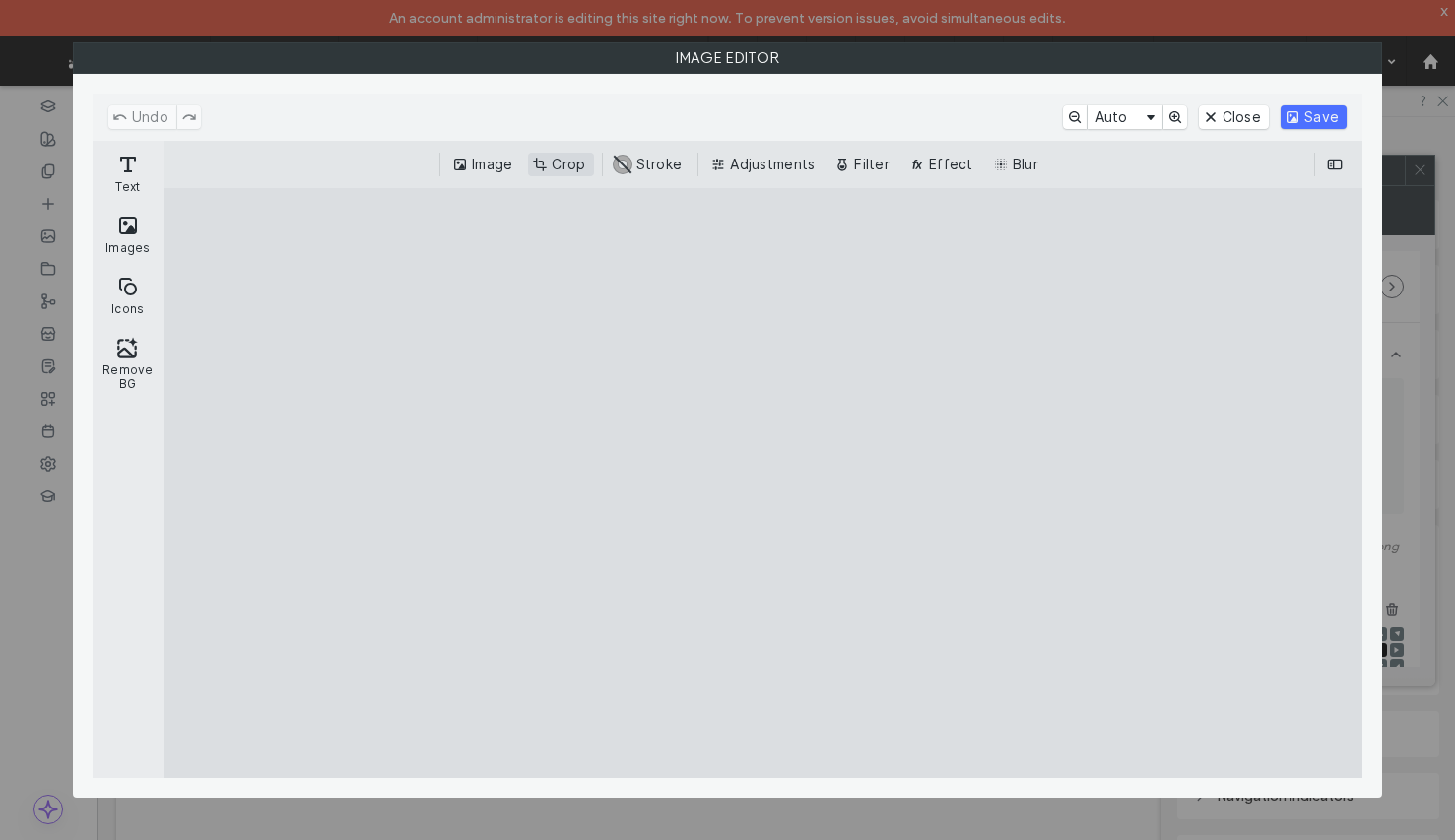
click at [568, 153] on button "Crop" at bounding box center [560, 164] width 65 height 24
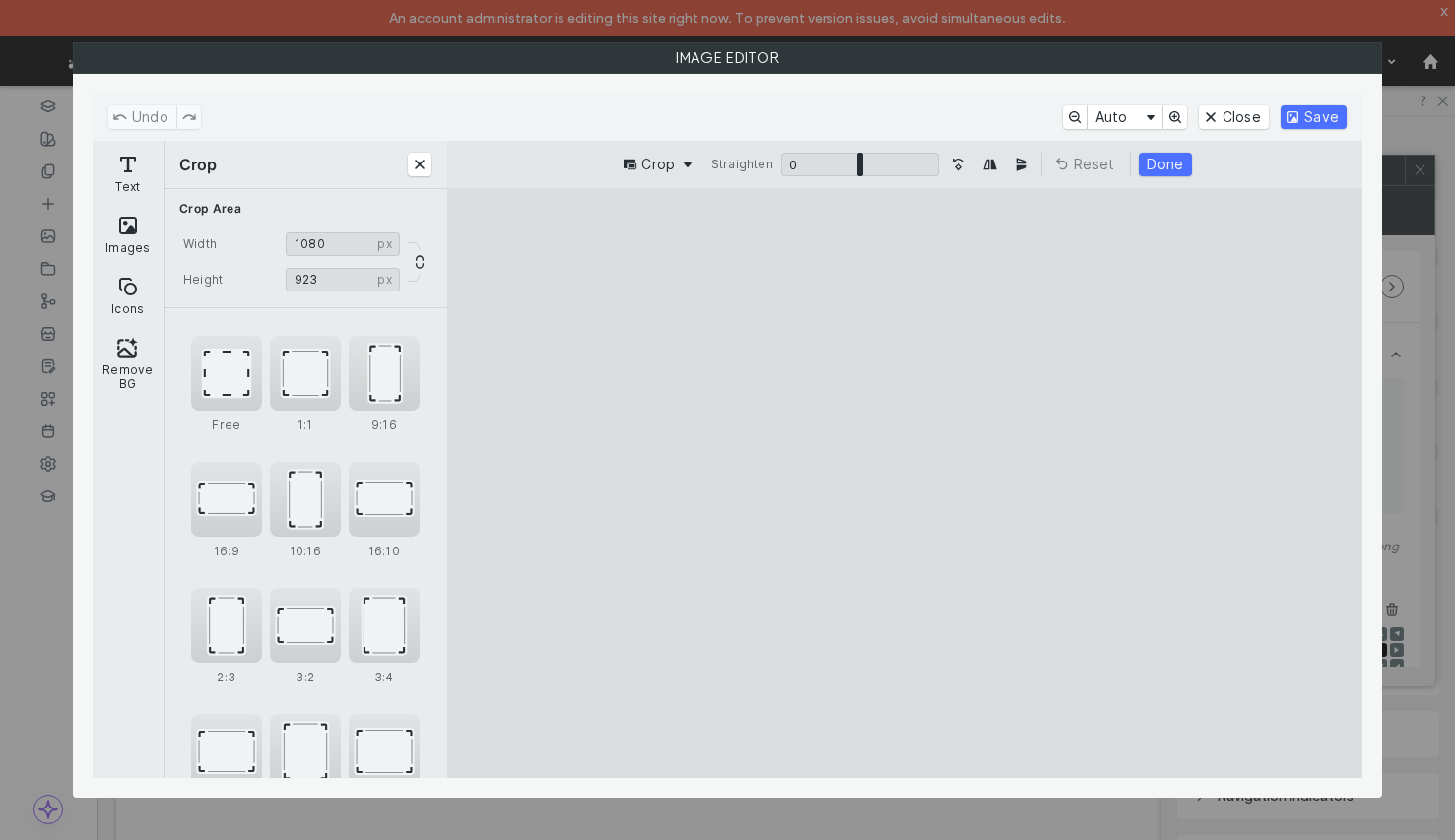
type input "***"
drag, startPoint x: 896, startPoint y: 714, endPoint x: 834, endPoint y: 646, distance: 92.0
click at [904, 483] on cesdk-canvas "Editor canvas" at bounding box center [904, 483] width 0 height 0
click at [1168, 165] on button "Done" at bounding box center [1164, 164] width 52 height 24
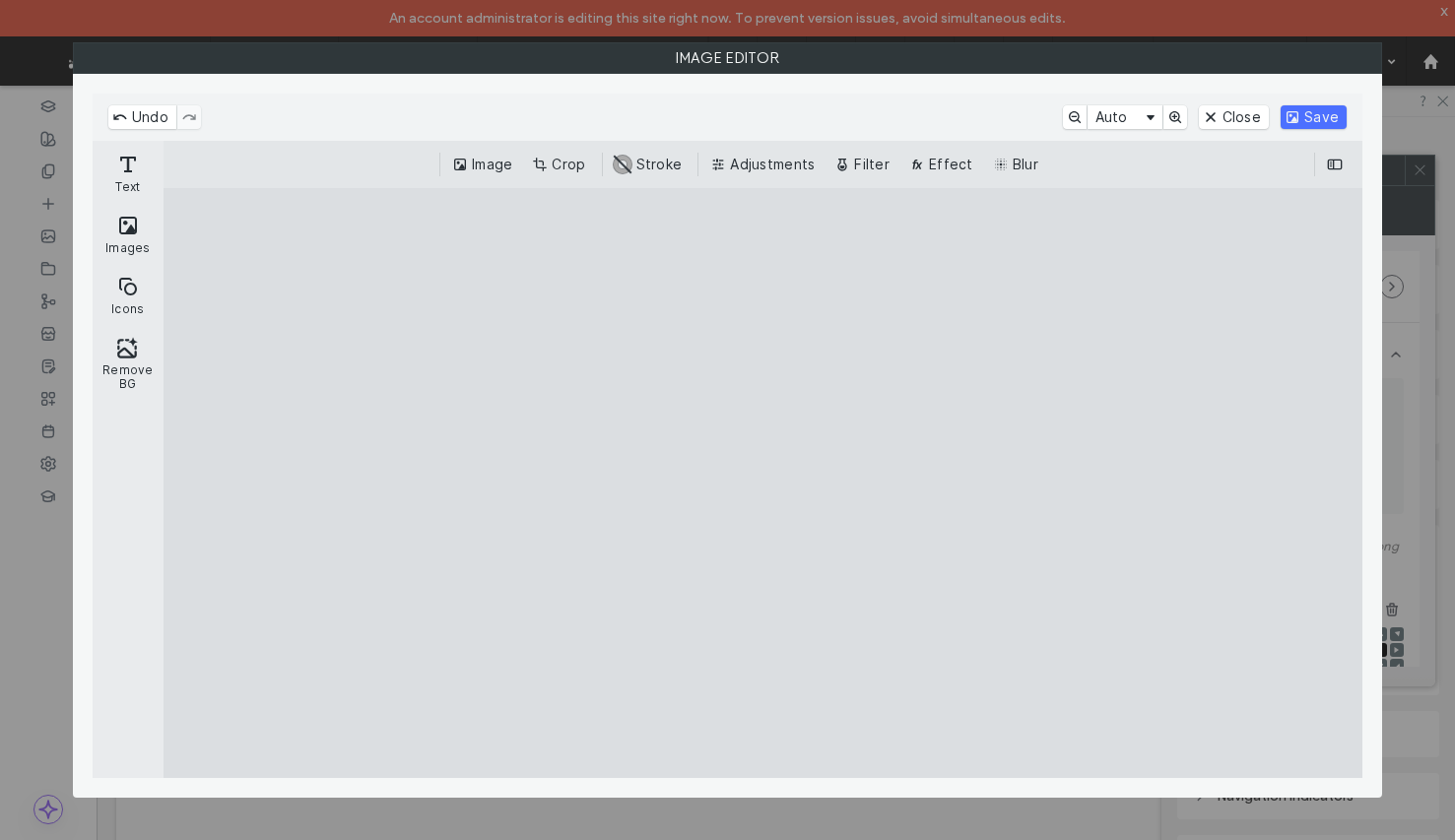
drag, startPoint x: 1325, startPoint y: 118, endPoint x: 1454, endPoint y: 499, distance: 402.2
click at [1326, 118] on button "Save" at bounding box center [1313, 118] width 66 height 24
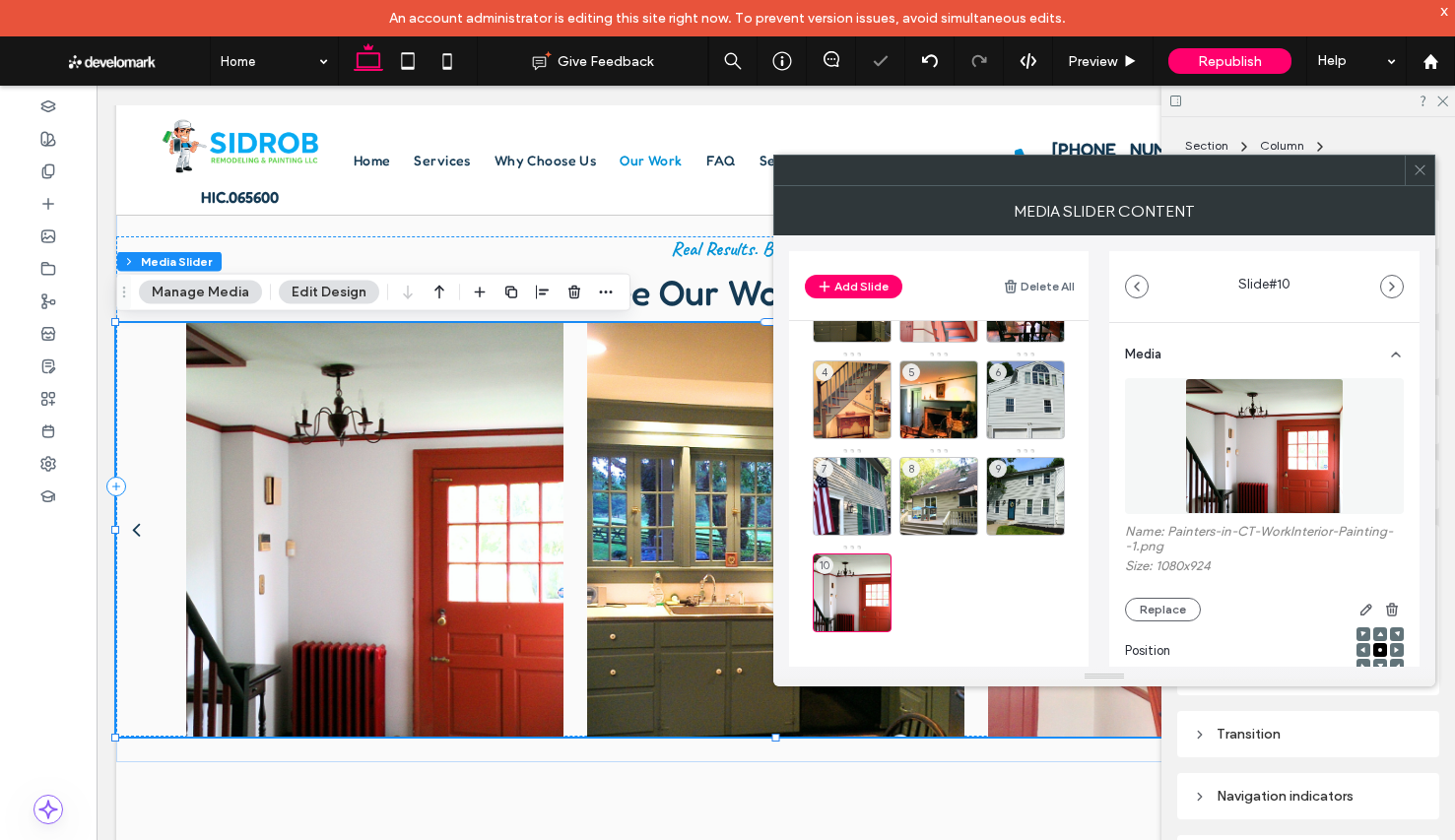
click at [1424, 166] on icon at bounding box center [1419, 169] width 15 height 15
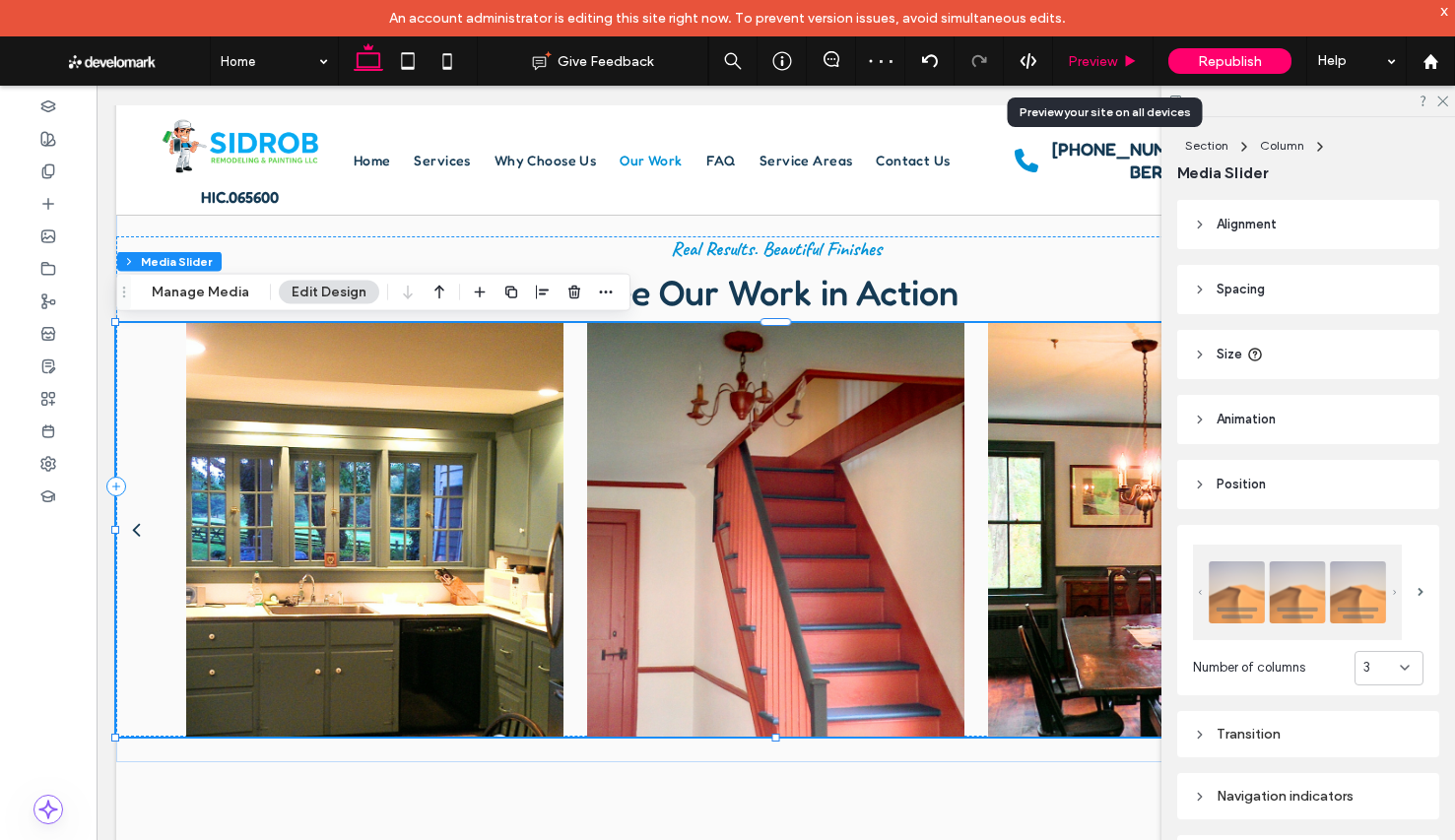
click at [1095, 55] on span "Preview" at bounding box center [1092, 61] width 49 height 17
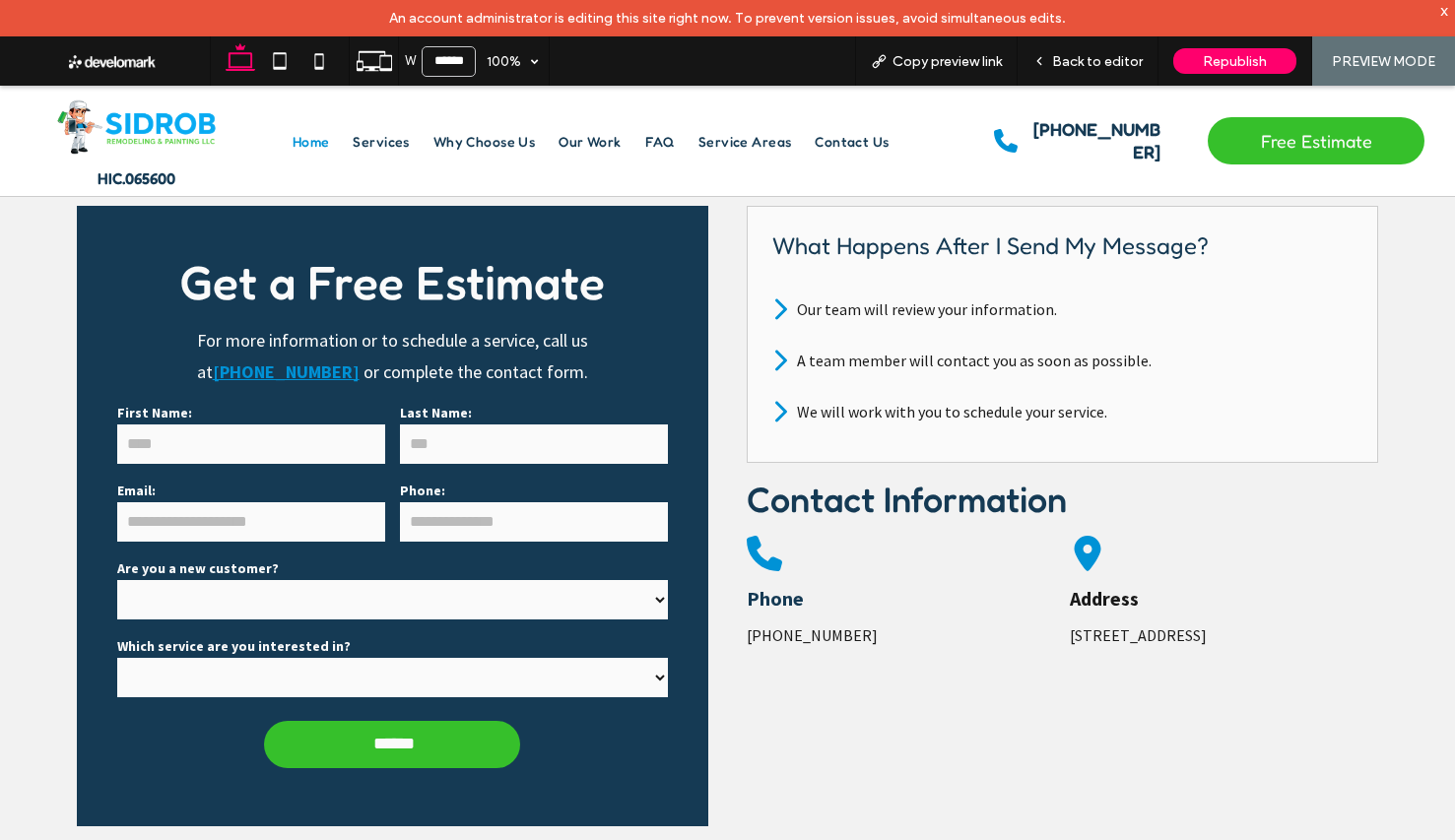
scroll to position [4402, 0]
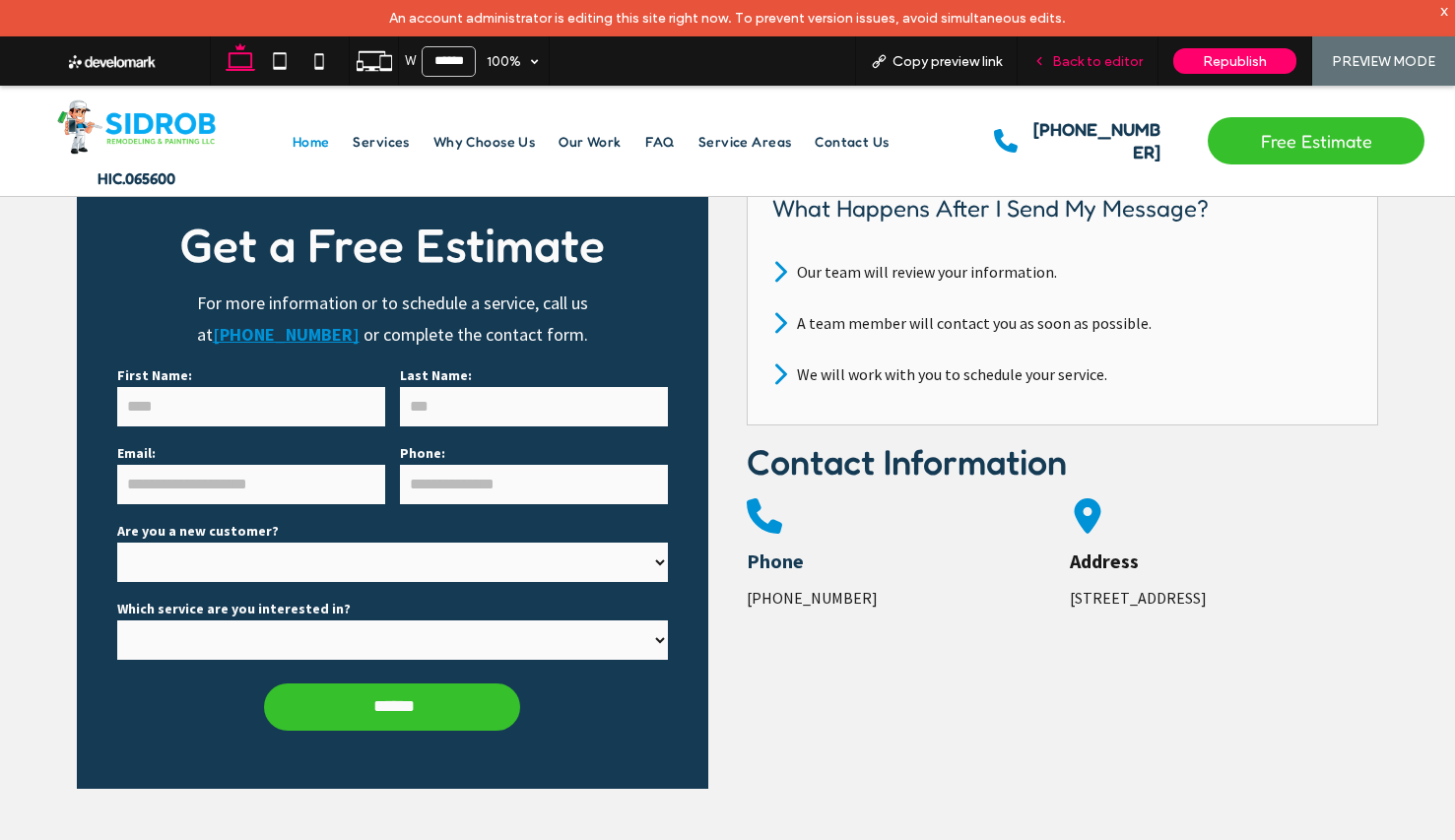
click at [1089, 73] on div "Back to editor" at bounding box center [1087, 61] width 140 height 49
drag, startPoint x: 1118, startPoint y: 48, endPoint x: 1099, endPoint y: 72, distance: 30.6
click at [1118, 48] on div "Back to editor" at bounding box center [1087, 61] width 140 height 49
click at [1124, 50] on div "Back to editor" at bounding box center [1087, 61] width 140 height 49
click at [1086, 64] on span "Back to editor" at bounding box center [1097, 61] width 91 height 17
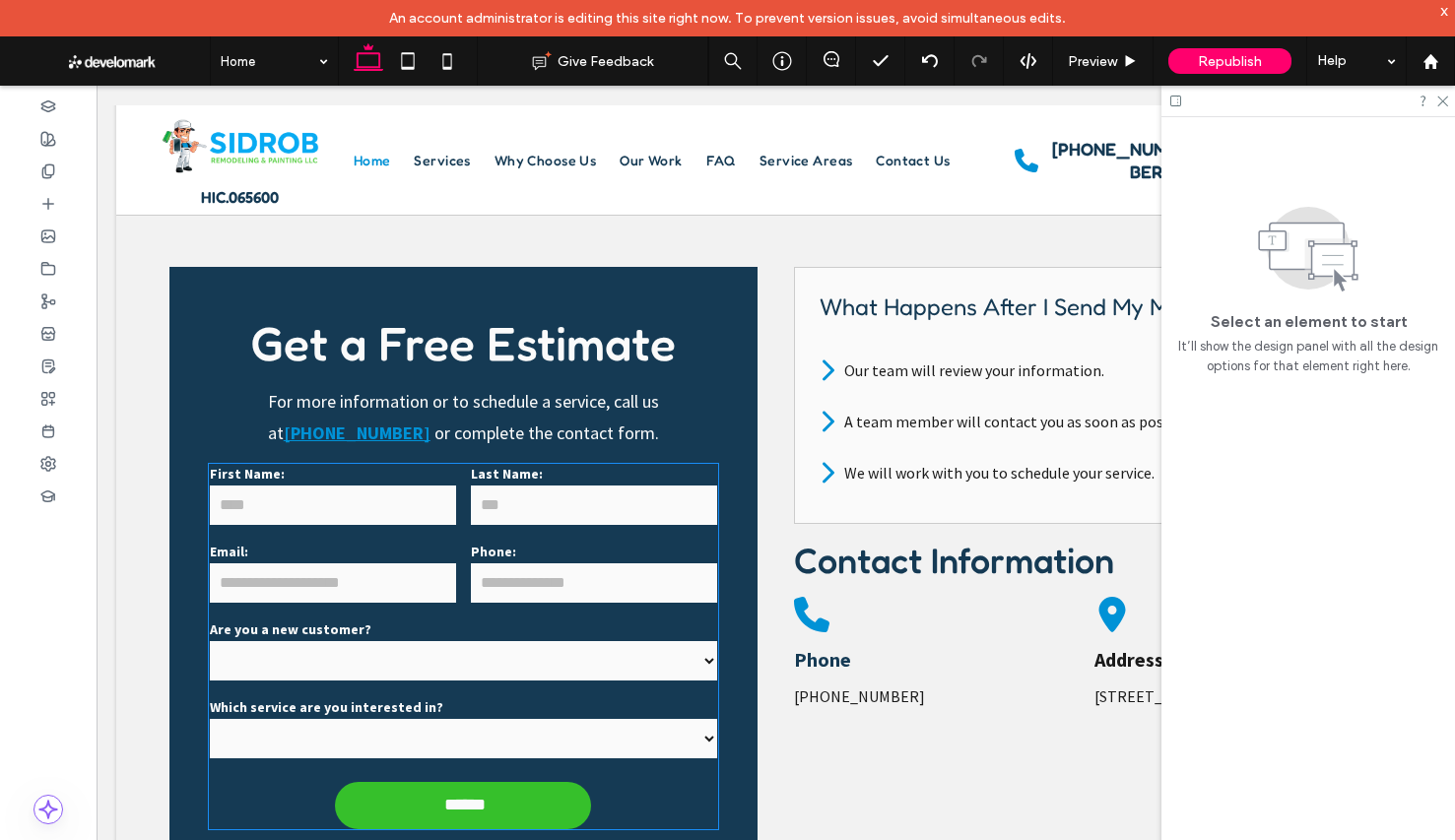
scroll to position [4129, 0]
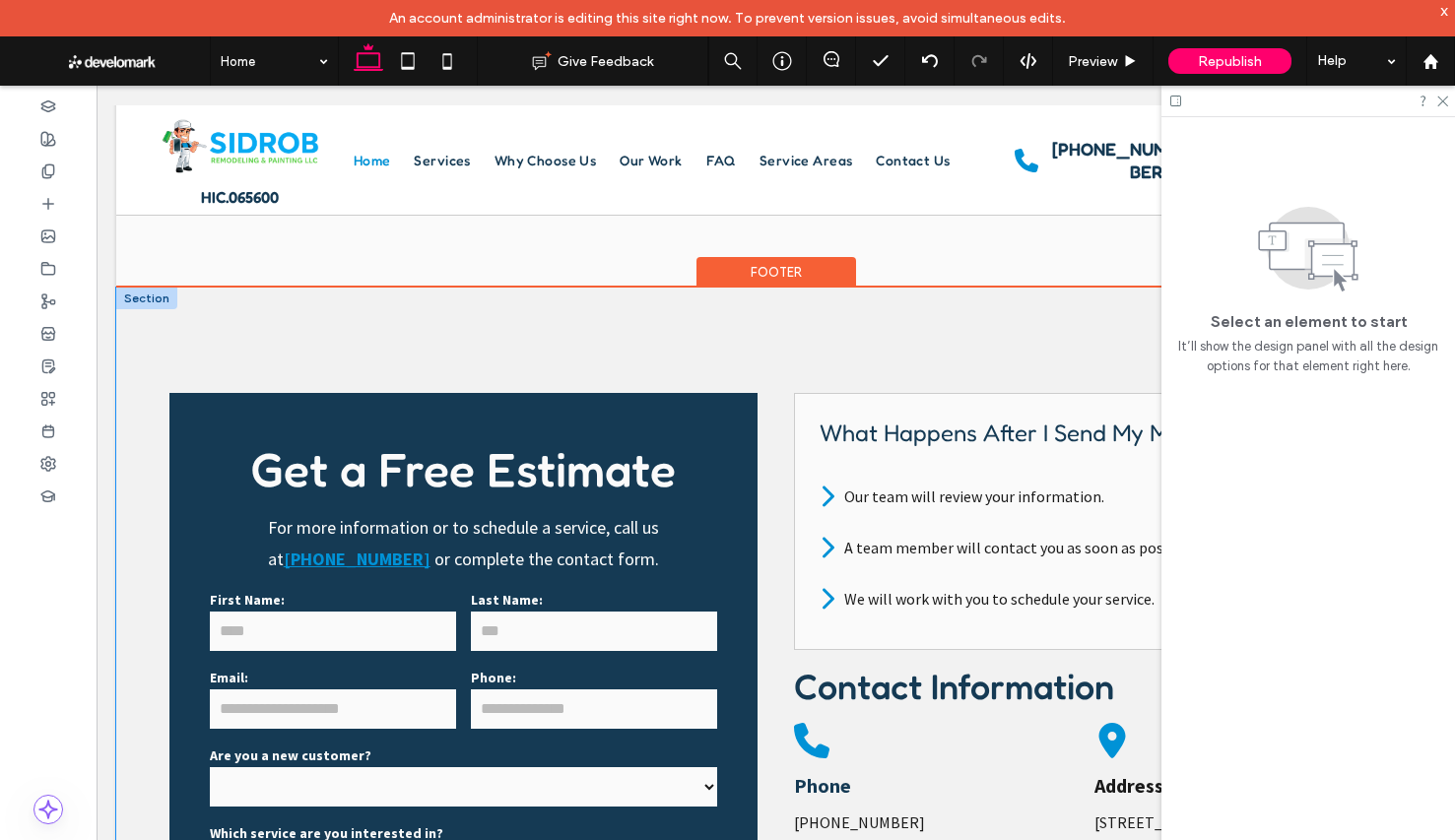
click at [480, 348] on div "**********" at bounding box center [776, 703] width 1319 height 831
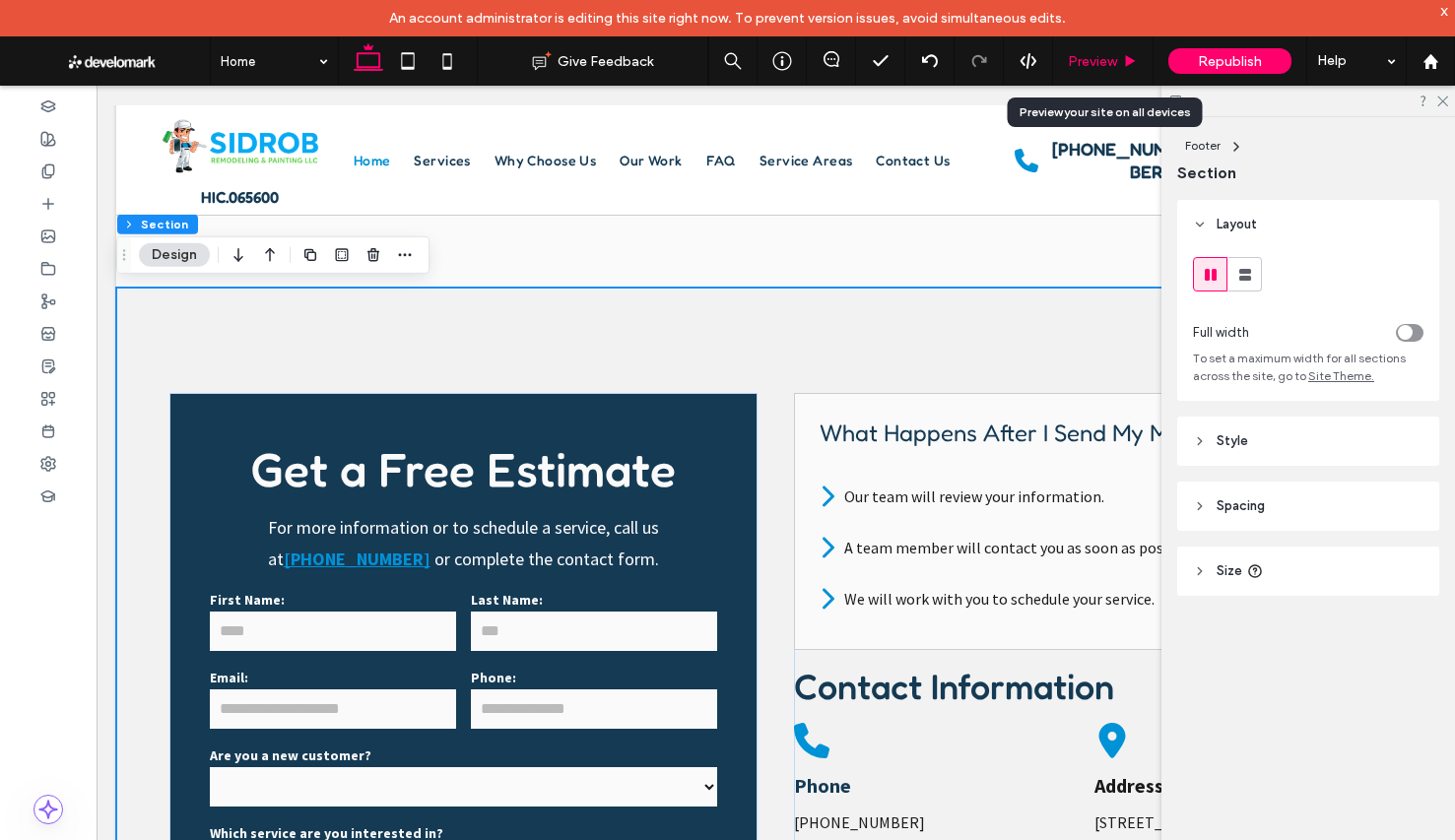
click at [1139, 66] on div "Preview" at bounding box center [1102, 61] width 100 height 17
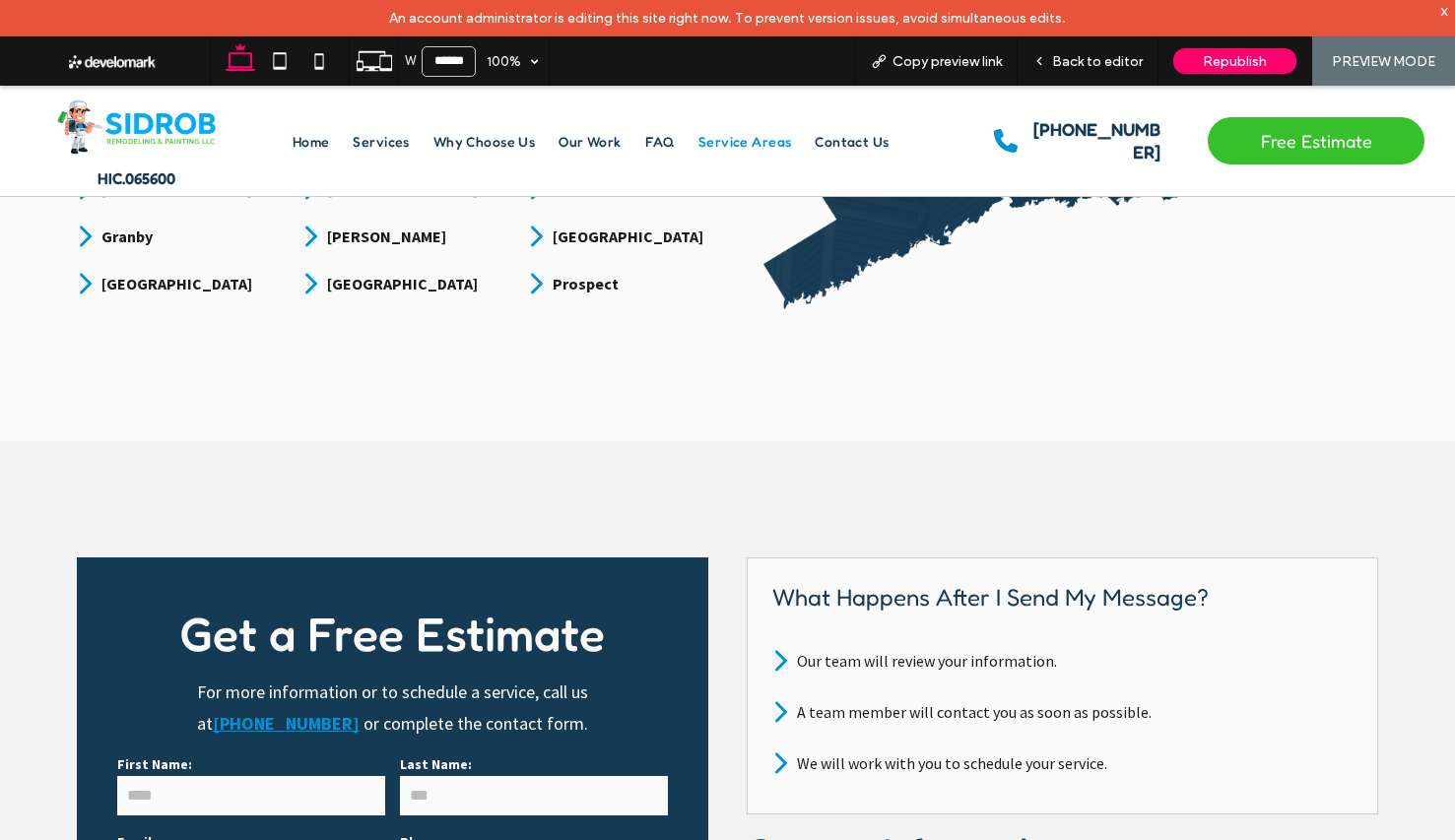
scroll to position [4001, 0]
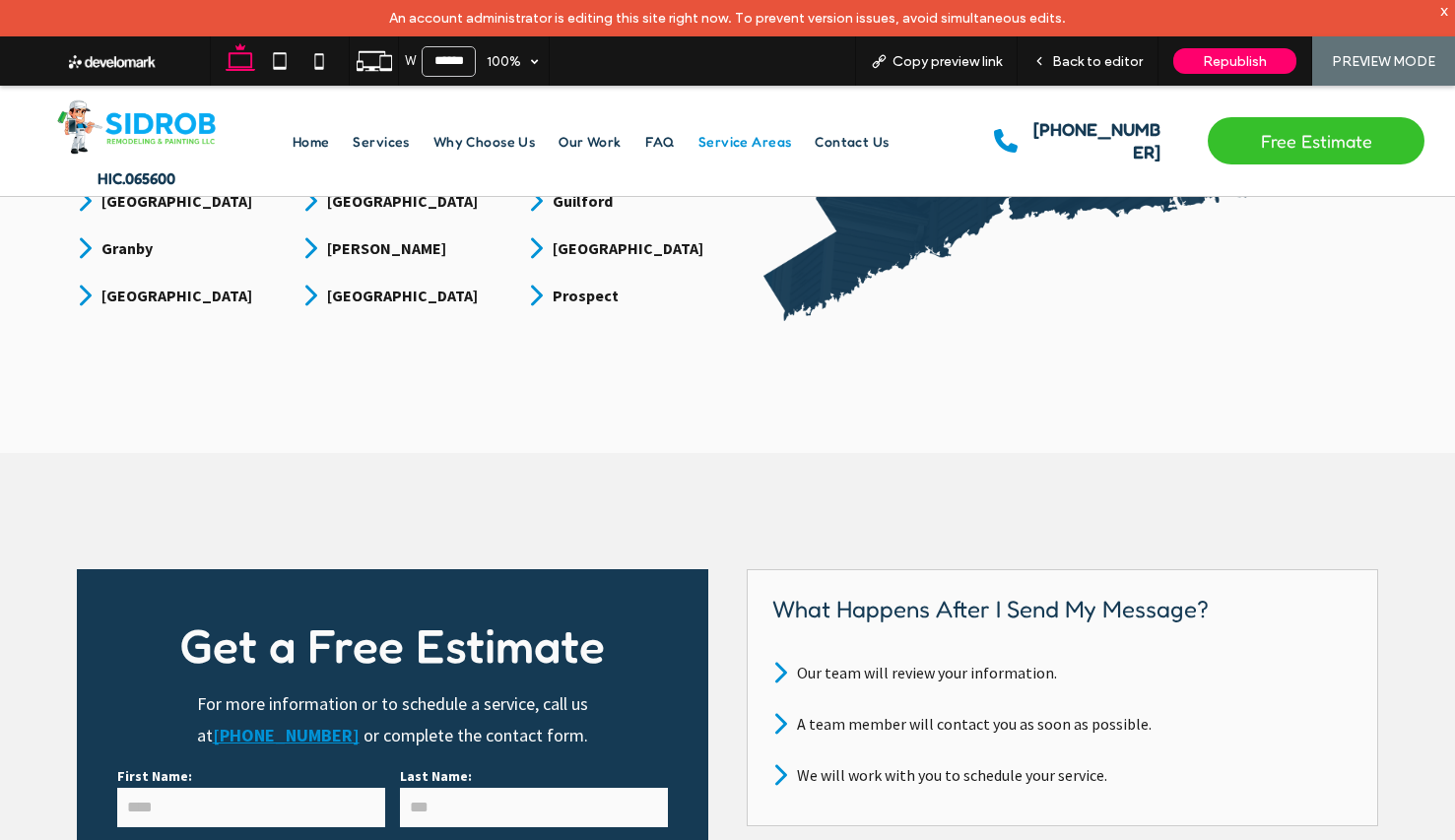
click at [1442, 13] on div "x" at bounding box center [1444, 10] width 9 height 17
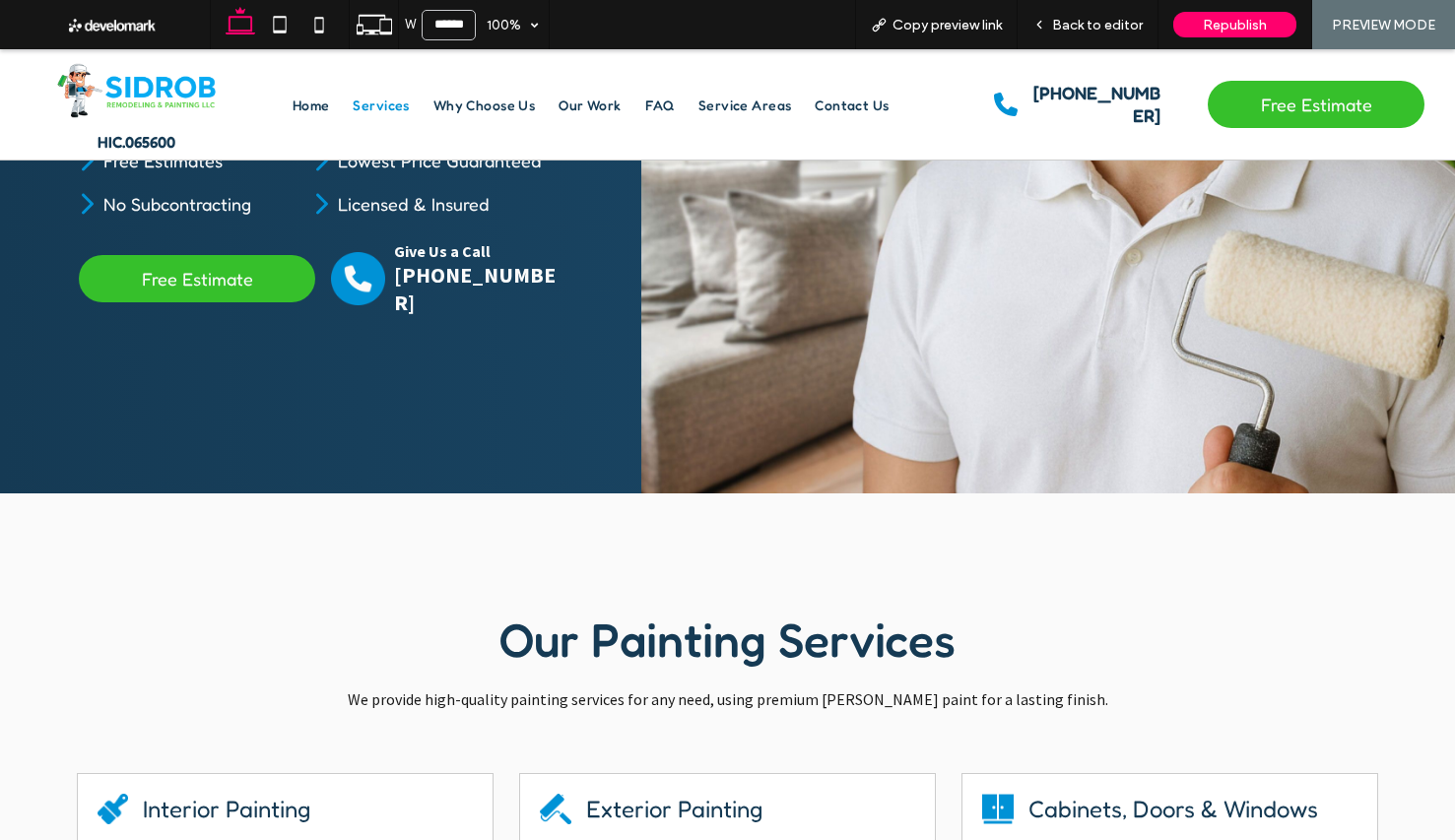
scroll to position [0, 0]
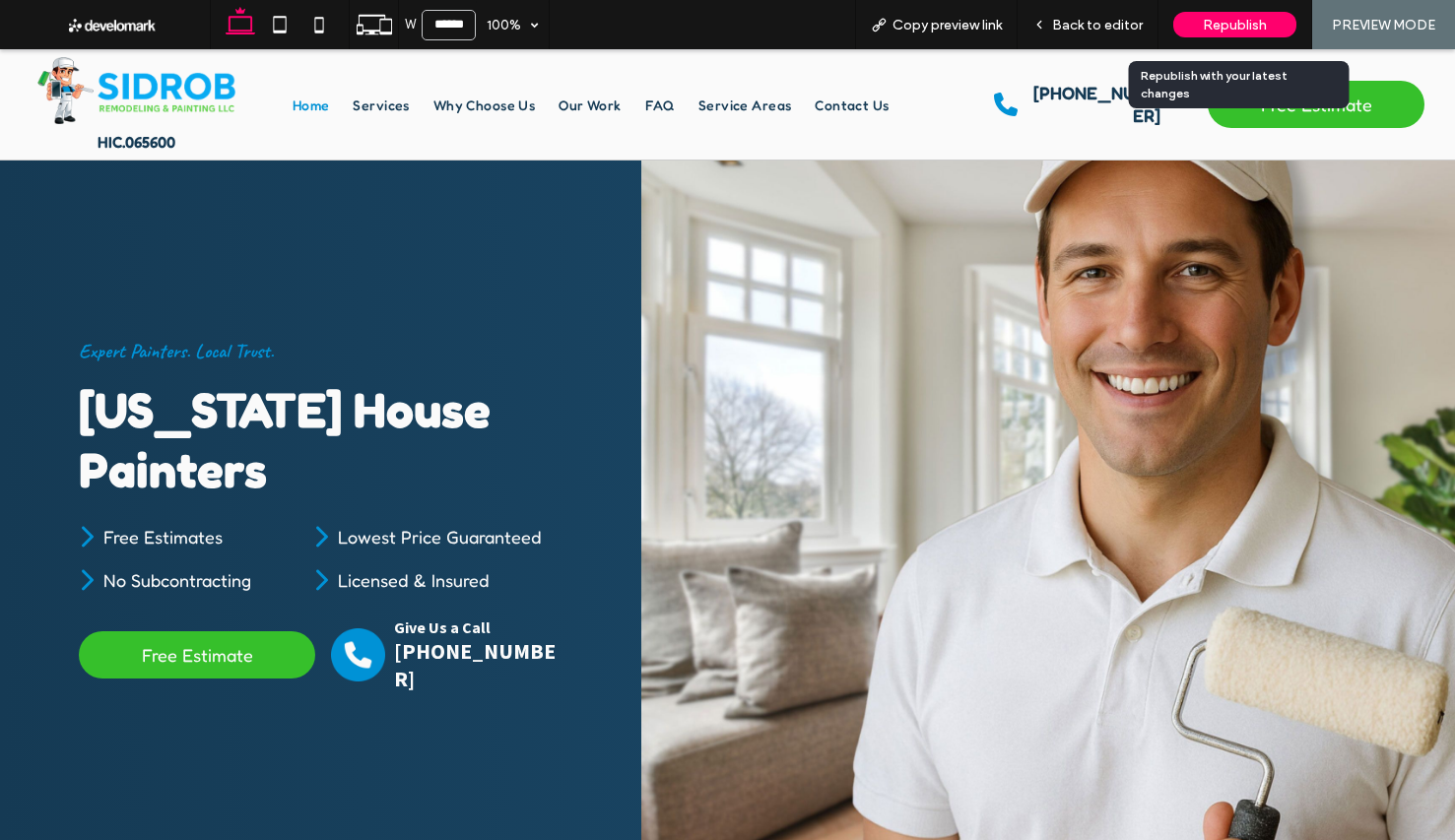
click at [1223, 14] on div "Republish" at bounding box center [1235, 25] width 124 height 26
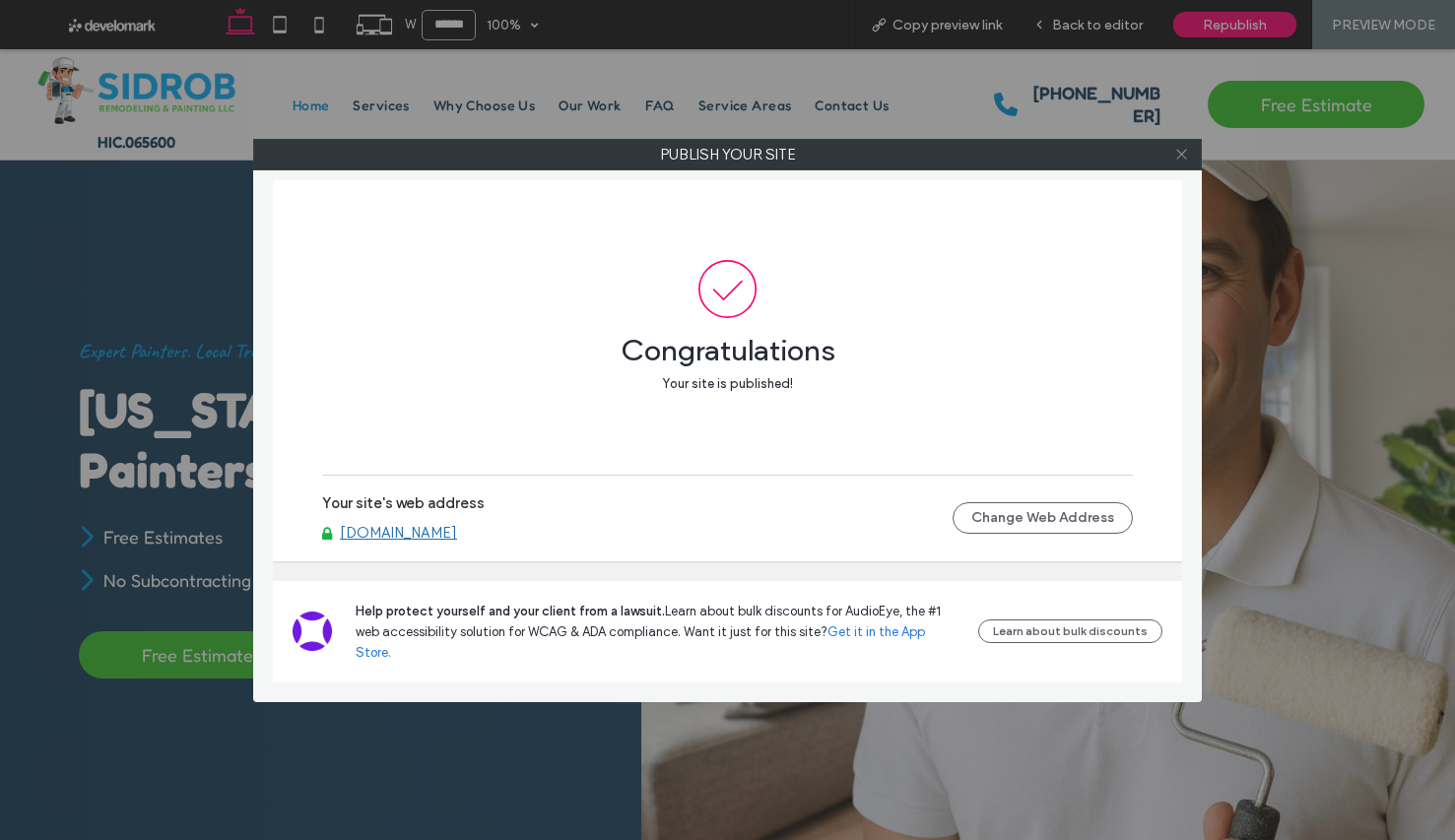
click at [1177, 163] on span at bounding box center [1181, 154] width 15 height 30
